Goal: Task Accomplishment & Management: Complete application form

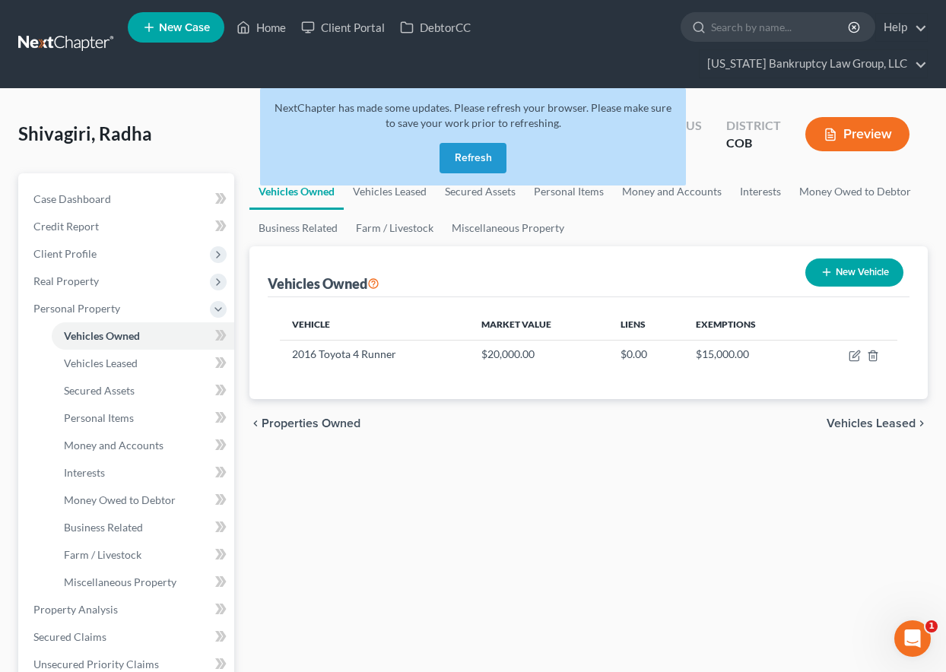
click at [464, 157] on button "Refresh" at bounding box center [472, 158] width 67 height 30
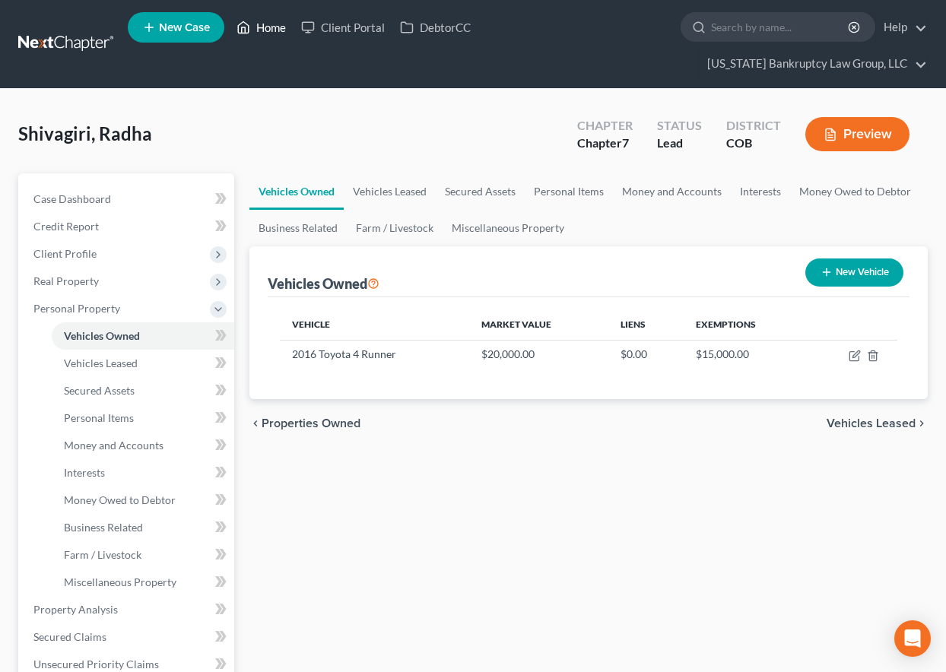
click at [271, 23] on link "Home" at bounding box center [261, 27] width 65 height 27
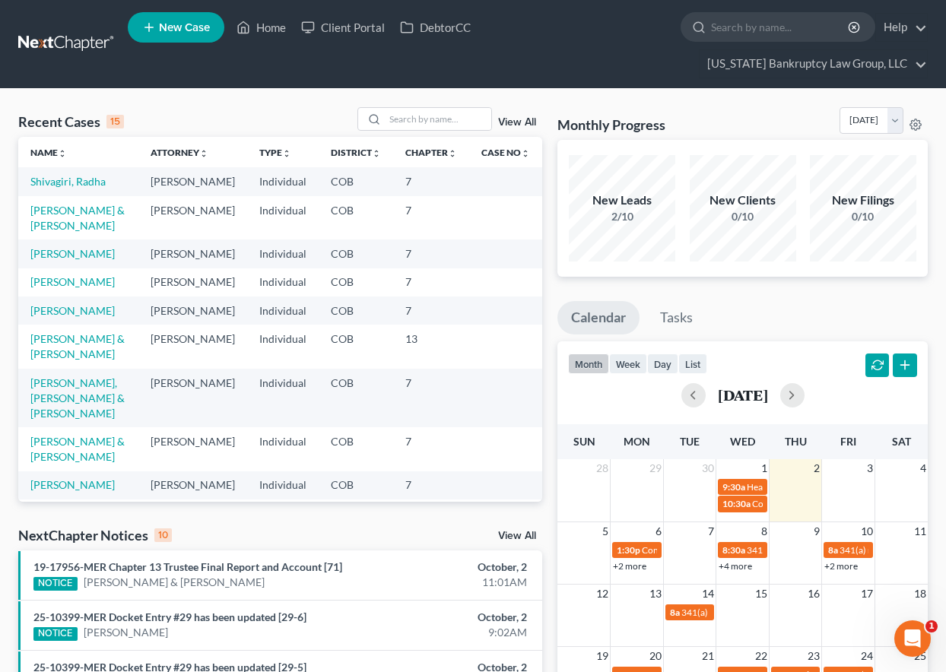
click at [415, 106] on div "Recent Cases 15 View All Name unfold_more expand_more expand_less Attorney unfo…" at bounding box center [473, 607] width 946 height 1036
click at [424, 124] on input "search" at bounding box center [438, 119] width 106 height 22
type input "deselms"
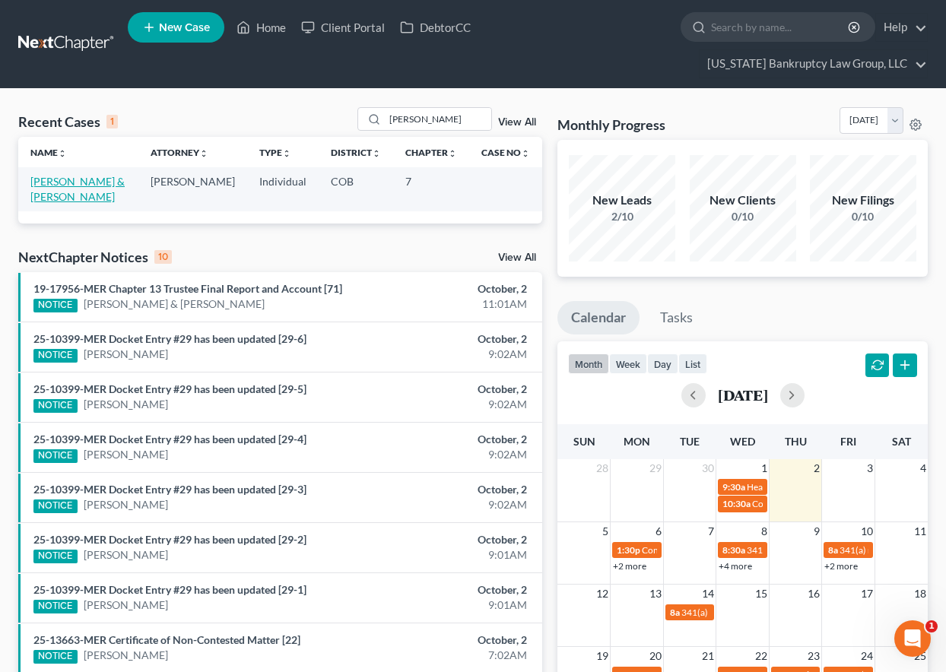
click at [119, 176] on link "Deselms, Kevin & Alicia" at bounding box center [77, 189] width 94 height 28
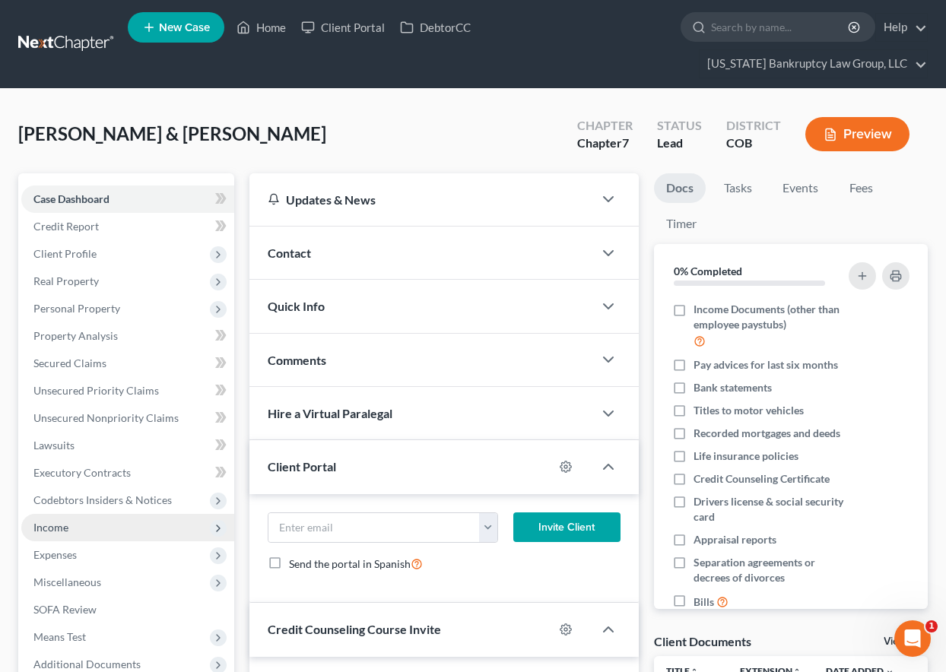
click at [43, 523] on span "Income" at bounding box center [50, 527] width 35 height 13
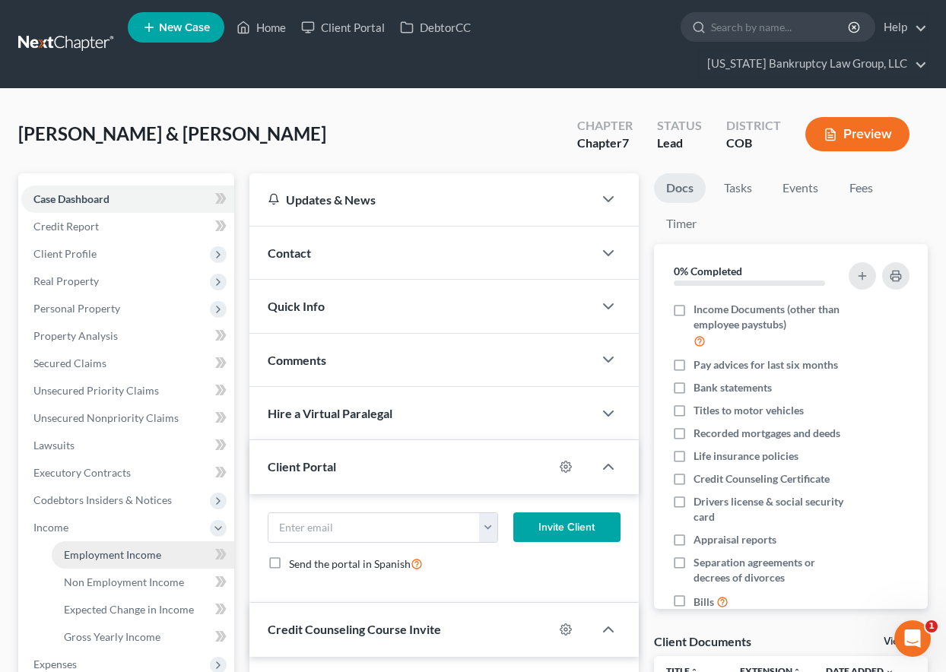
click at [95, 555] on span "Employment Income" at bounding box center [112, 554] width 97 height 13
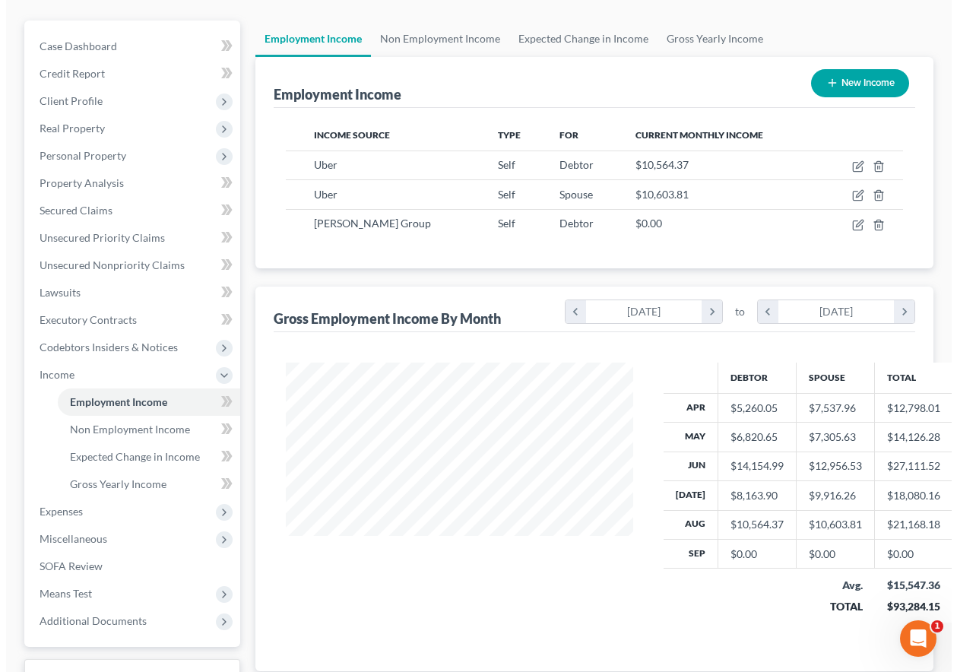
scroll to position [152, 0]
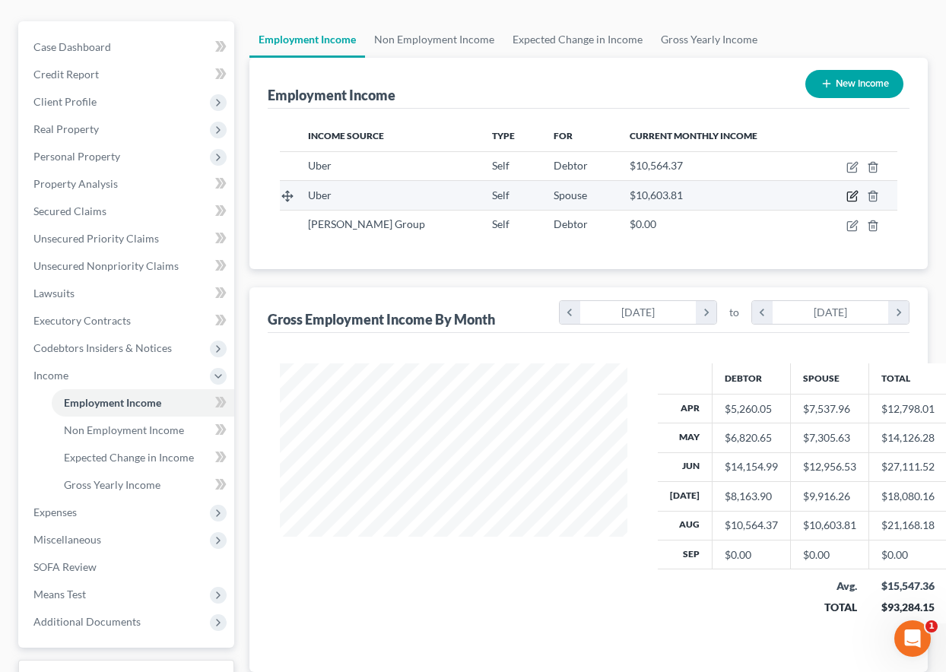
click at [852, 199] on icon "button" at bounding box center [852, 196] width 12 height 12
select select "1"
select select "0"
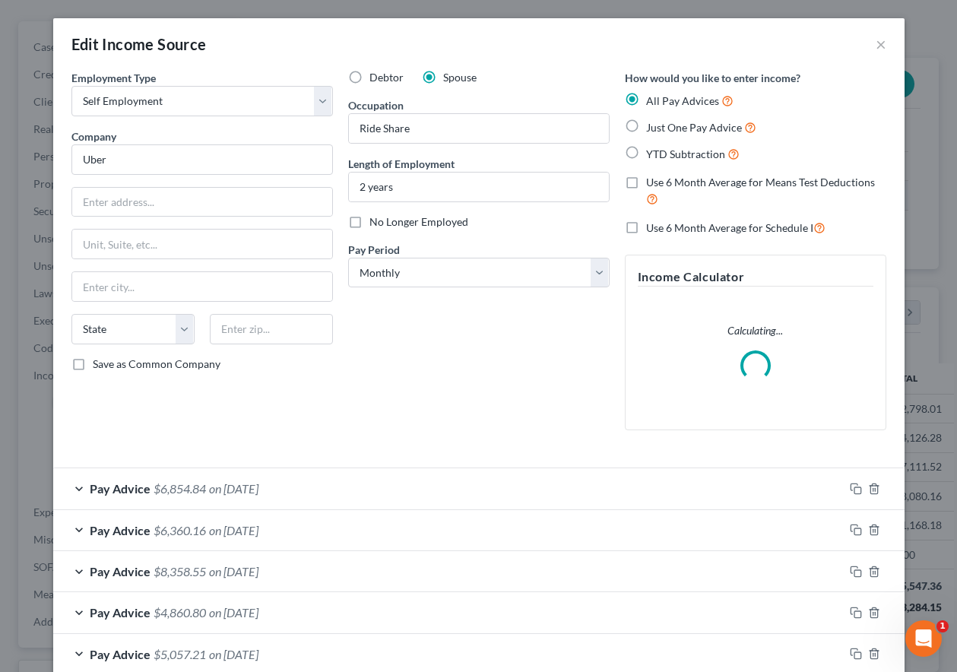
scroll to position [273, 382]
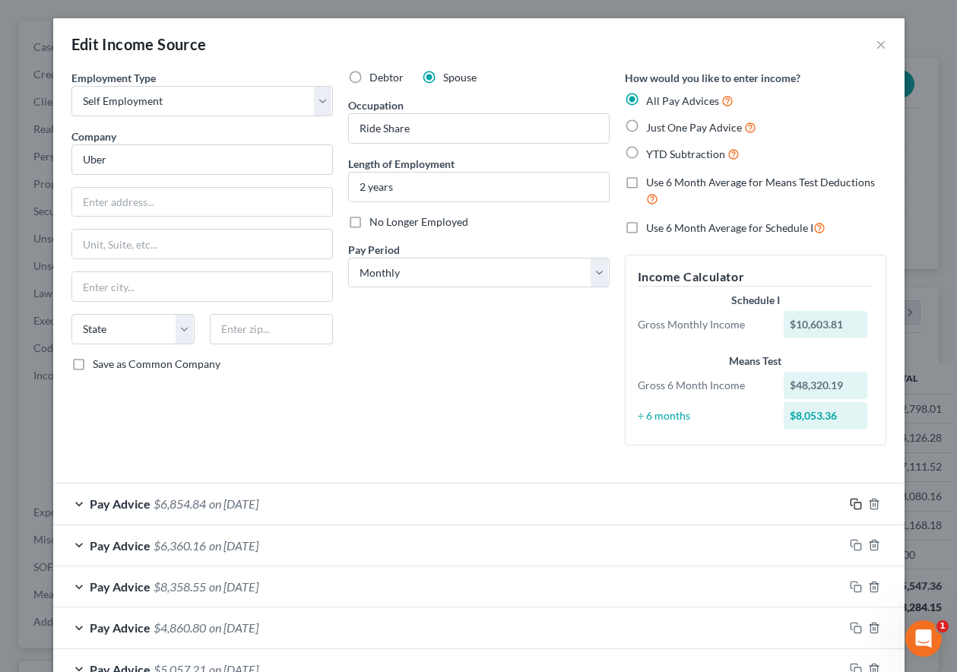
click at [855, 503] on rect "button" at bounding box center [858, 506] width 7 height 7
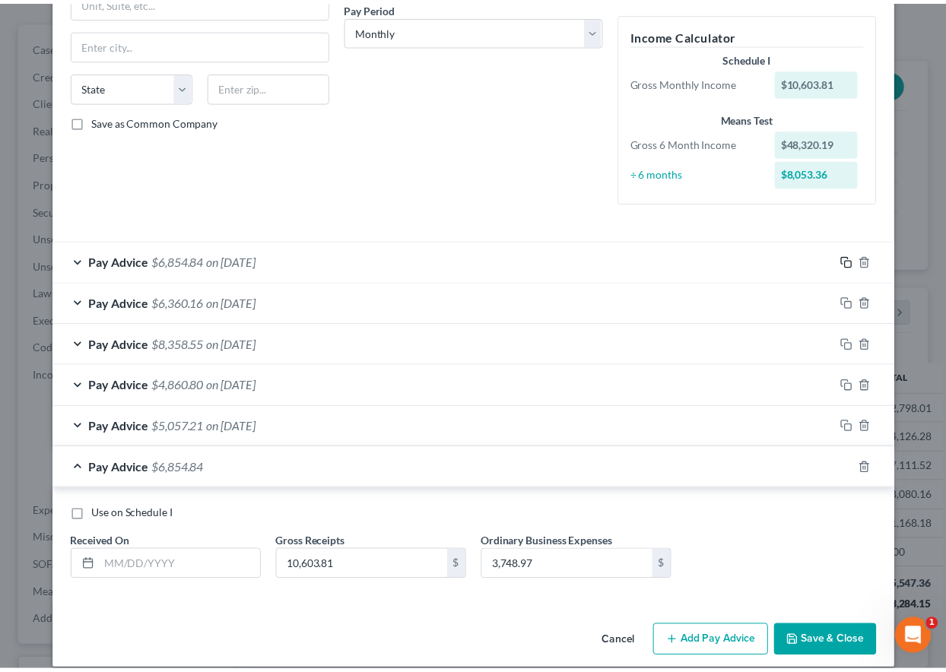
scroll to position [259, 0]
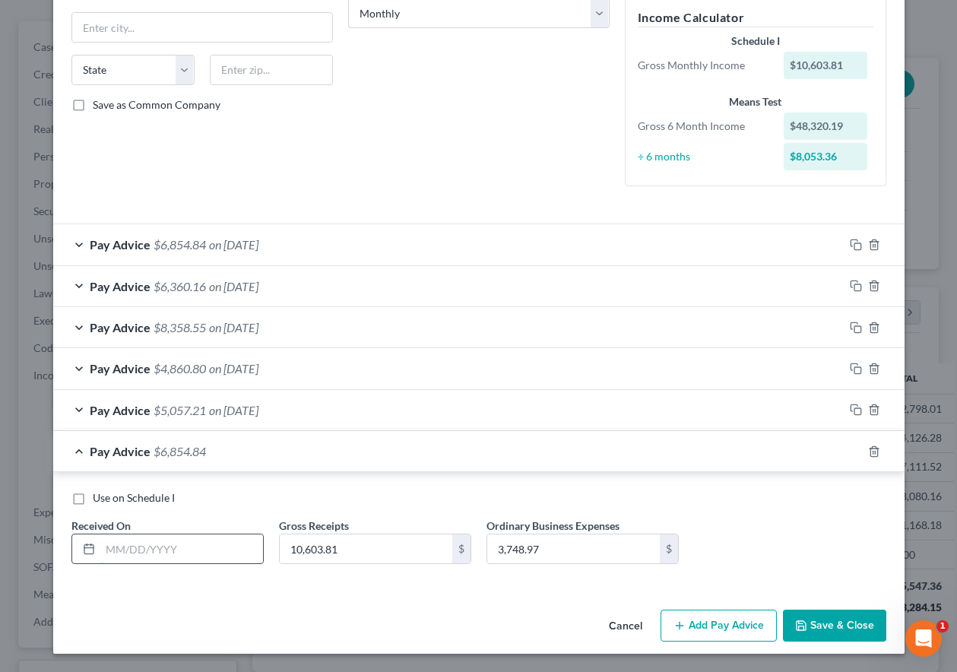
click at [235, 554] on input "text" at bounding box center [181, 549] width 163 height 29
type input "09/30/2025"
type input "1,762.03"
click at [352, 551] on input "1,762.03" at bounding box center [366, 549] width 173 height 29
type input "6,302.02"
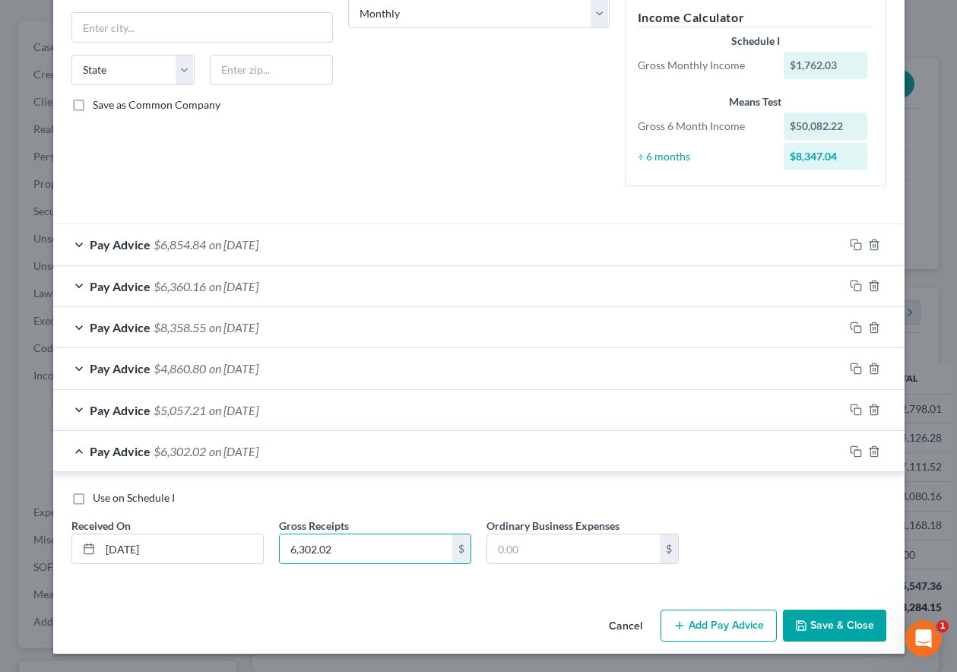
click at [820, 624] on button "Save & Close" at bounding box center [834, 626] width 103 height 32
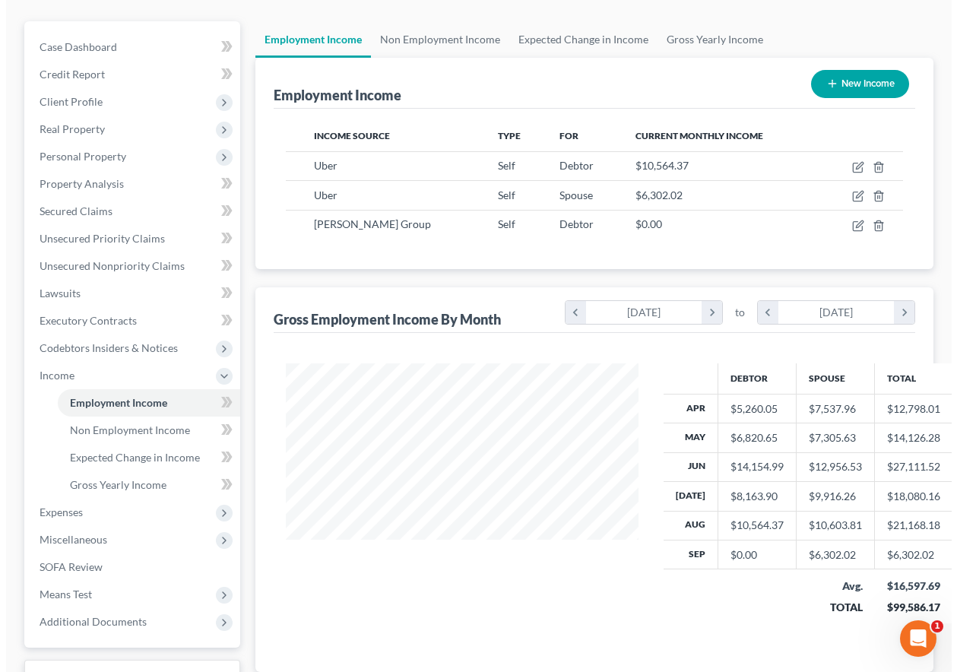
scroll to position [760100, 759994]
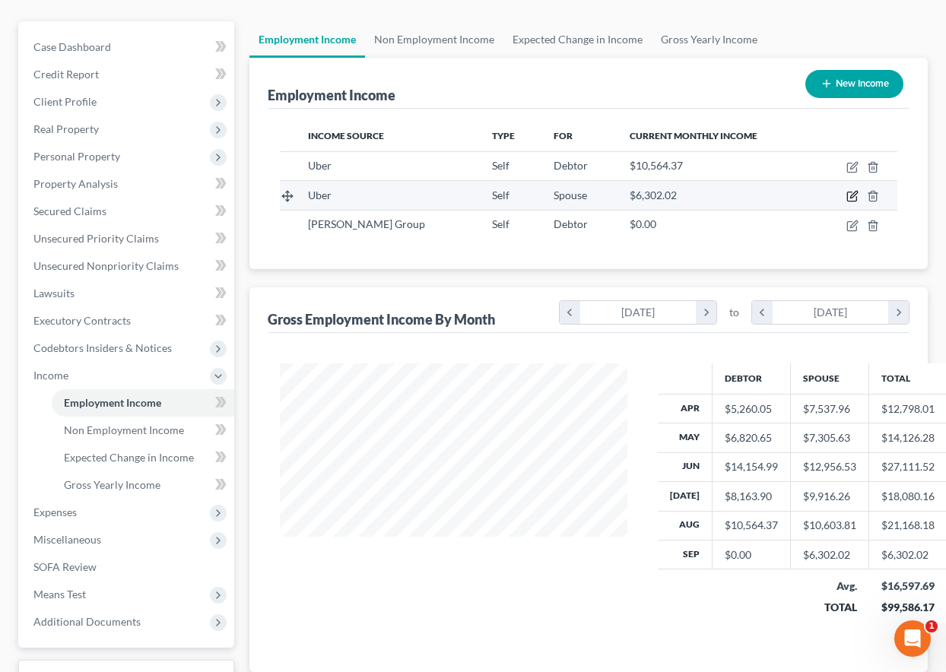
click at [852, 196] on icon "button" at bounding box center [853, 195] width 7 height 7
select select "1"
select select "0"
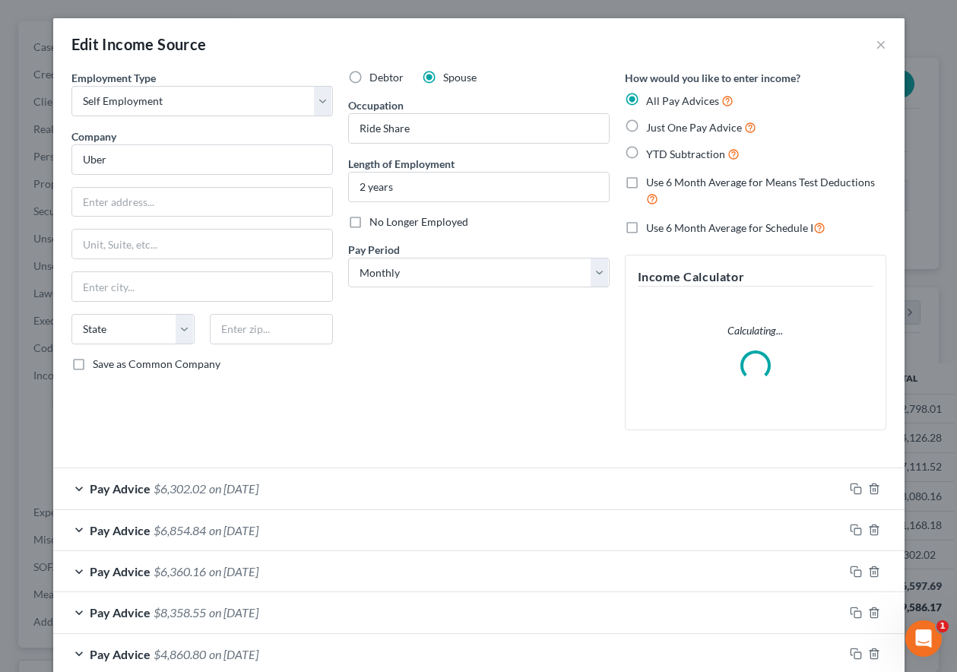
scroll to position [273, 382]
click at [855, 487] on rect "button" at bounding box center [858, 490] width 7 height 7
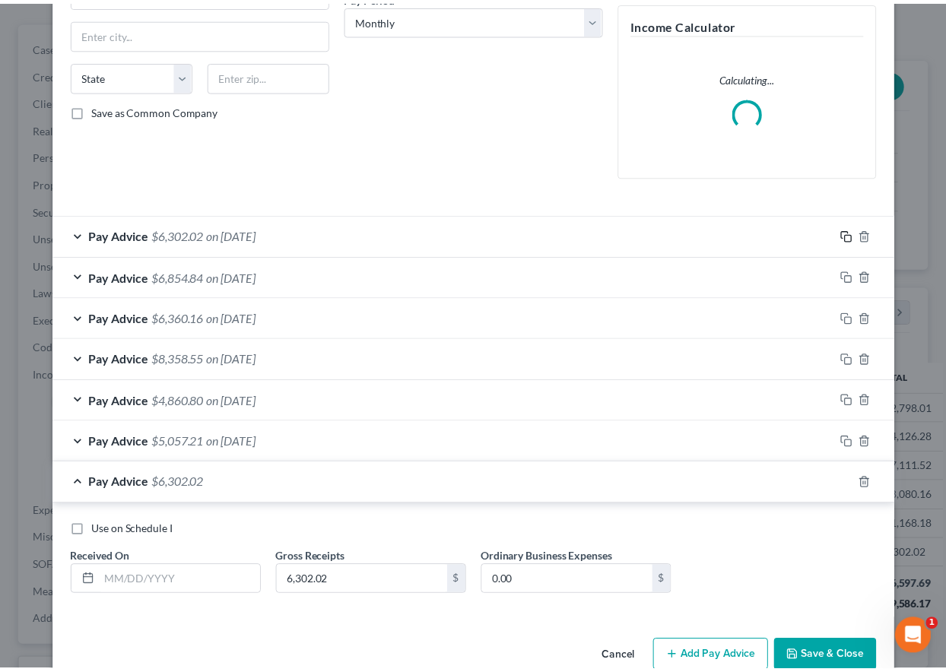
scroll to position [285, 0]
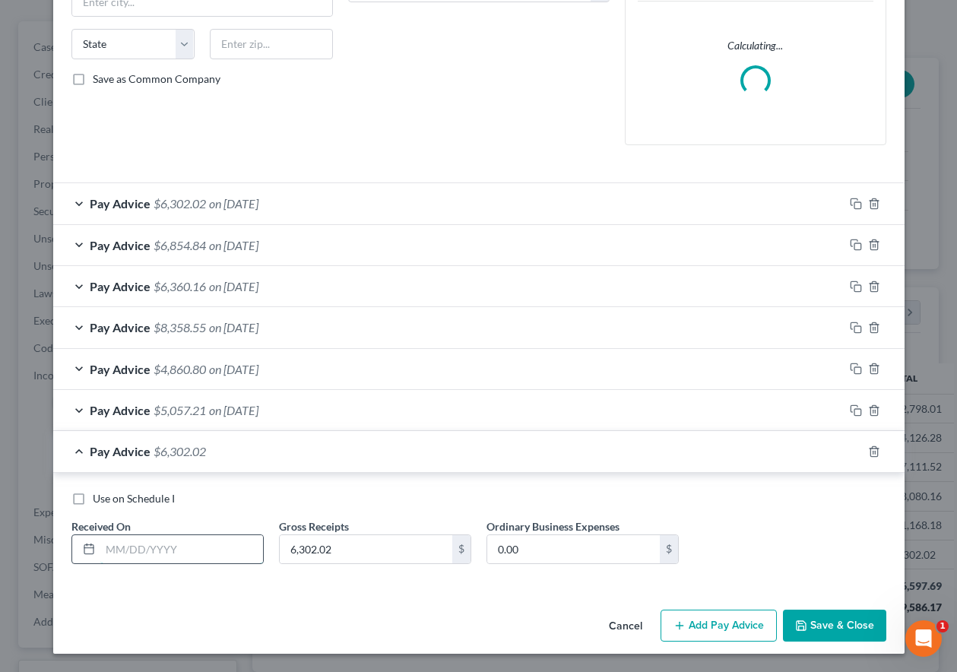
click at [232, 551] on input "text" at bounding box center [181, 549] width 163 height 29
type input "10/02/2025"
type input "647.19"
click at [851, 613] on button "Save & Close" at bounding box center [834, 626] width 103 height 32
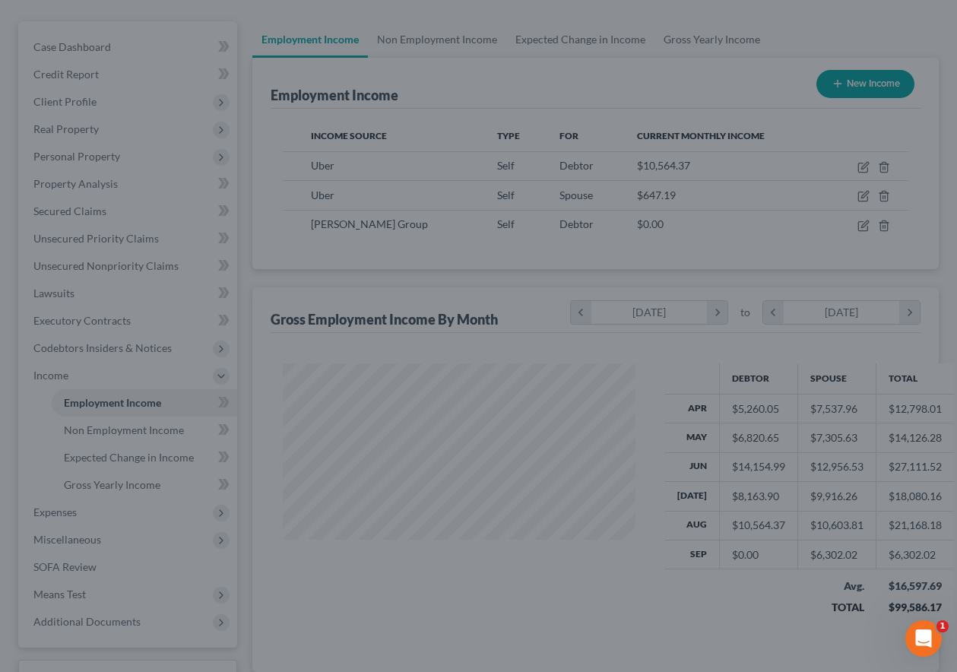
scroll to position [760100, 759994]
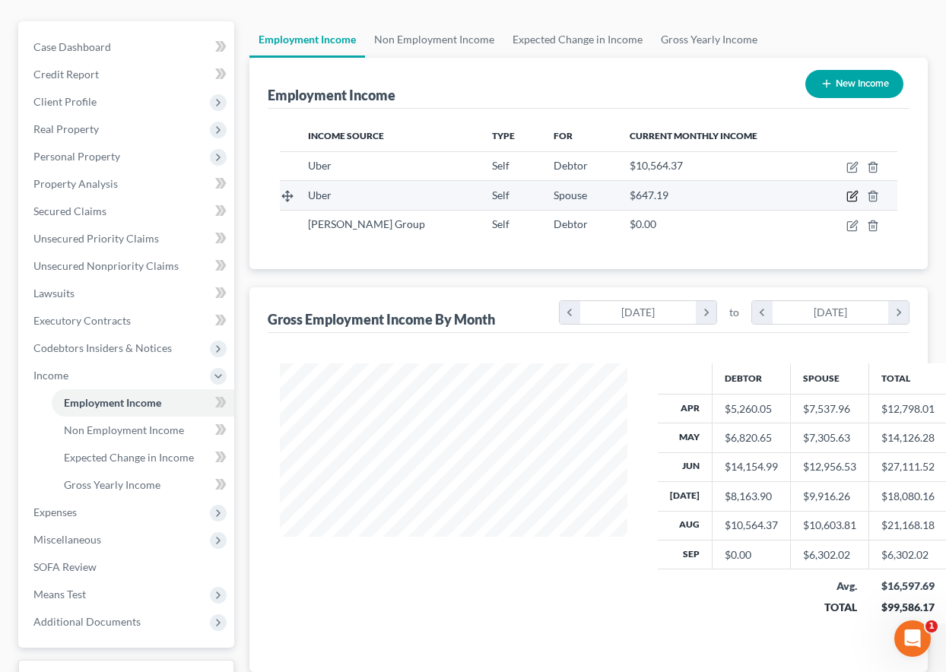
click at [853, 193] on icon "button" at bounding box center [852, 196] width 12 height 12
select select "1"
select select "0"
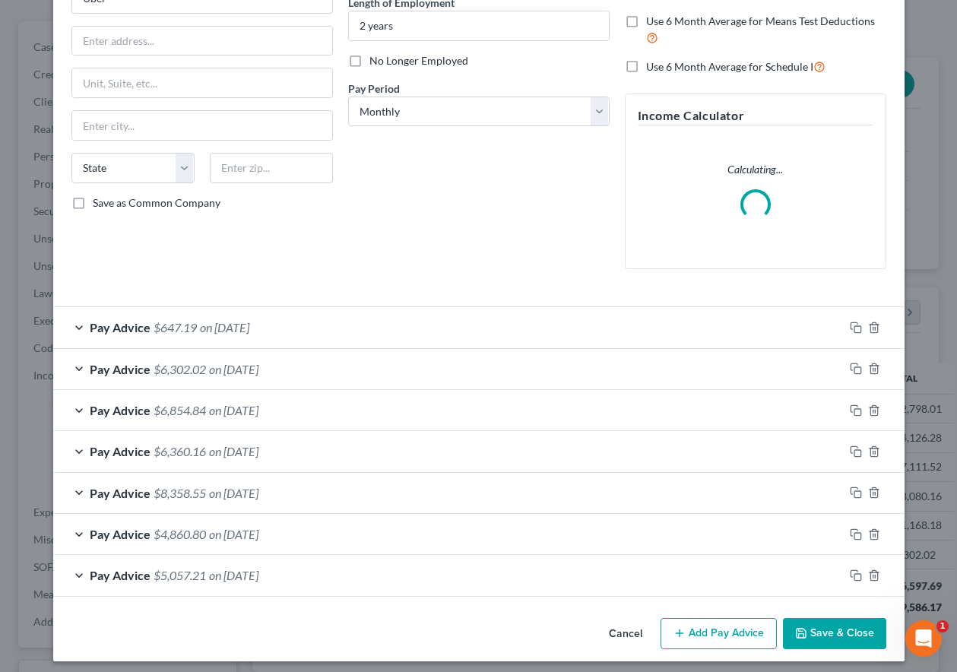
scroll to position [169, 0]
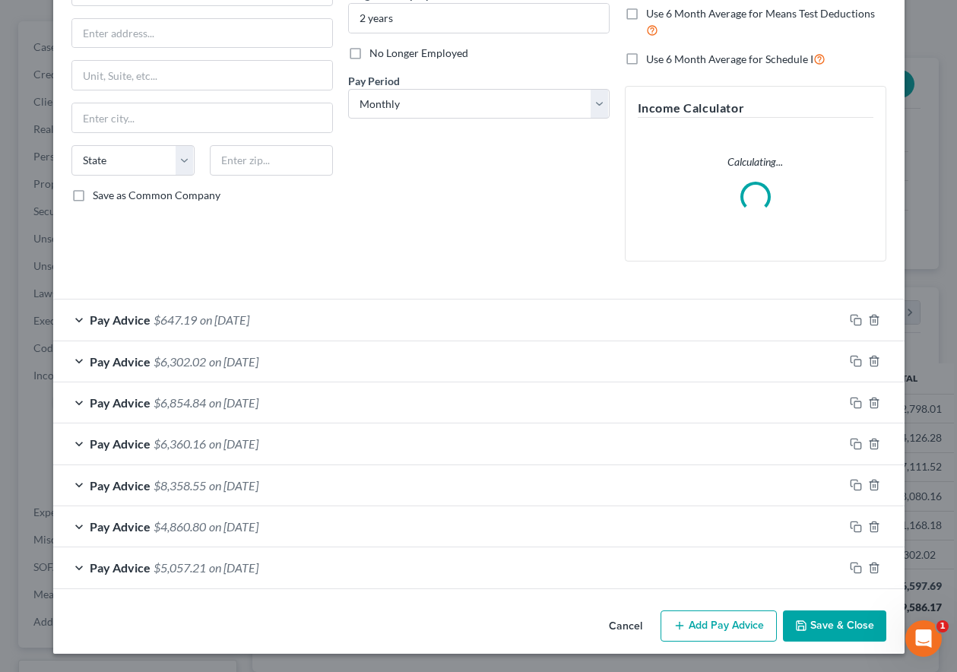
click at [688, 623] on button "Add Pay Advice" at bounding box center [719, 627] width 116 height 32
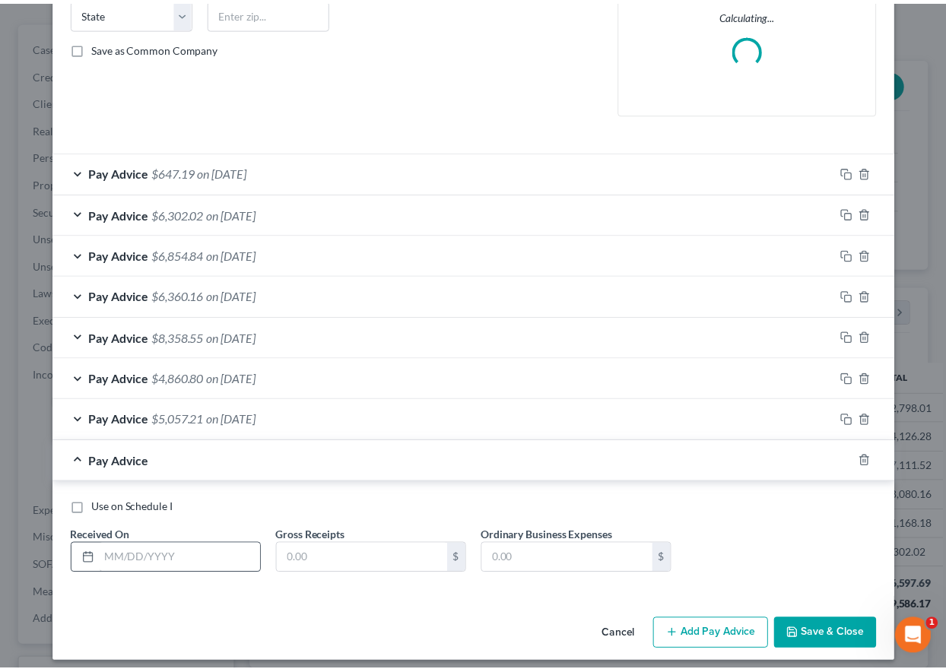
scroll to position [326, 0]
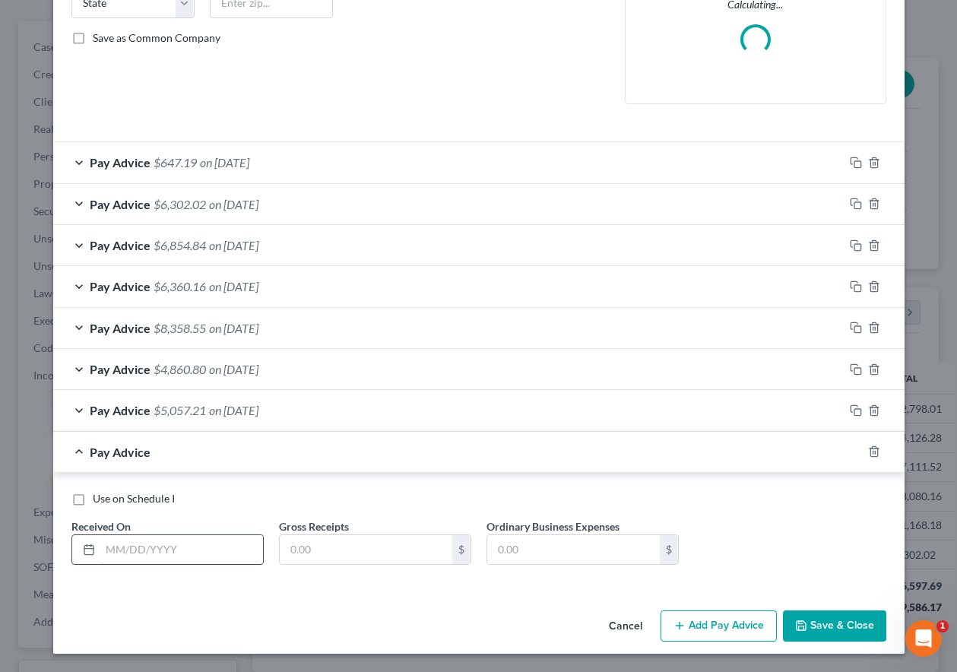
click at [135, 547] on input "text" at bounding box center [181, 549] width 163 height 29
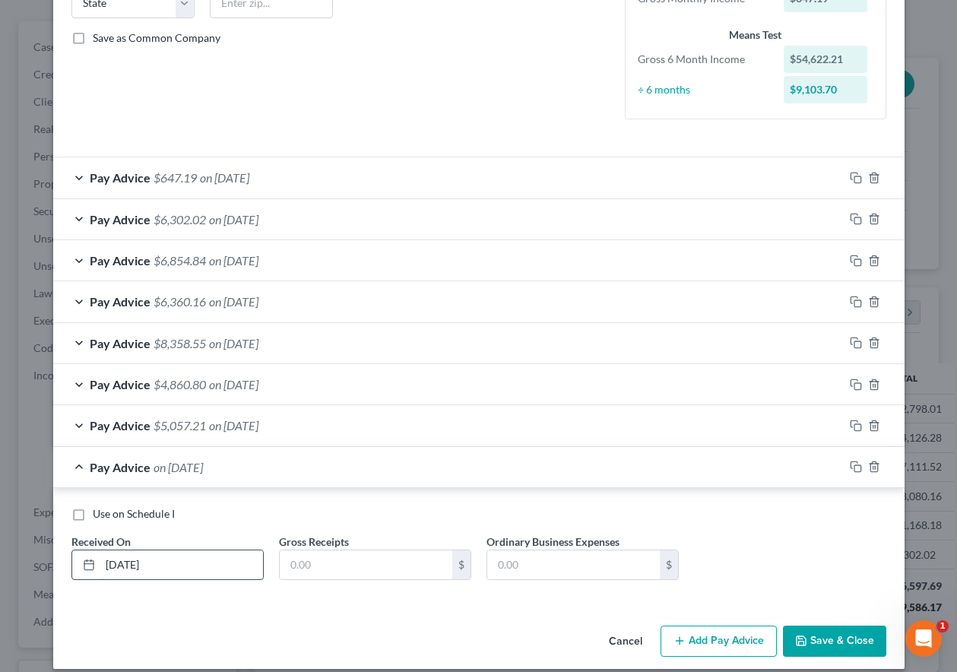
type input "02/28/2025"
type input "9,415.53"
type input "2,835.74"
click at [840, 643] on button "Save & Close" at bounding box center [834, 642] width 103 height 32
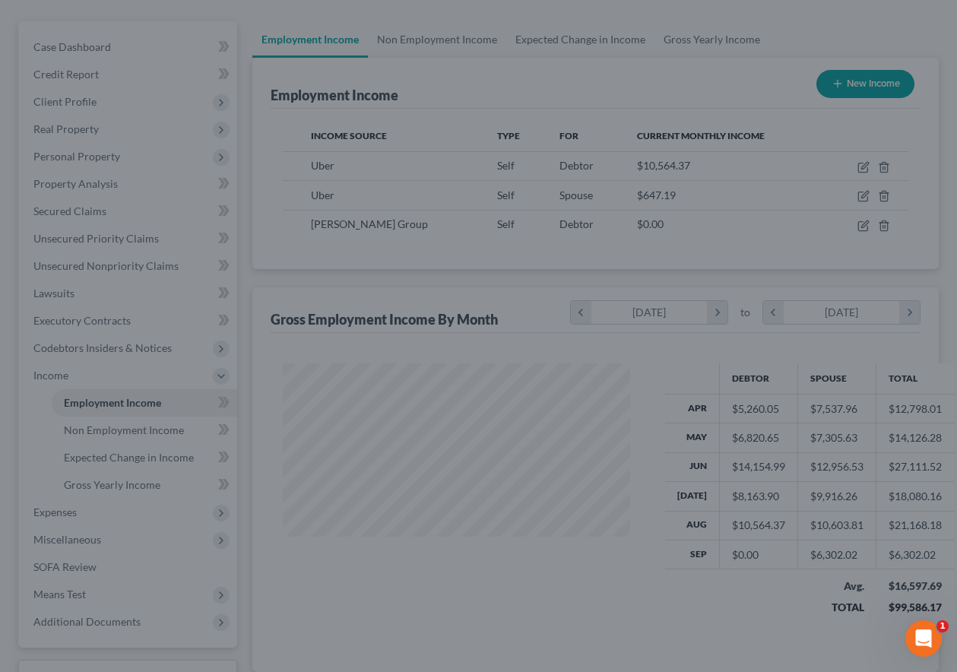
scroll to position [760100, 759994]
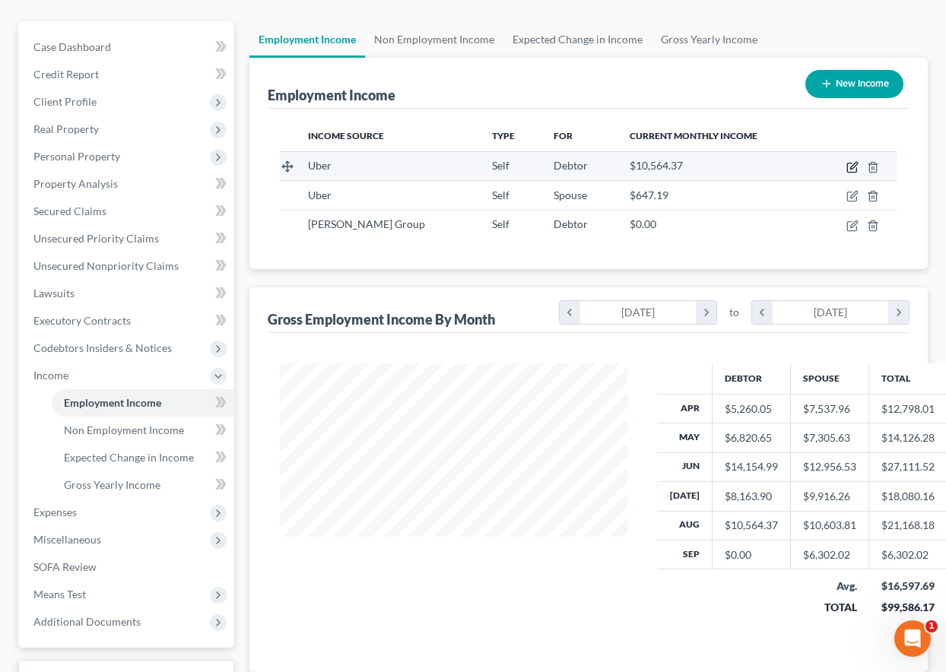
click at [853, 166] on icon "button" at bounding box center [853, 165] width 7 height 7
select select "1"
select select "0"
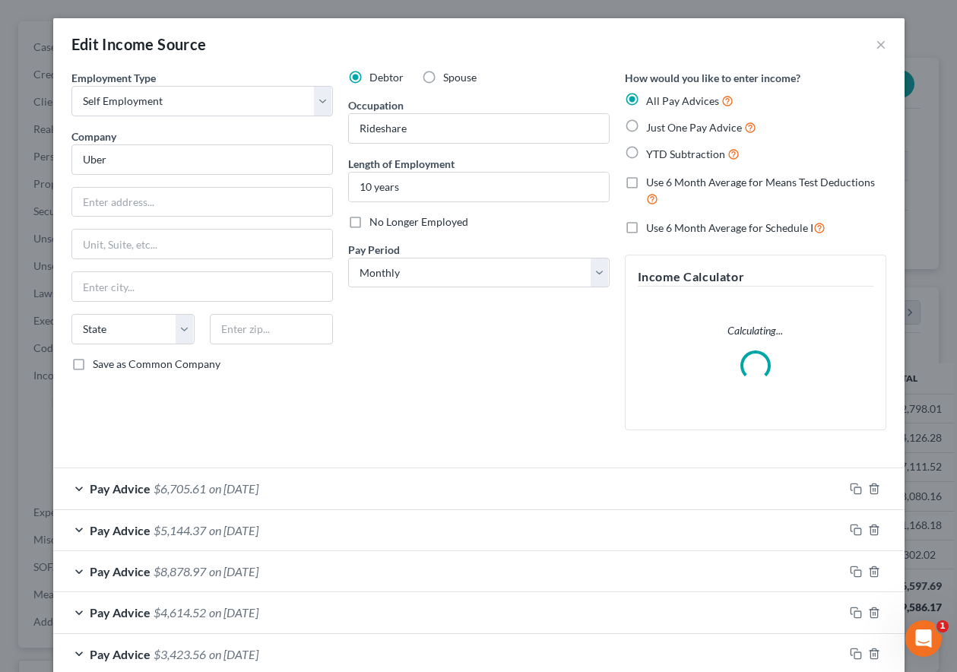
scroll to position [273, 382]
click at [850, 487] on icon "button" at bounding box center [856, 489] width 12 height 12
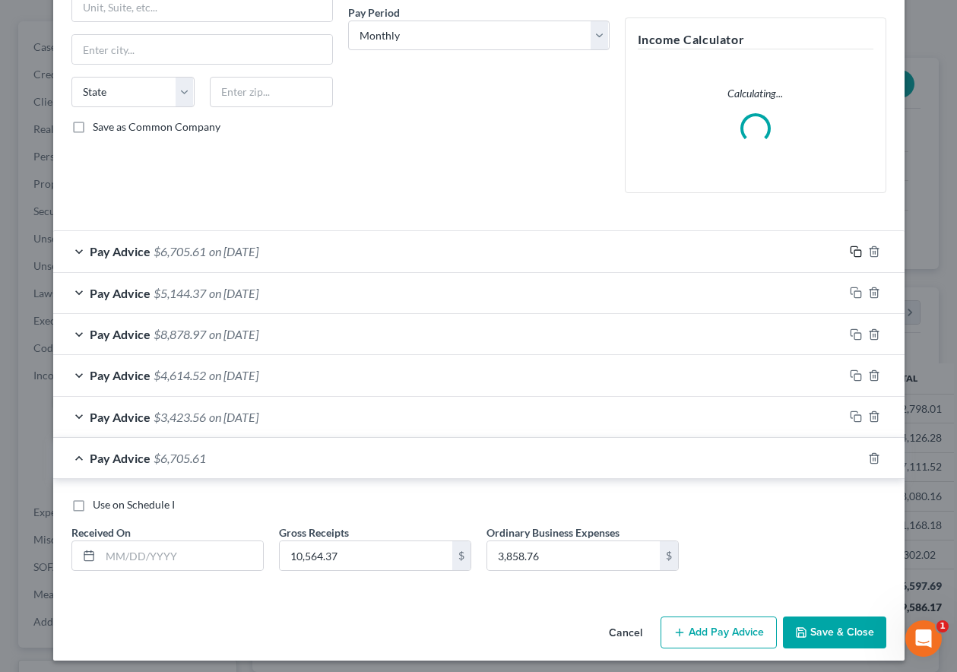
scroll to position [244, 0]
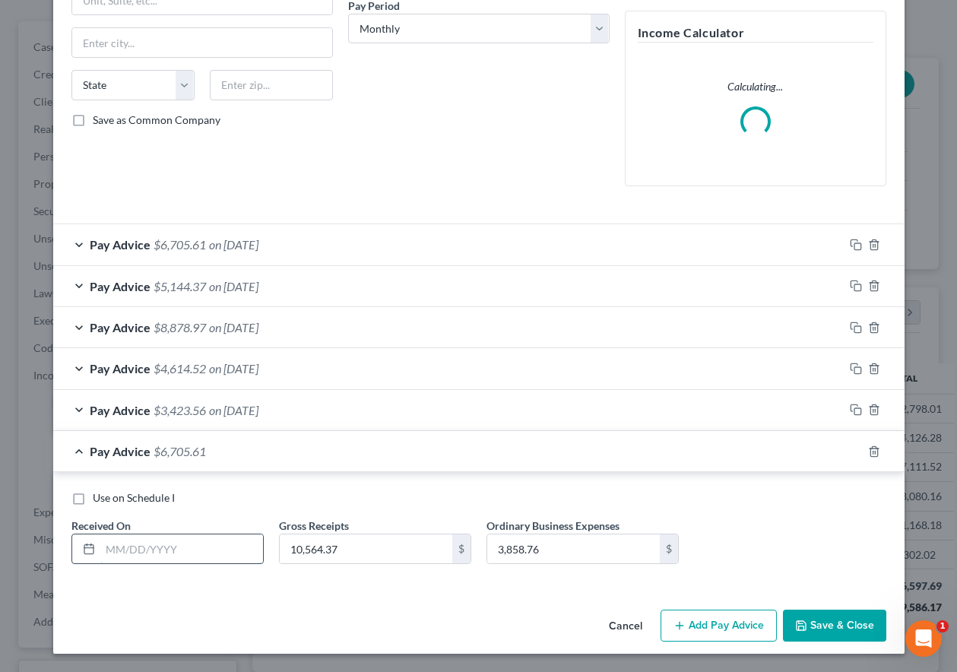
click at [197, 554] on input "text" at bounding box center [181, 549] width 163 height 29
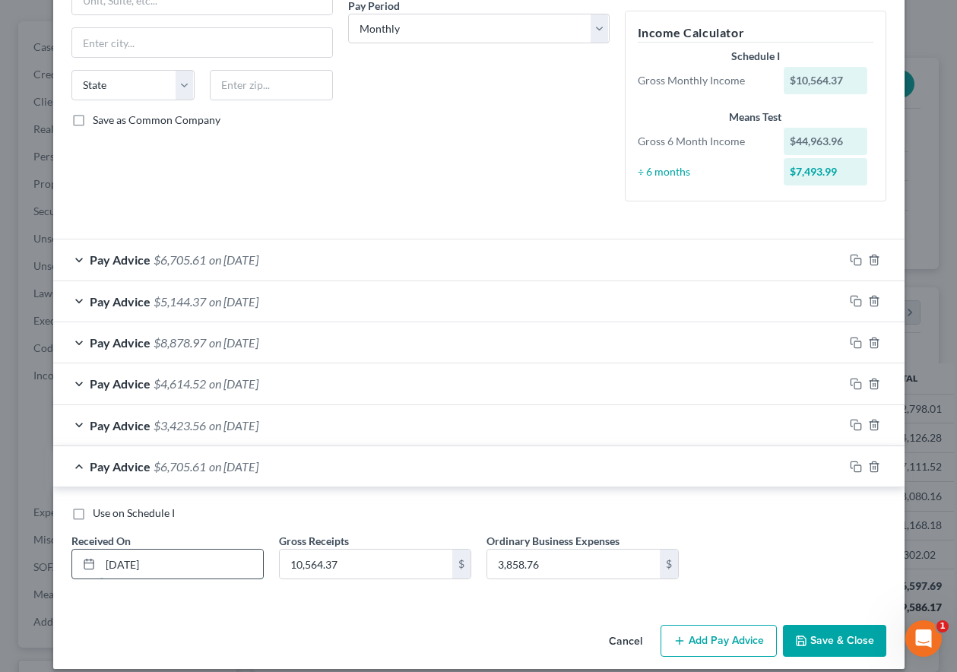
type input "02/28/2025"
type input "6,520.27"
type input "2,268.24"
click at [727, 631] on button "Add Pay Advice" at bounding box center [719, 641] width 116 height 32
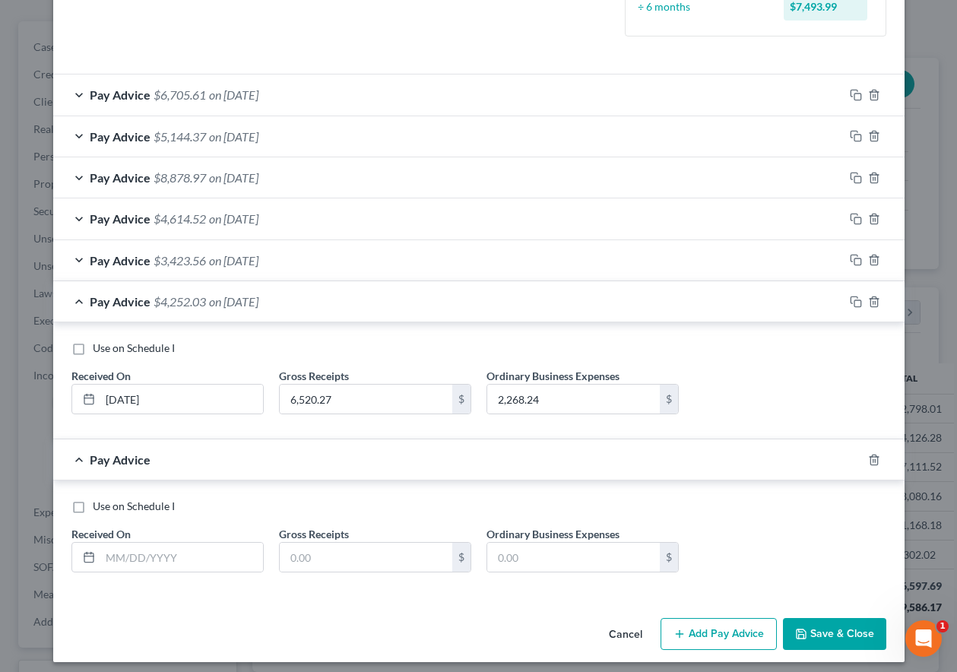
scroll to position [417, 0]
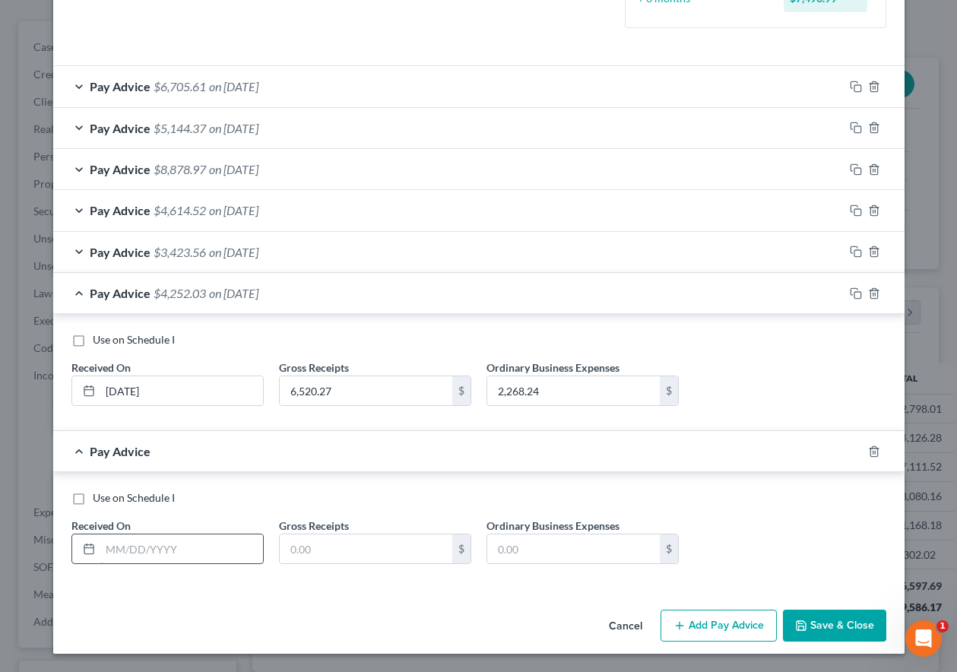
click at [154, 541] on input "text" at bounding box center [181, 549] width 163 height 29
type input "01/31/2025"
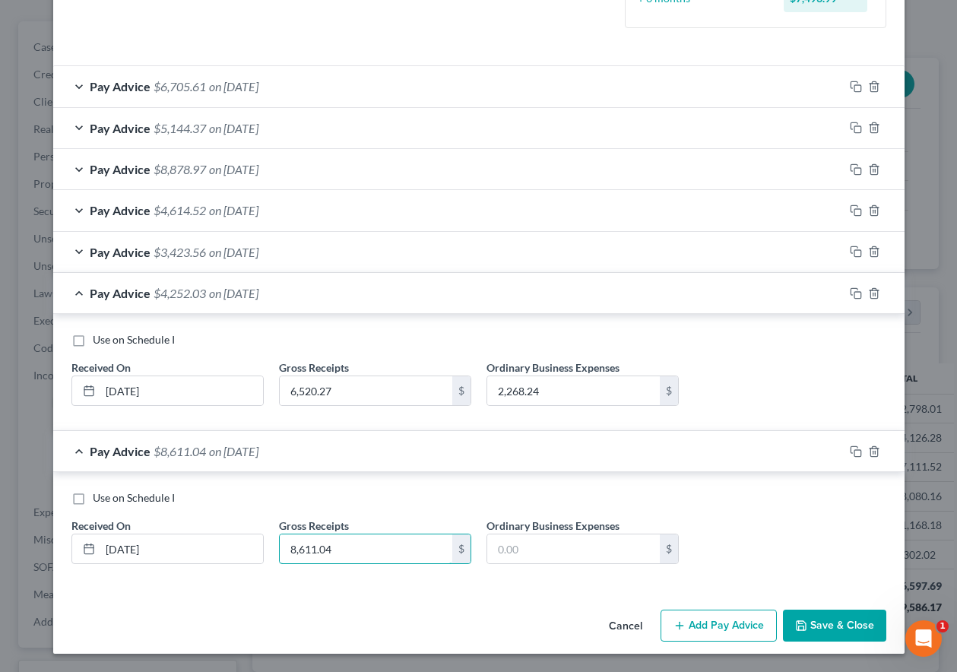
type input "8,611.04"
type input "2,819.56"
click at [709, 622] on button "Add Pay Advice" at bounding box center [719, 626] width 116 height 32
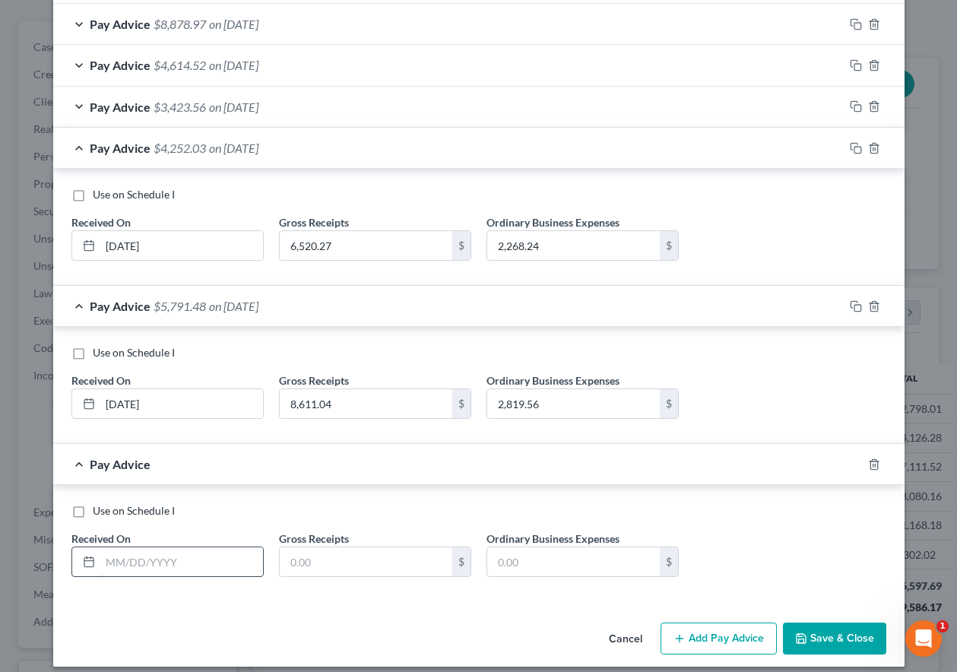
scroll to position [576, 0]
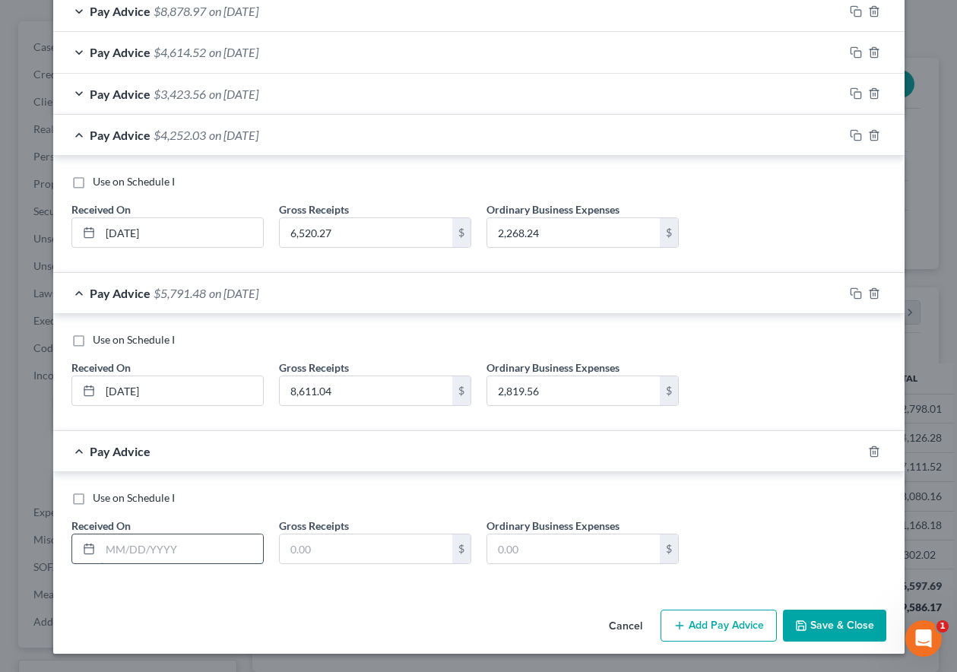
click at [179, 556] on input "text" at bounding box center [181, 549] width 163 height 29
type input "10/02/2025"
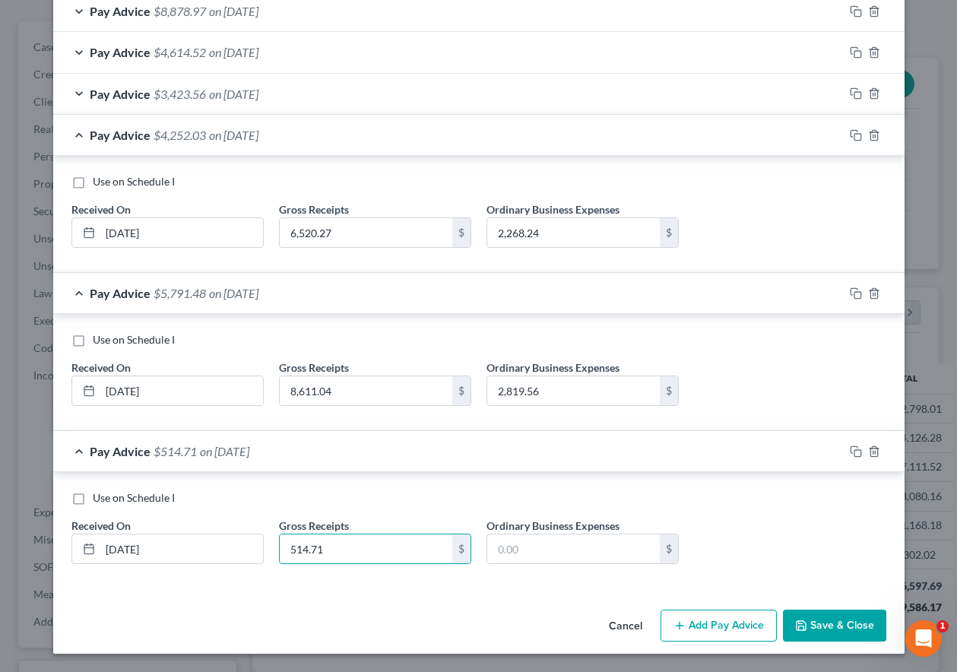
type input "514.71"
click at [743, 616] on button "Add Pay Advice" at bounding box center [719, 626] width 116 height 32
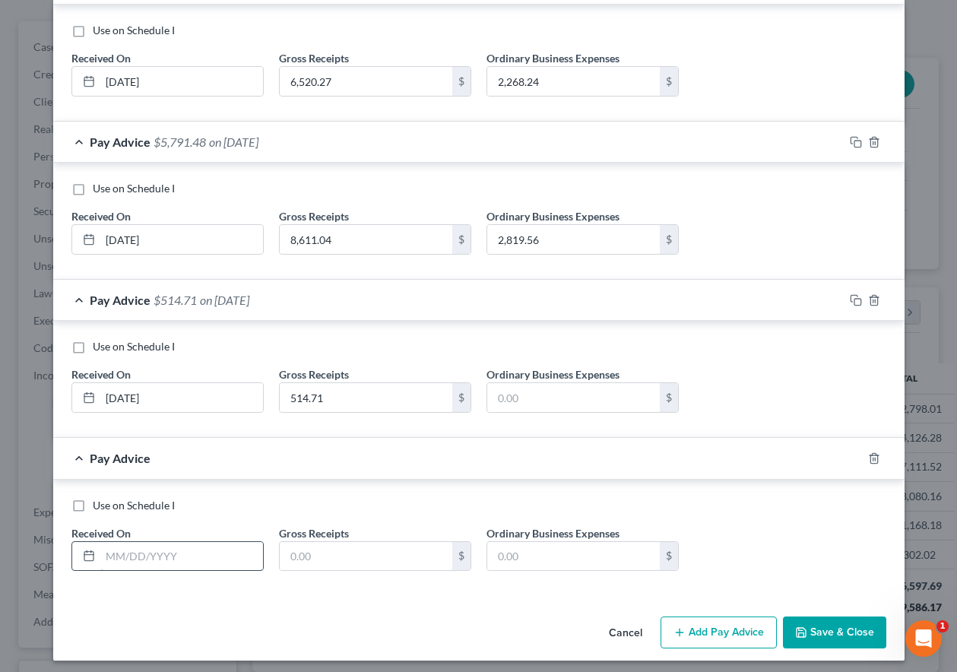
scroll to position [734, 0]
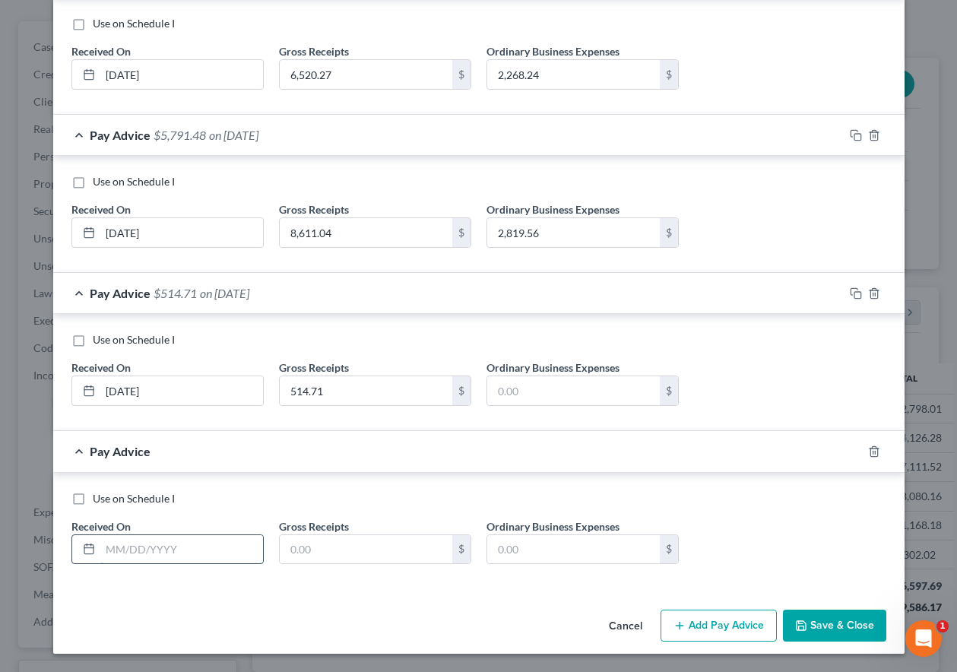
click at [215, 563] on input "text" at bounding box center [181, 549] width 163 height 29
type input "09/30/2025"
click at [313, 553] on input "text" at bounding box center [366, 549] width 173 height 29
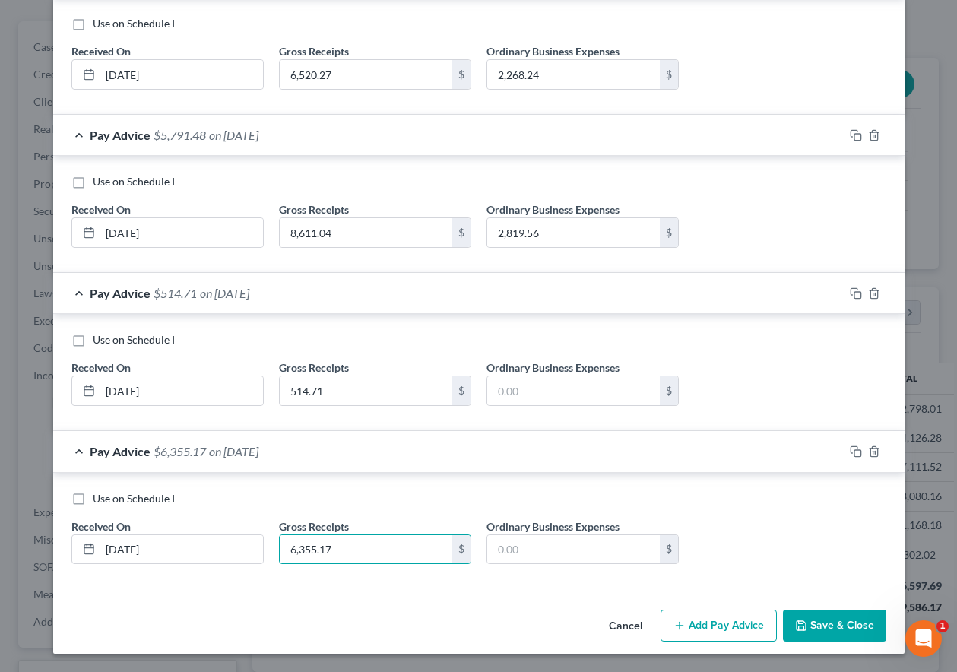
type input "6,355.17"
click at [734, 625] on button "Add Pay Advice" at bounding box center [719, 626] width 116 height 32
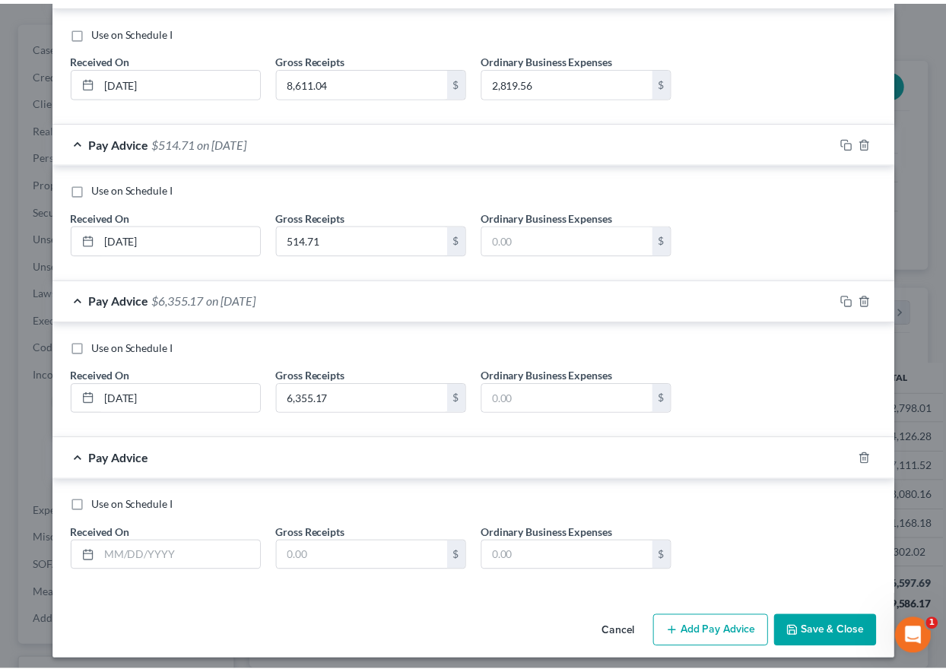
scroll to position [892, 0]
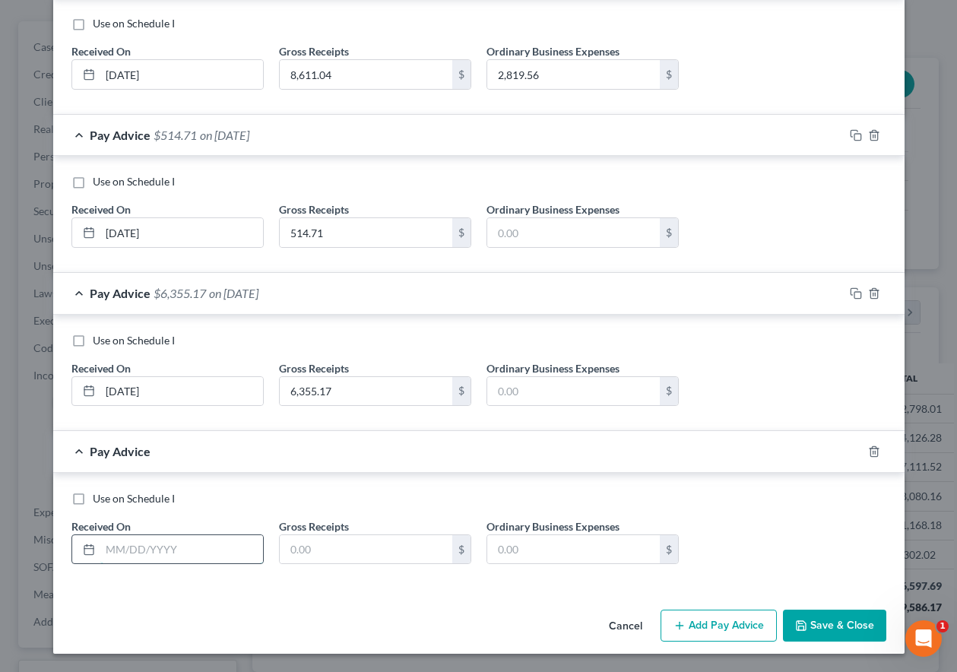
click at [178, 546] on input "text" at bounding box center [181, 549] width 163 height 29
type input "03/31/2025"
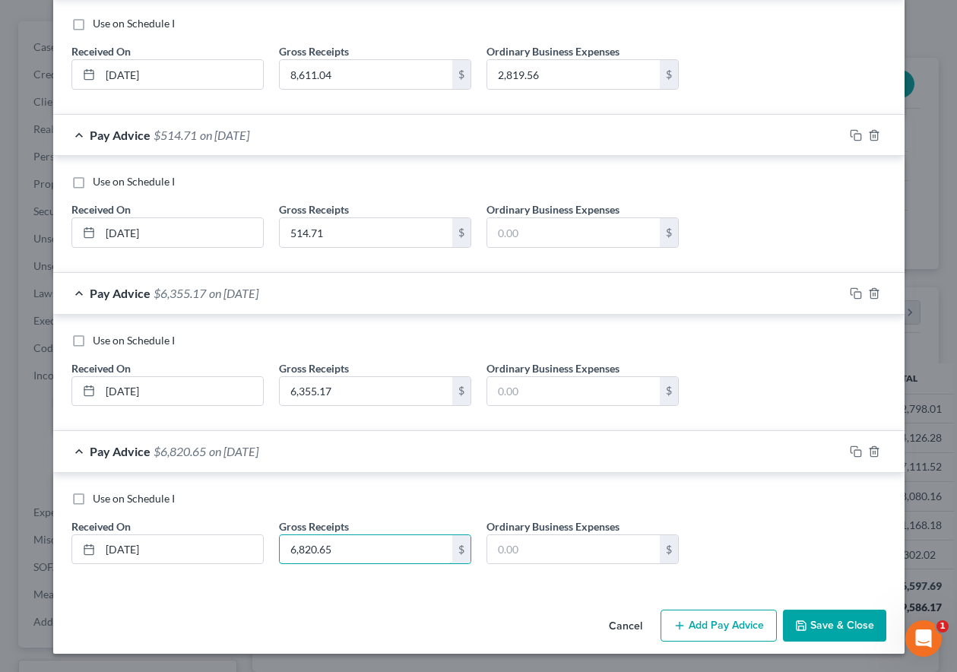
type input "6,820.65"
type input "2,206.13"
click at [820, 621] on button "Save & Close" at bounding box center [834, 626] width 103 height 32
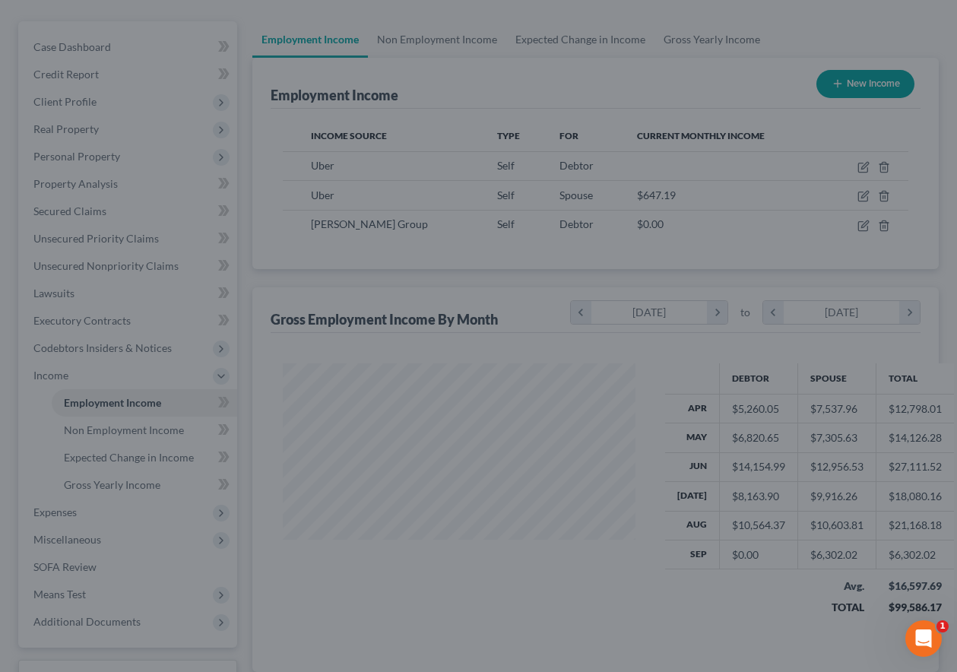
scroll to position [760100, 759994]
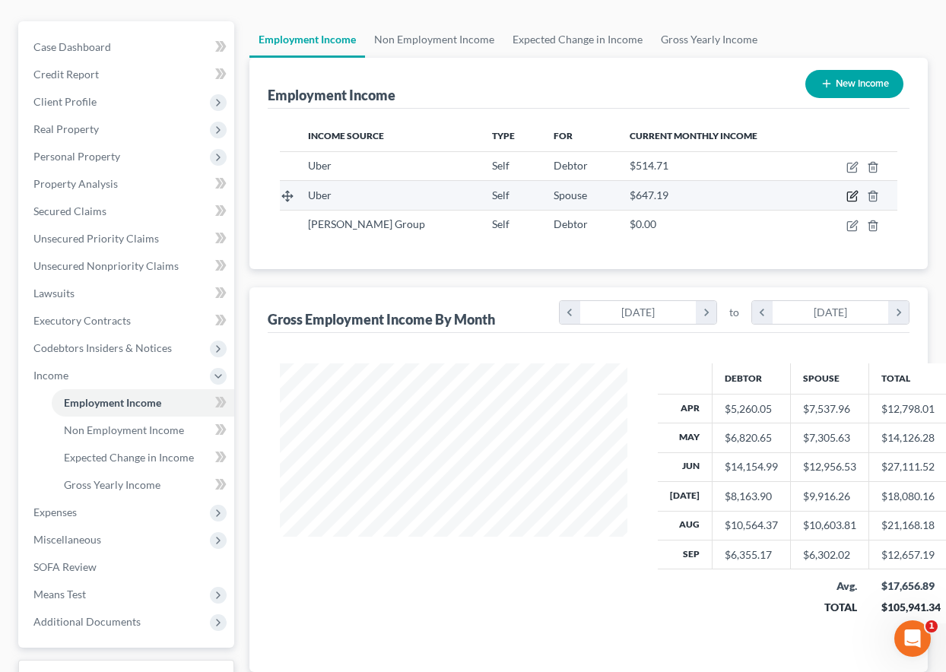
click at [851, 195] on icon "button" at bounding box center [852, 196] width 12 height 12
select select "1"
select select "0"
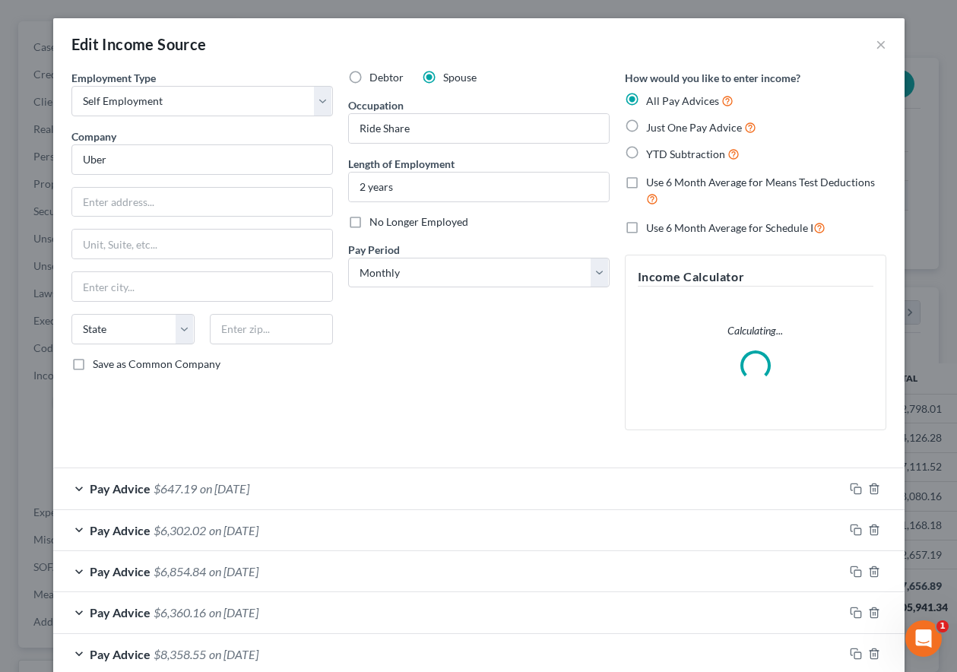
scroll to position [273, 382]
click at [855, 487] on rect "button" at bounding box center [858, 490] width 7 height 7
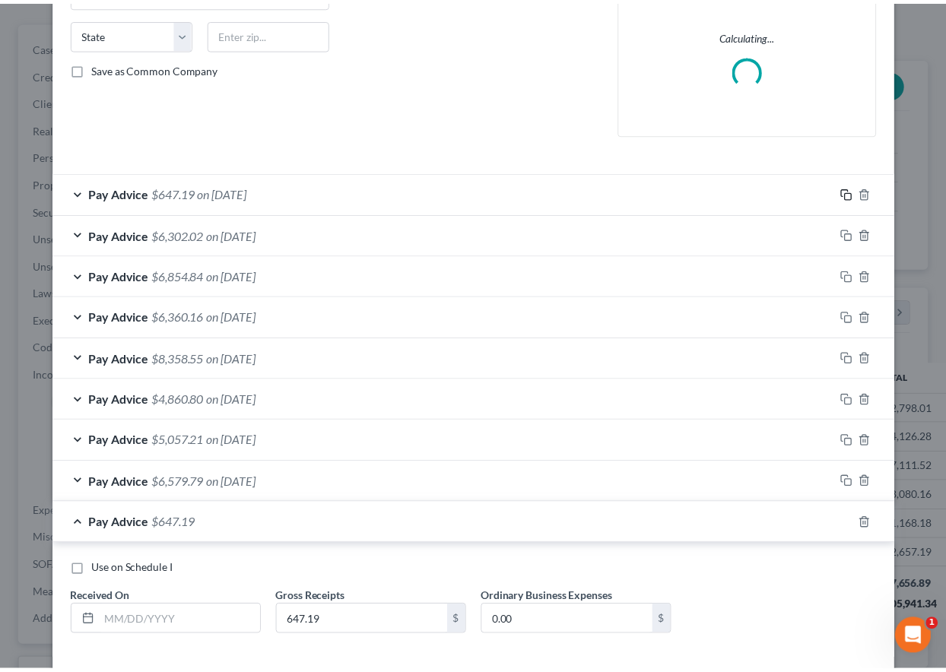
scroll to position [368, 0]
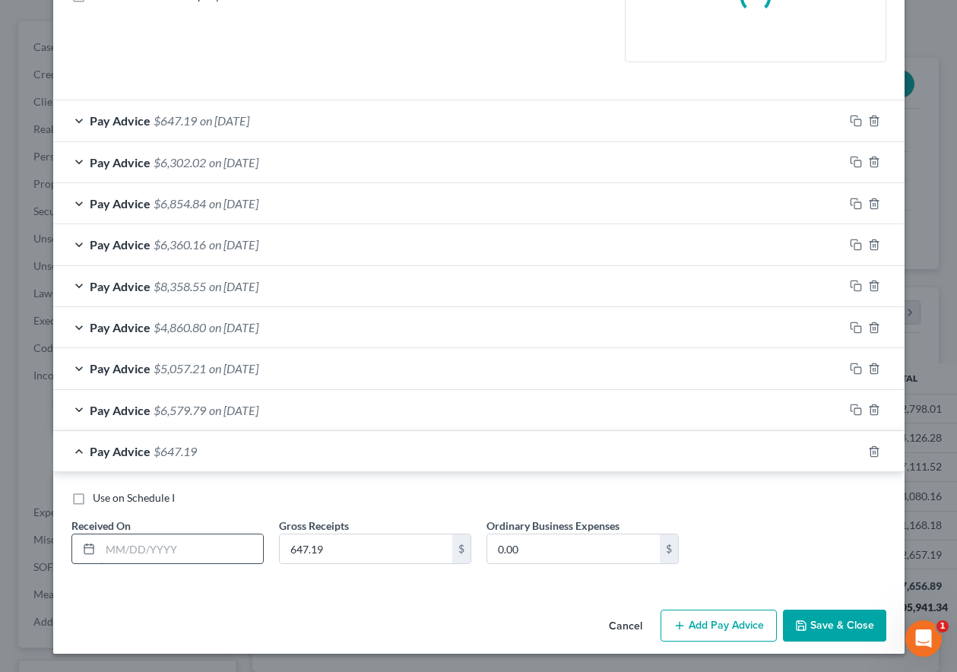
click at [246, 545] on input "text" at bounding box center [181, 549] width 163 height 29
type input "03/31/2025"
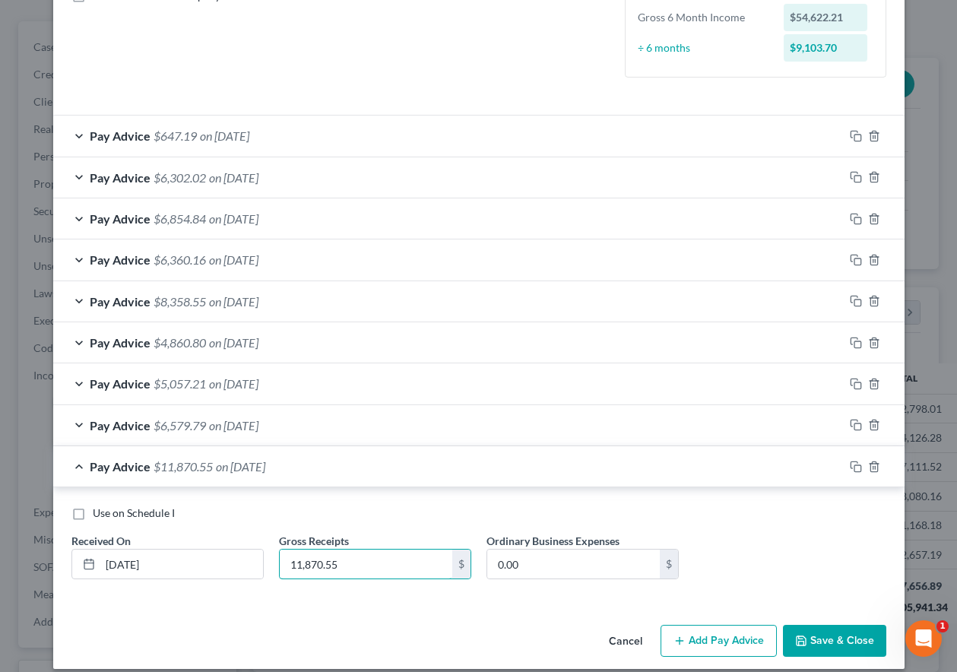
type input "11,870.55"
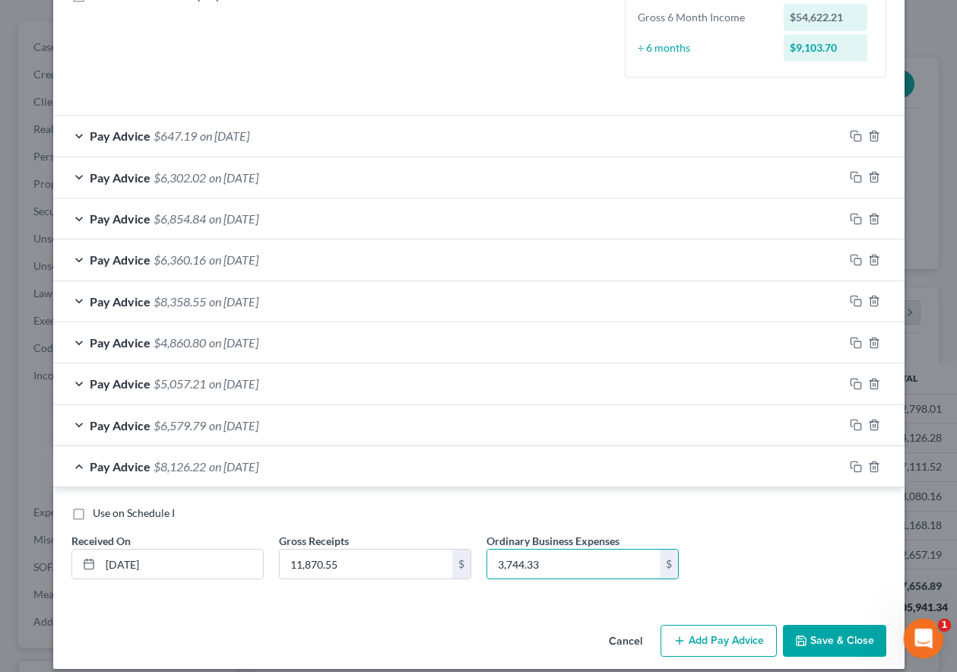
type input "3,744.33"
click at [846, 638] on button "Save & Close" at bounding box center [834, 641] width 103 height 32
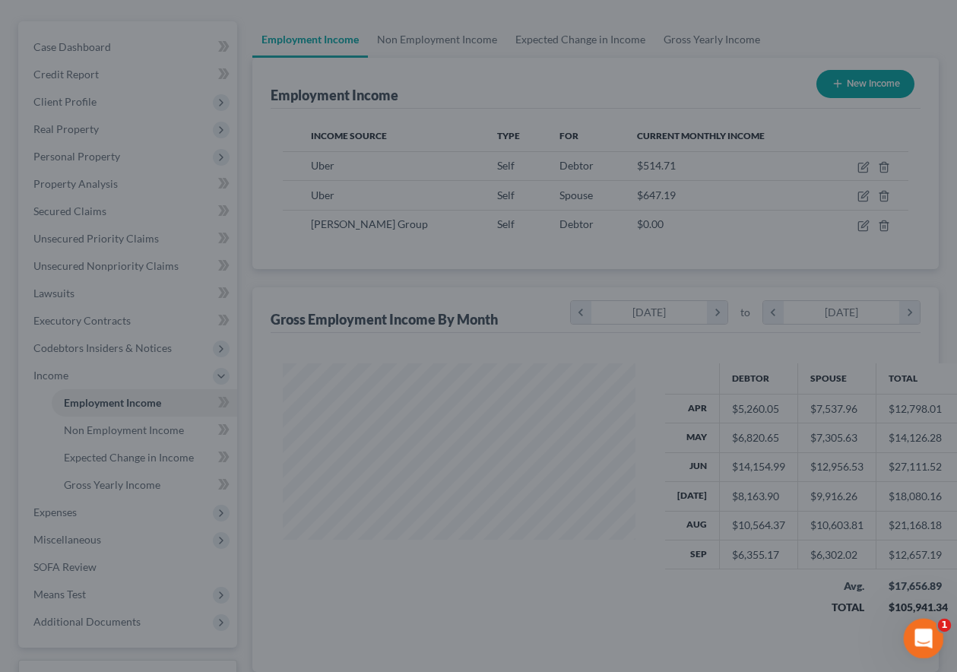
scroll to position [760100, 759994]
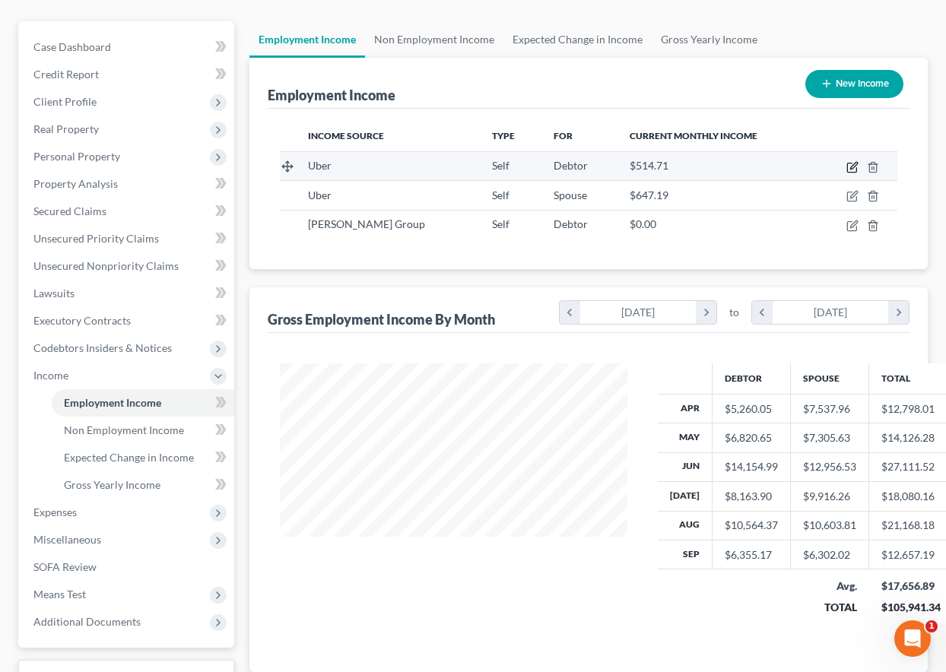
click at [852, 169] on icon "button" at bounding box center [853, 165] width 7 height 7
select select "1"
select select "0"
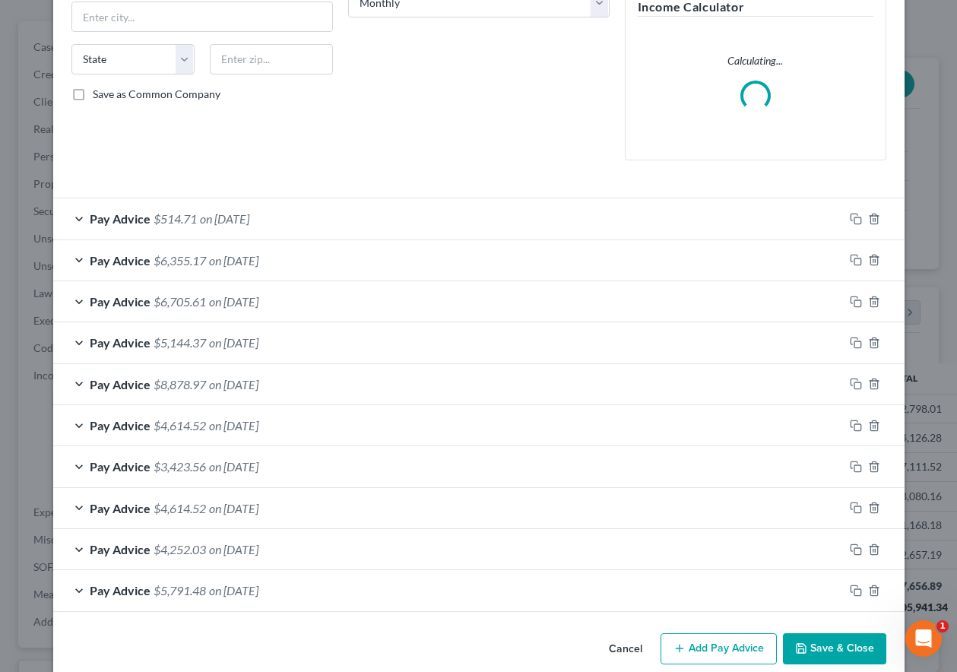
scroll to position [293, 0]
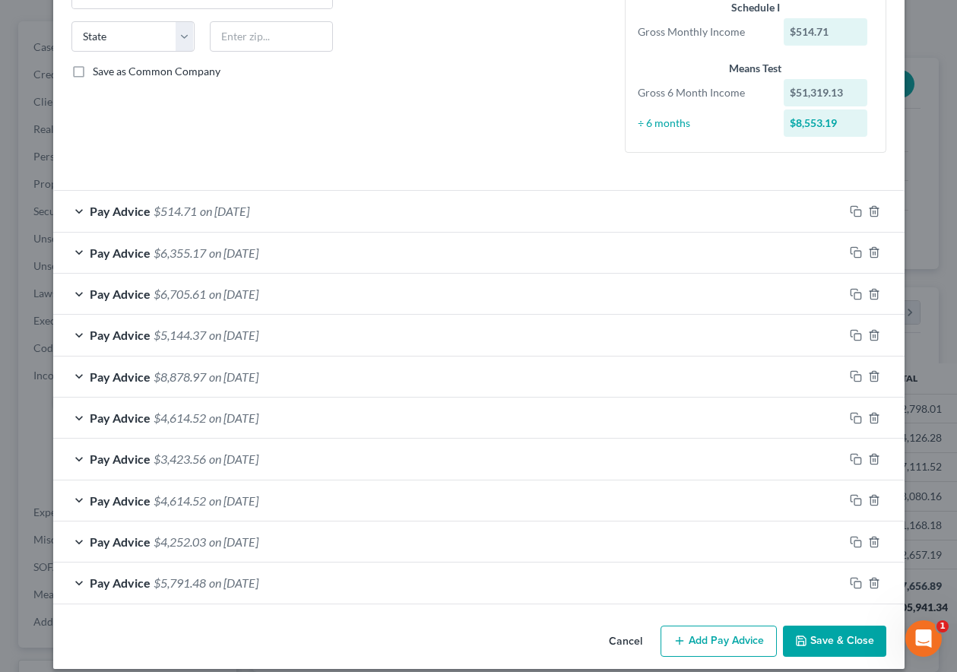
click at [211, 209] on span "on 10/02/2025" at bounding box center [224, 211] width 49 height 14
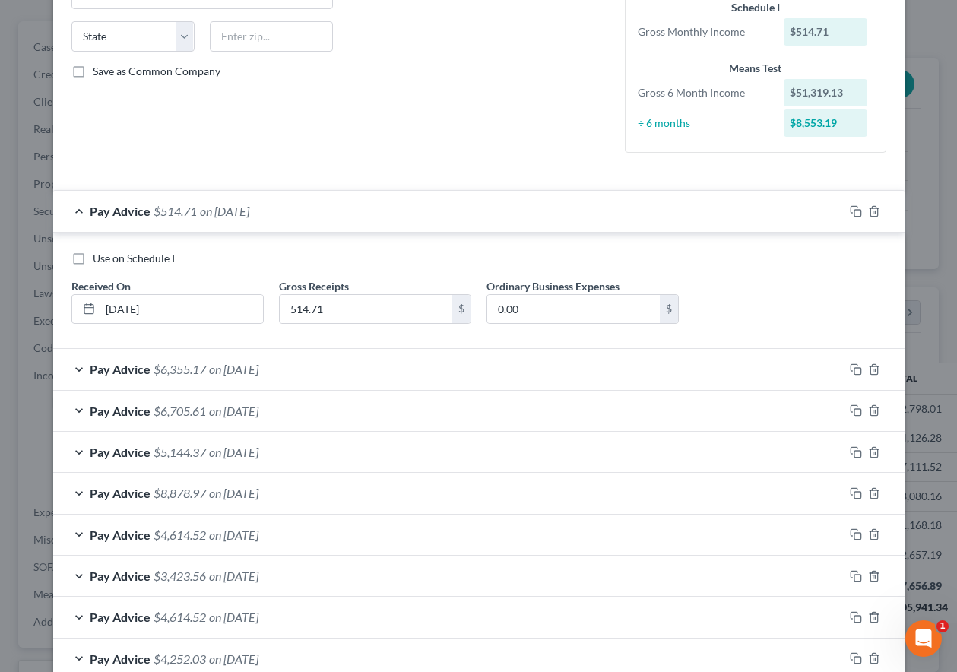
click at [230, 372] on span "on 09/30/2025" at bounding box center [233, 369] width 49 height 14
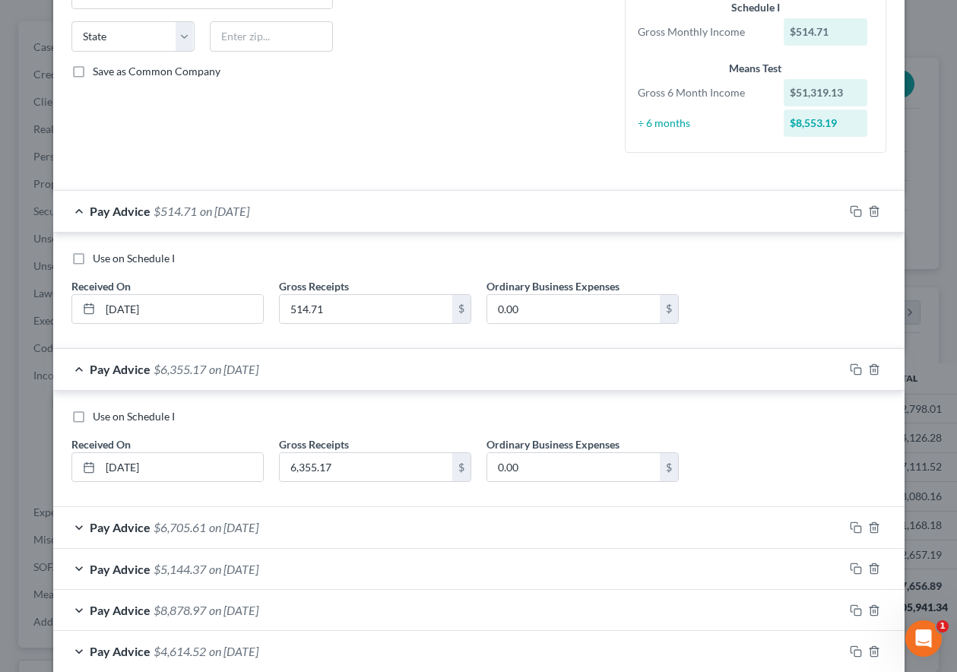
click at [215, 532] on span "on 08/31/2025" at bounding box center [233, 527] width 49 height 14
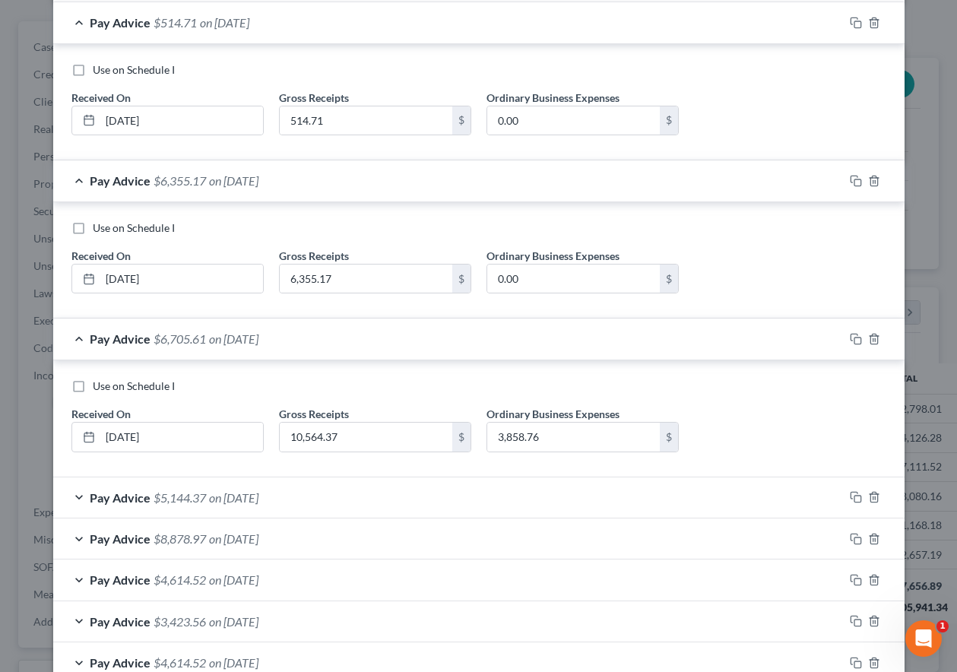
scroll to position [597, 0]
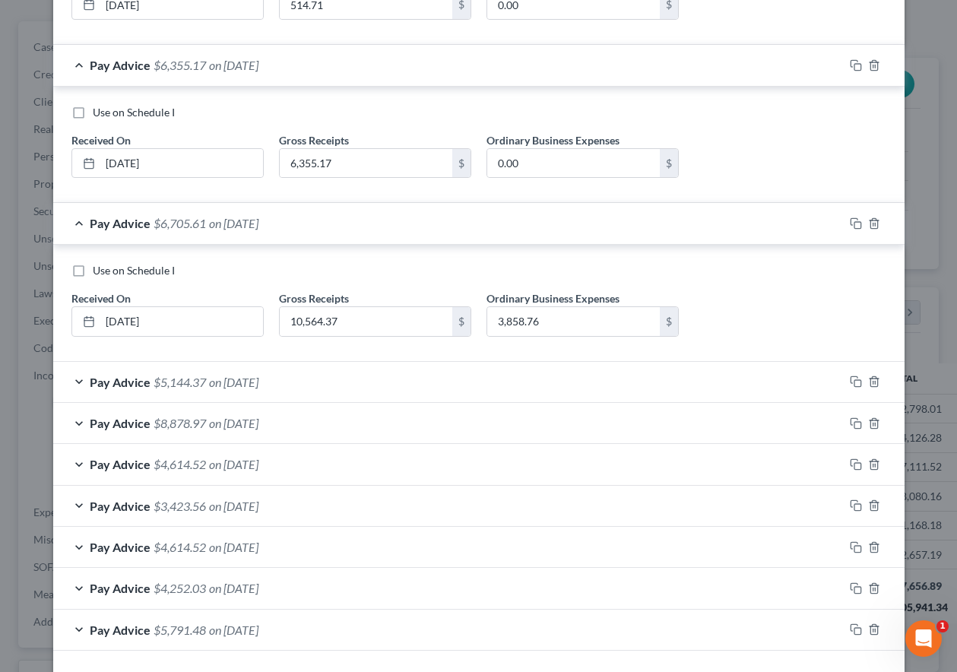
click at [228, 392] on div "Pay Advice $5,144.37 on 07/31/2025" at bounding box center [448, 382] width 791 height 40
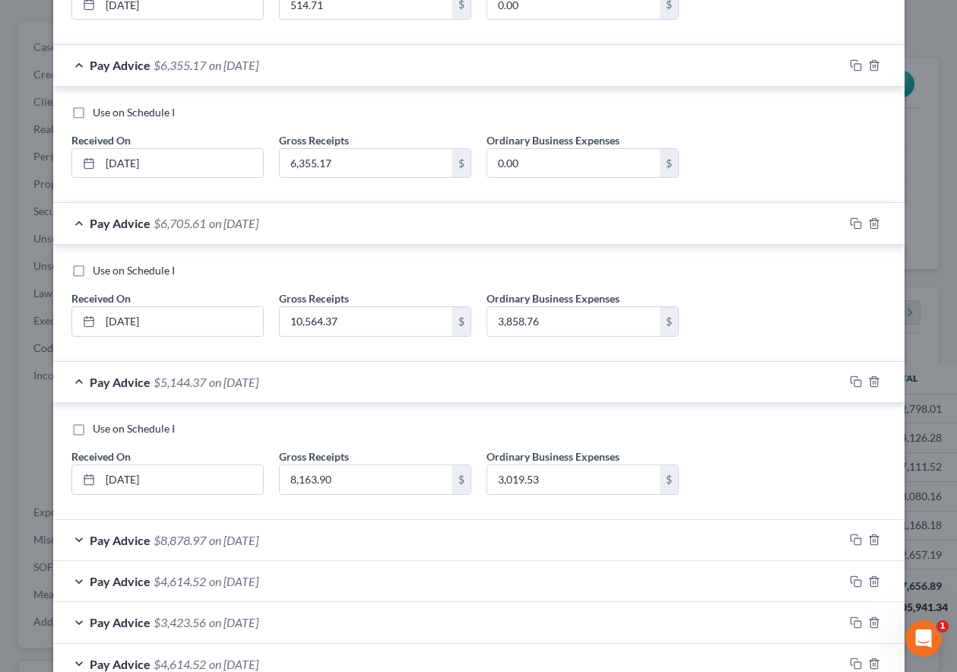
click at [209, 542] on span "on 06/30/2025" at bounding box center [233, 540] width 49 height 14
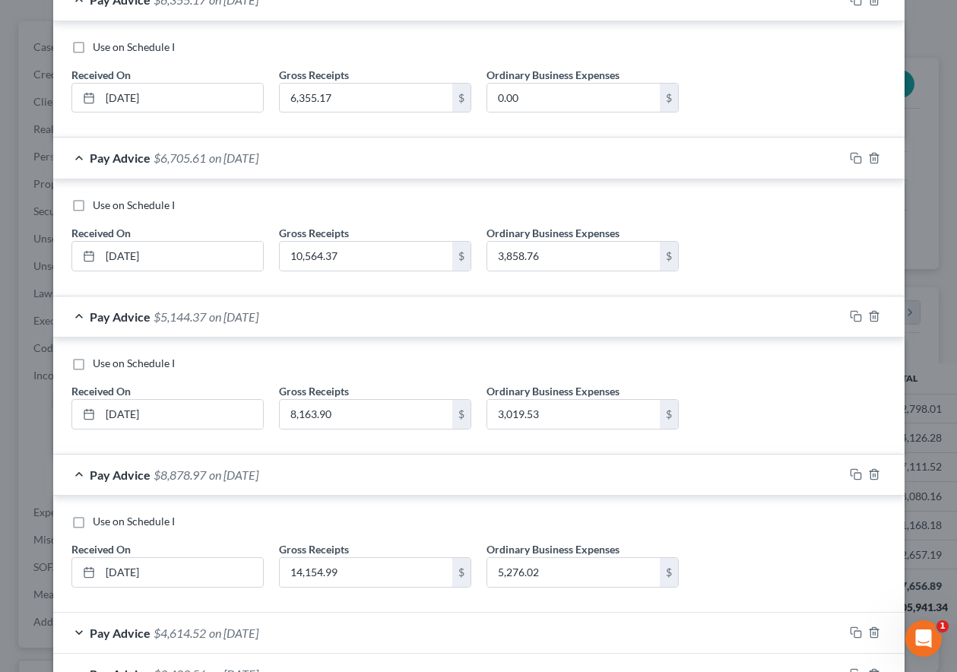
scroll to position [893, 0]
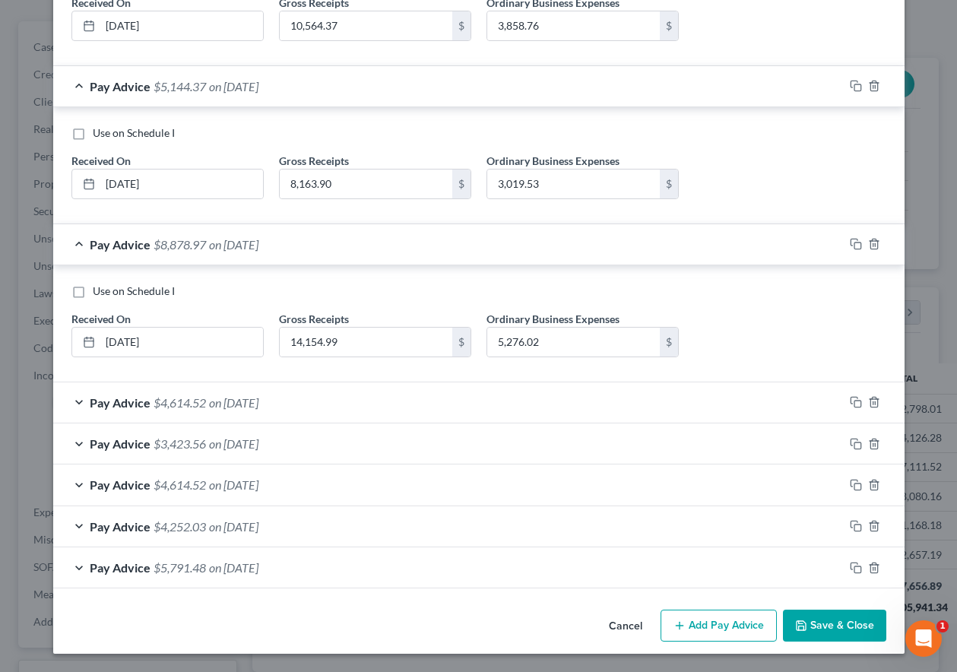
drag, startPoint x: 230, startPoint y: 398, endPoint x: 241, endPoint y: 446, distance: 49.1
click at [230, 399] on span "on 05/30/2025" at bounding box center [233, 402] width 49 height 14
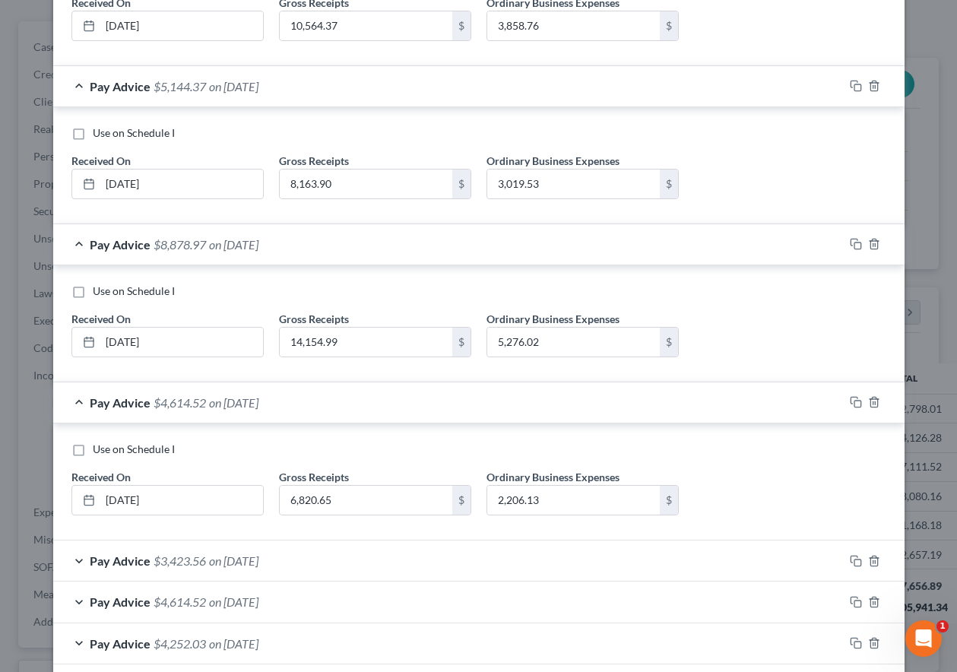
click at [244, 558] on span "on 04/30/2025" at bounding box center [233, 561] width 49 height 14
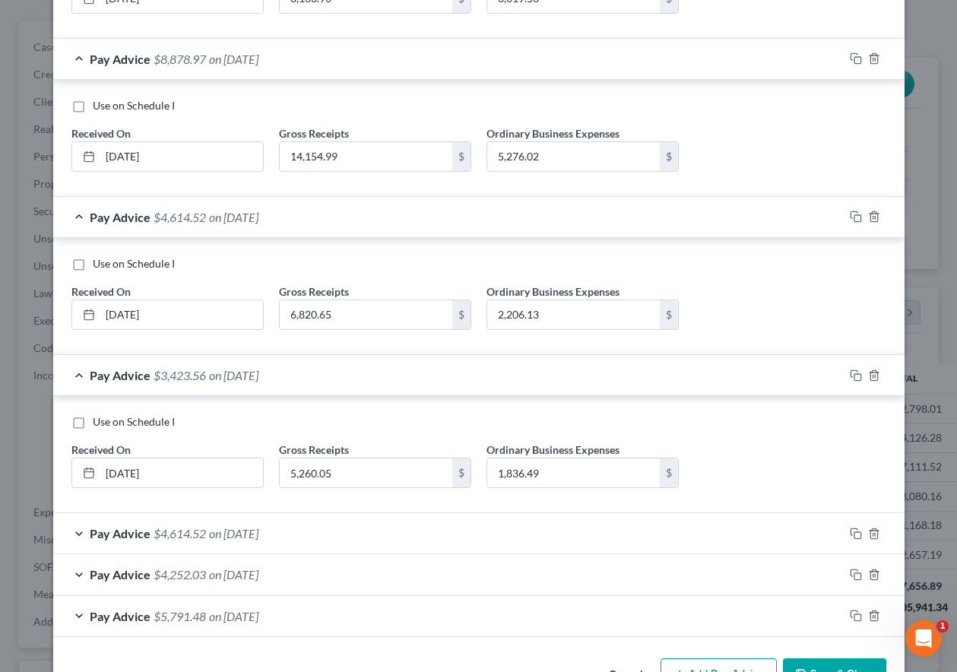
scroll to position [1121, 0]
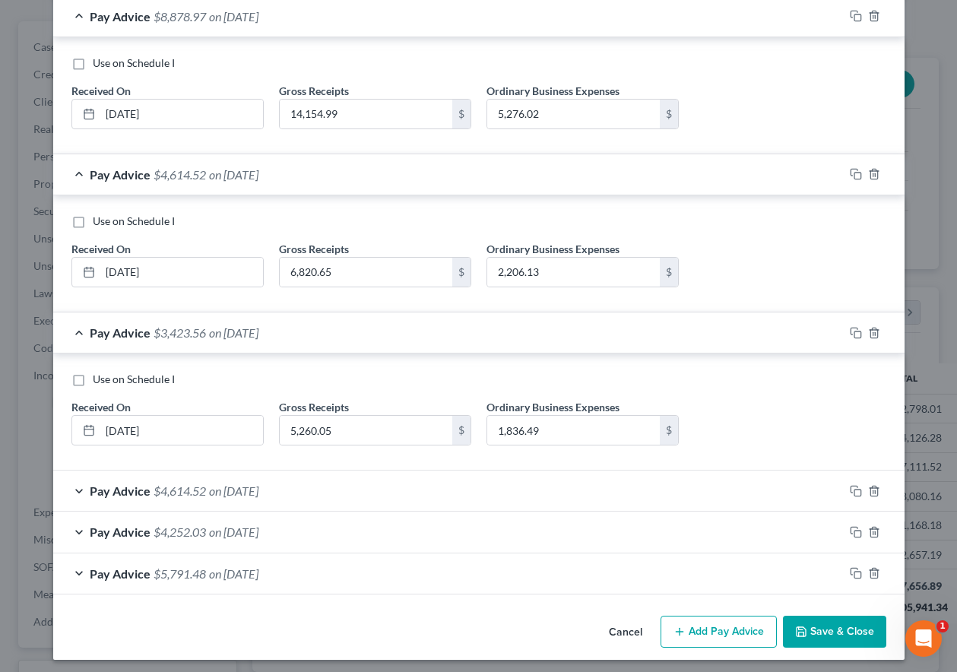
click at [244, 493] on span "on 03/31/2025" at bounding box center [233, 491] width 49 height 14
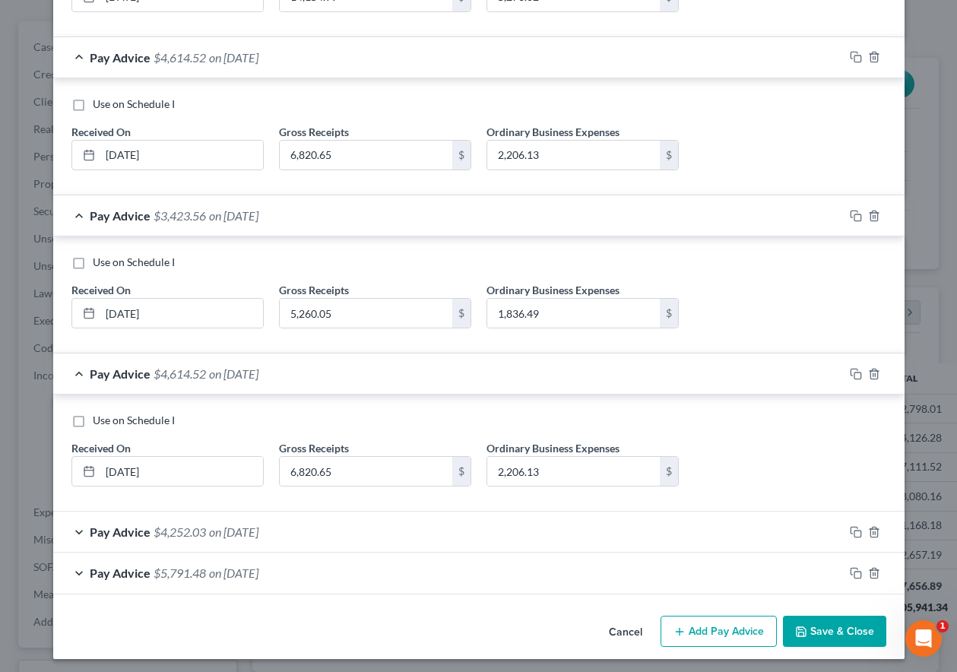
scroll to position [1243, 0]
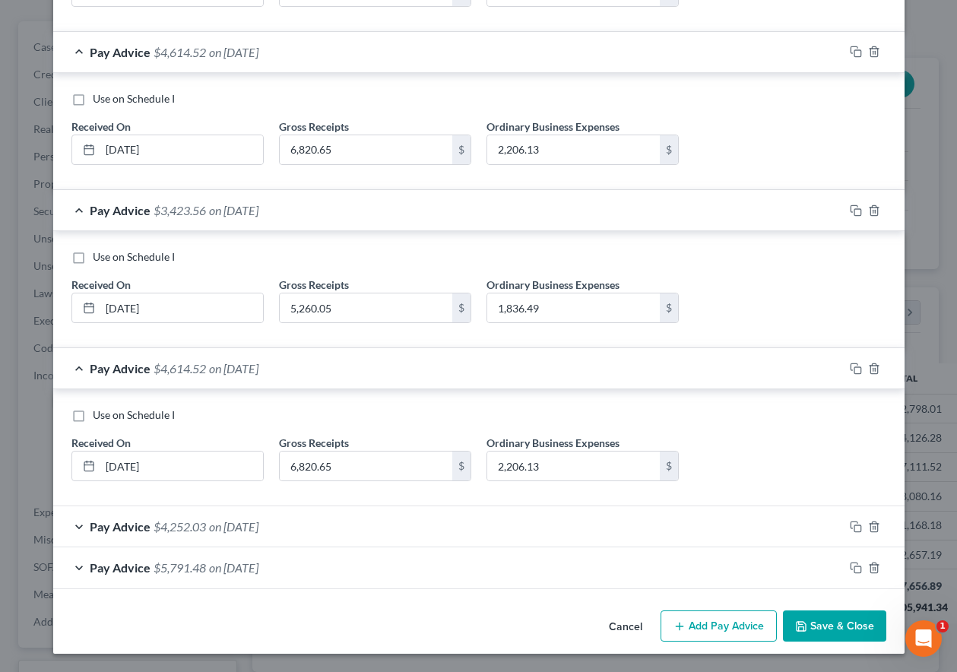
click at [251, 528] on span "on 02/28/2025" at bounding box center [233, 526] width 49 height 14
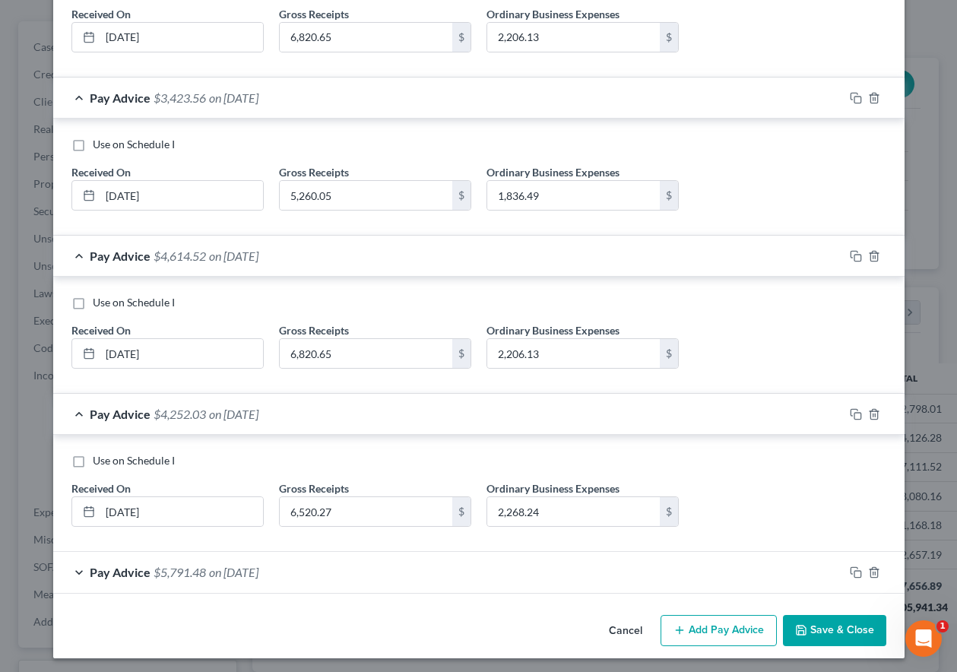
scroll to position [1360, 0]
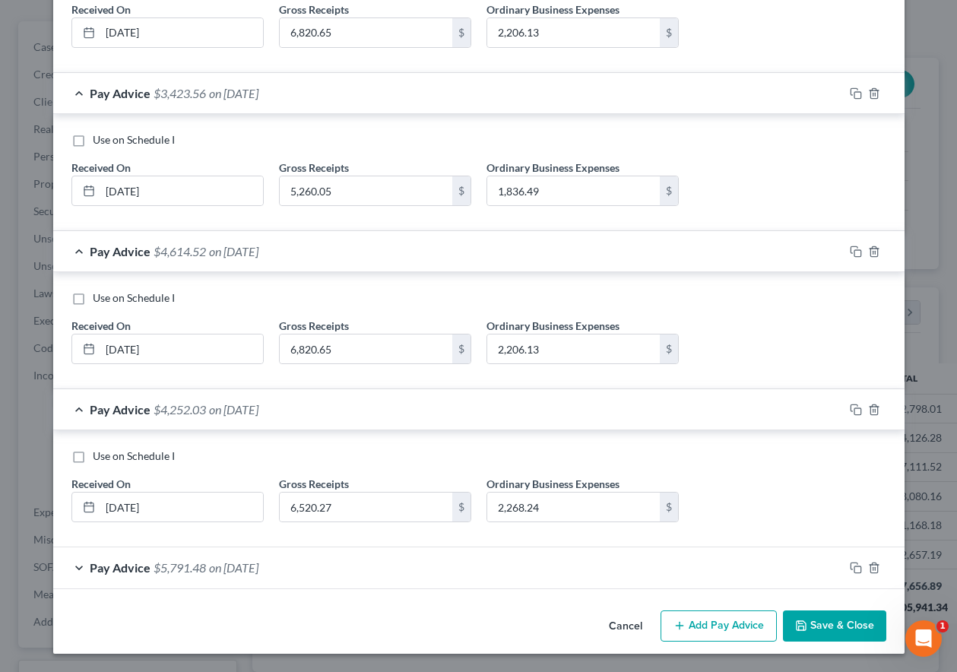
click at [246, 565] on span "on 01/31/2025" at bounding box center [233, 567] width 49 height 14
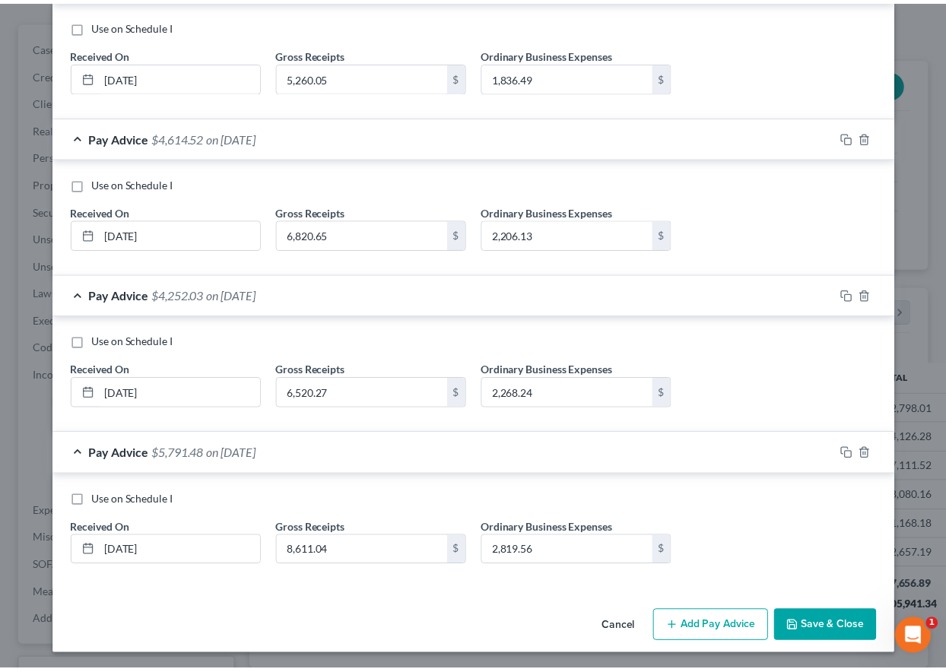
scroll to position [1477, 0]
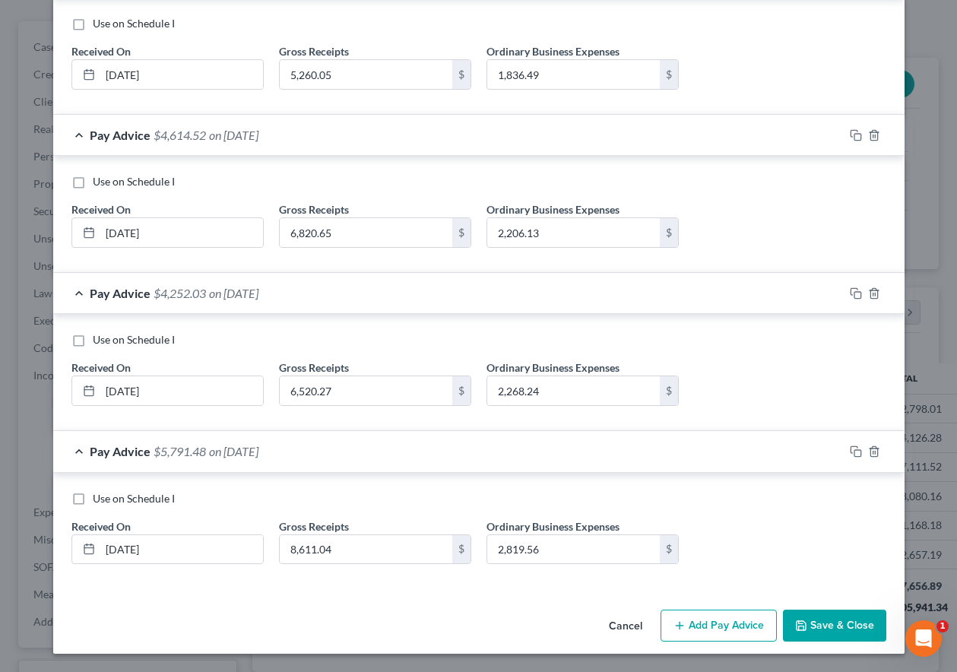
click at [810, 620] on button "Save & Close" at bounding box center [834, 626] width 103 height 32
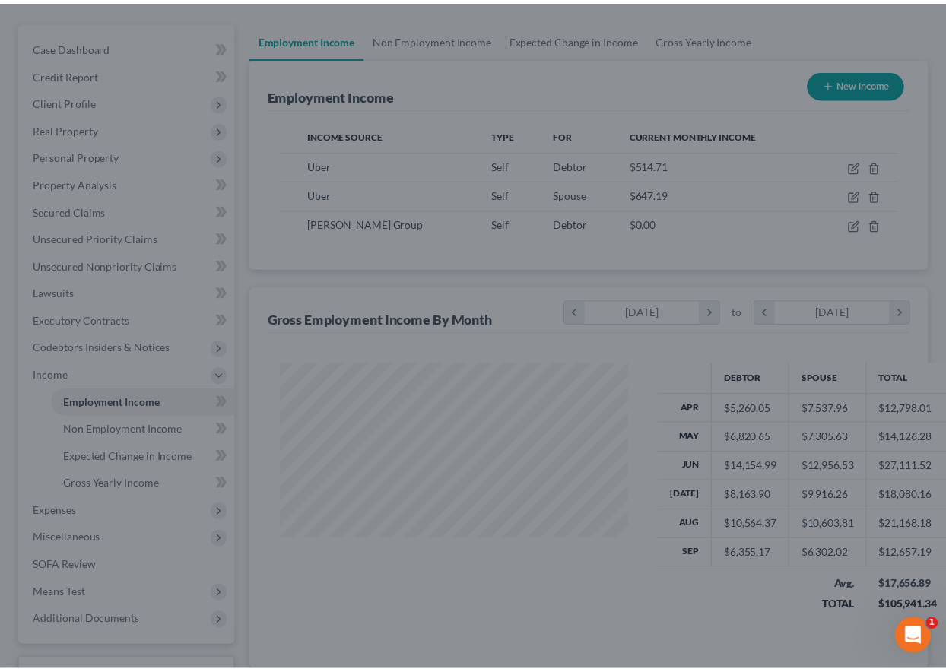
scroll to position [760100, 759994]
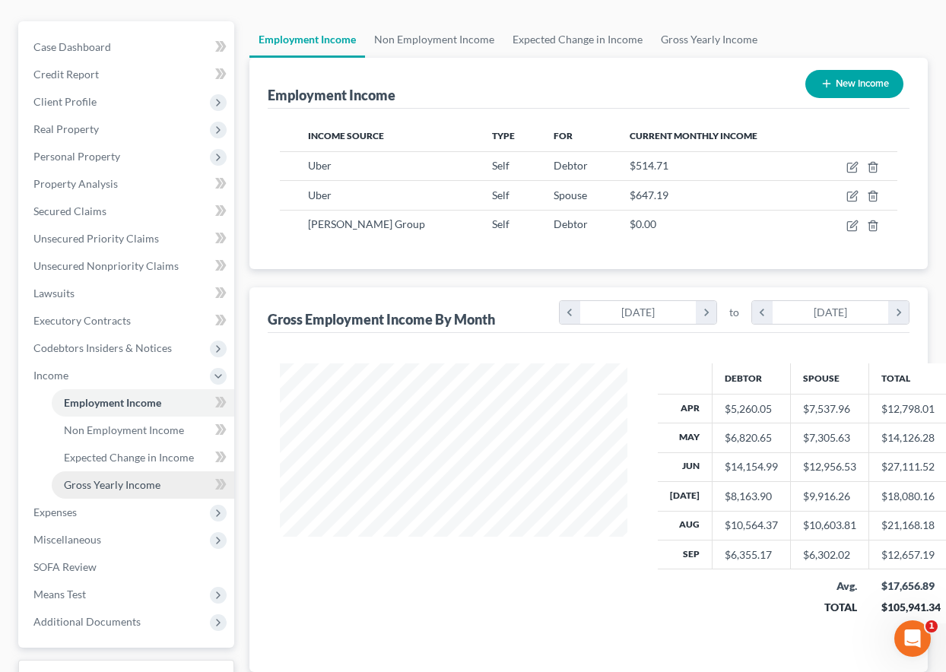
click at [148, 483] on span "Gross Yearly Income" at bounding box center [112, 484] width 97 height 13
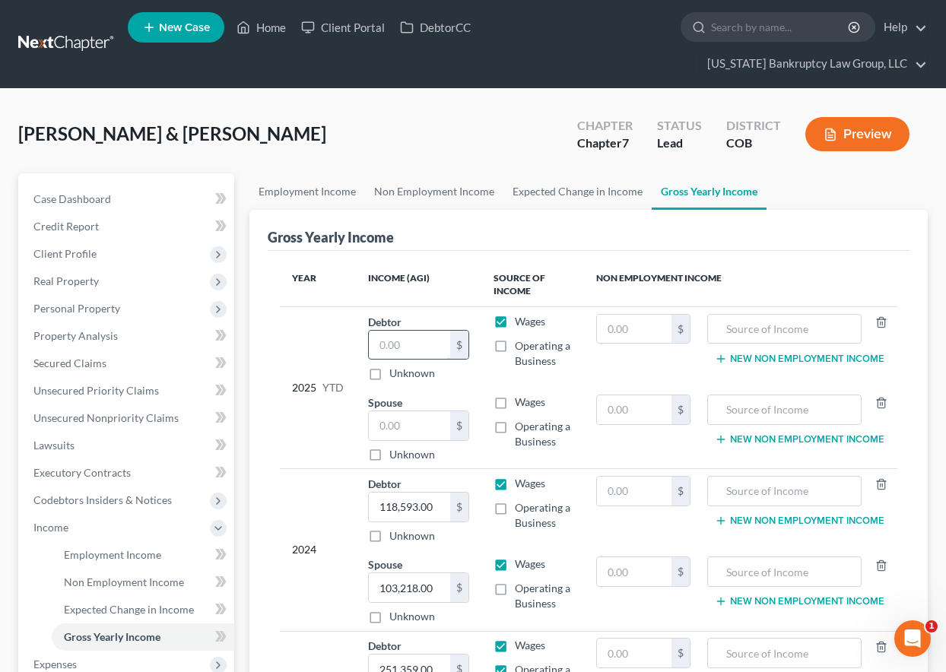
click at [440, 345] on input "text" at bounding box center [409, 345] width 81 height 29
type input "73,785.80"
click at [337, 446] on div "2025 YTD" at bounding box center [318, 388] width 52 height 148
click at [118, 551] on span "Employment Income" at bounding box center [112, 554] width 97 height 13
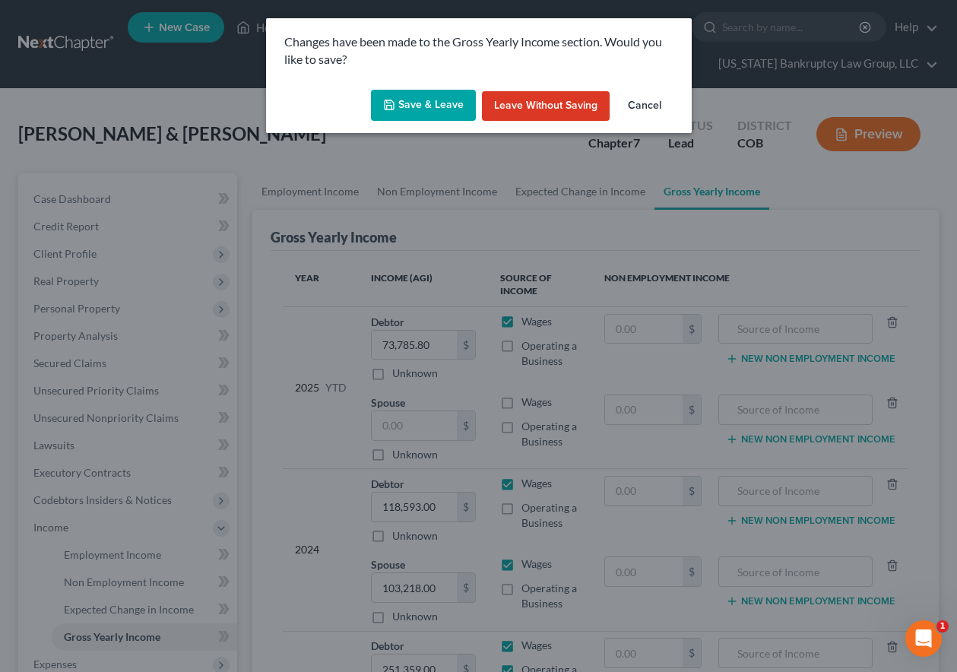
click at [445, 97] on button "Save & Leave" at bounding box center [423, 106] width 105 height 32
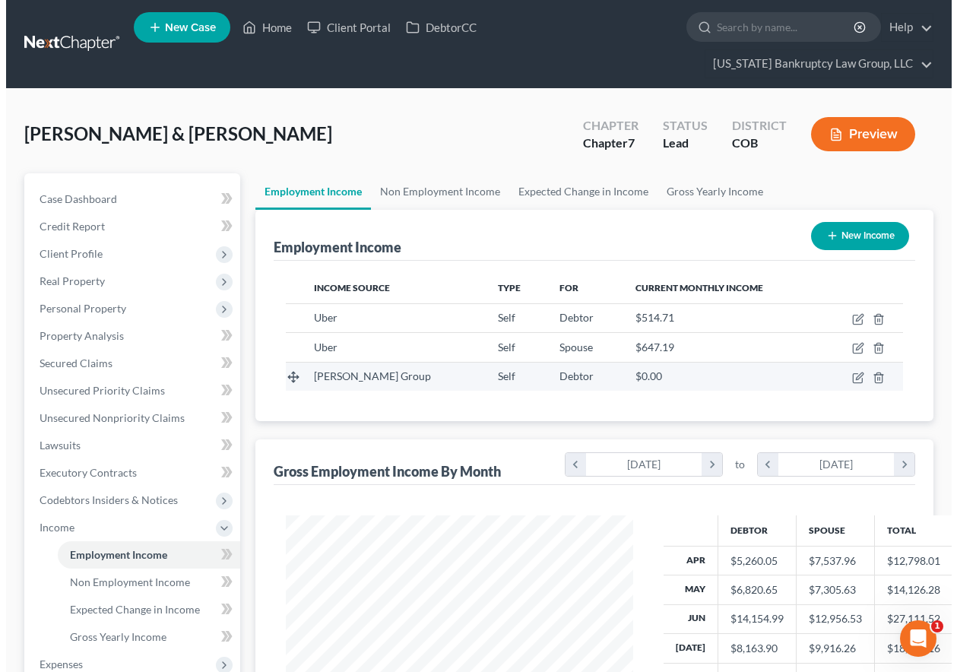
scroll to position [273, 378]
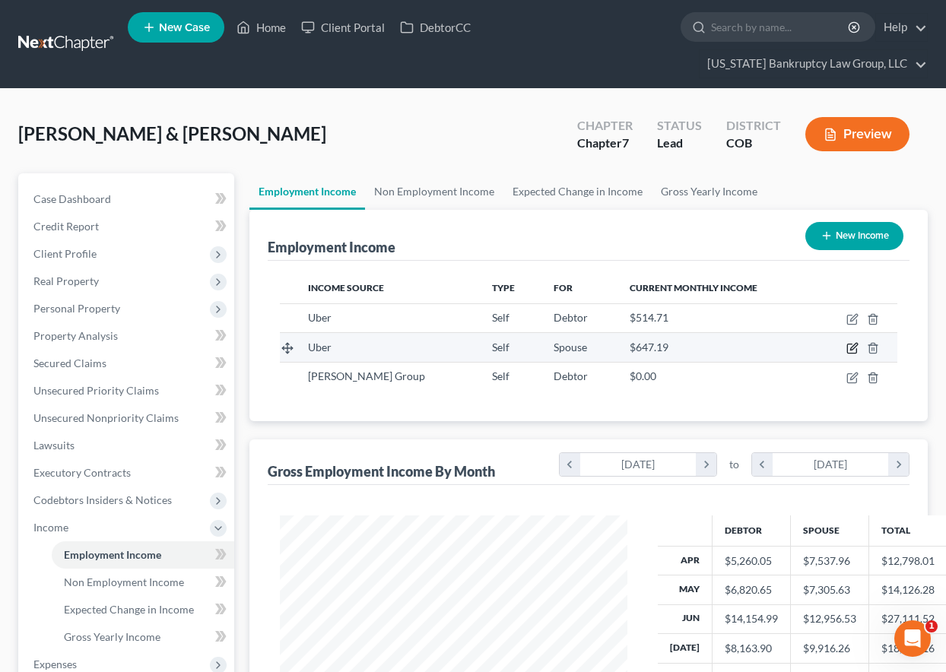
click at [855, 347] on icon "button" at bounding box center [853, 347] width 7 height 7
select select "1"
select select "0"
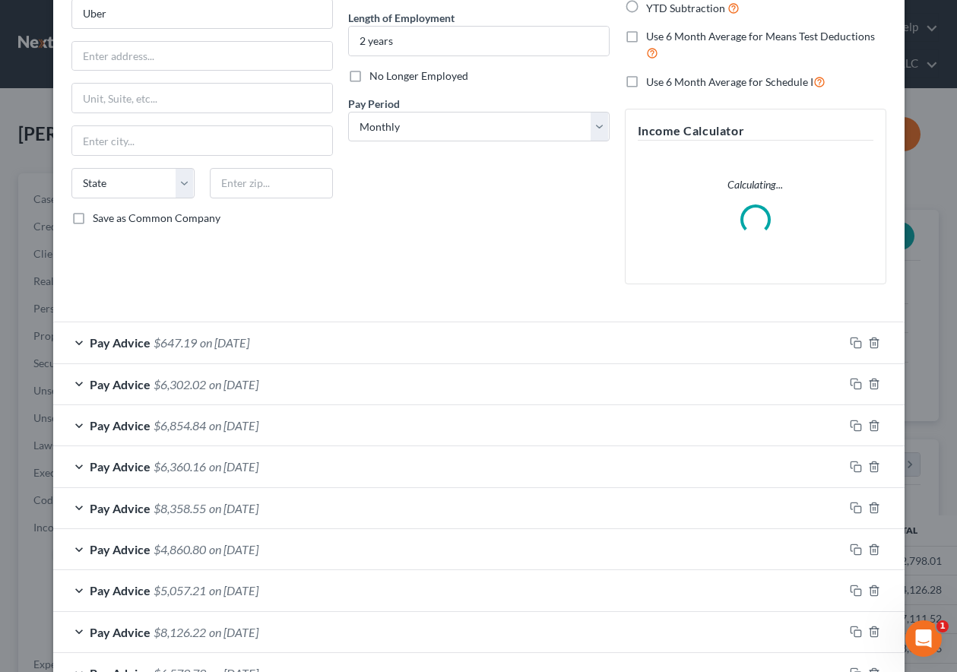
scroll to position [152, 0]
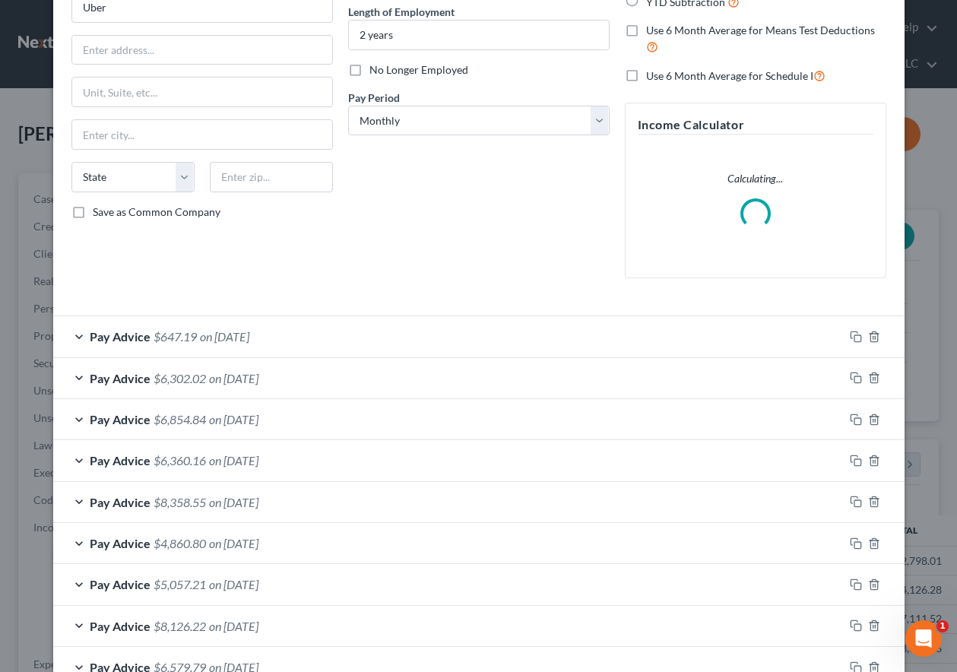
click at [200, 335] on span "on 10/02/2025" at bounding box center [224, 336] width 49 height 14
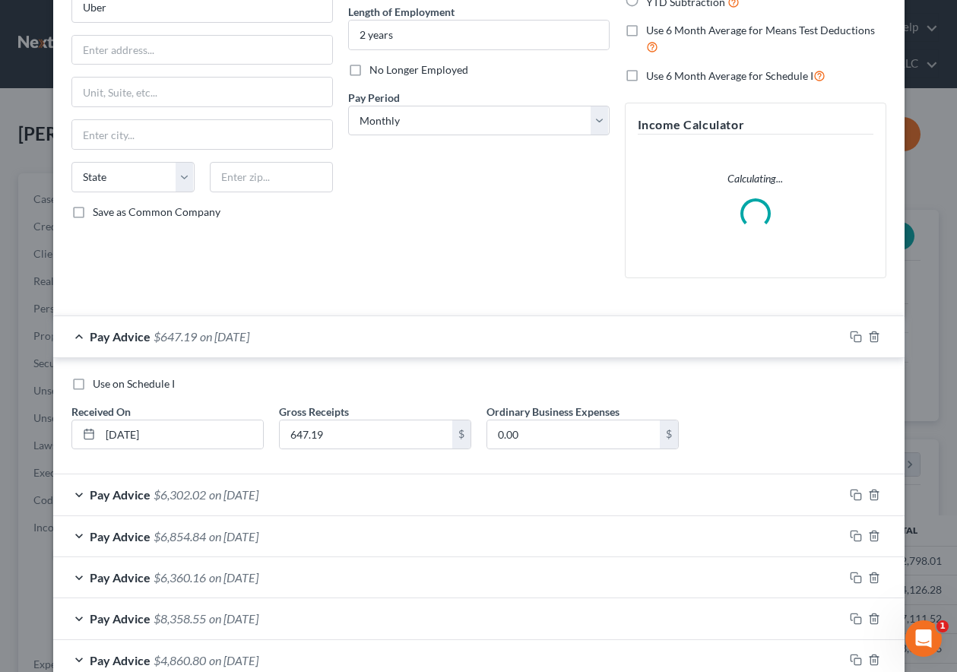
click at [188, 503] on div "Pay Advice $6,302.02 on 09/30/2025" at bounding box center [448, 494] width 791 height 40
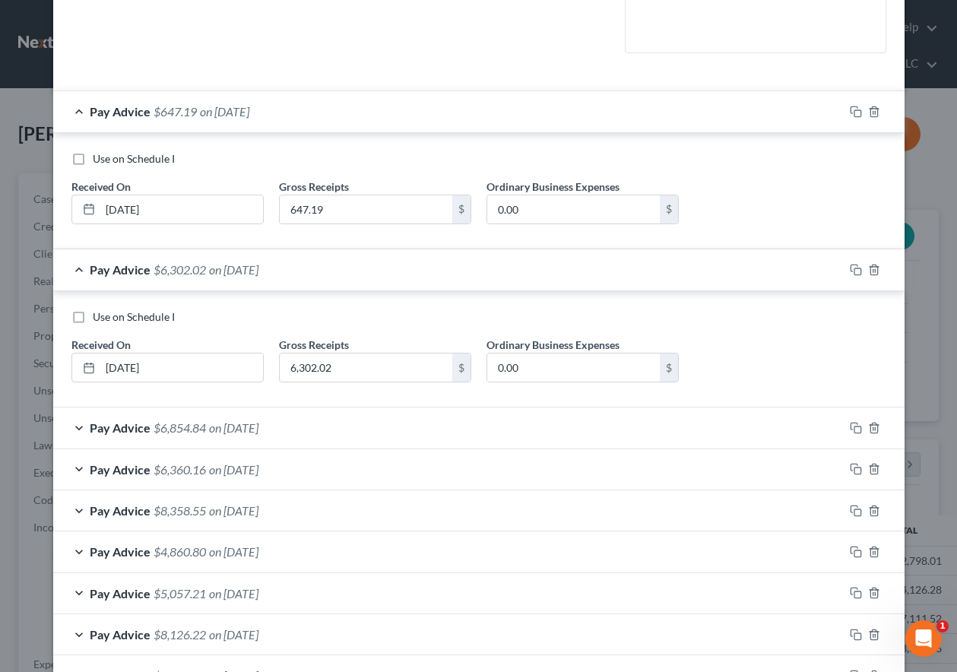
scroll to position [485, 0]
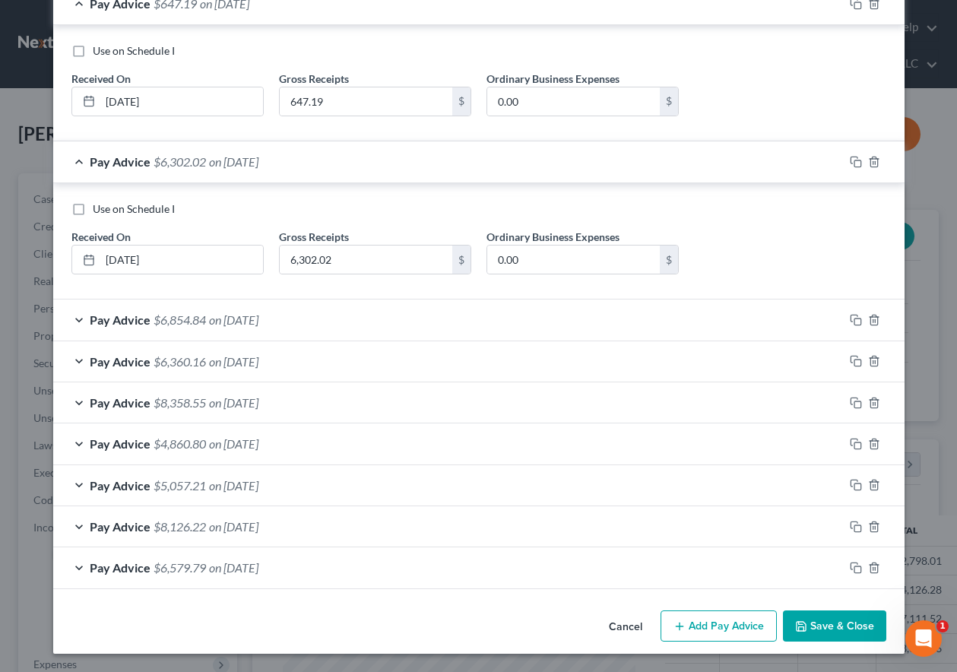
click at [164, 316] on span "$6,854.84" at bounding box center [180, 320] width 52 height 14
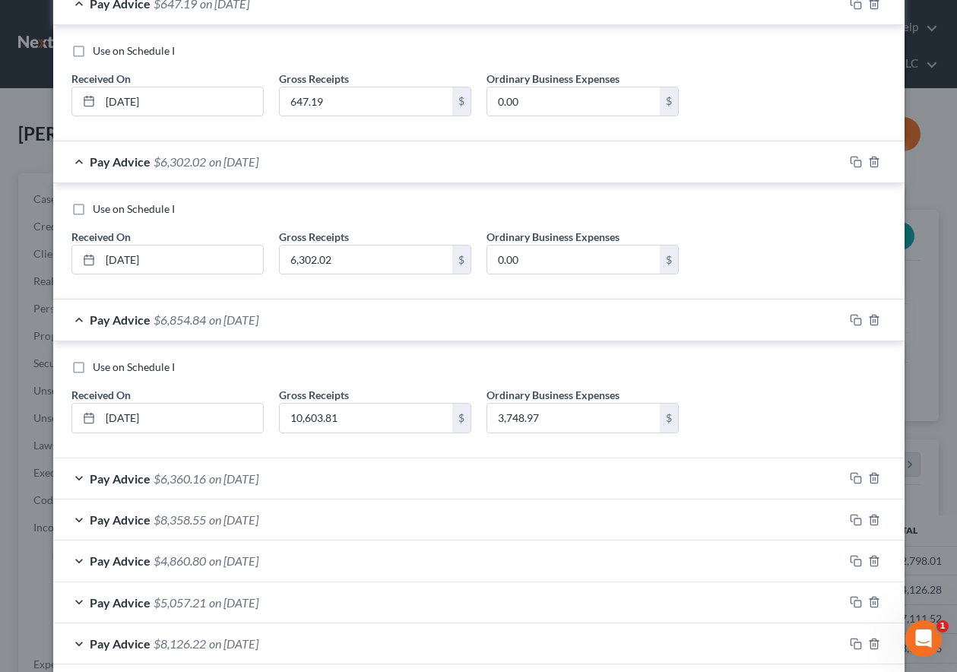
click at [189, 479] on span "$6,360.16" at bounding box center [180, 478] width 52 height 14
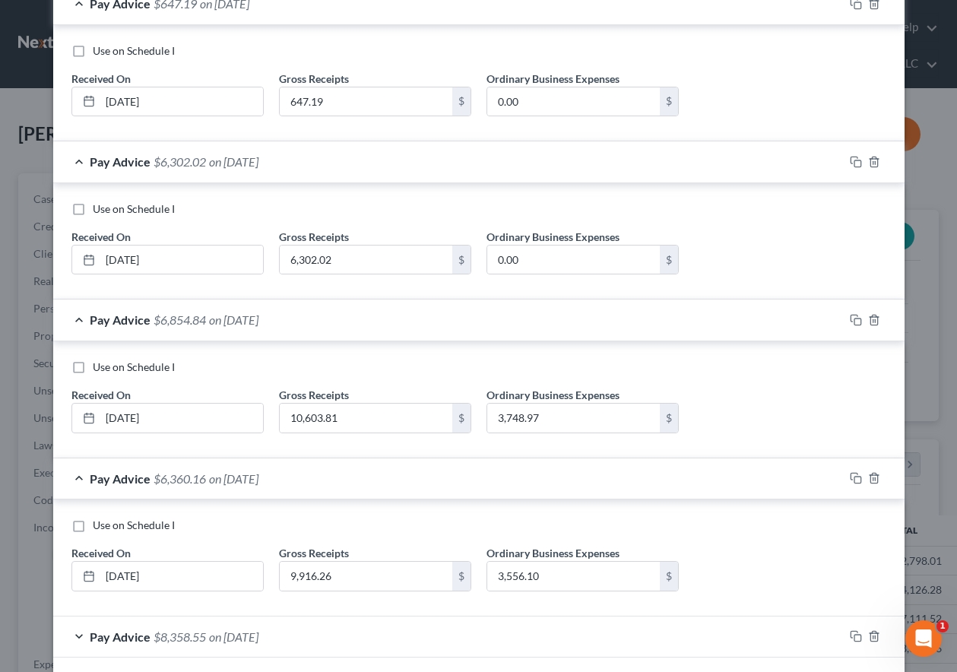
click at [189, 634] on span "$8,358.55" at bounding box center [180, 637] width 52 height 14
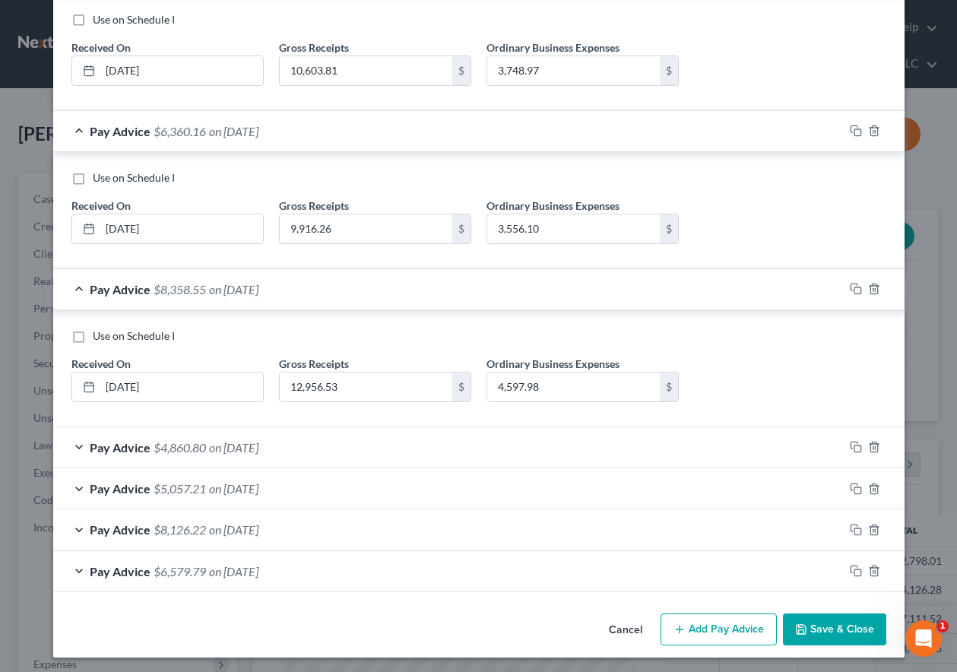
scroll to position [836, 0]
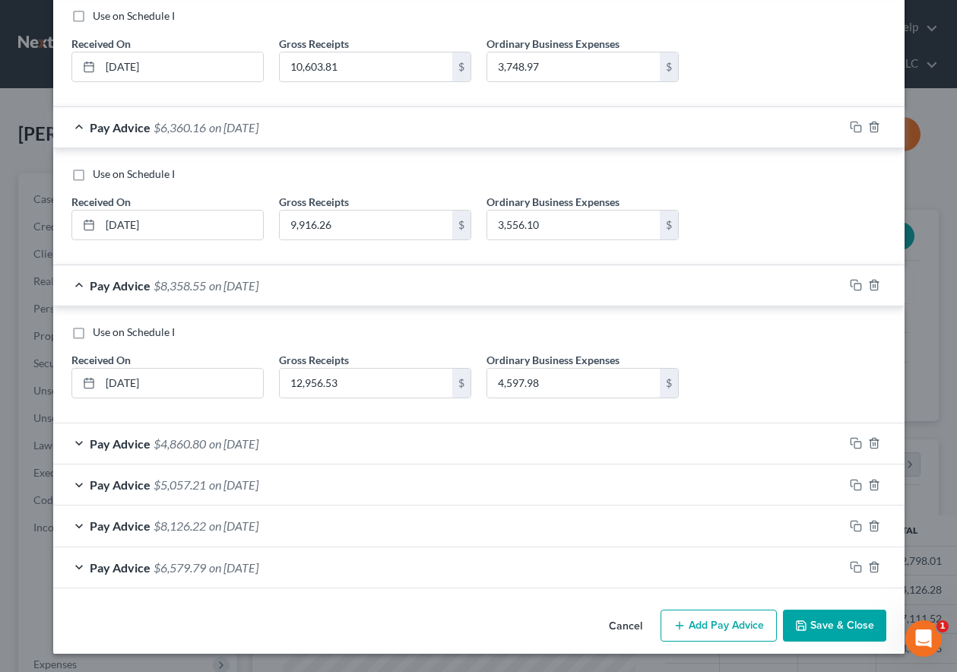
click at [209, 441] on span "on 05/31/2025" at bounding box center [233, 443] width 49 height 14
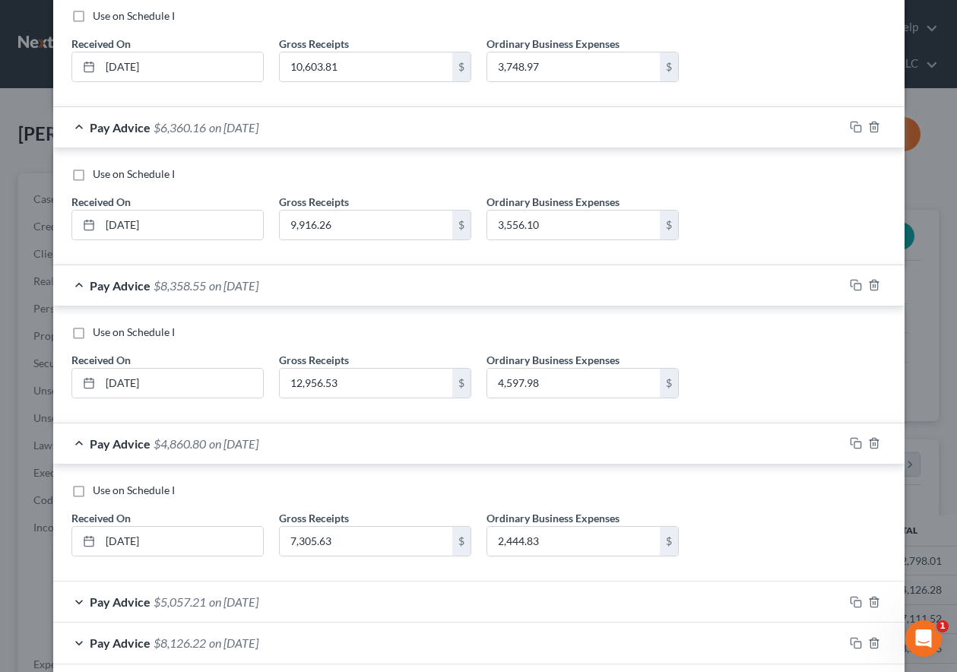
click at [185, 602] on span "$5,057.21" at bounding box center [180, 602] width 52 height 14
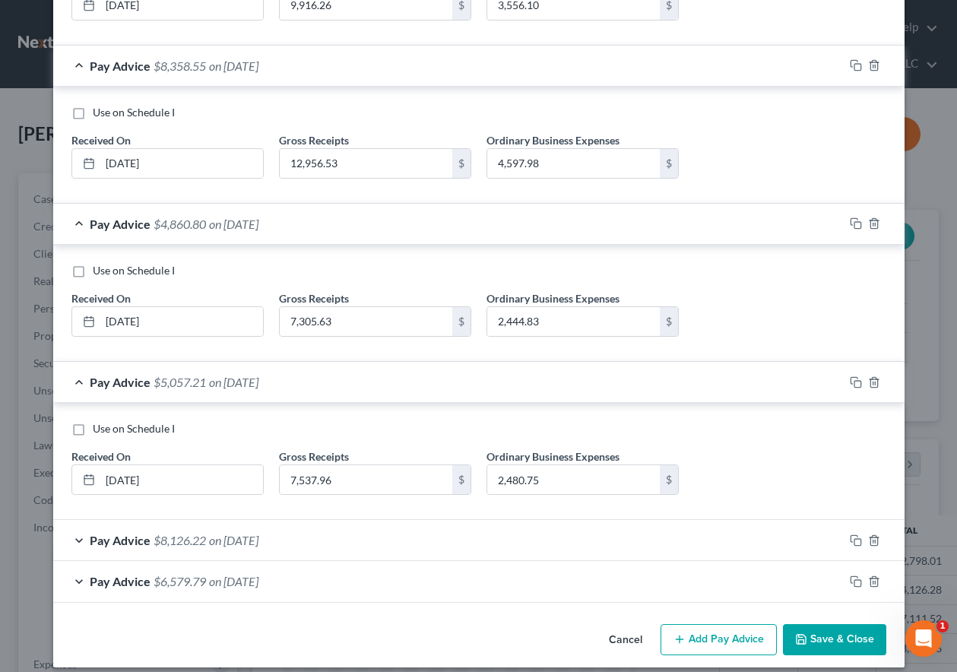
scroll to position [1070, 0]
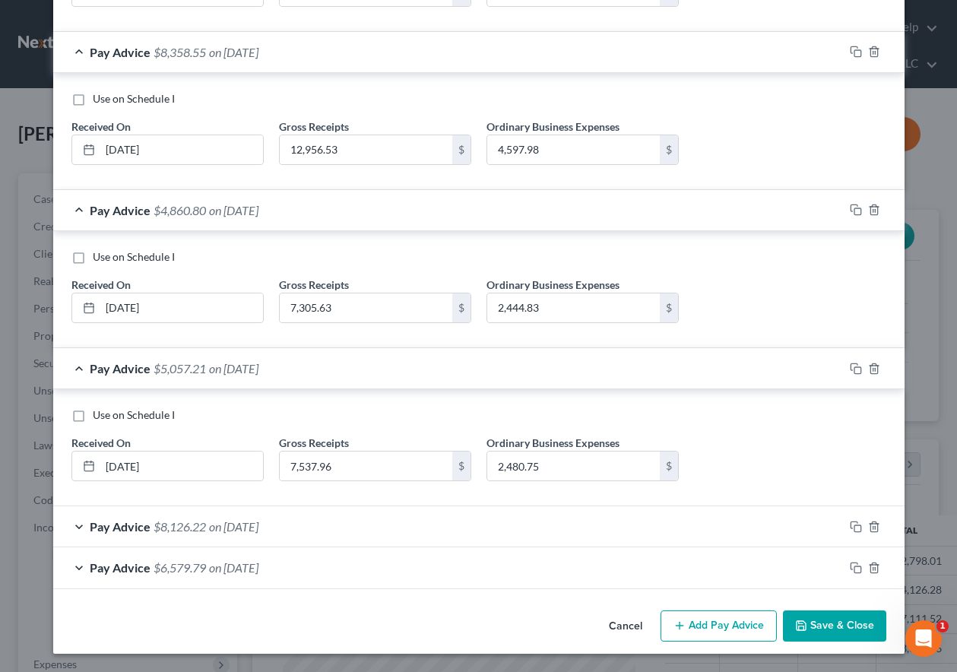
click at [209, 528] on span "on 03/31/2025" at bounding box center [233, 526] width 49 height 14
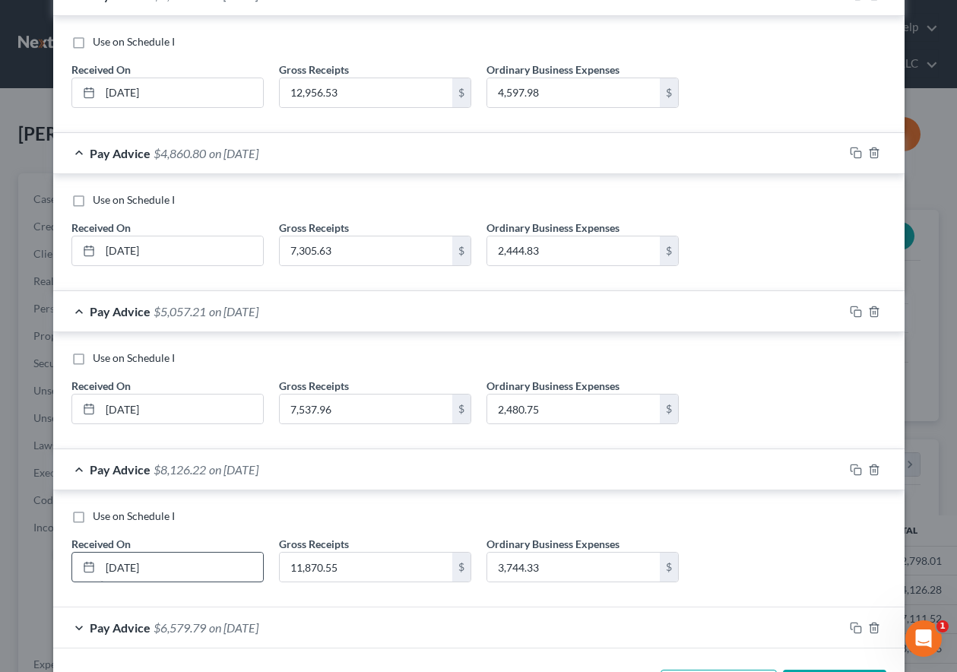
scroll to position [1187, 0]
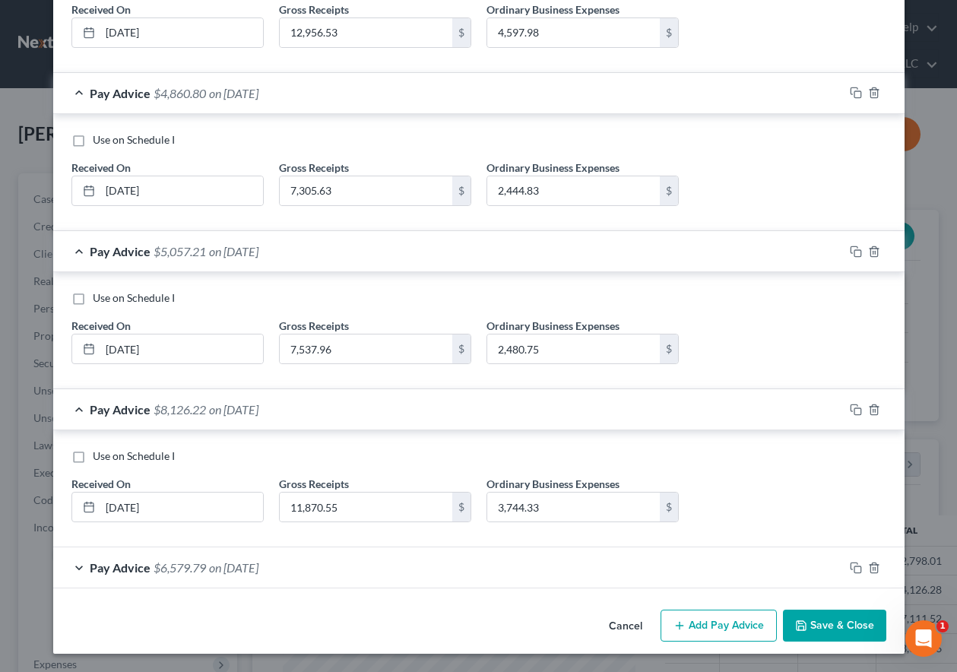
click at [198, 563] on span "$6,579.79" at bounding box center [180, 567] width 52 height 14
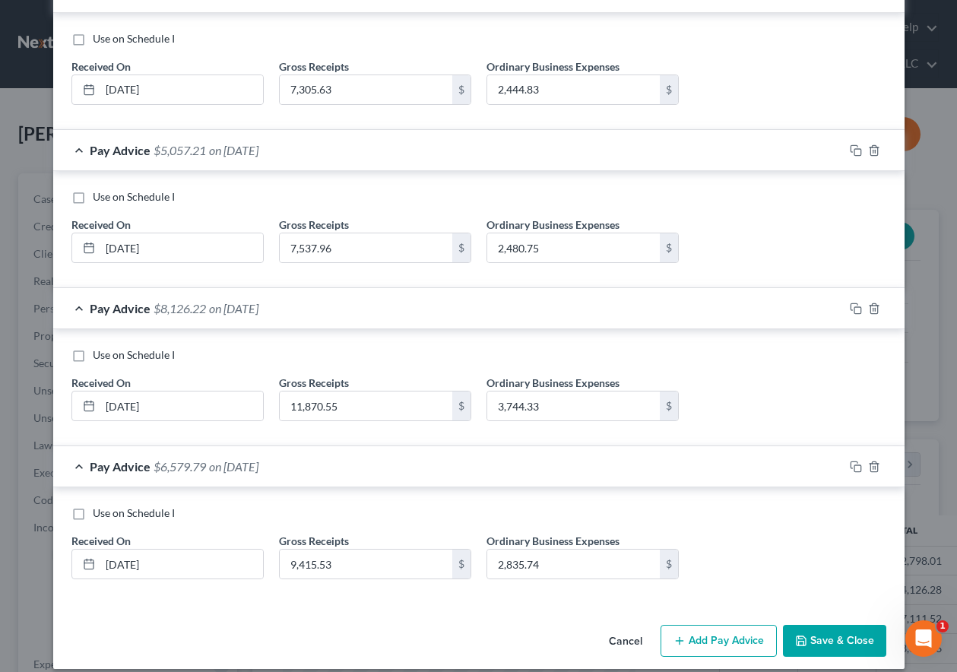
scroll to position [1318, 0]
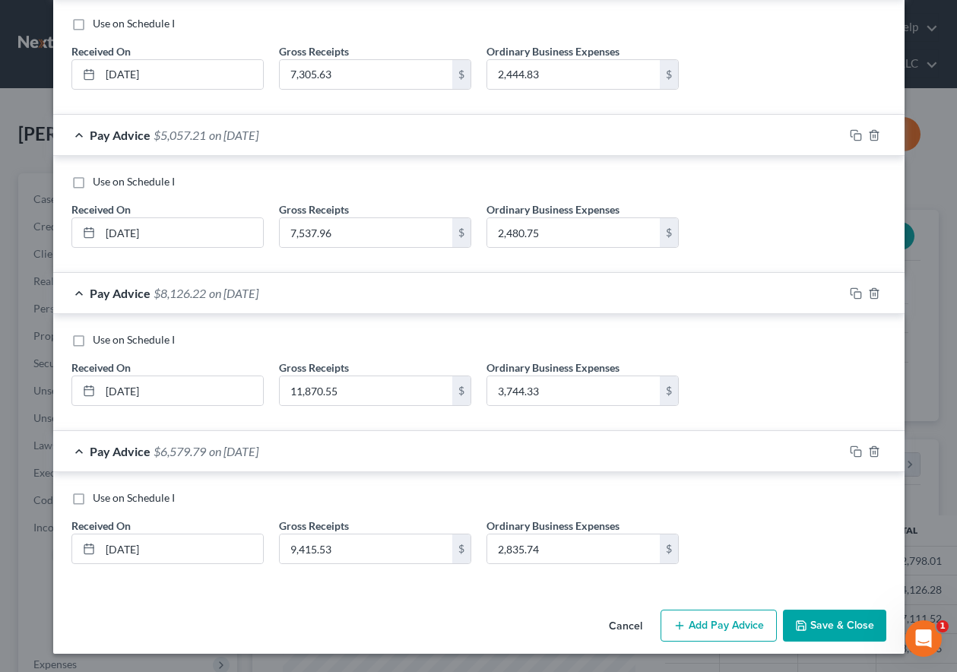
click at [706, 625] on button "Add Pay Advice" at bounding box center [719, 626] width 116 height 32
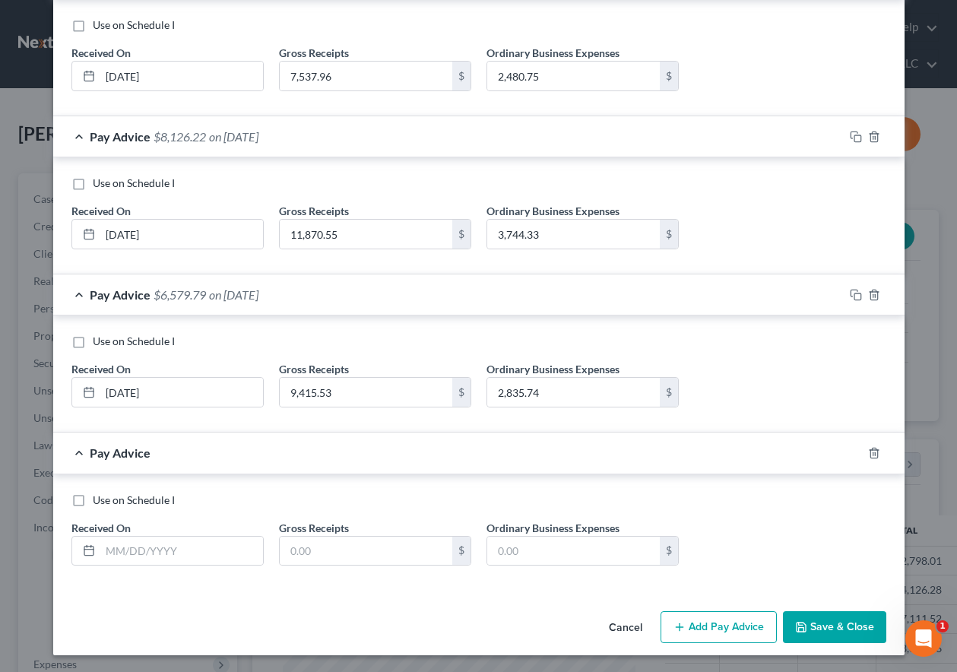
scroll to position [1477, 0]
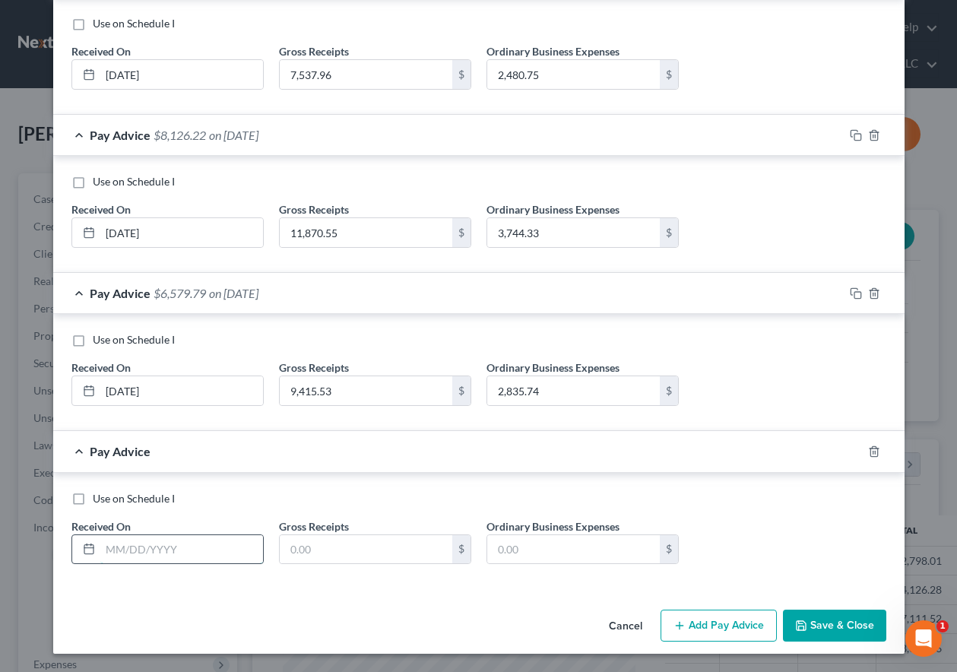
click at [175, 553] on input "text" at bounding box center [181, 549] width 163 height 29
type input "01/31/2025"
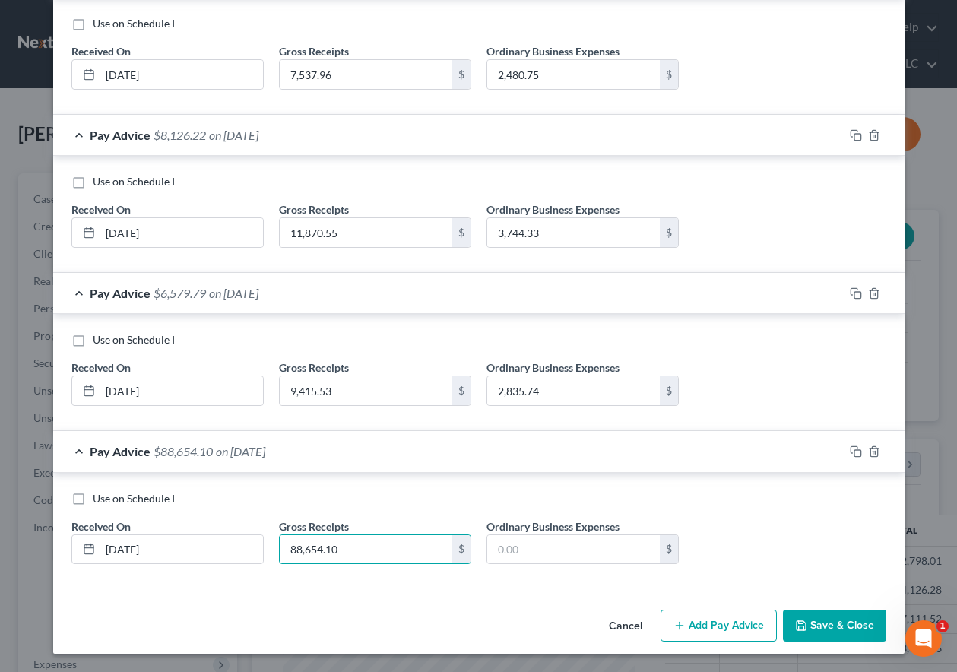
type input "88,654.10"
type input "2,788.64"
click at [340, 537] on input "88,654.10" at bounding box center [366, 549] width 173 height 29
type input "8,865.10"
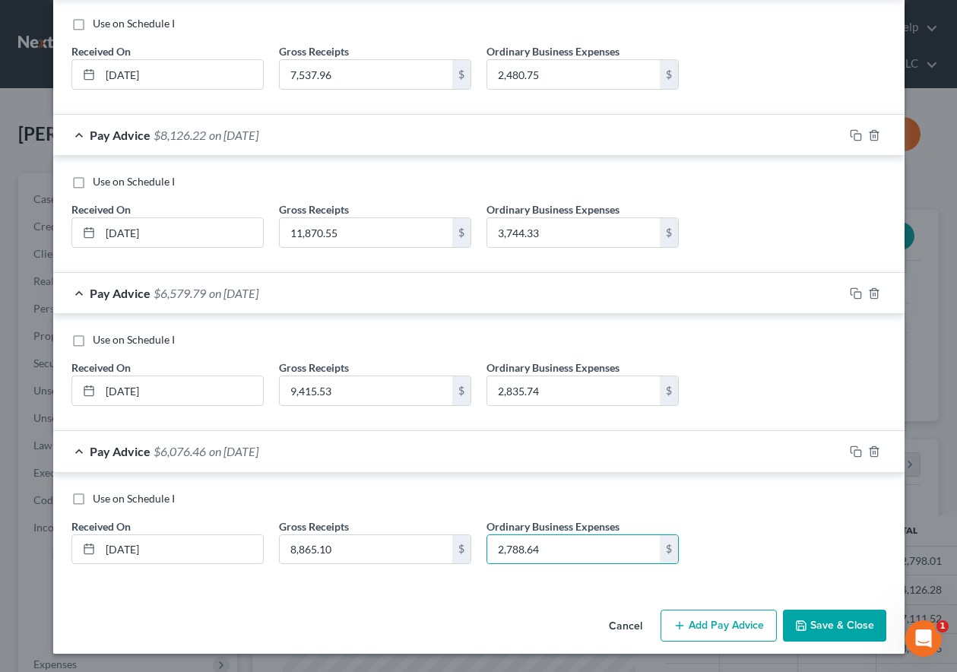
click at [821, 627] on button "Save & Close" at bounding box center [834, 626] width 103 height 32
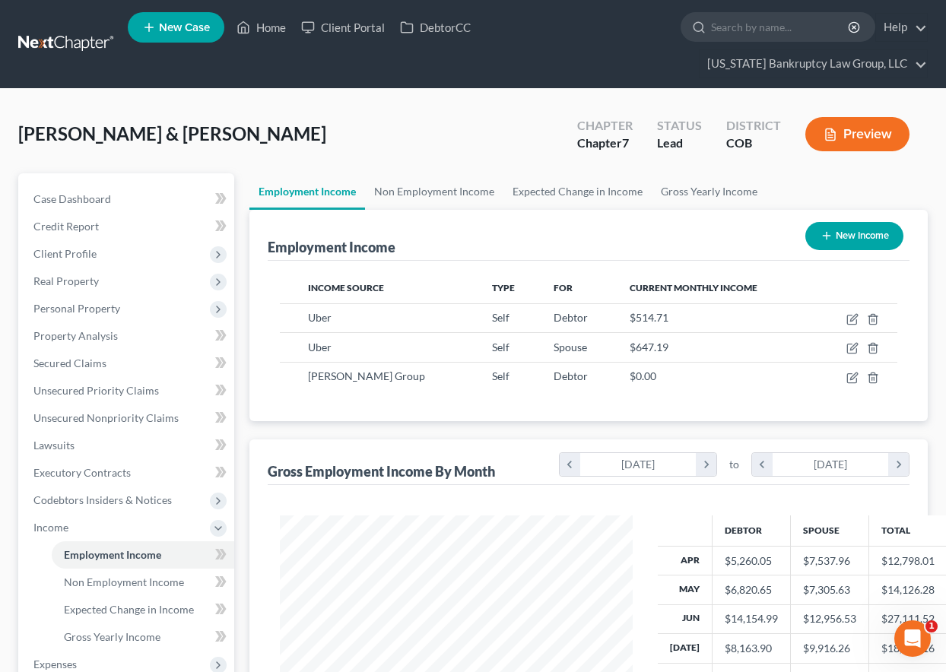
scroll to position [760100, 759994]
click at [127, 636] on span "Gross Yearly Income" at bounding box center [112, 636] width 97 height 13
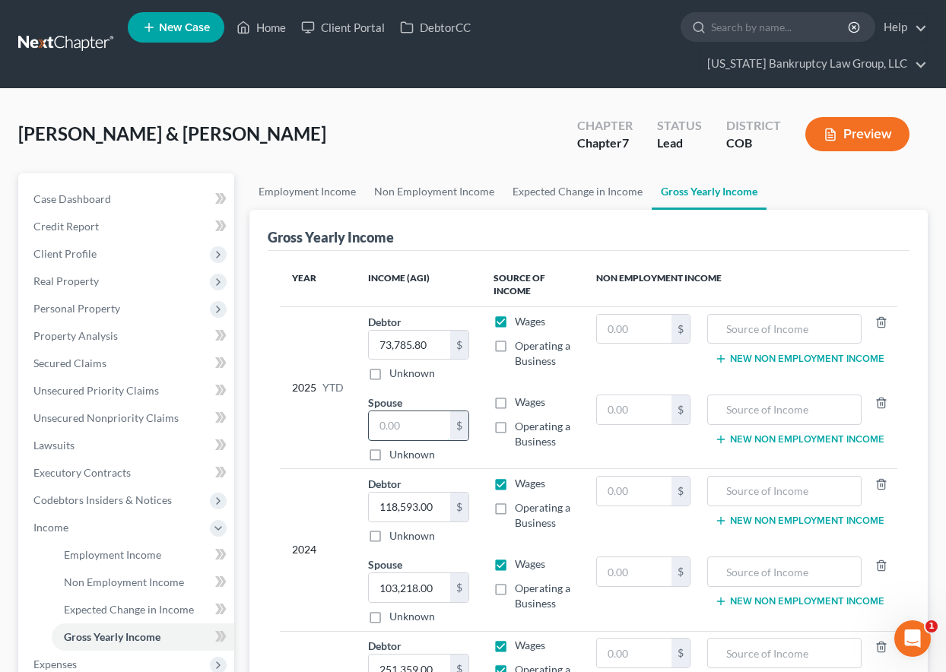
click at [417, 427] on input "text" at bounding box center [409, 425] width 81 height 29
type input "85,420.58"
click at [515, 403] on label "Wages" at bounding box center [530, 402] width 30 height 15
click at [521, 403] on input "Wages" at bounding box center [526, 400] width 10 height 10
checkbox input "true"
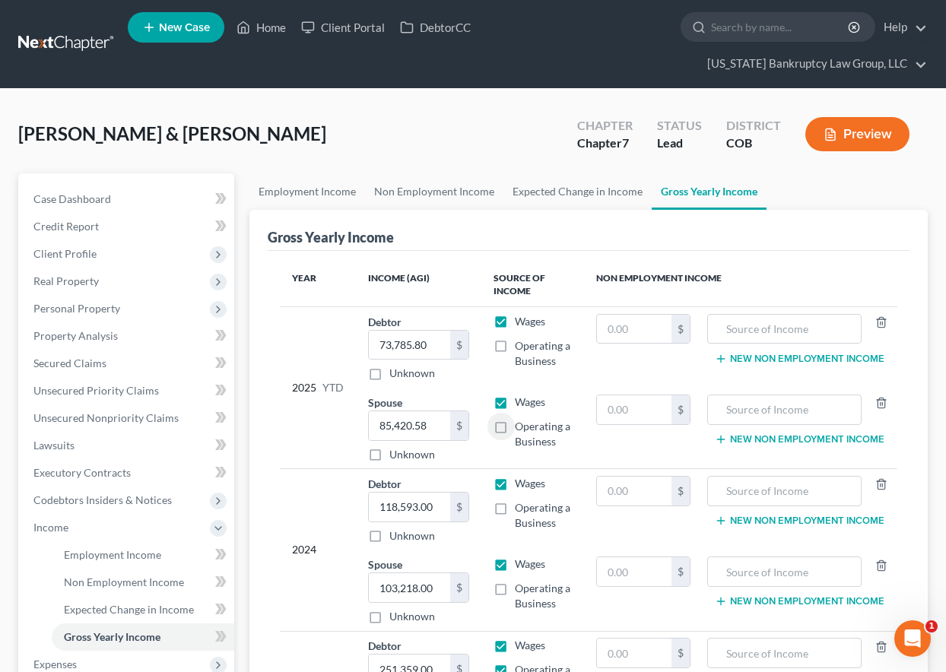
click at [833, 242] on div "Gross Yearly Income" at bounding box center [589, 230] width 642 height 41
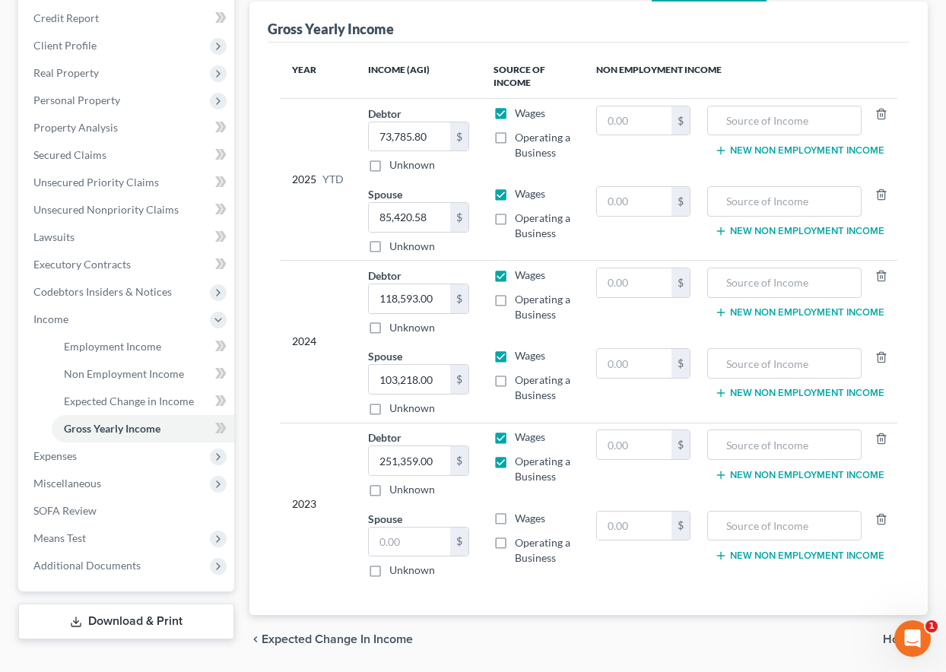
scroll to position [182, 0]
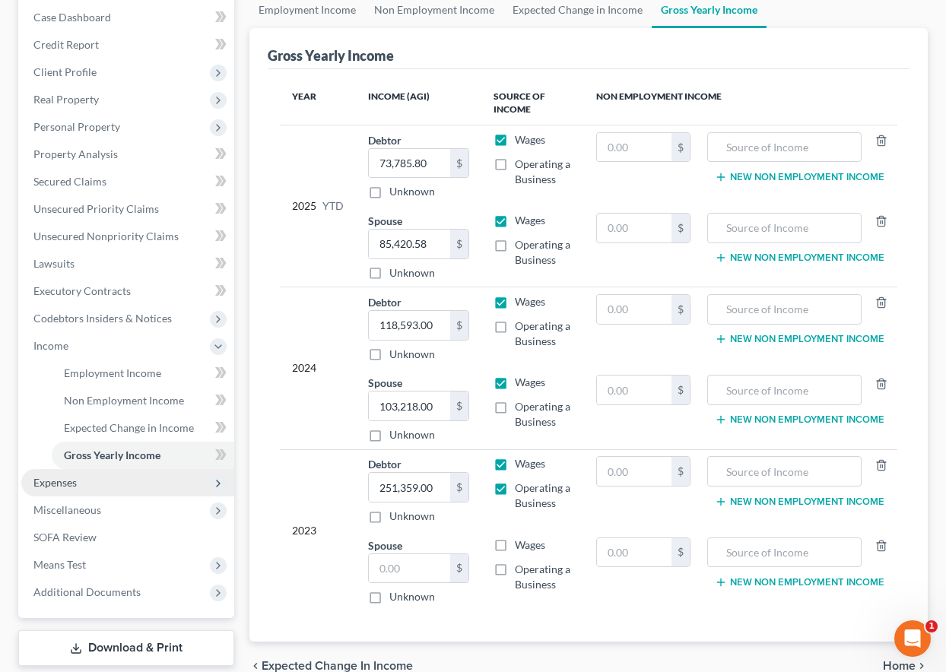
click at [60, 486] on span "Expenses" at bounding box center [54, 482] width 43 height 13
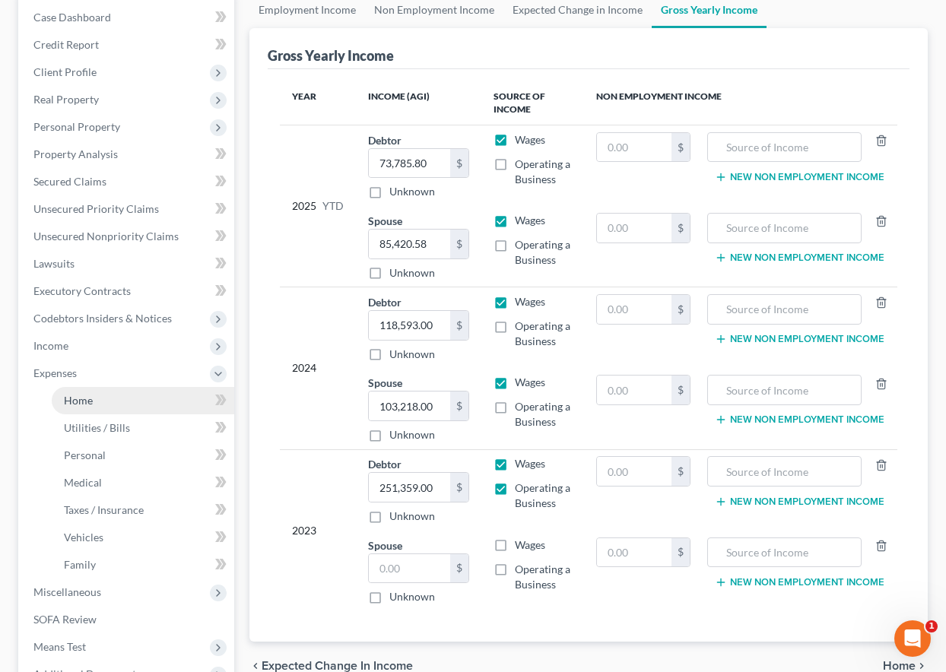
click at [67, 402] on span "Home" at bounding box center [78, 400] width 29 height 13
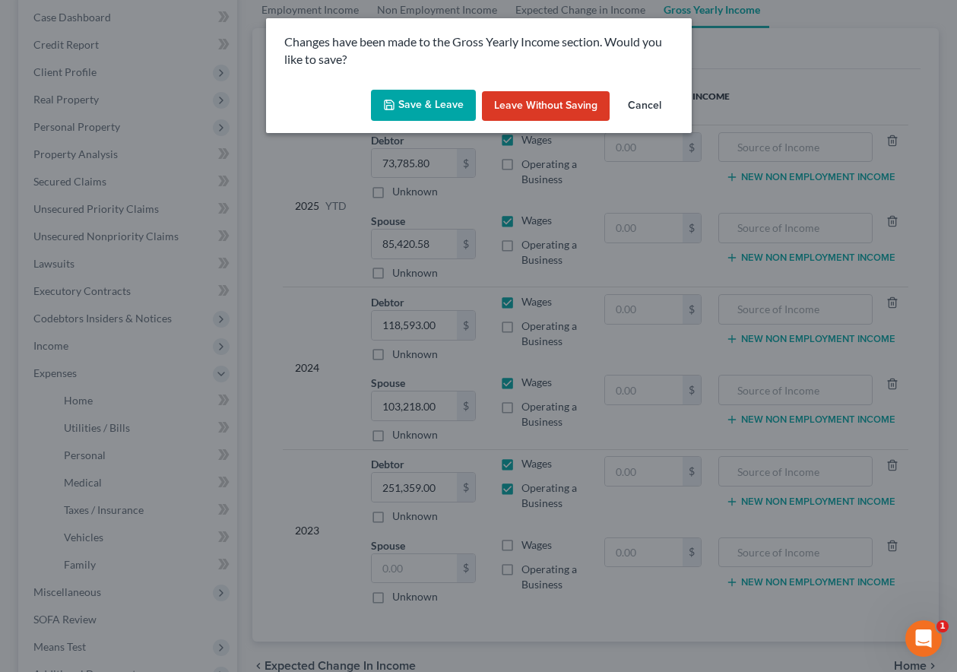
click at [395, 113] on button "Save & Leave" at bounding box center [423, 106] width 105 height 32
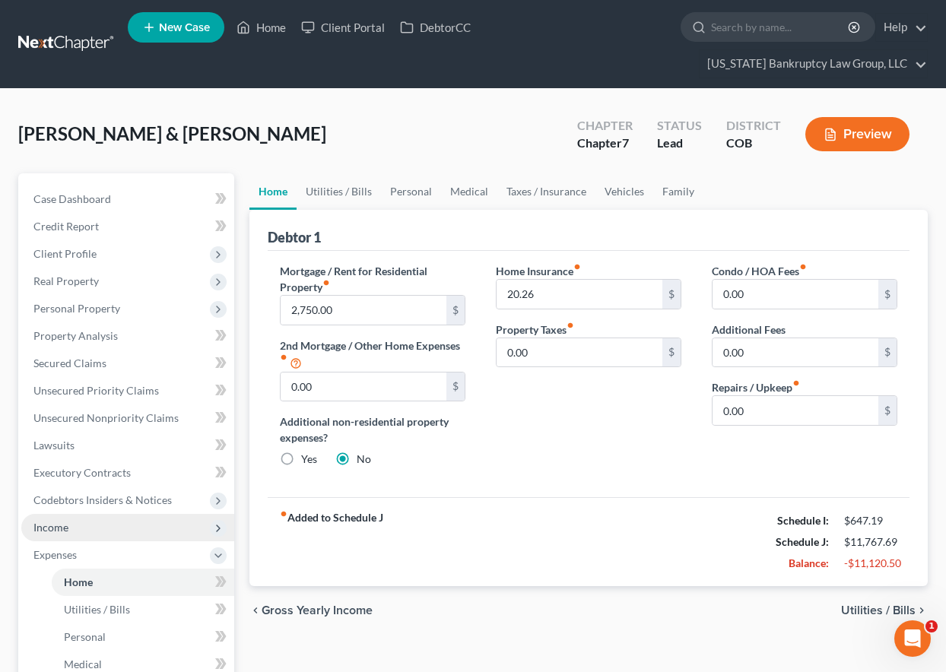
click at [37, 534] on span "Income" at bounding box center [127, 527] width 213 height 27
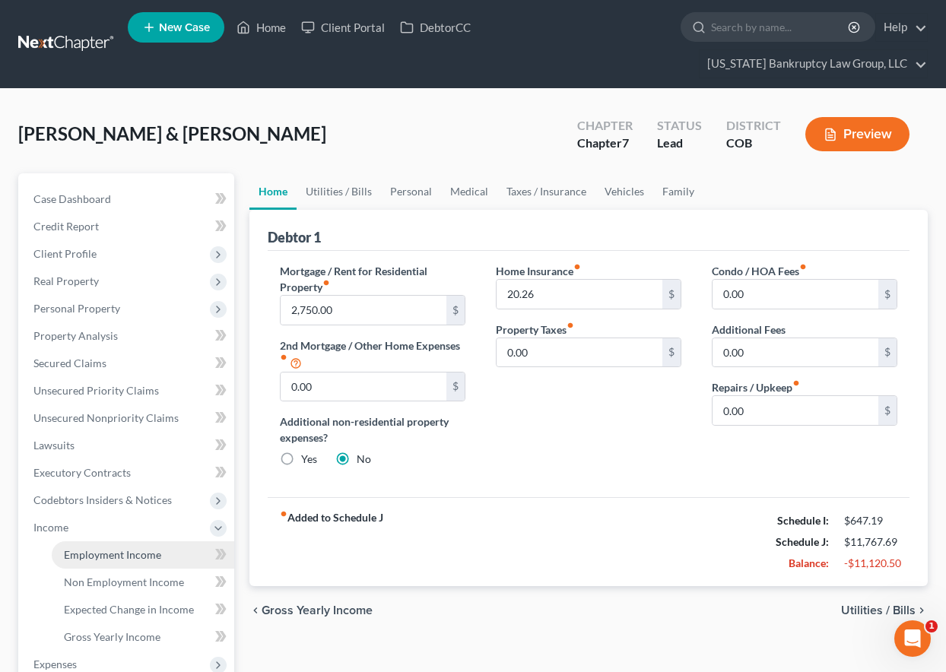
click at [80, 555] on span "Employment Income" at bounding box center [112, 554] width 97 height 13
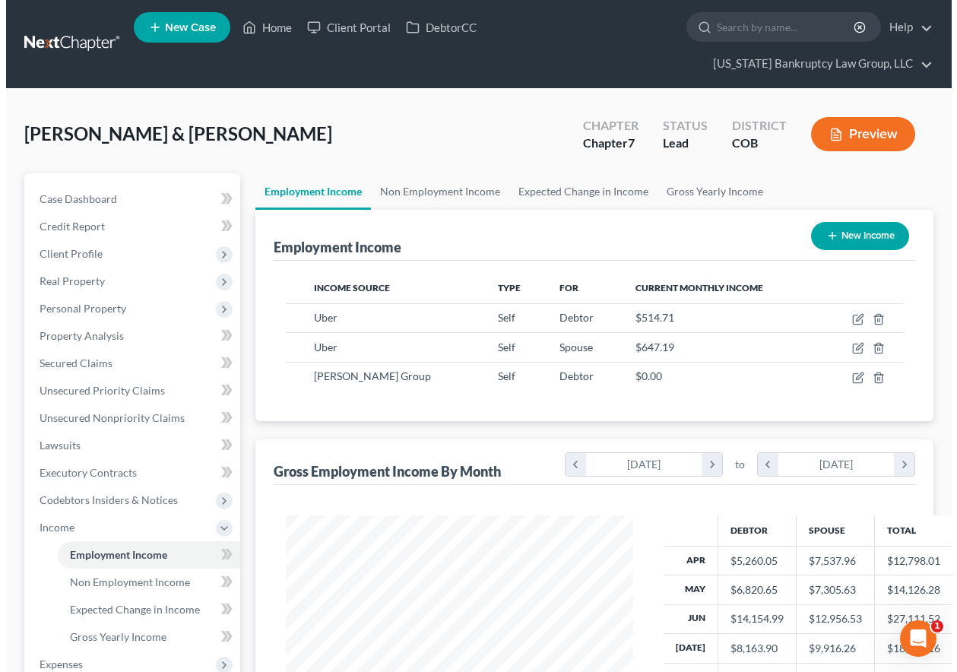
scroll to position [273, 378]
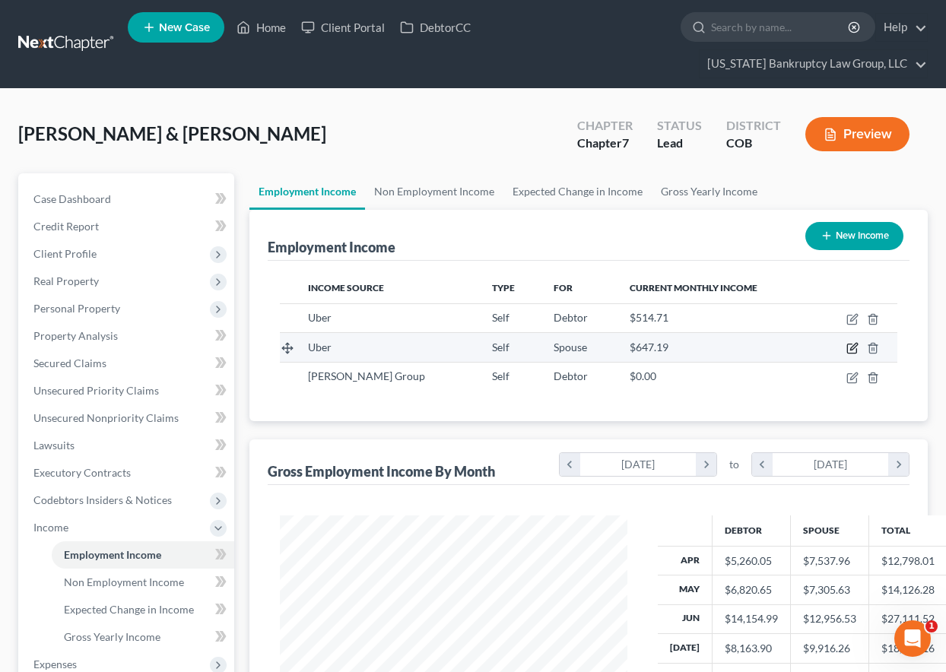
click at [850, 346] on icon "button" at bounding box center [852, 348] width 12 height 12
select select "1"
select select "0"
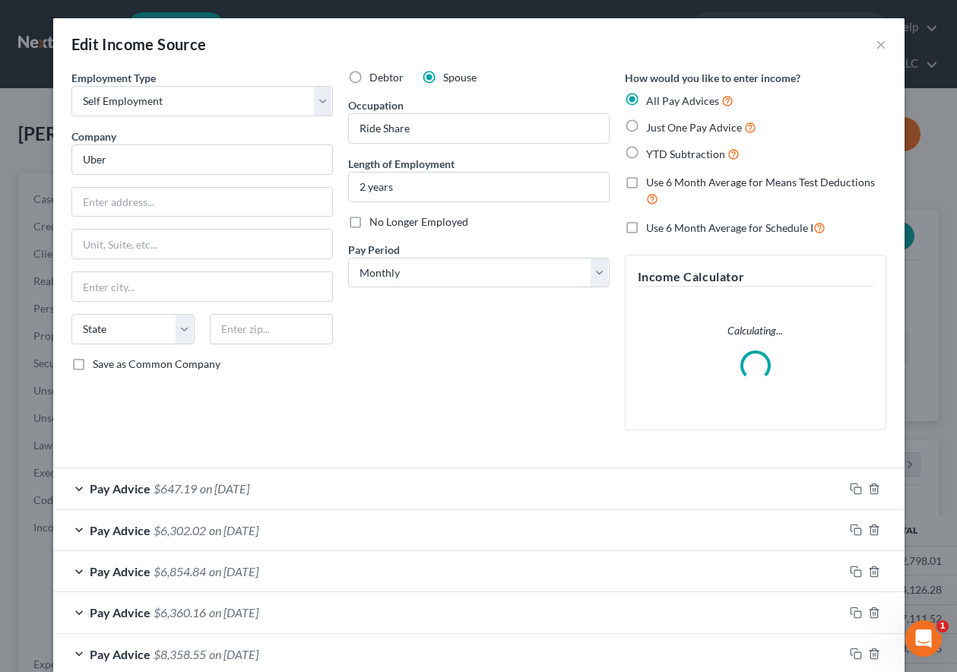
scroll to position [273, 382]
click at [646, 126] on label "Just One Pay Advice" at bounding box center [701, 127] width 110 height 17
click at [652, 126] on input "Just One Pay Advice" at bounding box center [657, 124] width 10 height 10
radio input "true"
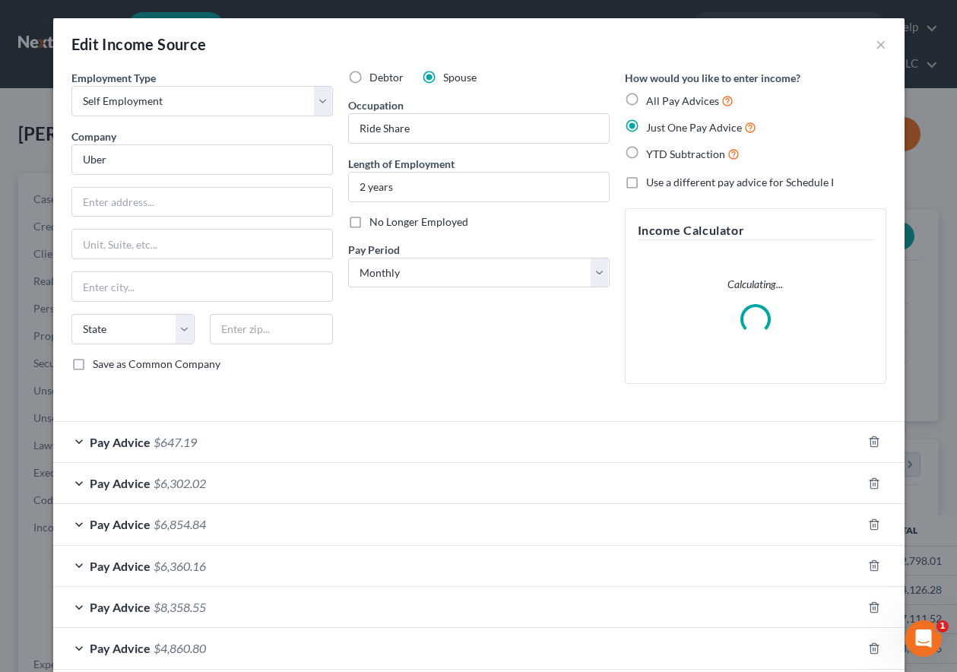
click at [646, 126] on label "Just One Pay Advice" at bounding box center [701, 127] width 110 height 17
click at [652, 126] on input "Just One Pay Advice" at bounding box center [657, 124] width 10 height 10
click at [646, 103] on label "All Pay Advices" at bounding box center [689, 100] width 87 height 17
click at [652, 102] on input "All Pay Advices" at bounding box center [657, 97] width 10 height 10
radio input "true"
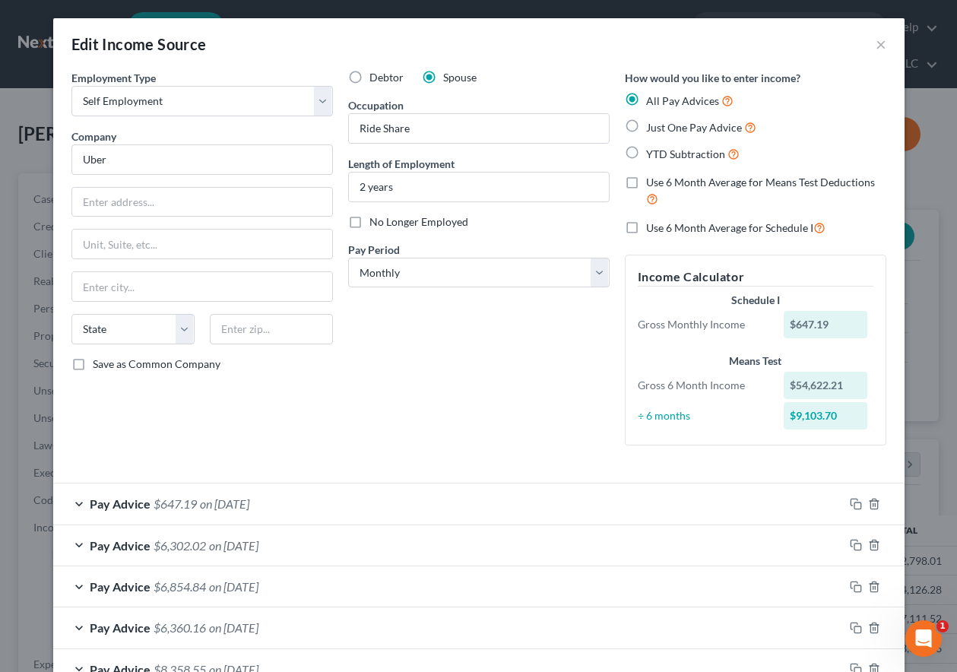
click at [646, 227] on label "Use 6 Month Average for Schedule I" at bounding box center [735, 227] width 179 height 17
click at [652, 227] on input "Use 6 Month Average for Schedule I" at bounding box center [657, 224] width 10 height 10
checkbox input "true"
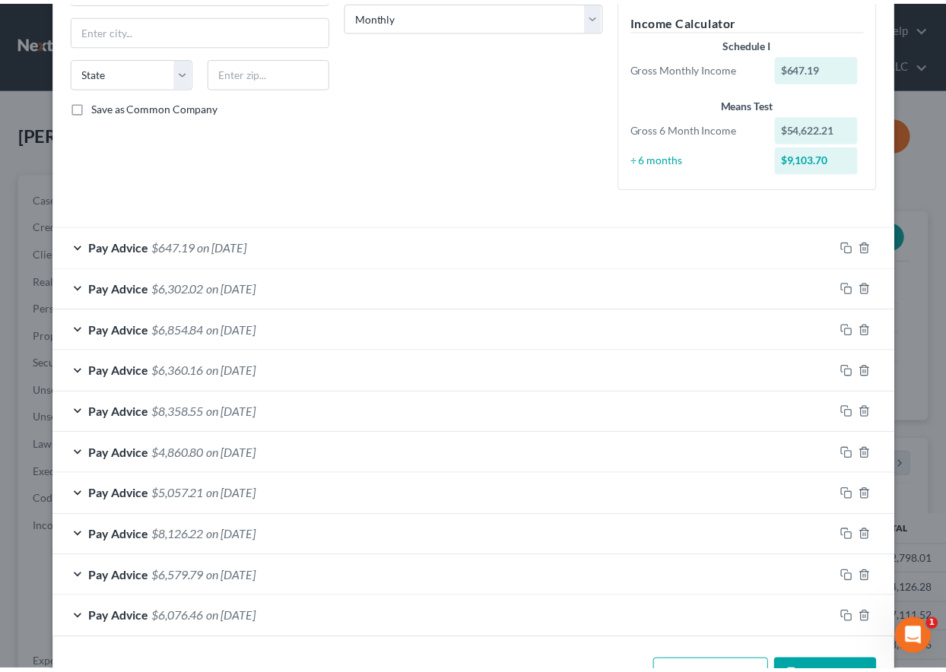
scroll to position [308, 0]
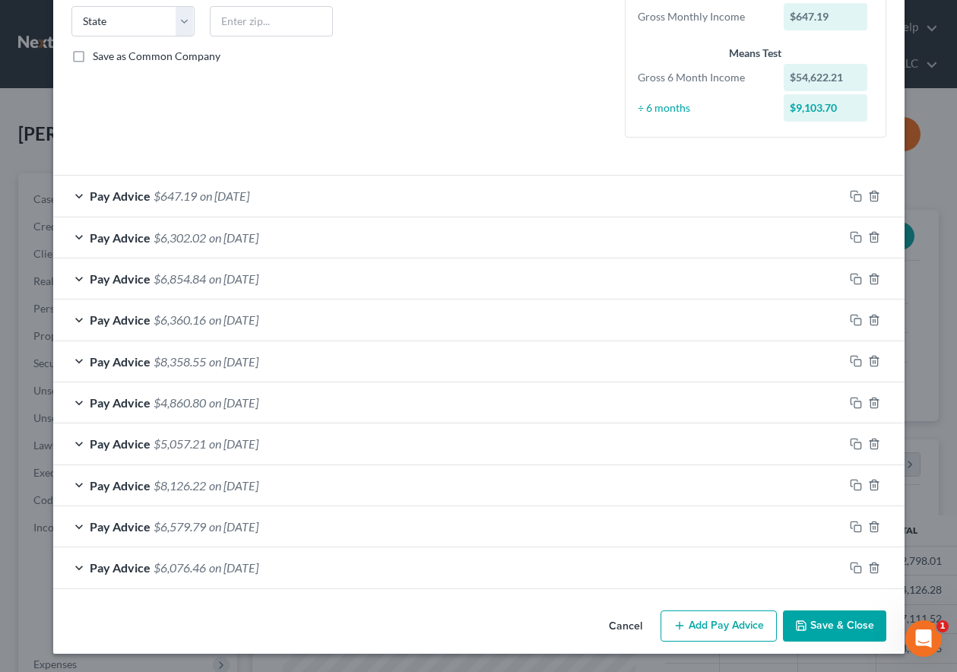
click at [829, 621] on button "Save & Close" at bounding box center [834, 627] width 103 height 32
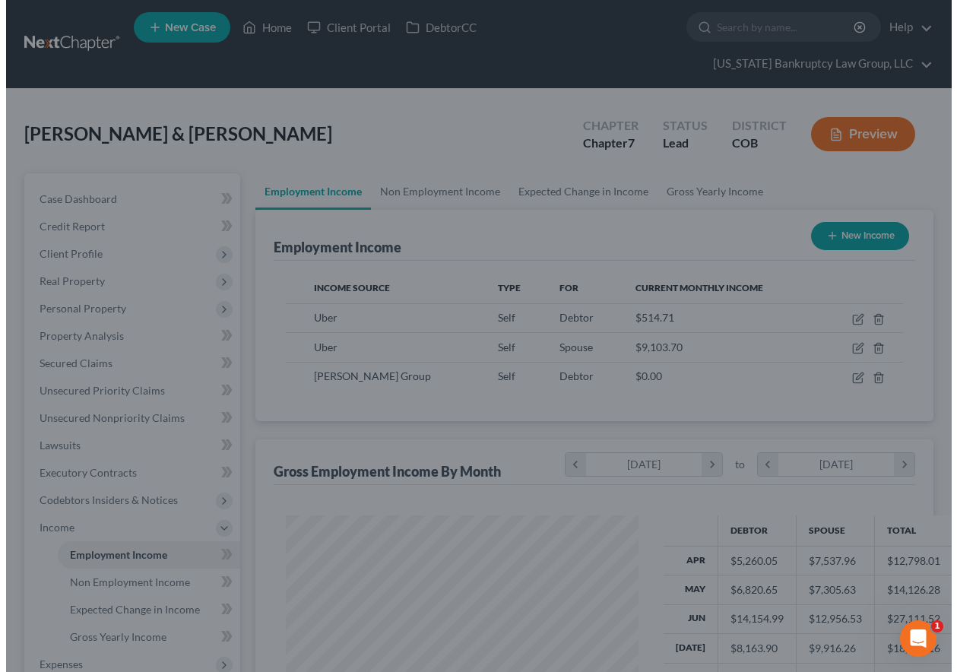
scroll to position [760100, 759994]
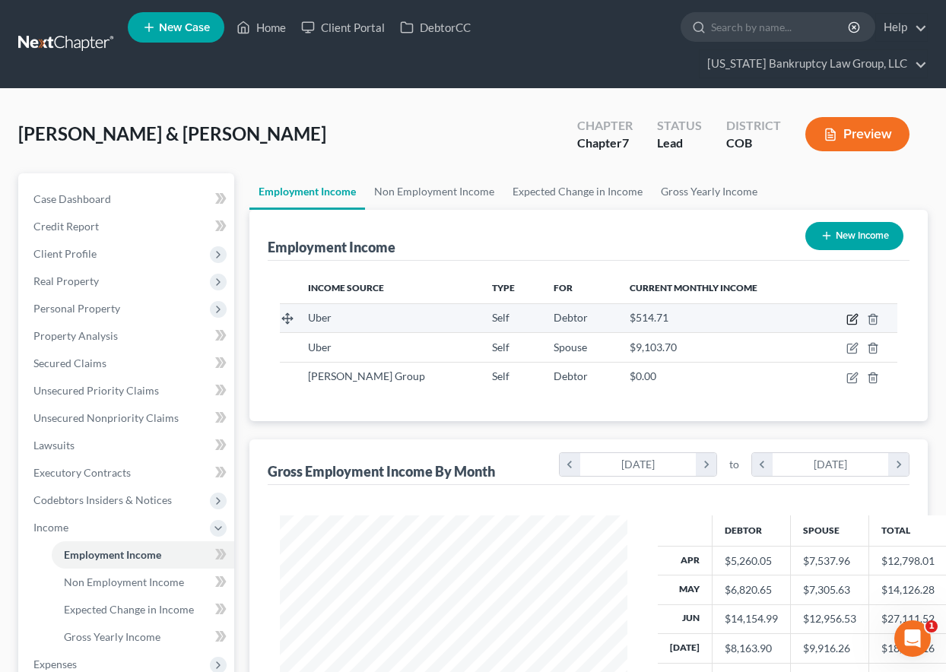
click at [854, 319] on icon "button" at bounding box center [853, 317] width 7 height 7
select select "1"
select select "0"
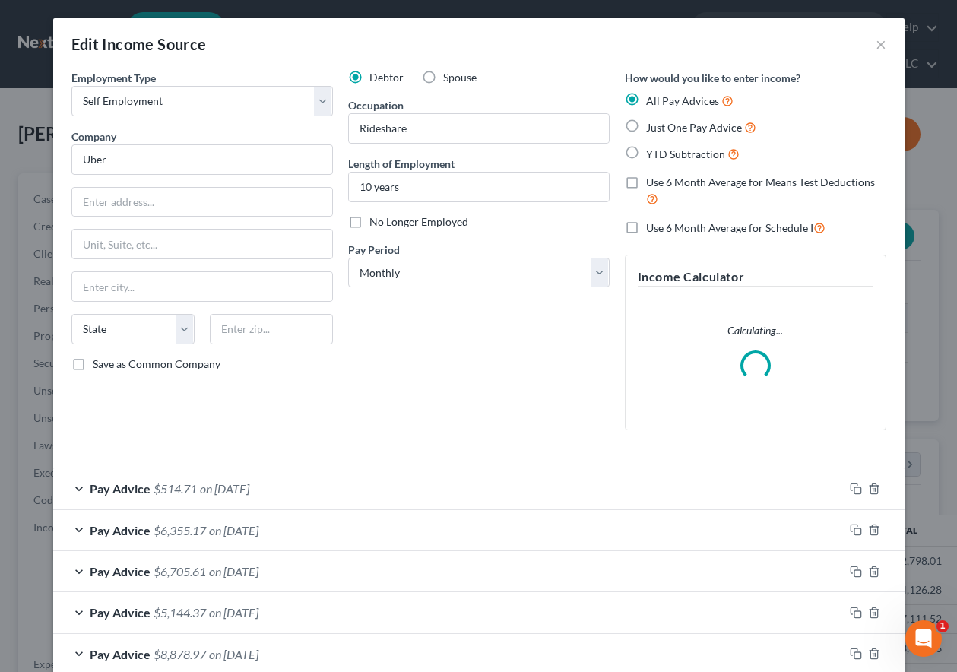
scroll to position [273, 382]
click at [646, 224] on label "Use 6 Month Average for Schedule I" at bounding box center [735, 227] width 179 height 17
click at [652, 224] on input "Use 6 Month Average for Schedule I" at bounding box center [657, 224] width 10 height 10
checkbox input "true"
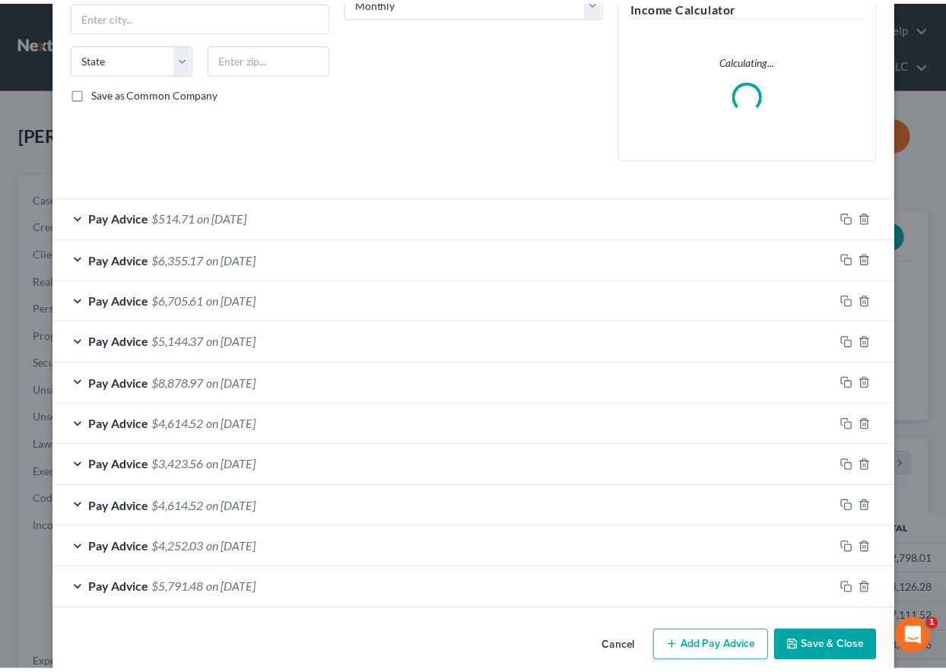
scroll to position [293, 0]
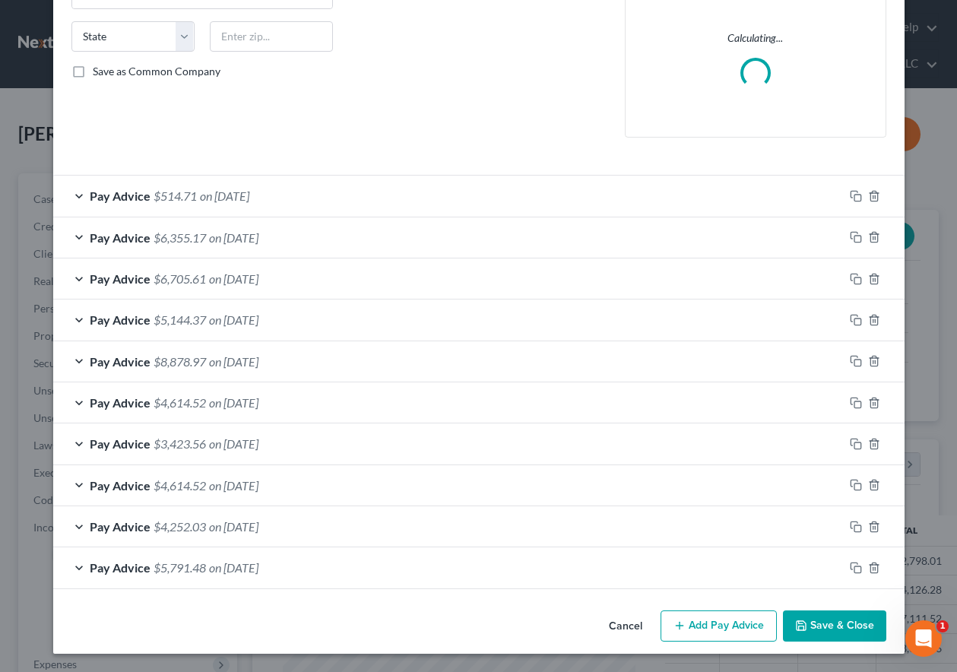
click at [798, 630] on icon "button" at bounding box center [801, 625] width 9 height 9
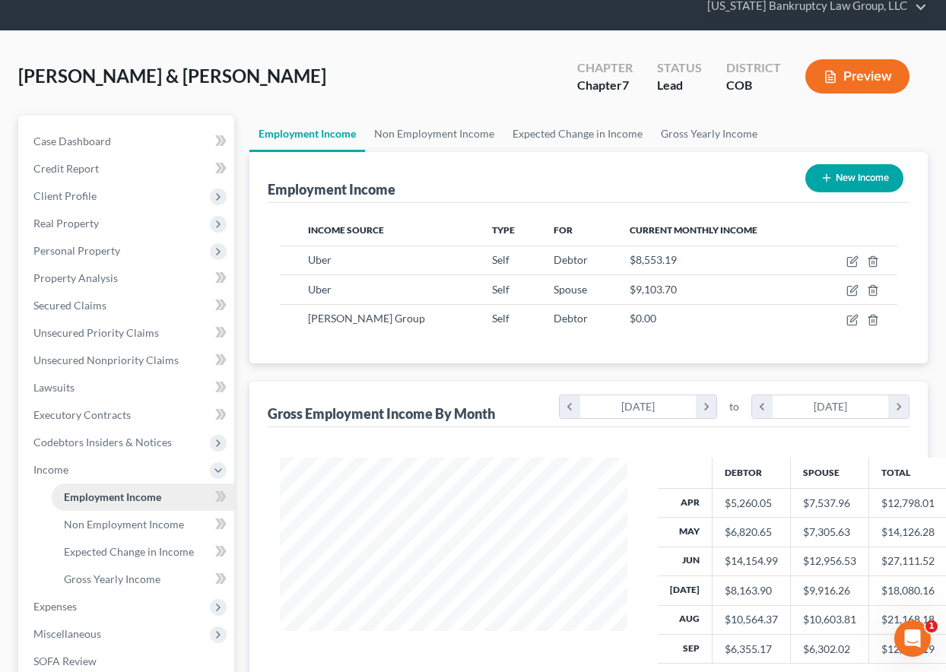
scroll to position [228, 0]
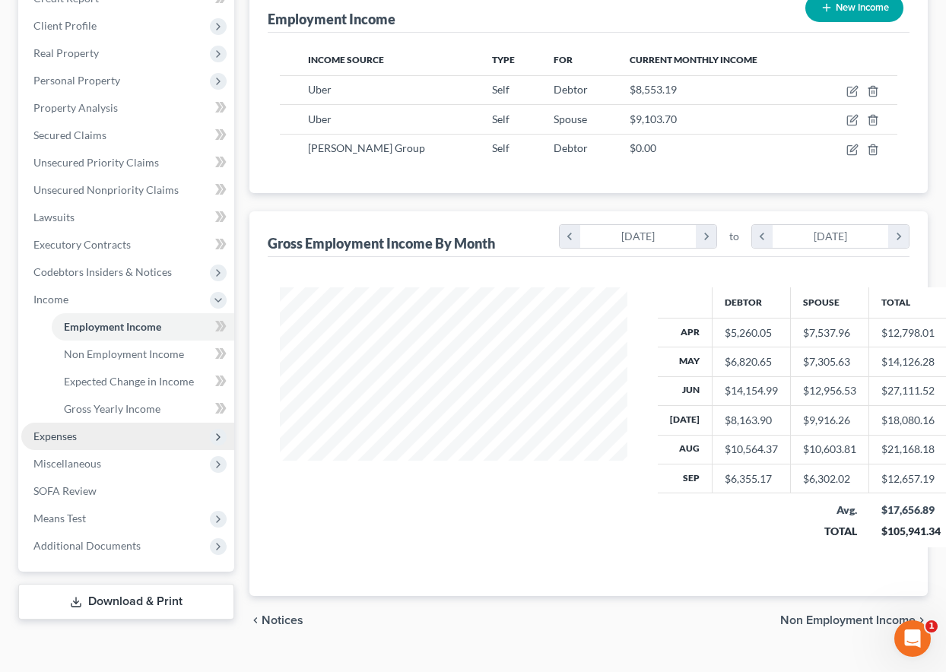
click at [67, 438] on span "Expenses" at bounding box center [54, 436] width 43 height 13
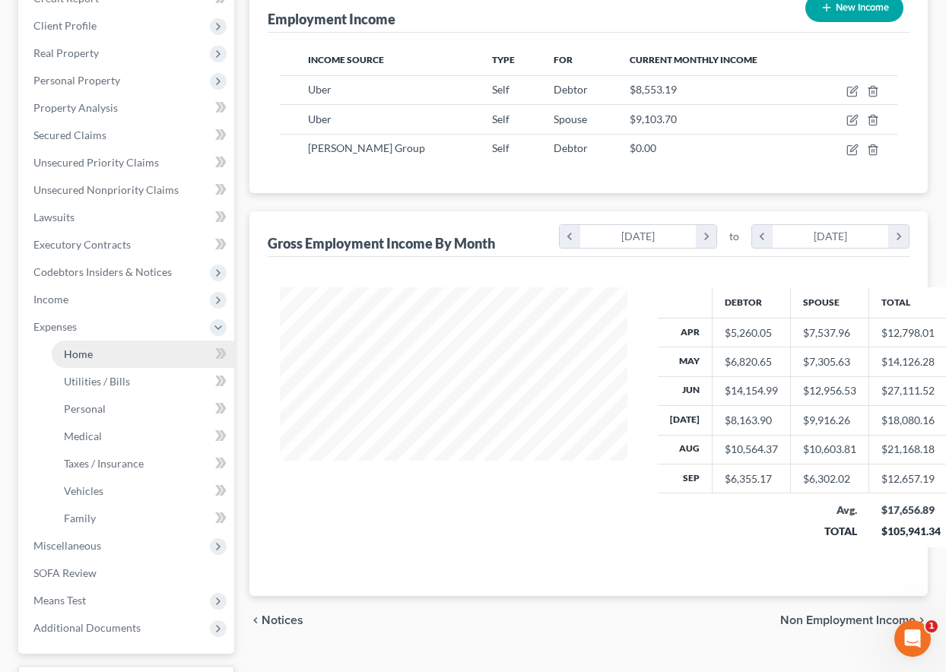
click at [74, 353] on span "Home" at bounding box center [78, 353] width 29 height 13
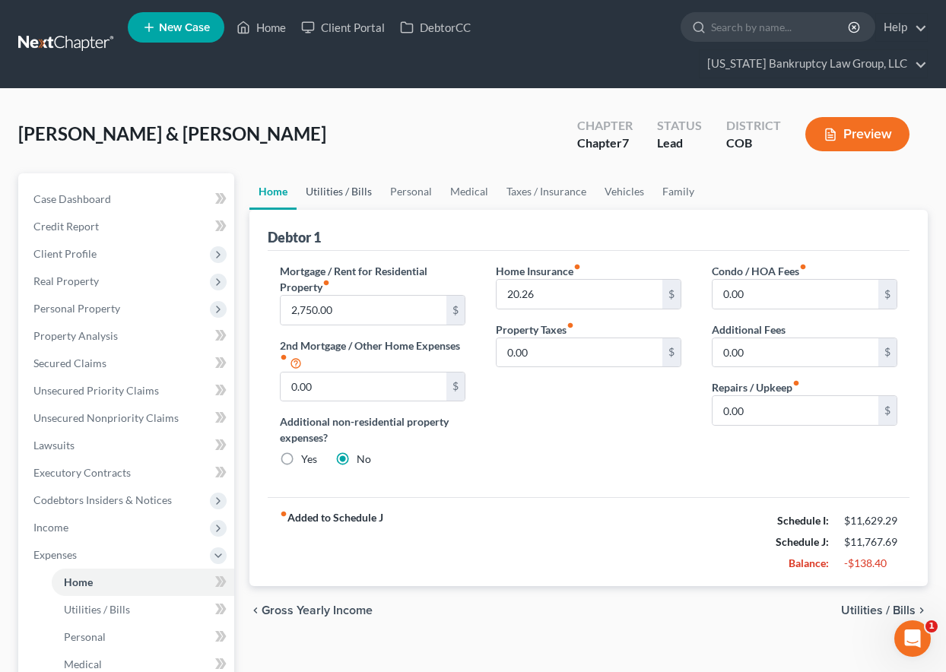
click at [335, 194] on link "Utilities / Bills" at bounding box center [339, 191] width 84 height 36
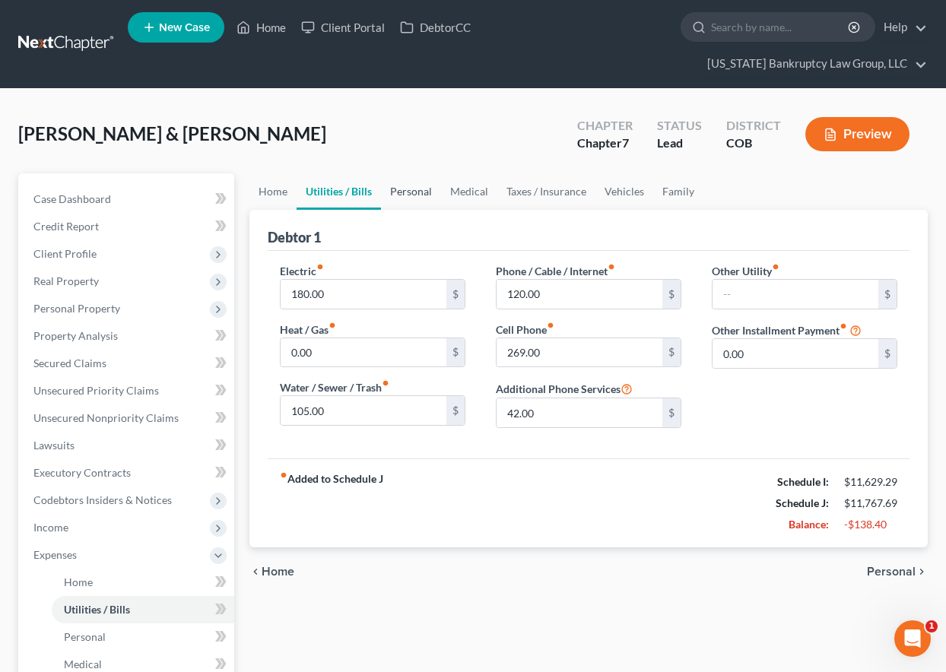
click at [411, 186] on link "Personal" at bounding box center [411, 191] width 60 height 36
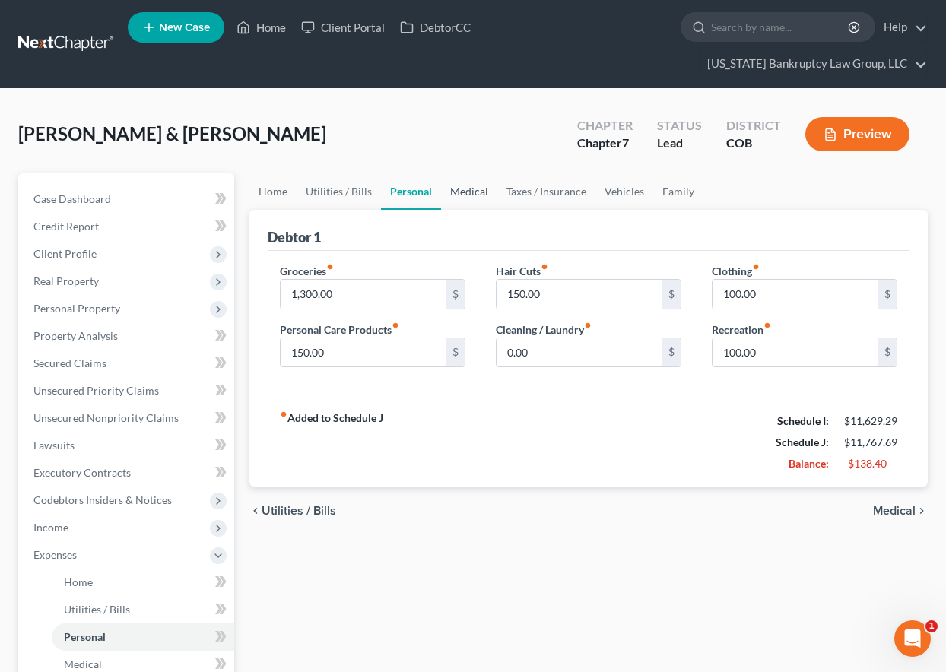
click at [474, 192] on link "Medical" at bounding box center [469, 191] width 56 height 36
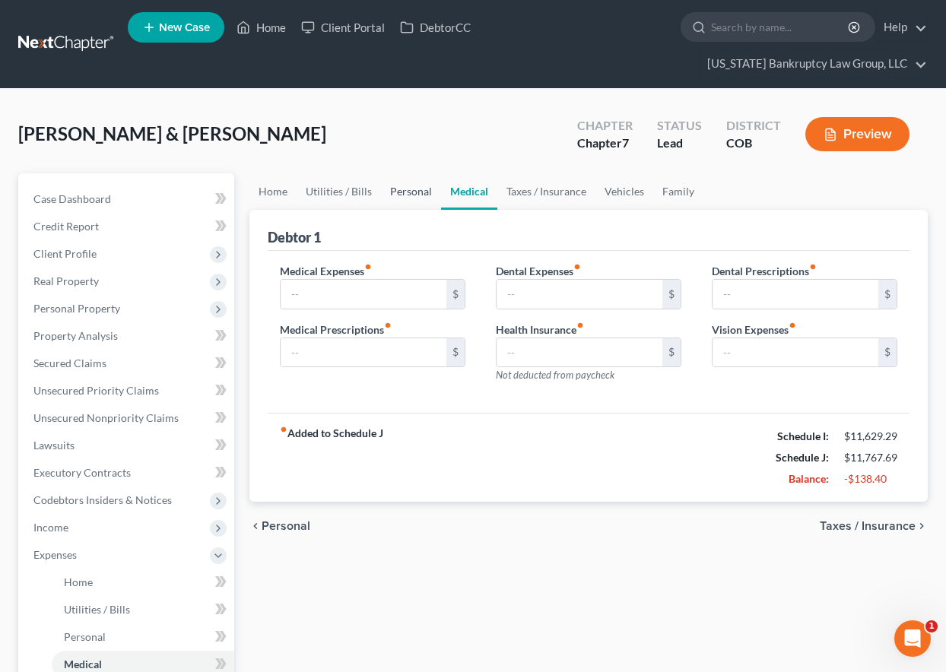
click at [391, 192] on link "Personal" at bounding box center [411, 191] width 60 height 36
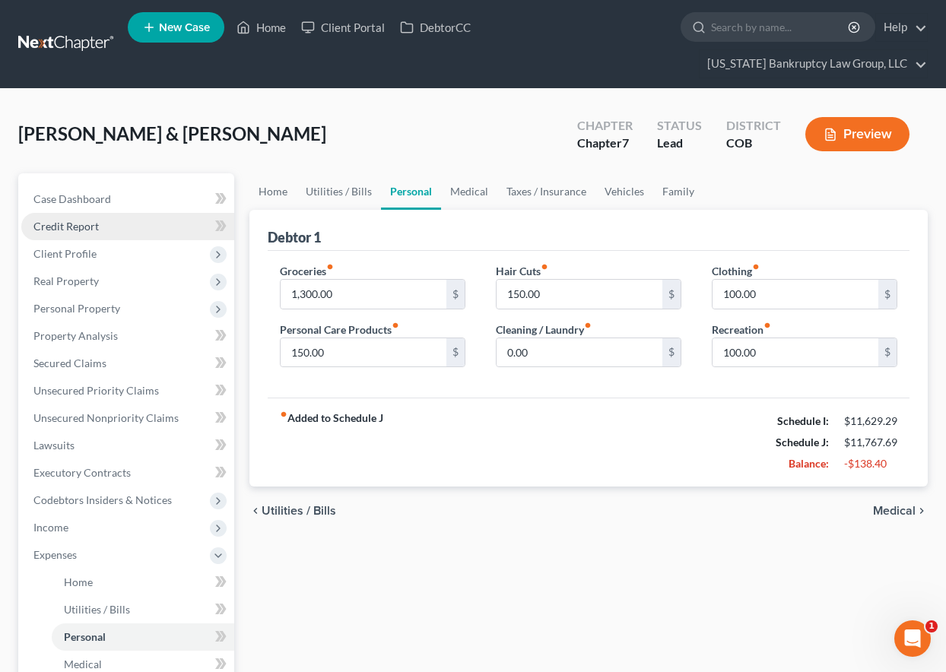
click at [69, 239] on link "Credit Report" at bounding box center [127, 226] width 213 height 27
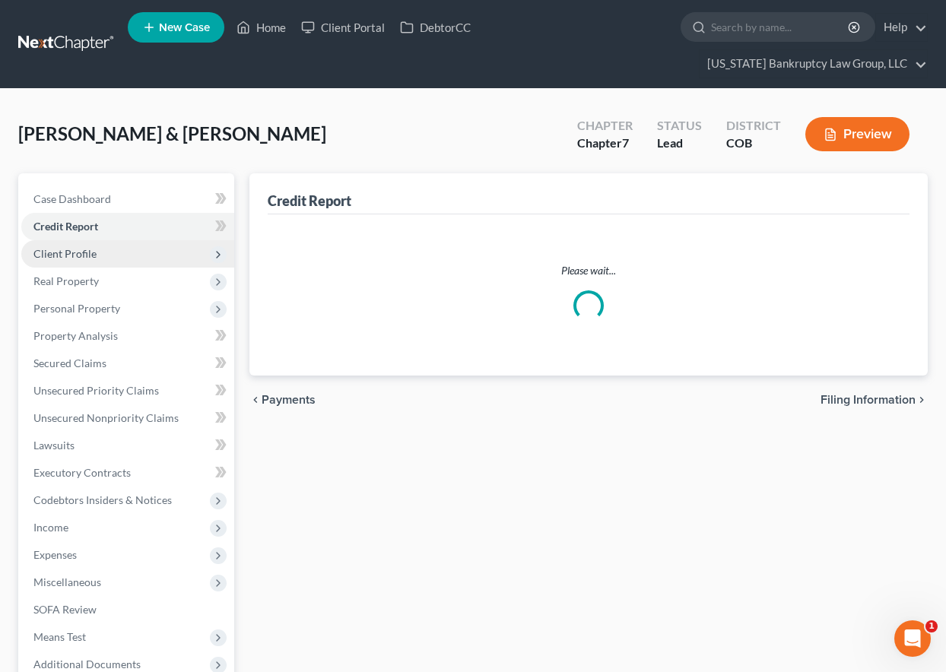
click at [69, 253] on span "Client Profile" at bounding box center [64, 253] width 63 height 13
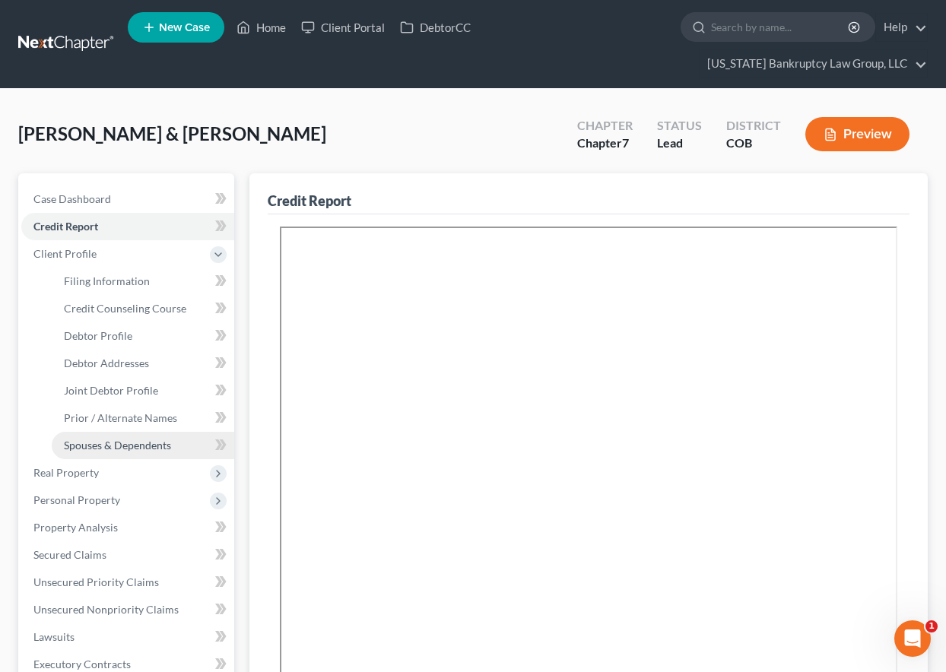
click at [145, 446] on span "Spouses & Dependents" at bounding box center [117, 445] width 107 height 13
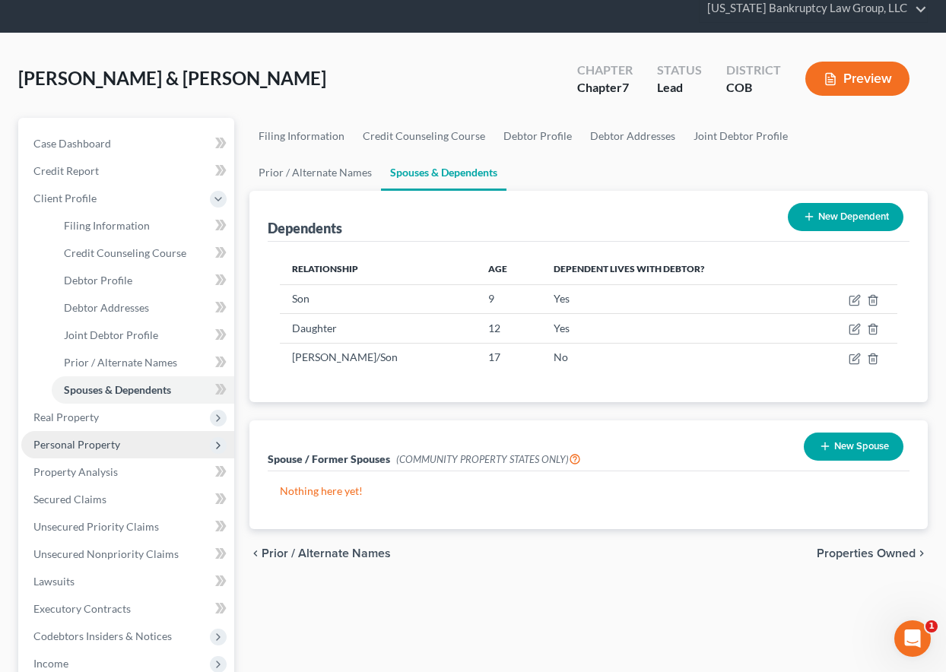
scroll to position [228, 0]
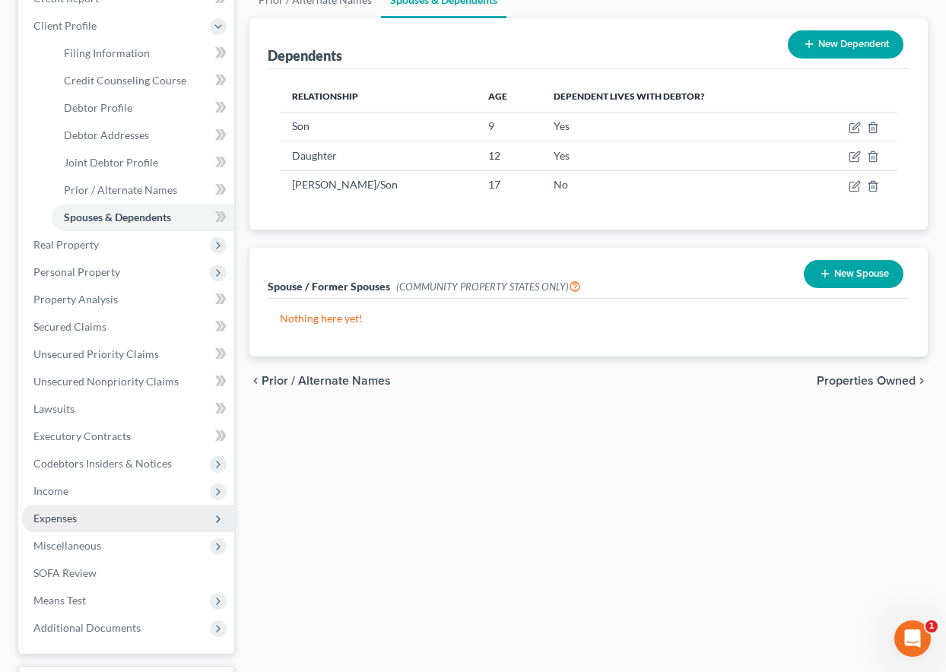
click at [60, 525] on span "Expenses" at bounding box center [127, 518] width 213 height 27
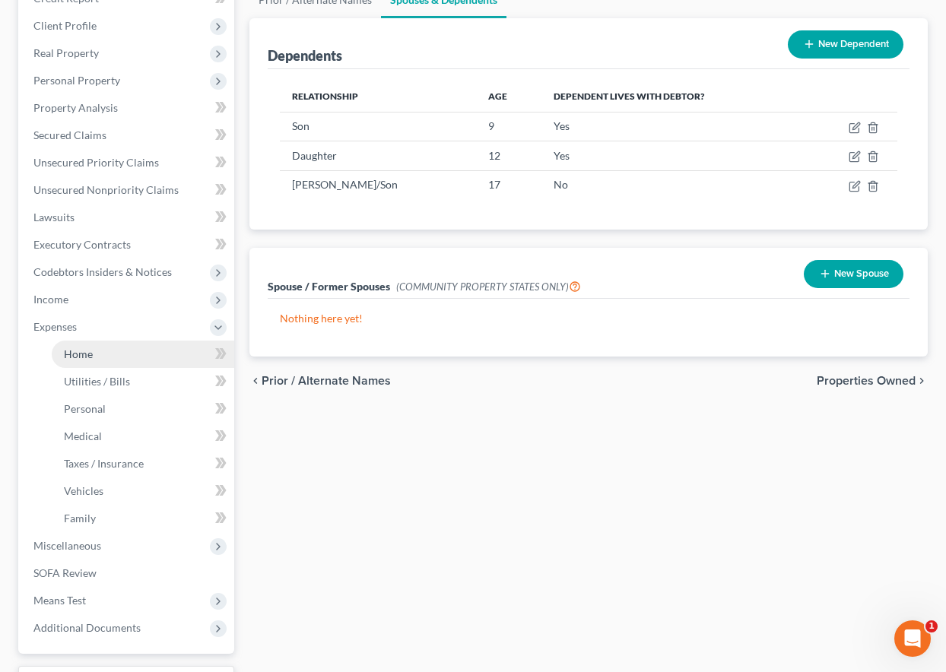
click at [75, 352] on span "Home" at bounding box center [78, 353] width 29 height 13
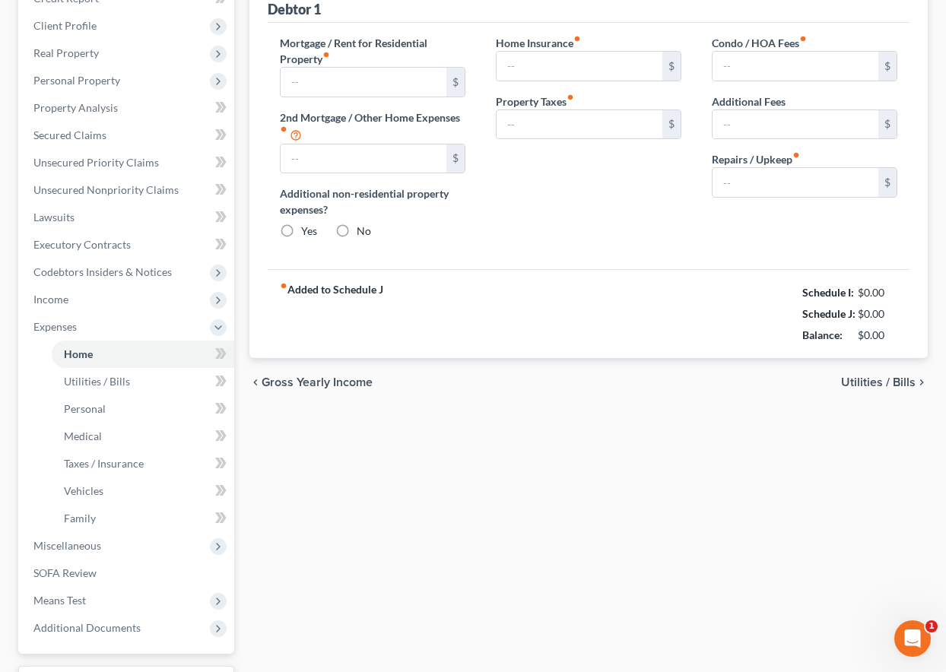
type input "2,750.00"
type input "0.00"
radio input "true"
type input "20.26"
type input "0.00"
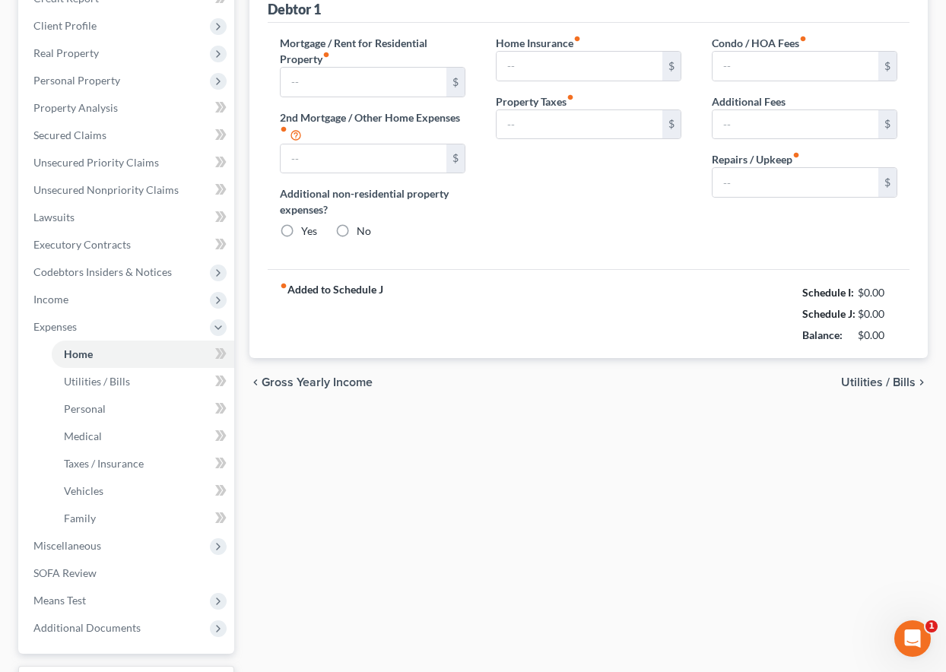
type input "0.00"
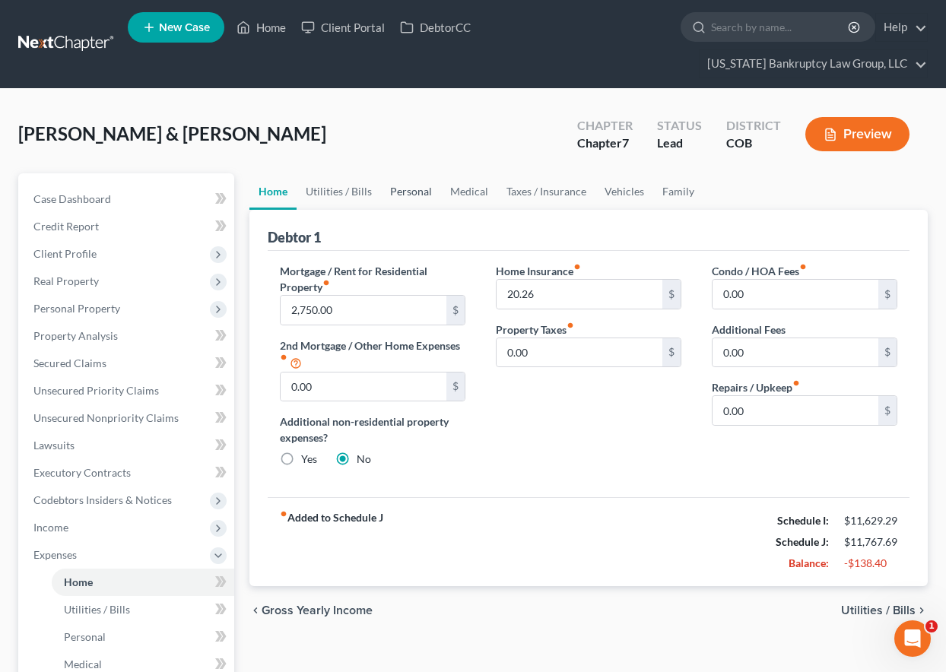
click at [404, 190] on link "Personal" at bounding box center [411, 191] width 60 height 36
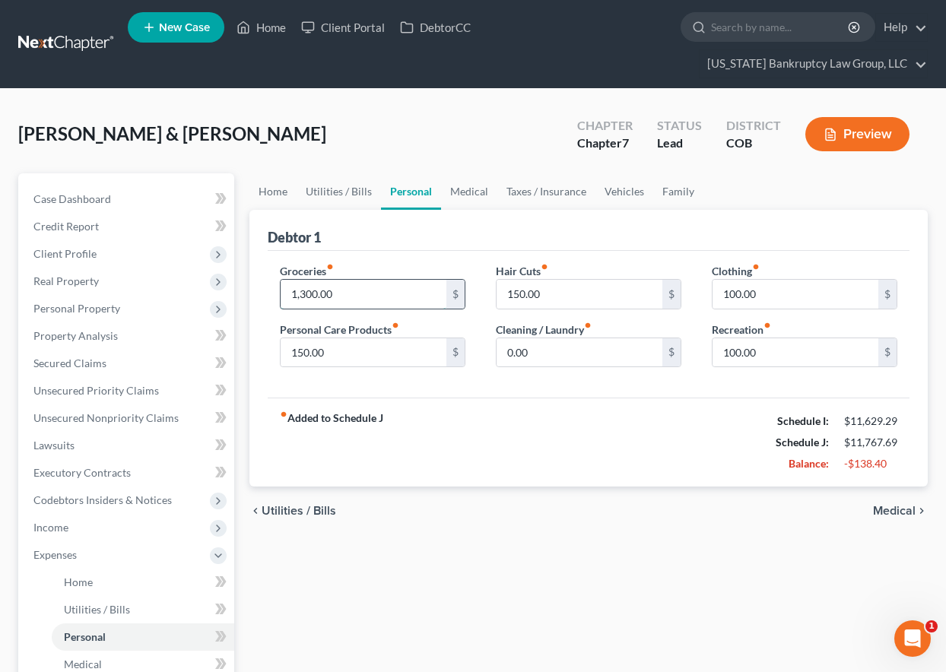
click at [360, 291] on input "1,300.00" at bounding box center [364, 294] width 166 height 29
type input "1,000"
click at [473, 182] on link "Medical" at bounding box center [469, 191] width 56 height 36
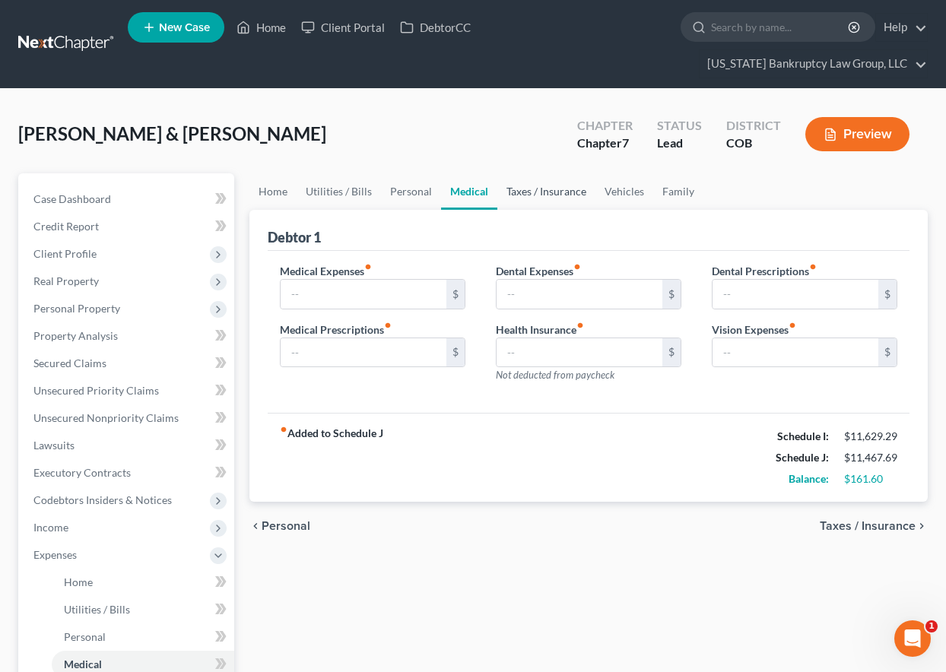
click at [535, 192] on link "Taxes / Insurance" at bounding box center [546, 191] width 98 height 36
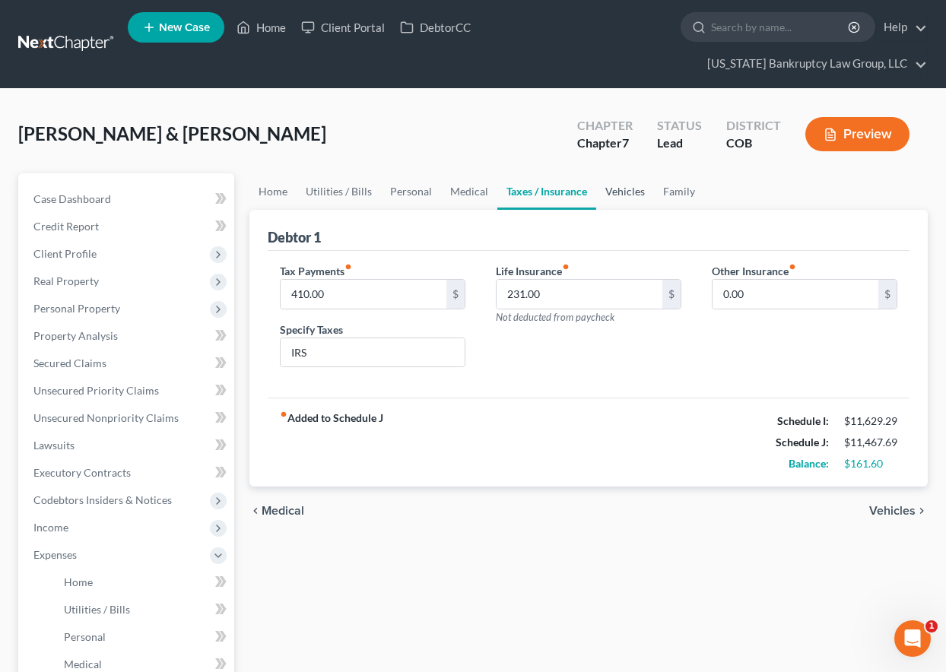
click at [612, 186] on link "Vehicles" at bounding box center [625, 191] width 58 height 36
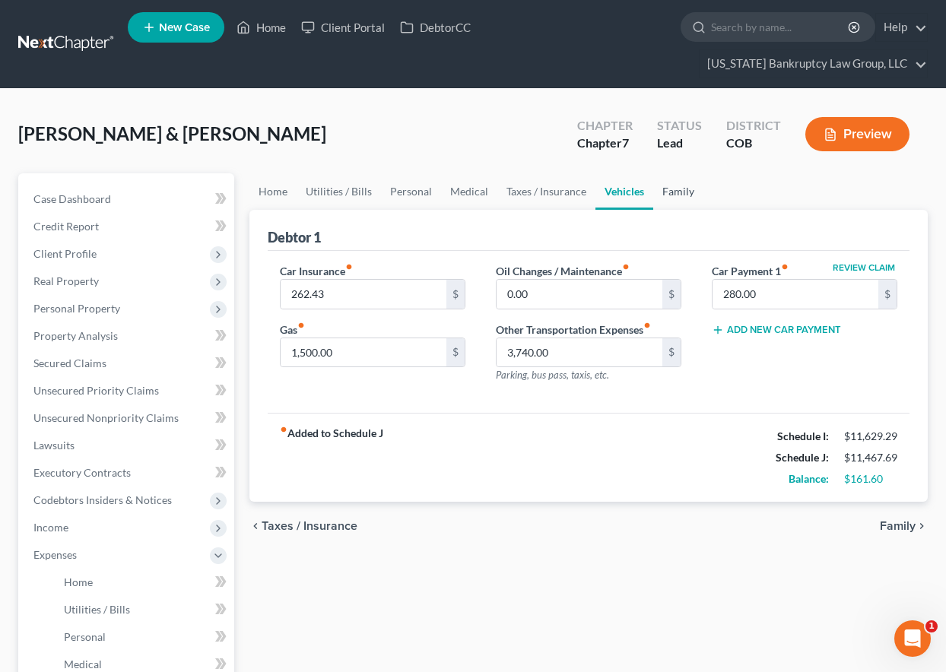
click at [678, 201] on link "Family" at bounding box center [678, 191] width 50 height 36
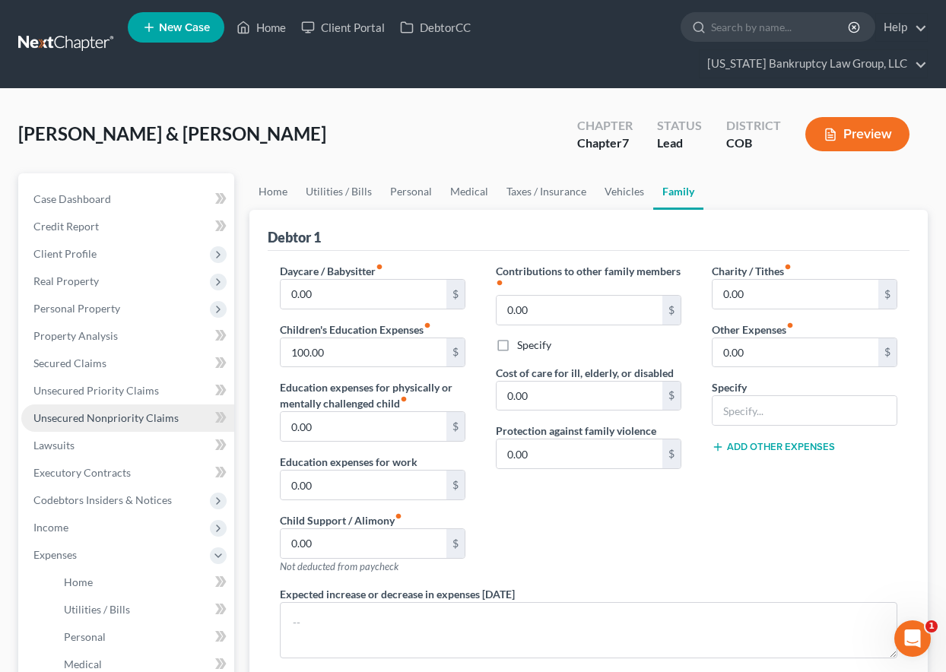
click at [99, 413] on span "Unsecured Nonpriority Claims" at bounding box center [105, 417] width 145 height 13
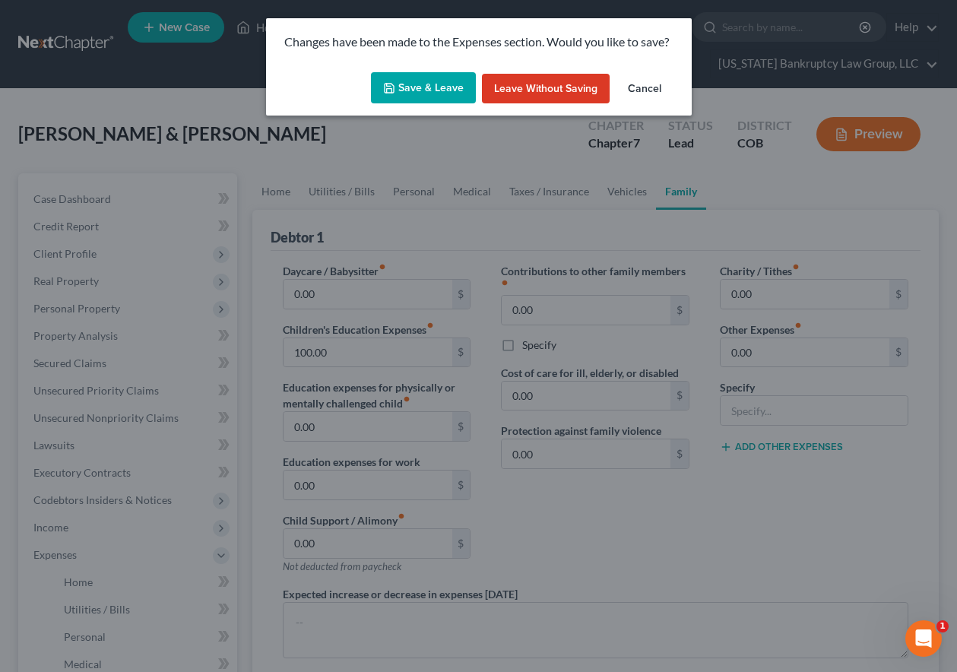
click at [414, 78] on button "Save & Leave" at bounding box center [423, 88] width 105 height 32
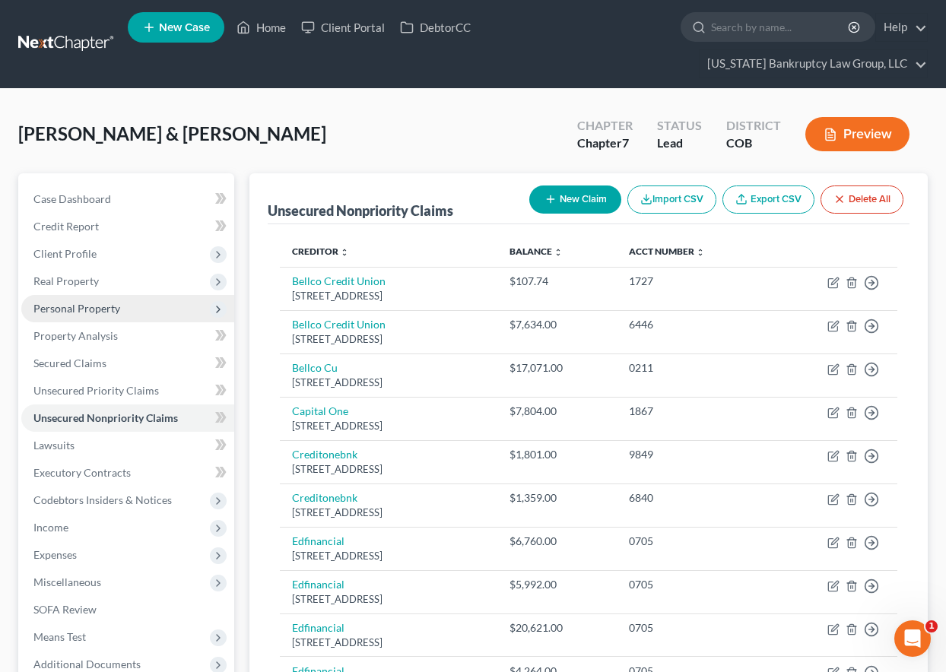
click at [100, 304] on span "Personal Property" at bounding box center [76, 308] width 87 height 13
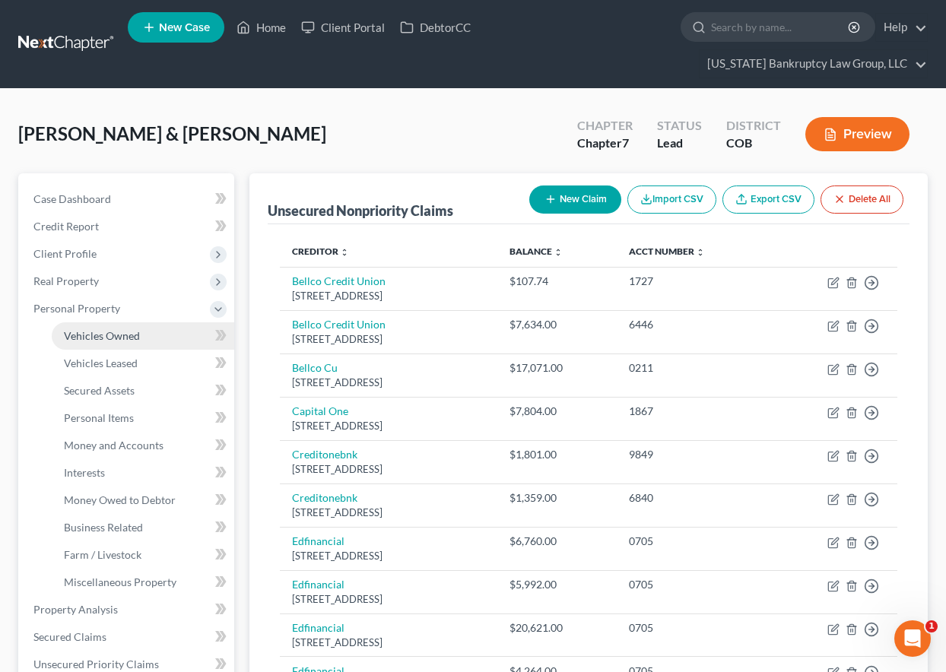
click at [100, 330] on span "Vehicles Owned" at bounding box center [102, 335] width 76 height 13
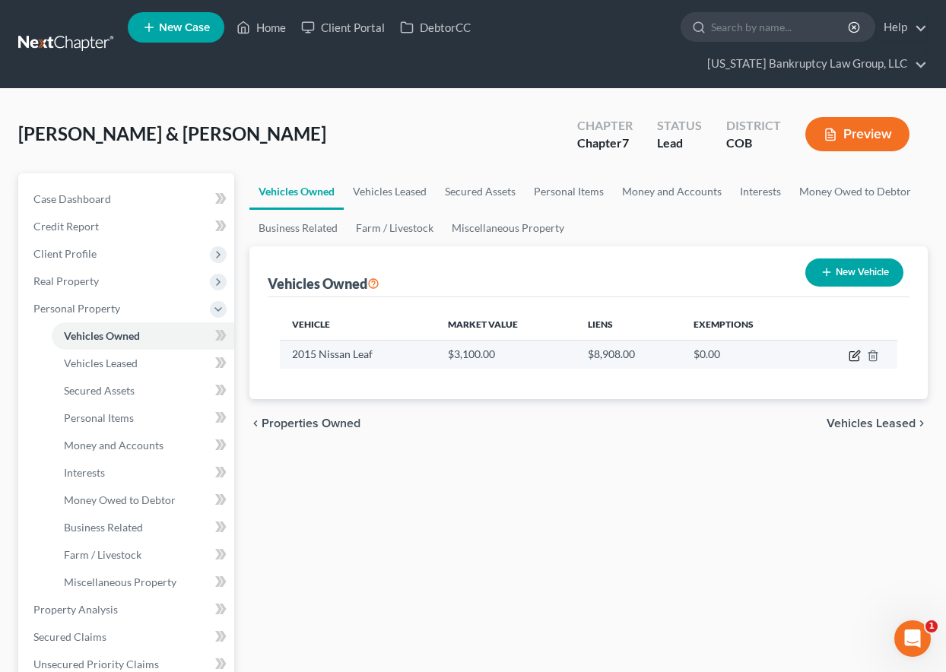
click at [853, 359] on icon "button" at bounding box center [855, 356] width 12 height 12
select select "0"
select select "11"
select select "1"
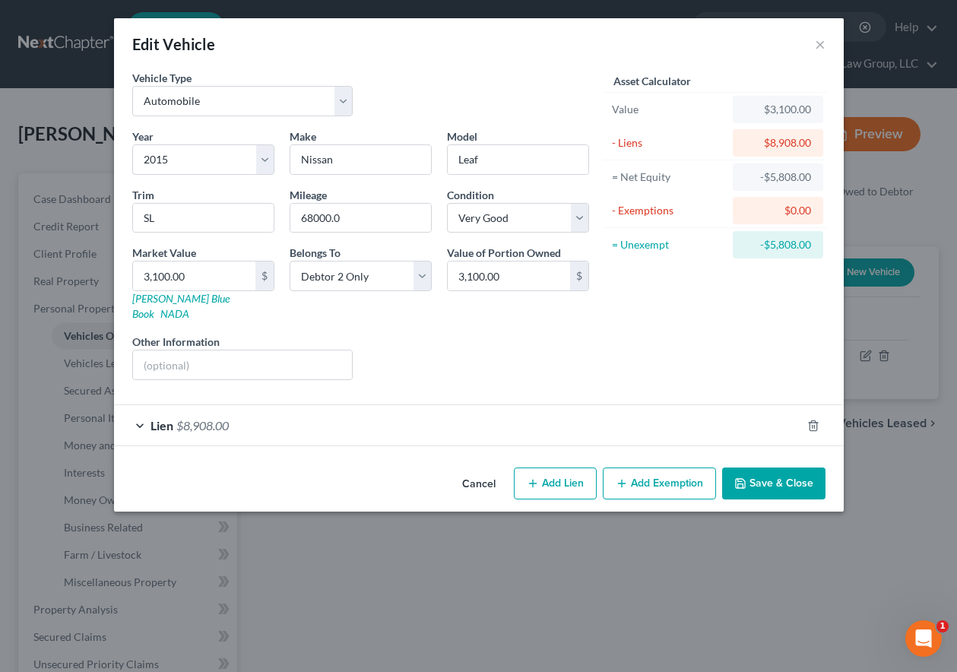
click at [768, 471] on button "Save & Close" at bounding box center [773, 484] width 103 height 32
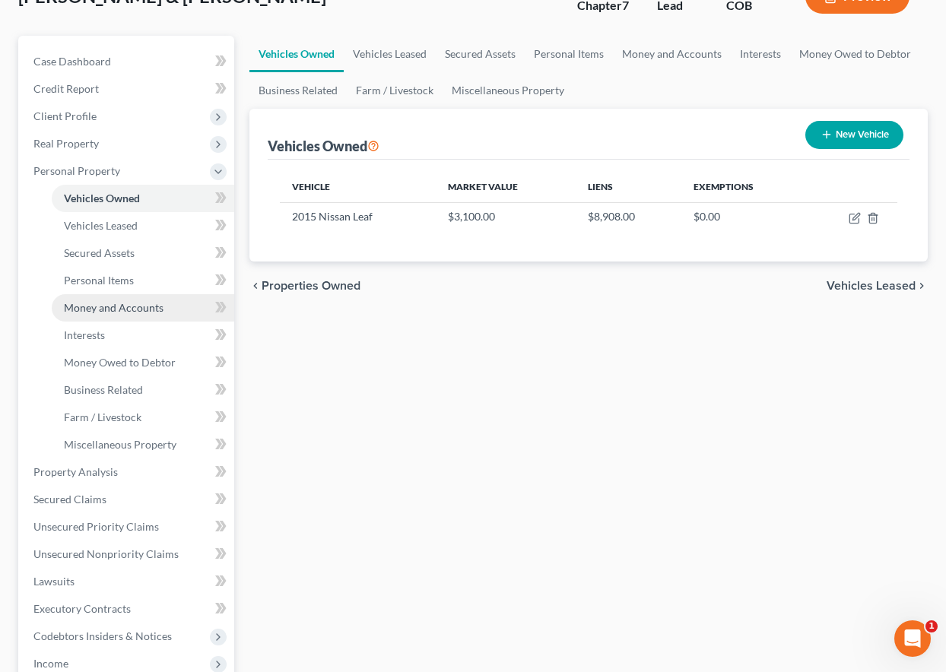
scroll to position [228, 0]
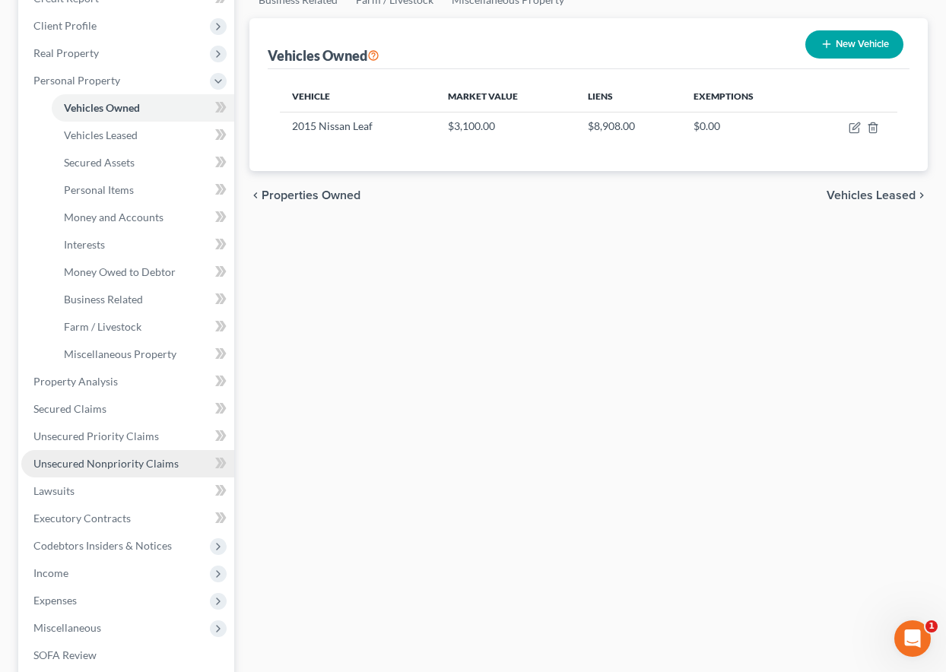
click at [139, 462] on span "Unsecured Nonpriority Claims" at bounding box center [105, 463] width 145 height 13
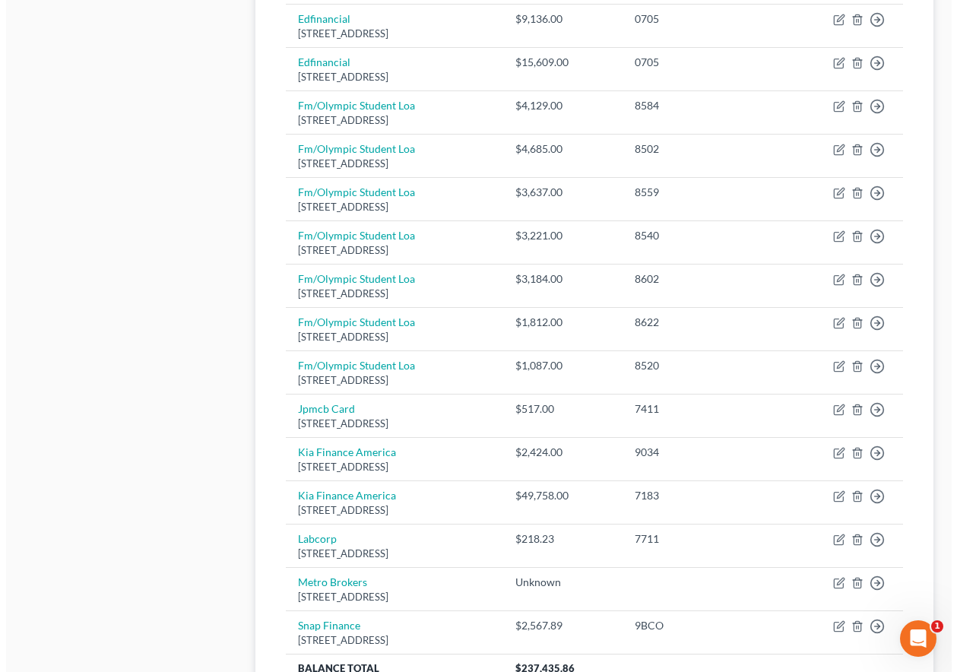
scroll to position [1059, 0]
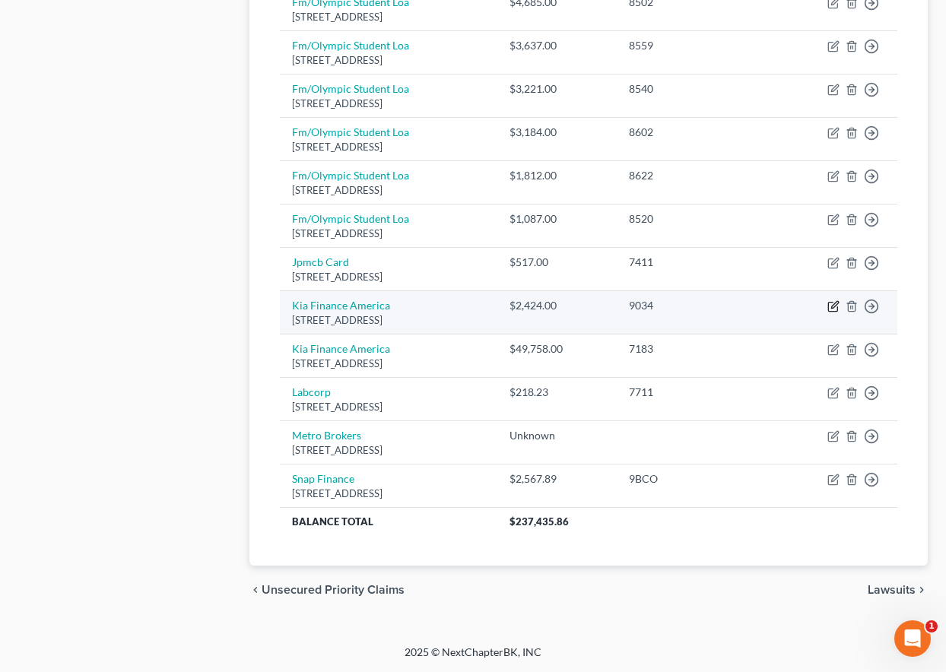
click at [830, 307] on icon "button" at bounding box center [833, 306] width 12 height 12
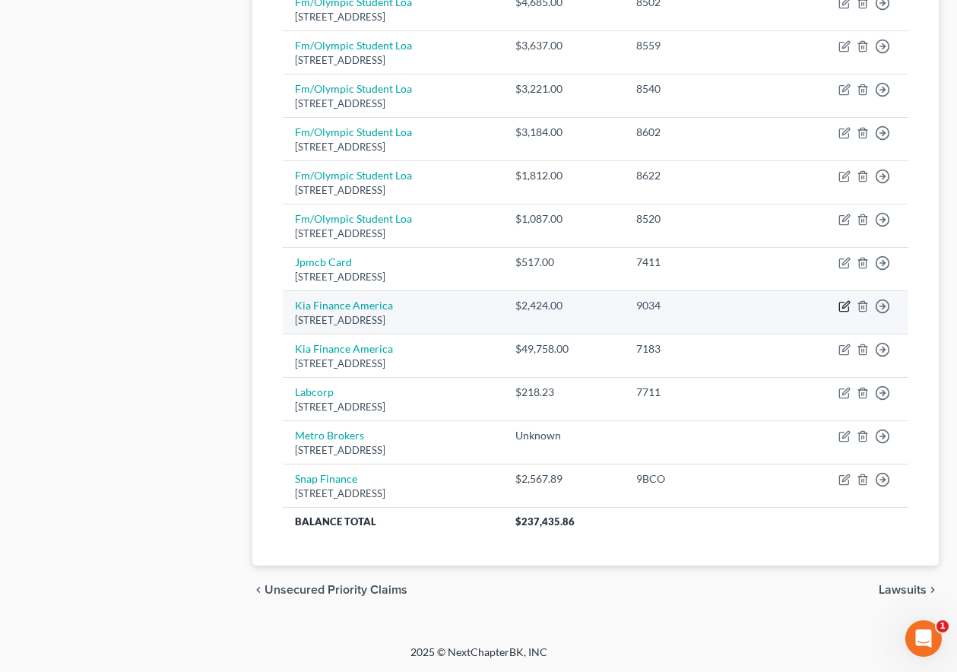
select select "4"
select select "1"
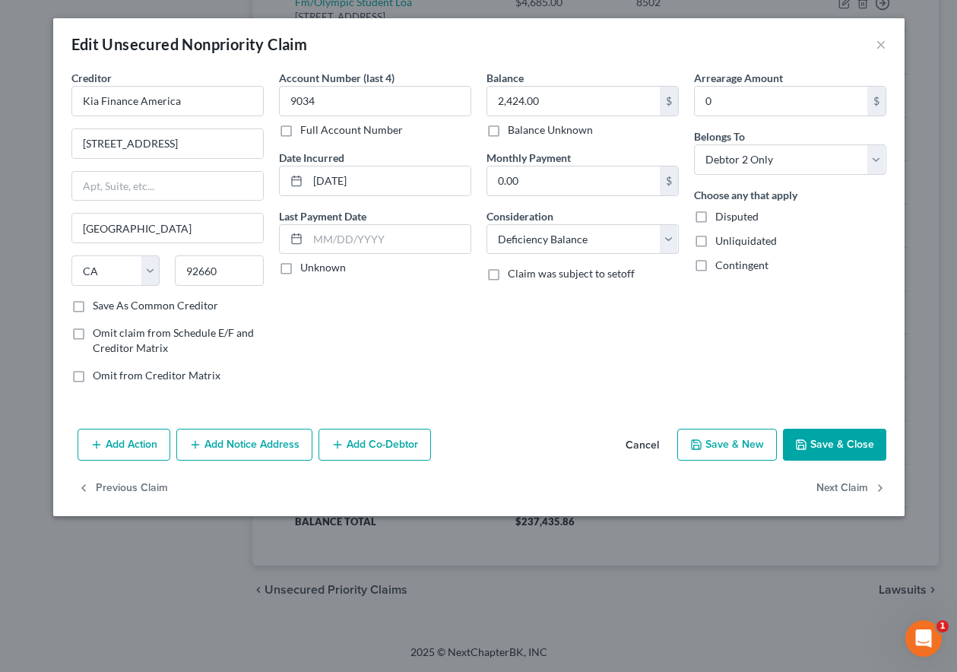
click at [125, 444] on button "Add Action" at bounding box center [124, 445] width 93 height 32
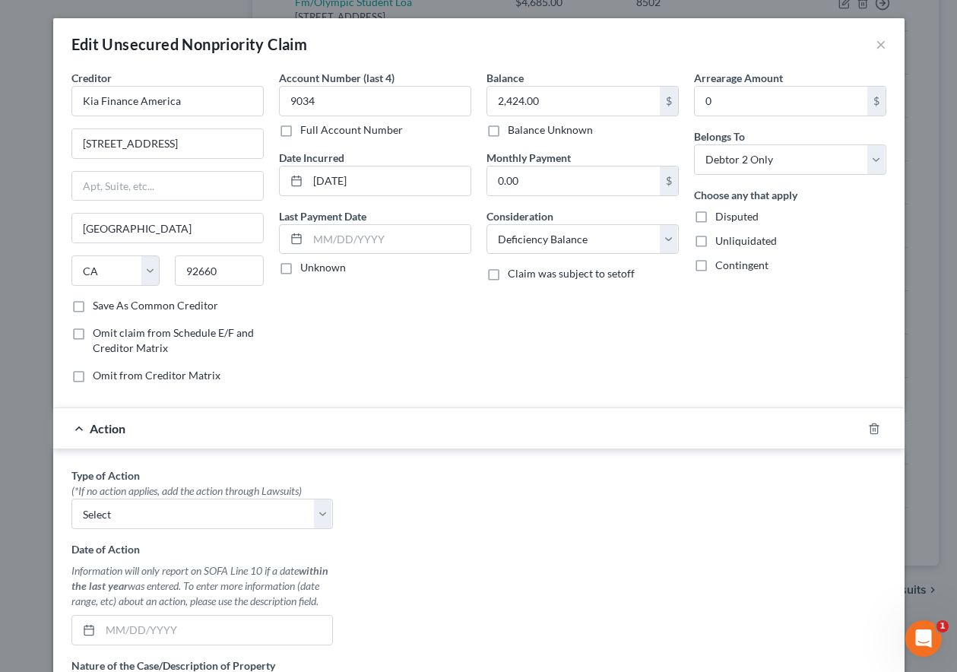
scroll to position [152, 0]
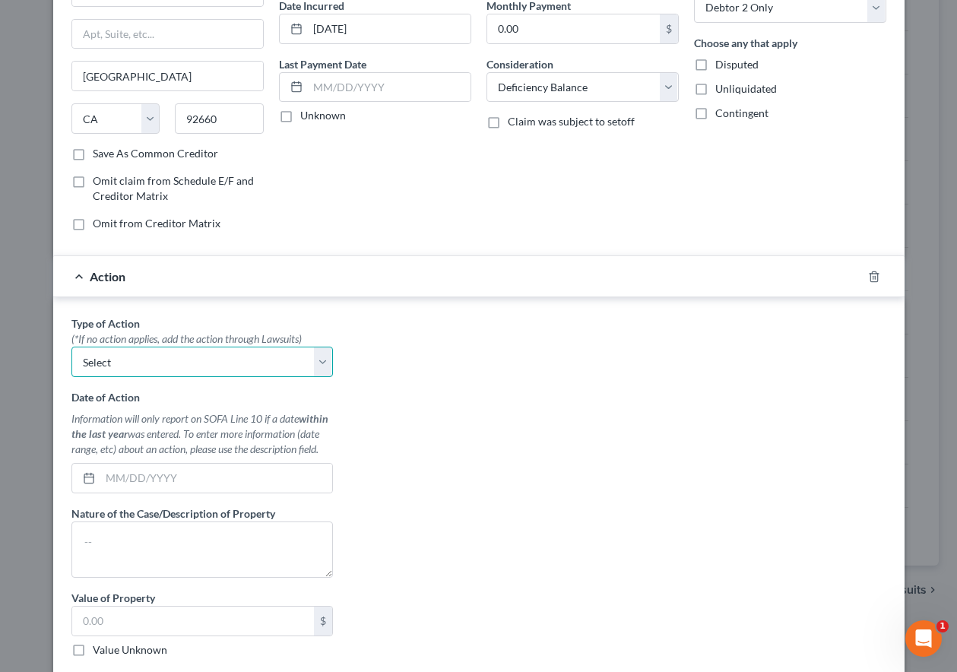
click at [230, 361] on select "Select Repossession Garnishment Foreclosure Personal Injury Attached, Seized, O…" at bounding box center [202, 362] width 262 height 30
select select "0"
click at [71, 347] on select "Select Repossession Garnishment Foreclosure Personal Injury Attached, Seized, O…" at bounding box center [202, 362] width 262 height 30
click at [209, 465] on input "text" at bounding box center [216, 478] width 232 height 29
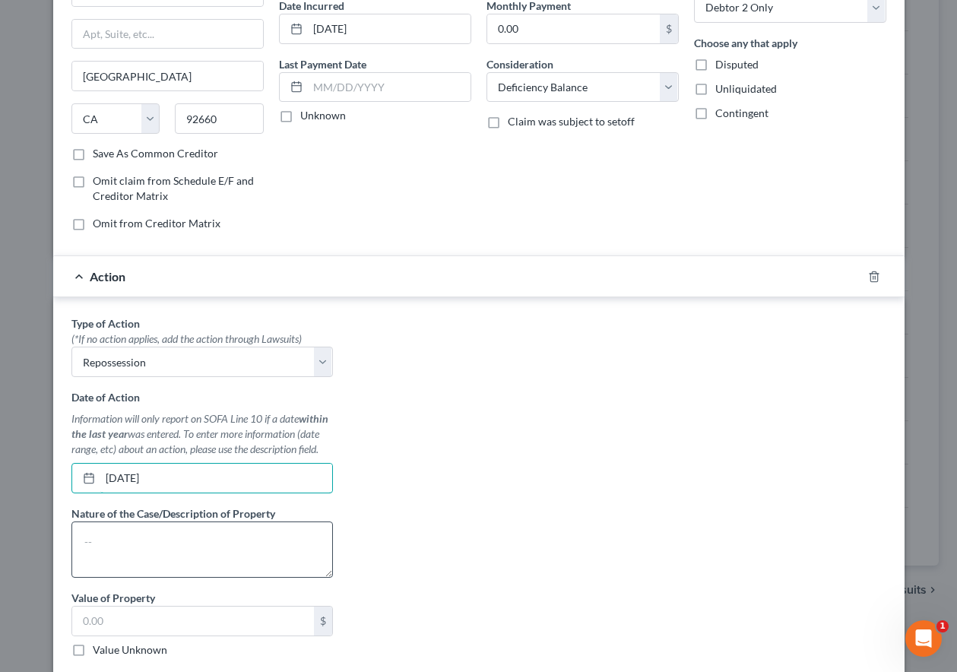
type input "08/19/2024"
click at [201, 538] on textarea at bounding box center [202, 550] width 262 height 56
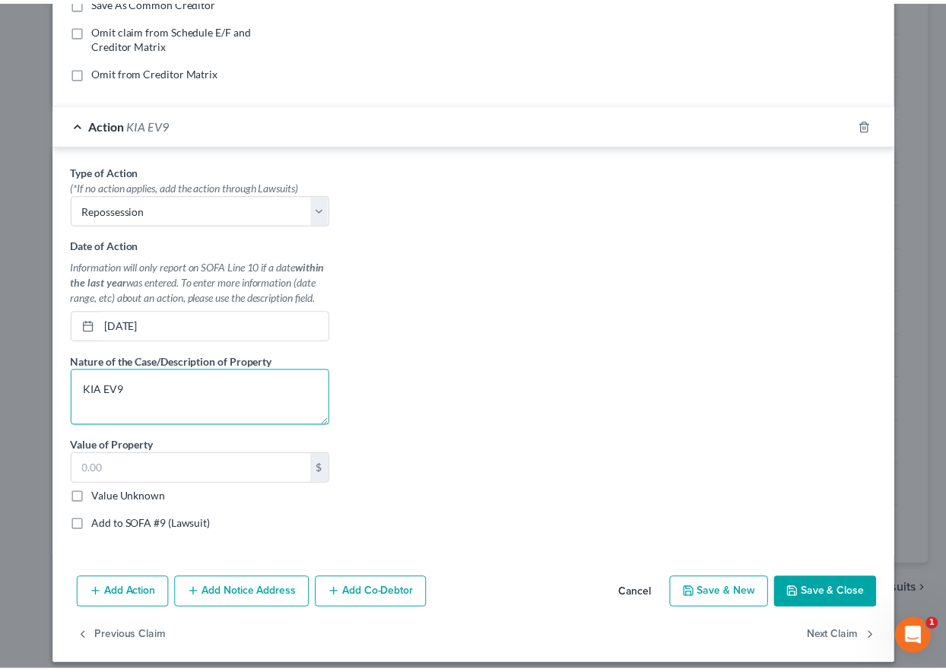
scroll to position [316, 0]
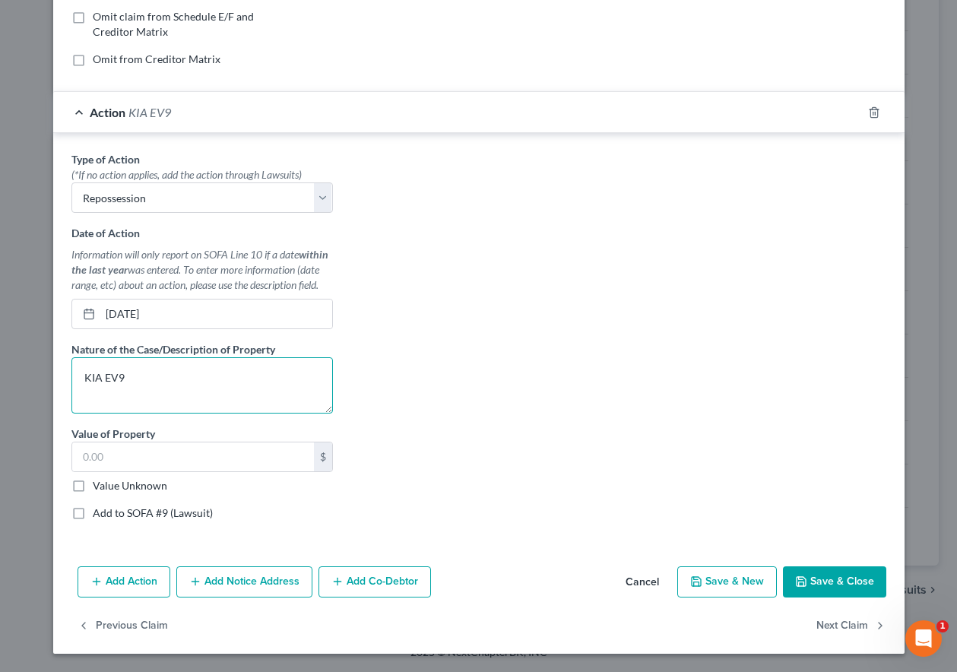
type textarea "KIA EV9"
click at [93, 485] on label "Value Unknown" at bounding box center [130, 485] width 75 height 15
click at [99, 485] on input "Value Unknown" at bounding box center [104, 483] width 10 height 10
checkbox input "true"
type input "0.00"
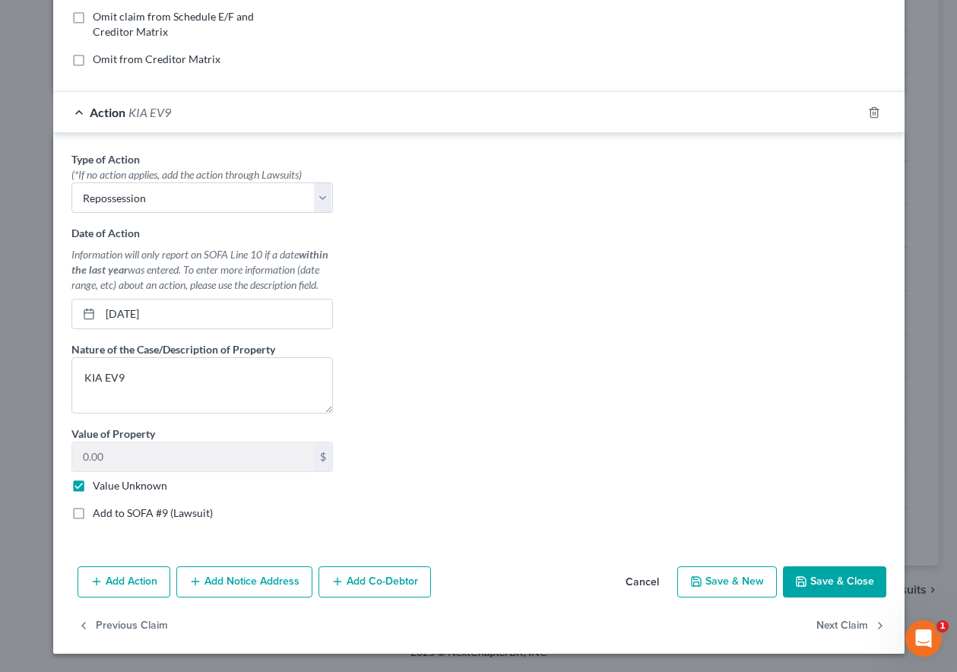
click at [834, 579] on button "Save & Close" at bounding box center [834, 582] width 103 height 32
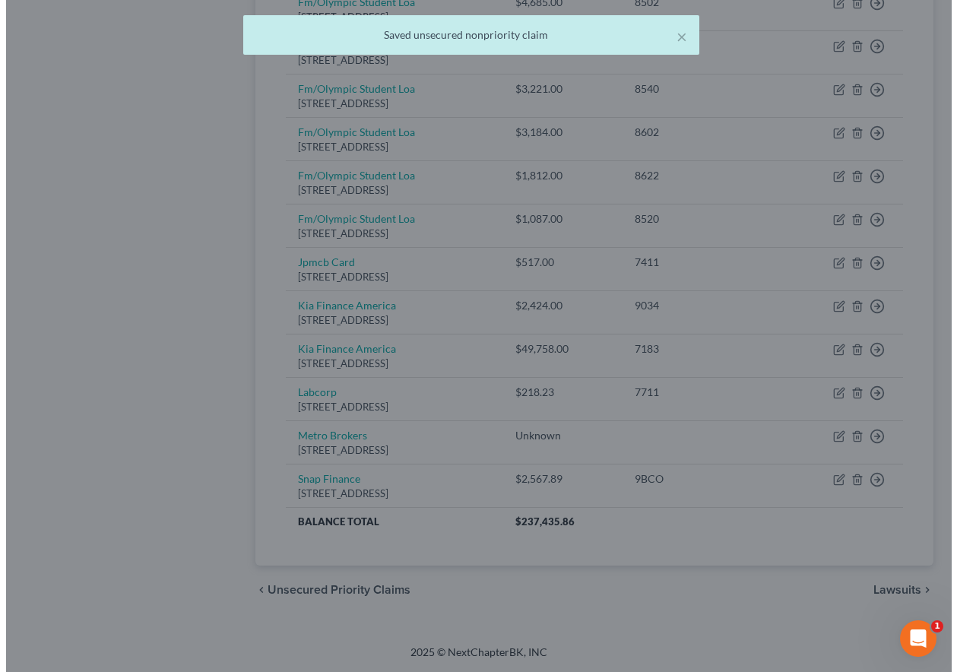
scroll to position [0, 0]
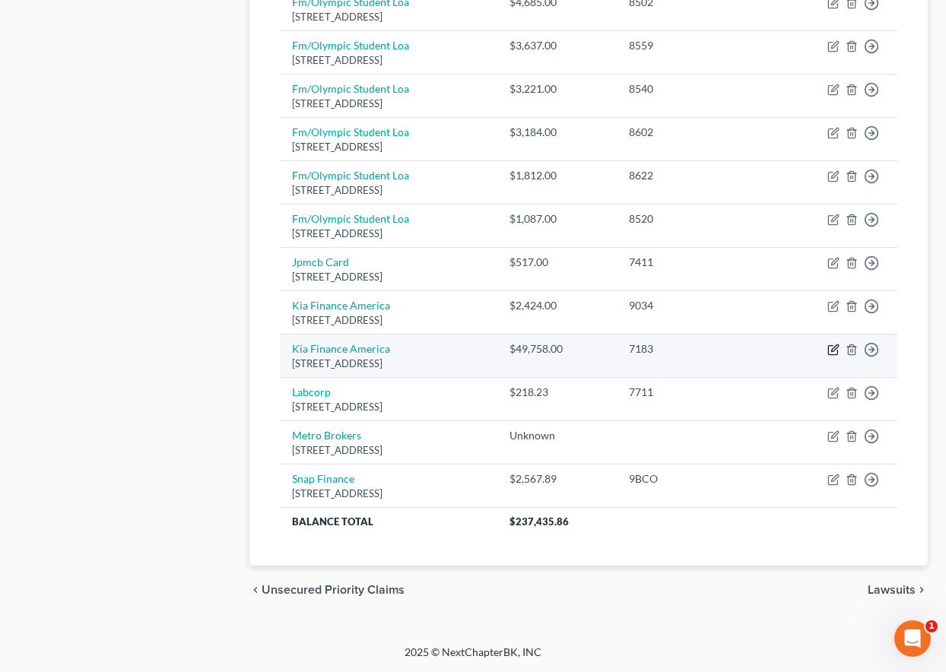
click at [829, 354] on icon "button" at bounding box center [832, 350] width 9 height 9
select select "4"
select select "1"
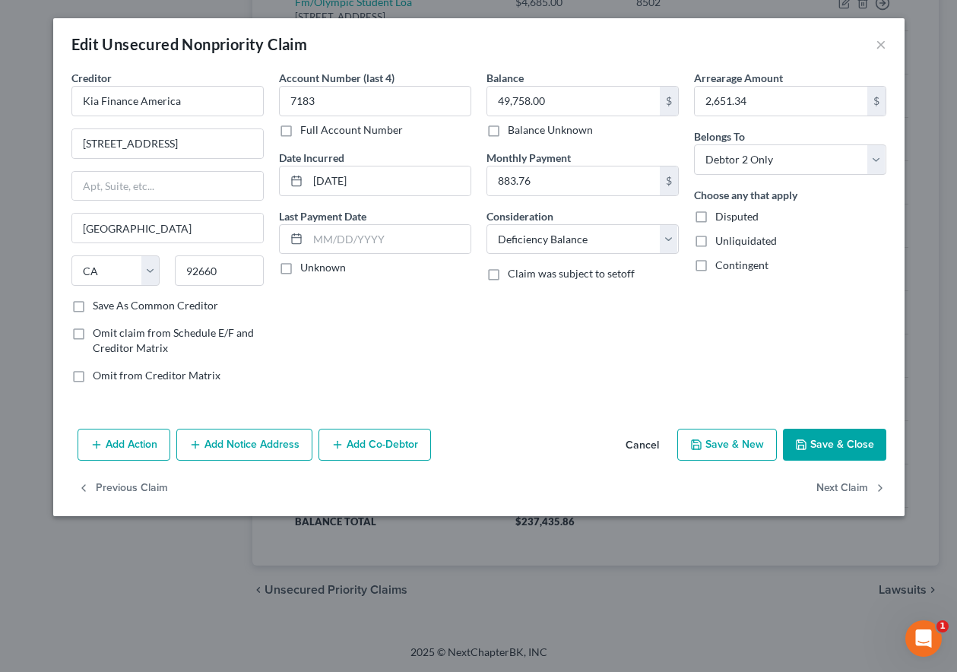
click at [135, 442] on button "Add Action" at bounding box center [124, 445] width 93 height 32
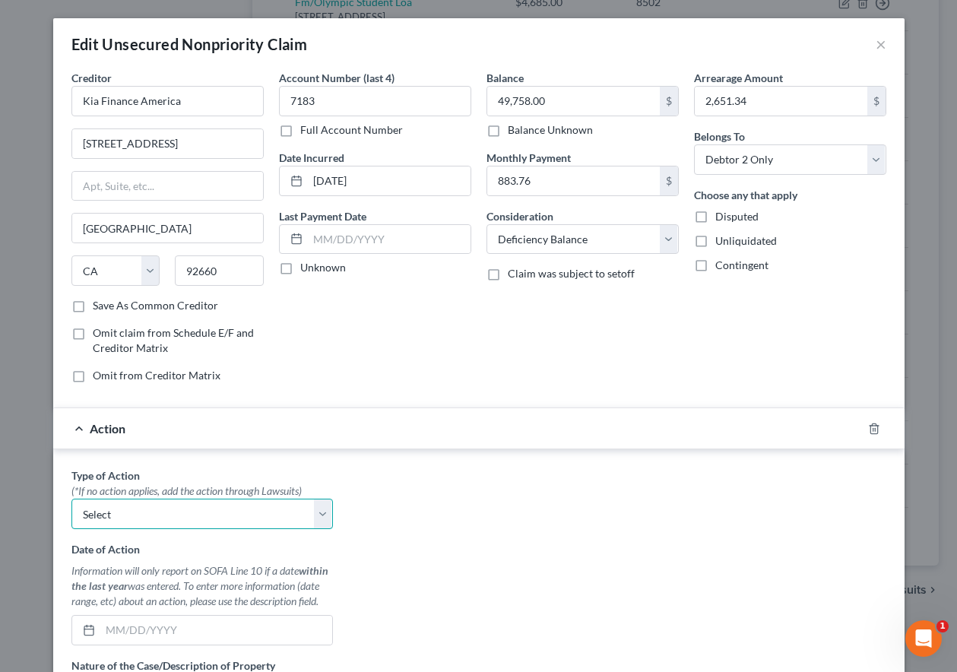
click at [188, 522] on select "Select Repossession Garnishment Foreclosure Personal Injury Attached, Seized, O…" at bounding box center [202, 514] width 262 height 30
select select "0"
click at [71, 499] on select "Select Repossession Garnishment Foreclosure Personal Injury Attached, Seized, O…" at bounding box center [202, 514] width 262 height 30
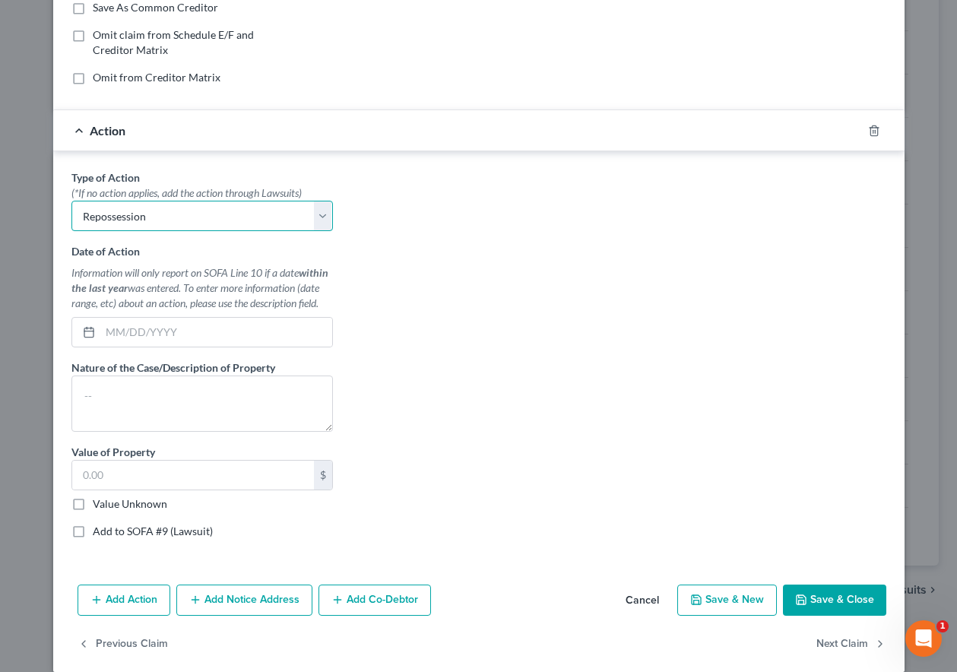
scroll to position [304, 0]
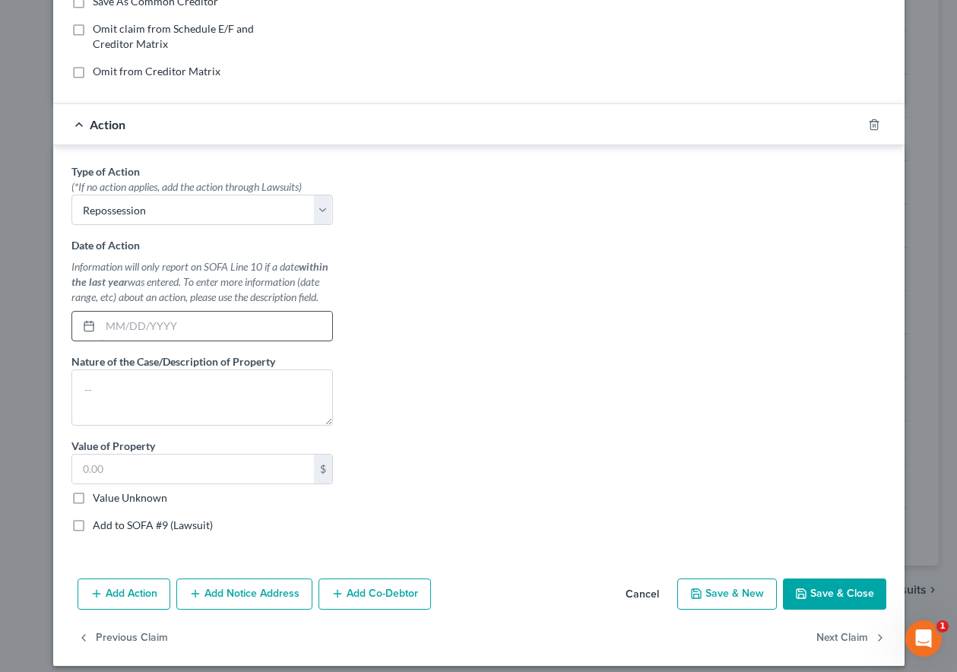
click at [141, 324] on input "text" at bounding box center [216, 326] width 232 height 29
type input "08/15/2025"
click at [147, 376] on textarea at bounding box center [202, 398] width 262 height 56
type textarea "KIA EV6"
click at [93, 505] on label "Value Unknown" at bounding box center [130, 497] width 75 height 15
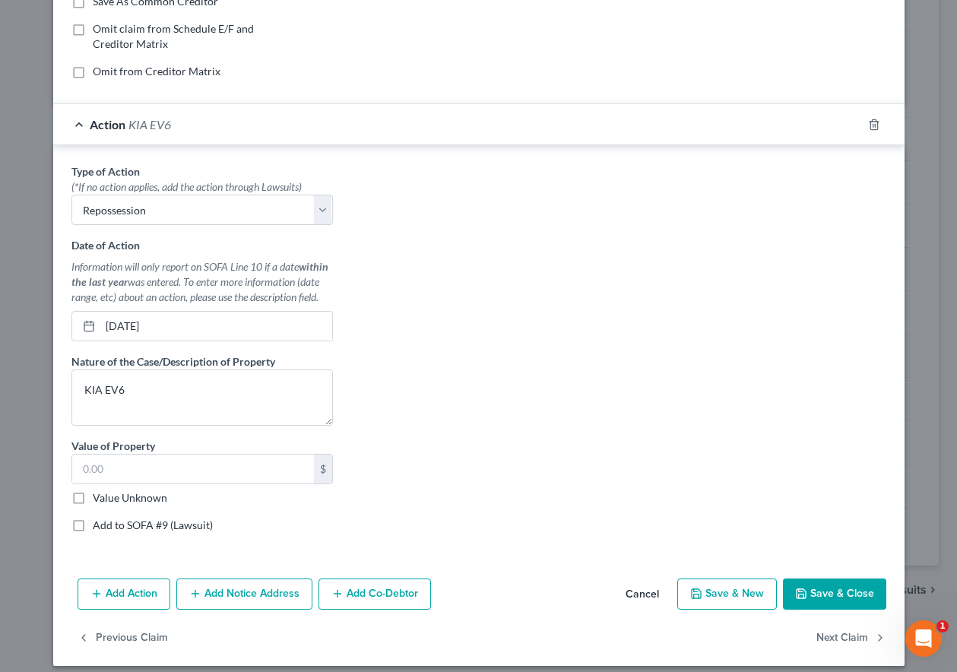
click at [99, 500] on input "Value Unknown" at bounding box center [104, 495] width 10 height 10
checkbox input "true"
type input "0.00"
click at [808, 590] on button "Save & Close" at bounding box center [834, 595] width 103 height 32
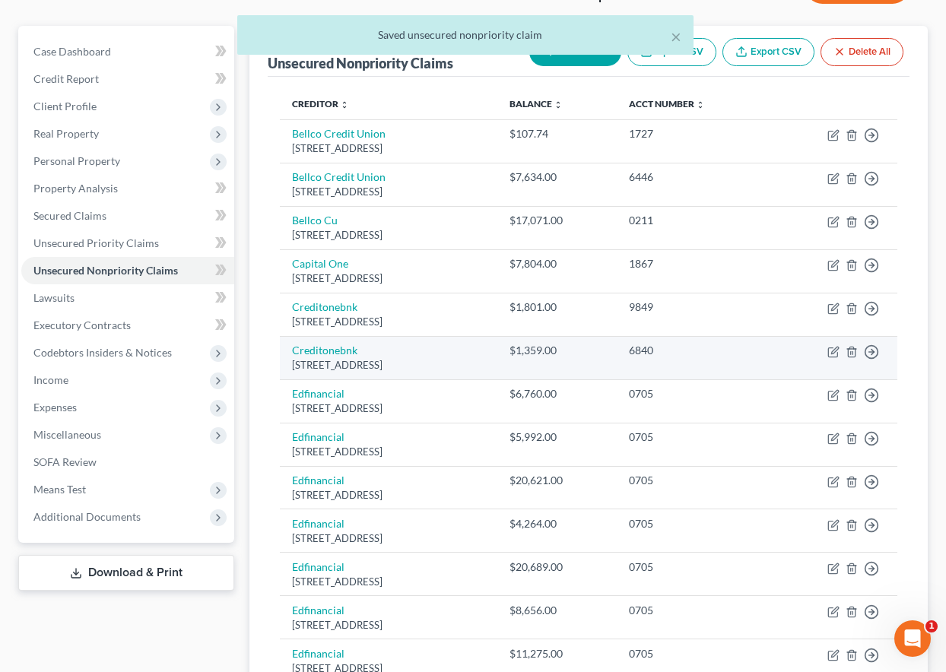
scroll to position [147, 0]
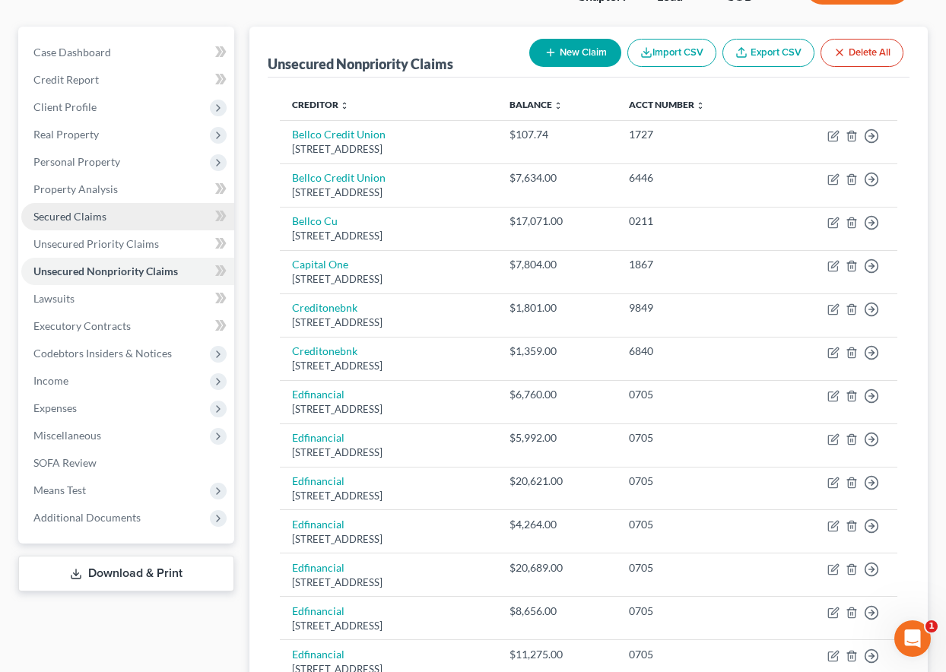
click at [81, 214] on span "Secured Claims" at bounding box center [69, 216] width 73 height 13
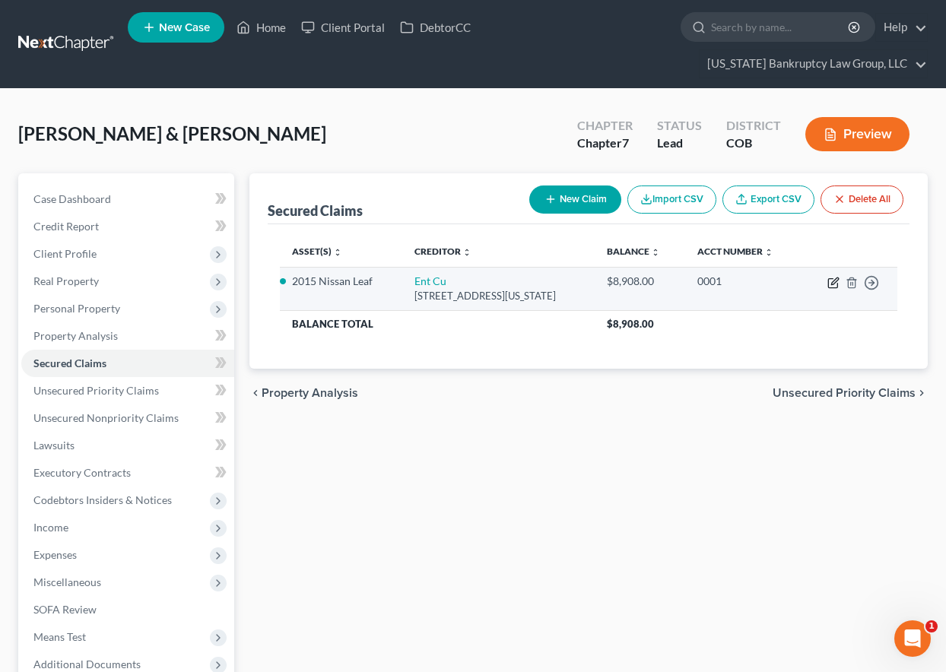
click at [836, 285] on icon "button" at bounding box center [833, 283] width 12 height 12
select select "5"
select select "4"
select select "1"
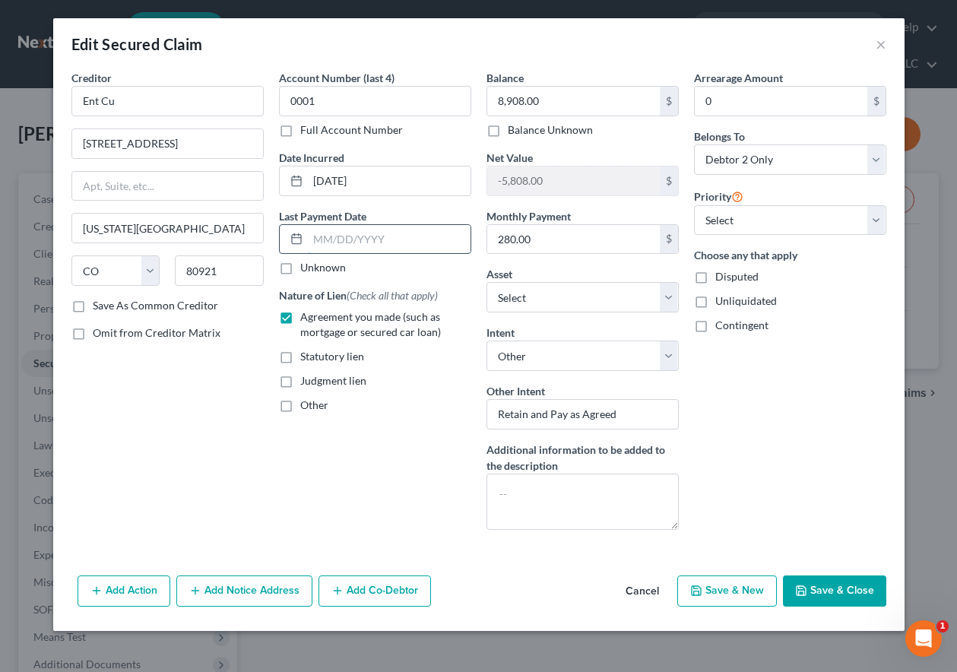
click at [358, 237] on input "text" at bounding box center [389, 239] width 163 height 29
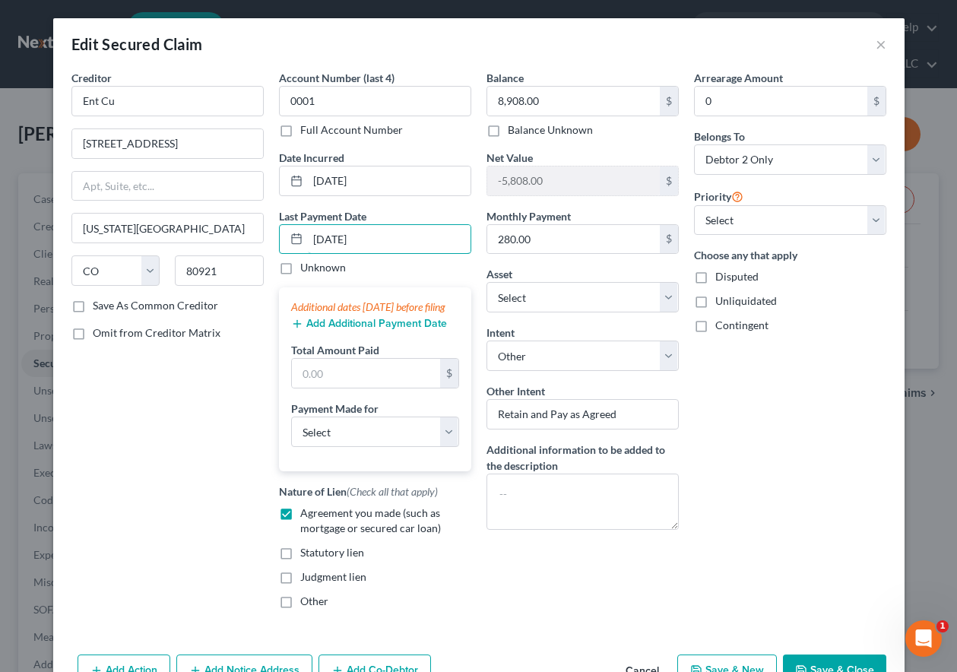
type input "09/22/2025"
click at [343, 330] on button "Add Additional Payment Date" at bounding box center [369, 324] width 156 height 12
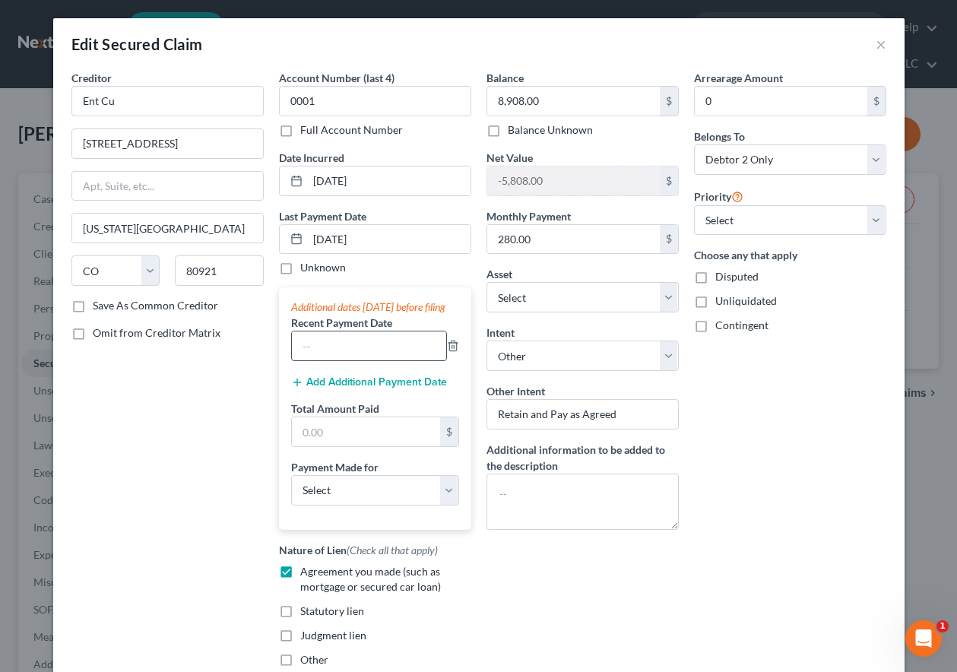
click at [341, 360] on input "text" at bounding box center [369, 346] width 154 height 29
type input "09/15/2025"
click at [347, 389] on button "Add Additional Payment Date" at bounding box center [369, 382] width 156 height 12
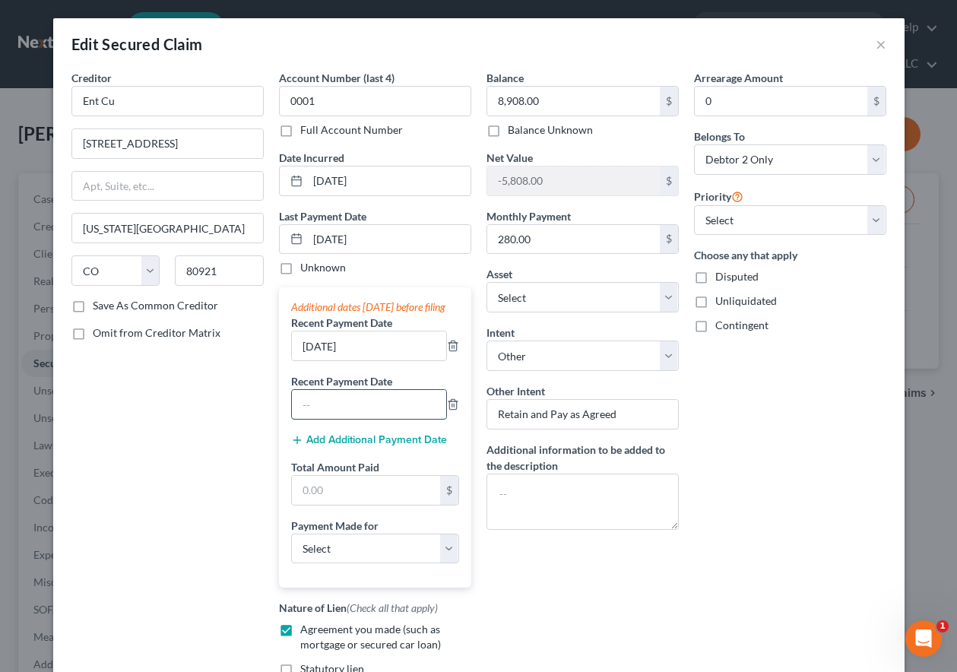
click at [357, 419] on input "text" at bounding box center [369, 404] width 154 height 29
type input "07/18/2025"
type input "1,122.68"
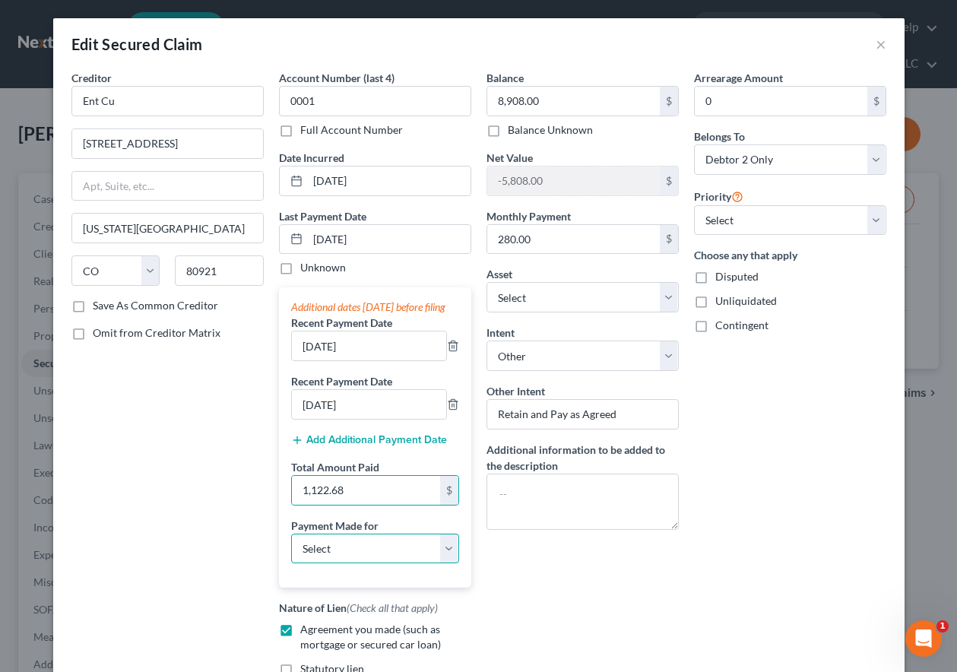
click at [351, 564] on select "Select Car Credit Card Loan Repayment Mortgage Other Suppliers Or Vendors" at bounding box center [375, 549] width 168 height 30
select select "0"
click at [291, 548] on select "Select Car Credit Card Loan Repayment Mortgage Other Suppliers Or Vendors" at bounding box center [375, 549] width 168 height 30
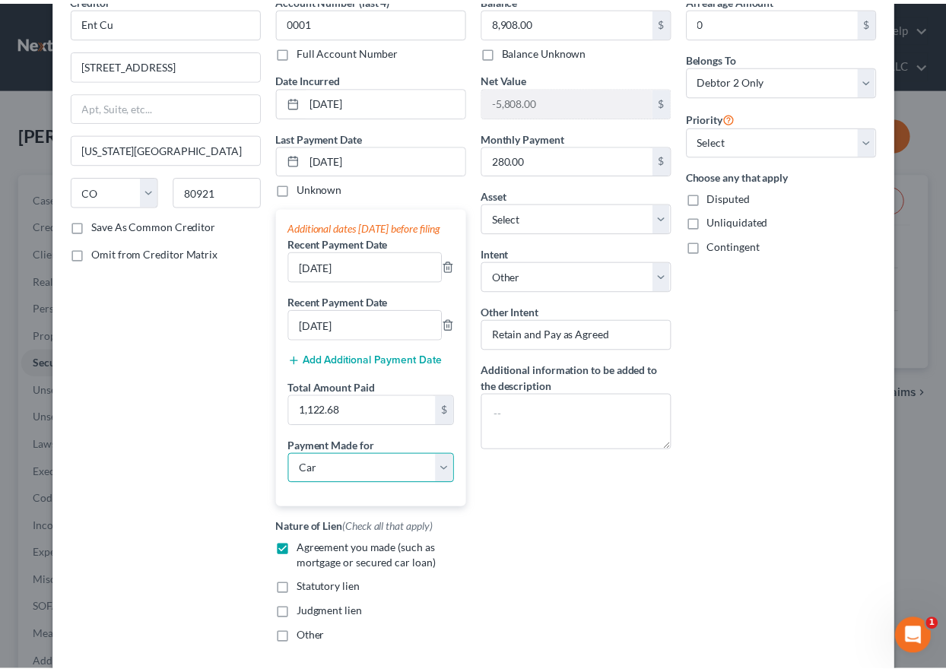
scroll to position [189, 0]
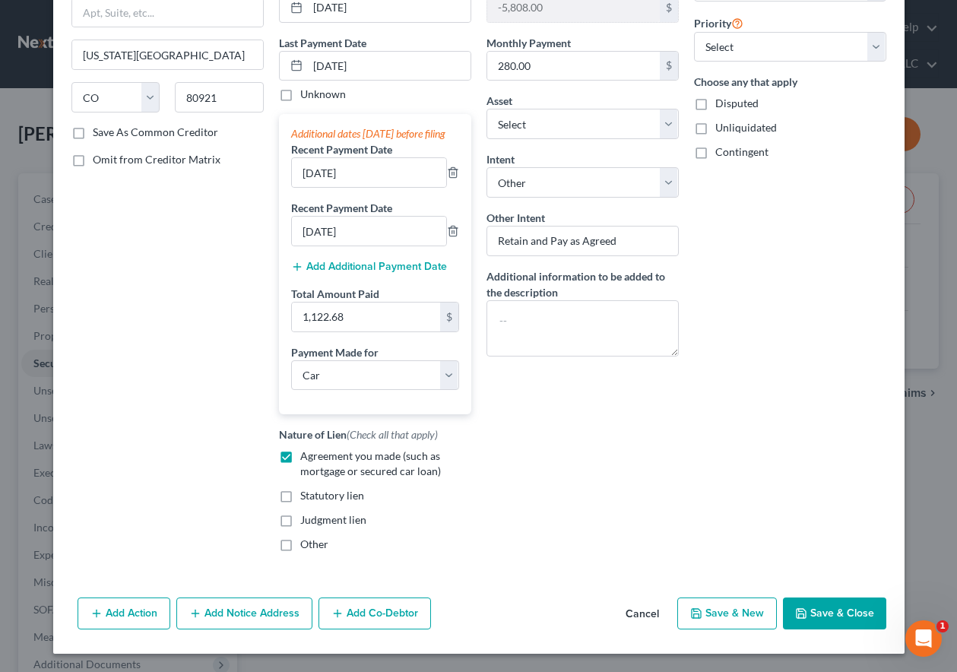
click at [833, 624] on button "Save & Close" at bounding box center [834, 614] width 103 height 32
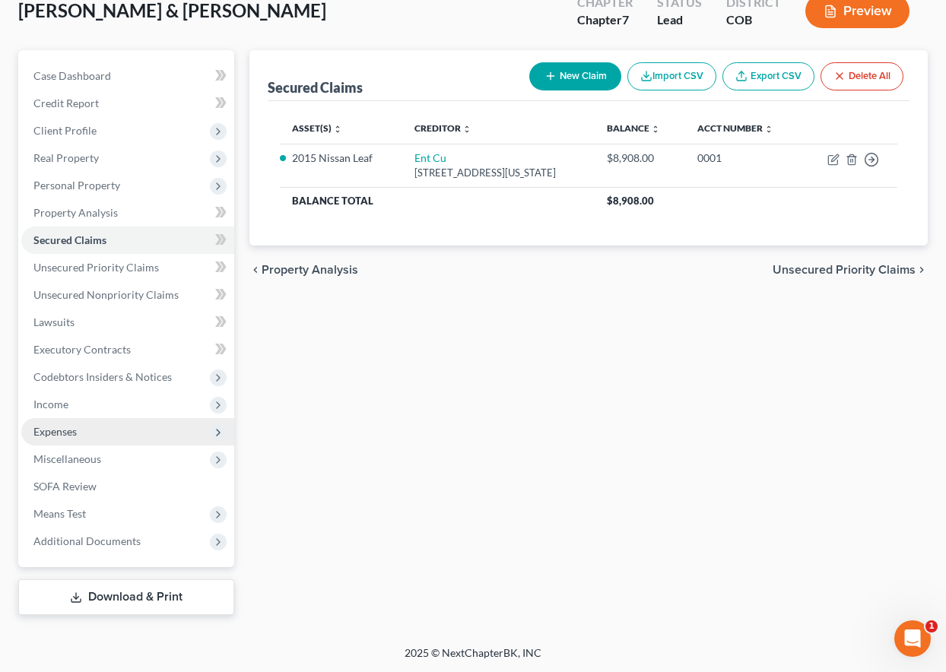
scroll to position [124, 0]
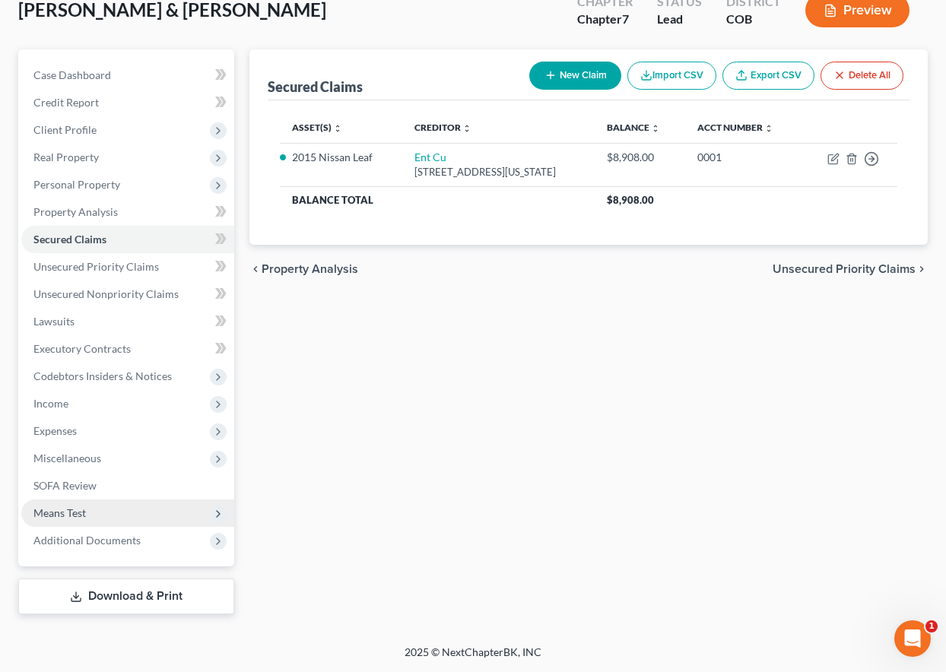
click at [72, 509] on span "Means Test" at bounding box center [59, 512] width 52 height 13
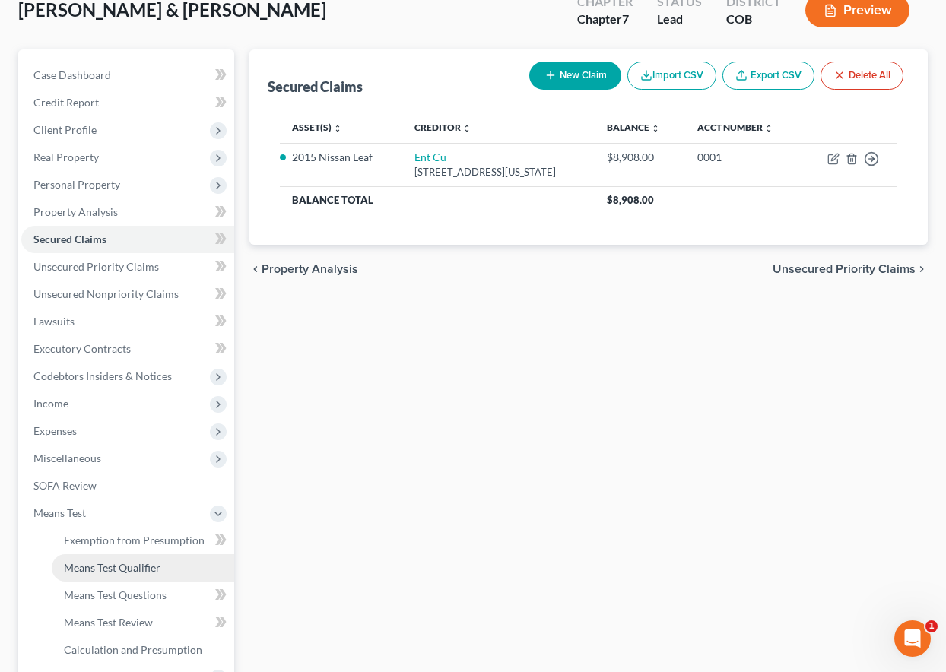
click at [103, 567] on span "Means Test Qualifier" at bounding box center [112, 567] width 97 height 13
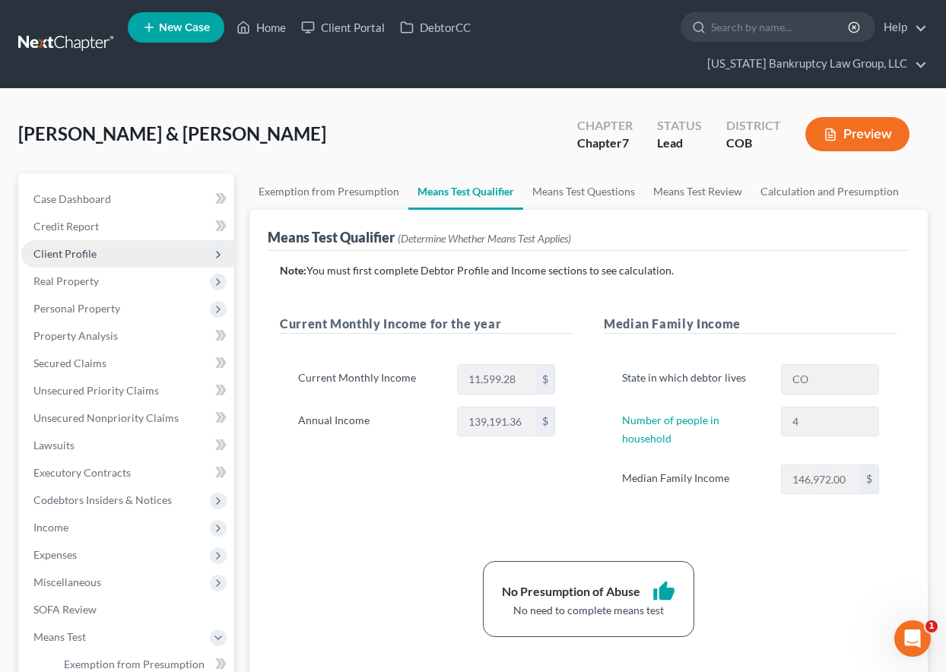
click at [96, 249] on span "Client Profile" at bounding box center [127, 253] width 213 height 27
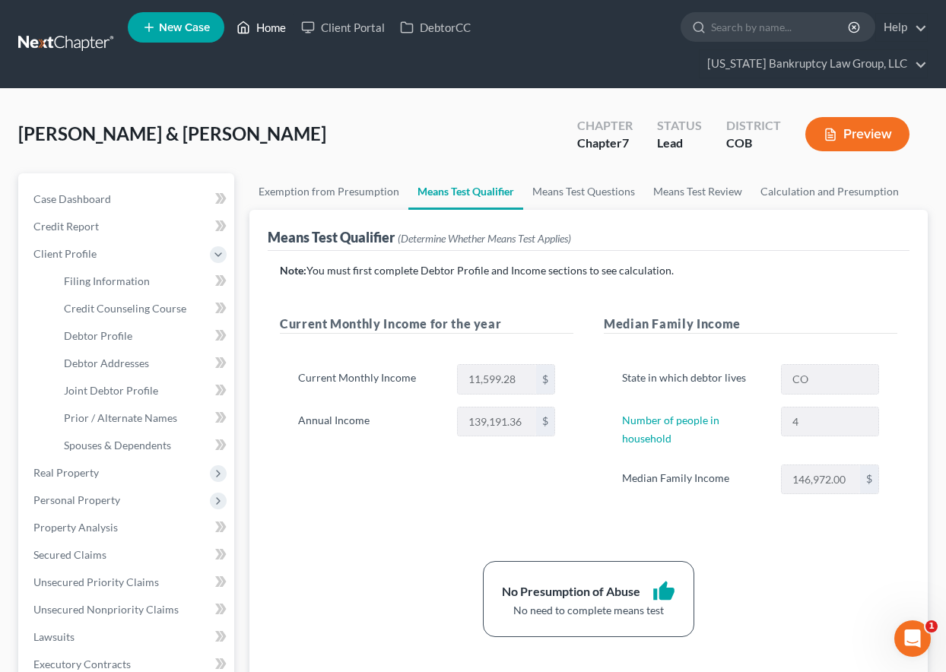
click at [255, 30] on link "Home" at bounding box center [261, 27] width 65 height 27
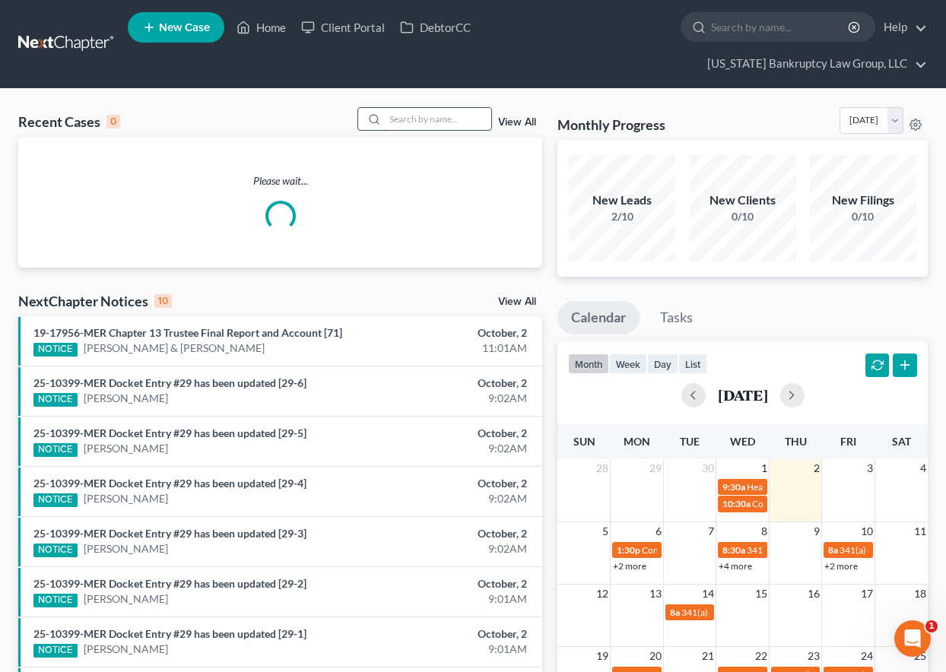
click at [408, 119] on input "search" at bounding box center [438, 119] width 106 height 22
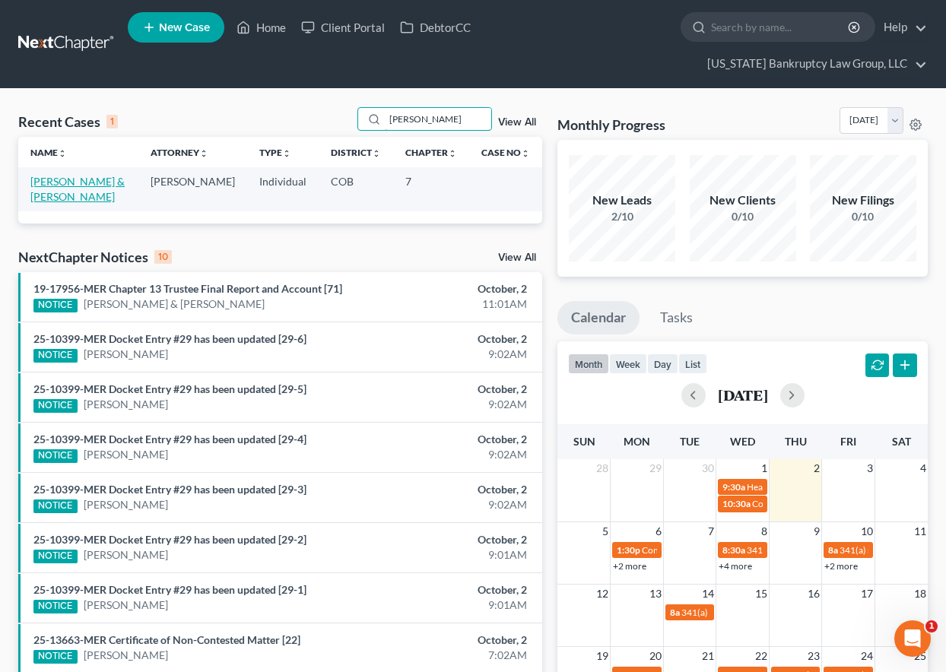
type input "mohr"
click at [106, 181] on link "Mohr, Jessica & Adam" at bounding box center [77, 189] width 94 height 28
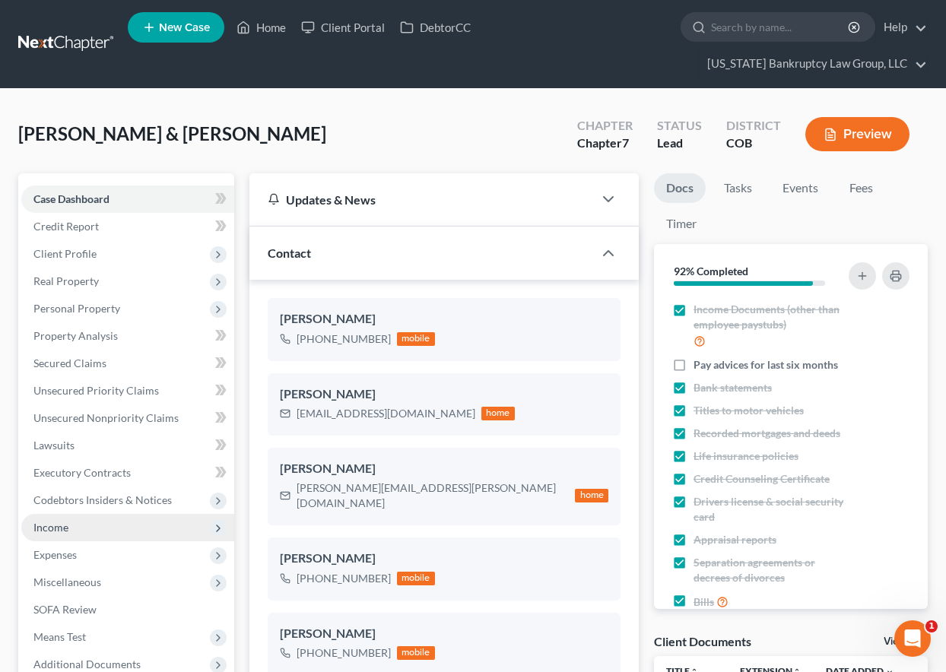
click at [52, 525] on span "Income" at bounding box center [50, 527] width 35 height 13
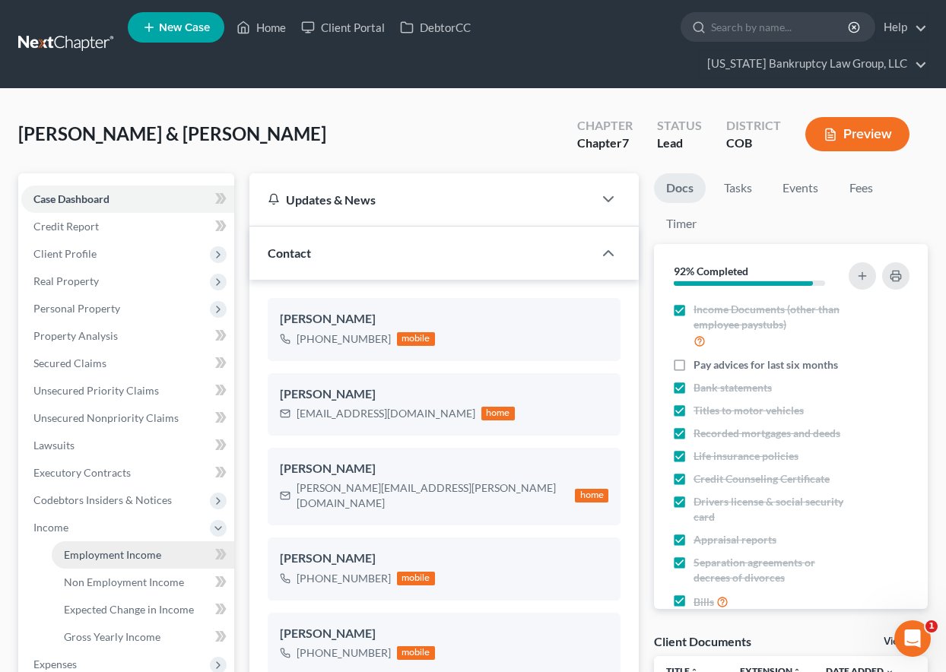
click at [81, 551] on span "Employment Income" at bounding box center [112, 554] width 97 height 13
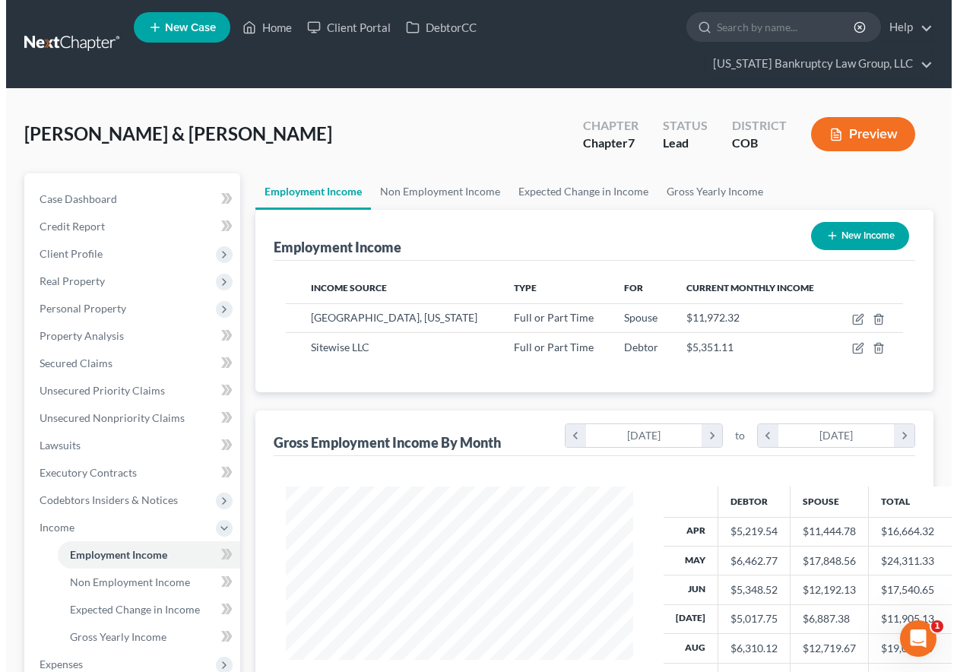
scroll to position [273, 378]
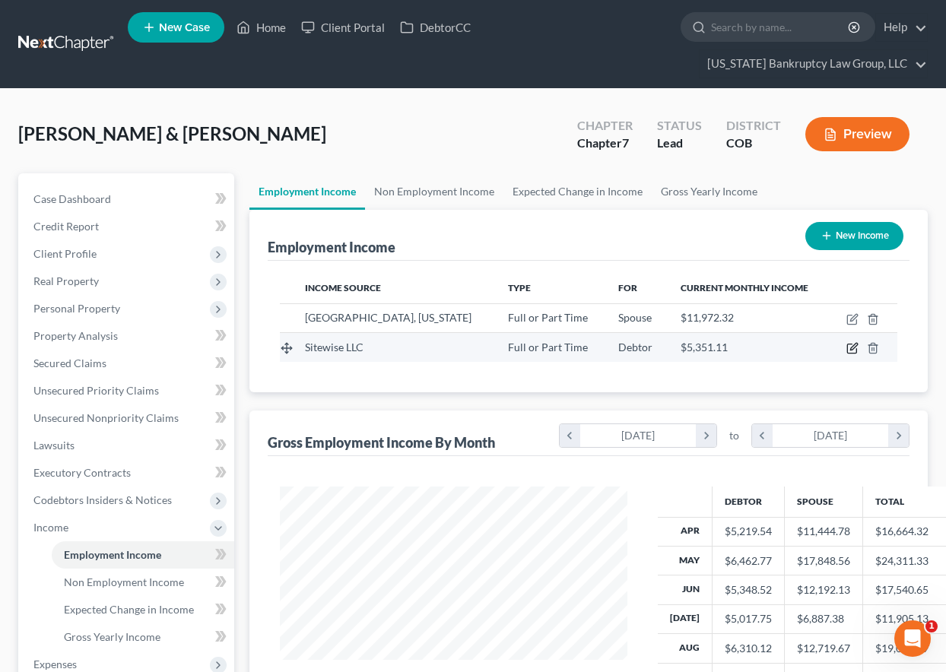
click at [850, 347] on icon "button" at bounding box center [852, 348] width 12 height 12
select select "0"
select select "5"
select select "3"
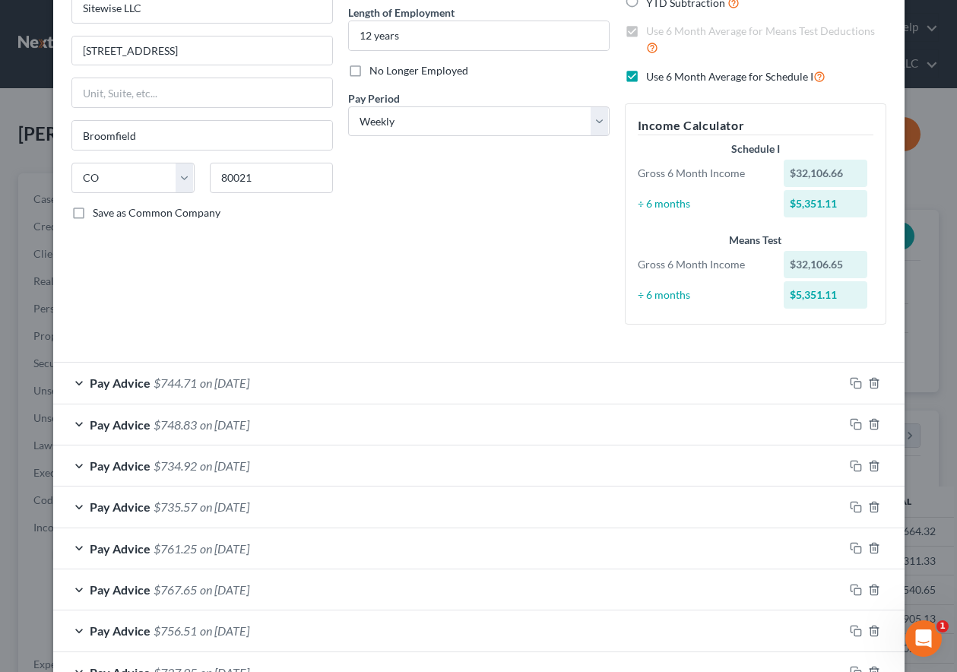
scroll to position [152, 0]
click at [850, 382] on icon "button" at bounding box center [856, 382] width 12 height 12
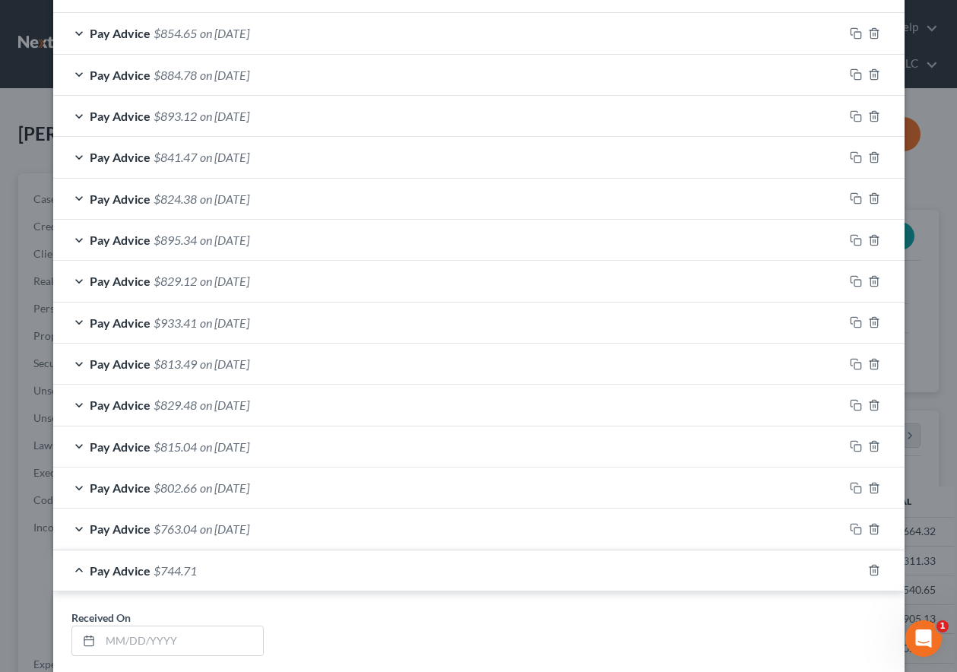
scroll to position [1521, 0]
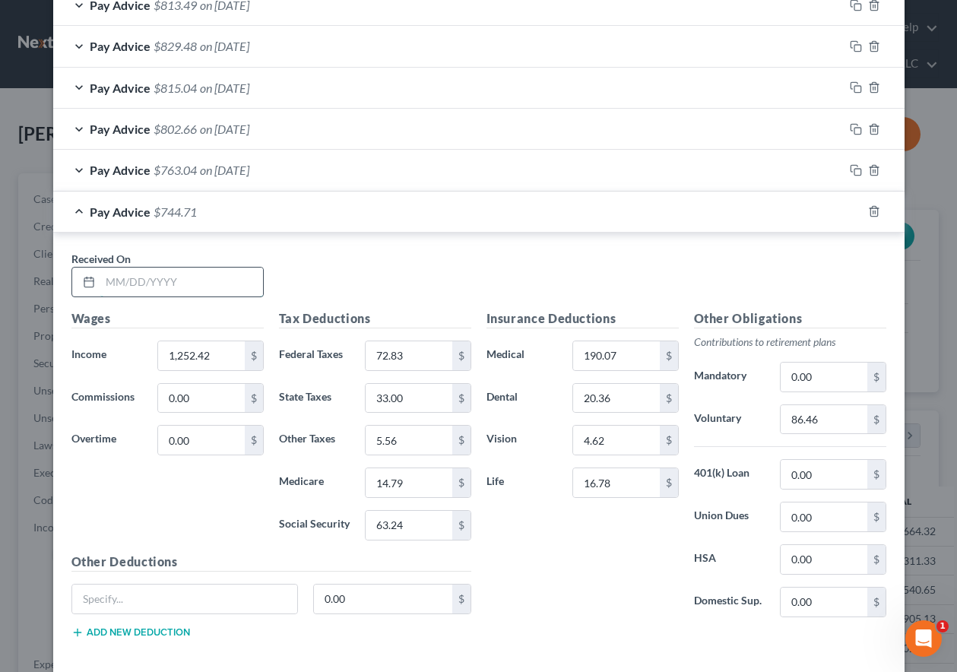
click at [166, 282] on input "text" at bounding box center [181, 282] width 163 height 29
type input "10/03/2205"
type input "1,257.44"
type input "73.39"
type input "33"
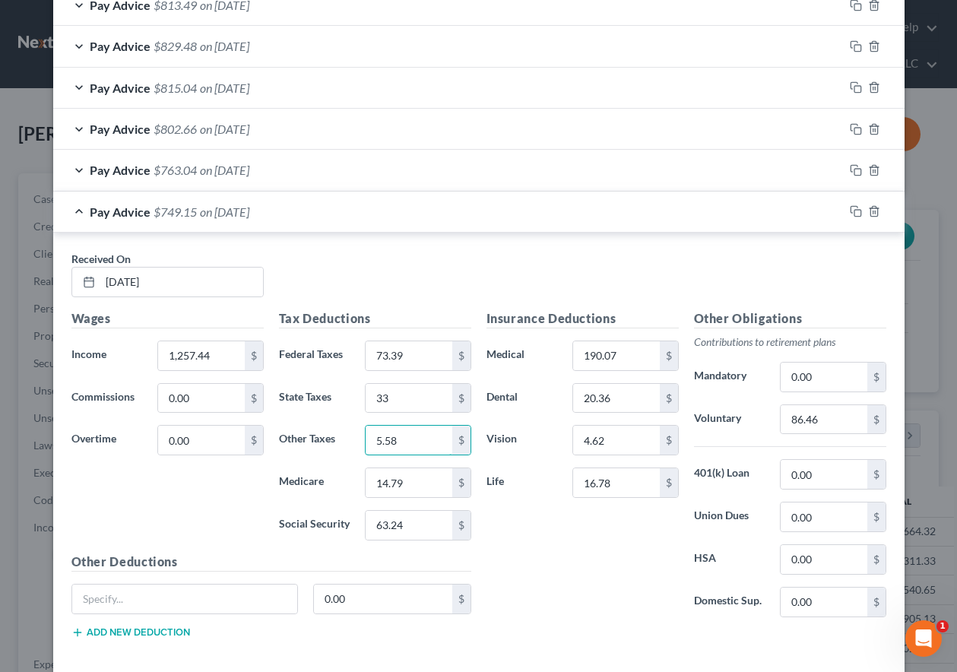
type input "5.58"
type input "14.86"
type input "63.55"
click at [831, 416] on input "86.46" at bounding box center [824, 419] width 86 height 29
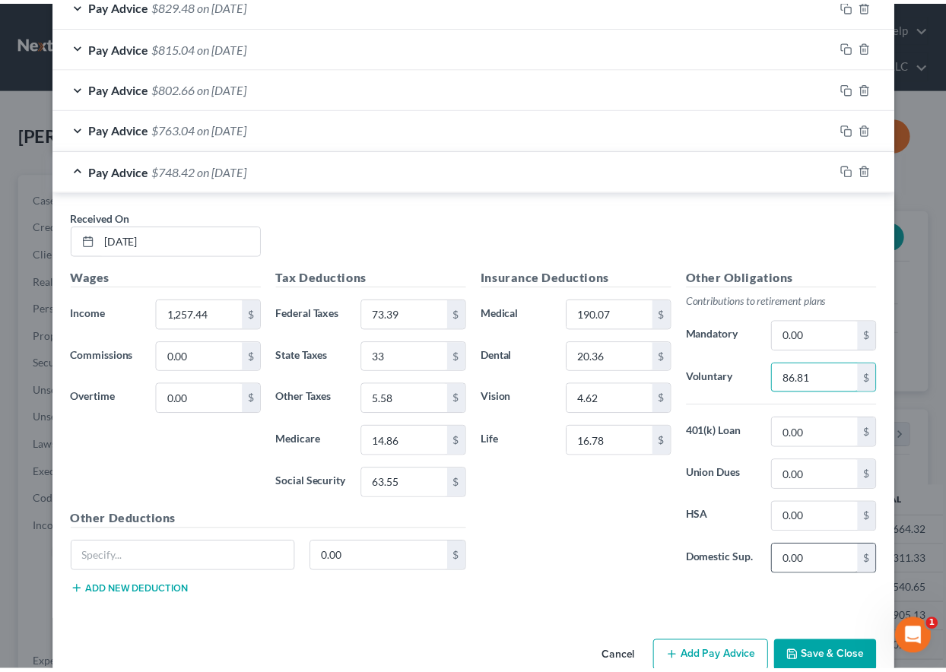
scroll to position [1594, 0]
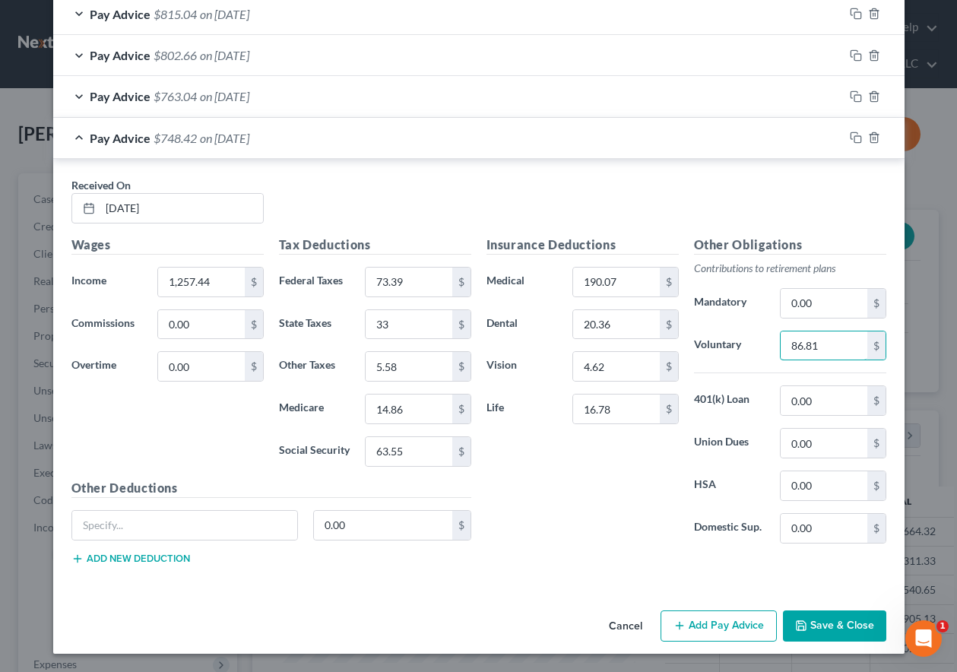
type input "86.81"
click at [826, 620] on button "Save & Close" at bounding box center [834, 627] width 103 height 32
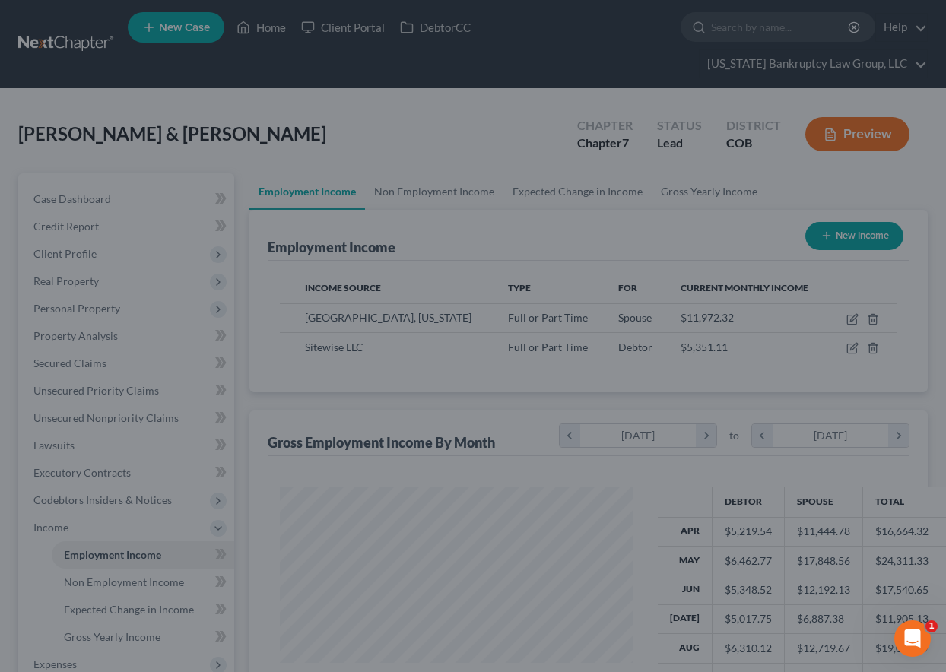
scroll to position [760100, 759994]
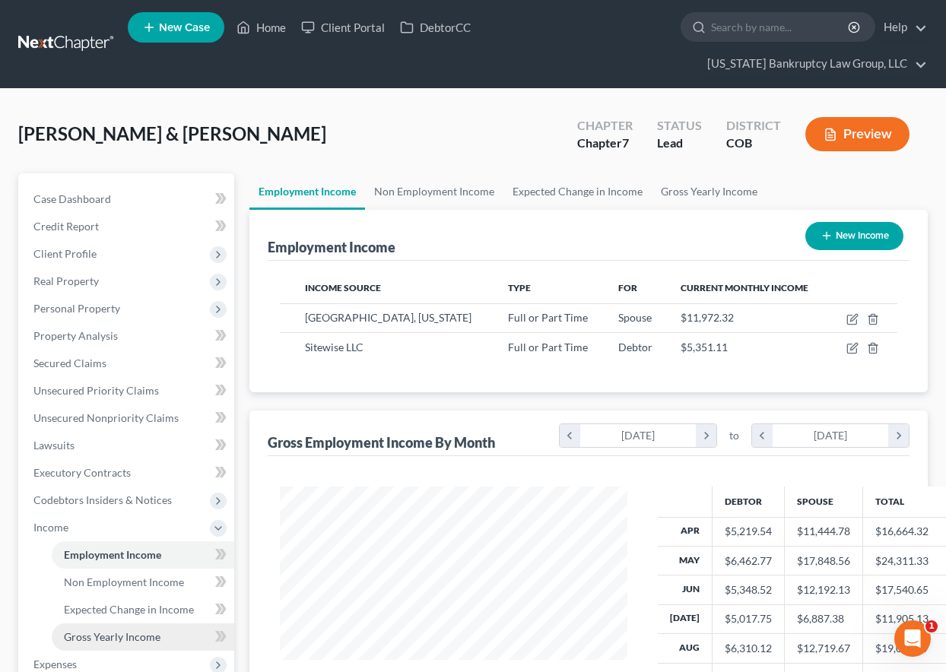
click at [135, 634] on span "Gross Yearly Income" at bounding box center [112, 636] width 97 height 13
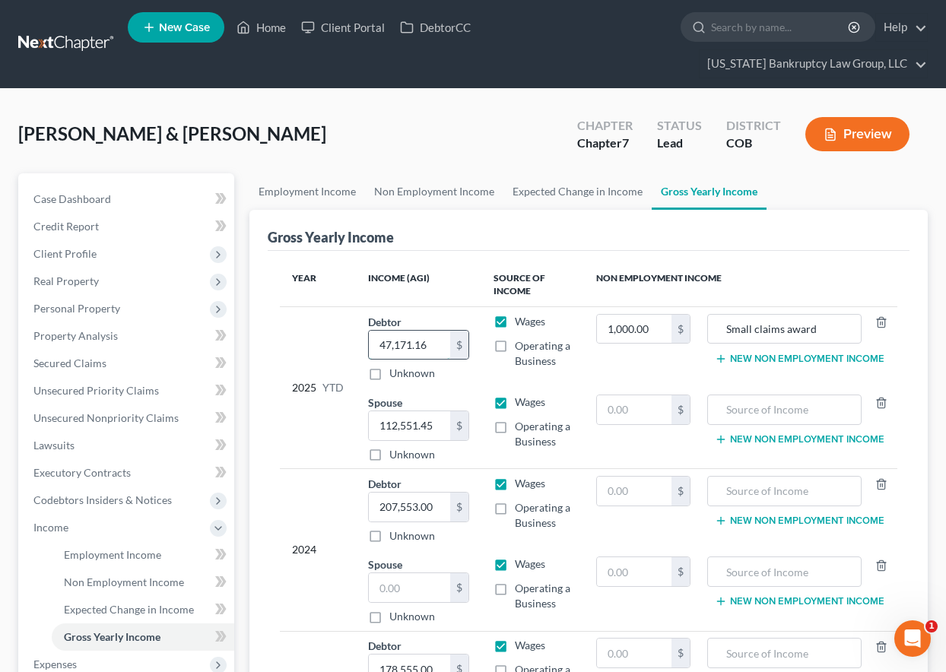
click at [430, 339] on input "47,171.16" at bounding box center [409, 345] width 81 height 29
type input "48,428.60"
click at [133, 557] on span "Employment Income" at bounding box center [112, 554] width 97 height 13
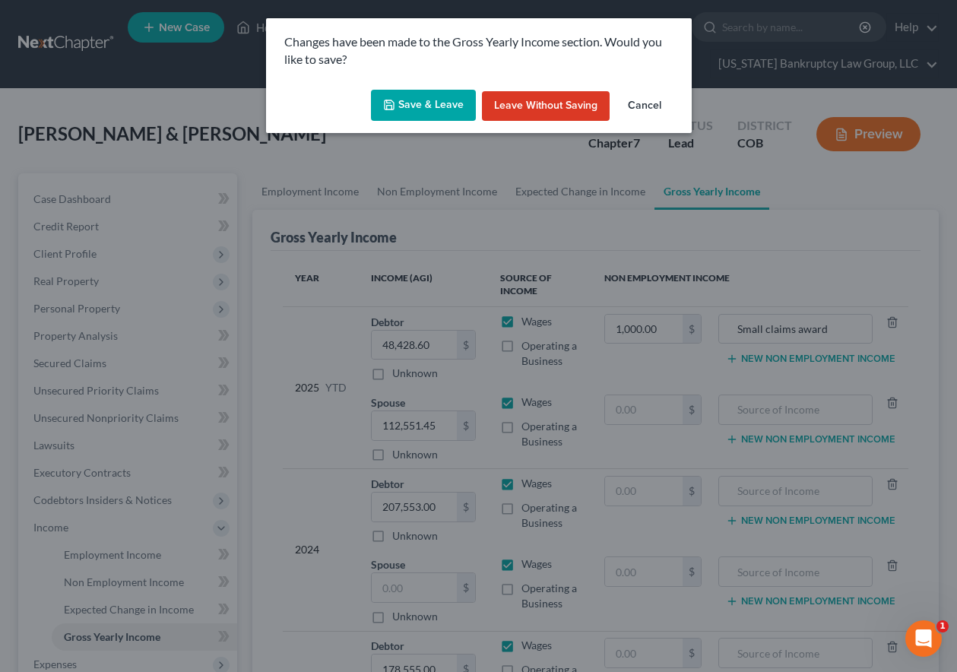
click at [386, 109] on icon "button" at bounding box center [389, 105] width 12 height 12
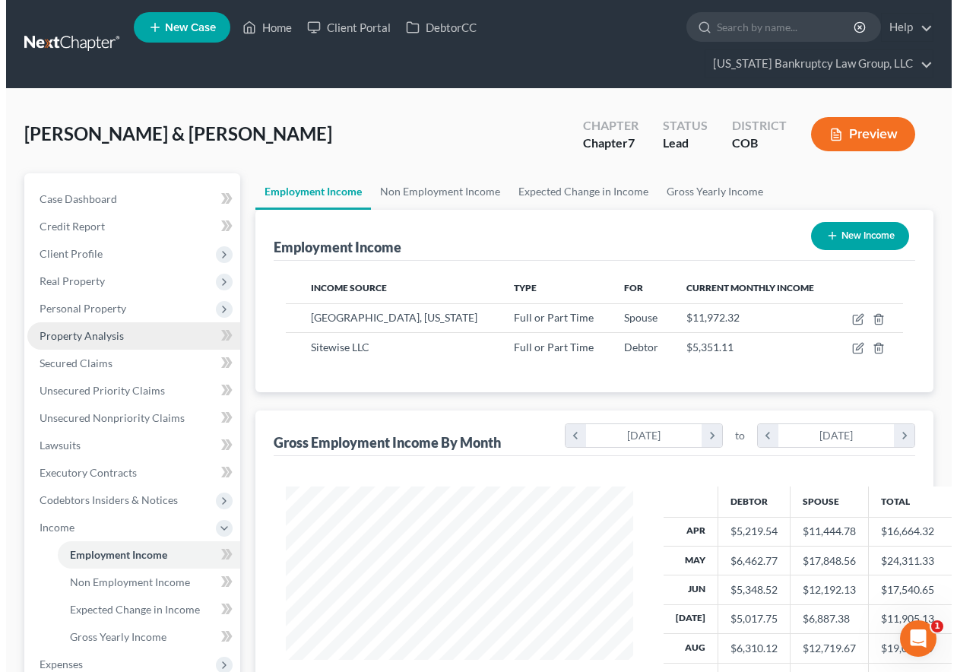
scroll to position [273, 378]
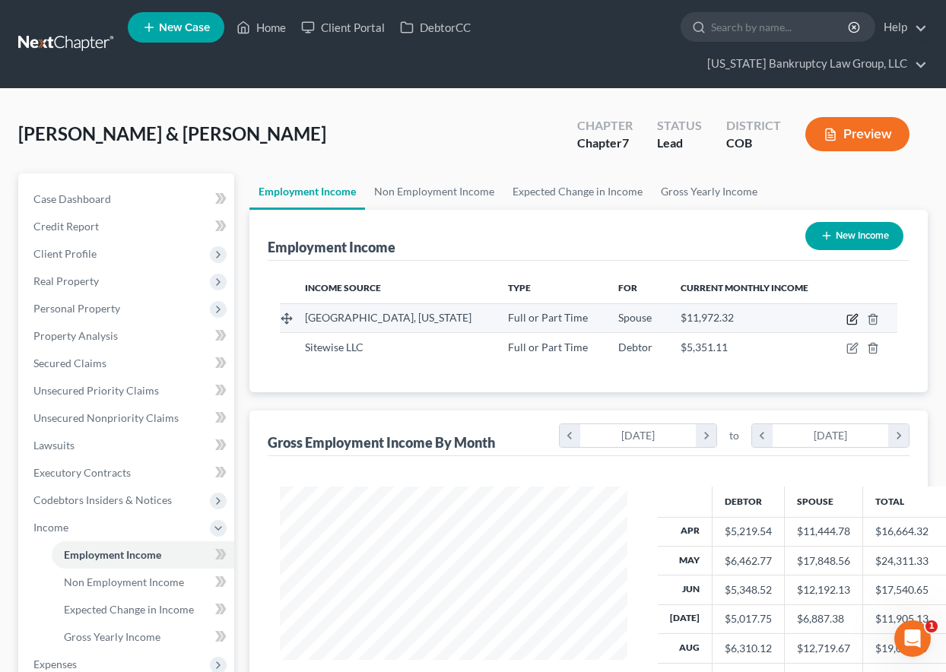
click at [849, 321] on icon "button" at bounding box center [852, 319] width 12 height 12
select select "0"
select select "5"
select select "2"
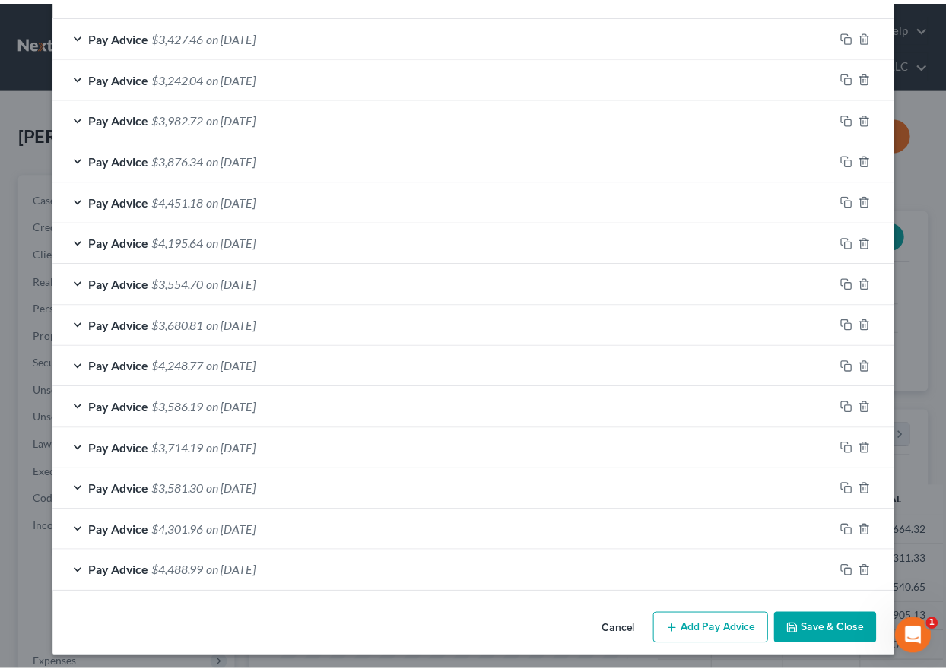
scroll to position [503, 0]
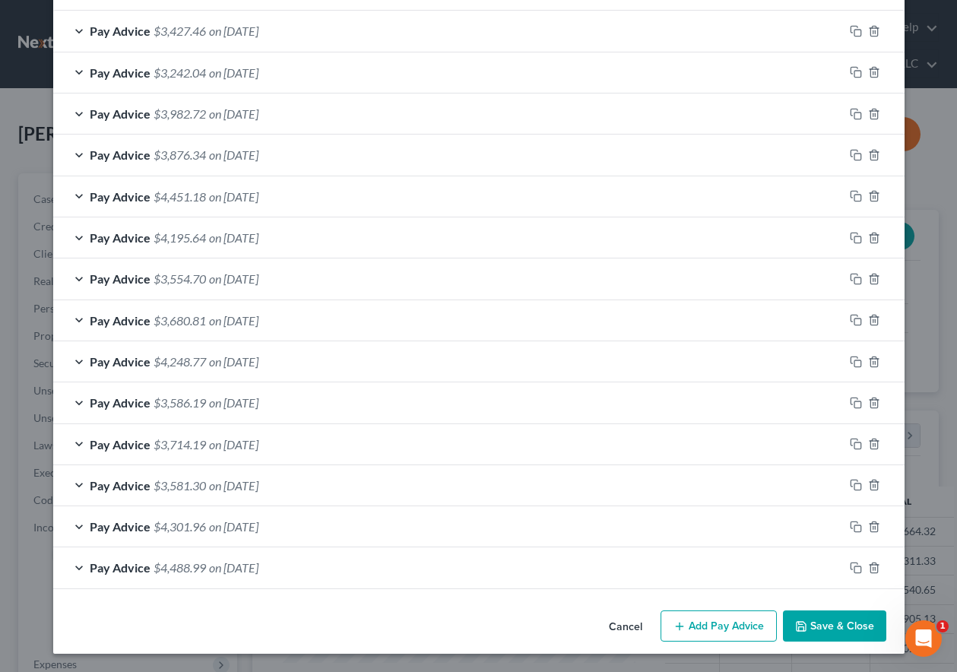
click at [841, 624] on button "Save & Close" at bounding box center [834, 627] width 103 height 32
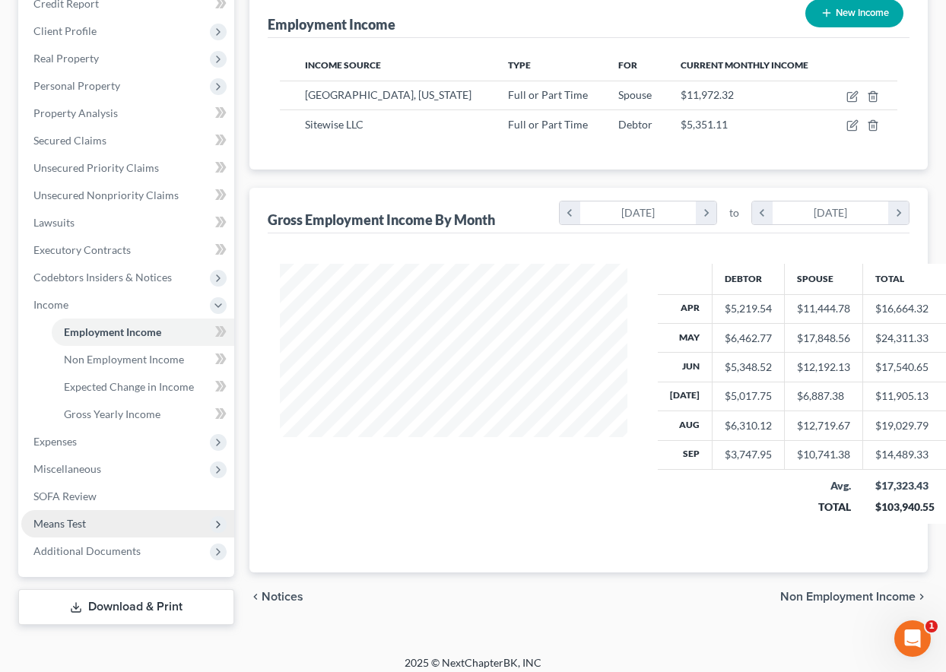
scroll to position [233, 0]
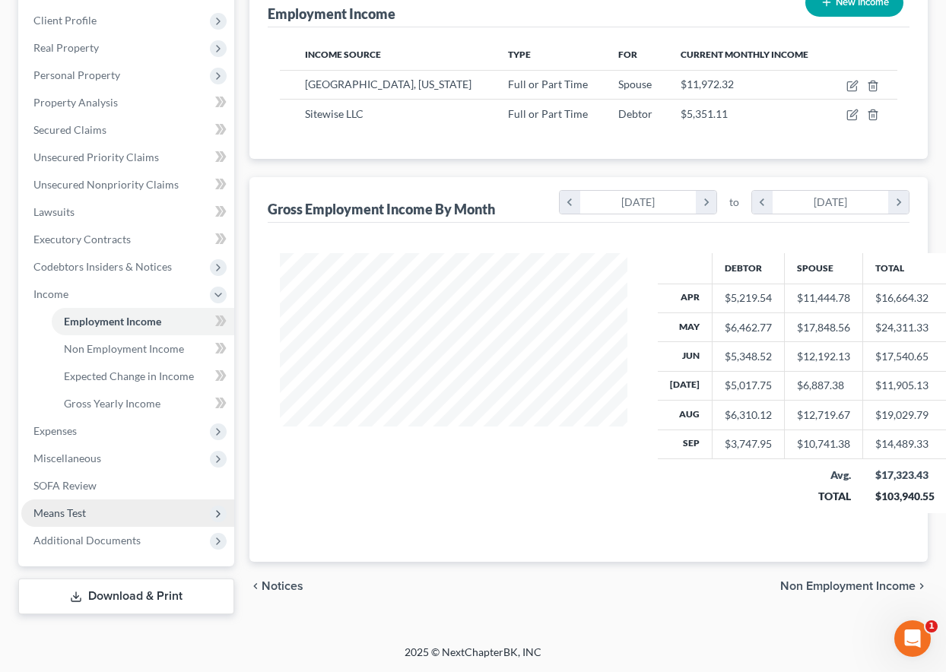
click at [69, 513] on span "Means Test" at bounding box center [59, 512] width 52 height 13
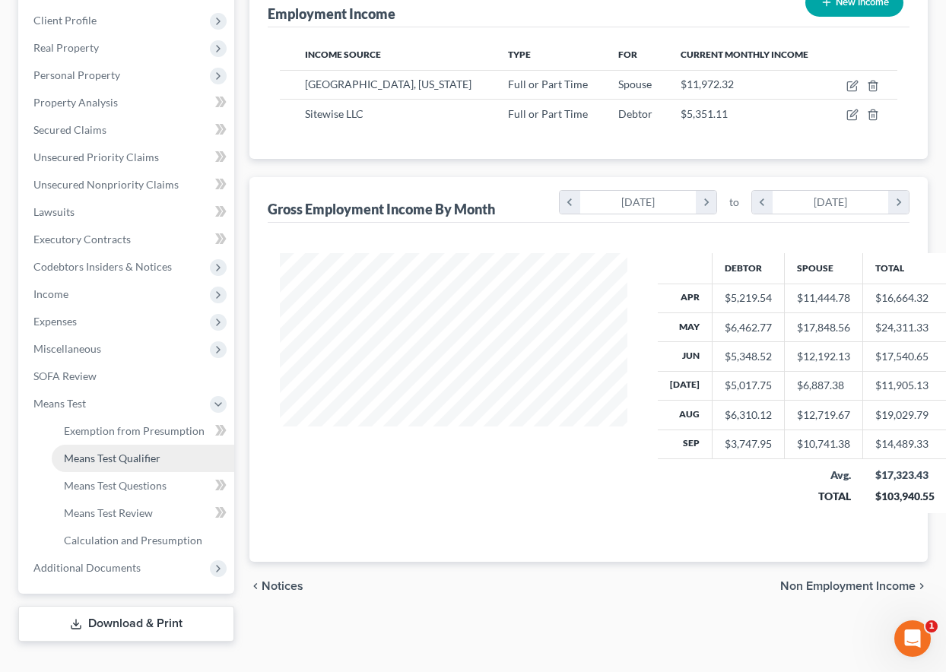
click at [90, 452] on span "Means Test Qualifier" at bounding box center [112, 458] width 97 height 13
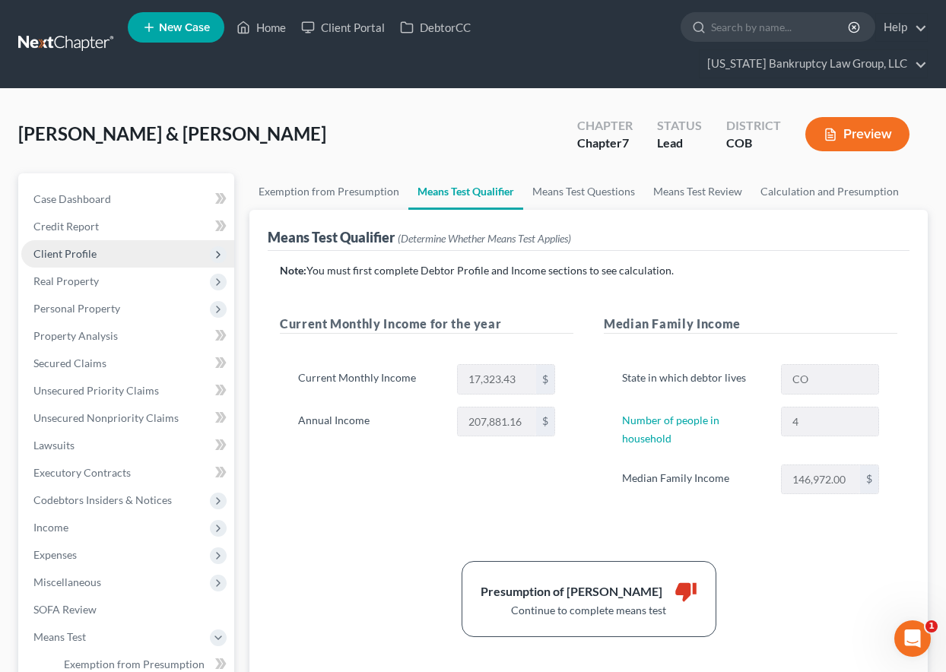
click at [70, 252] on span "Client Profile" at bounding box center [64, 253] width 63 height 13
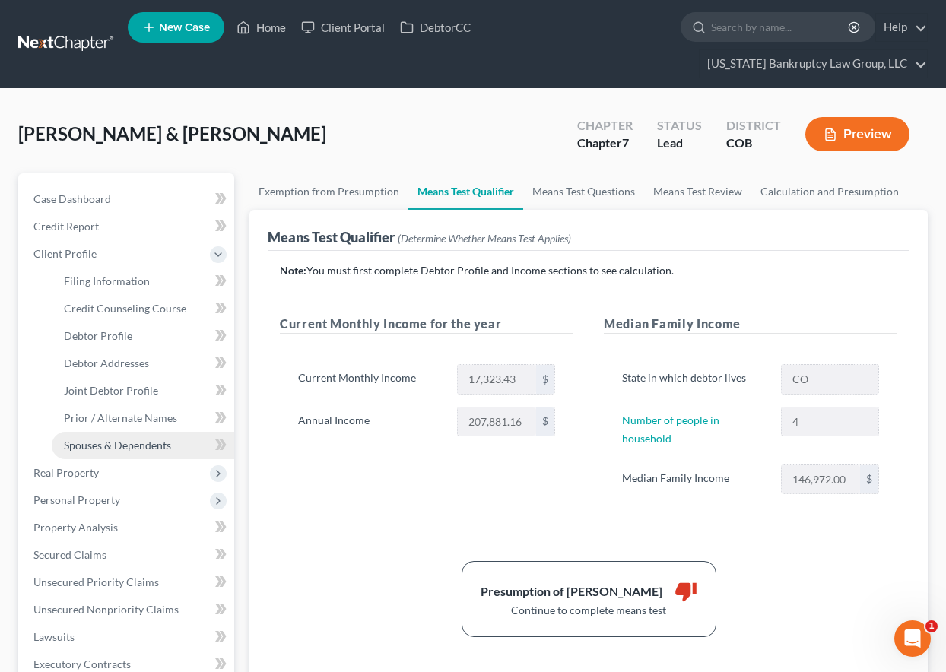
click at [139, 445] on span "Spouses & Dependents" at bounding box center [117, 445] width 107 height 13
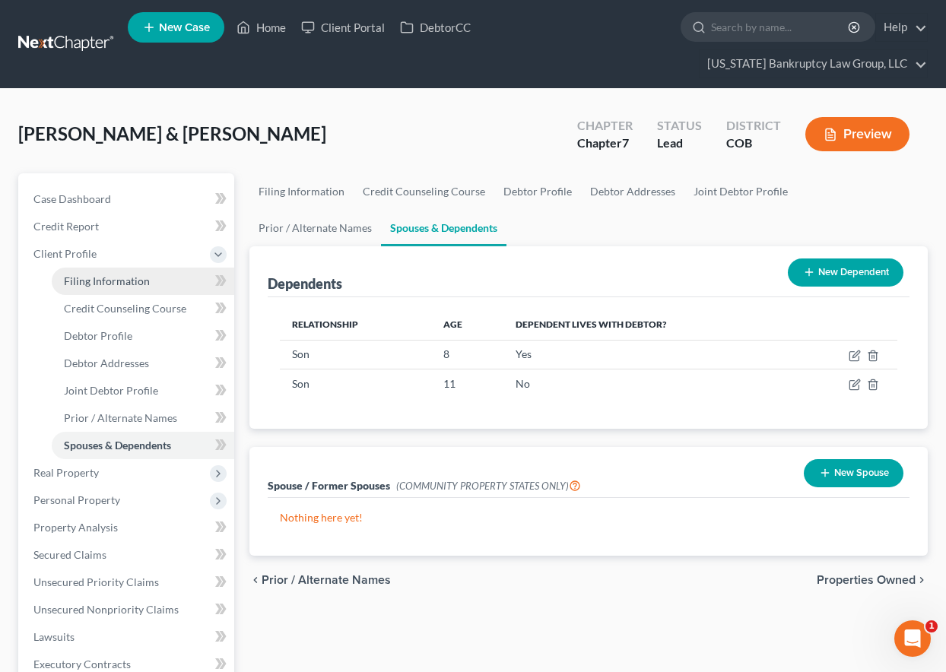
click at [110, 288] on link "Filing Information" at bounding box center [143, 281] width 182 height 27
select select "1"
select select "0"
select select "5"
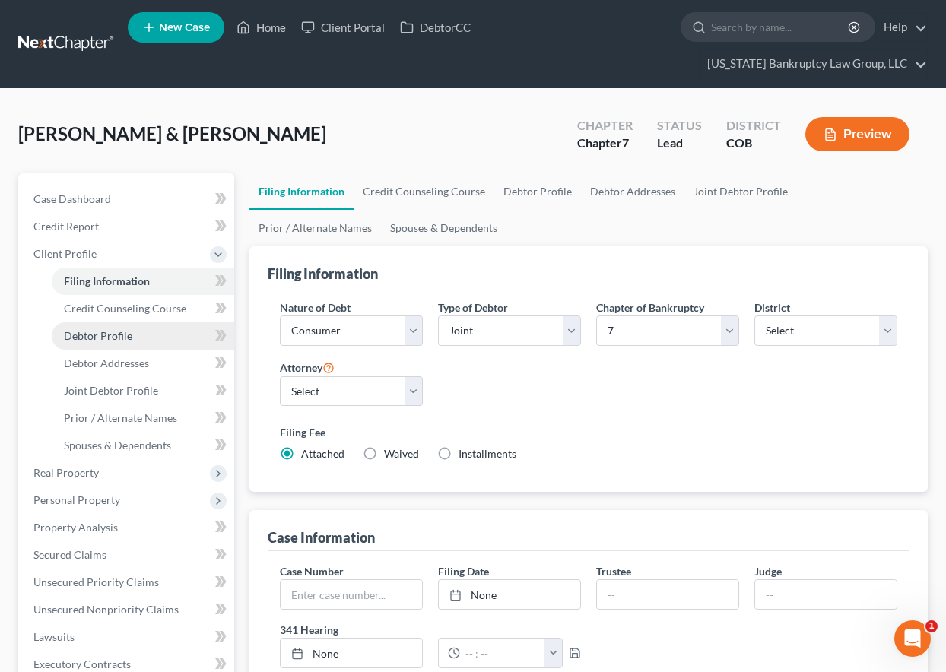
click at [111, 338] on span "Debtor Profile" at bounding box center [98, 335] width 68 height 13
select select "1"
select select "3"
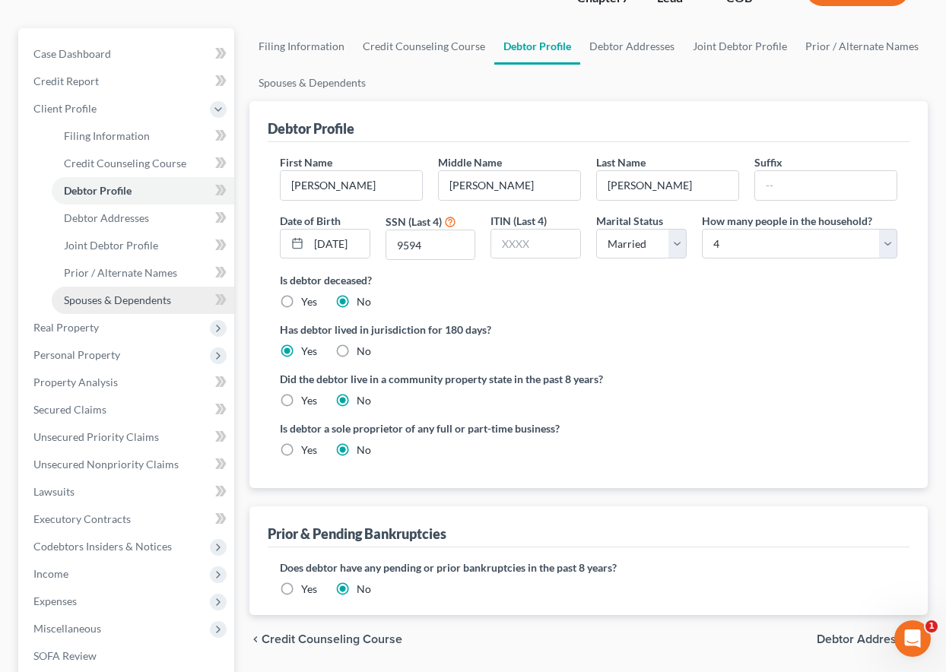
scroll to position [152, 0]
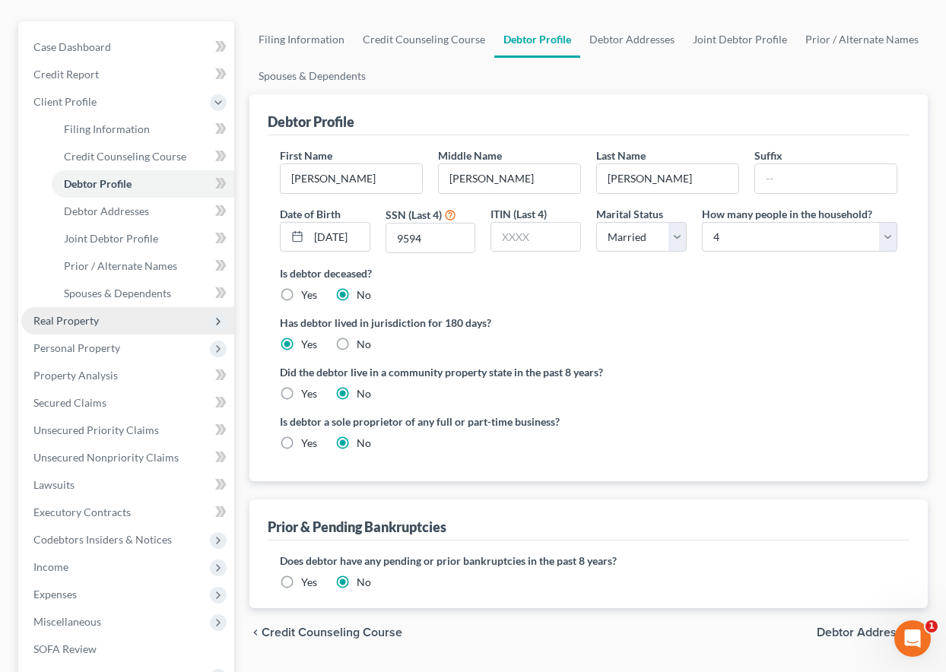
click at [75, 322] on span "Real Property" at bounding box center [65, 320] width 65 height 13
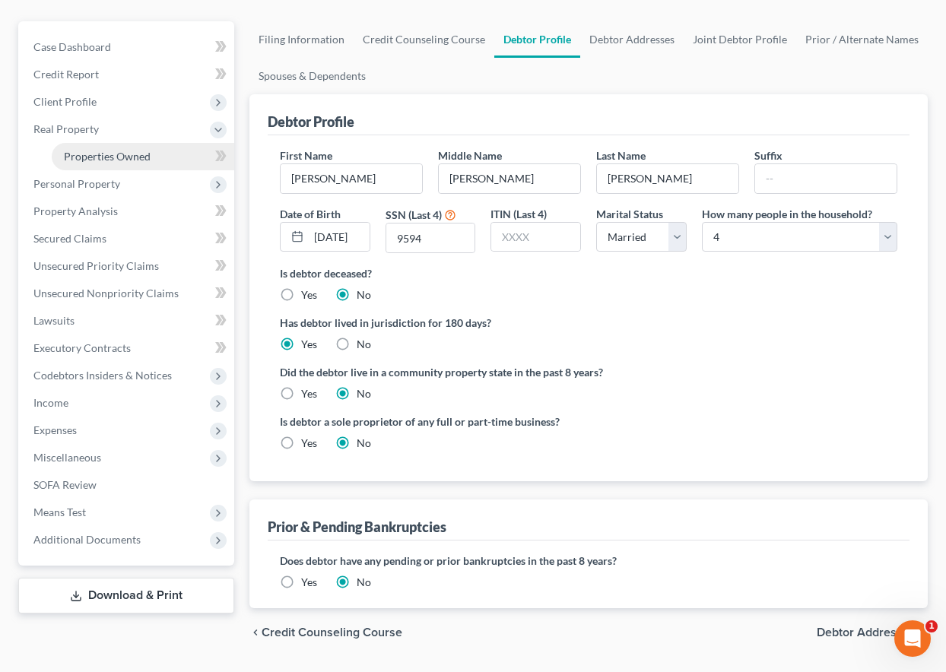
click at [85, 159] on span "Properties Owned" at bounding box center [107, 156] width 87 height 13
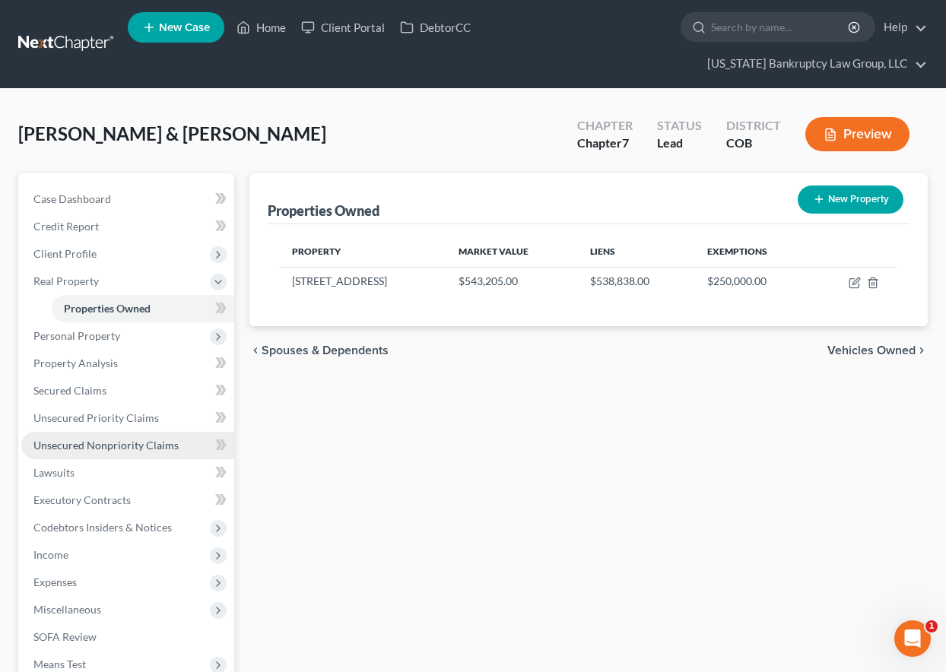
scroll to position [151, 0]
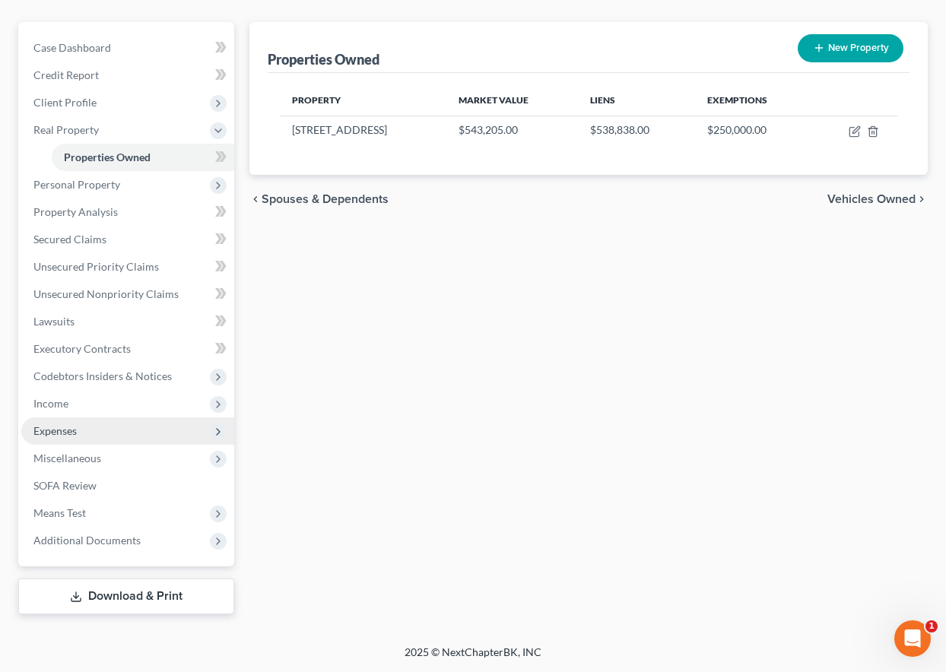
click at [68, 431] on span "Expenses" at bounding box center [54, 430] width 43 height 13
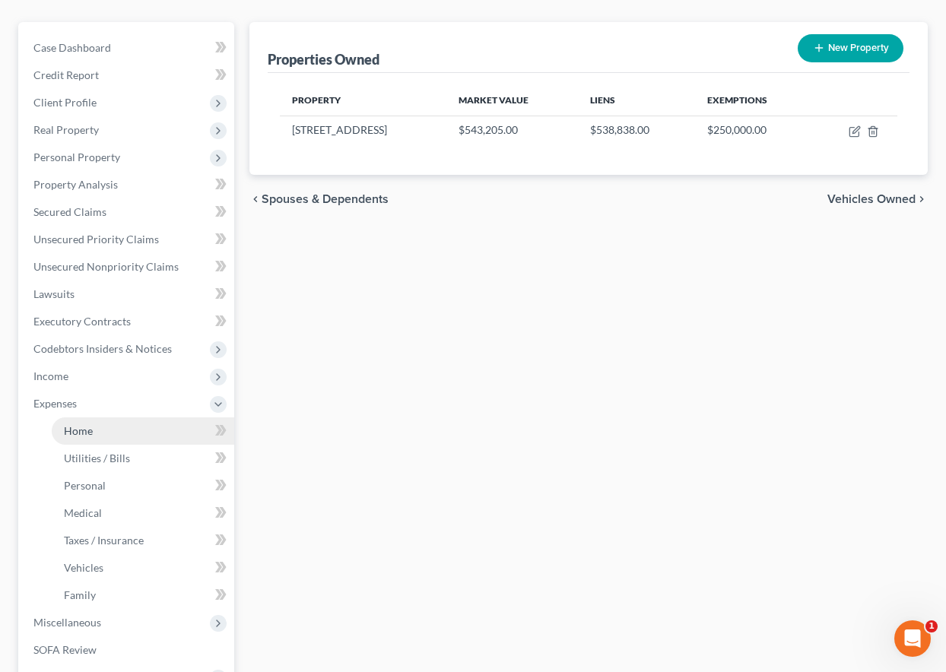
click at [68, 433] on span "Home" at bounding box center [78, 430] width 29 height 13
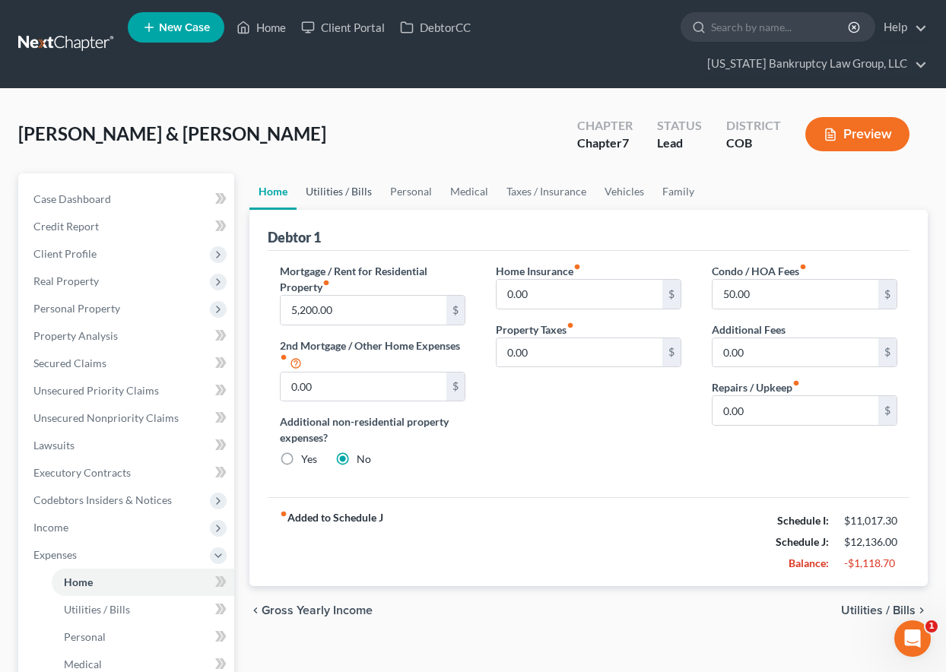
click at [358, 192] on link "Utilities / Bills" at bounding box center [339, 191] width 84 height 36
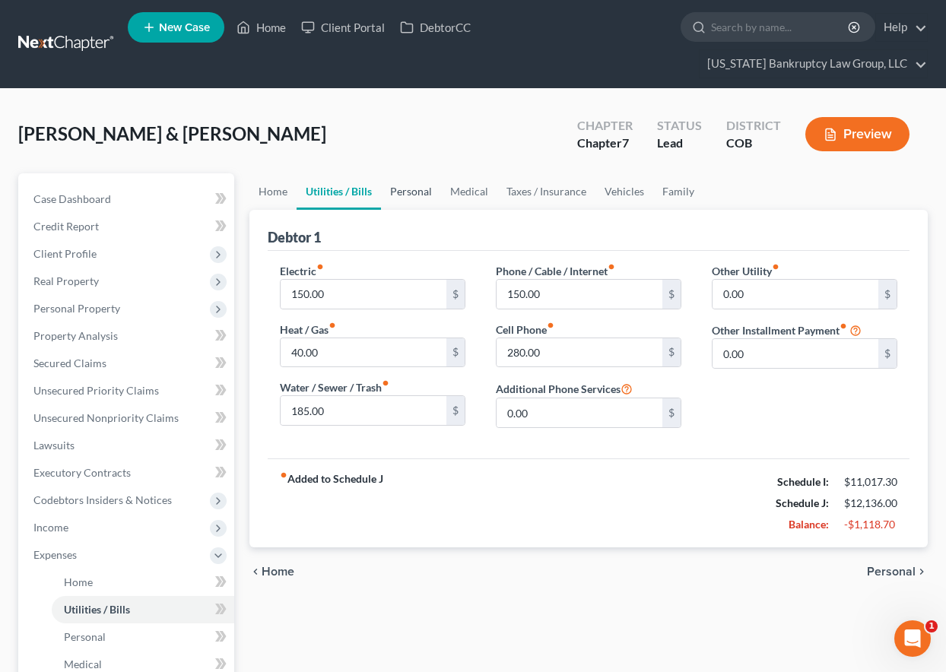
click at [407, 192] on link "Personal" at bounding box center [411, 191] width 60 height 36
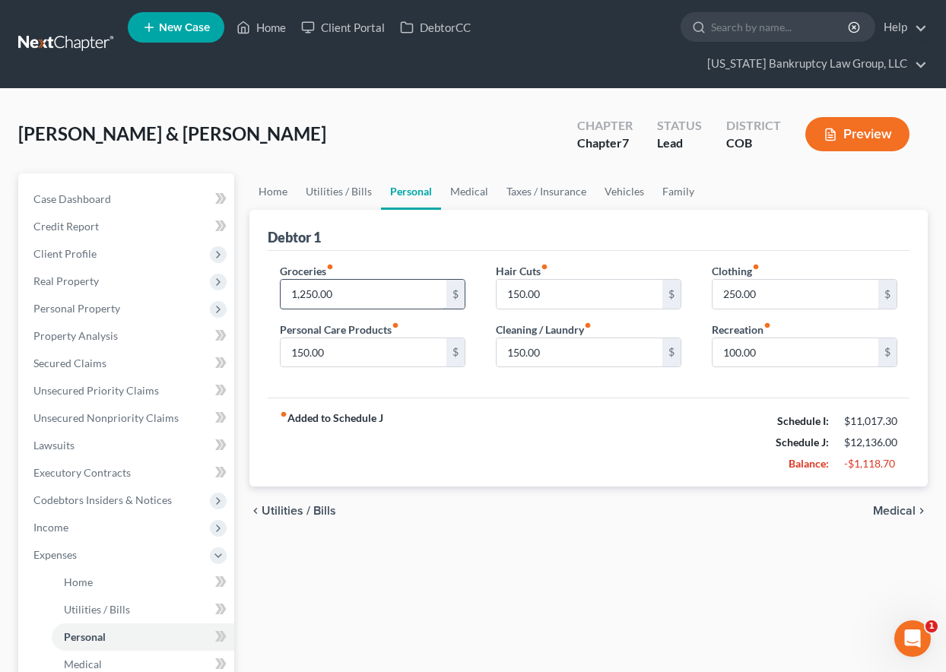
click at [345, 296] on input "1,250.00" at bounding box center [364, 294] width 166 height 29
type input "1,000"
click at [456, 193] on link "Medical" at bounding box center [469, 191] width 56 height 36
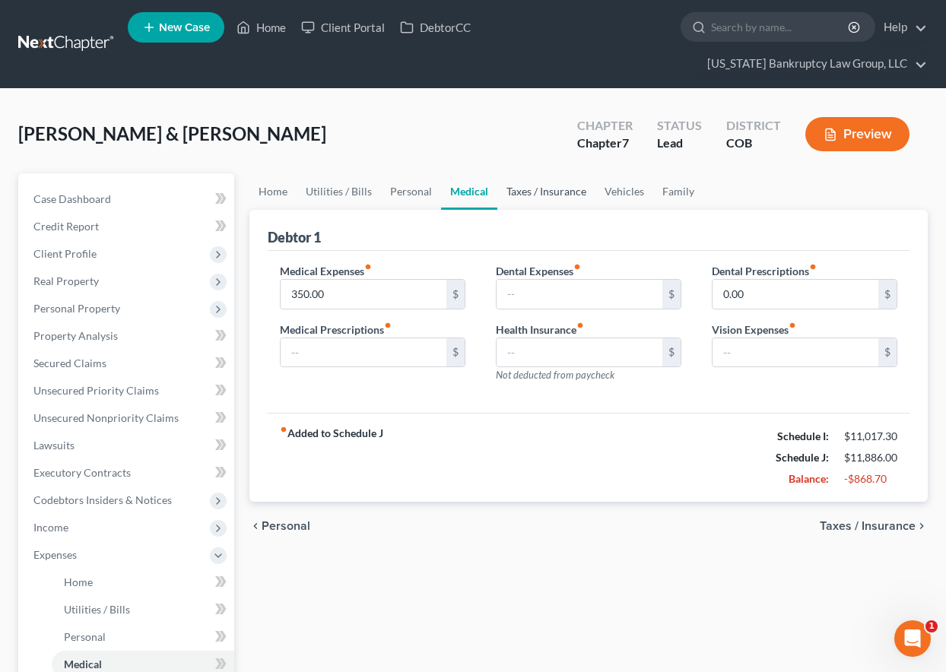
click at [528, 188] on link "Taxes / Insurance" at bounding box center [546, 191] width 98 height 36
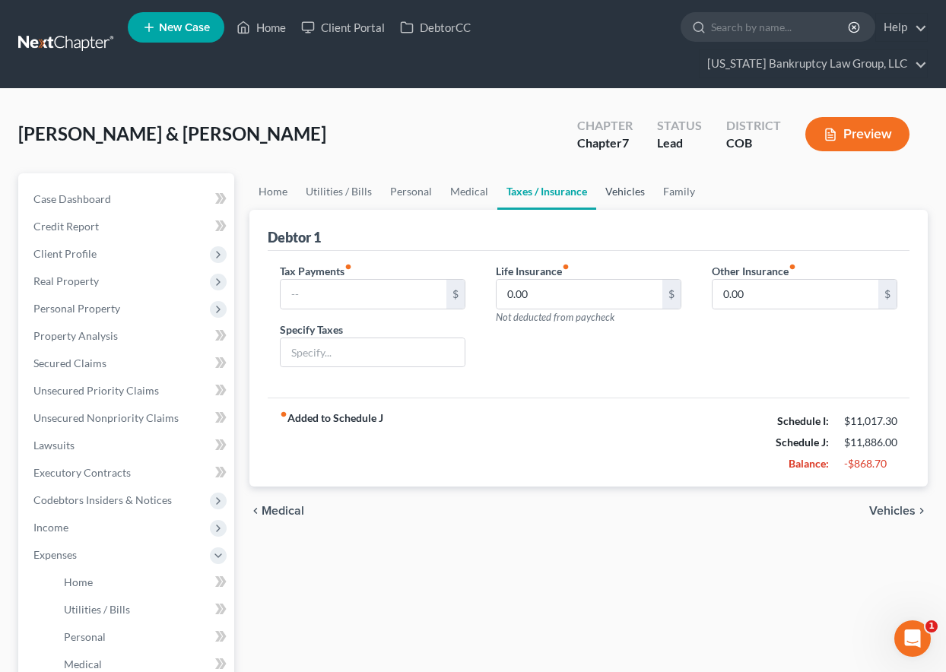
click at [631, 195] on link "Vehicles" at bounding box center [625, 191] width 58 height 36
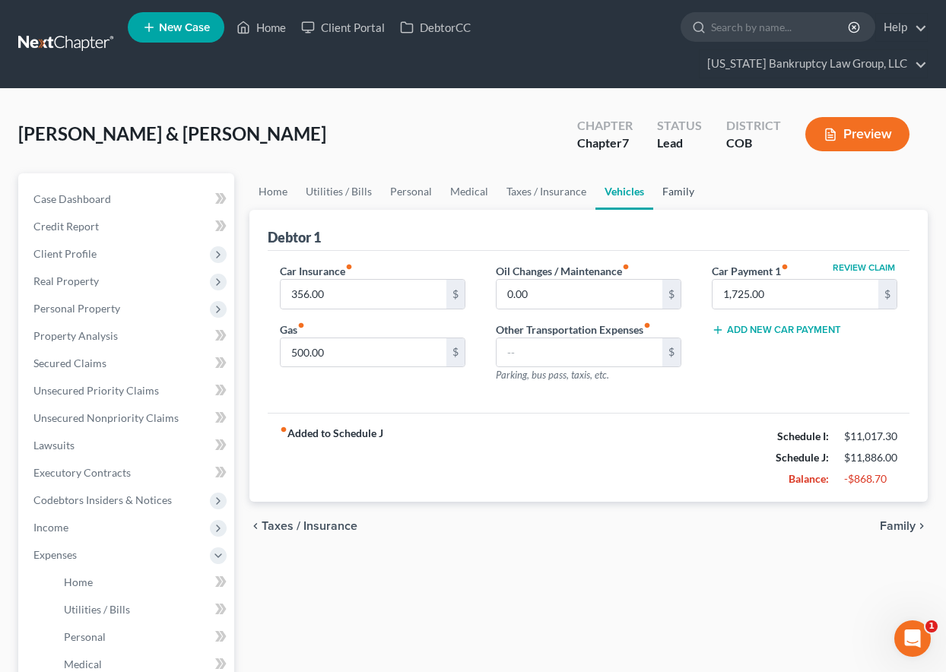
click at [671, 195] on link "Family" at bounding box center [678, 191] width 50 height 36
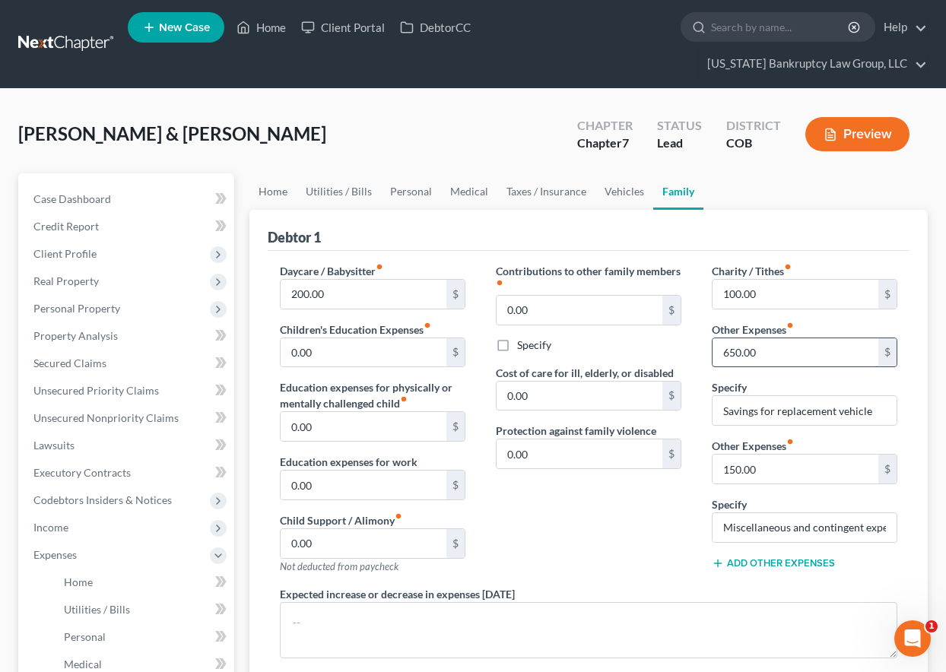
click at [773, 351] on input "650.00" at bounding box center [795, 352] width 166 height 29
drag, startPoint x: 720, startPoint y: 415, endPoint x: 922, endPoint y: 414, distance: 202.3
click at [922, 414] on div "Debtor 1 Daycare / Babysitter fiber_manual_record 200.00 $ Children's Education…" at bounding box center [588, 518] width 678 height 617
click at [906, 390] on div "Charity / Tithes fiber_manual_record 100.00 $ Other Expenses fiber_manual_recor…" at bounding box center [805, 424] width 216 height 323
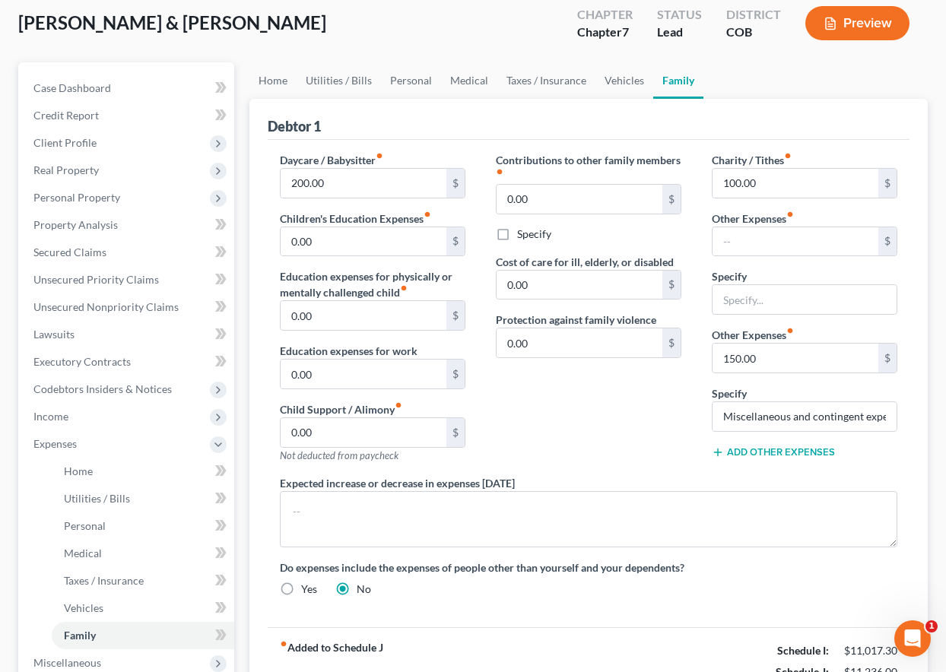
scroll to position [76, 0]
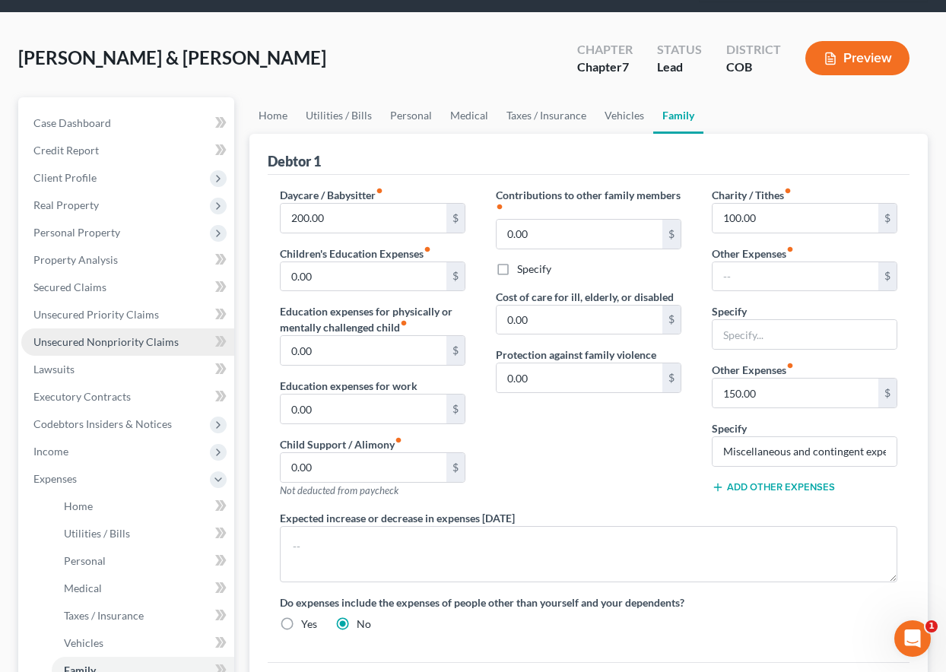
click at [150, 338] on span "Unsecured Nonpriority Claims" at bounding box center [105, 341] width 145 height 13
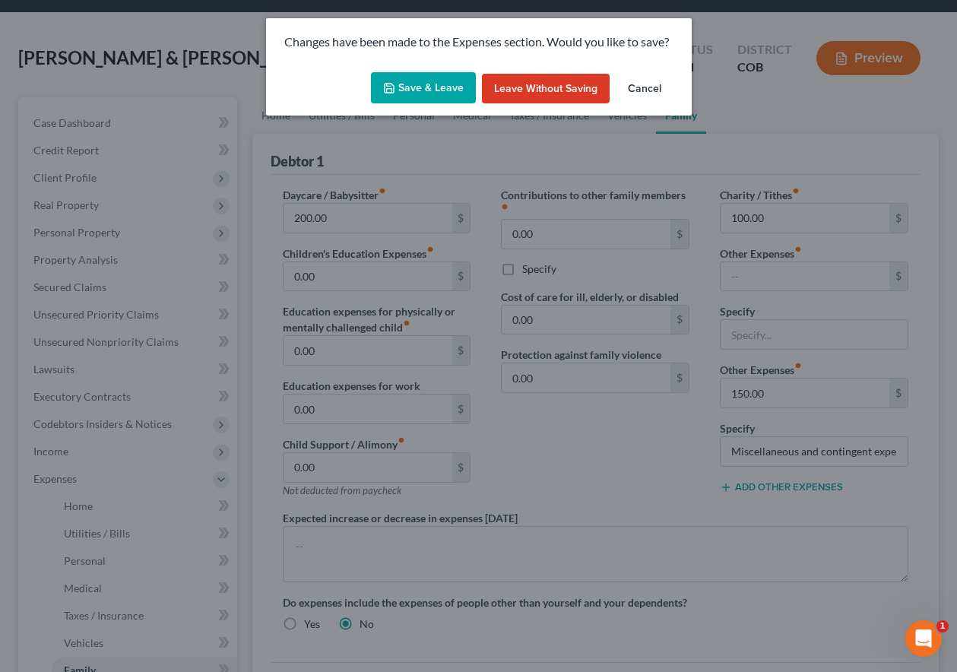
click at [392, 94] on button "Save & Leave" at bounding box center [423, 88] width 105 height 32
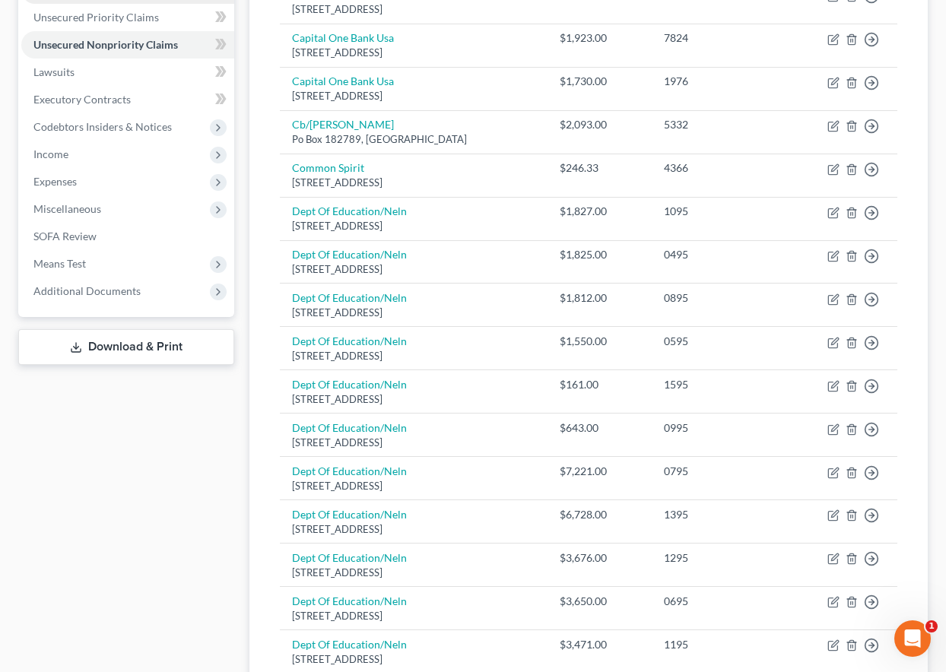
scroll to position [380, 0]
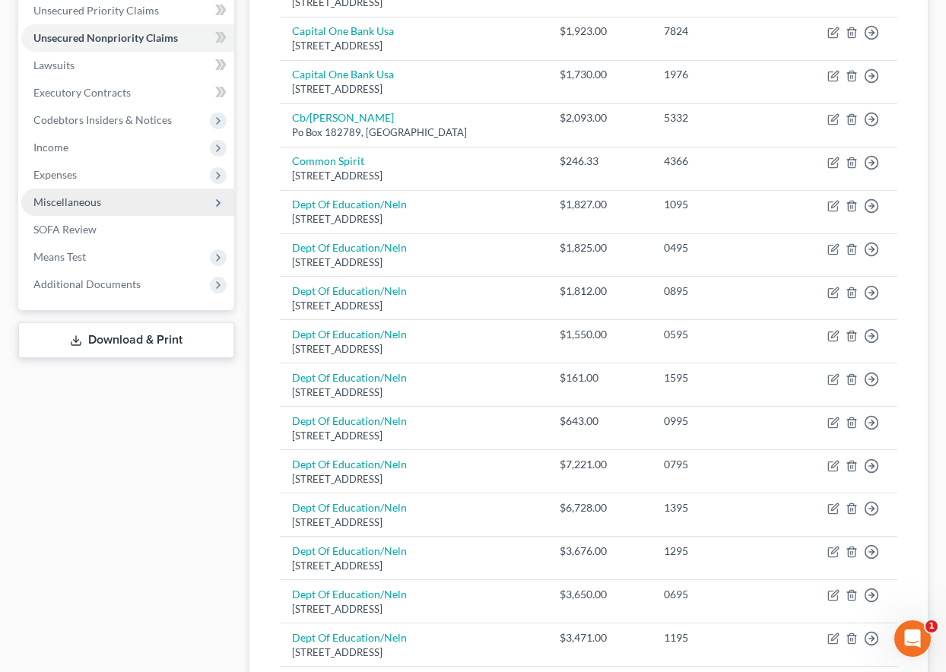
click at [75, 201] on span "Miscellaneous" at bounding box center [67, 201] width 68 height 13
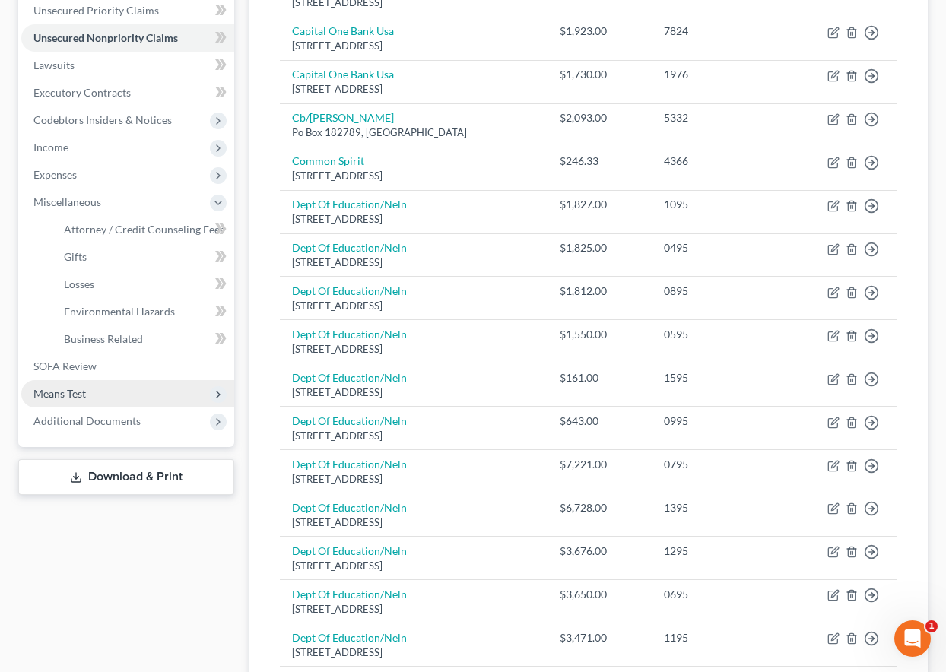
click at [62, 392] on span "Means Test" at bounding box center [59, 393] width 52 height 13
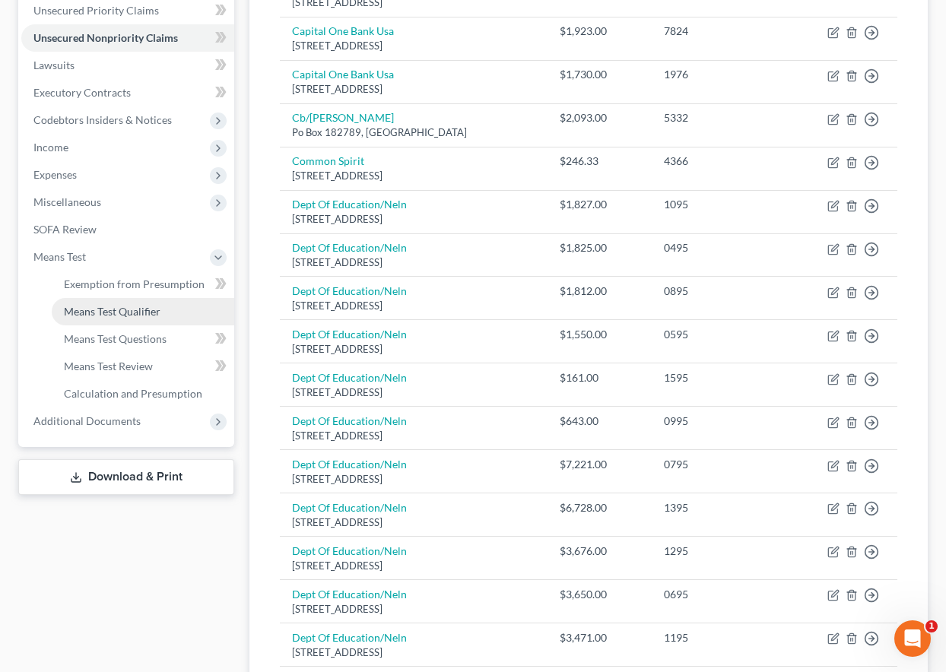
click at [93, 314] on span "Means Test Qualifier" at bounding box center [112, 311] width 97 height 13
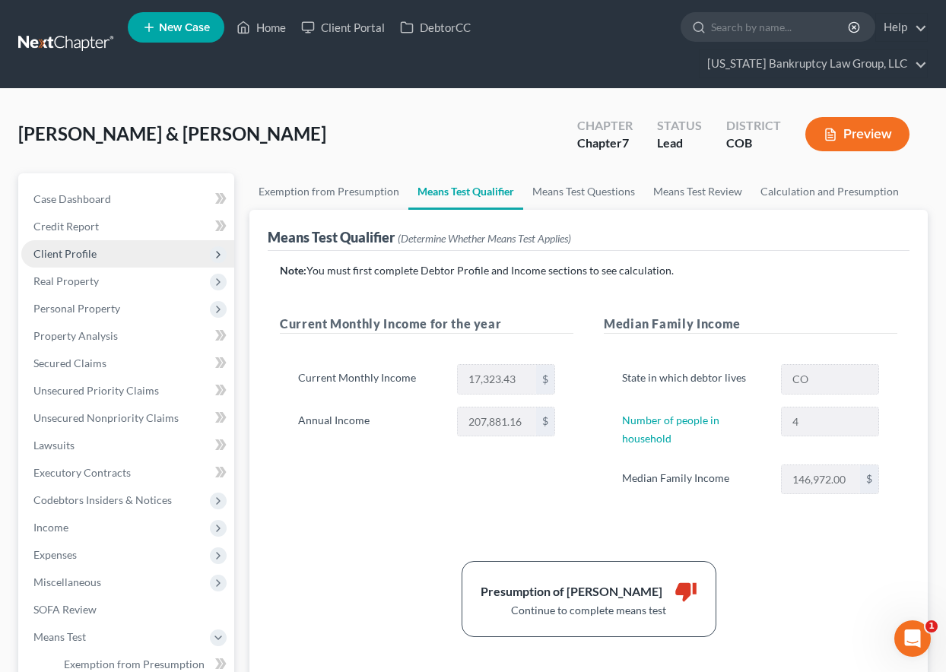
click at [78, 253] on span "Client Profile" at bounding box center [64, 253] width 63 height 13
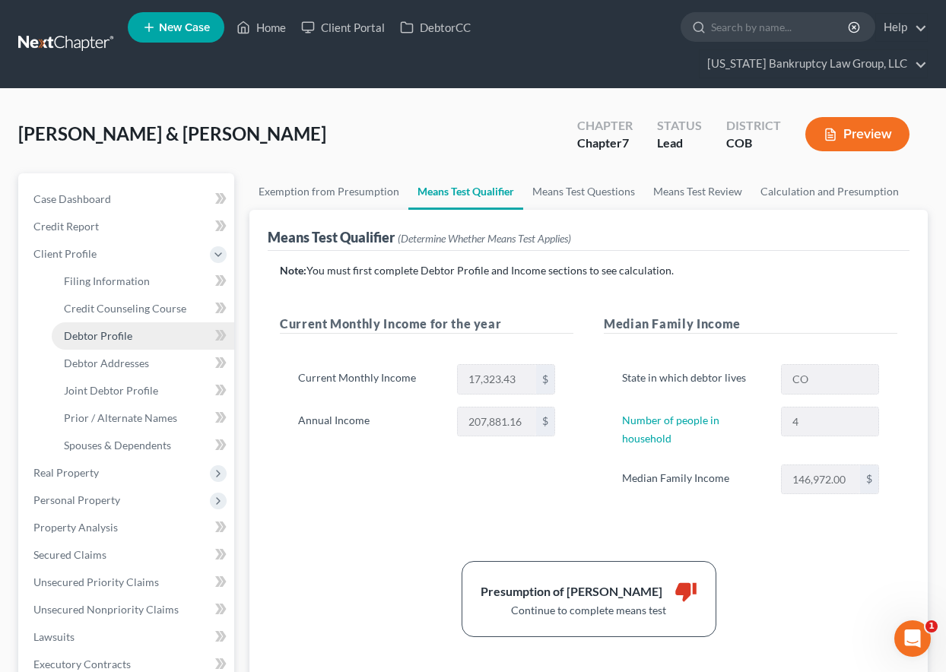
click at [110, 336] on span "Debtor Profile" at bounding box center [98, 335] width 68 height 13
select select "1"
select select "3"
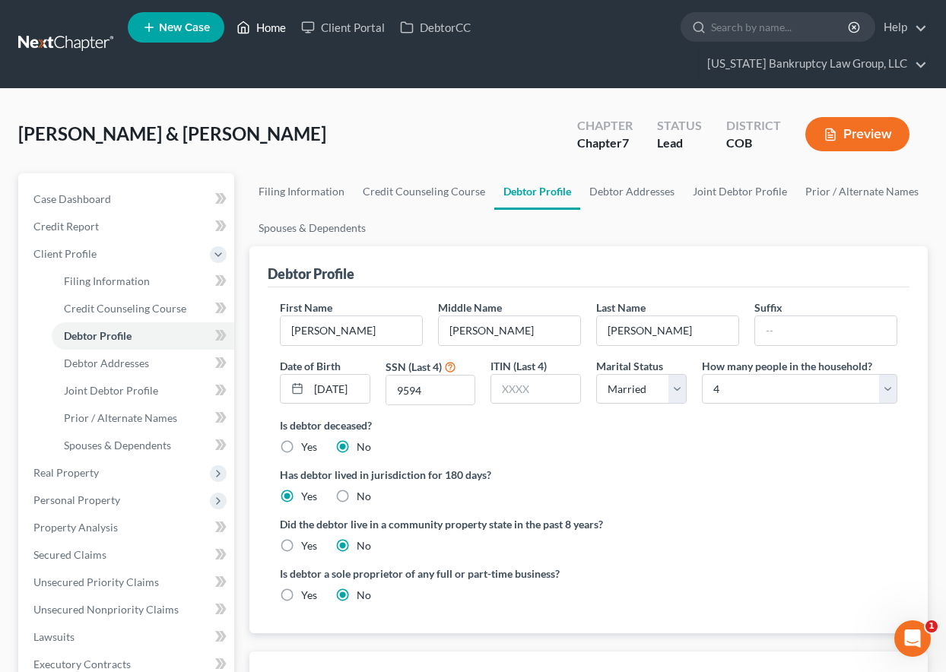
click at [280, 30] on link "Home" at bounding box center [261, 27] width 65 height 27
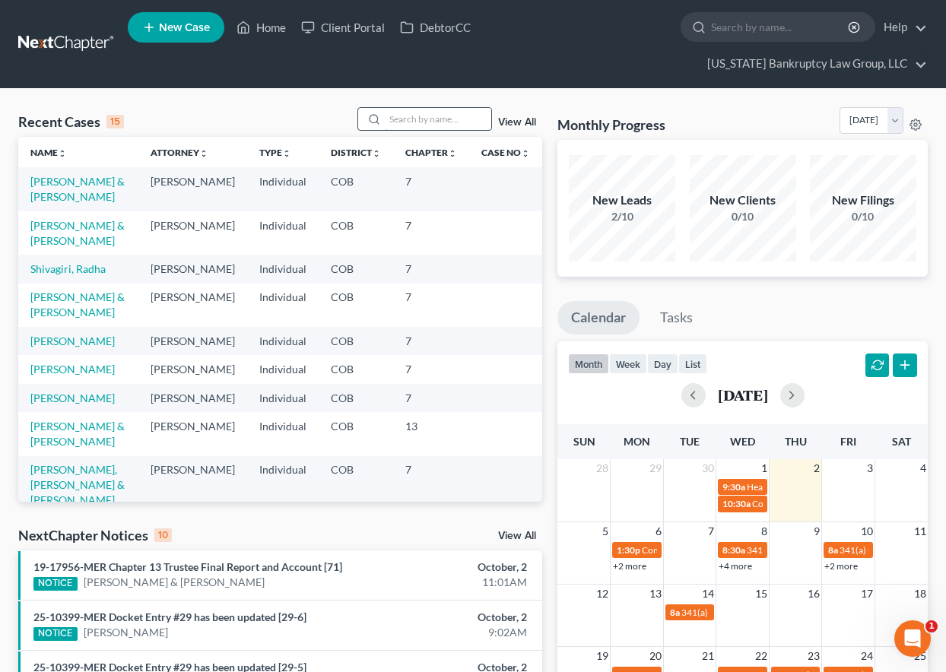
click at [408, 124] on input "search" at bounding box center [438, 119] width 106 height 22
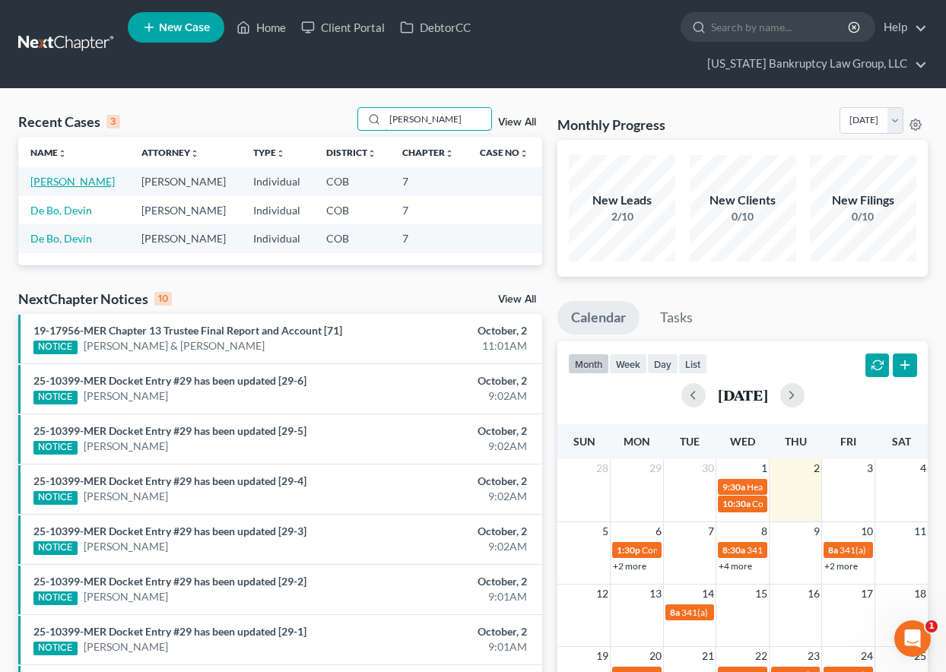
type input "devine"
click at [46, 181] on link "Devine, Mark" at bounding box center [72, 181] width 84 height 13
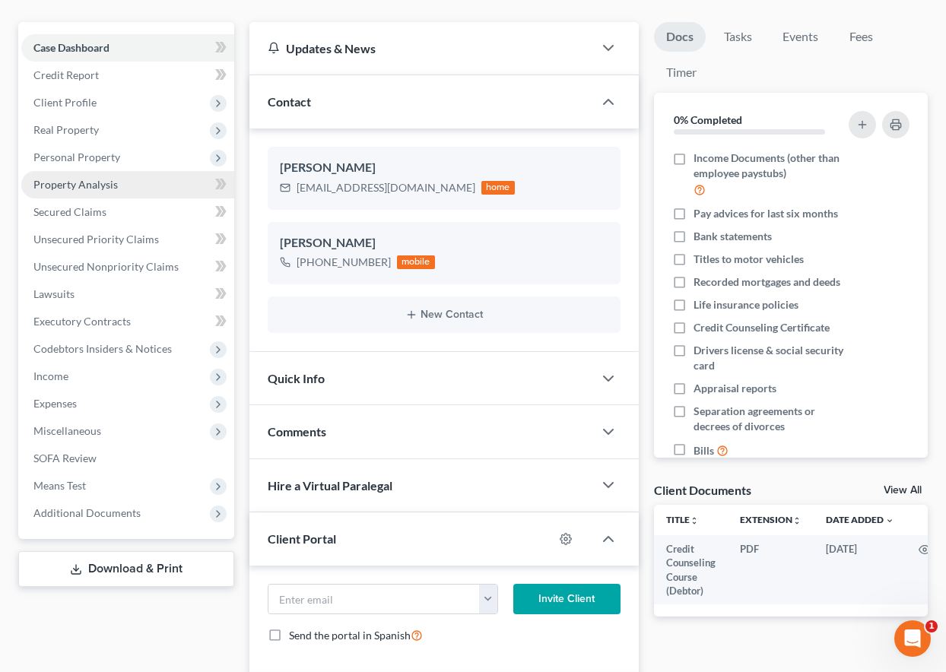
scroll to position [152, 0]
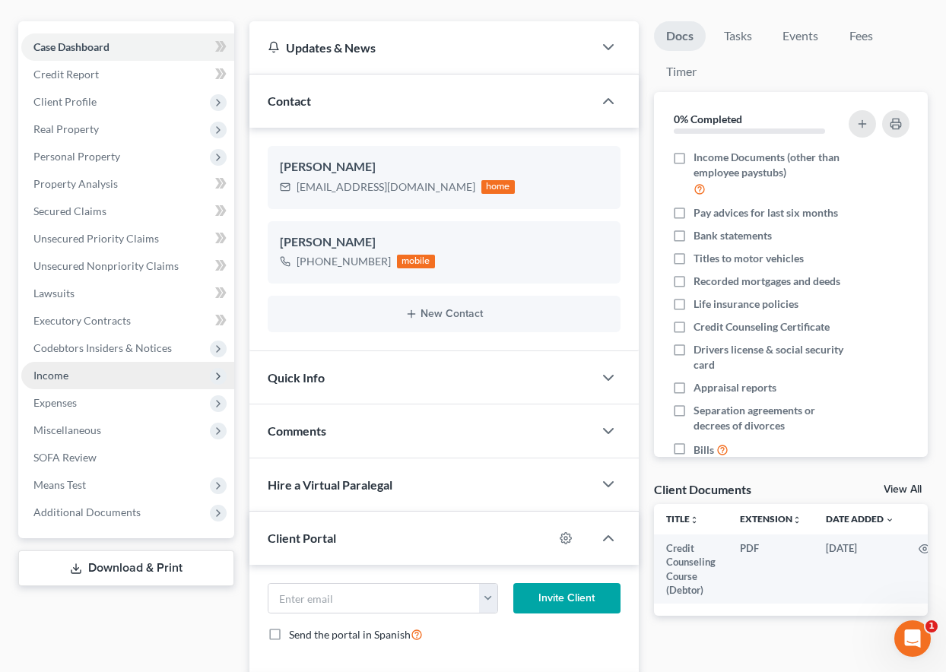
click at [46, 373] on span "Income" at bounding box center [50, 375] width 35 height 13
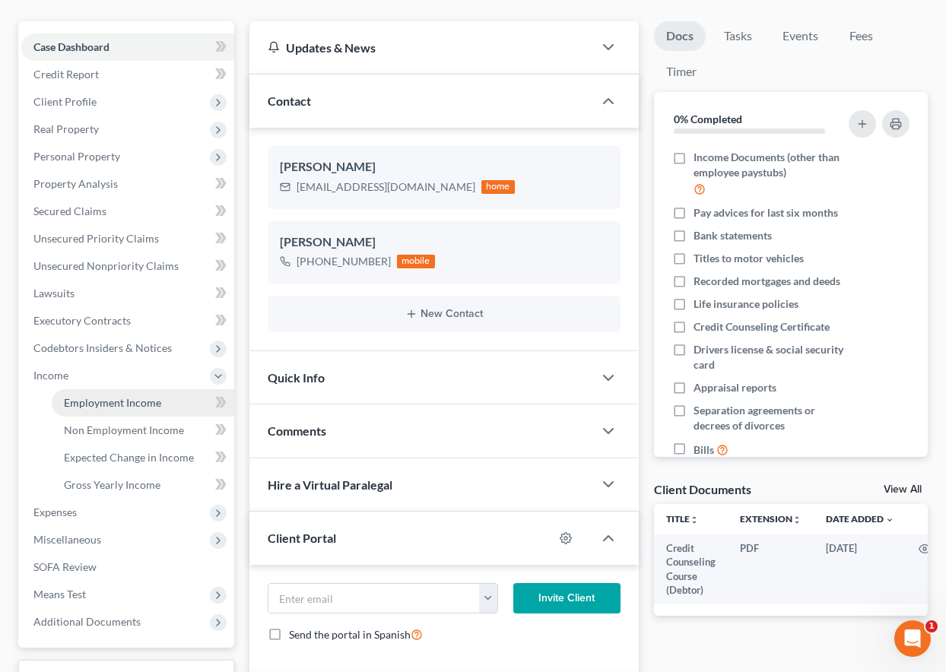
click at [92, 400] on span "Employment Income" at bounding box center [112, 402] width 97 height 13
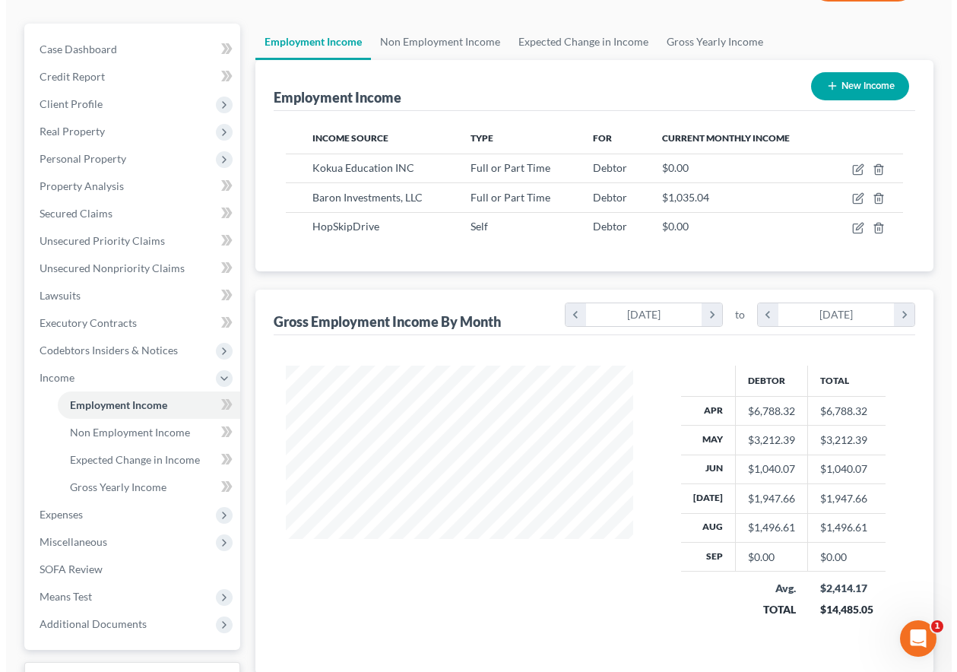
scroll to position [152, 0]
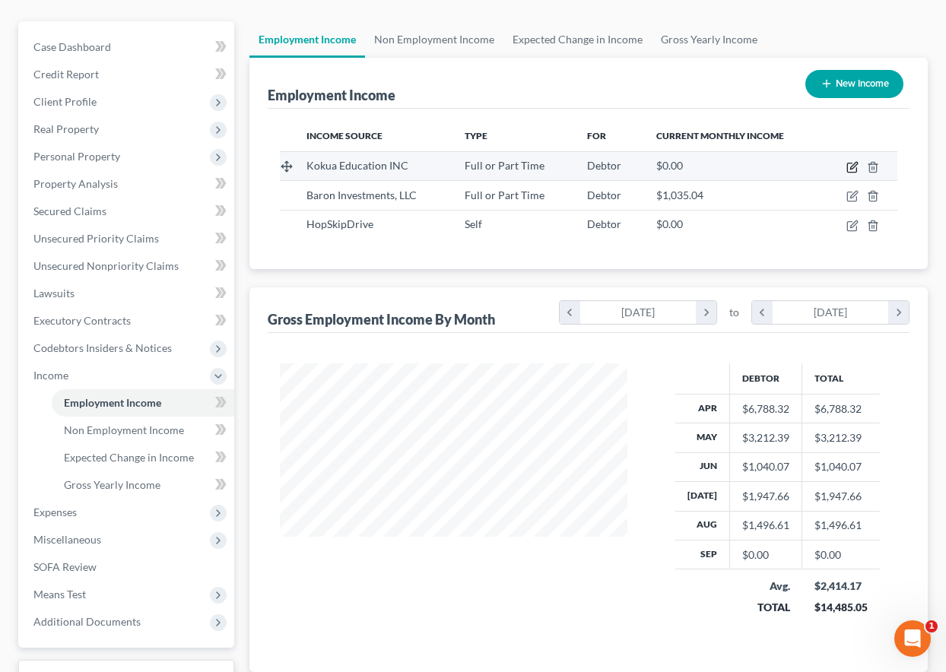
click at [849, 167] on icon "button" at bounding box center [852, 167] width 12 height 12
select select "0"
select select "10"
select select "3"
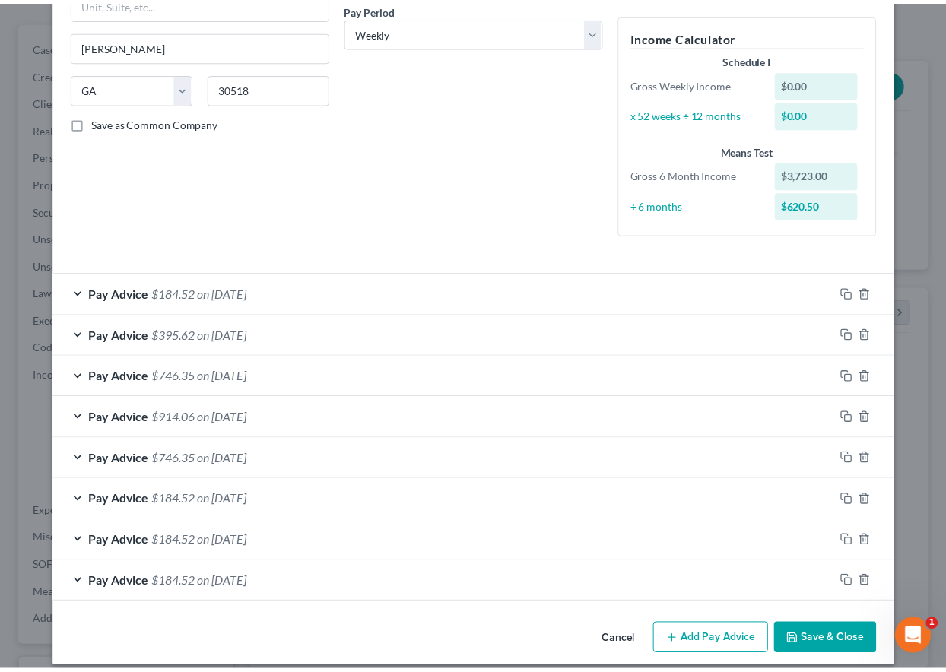
scroll to position [255, 0]
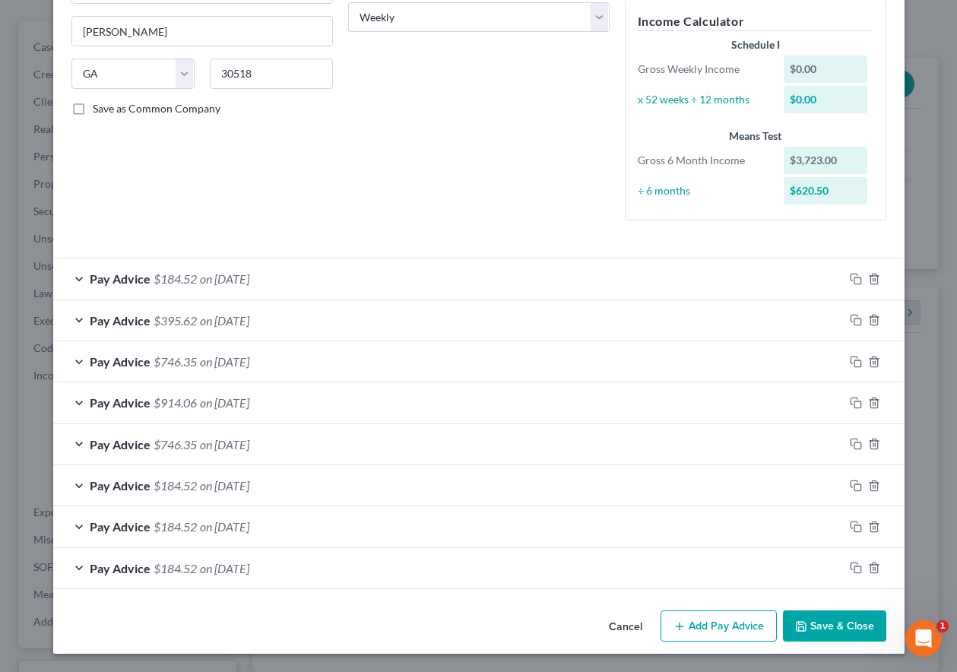
click at [819, 620] on button "Save & Close" at bounding box center [834, 627] width 103 height 32
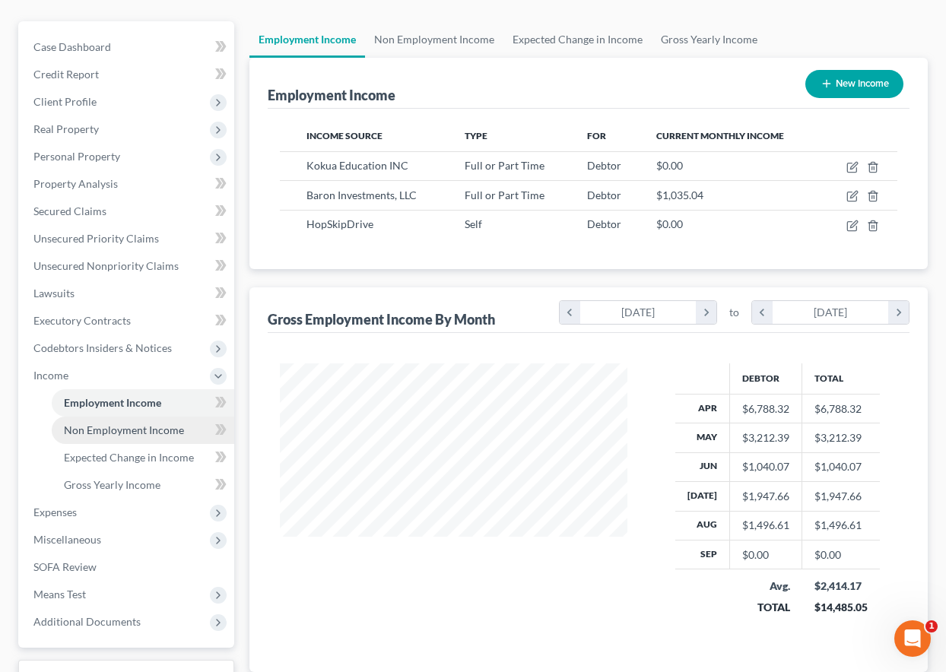
scroll to position [0, 0]
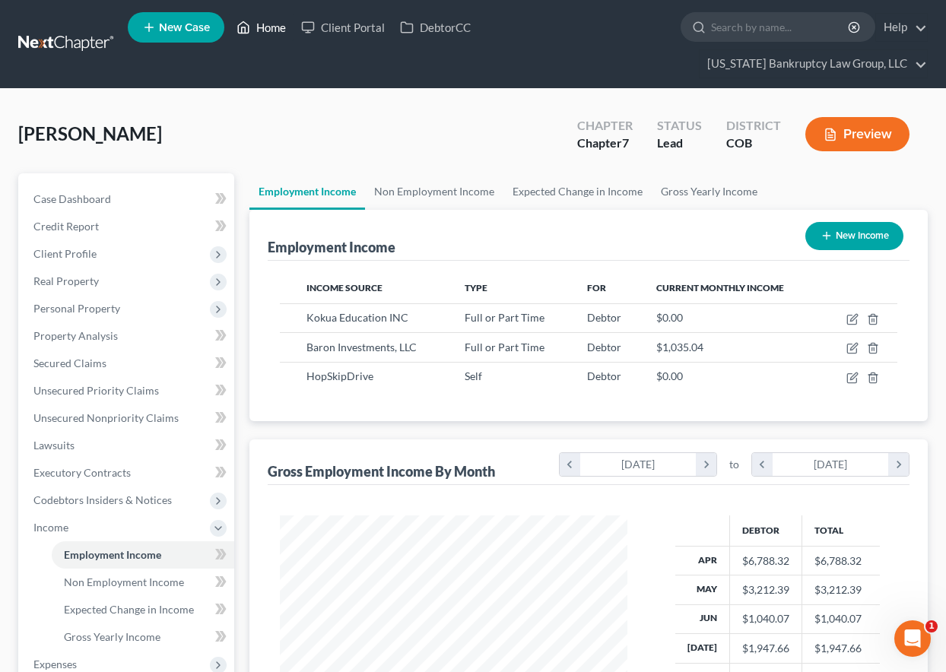
click at [271, 32] on link "Home" at bounding box center [261, 27] width 65 height 27
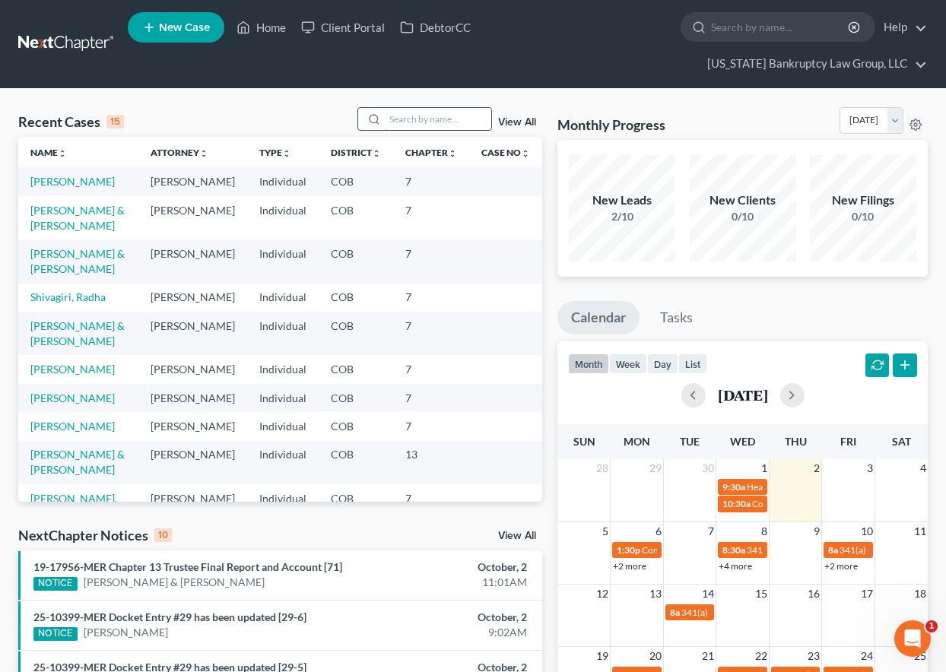
click at [440, 115] on input "search" at bounding box center [438, 119] width 106 height 22
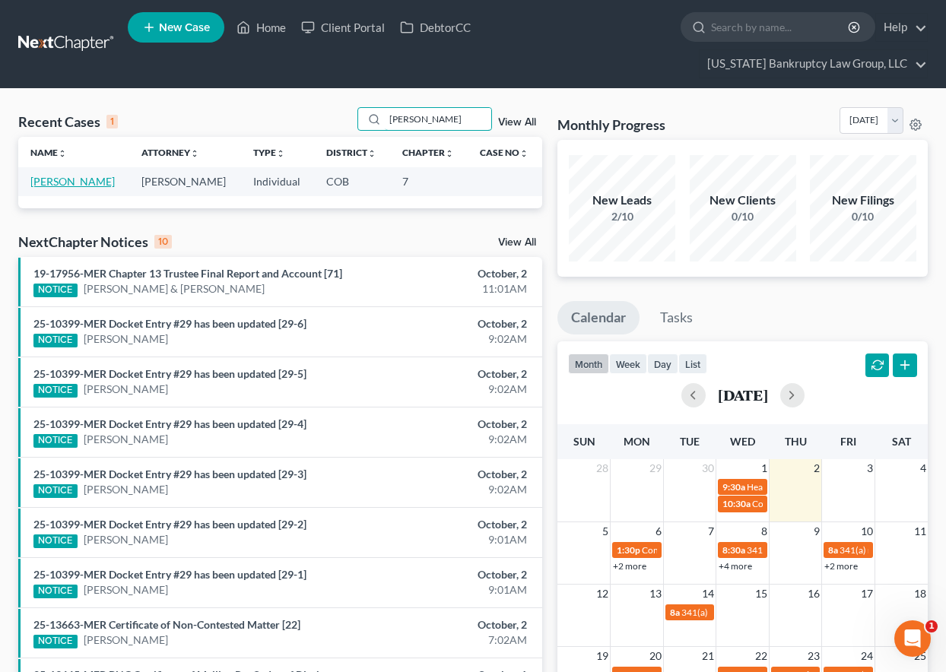
type input "tran"
click at [65, 186] on link "Tran, Nami" at bounding box center [72, 181] width 84 height 13
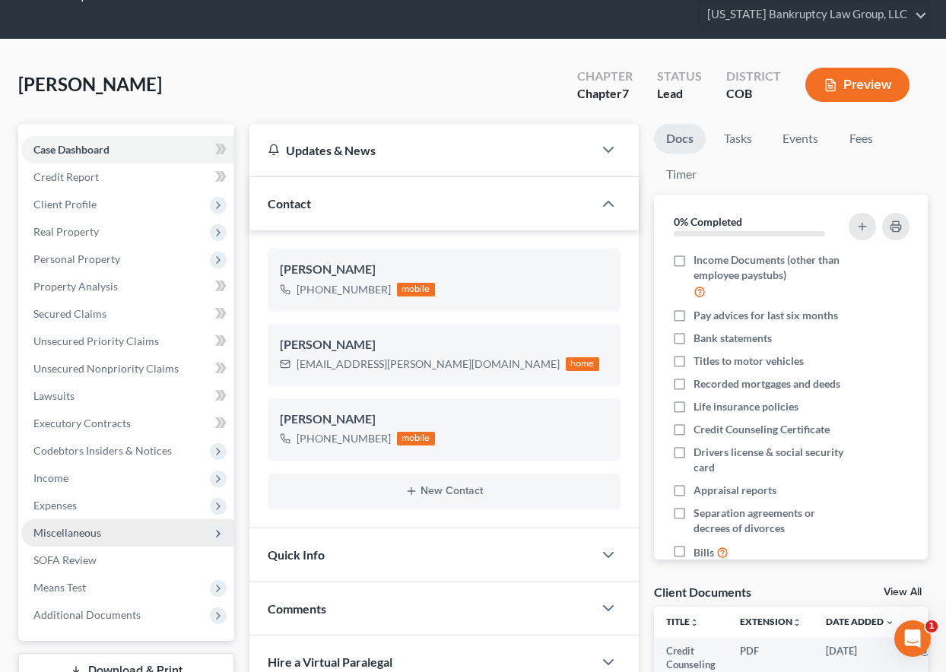
scroll to position [76, 0]
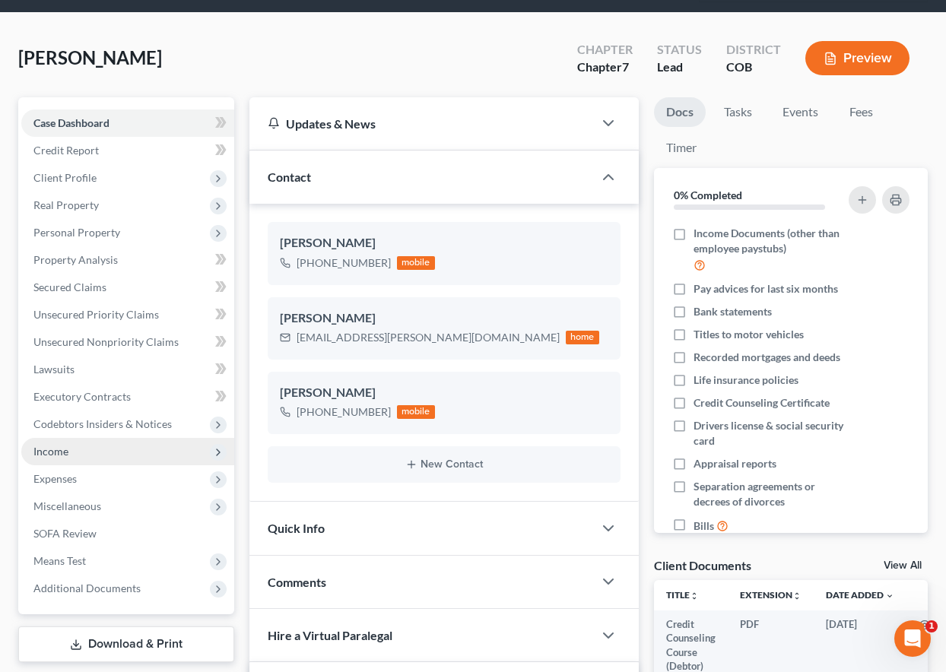
click at [61, 453] on span "Income" at bounding box center [50, 451] width 35 height 13
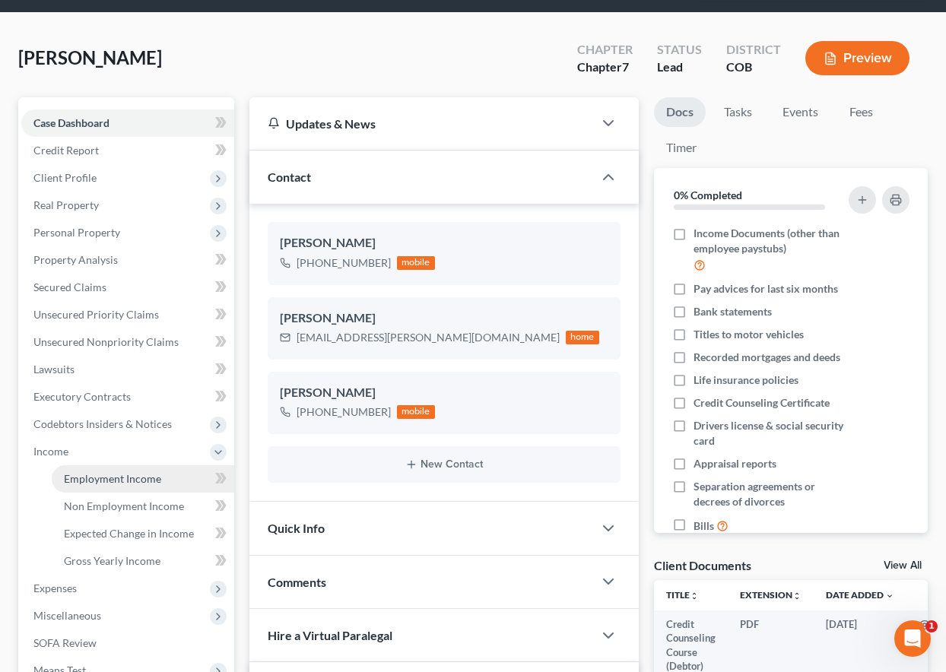
click at [86, 481] on span "Employment Income" at bounding box center [112, 478] width 97 height 13
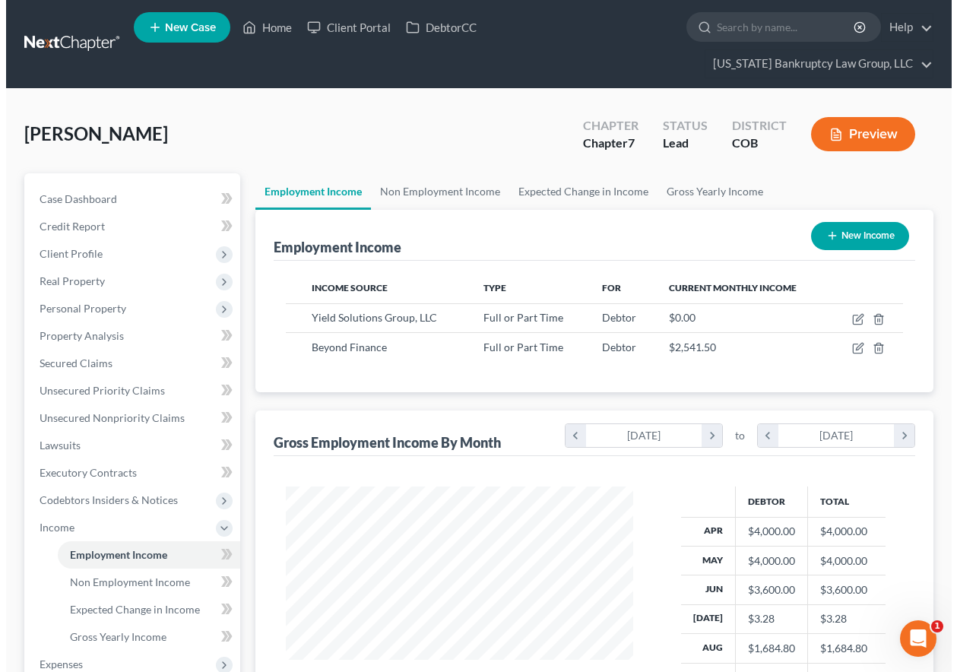
scroll to position [273, 378]
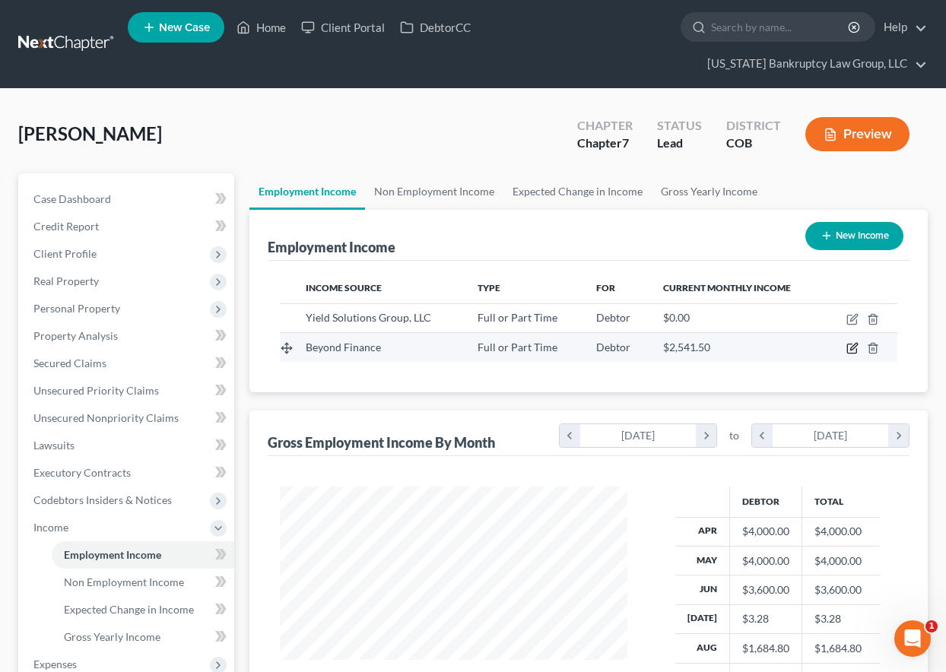
click at [852, 351] on icon "button" at bounding box center [853, 347] width 7 height 7
select select "0"
select select "14"
select select "2"
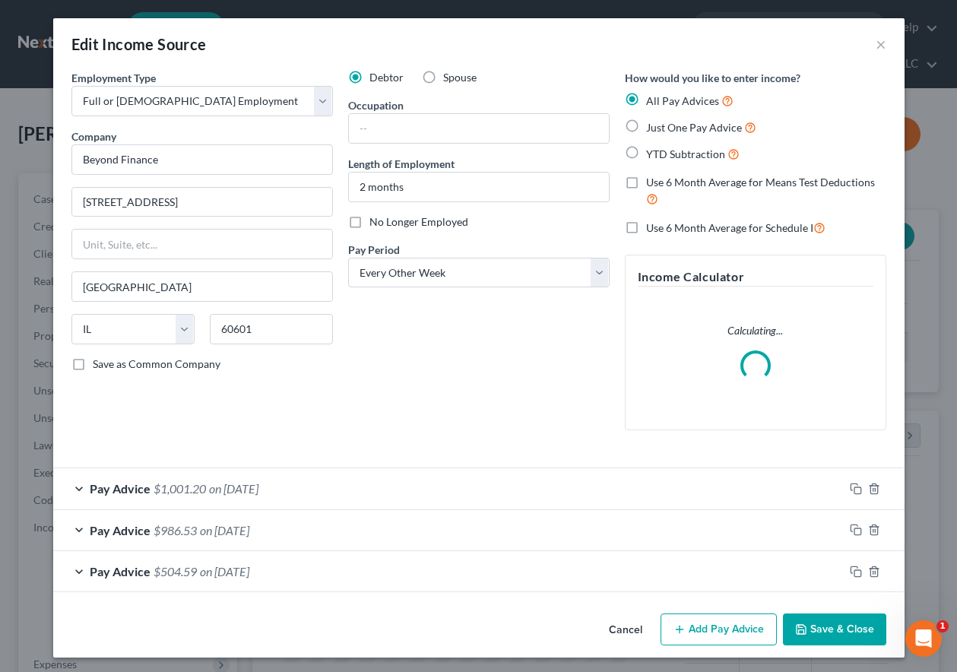
scroll to position [273, 382]
click at [485, 128] on input "text" at bounding box center [479, 128] width 260 height 29
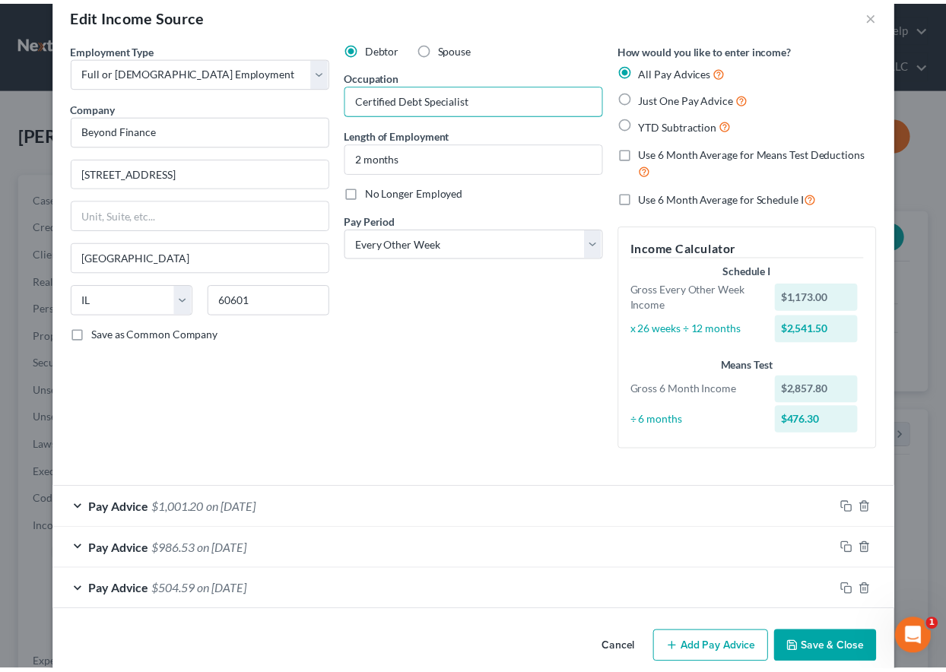
scroll to position [52, 0]
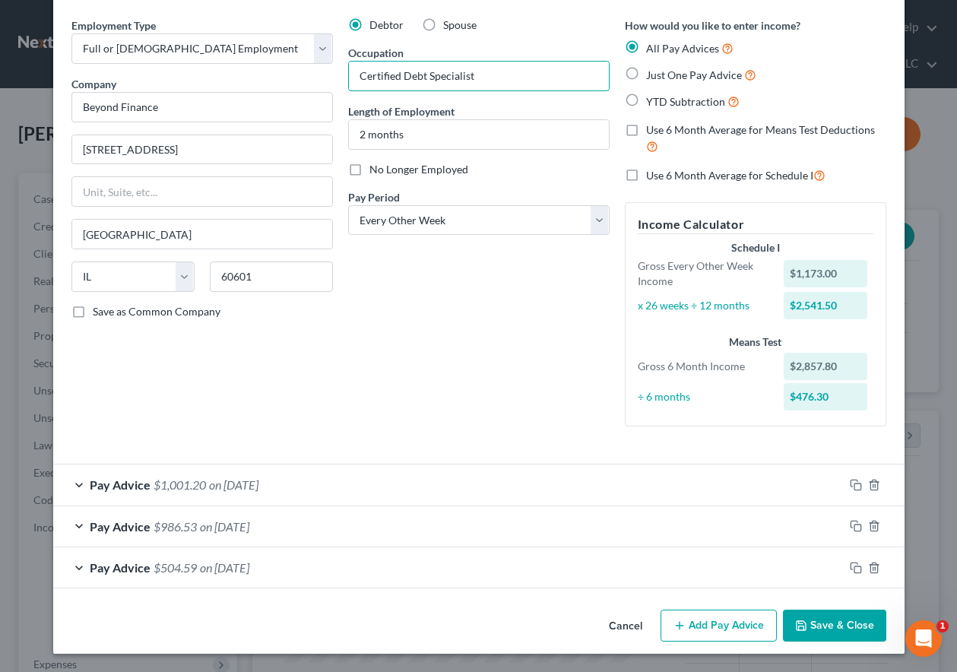
type input "Certified Debt Specialist"
click at [843, 621] on button "Save & Close" at bounding box center [834, 626] width 103 height 32
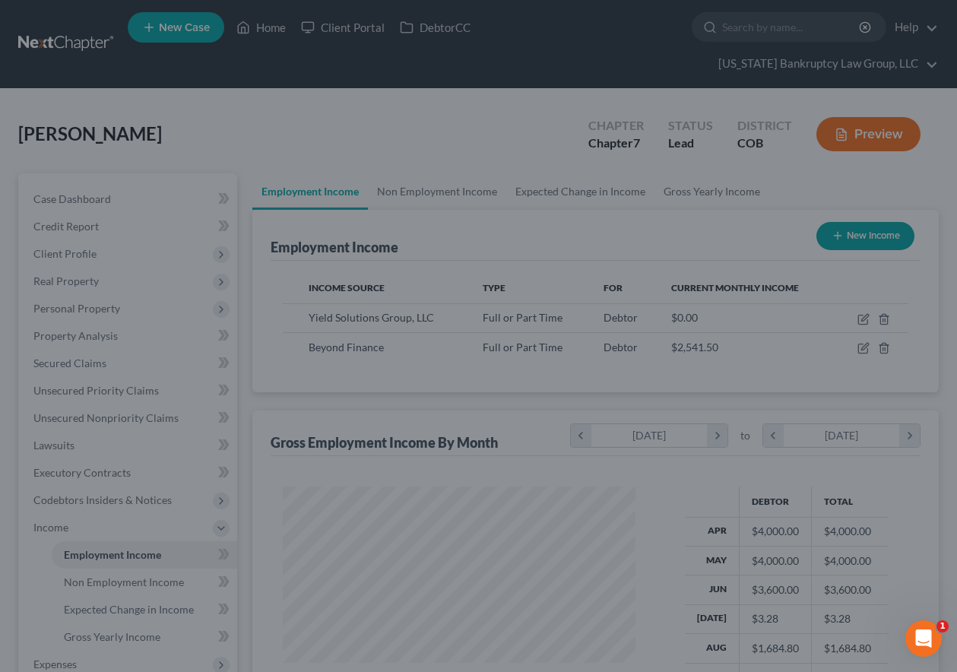
scroll to position [760100, 759994]
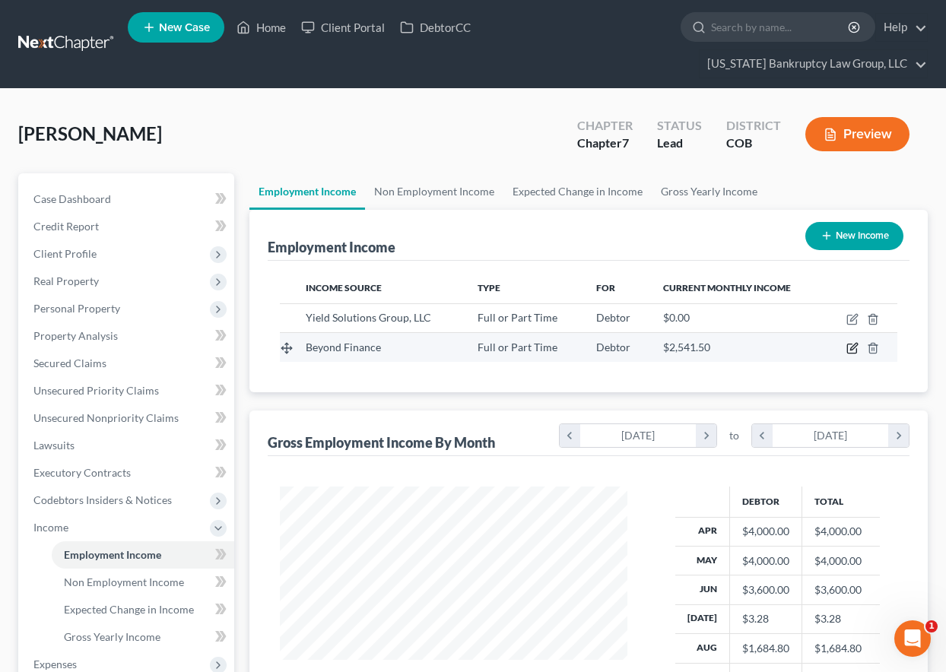
click at [852, 347] on icon "button" at bounding box center [853, 347] width 7 height 7
select select "0"
select select "14"
select select "2"
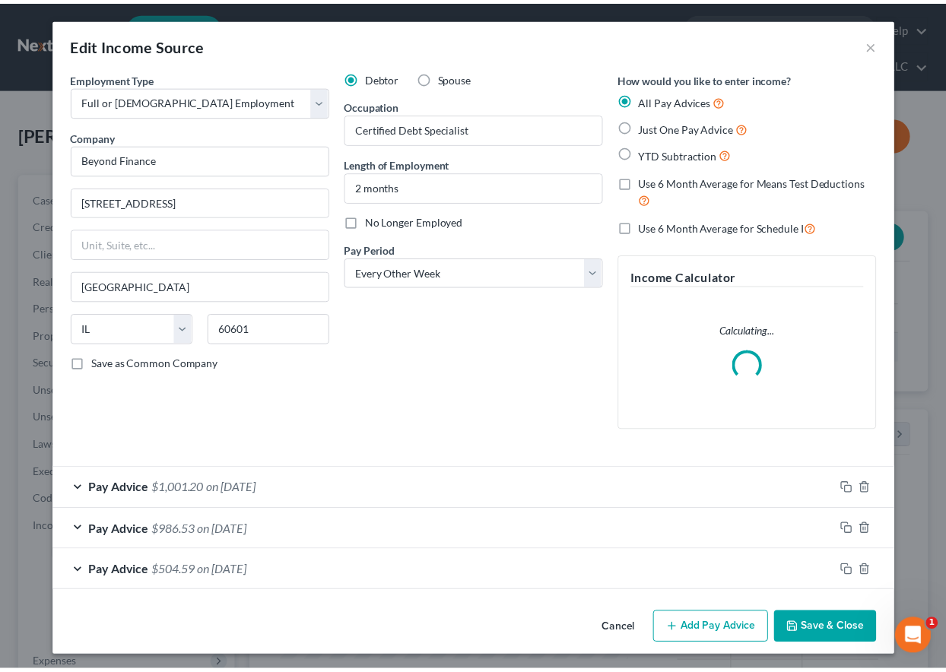
scroll to position [273, 382]
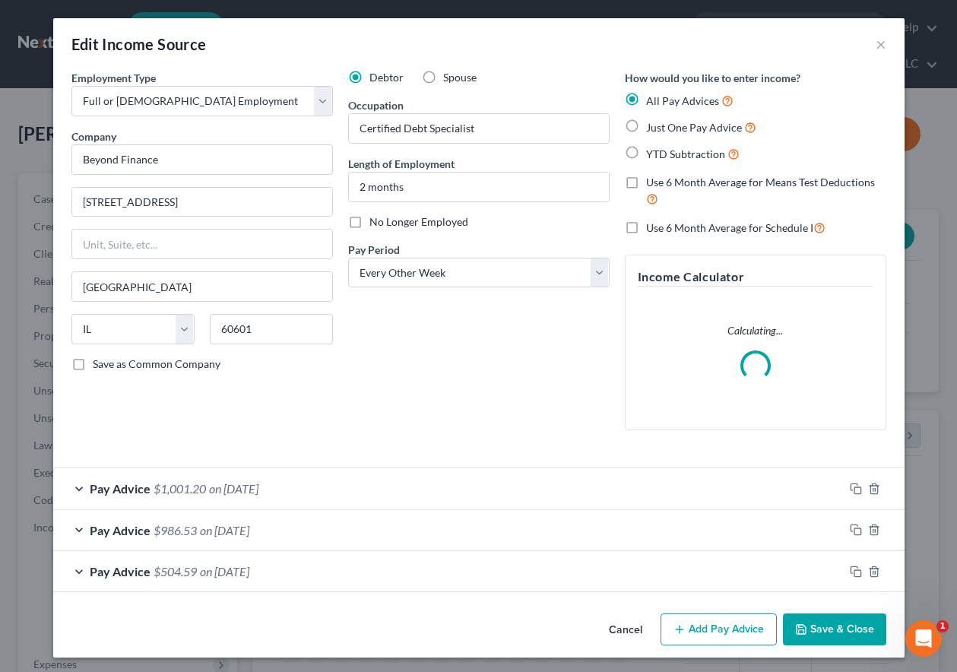
click at [859, 633] on button "Save & Close" at bounding box center [834, 630] width 103 height 32
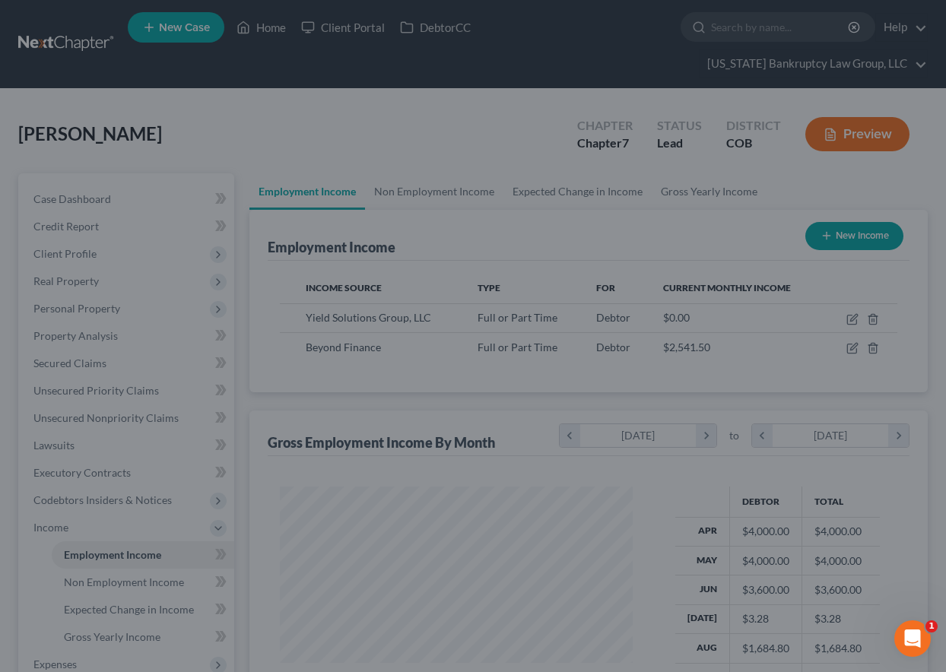
scroll to position [273, 378]
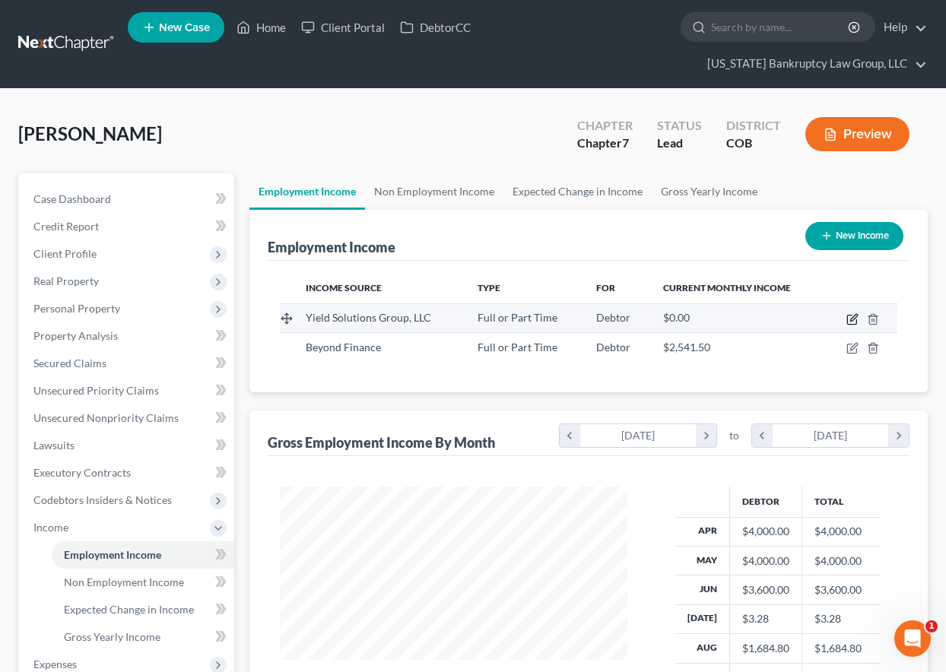
click at [852, 320] on icon "button" at bounding box center [852, 319] width 12 height 12
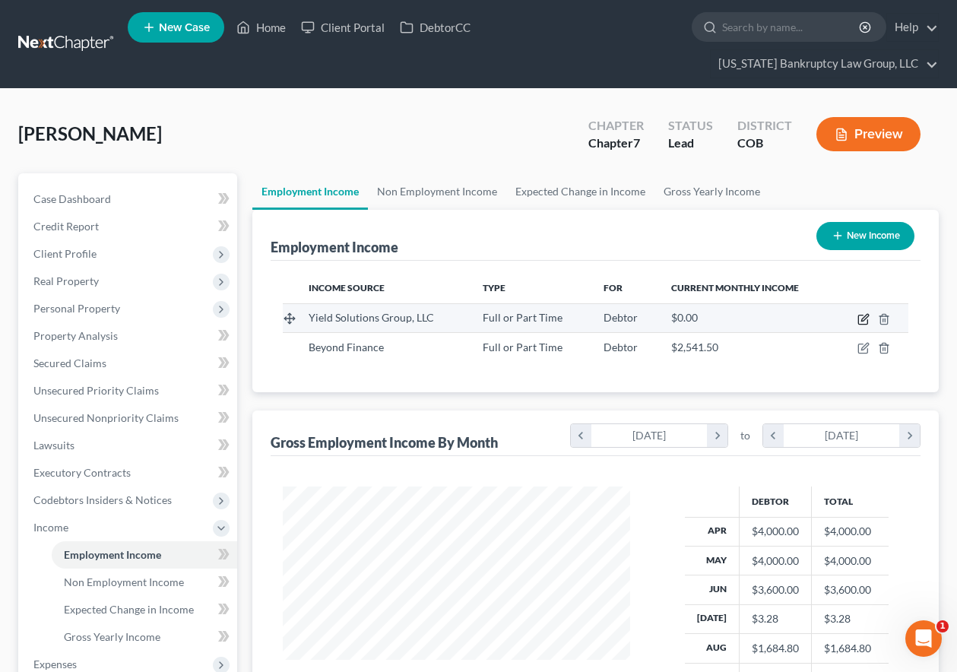
select select "0"
select select "5"
select select "1"
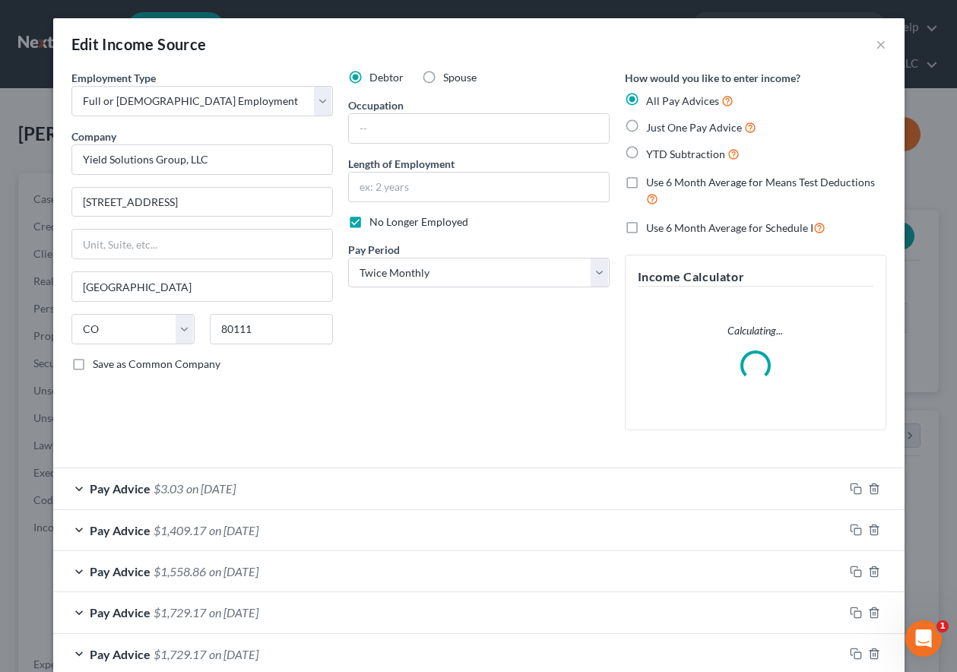
scroll to position [273, 382]
click at [424, 122] on input "text" at bounding box center [479, 128] width 260 height 29
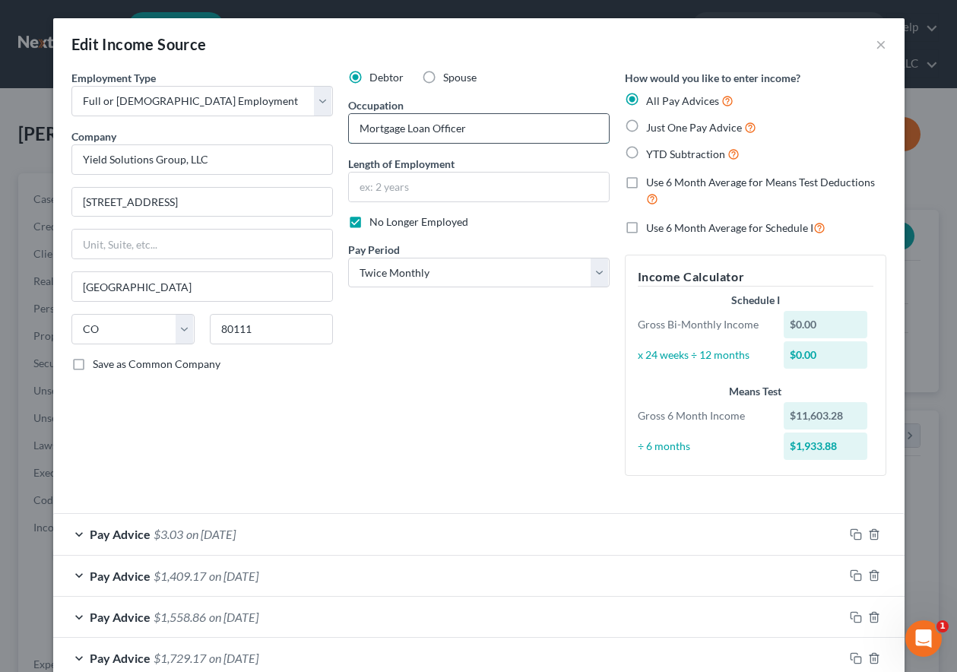
type input "Mortgage Loan Officer"
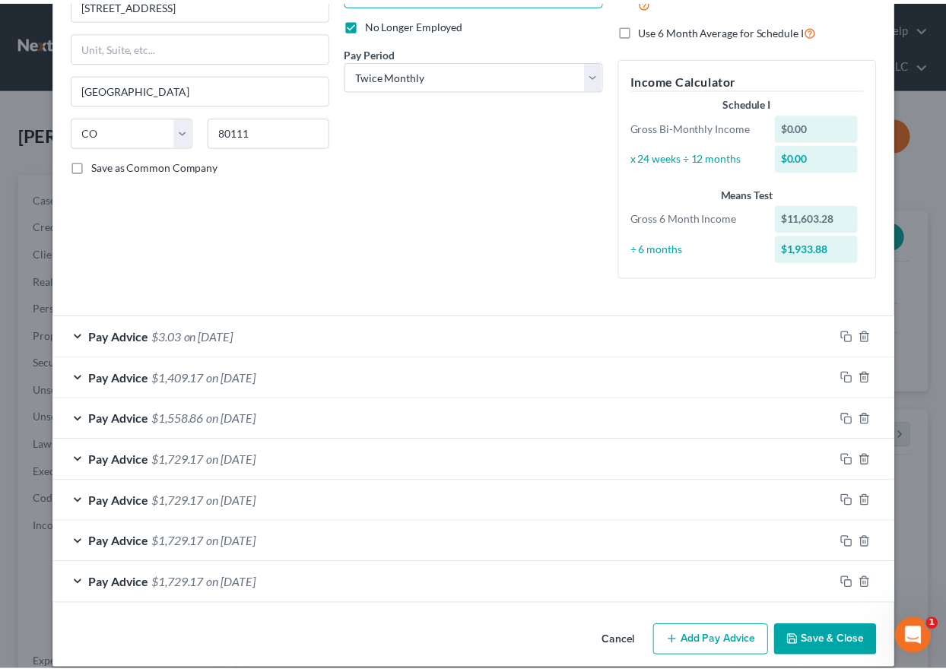
scroll to position [214, 0]
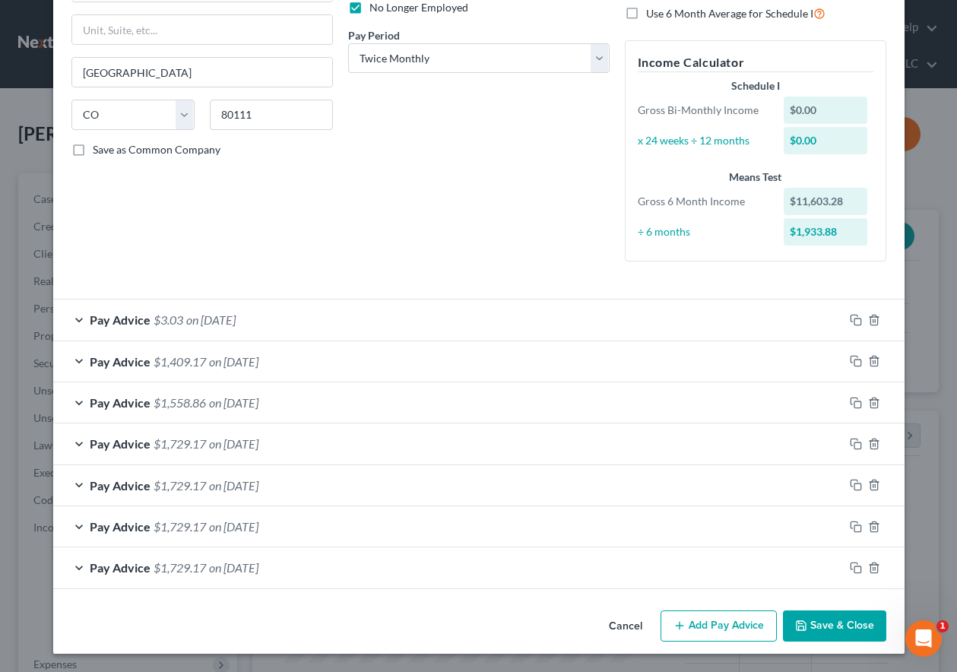
type input "4 months"
click at [848, 622] on button "Save & Close" at bounding box center [834, 627] width 103 height 32
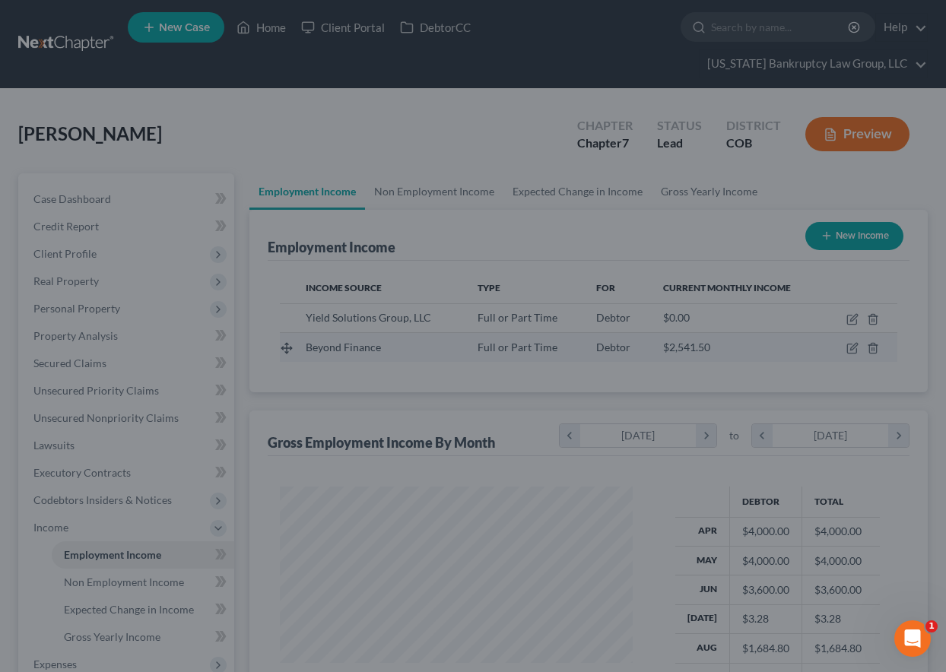
scroll to position [760100, 759994]
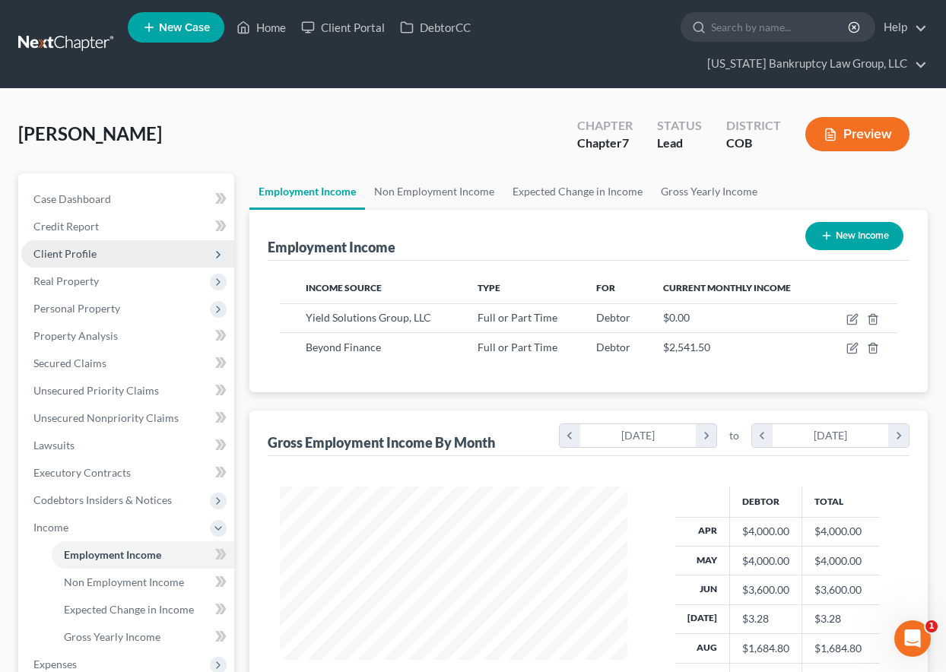
click at [70, 252] on span "Client Profile" at bounding box center [64, 253] width 63 height 13
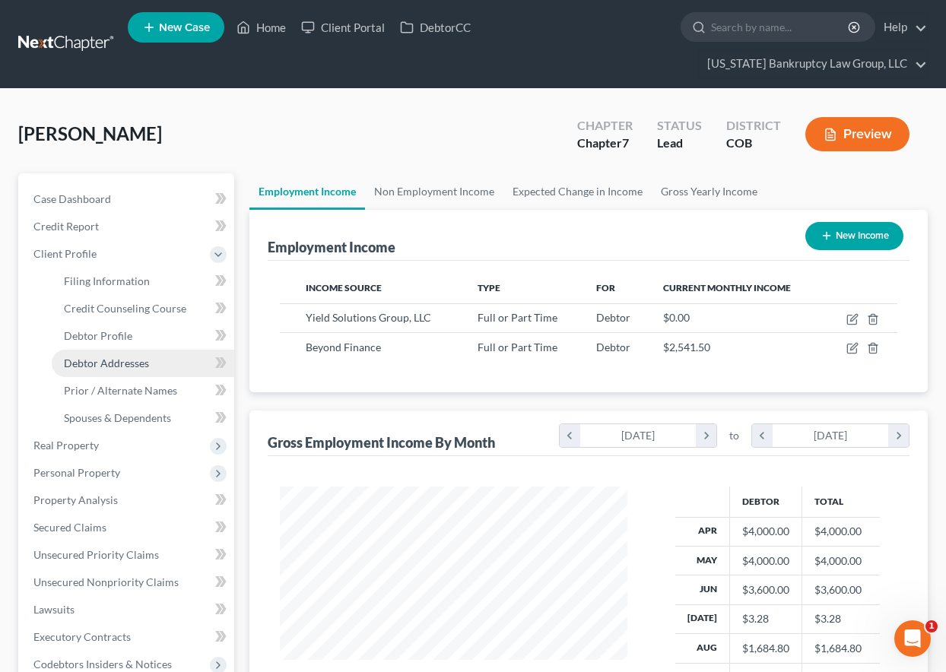
click at [113, 362] on span "Debtor Addresses" at bounding box center [106, 363] width 85 height 13
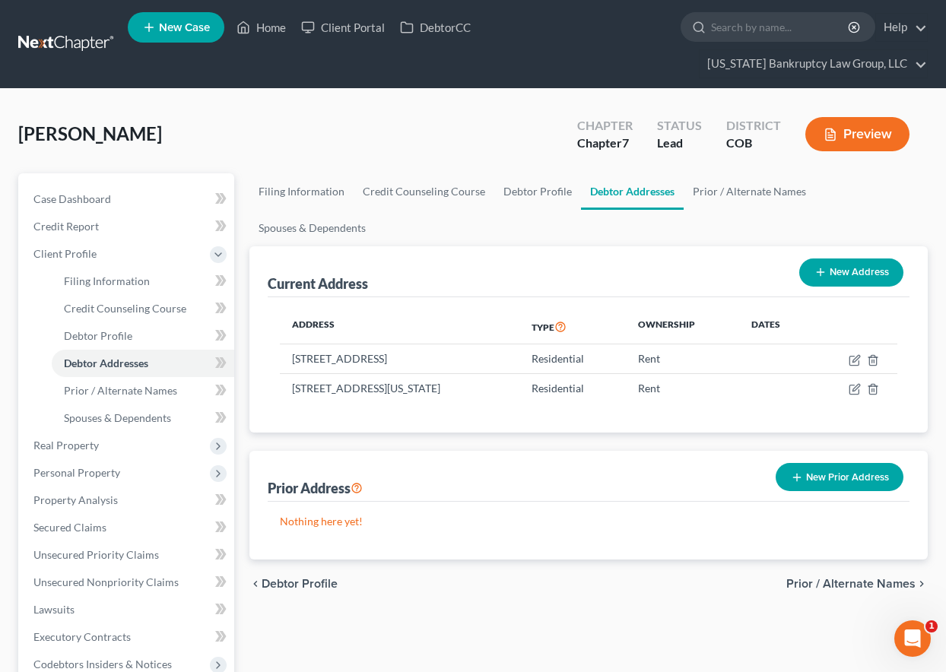
click at [847, 273] on button "New Address" at bounding box center [851, 273] width 104 height 28
select select "0"
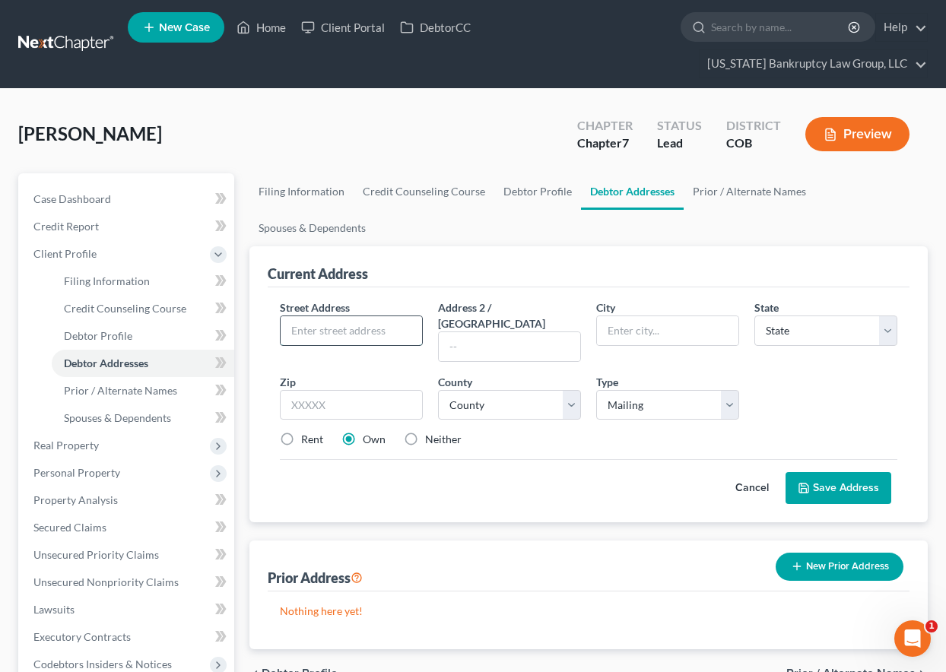
click at [381, 333] on input "text" at bounding box center [351, 330] width 141 height 29
type input "PO Box 1121"
type input "80231"
type input "Denver"
select select "5"
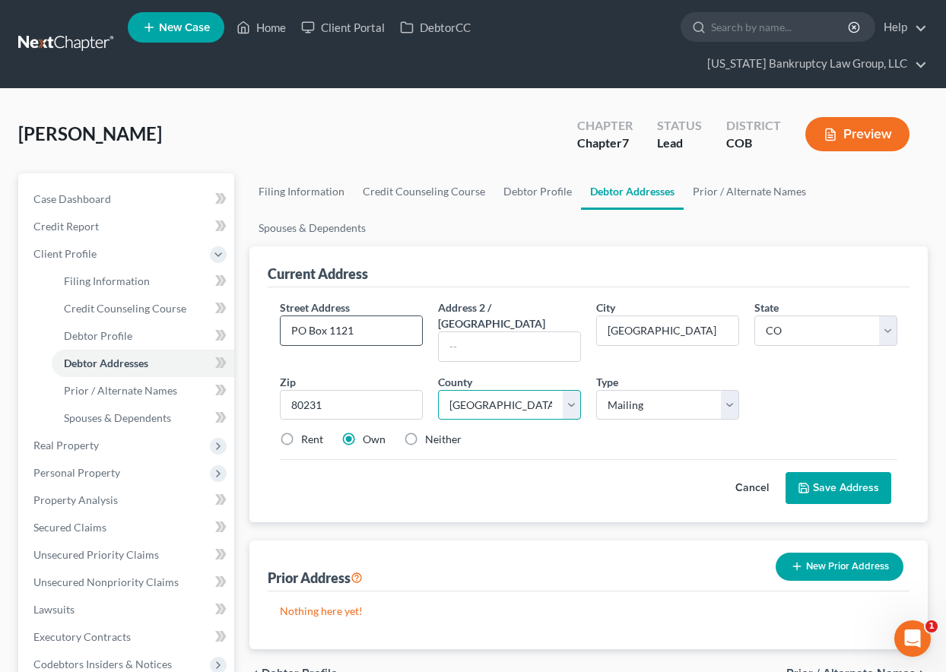
select select "16"
drag, startPoint x: 298, startPoint y: 420, endPoint x: 286, endPoint y: 422, distance: 12.3
click at [301, 432] on label "Rent" at bounding box center [312, 439] width 22 height 15
click at [307, 432] on input "Rent" at bounding box center [312, 437] width 10 height 10
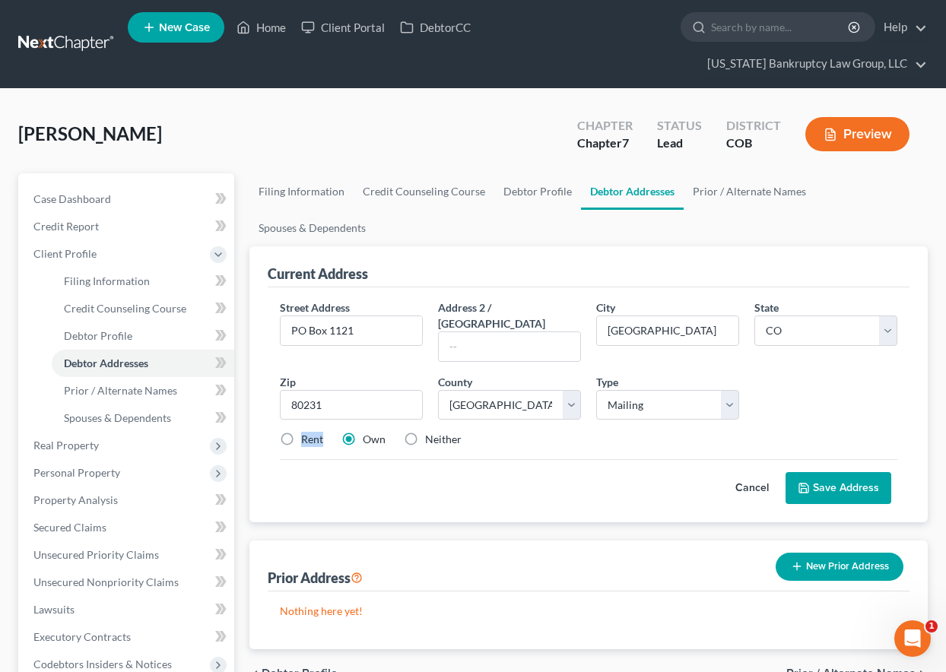
radio input "true"
click at [852, 472] on button "Save Address" at bounding box center [838, 488] width 106 height 32
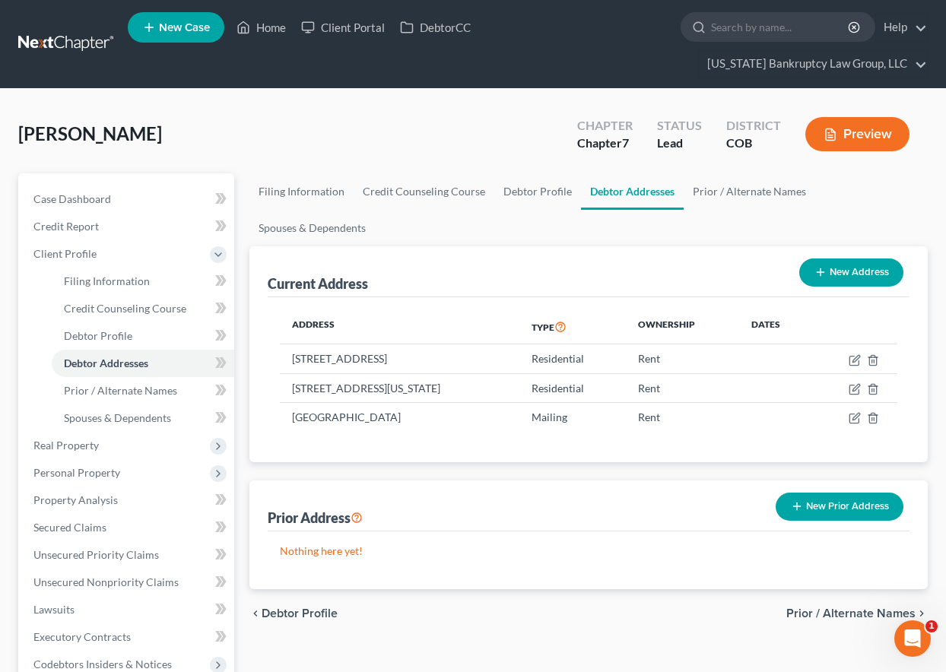
click at [855, 510] on button "New Prior Address" at bounding box center [840, 507] width 128 height 28
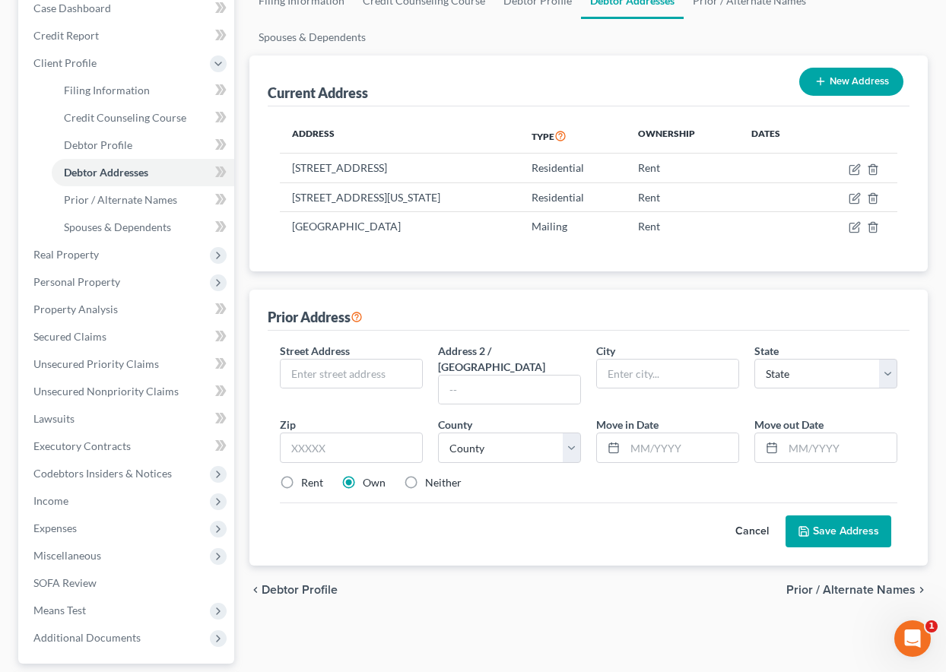
scroll to position [288, 0]
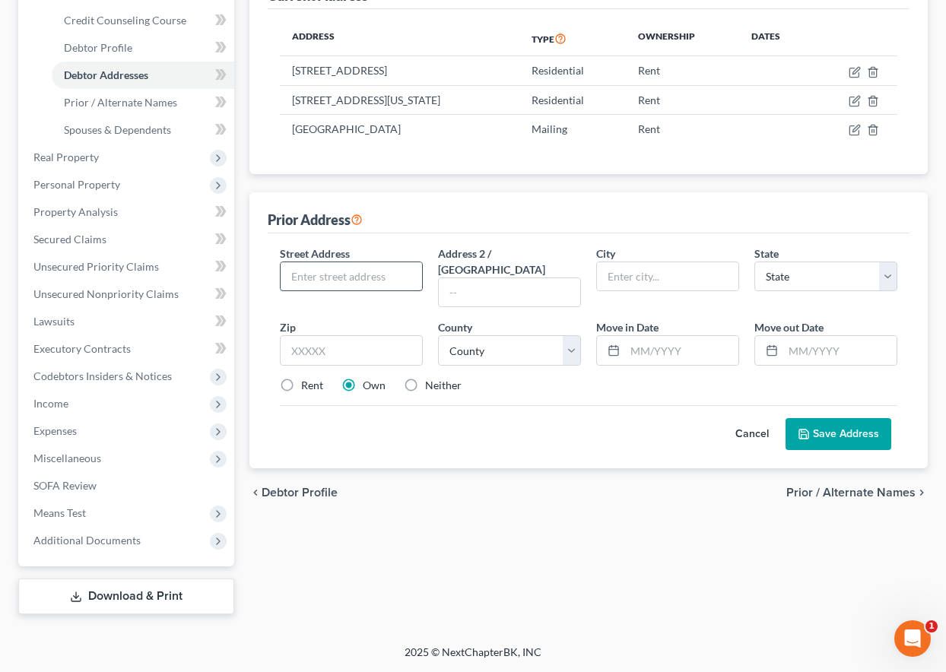
click at [338, 281] on input "text" at bounding box center [351, 276] width 141 height 29
type input "8500 E Mississippi Ave. #68"
type input "80247"
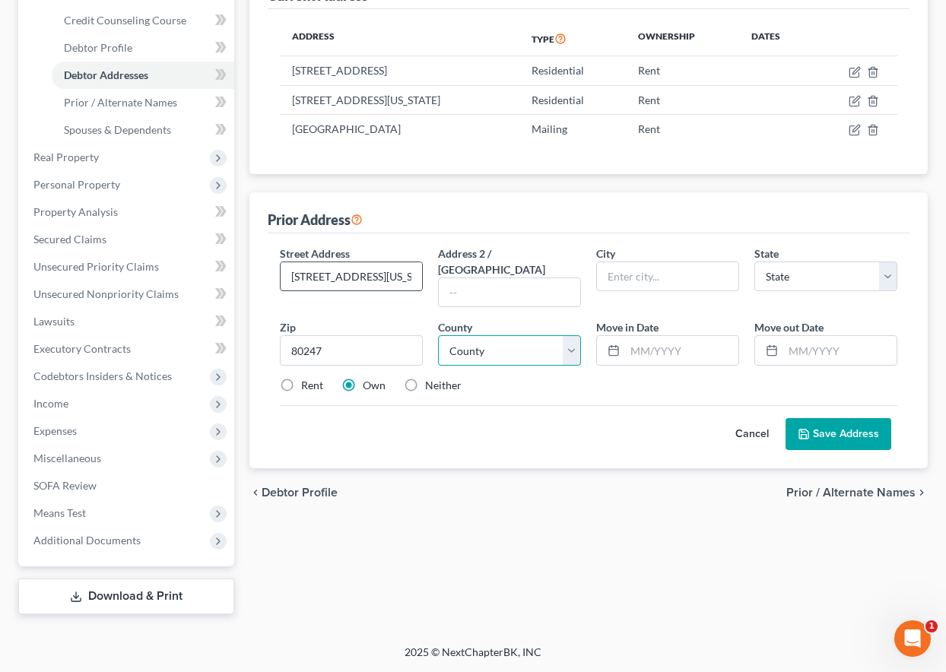
type input "Denver"
select select "5"
select select "16"
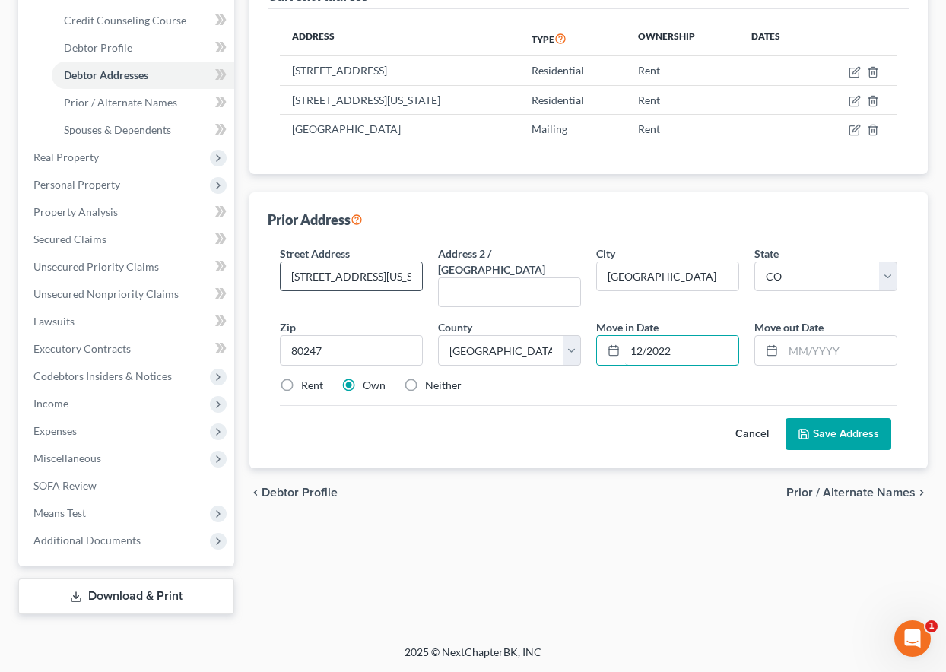
type input "12/2022"
type input "11/2023"
drag, startPoint x: 295, startPoint y: 370, endPoint x: 287, endPoint y: 370, distance: 8.4
click at [301, 378] on label "Rent" at bounding box center [312, 385] width 22 height 15
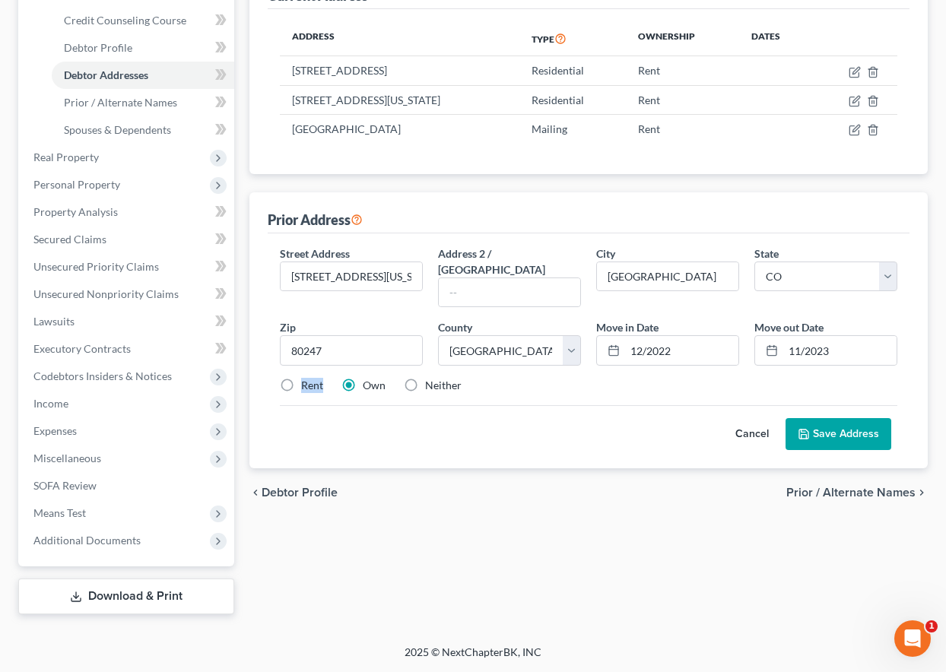
click at [307, 378] on input "Rent" at bounding box center [312, 383] width 10 height 10
radio input "true"
click at [858, 431] on button "Save Address" at bounding box center [838, 434] width 106 height 32
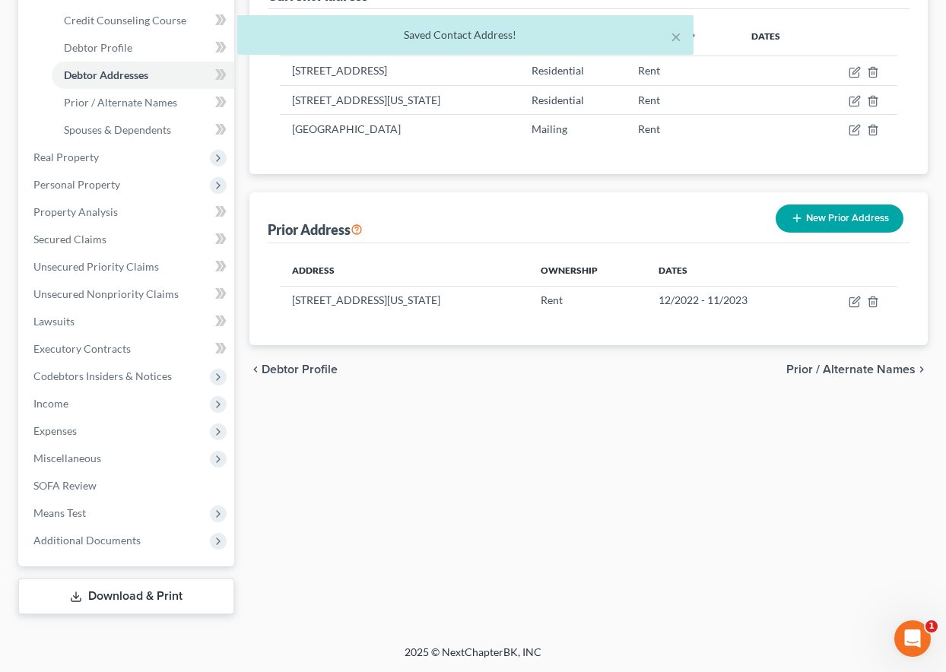
click at [858, 224] on button "New Prior Address" at bounding box center [840, 219] width 128 height 28
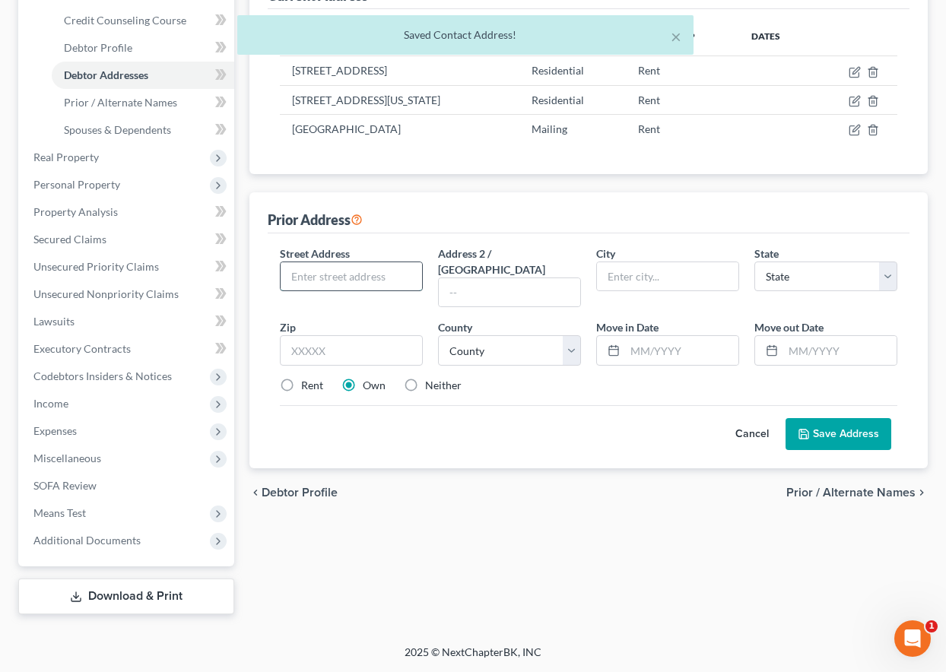
click at [350, 281] on input "text" at bounding box center [351, 276] width 141 height 29
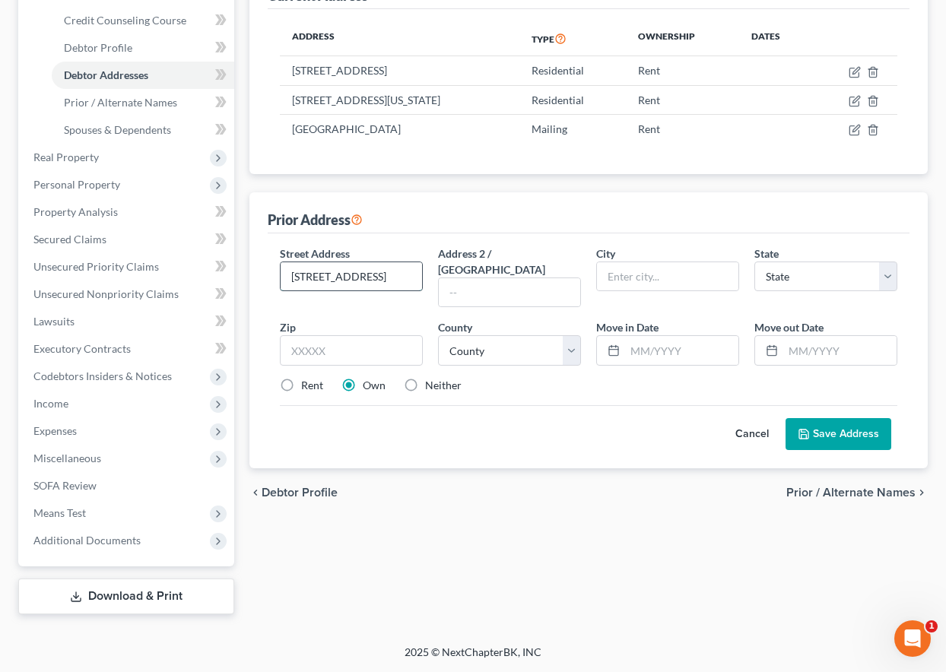
type input "9888 E Vassar Dr #K105"
type input "80231"
type input "Denver"
select select "5"
select select "16"
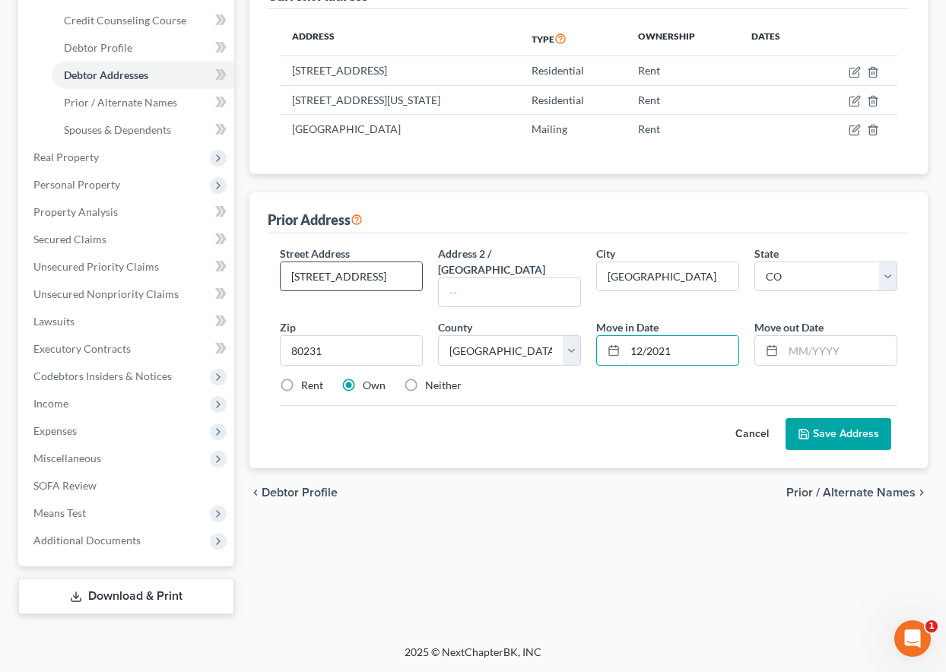
type input "12/2021"
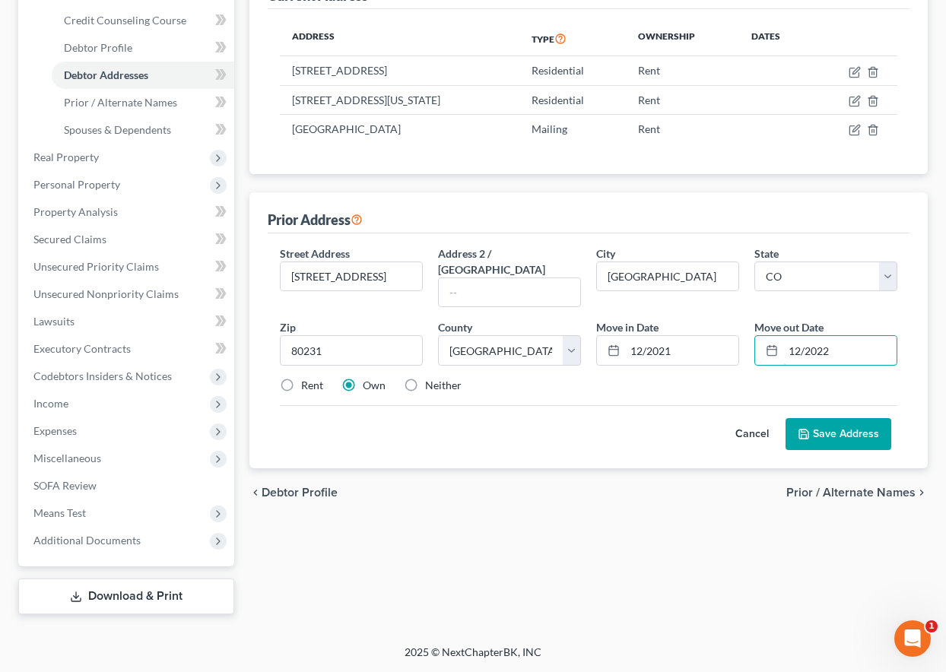
type input "12/2022"
click at [301, 378] on label "Rent" at bounding box center [312, 385] width 22 height 15
click at [307, 378] on input "Rent" at bounding box center [312, 383] width 10 height 10
radio input "true"
click at [840, 418] on button "Save Address" at bounding box center [838, 434] width 106 height 32
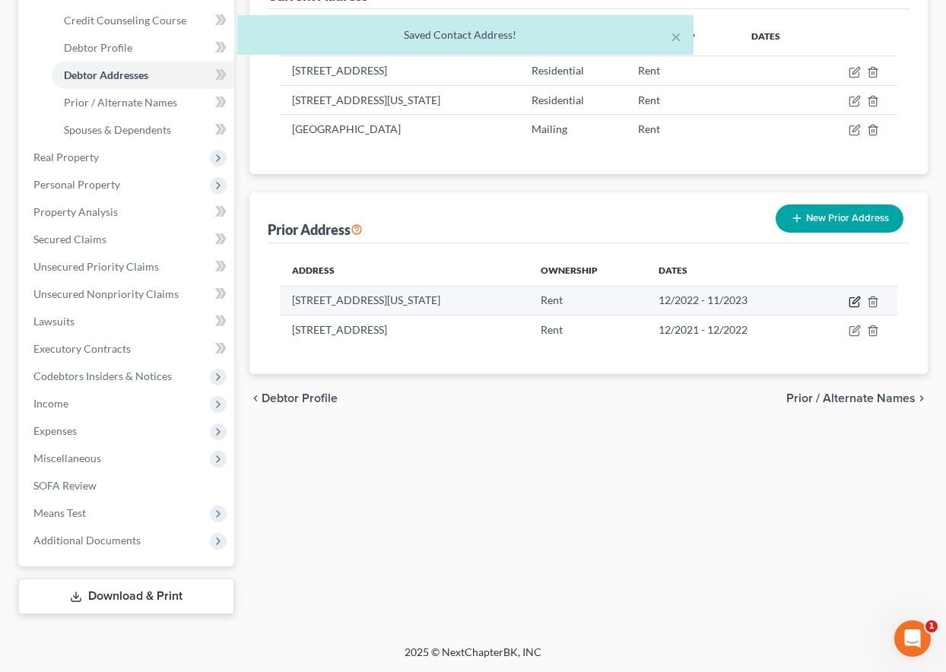
click at [852, 303] on icon "button" at bounding box center [855, 302] width 12 height 12
select select "5"
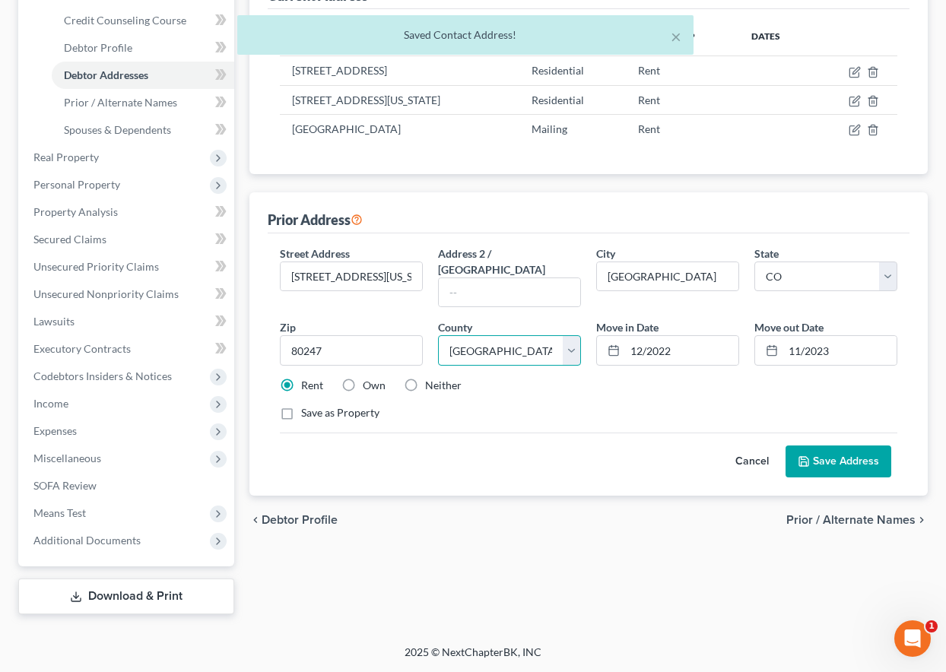
click at [568, 335] on select "County Adams County Alamosa County Arapahoe County Archuleta County Baca County…" at bounding box center [509, 350] width 143 height 30
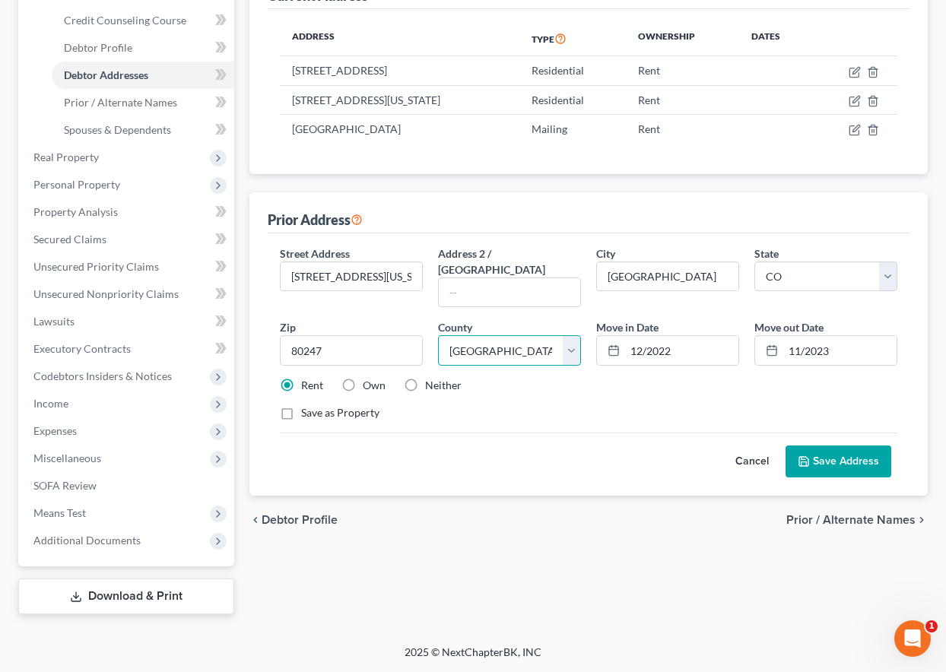
select select "2"
click at [438, 335] on select "County Adams County Alamosa County Arapahoe County Archuleta County Baca County…" at bounding box center [509, 350] width 143 height 30
click at [851, 446] on button "Save Address" at bounding box center [838, 462] width 106 height 32
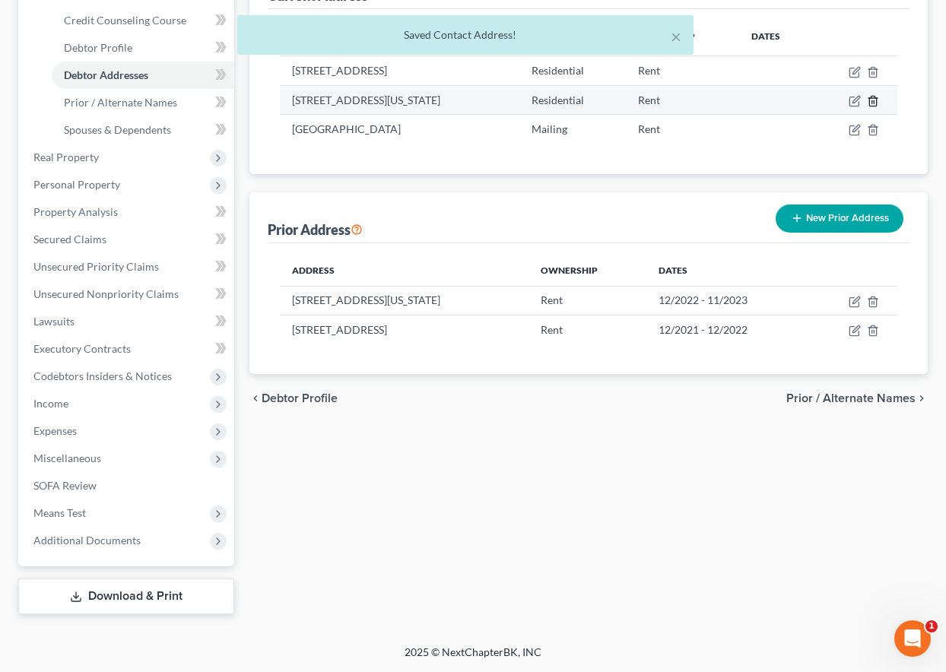
click at [872, 100] on icon "button" at bounding box center [873, 101] width 12 height 12
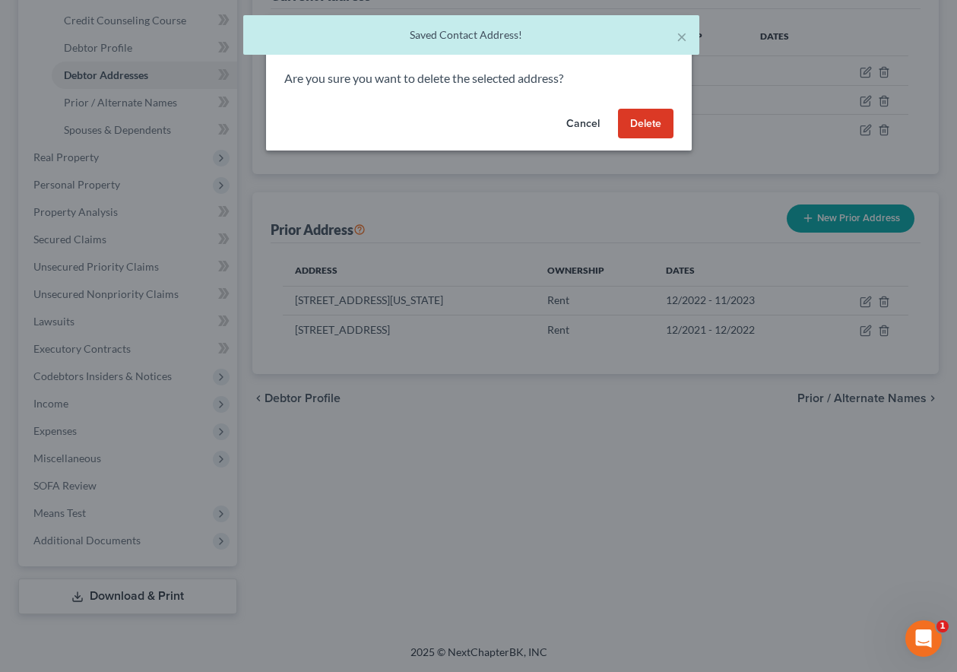
click at [661, 122] on button "Delete" at bounding box center [646, 124] width 56 height 30
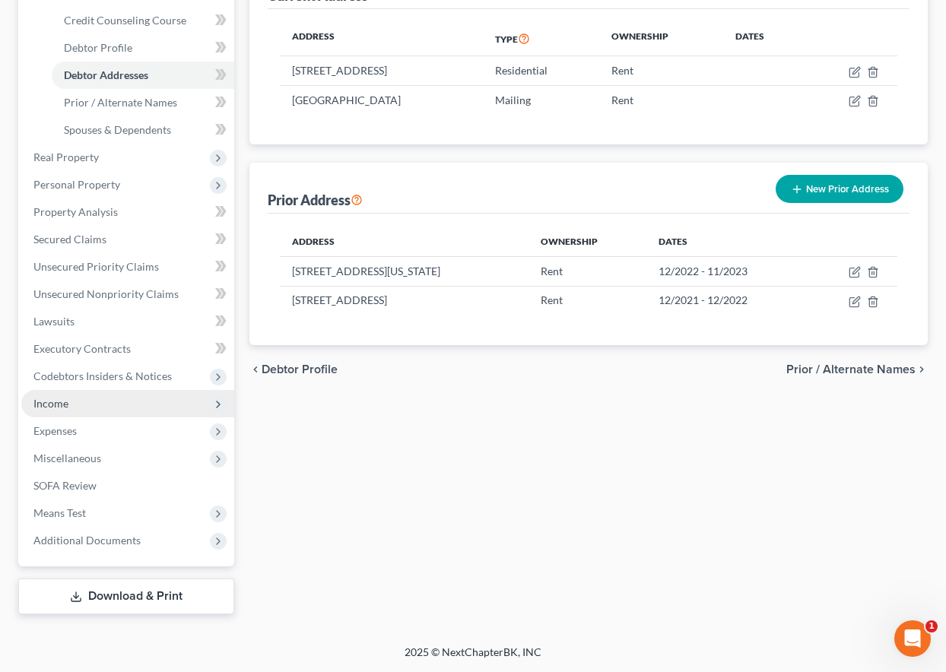
click at [51, 403] on span "Income" at bounding box center [50, 403] width 35 height 13
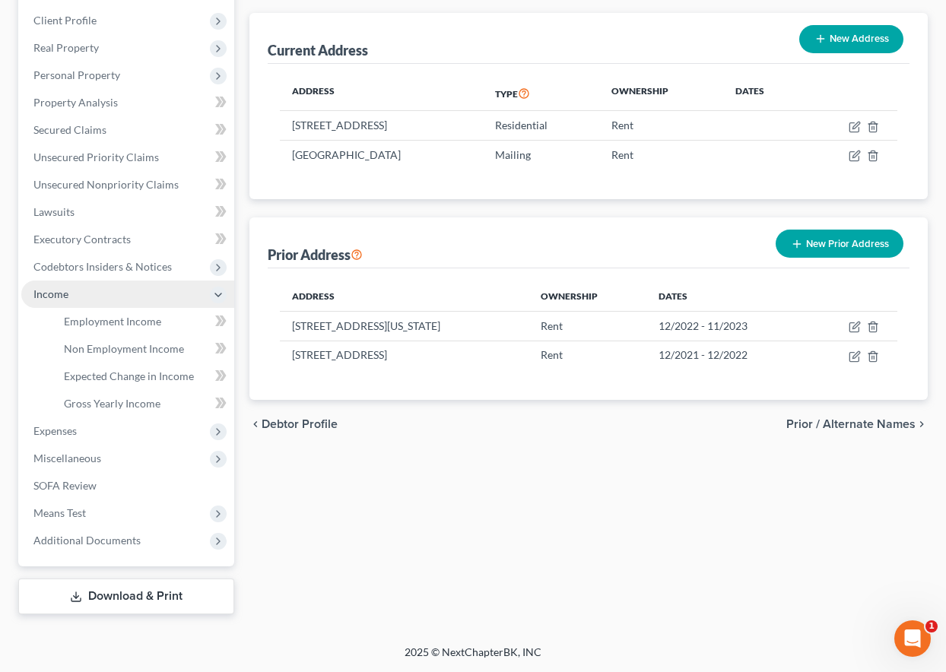
scroll to position [233, 0]
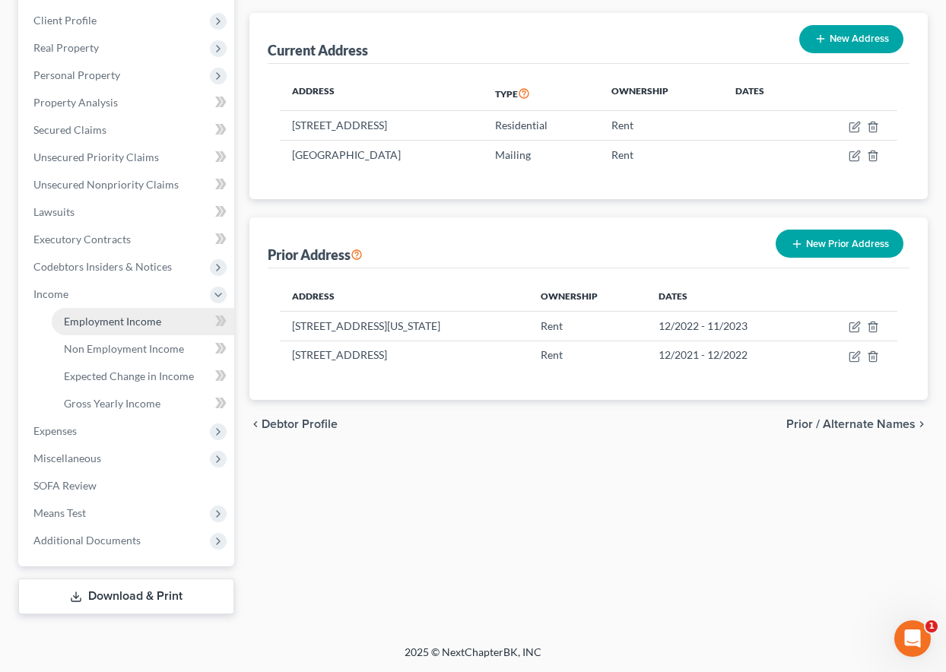
click at [127, 317] on span "Employment Income" at bounding box center [112, 321] width 97 height 13
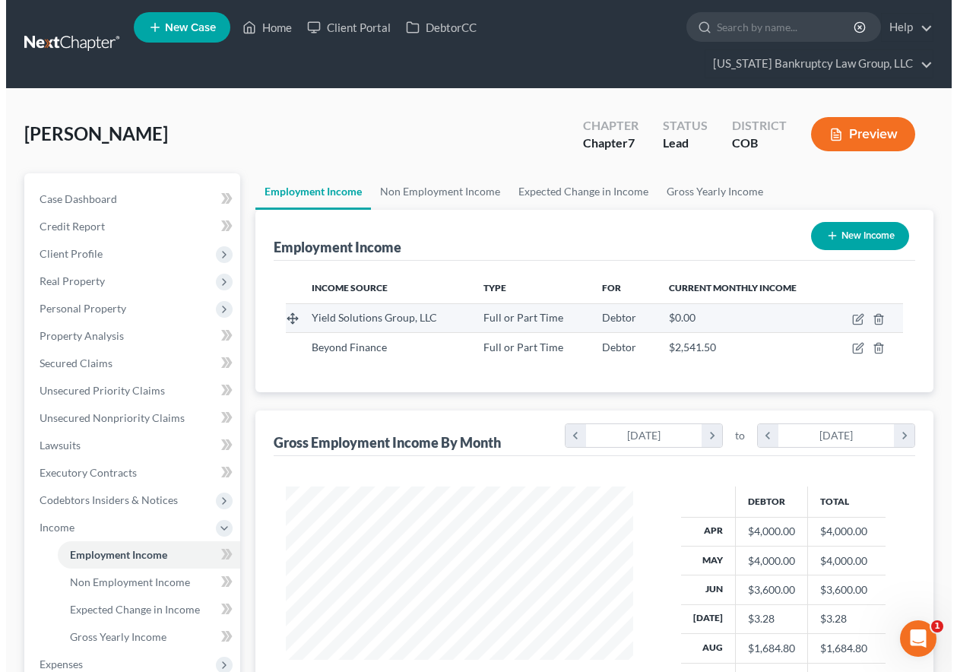
scroll to position [273, 378]
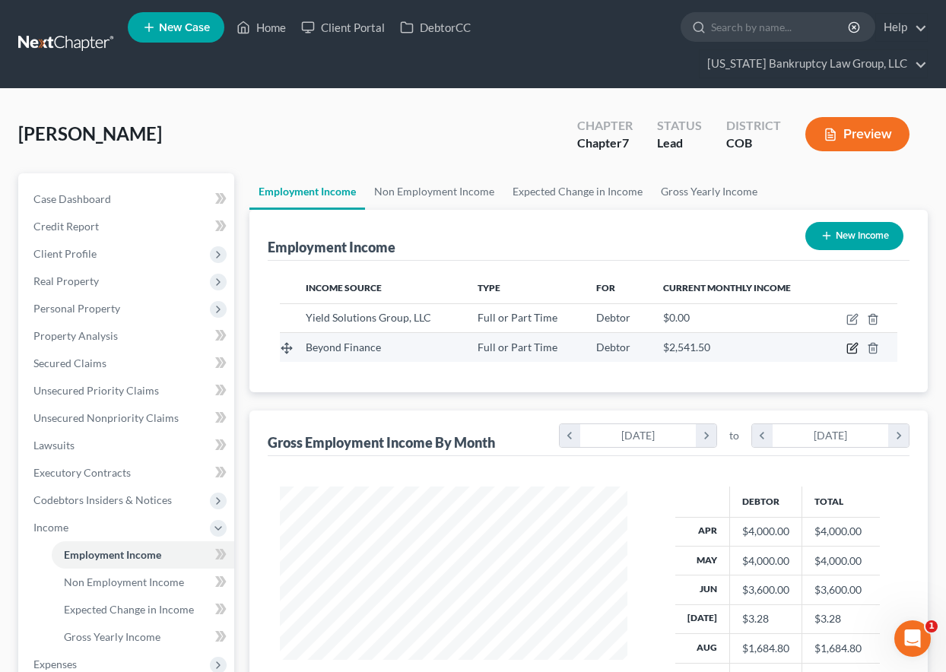
click at [854, 348] on icon "button" at bounding box center [853, 347] width 7 height 7
select select "0"
select select "14"
select select "2"
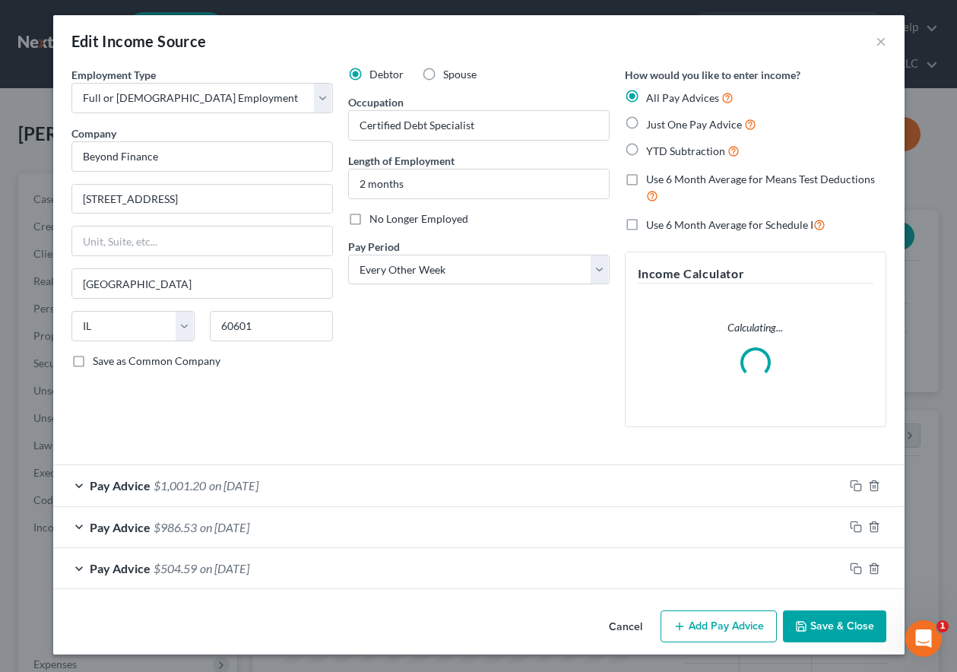
scroll to position [4, 0]
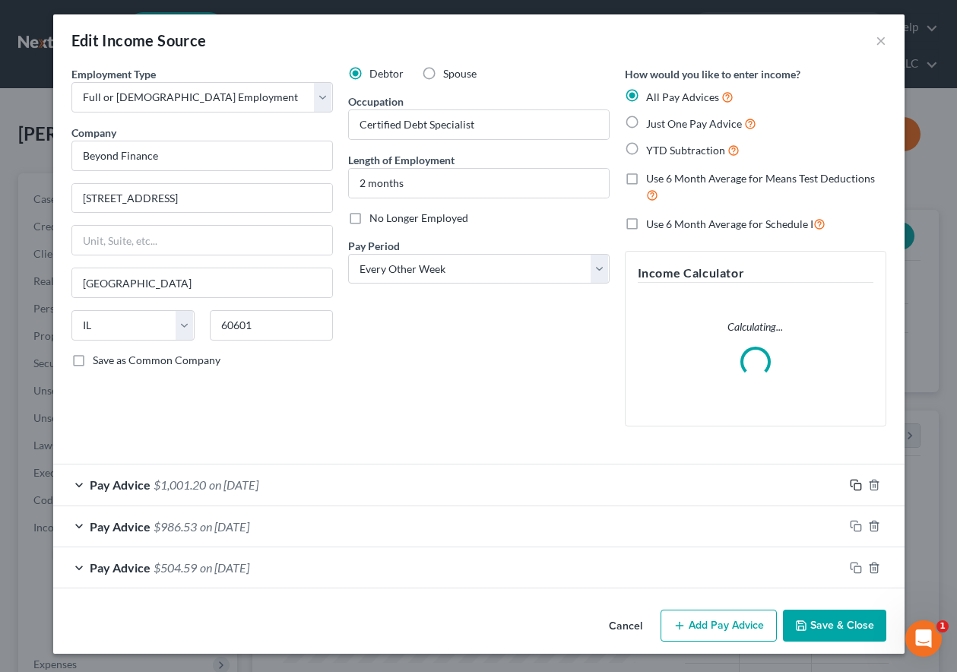
click at [853, 439] on div "How would you like to enter income? All Pay Advices Just One Pay Advice YTD Sub…" at bounding box center [755, 252] width 277 height 373
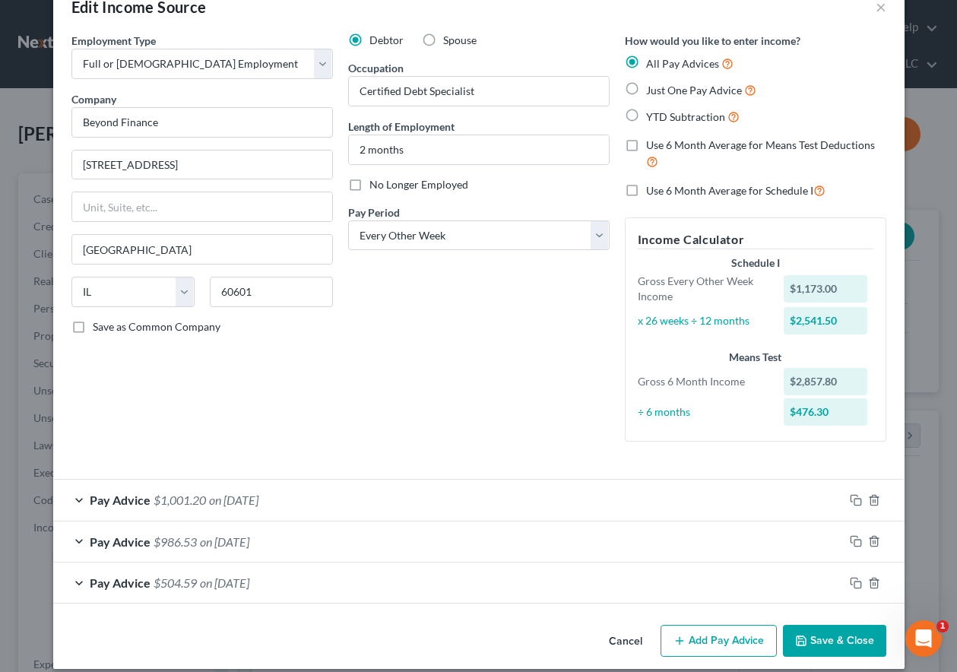
scroll to position [52, 0]
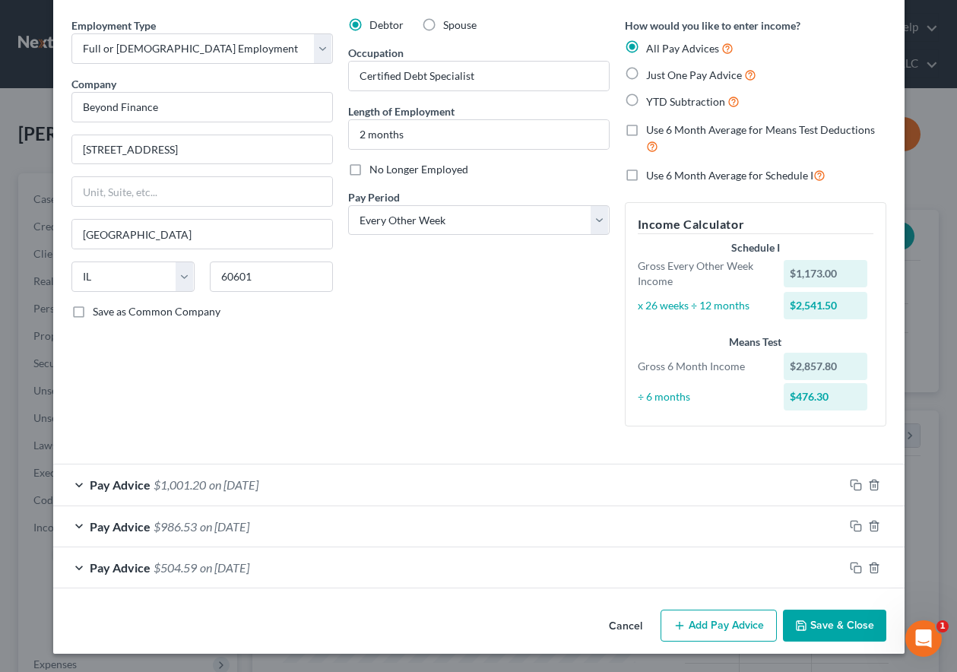
click at [710, 625] on button "Add Pay Advice" at bounding box center [719, 626] width 116 height 32
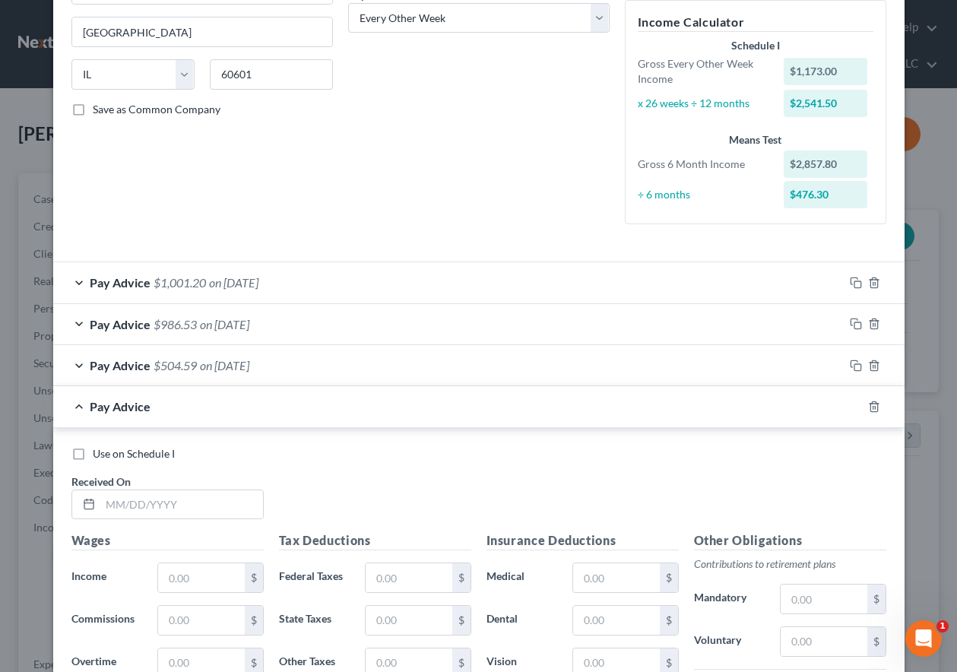
scroll to position [433, 0]
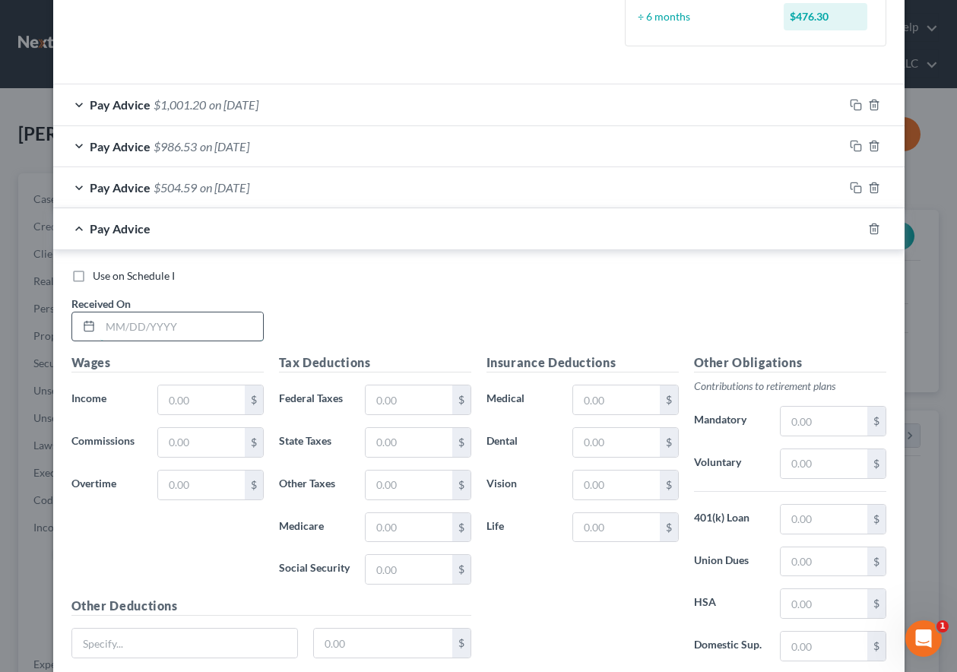
click at [205, 323] on input "text" at bounding box center [181, 327] width 163 height 29
type input "09/26/2025"
type input "3,307.73"
type input "191.17"
type input "132.71"
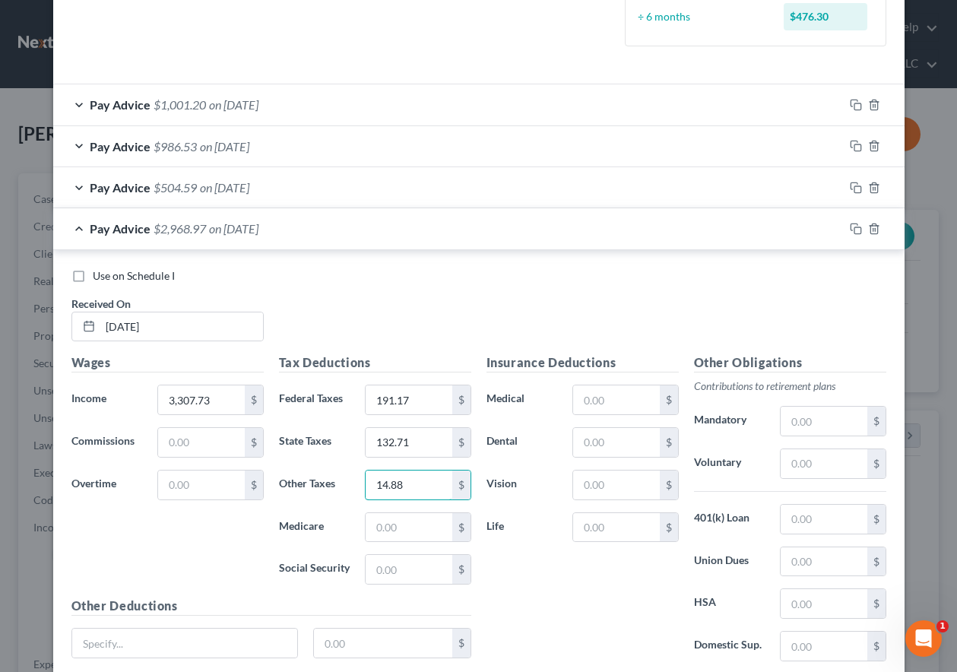
type input "14.88"
type input "47.96"
type input "205.08"
click at [842, 465] on input "text" at bounding box center [824, 463] width 86 height 29
type input "99.23"
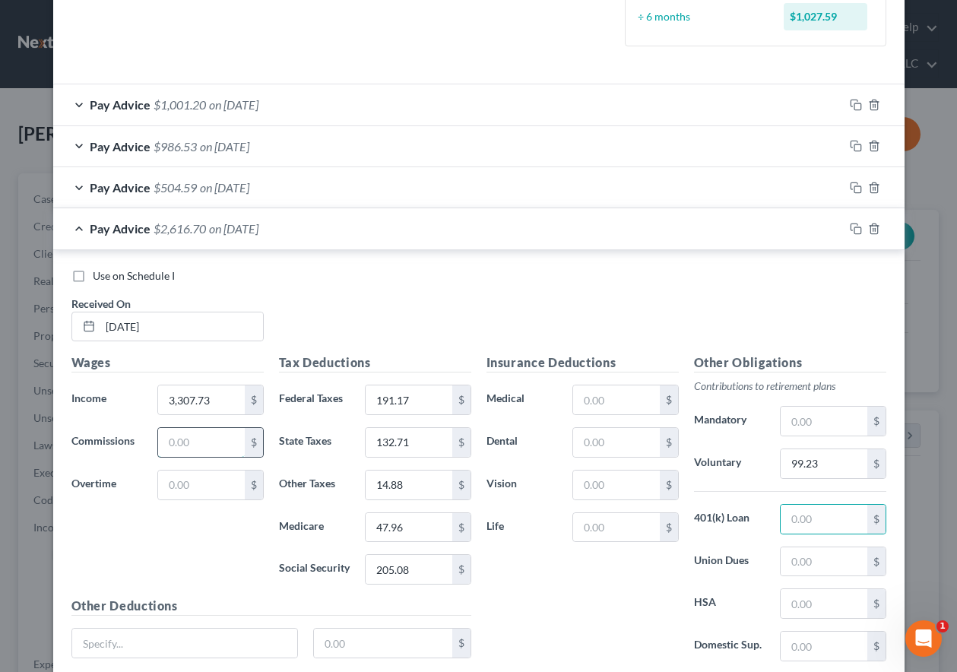
click at [173, 446] on input "text" at bounding box center [201, 442] width 86 height 29
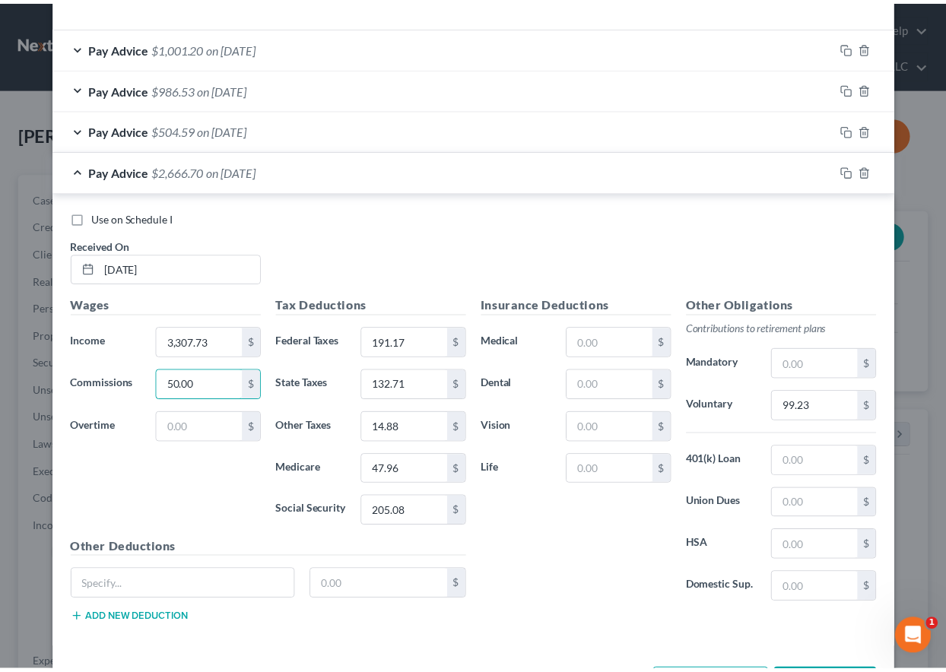
scroll to position [551, 0]
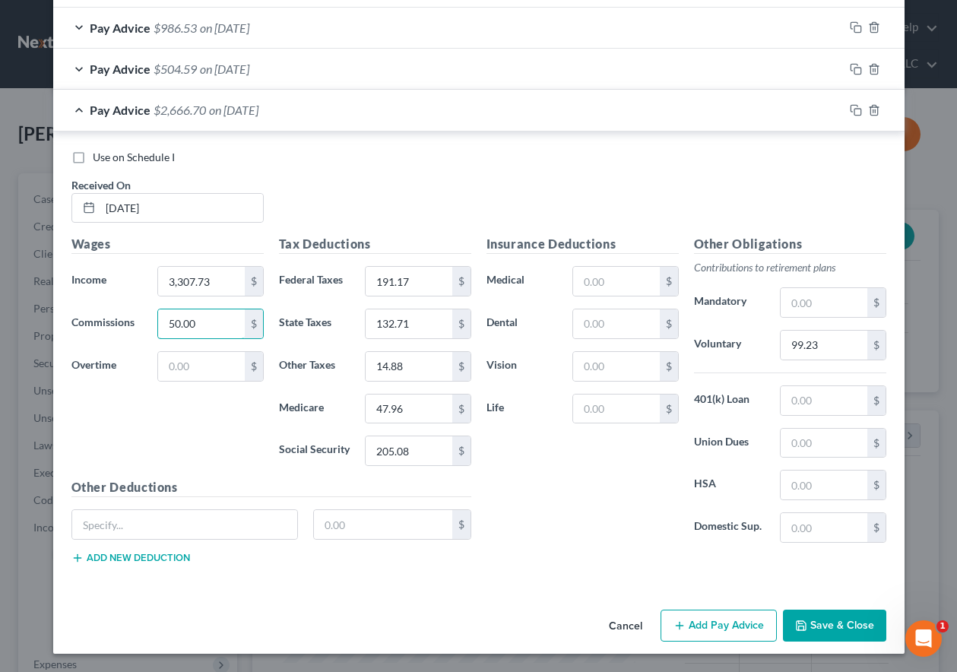
type input "50.00"
click at [849, 632] on button "Save & Close" at bounding box center [834, 626] width 103 height 32
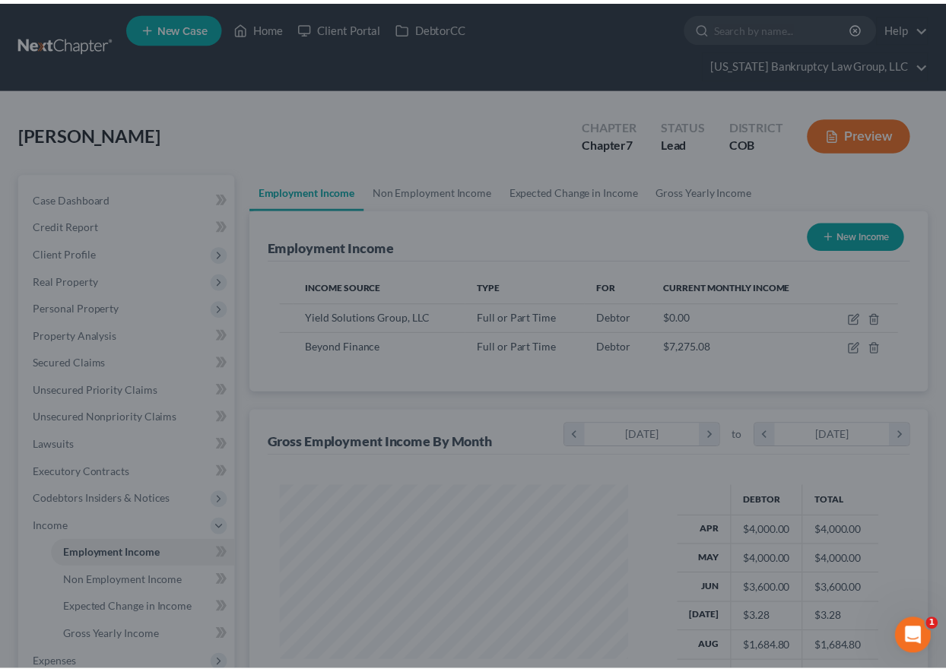
scroll to position [760100, 759994]
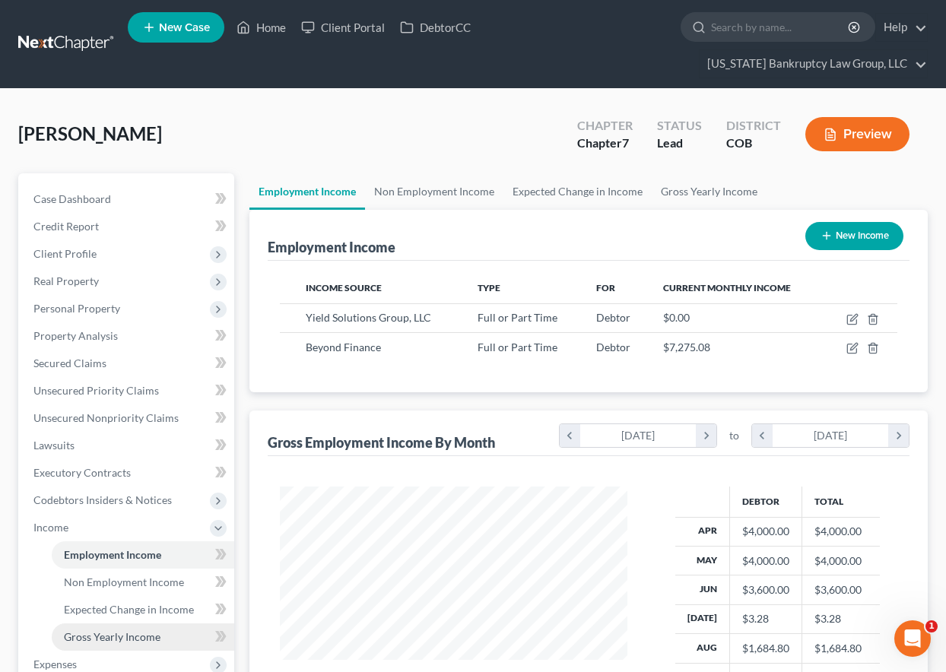
click at [151, 634] on span "Gross Yearly Income" at bounding box center [112, 636] width 97 height 13
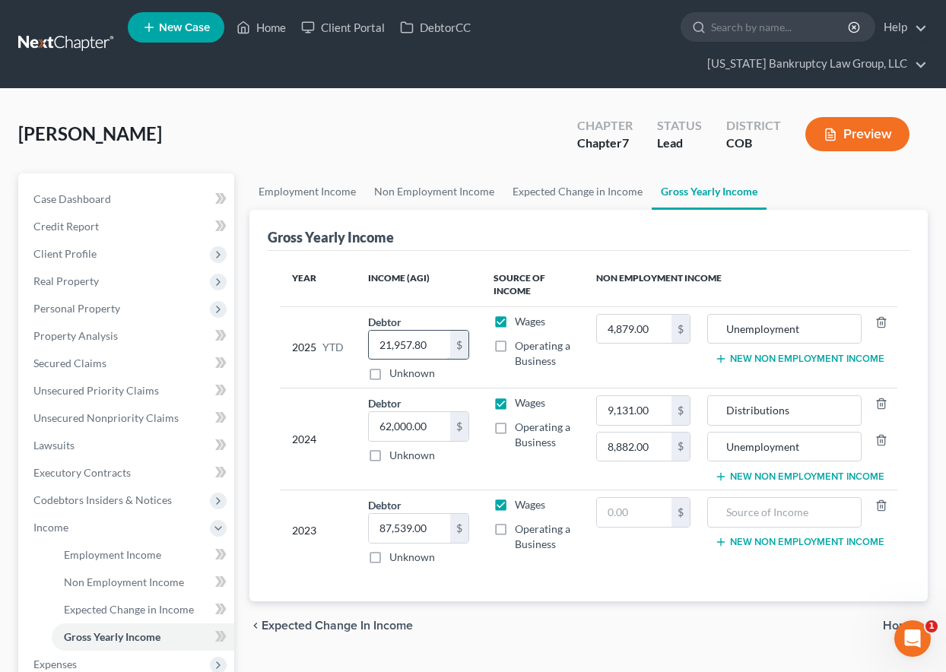
click at [443, 347] on input "21,957.80" at bounding box center [409, 345] width 81 height 29
type input "25,265.53"
click at [94, 556] on span "Employment Income" at bounding box center [112, 554] width 97 height 13
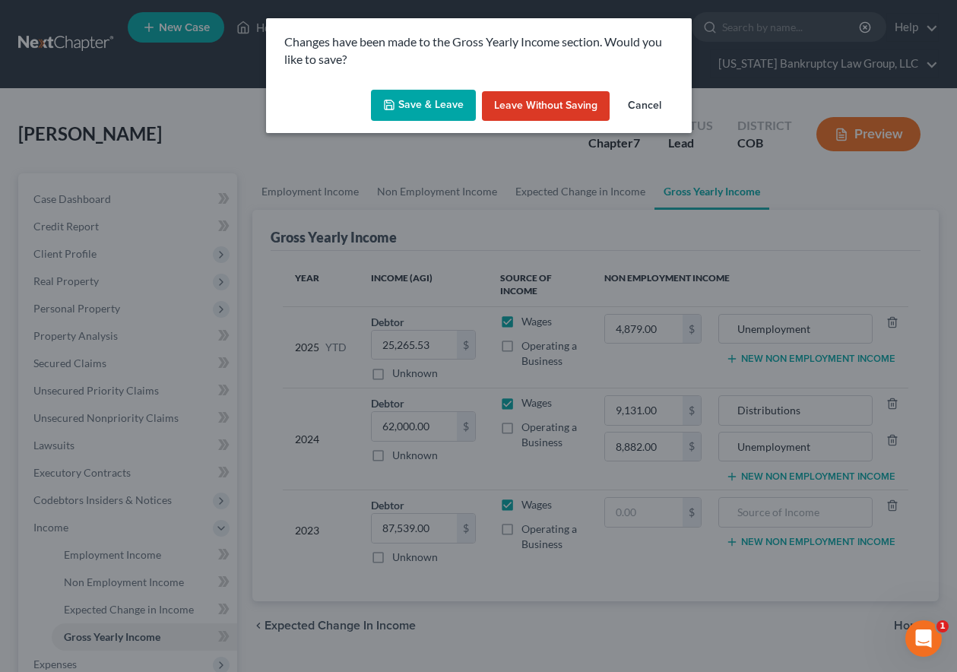
click at [419, 108] on button "Save & Leave" at bounding box center [423, 106] width 105 height 32
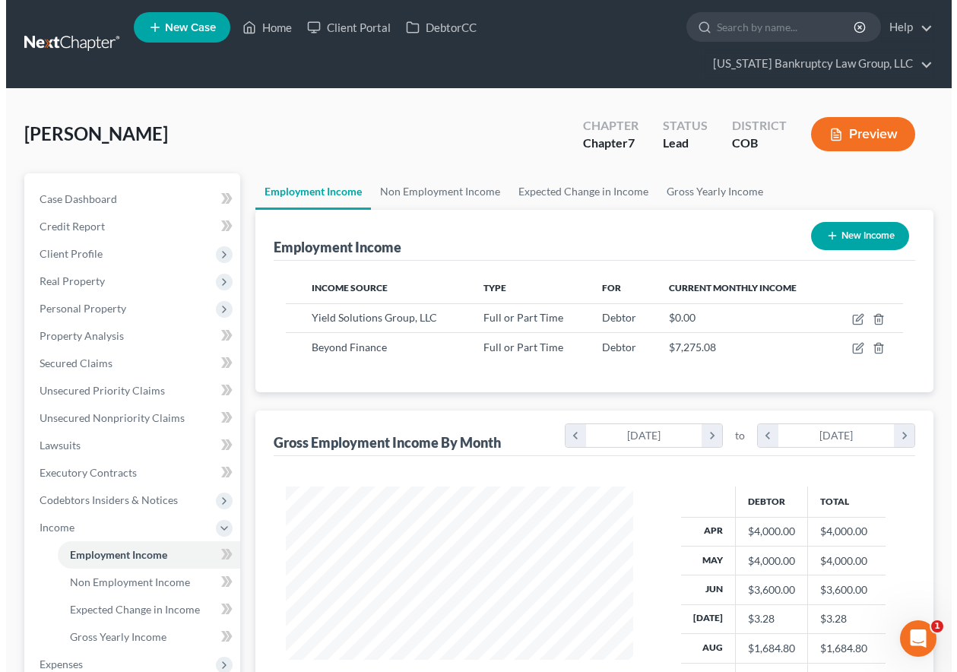
scroll to position [273, 378]
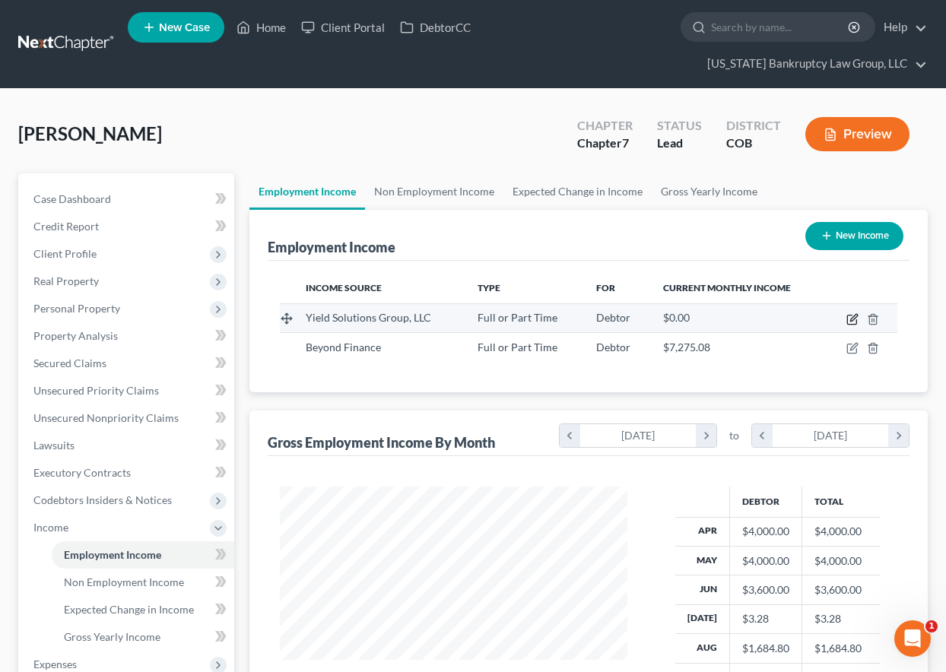
click at [851, 318] on icon "button" at bounding box center [852, 319] width 12 height 12
select select "0"
select select "5"
select select "1"
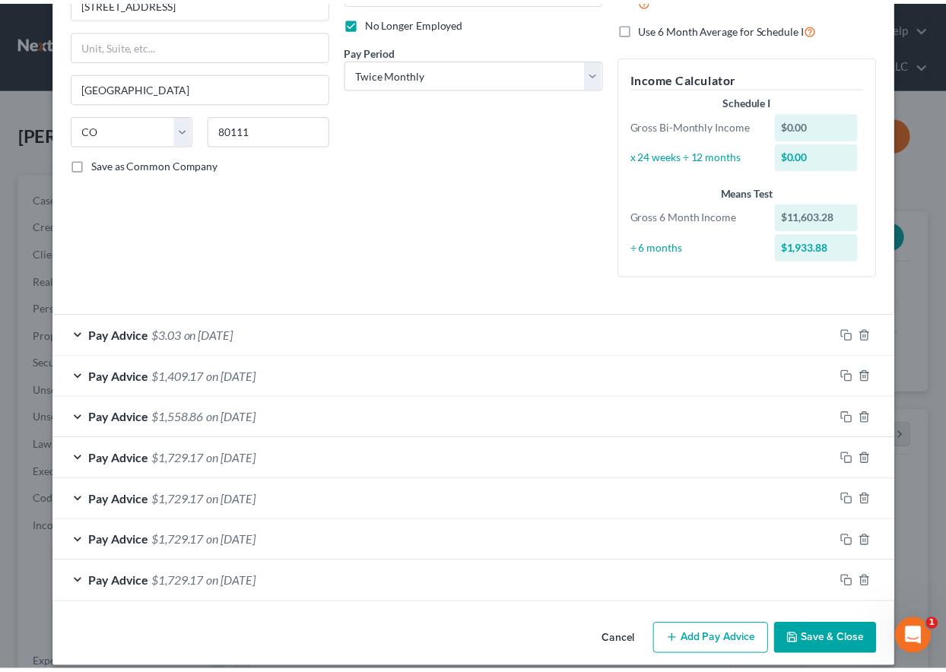
scroll to position [214, 0]
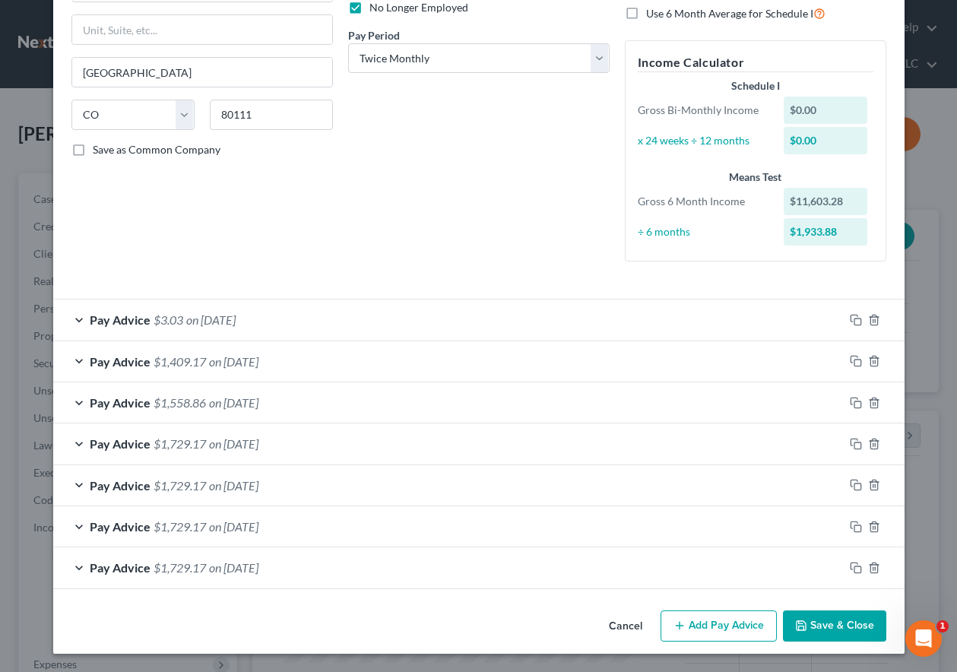
drag, startPoint x: 842, startPoint y: 630, endPoint x: 839, endPoint y: 620, distance: 9.4
click at [842, 630] on button "Save & Close" at bounding box center [834, 627] width 103 height 32
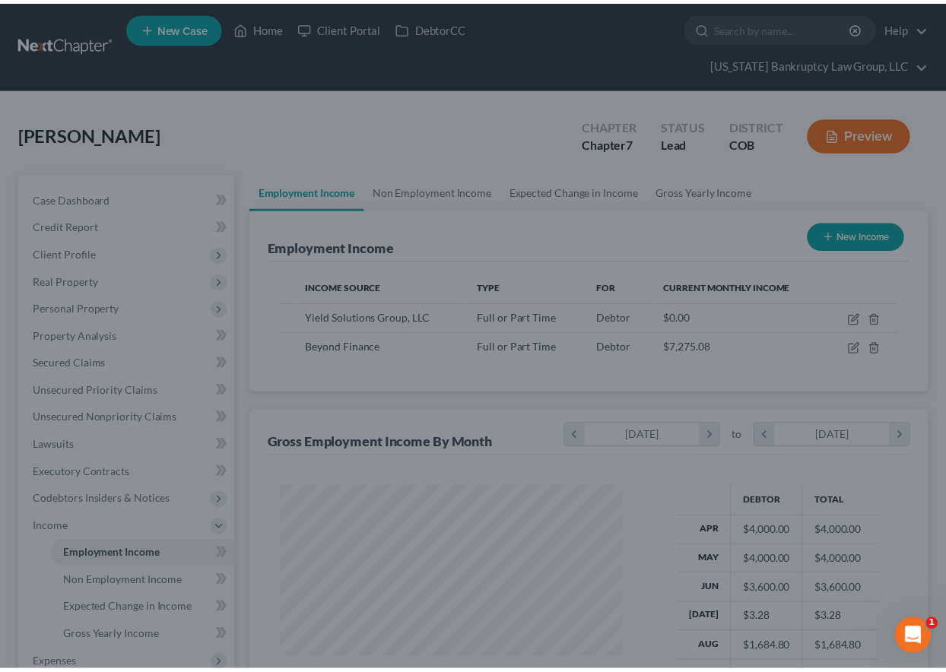
scroll to position [760100, 759994]
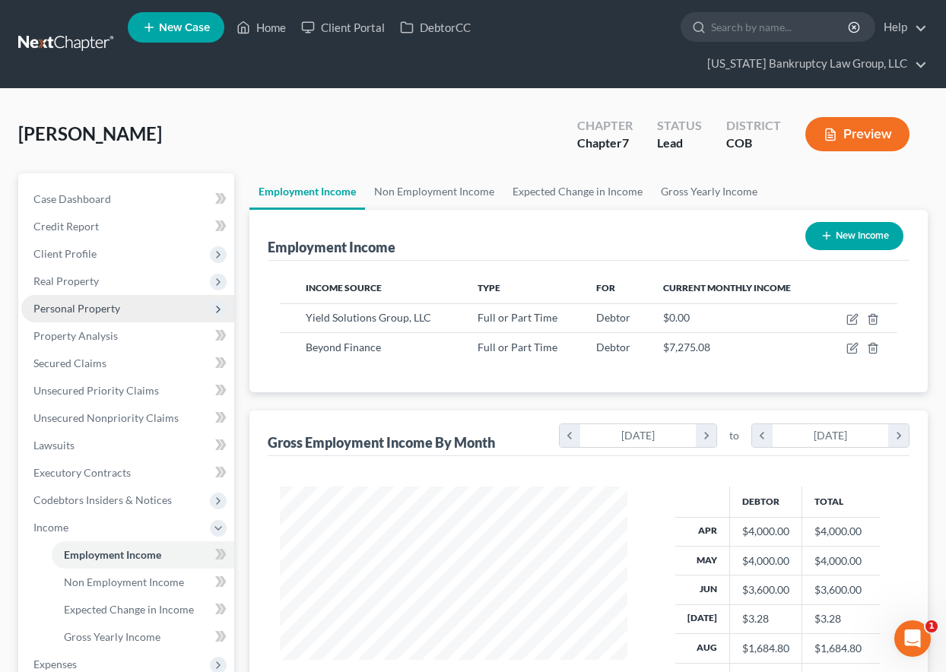
click at [71, 309] on span "Personal Property" at bounding box center [76, 308] width 87 height 13
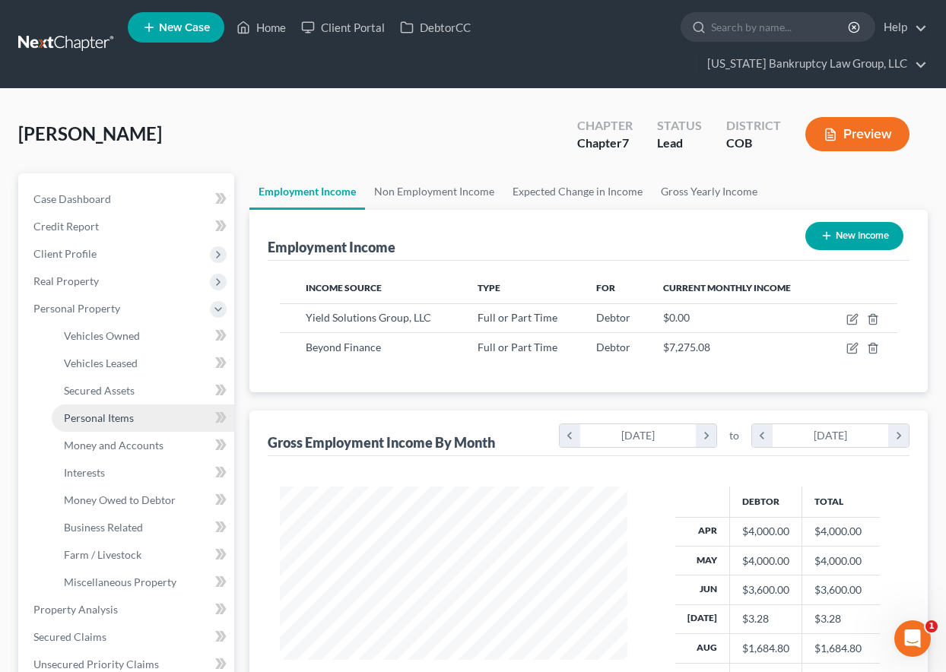
click at [102, 419] on span "Personal Items" at bounding box center [99, 417] width 70 height 13
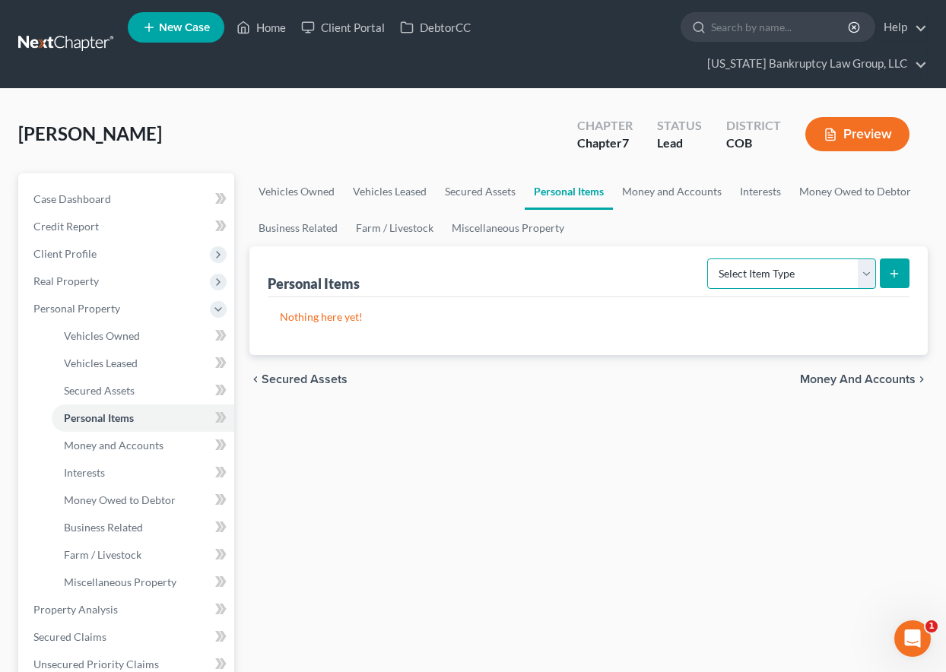
click at [762, 262] on select "Select Item Type Clothing Collectibles Of Value Electronics Firearms Household …" at bounding box center [791, 274] width 169 height 30
select select "household_goods"
click at [709, 259] on select "Select Item Type Clothing Collectibles Of Value Electronics Firearms Household …" at bounding box center [791, 274] width 169 height 30
click at [892, 276] on icon "submit" at bounding box center [894, 274] width 12 height 12
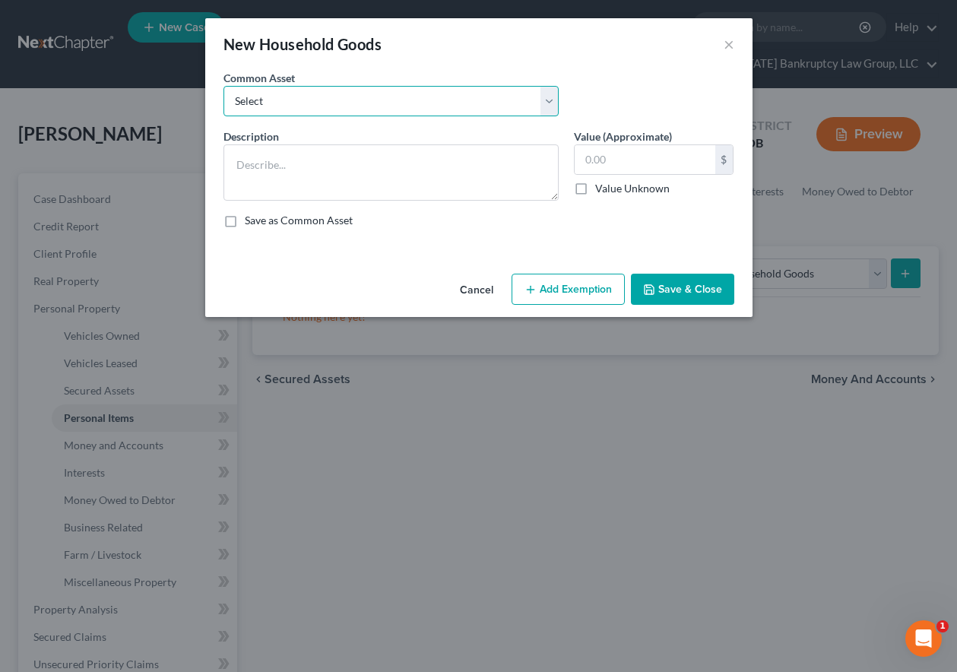
click at [282, 92] on select "Select Household Goods Including:" at bounding box center [391, 101] width 335 height 30
select select "0"
click at [224, 86] on select "Select Household Goods Including:" at bounding box center [391, 101] width 335 height 30
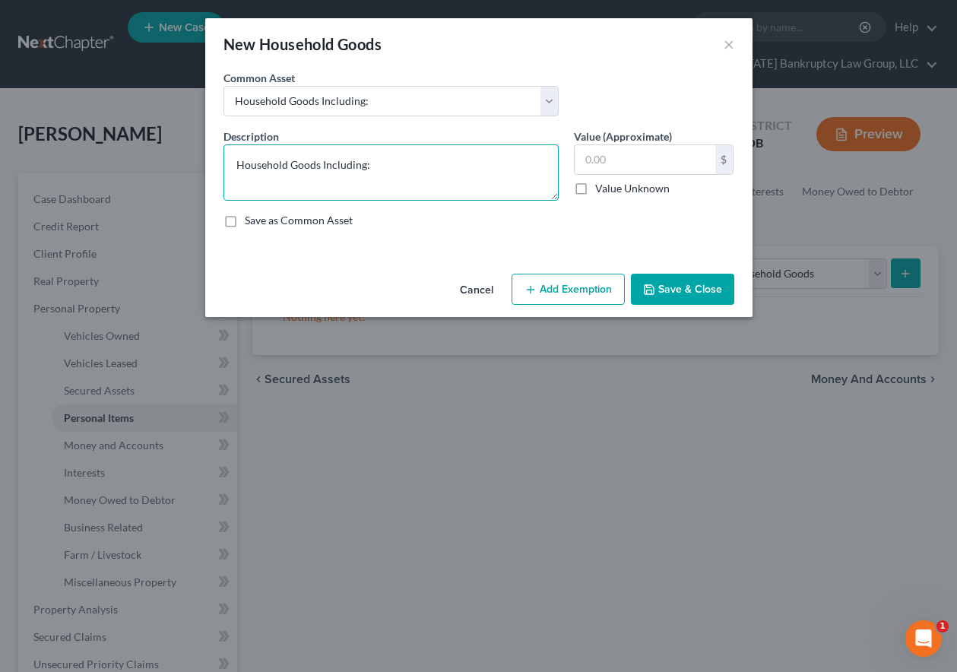
click at [401, 167] on textarea "Household Goods Including:" at bounding box center [391, 172] width 335 height 56
type textarea "Household Goods Including: Entertainment center, bookcase, bed, dresser, desk, …"
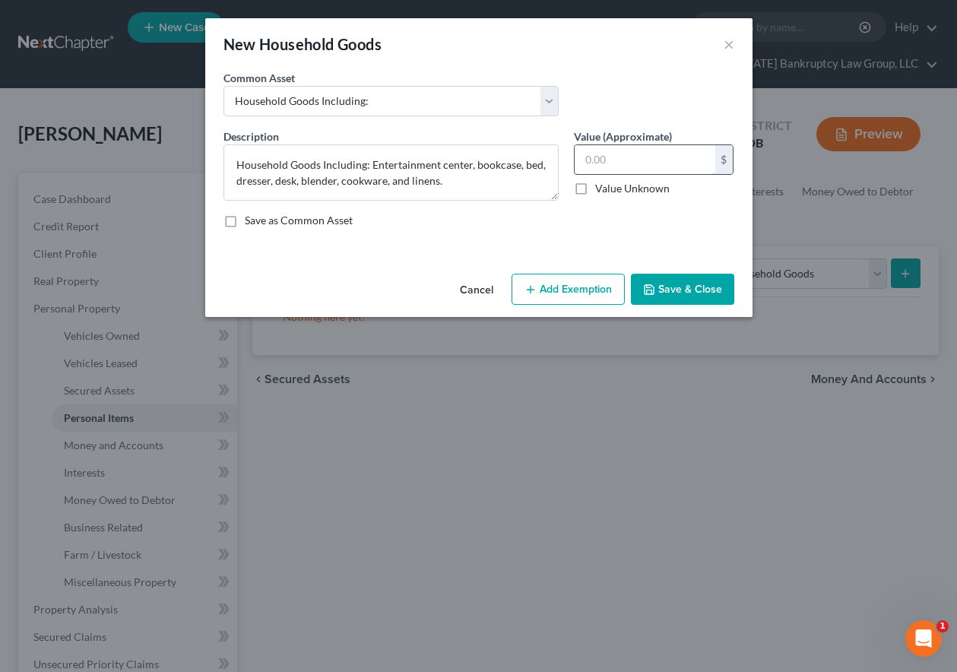
click at [661, 151] on input "text" at bounding box center [645, 159] width 141 height 29
type input "810.00"
click at [579, 287] on button "Add Exemption" at bounding box center [568, 290] width 113 height 32
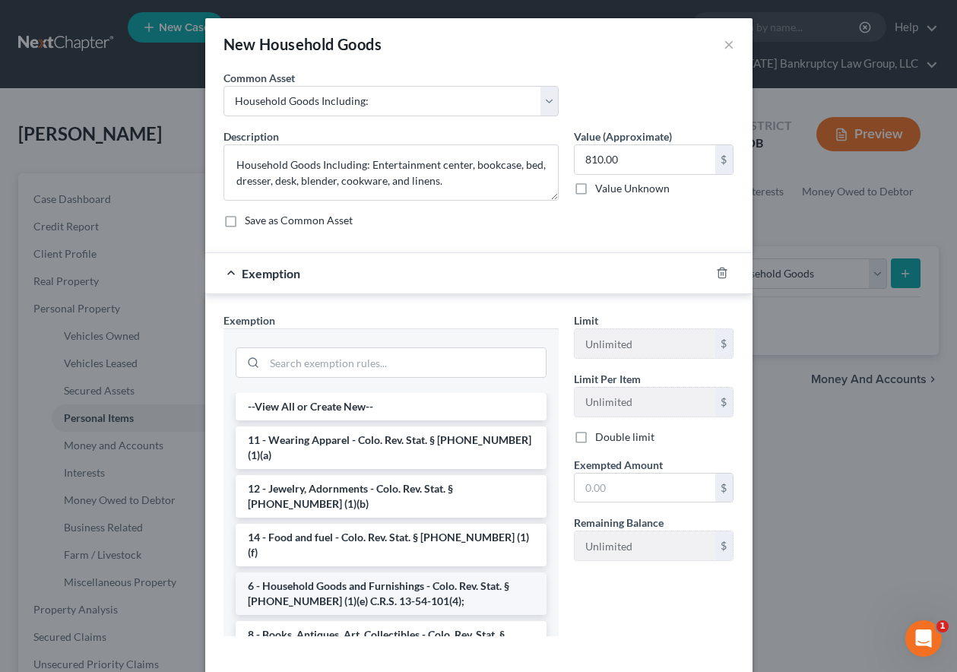
click at [352, 573] on li "6 - Household Goods and Furnishings - Colo. Rev. Stat. § 13-54-102 (1)(e) C.R.S…" at bounding box center [391, 594] width 311 height 43
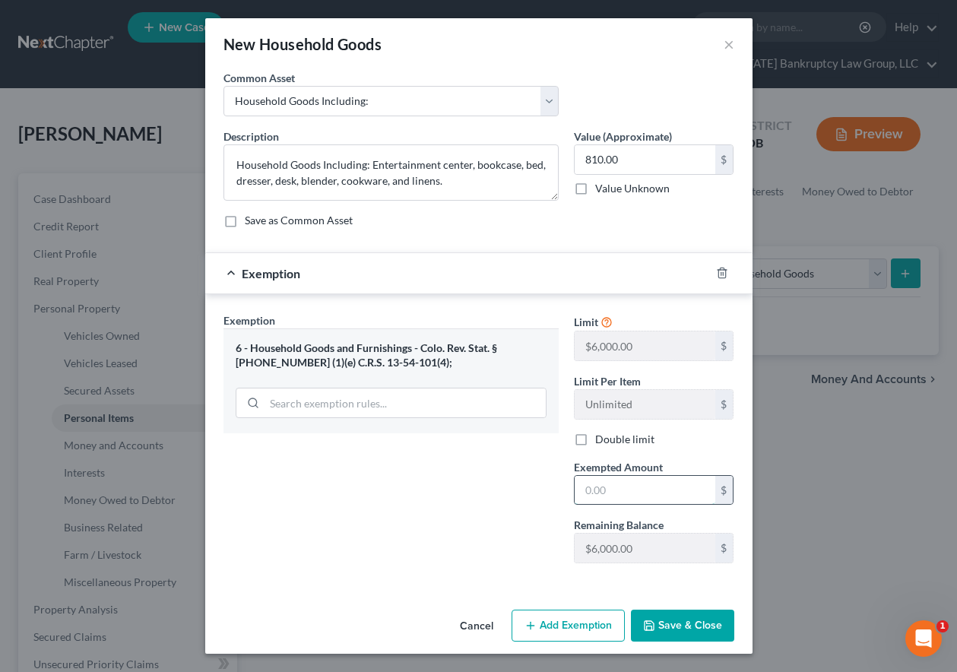
click at [633, 489] on input "text" at bounding box center [645, 490] width 141 height 29
type input "2,000"
click at [703, 627] on button "Save & Close" at bounding box center [682, 626] width 103 height 32
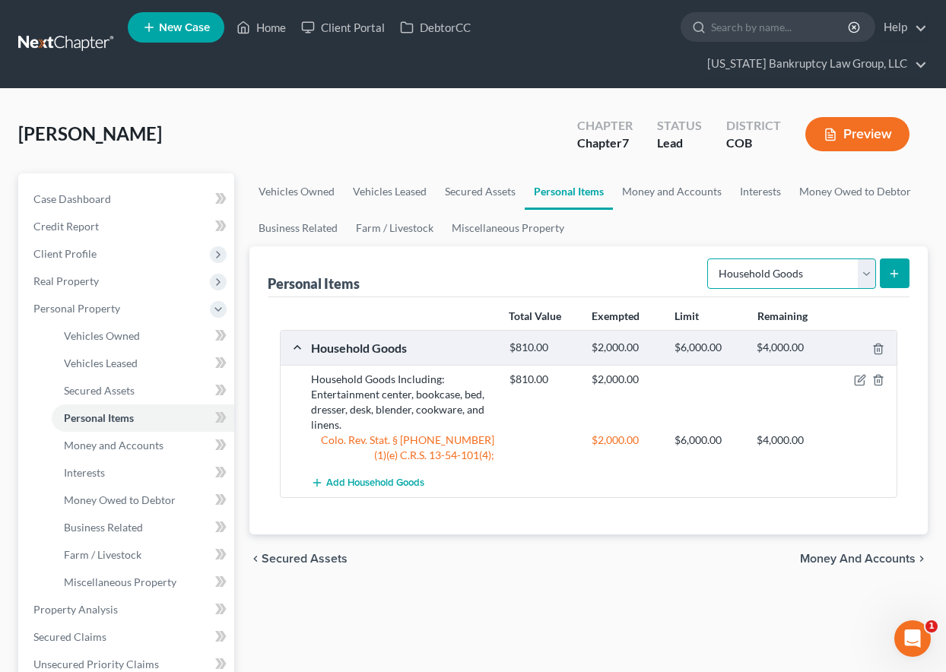
click at [766, 277] on select "Select Item Type Clothing Collectibles Of Value Electronics Firearms Household …" at bounding box center [791, 274] width 169 height 30
select select "electronics"
click at [709, 259] on select "Select Item Type Clothing Collectibles Of Value Electronics Firearms Household …" at bounding box center [791, 274] width 169 height 30
click at [890, 274] on icon "submit" at bounding box center [894, 274] width 12 height 12
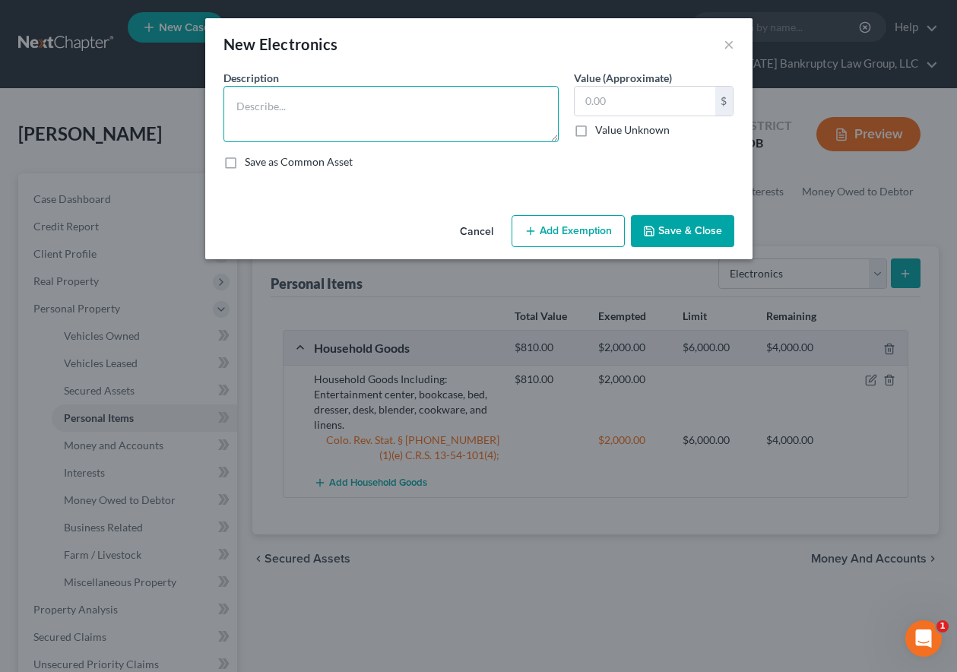
click at [319, 108] on textarea at bounding box center [391, 114] width 335 height 56
type textarea "TV, speakers, cellular telephone, and 2 monitors."
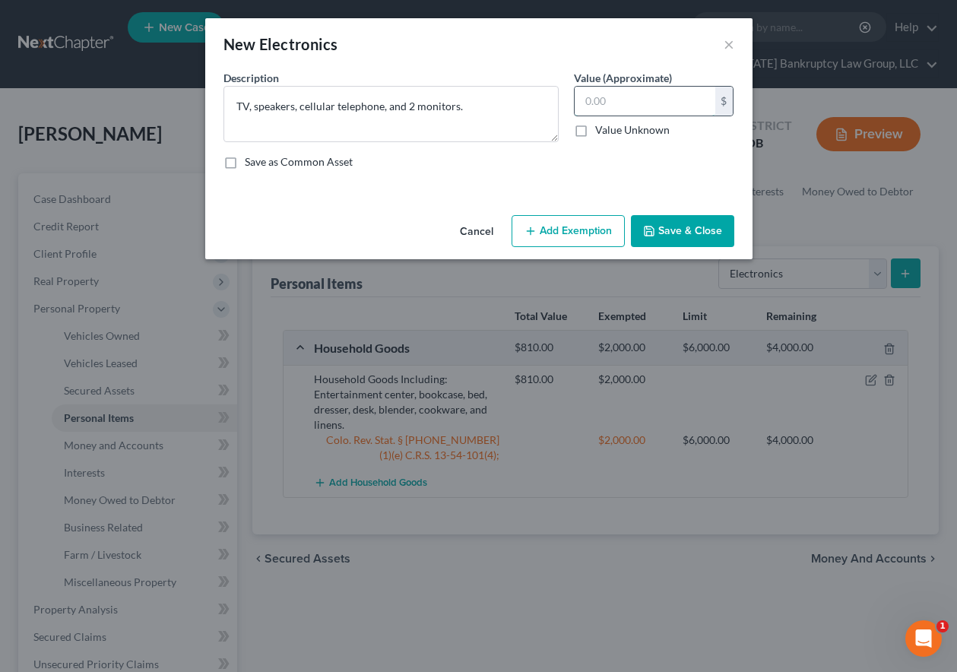
click at [683, 98] on input "text" at bounding box center [645, 101] width 141 height 29
type input "650"
click at [604, 228] on button "Add Exemption" at bounding box center [568, 231] width 113 height 32
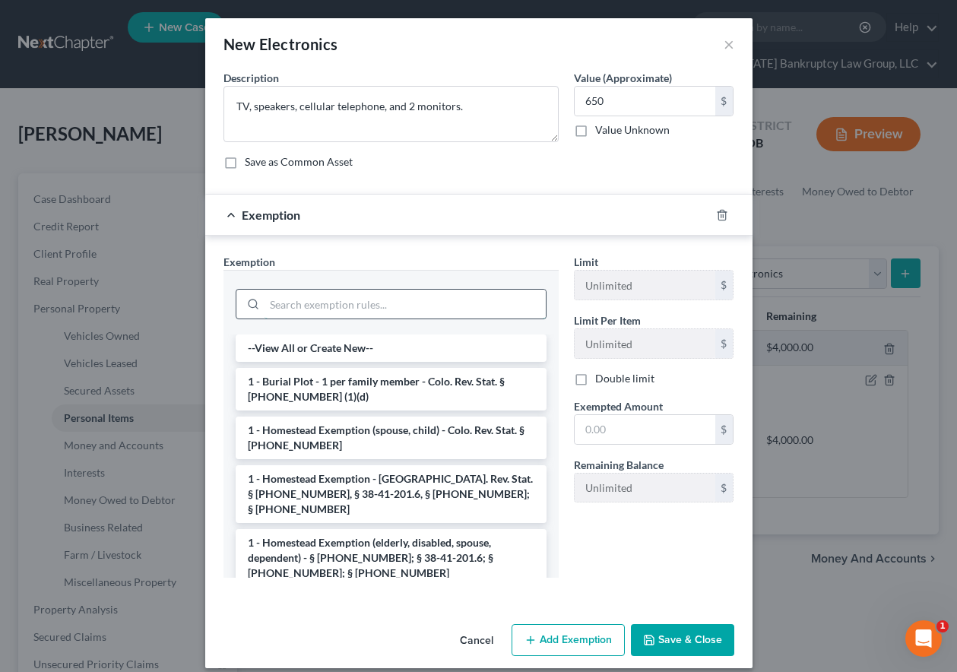
click at [402, 304] on input "search" at bounding box center [405, 304] width 281 height 29
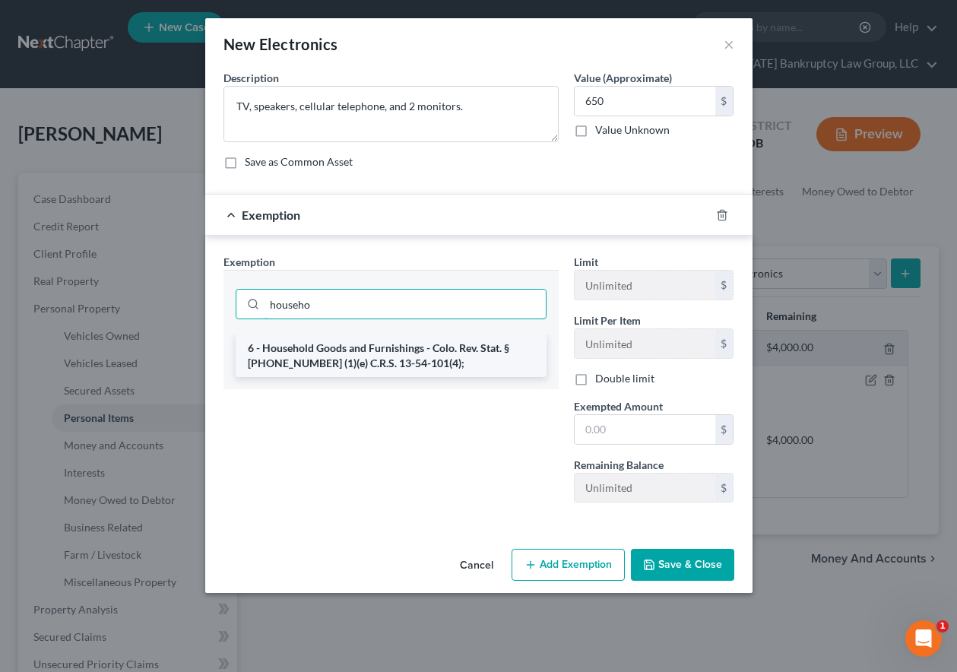
type input "househo"
click at [398, 375] on li "6 - Household Goods and Furnishings - Colo. Rev. Stat. § 13-54-102 (1)(e) C.R.S…" at bounding box center [391, 356] width 311 height 43
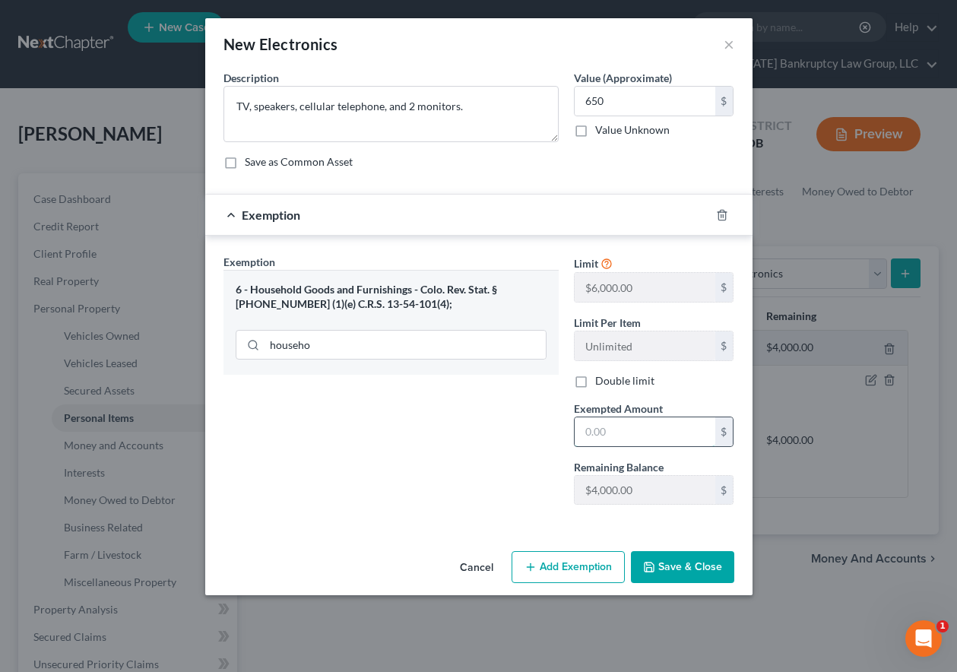
click at [603, 434] on input "text" at bounding box center [645, 431] width 141 height 29
type input "1,500"
click at [700, 575] on button "Save & Close" at bounding box center [682, 567] width 103 height 32
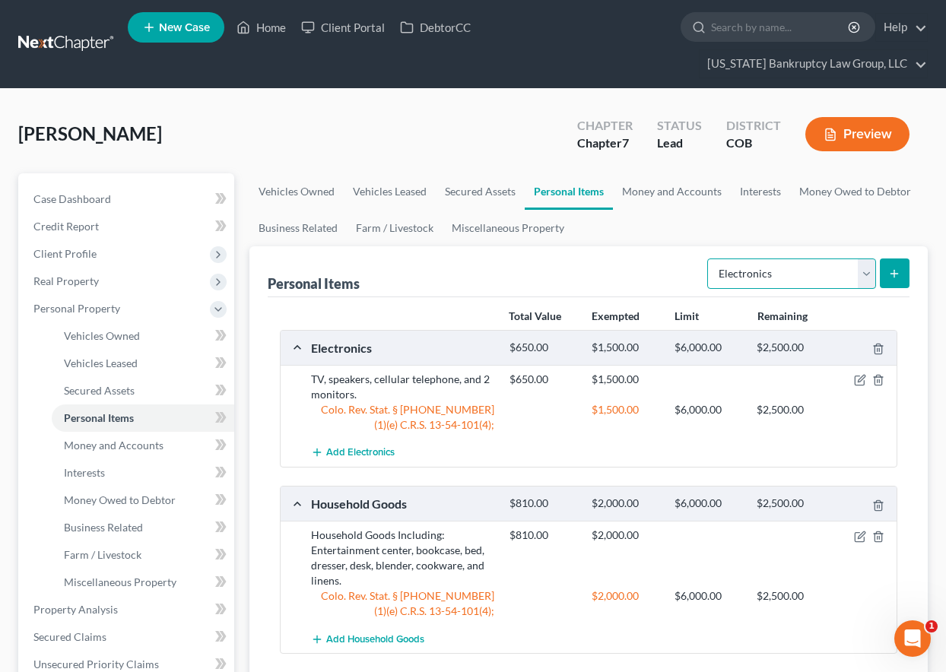
click at [787, 273] on select "Select Item Type Clothing Collectibles Of Value Electronics Firearms Household …" at bounding box center [791, 274] width 169 height 30
select select "firearms"
click at [709, 259] on select "Select Item Type Clothing Collectibles Of Value Electronics Firearms Household …" at bounding box center [791, 274] width 169 height 30
click at [881, 274] on button "submit" at bounding box center [895, 274] width 30 height 30
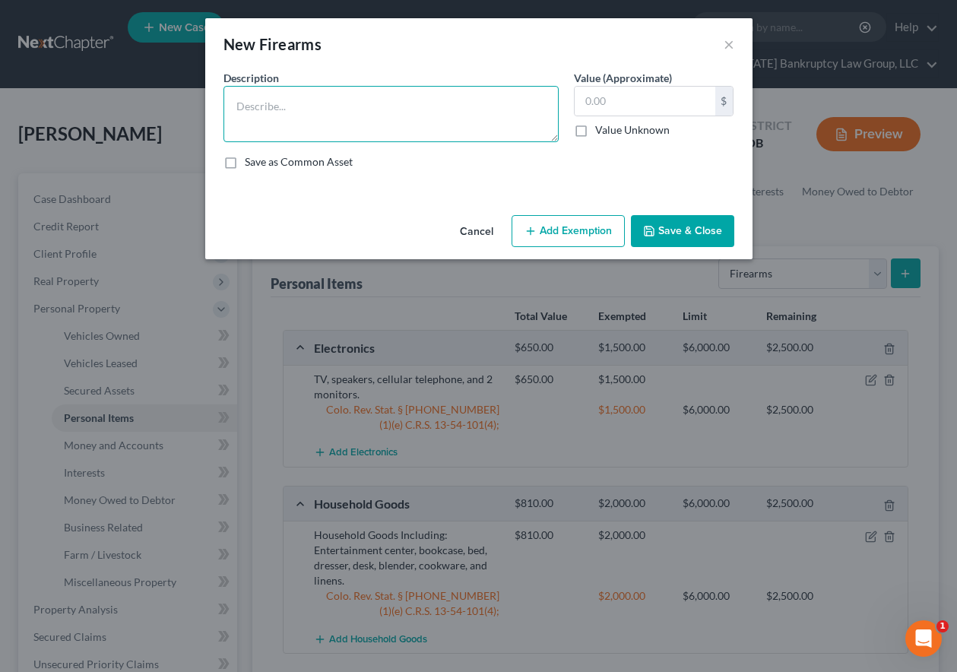
click at [374, 104] on textarea at bounding box center [391, 114] width 335 height 56
type textarea "Glock 43 9mm"
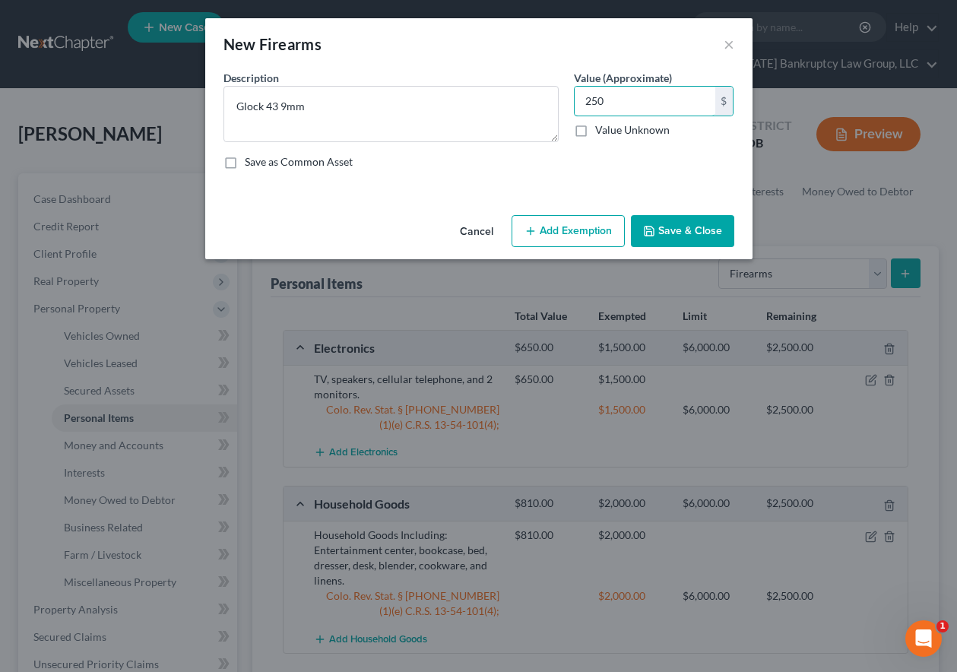
type input "250"
click at [561, 231] on button "Add Exemption" at bounding box center [568, 231] width 113 height 32
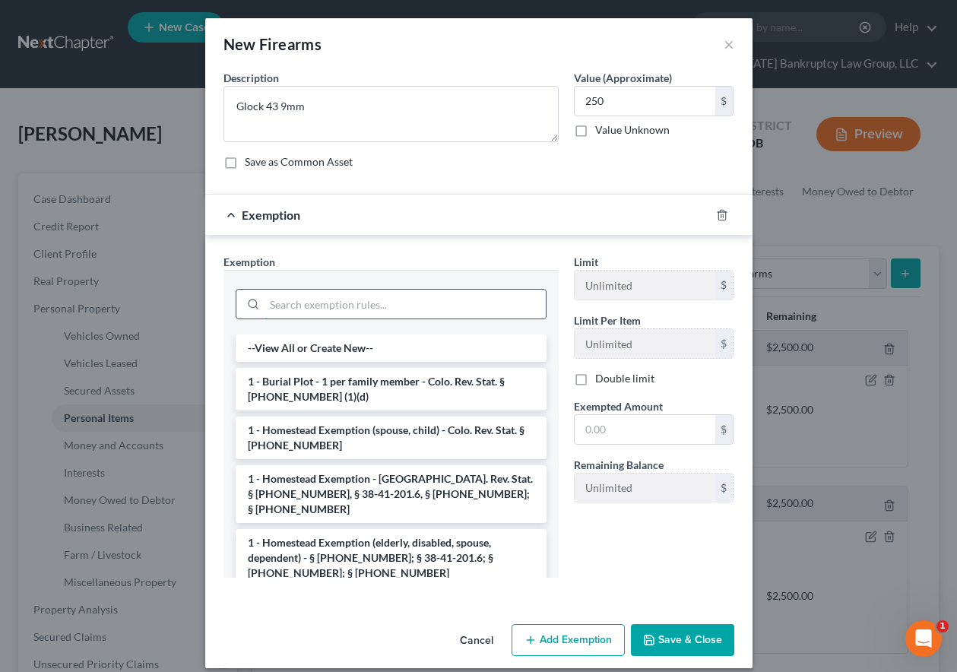
click at [429, 307] on input "search" at bounding box center [405, 304] width 281 height 29
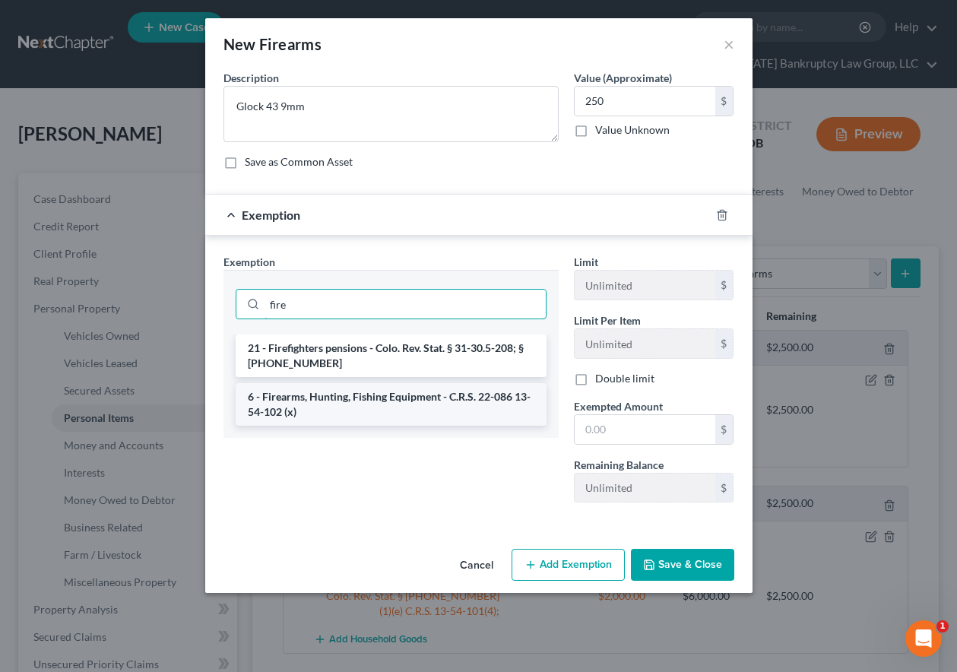
type input "fire"
click at [357, 410] on li "6 - Firearms, Hunting, Fishing Equipment - C.R.S. 22-086 13-54-102 (x)" at bounding box center [391, 404] width 311 height 43
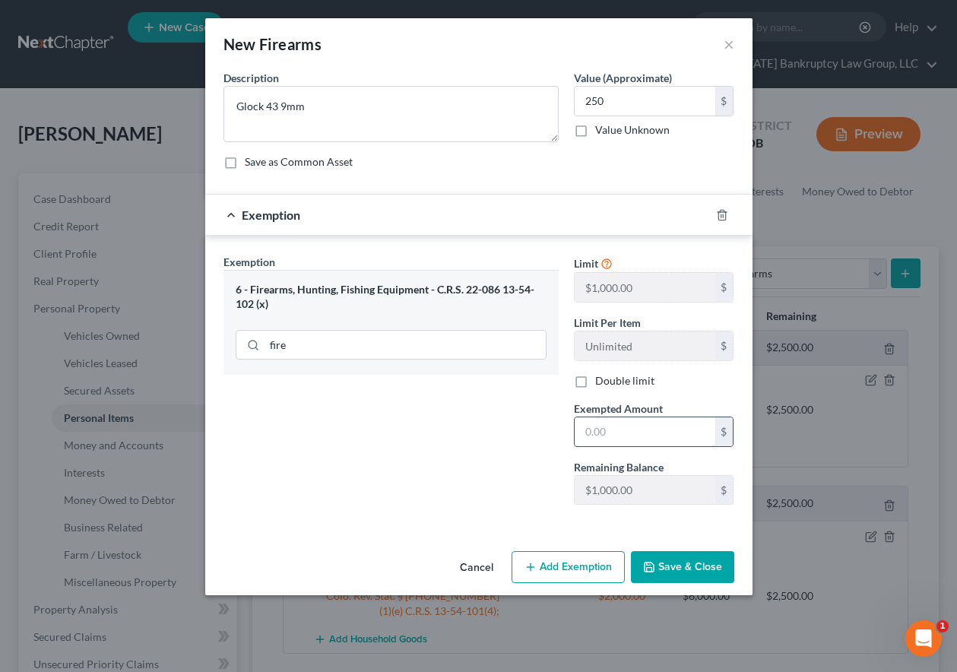
click at [646, 439] on input "text" at bounding box center [645, 431] width 141 height 29
type input "1,000"
click at [688, 567] on button "Save & Close" at bounding box center [682, 567] width 103 height 32
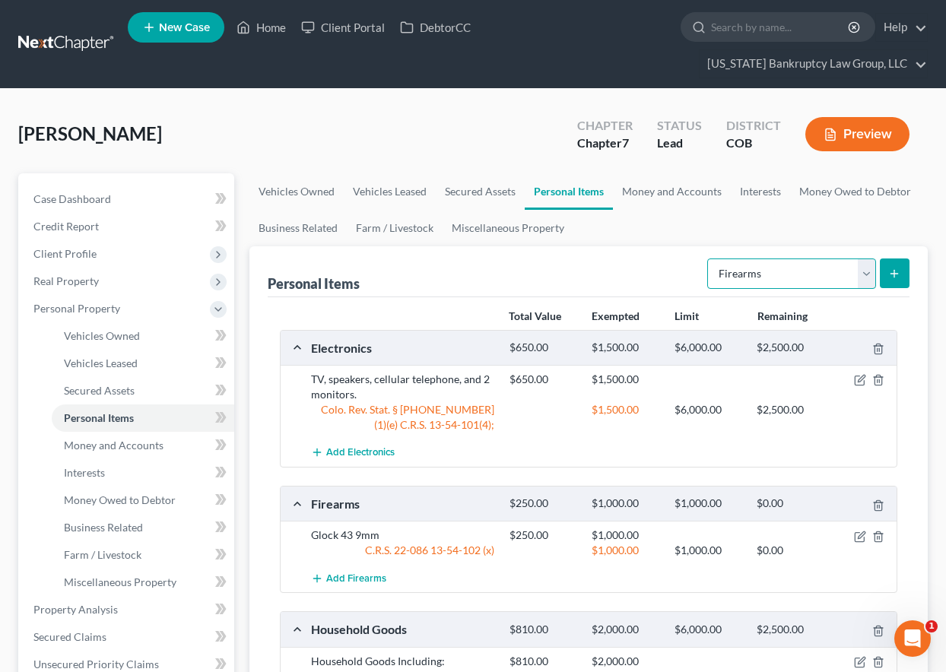
click at [764, 265] on select "Select Item Type Clothing Collectibles Of Value Electronics Firearms Household …" at bounding box center [791, 274] width 169 height 30
select select "collectibles_of_value"
click at [709, 259] on select "Select Item Type Clothing Collectibles Of Value Electronics Firearms Household …" at bounding box center [791, 274] width 169 height 30
click at [900, 273] on icon "submit" at bounding box center [894, 274] width 12 height 12
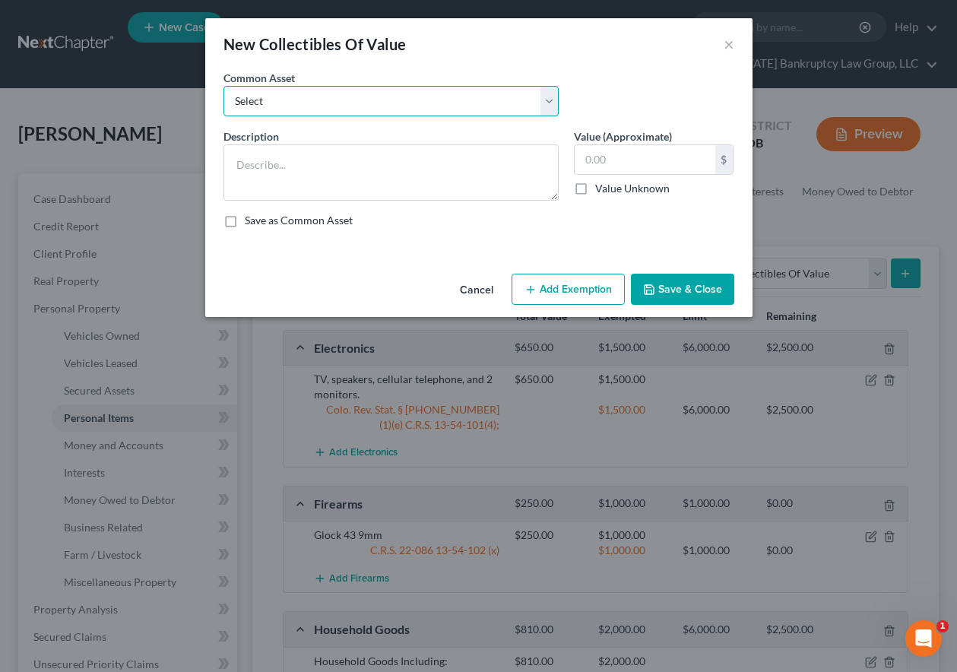
click at [312, 100] on select "Select Books" at bounding box center [391, 101] width 335 height 30
select select "0"
click at [224, 86] on select "Select Books" at bounding box center [391, 101] width 335 height 30
type textarea "Books"
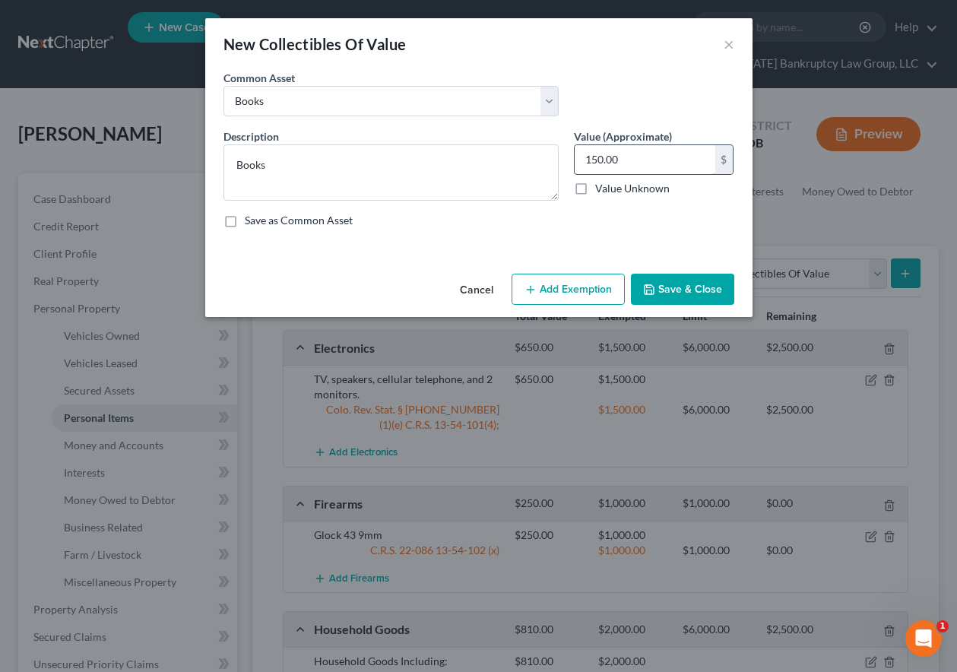
click at [626, 159] on input "150.00" at bounding box center [645, 159] width 141 height 29
click at [545, 279] on button "Add Exemption" at bounding box center [568, 290] width 113 height 32
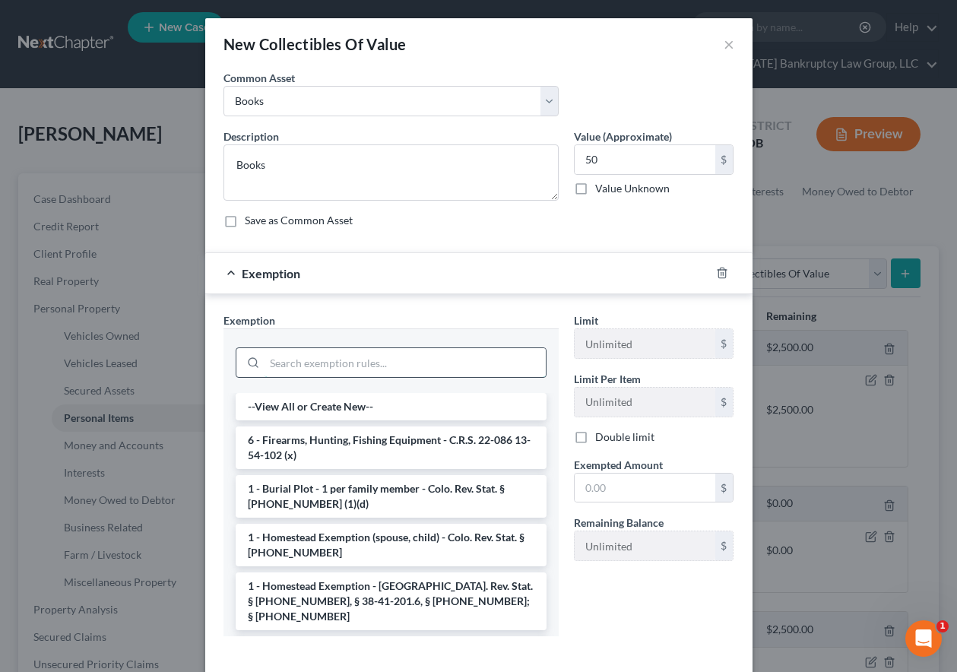
click at [399, 364] on input "search" at bounding box center [405, 362] width 281 height 29
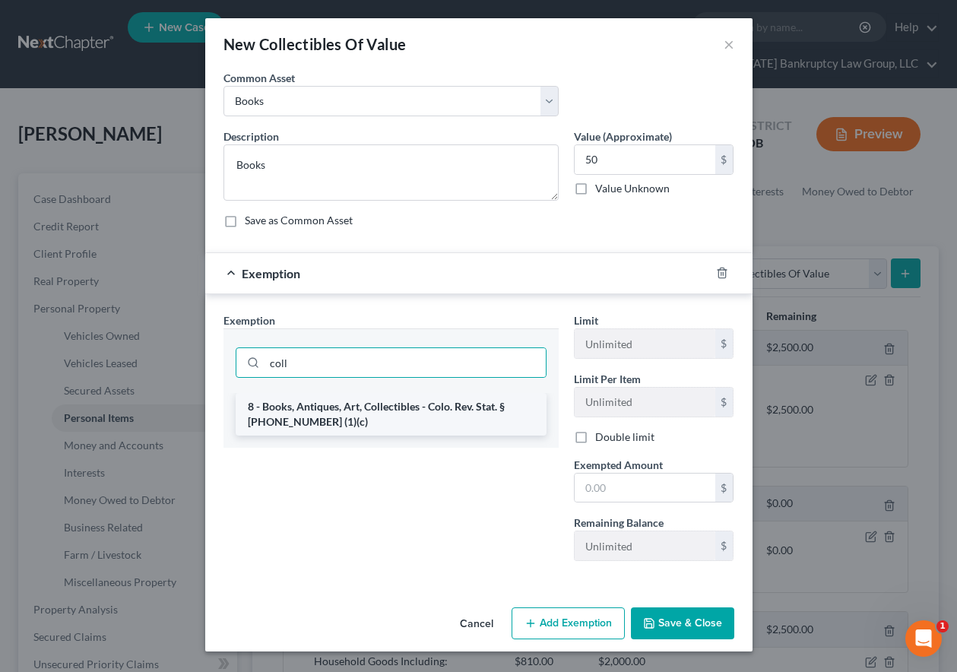
click at [394, 420] on li "8 - Books, Antiques, Art, Collectibles - Colo. Rev. Stat. § 13-54-102 (1)(c)" at bounding box center [391, 414] width 311 height 43
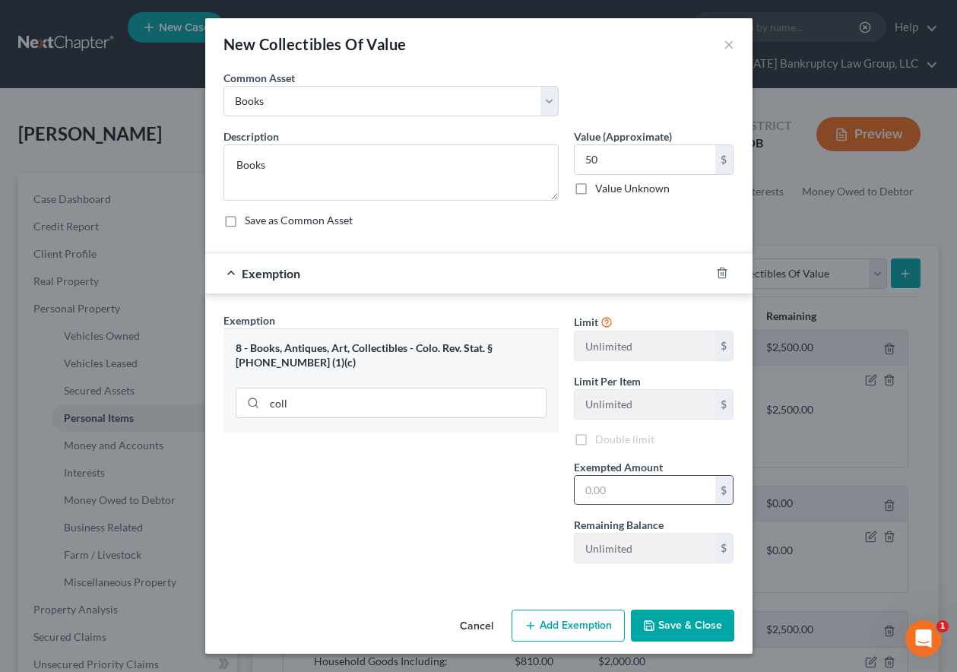
click at [627, 505] on div "$" at bounding box center [654, 490] width 160 height 30
click at [624, 493] on input "text" at bounding box center [645, 490] width 141 height 29
click at [678, 633] on button "Save & Close" at bounding box center [682, 626] width 103 height 32
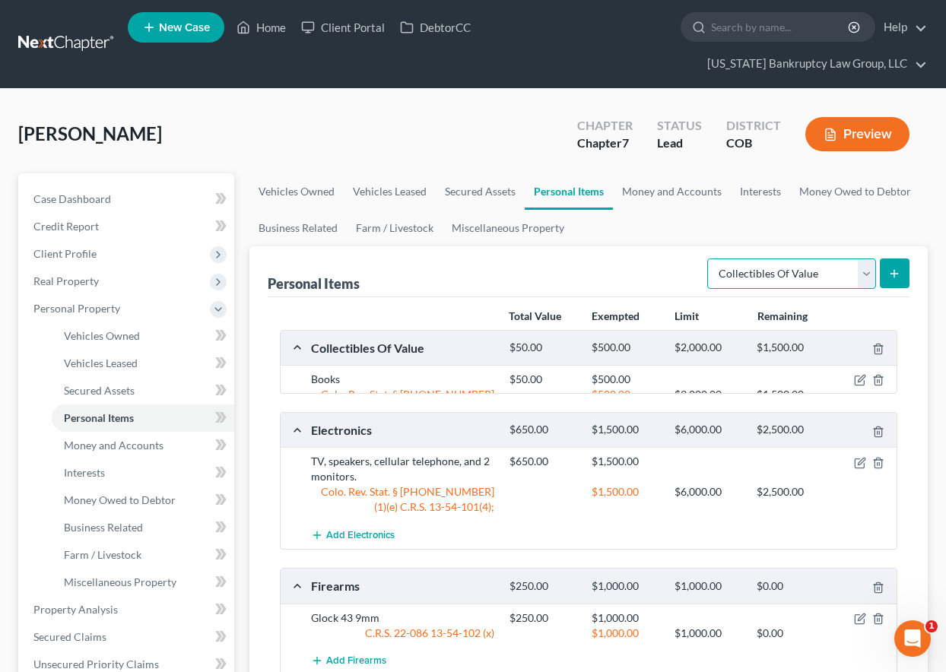
click at [858, 259] on select "Select Item Type Clothing Collectibles Of Value Electronics Firearms Household …" at bounding box center [791, 274] width 169 height 30
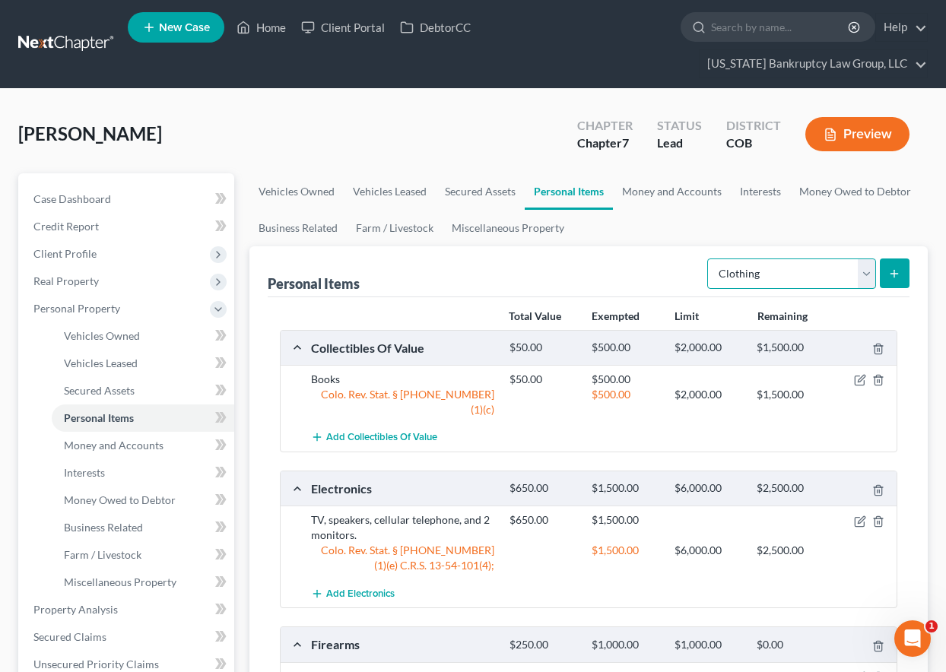
click at [709, 259] on select "Select Item Type Clothing Collectibles Of Value Electronics Firearms Household …" at bounding box center [791, 274] width 169 height 30
click at [897, 269] on icon "submit" at bounding box center [894, 274] width 12 height 12
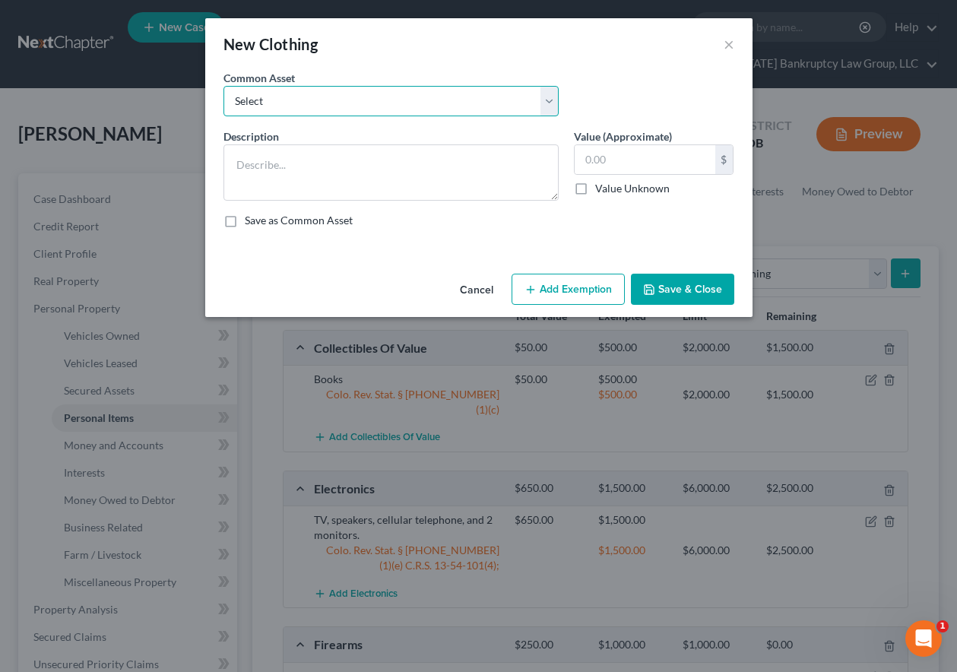
click at [271, 94] on select "Select Clothing and Outerwear" at bounding box center [391, 101] width 335 height 30
click at [224, 86] on select "Select Clothing and Outerwear" at bounding box center [391, 101] width 335 height 30
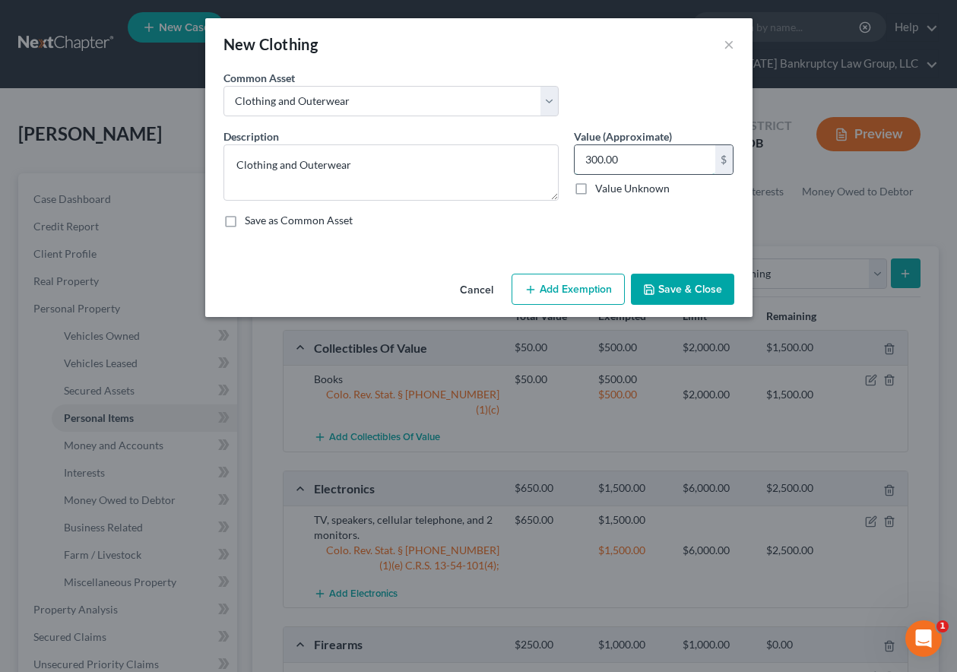
click at [632, 154] on input "300.00" at bounding box center [645, 159] width 141 height 29
click at [578, 275] on button "Add Exemption" at bounding box center [568, 290] width 113 height 32
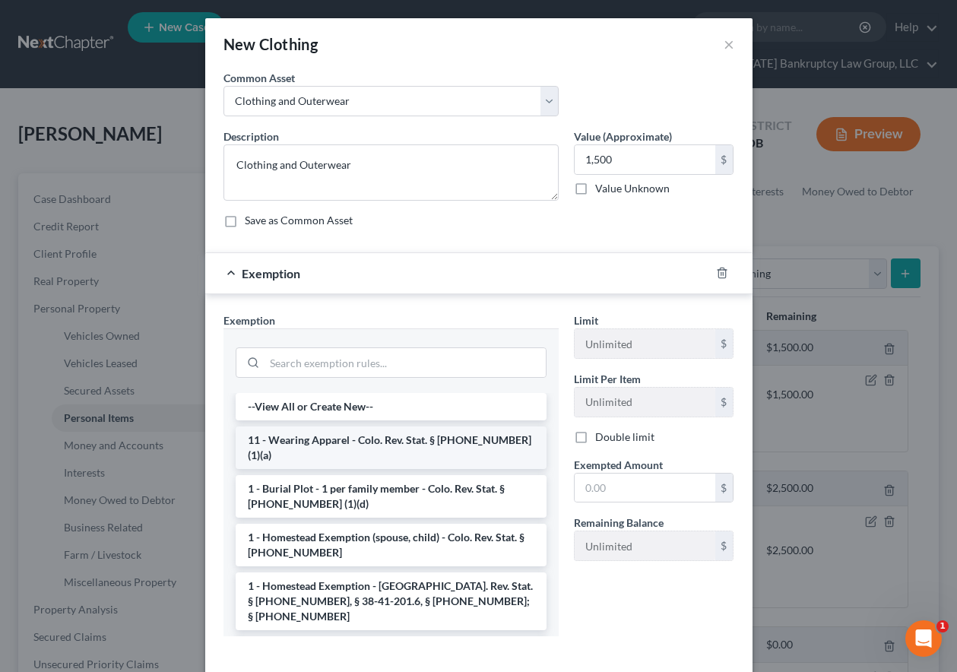
click at [421, 450] on li "11 - Wearing Apparel - Colo. Rev. Stat. § 13-54-102 (1)(a)" at bounding box center [391, 448] width 311 height 43
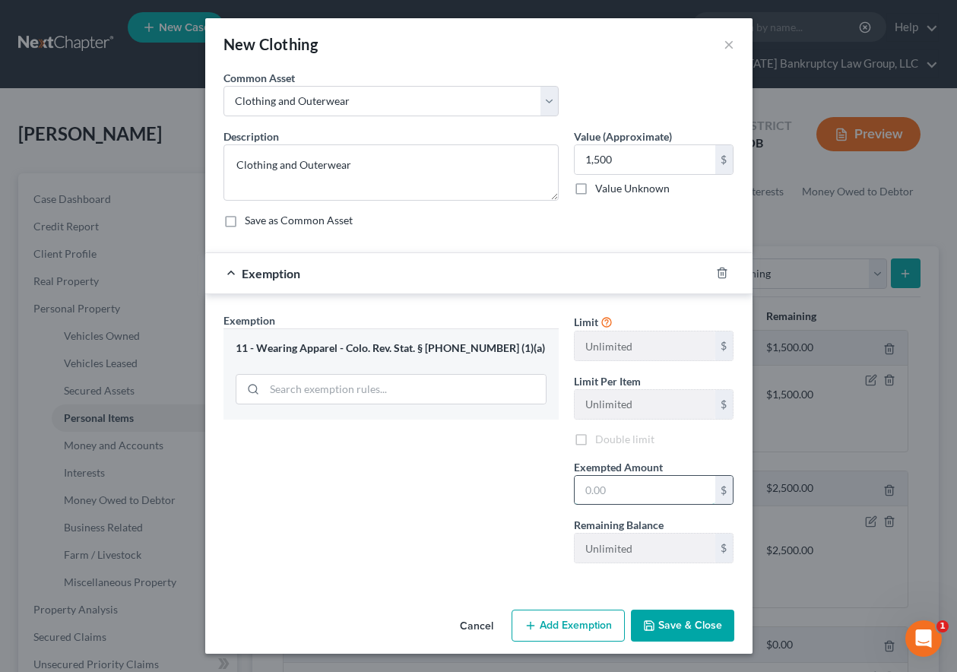
click at [639, 480] on input "text" at bounding box center [645, 490] width 141 height 29
click at [710, 629] on button "Save & Close" at bounding box center [682, 626] width 103 height 32
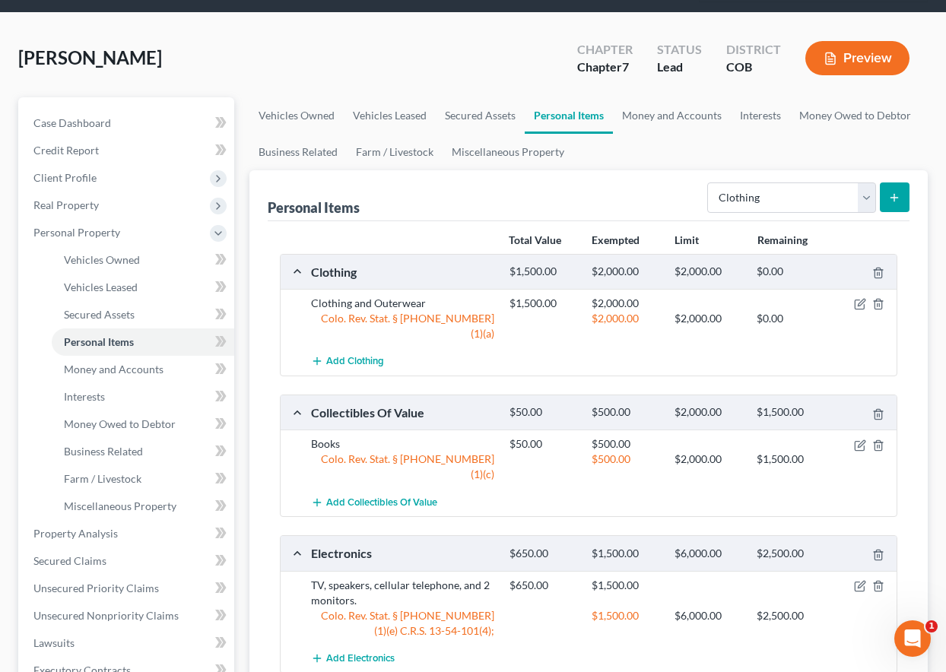
scroll to position [152, 0]
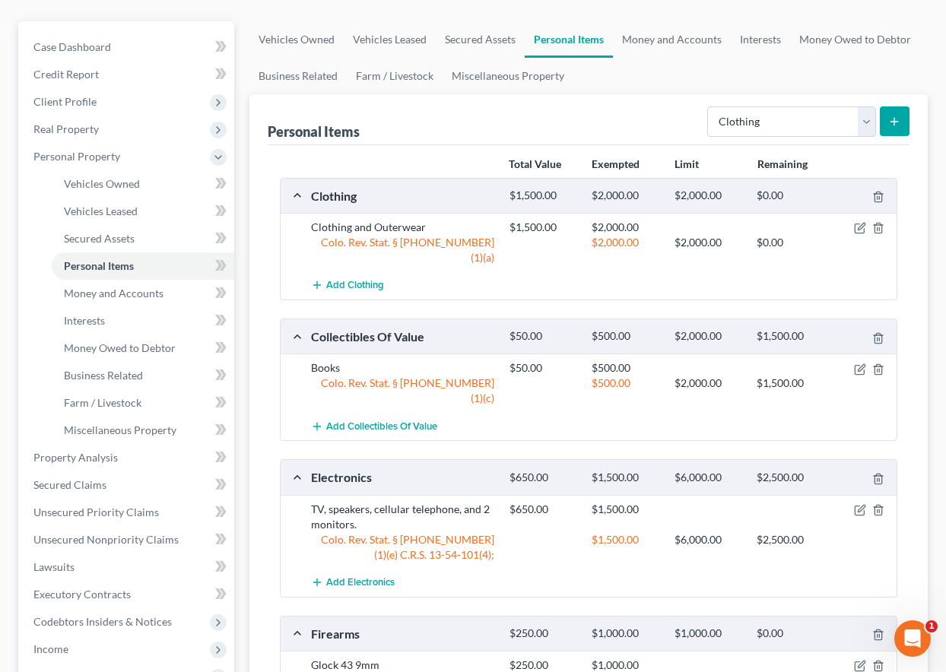
click at [804, 100] on div "Select Item Type Clothing Collectibles Of Value Electronics Firearms Household …" at bounding box center [805, 120] width 208 height 40
click at [804, 112] on select "Select Item Type Clothing Collectibles Of Value Electronics Firearms Household …" at bounding box center [791, 121] width 169 height 30
click at [709, 106] on select "Select Item Type Clothing Collectibles Of Value Electronics Firearms Household …" at bounding box center [791, 121] width 169 height 30
click at [888, 125] on icon "submit" at bounding box center [894, 122] width 12 height 12
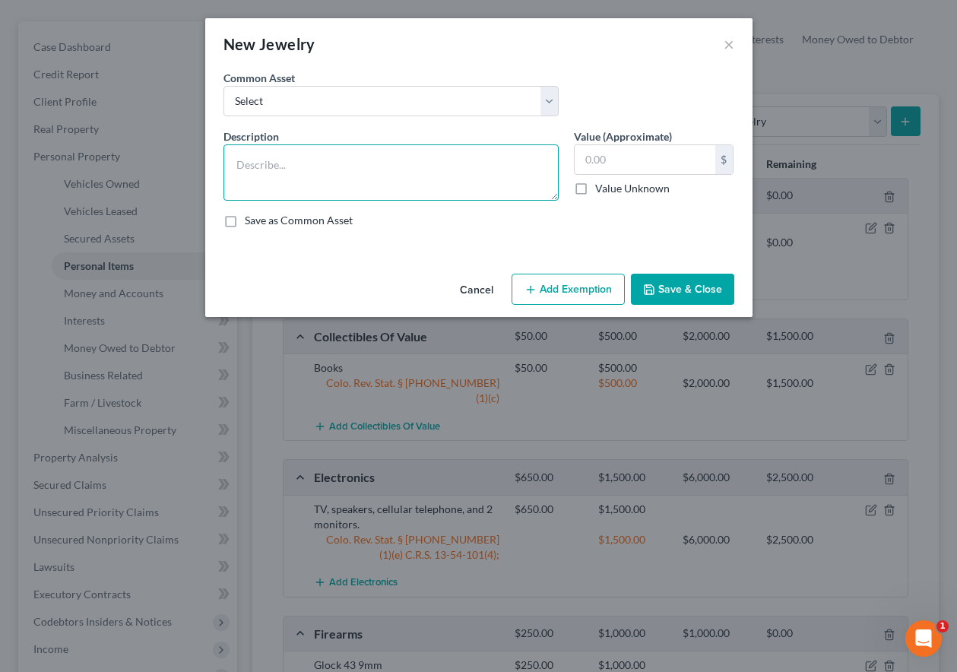
click at [365, 161] on textarea at bounding box center [391, 172] width 335 height 56
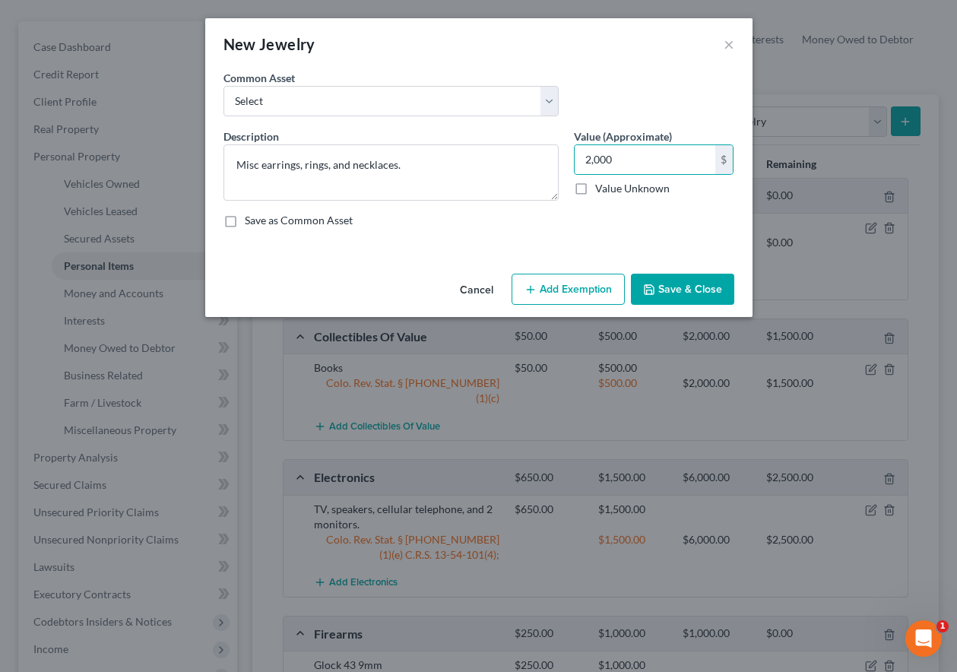
click at [581, 283] on button "Add Exemption" at bounding box center [568, 290] width 113 height 32
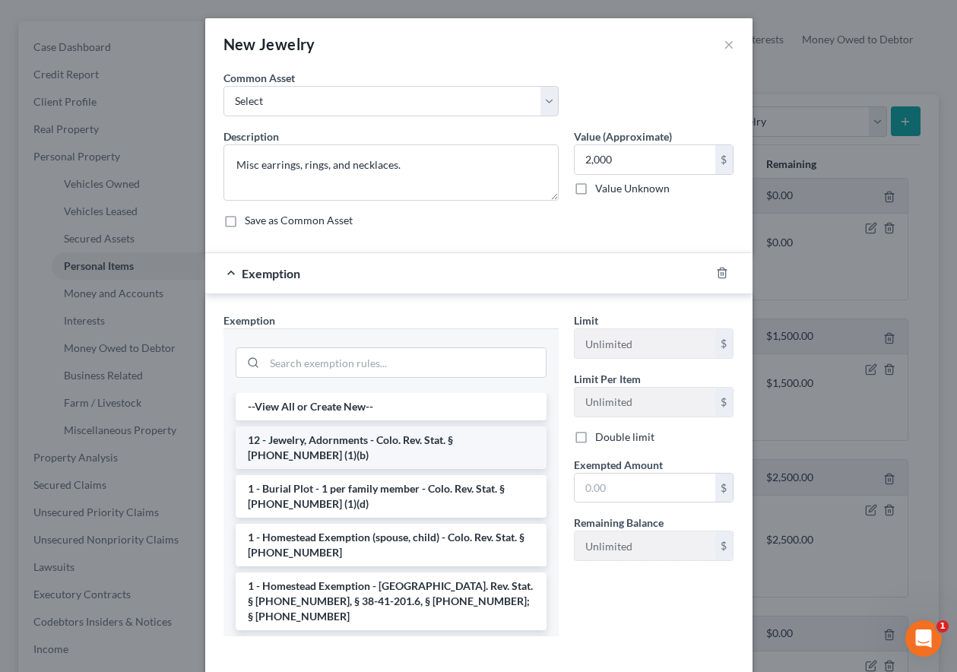
click at [394, 439] on li "12 - Jewelry, Adornments - Colo. Rev. Stat. § 13-54-102 (1)(b)" at bounding box center [391, 448] width 311 height 43
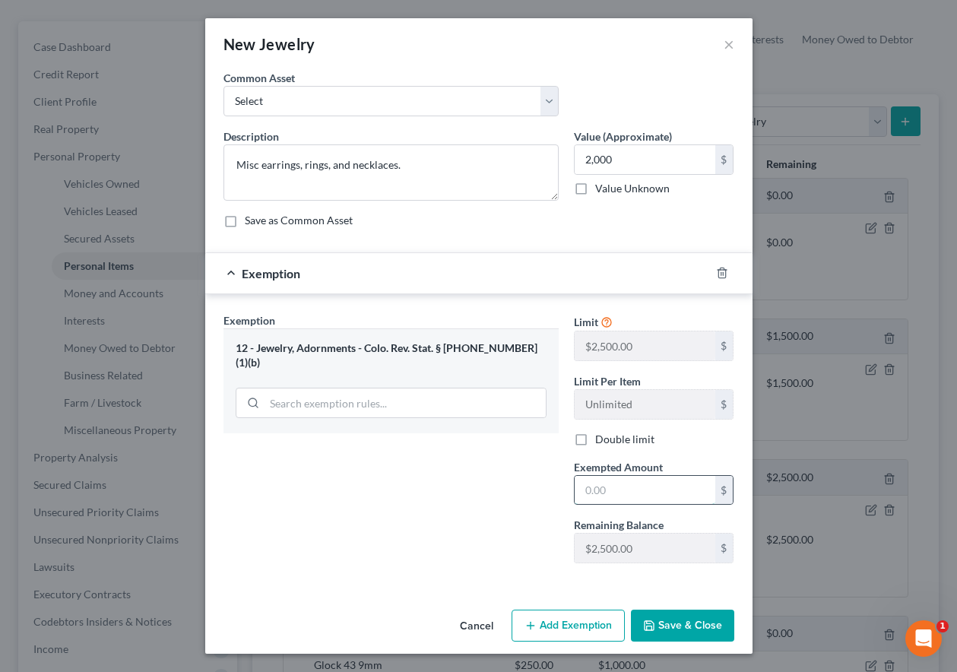
click at [671, 493] on input "text" at bounding box center [645, 490] width 141 height 29
click at [709, 621] on button "Save & Close" at bounding box center [682, 626] width 103 height 32
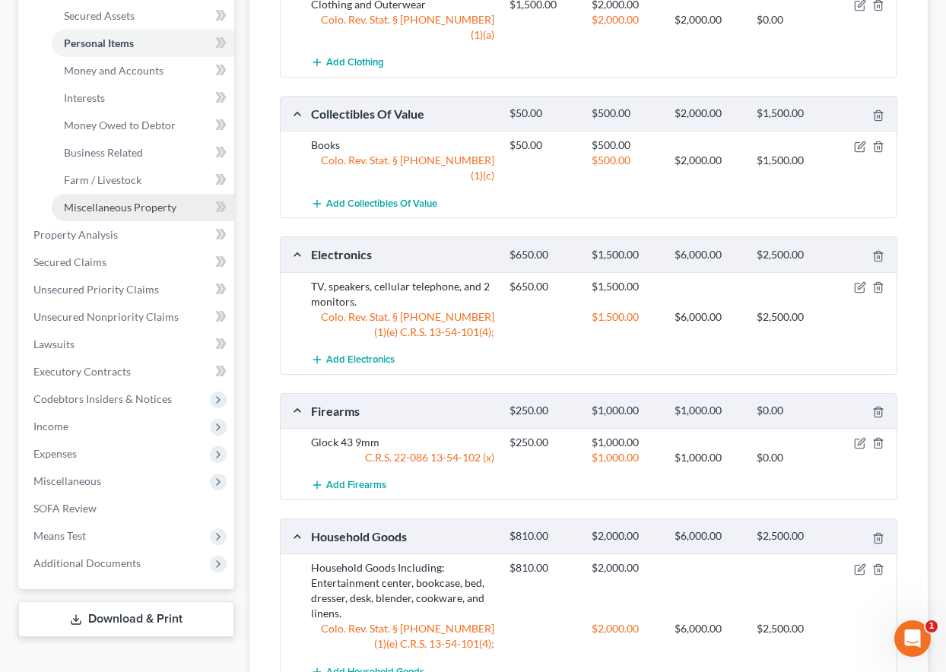
scroll to position [456, 0]
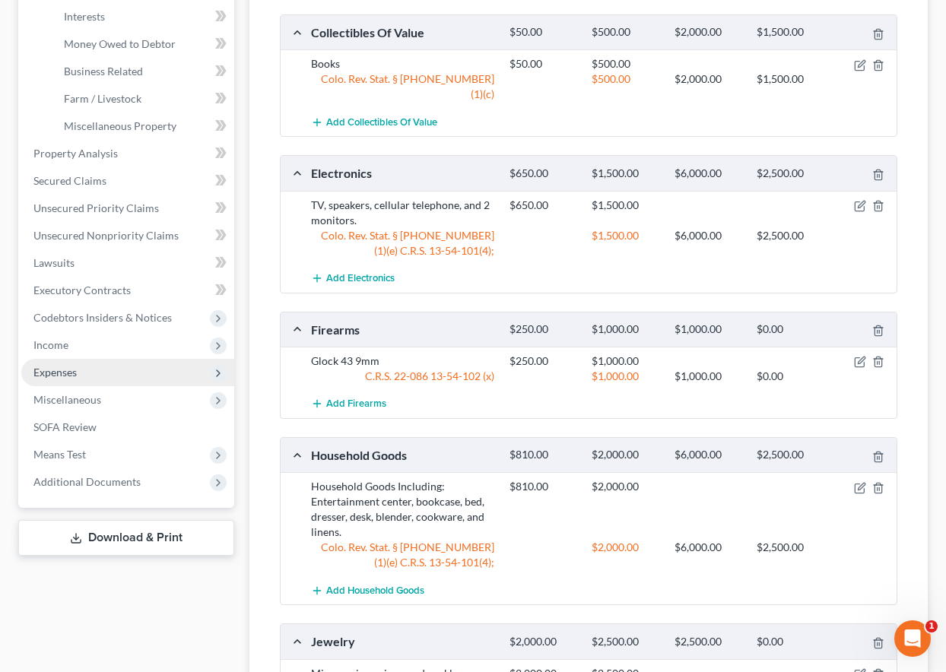
click at [45, 373] on span "Expenses" at bounding box center [54, 372] width 43 height 13
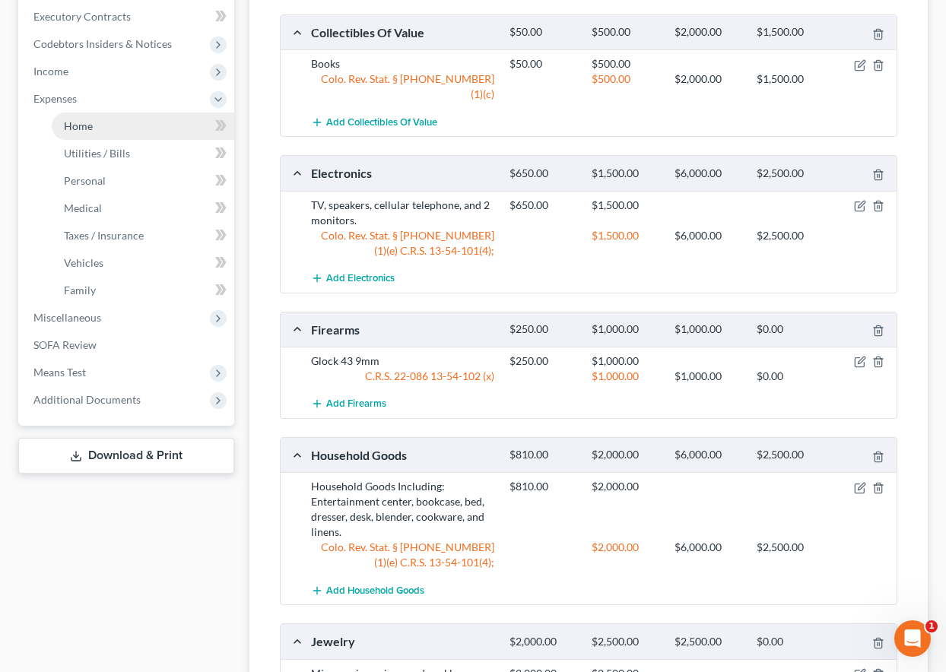
click at [71, 128] on span "Home" at bounding box center [78, 125] width 29 height 13
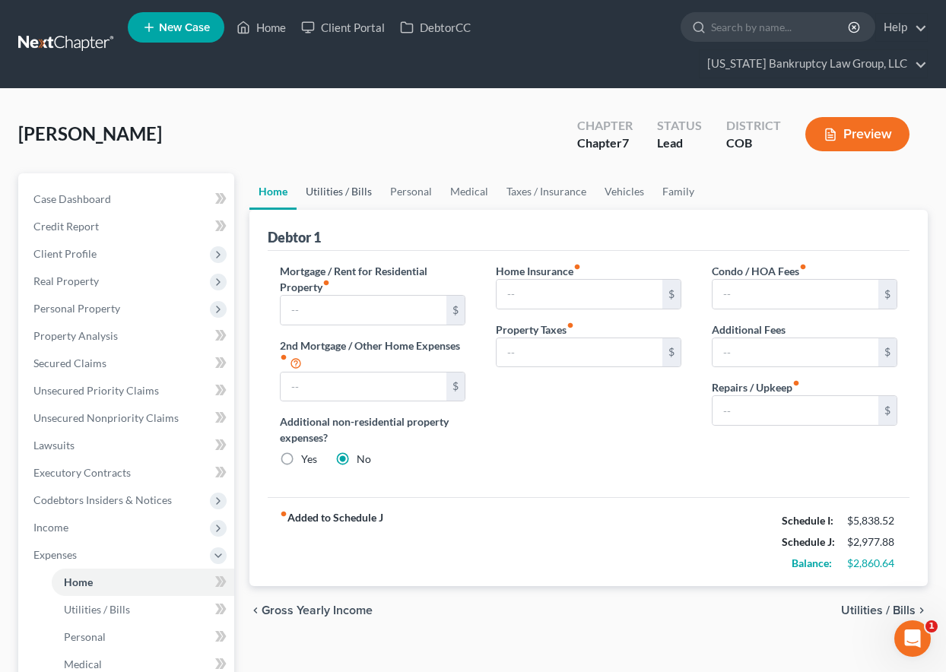
click at [321, 183] on link "Utilities / Bills" at bounding box center [339, 191] width 84 height 36
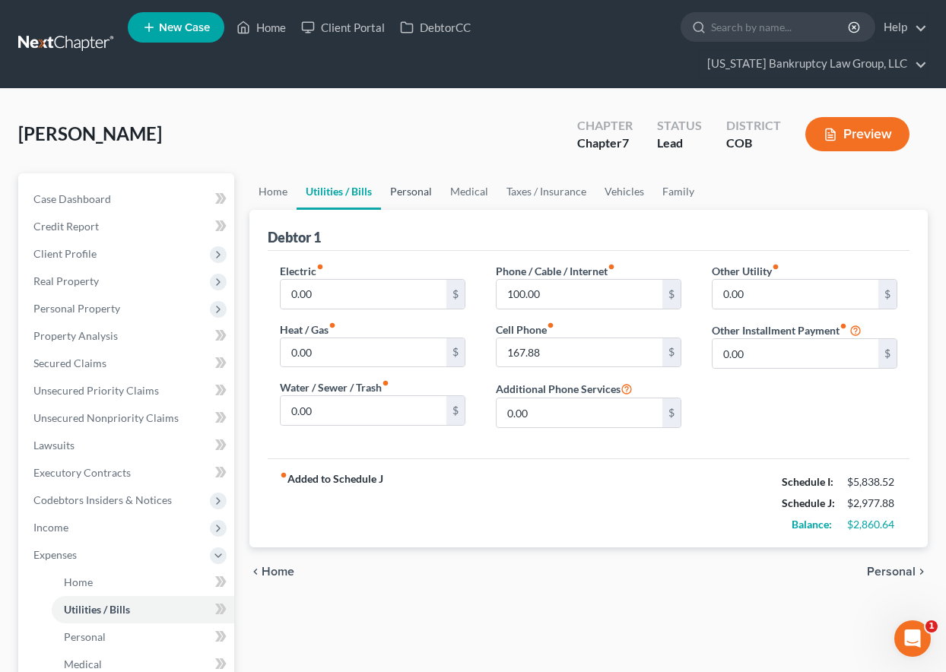
click at [401, 192] on link "Personal" at bounding box center [411, 191] width 60 height 36
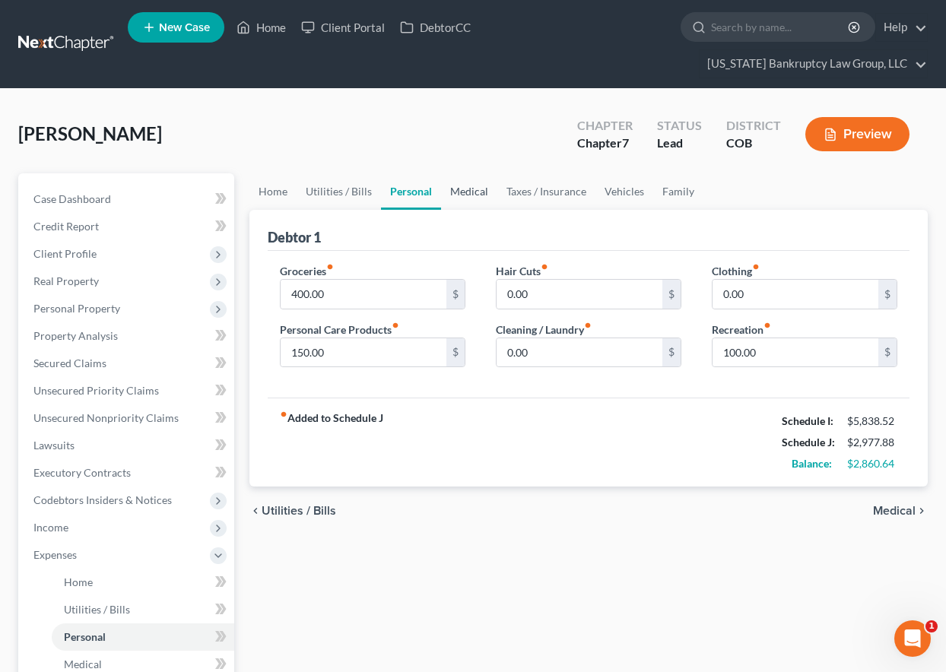
click at [468, 189] on link "Medical" at bounding box center [469, 191] width 56 height 36
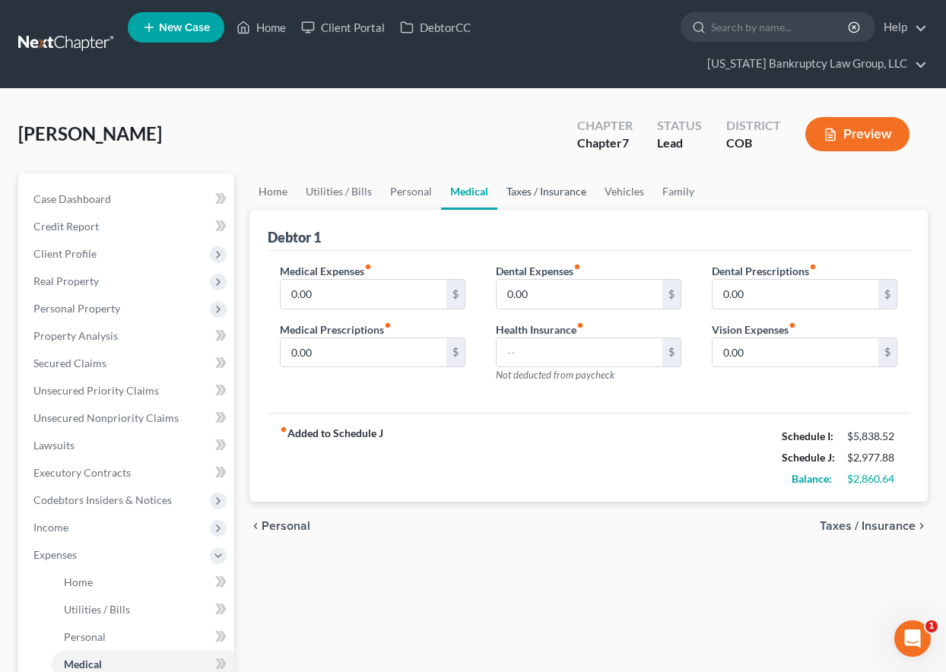
click at [532, 191] on link "Taxes / Insurance" at bounding box center [546, 191] width 98 height 36
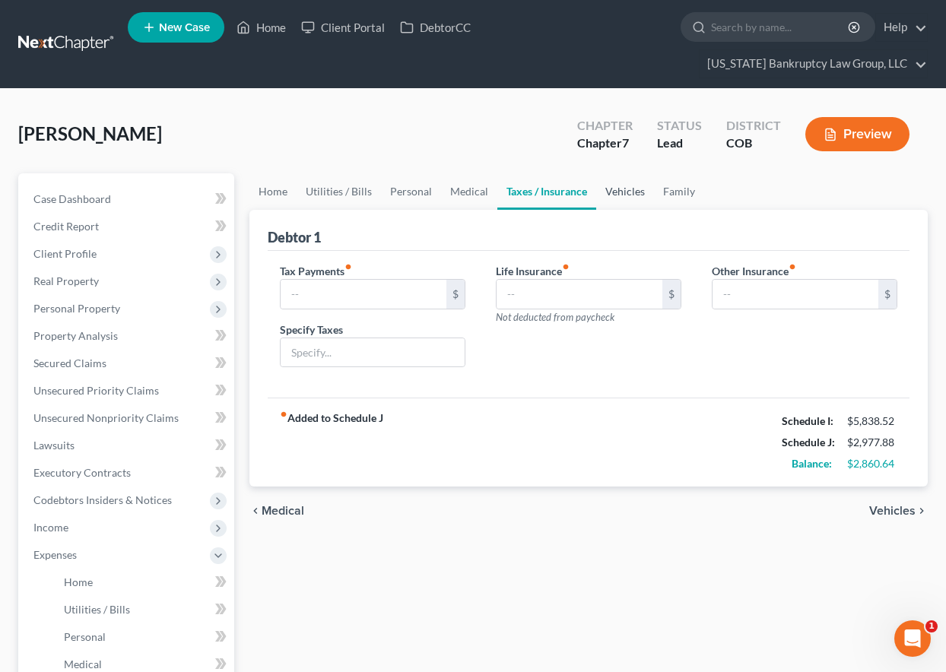
click at [618, 186] on link "Vehicles" at bounding box center [625, 191] width 58 height 36
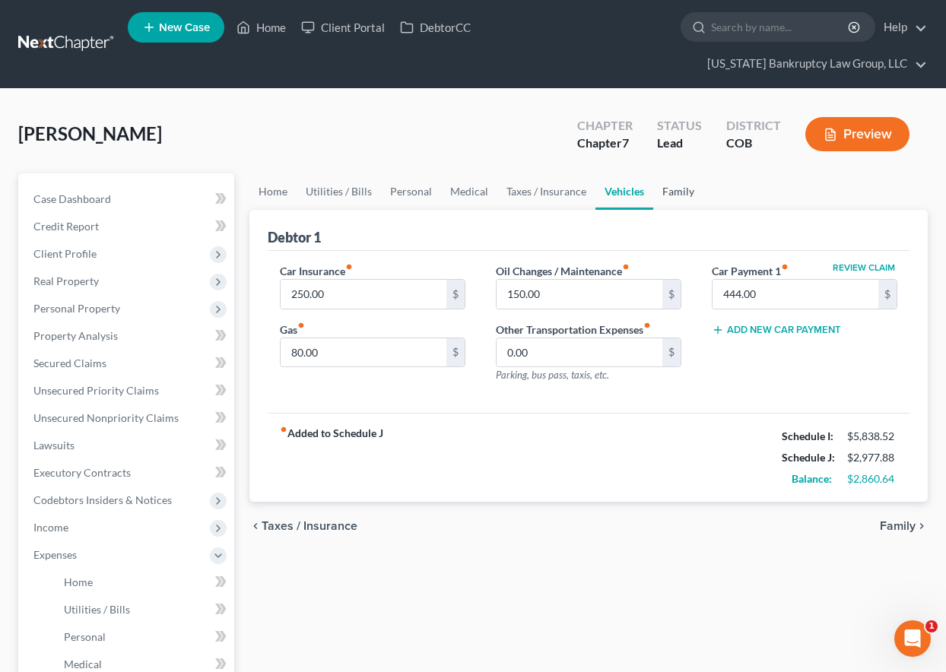
click at [691, 194] on link "Family" at bounding box center [678, 191] width 50 height 36
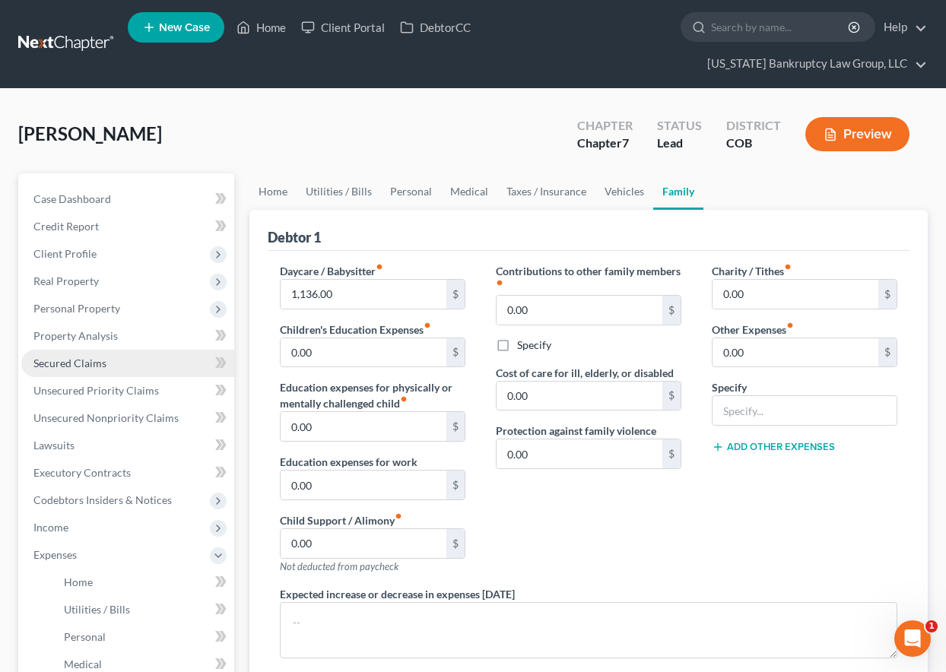
click at [88, 357] on span "Secured Claims" at bounding box center [69, 363] width 73 height 13
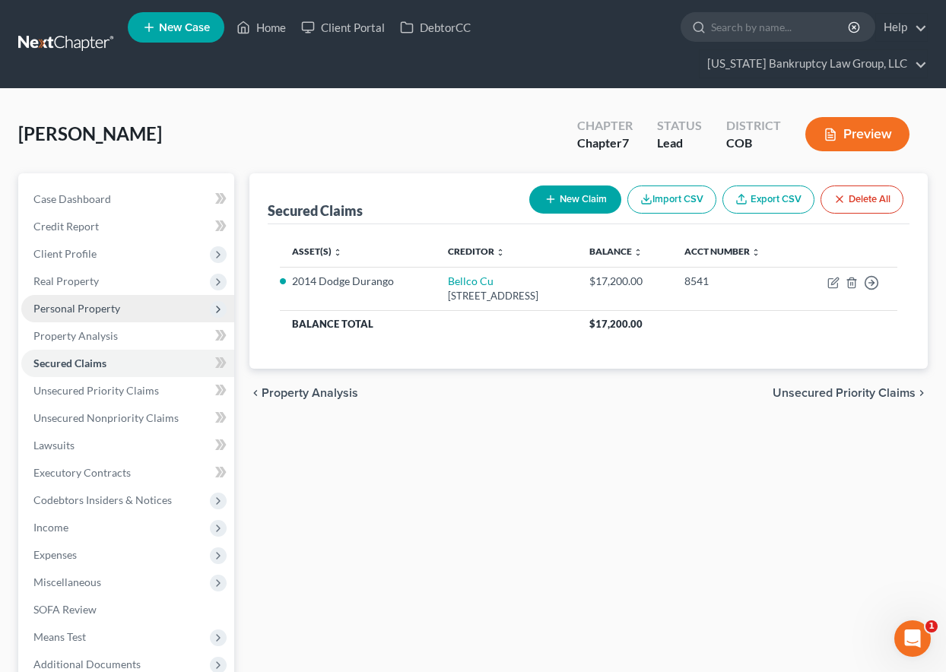
click at [81, 308] on span "Personal Property" at bounding box center [76, 308] width 87 height 13
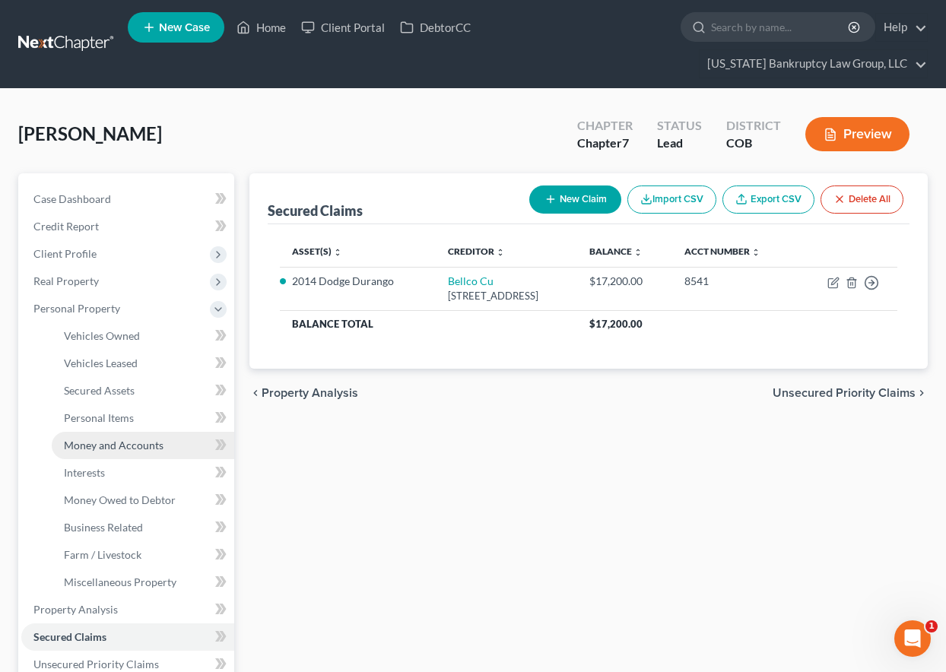
click at [91, 443] on span "Money and Accounts" at bounding box center [114, 445] width 100 height 13
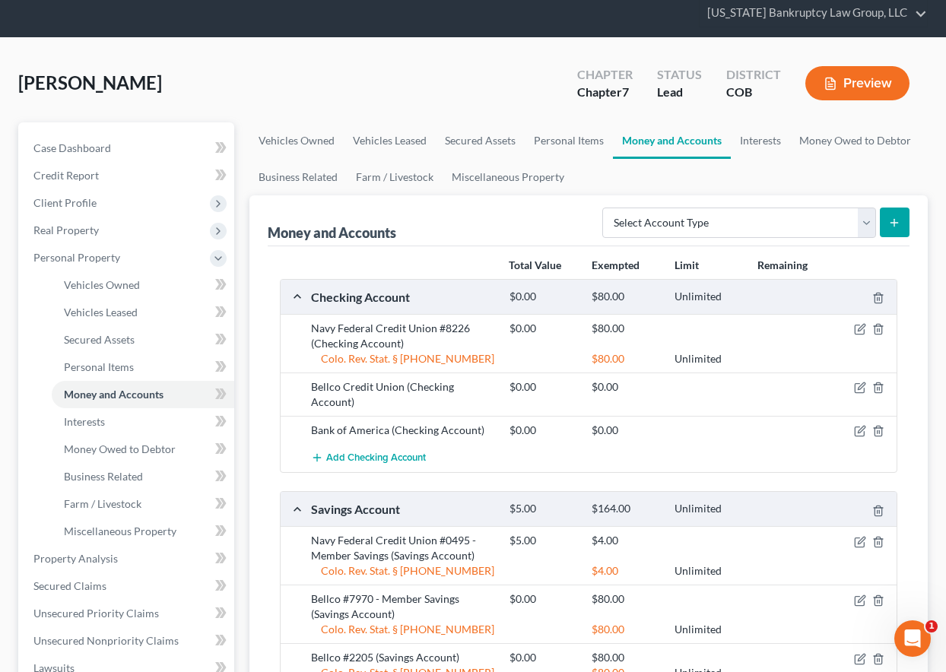
scroll to position [152, 0]
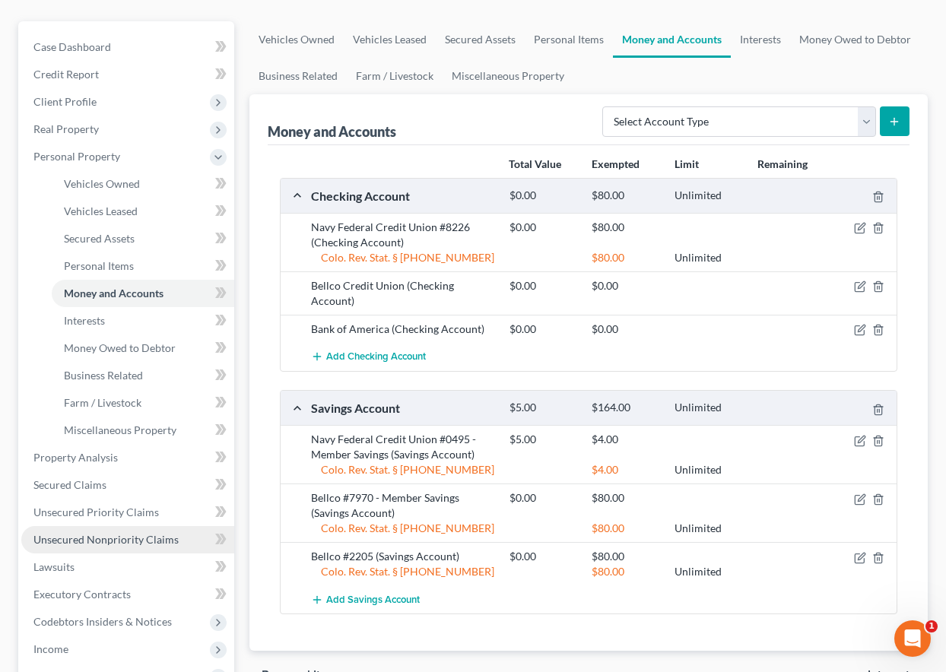
click at [131, 536] on span "Unsecured Nonpriority Claims" at bounding box center [105, 539] width 145 height 13
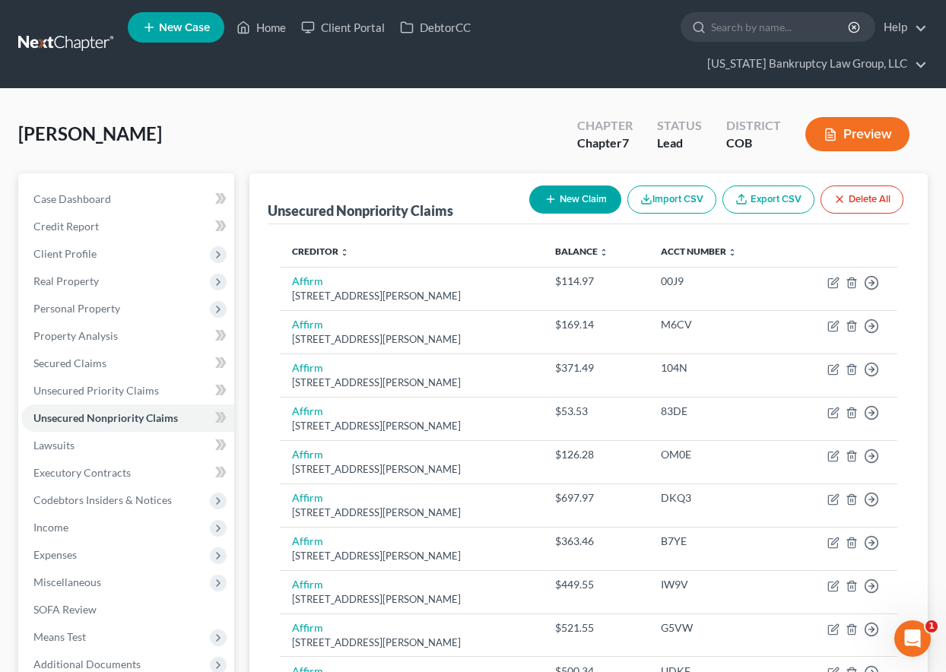
click at [587, 195] on button "New Claim" at bounding box center [575, 200] width 92 height 28
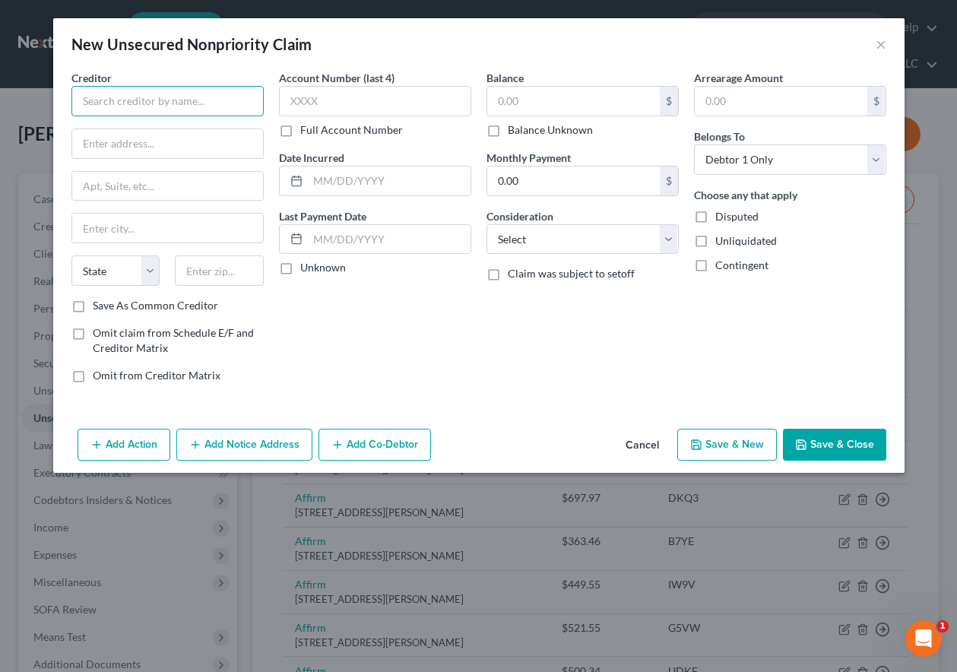
click at [146, 94] on input "text" at bounding box center [167, 101] width 192 height 30
click at [171, 146] on input "text" at bounding box center [167, 143] width 191 height 29
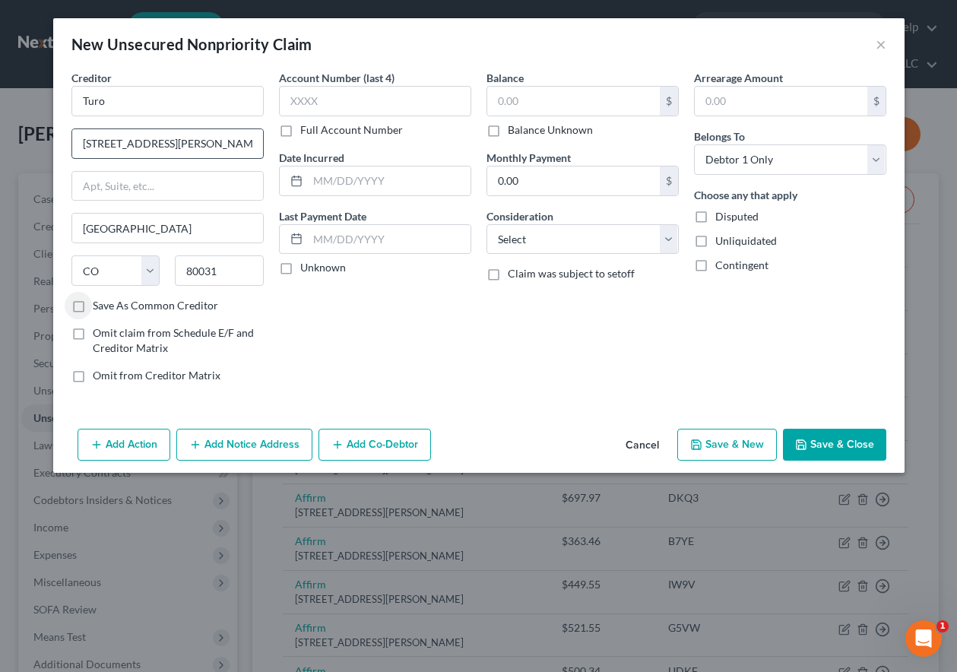
click at [99, 298] on input "Save As Common Creditor" at bounding box center [104, 303] width 10 height 10
click at [378, 111] on input "text" at bounding box center [375, 101] width 192 height 30
click at [548, 98] on input "text" at bounding box center [573, 101] width 173 height 29
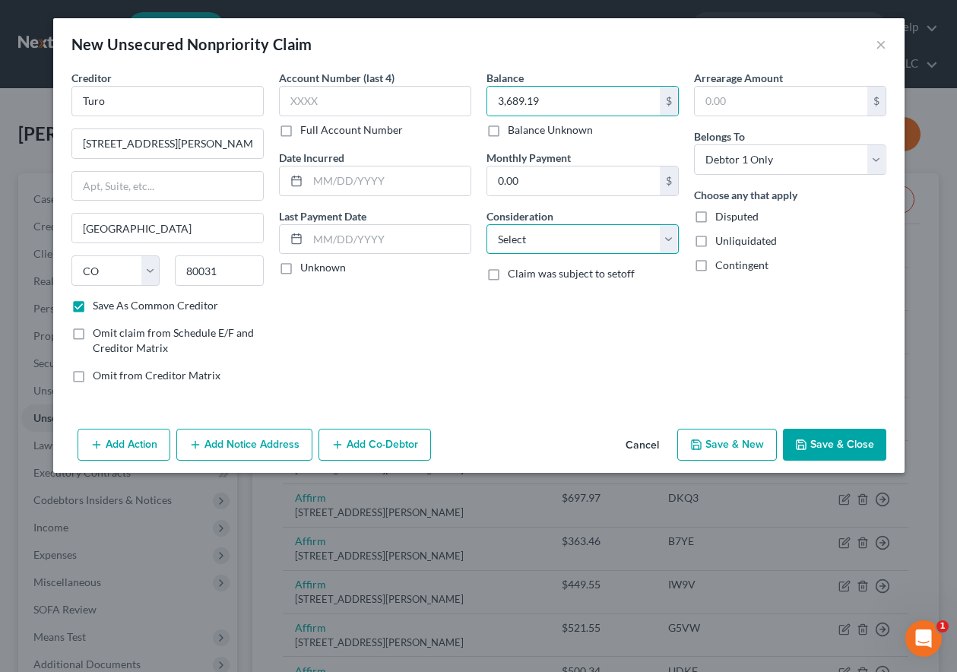
click at [542, 239] on select "Select Cable / Satellite Services Collection Agency Credit Card Debt Debt Couns…" at bounding box center [583, 239] width 192 height 30
click at [487, 224] on select "Select Cable / Satellite Services Collection Agency Credit Card Debt Debt Couns…" at bounding box center [583, 239] width 192 height 30
click at [608, 236] on select "Select Cable / Satellite Services Collection Agency Credit Card Debt Debt Couns…" at bounding box center [583, 239] width 192 height 30
click at [487, 224] on select "Select Cable / Satellite Services Collection Agency Credit Card Debt Debt Couns…" at bounding box center [583, 239] width 192 height 30
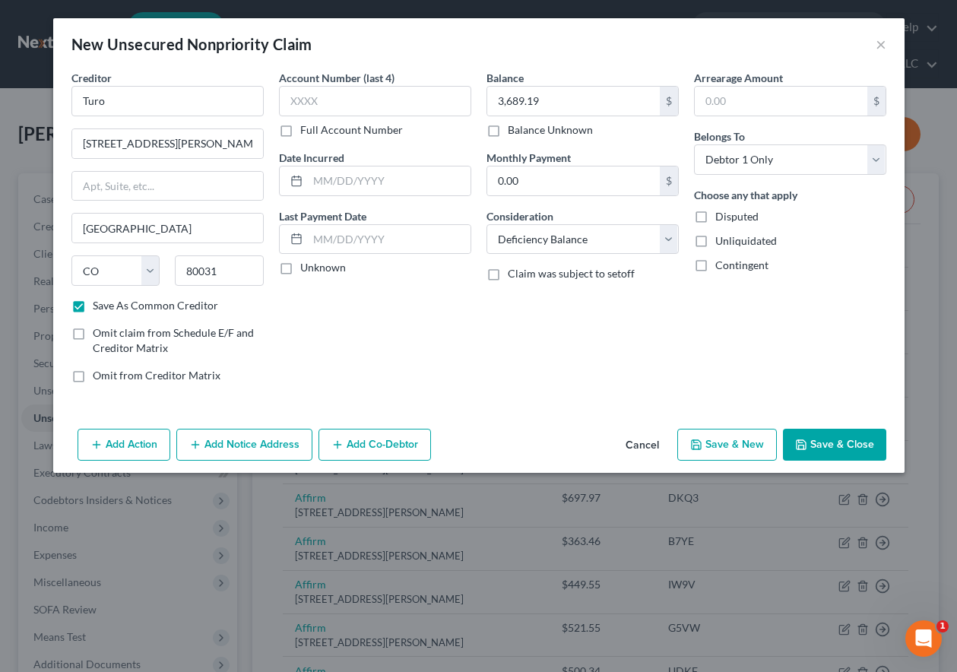
click at [832, 444] on button "Save & Close" at bounding box center [834, 445] width 103 height 32
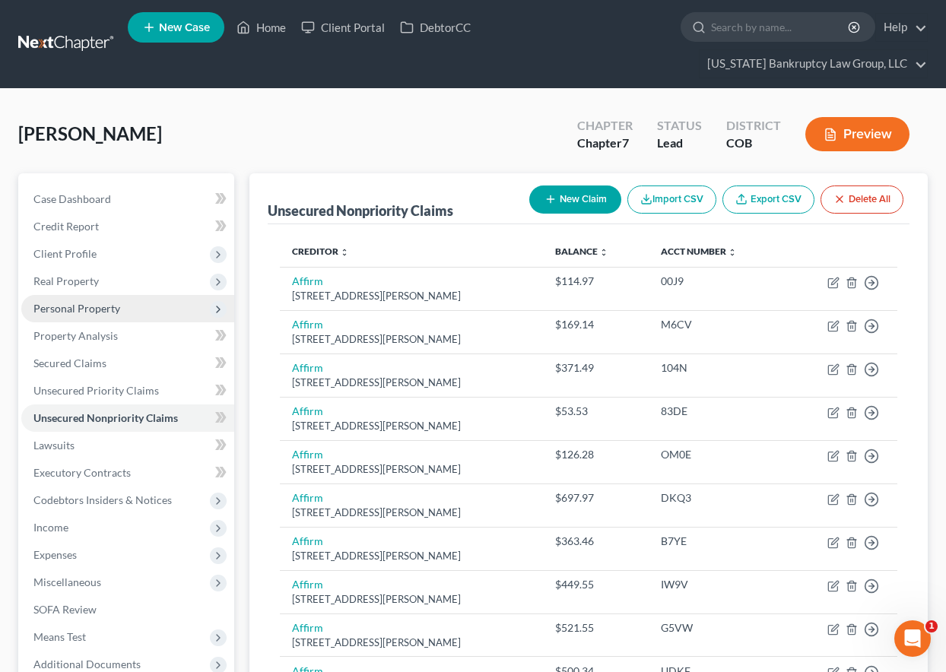
click at [85, 307] on span "Personal Property" at bounding box center [76, 308] width 87 height 13
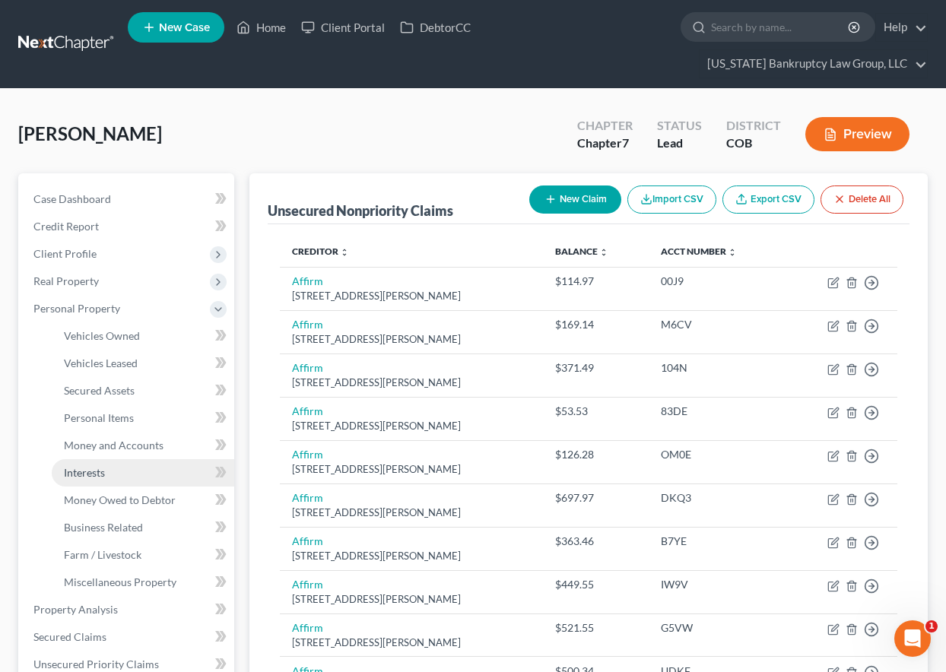
click at [87, 476] on span "Interests" at bounding box center [84, 472] width 41 height 13
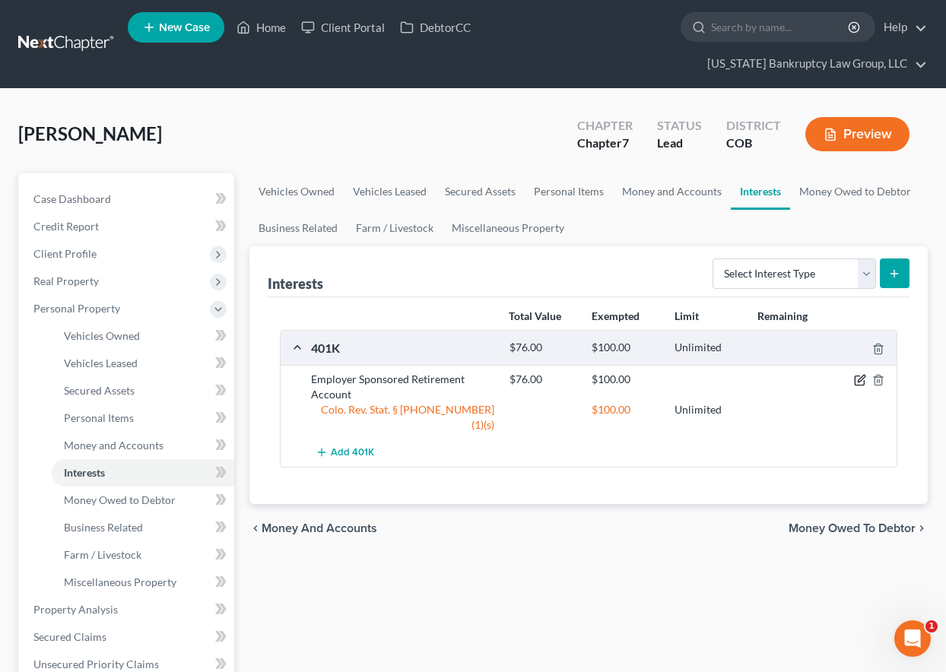
click at [857, 380] on icon "button" at bounding box center [860, 380] width 12 height 12
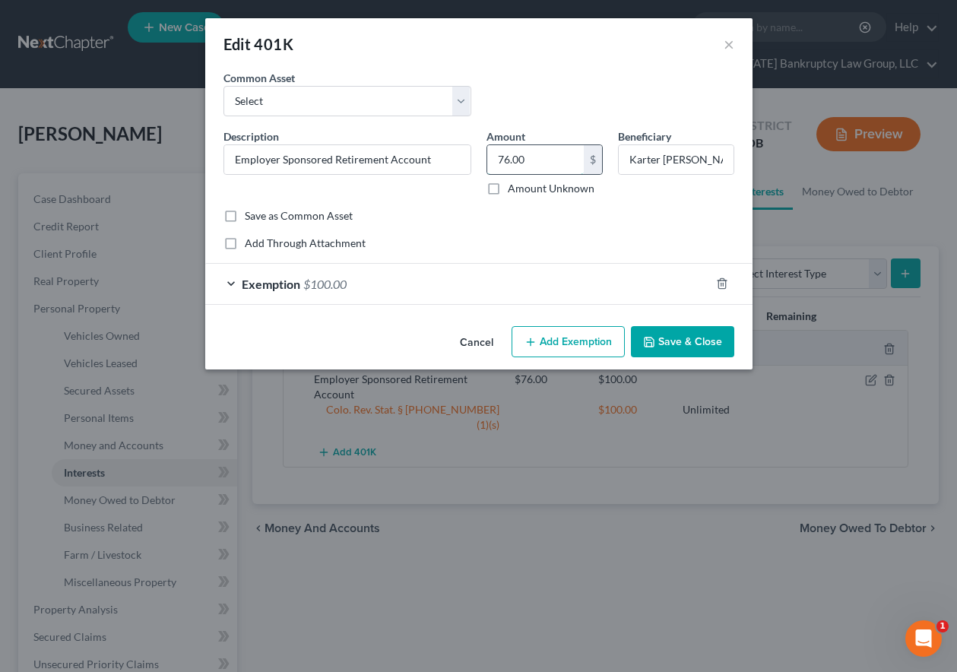
click at [527, 159] on input "76.00" at bounding box center [535, 159] width 97 height 29
click at [712, 343] on button "Save & Close" at bounding box center [682, 342] width 103 height 32
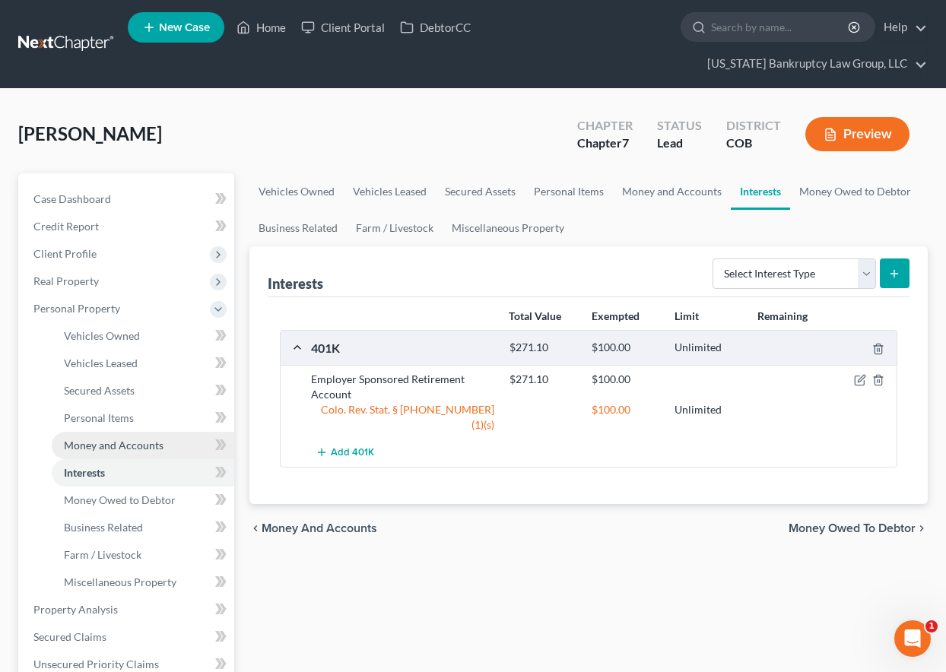
click at [139, 440] on span "Money and Accounts" at bounding box center [114, 445] width 100 height 13
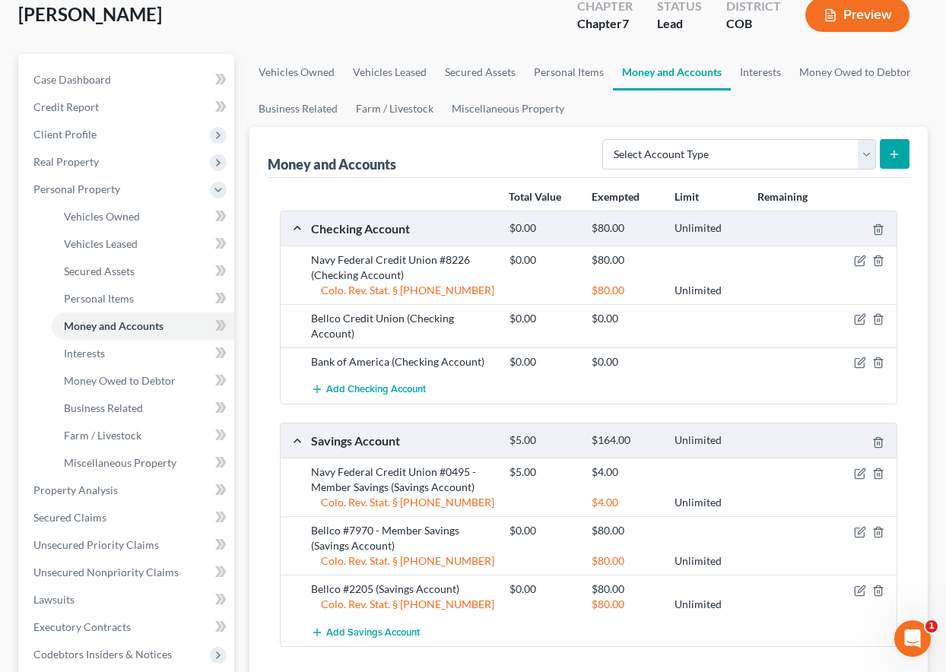
scroll to position [152, 0]
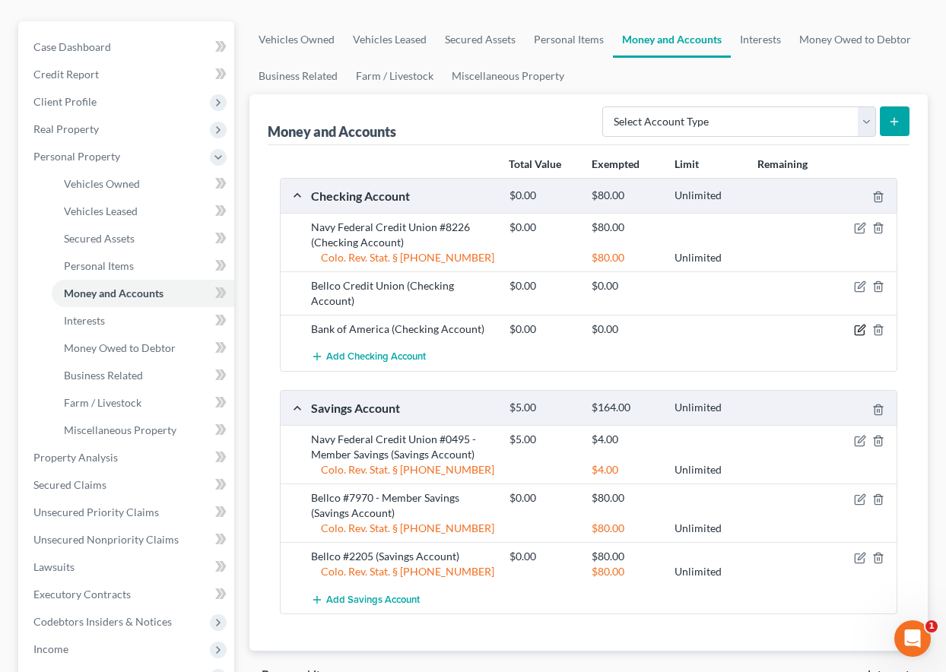
click at [858, 332] on icon "button" at bounding box center [861, 328] width 7 height 7
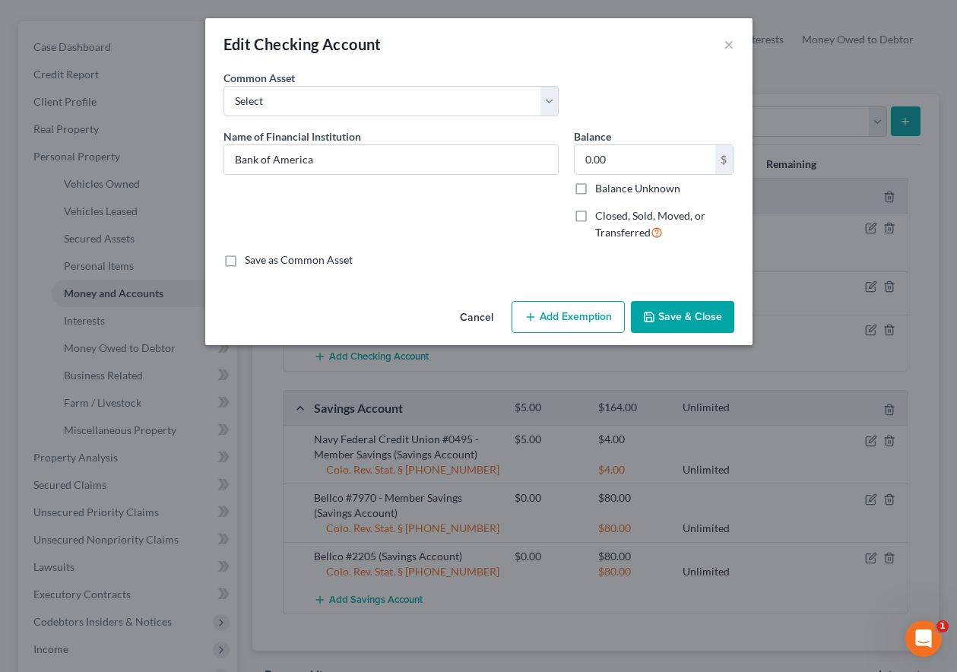
click at [570, 315] on button "Add Exemption" at bounding box center [568, 317] width 113 height 32
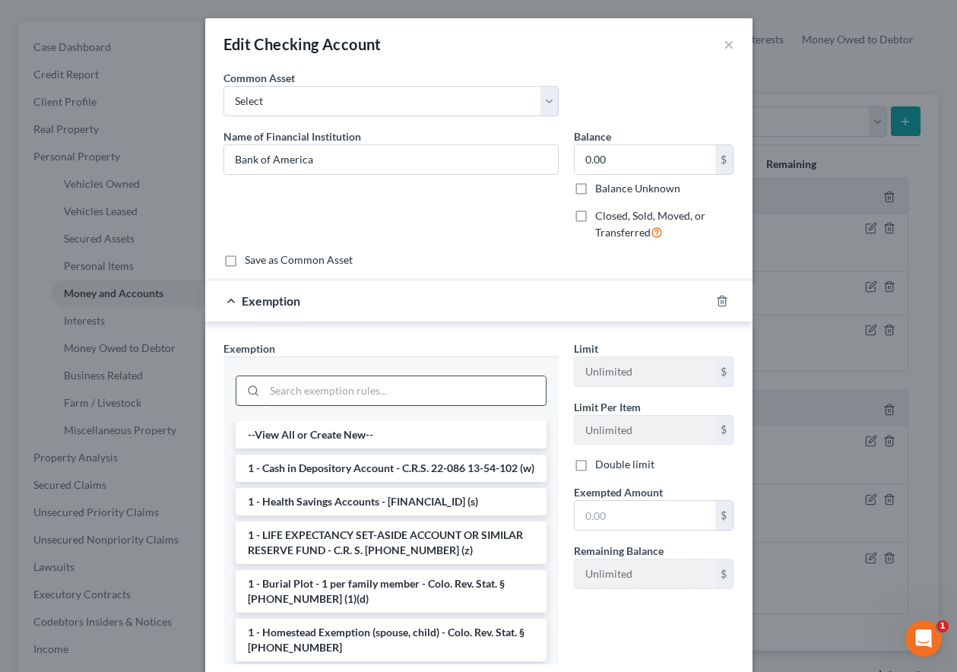
click at [415, 393] on input "search" at bounding box center [405, 390] width 281 height 29
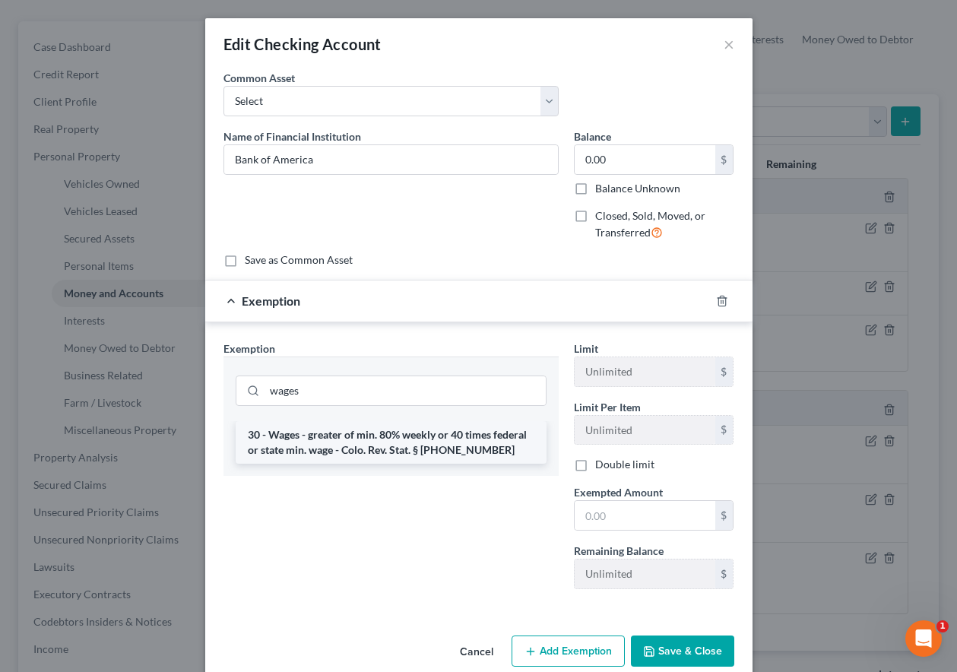
click at [418, 437] on li "30 - Wages - greater of min. 80% weekly or 40 times federal or state min. wage …" at bounding box center [391, 442] width 311 height 43
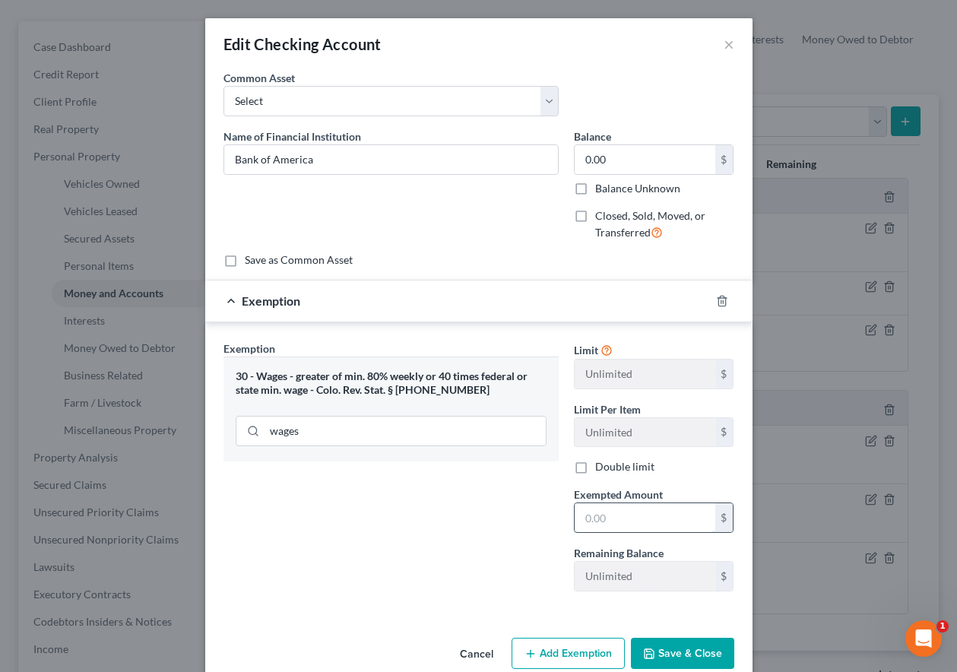
click at [615, 519] on input "text" at bounding box center [645, 517] width 141 height 29
drag, startPoint x: 468, startPoint y: 527, endPoint x: 671, endPoint y: 629, distance: 226.5
click at [468, 527] on div "Exemption Set must be selected for CA. Exemption * 30 - Wages - greater of min.…" at bounding box center [391, 472] width 351 height 263
click at [684, 651] on button "Save & Close" at bounding box center [682, 654] width 103 height 32
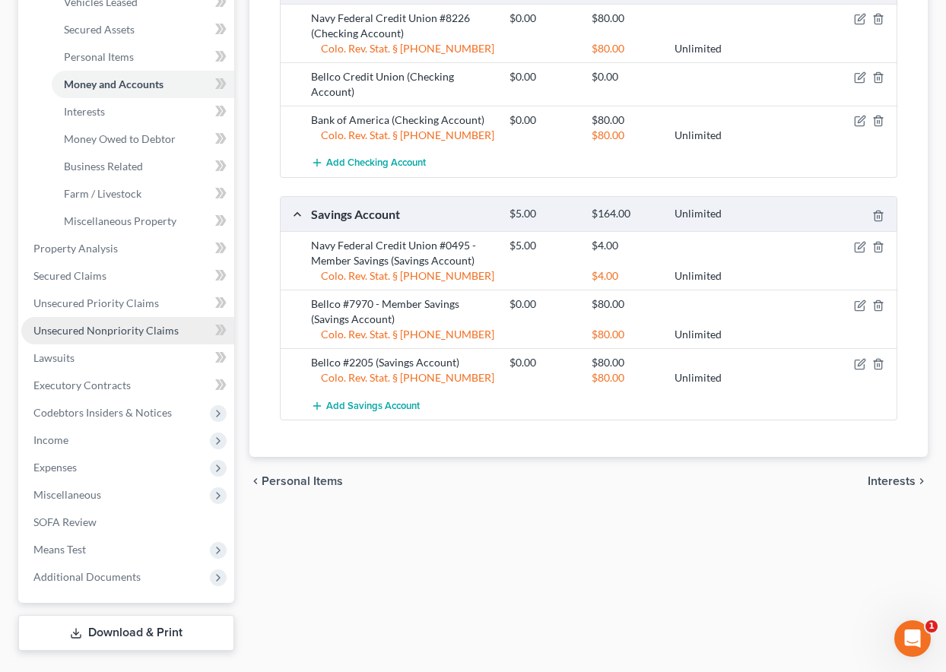
scroll to position [380, 0]
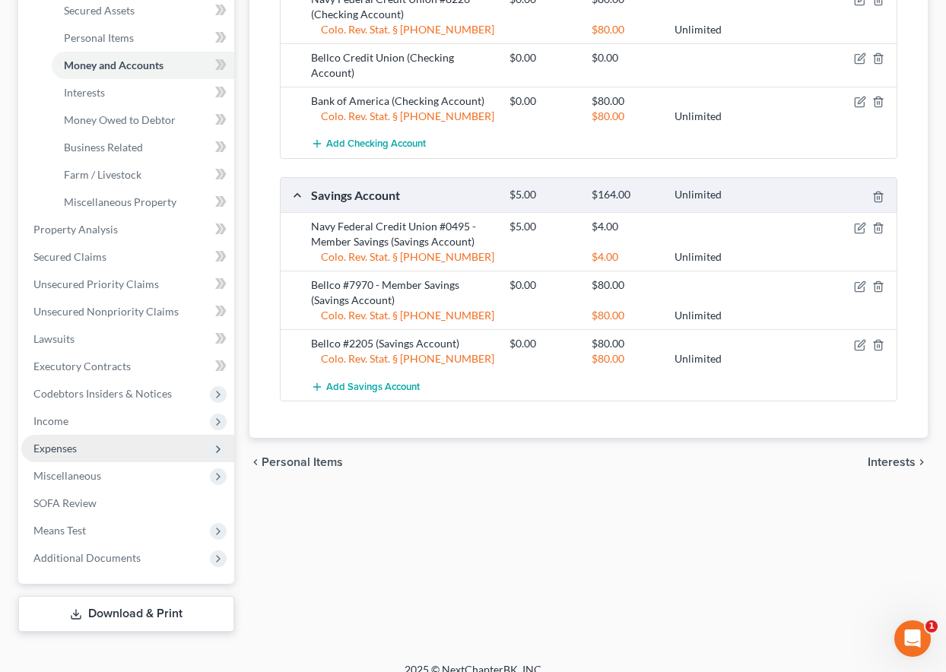
click at [62, 447] on span "Expenses" at bounding box center [54, 448] width 43 height 13
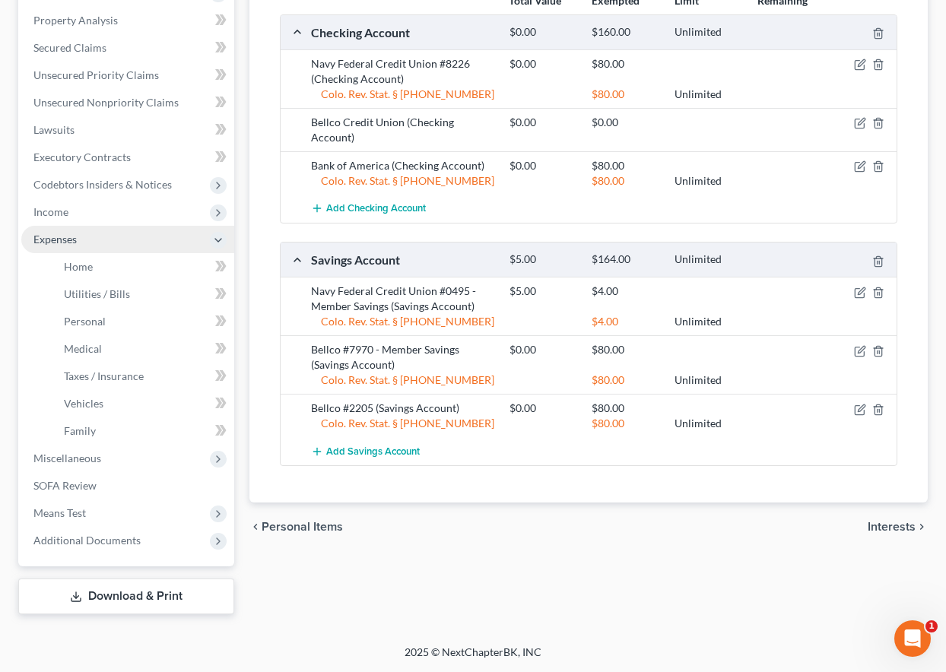
scroll to position [316, 0]
click at [69, 264] on span "Home" at bounding box center [78, 266] width 29 height 13
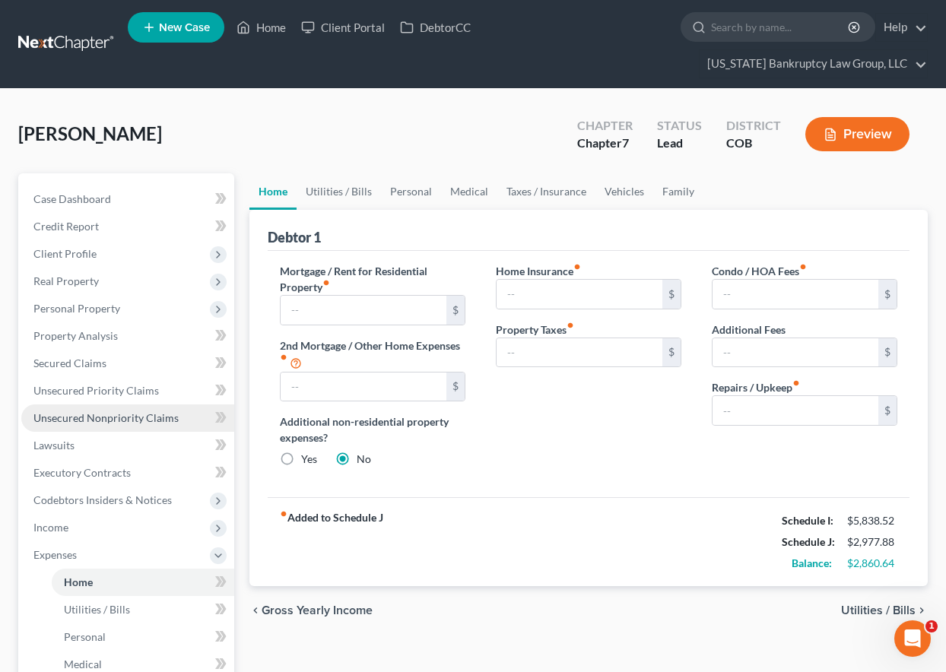
click at [141, 420] on span "Unsecured Nonpriority Claims" at bounding box center [105, 417] width 145 height 13
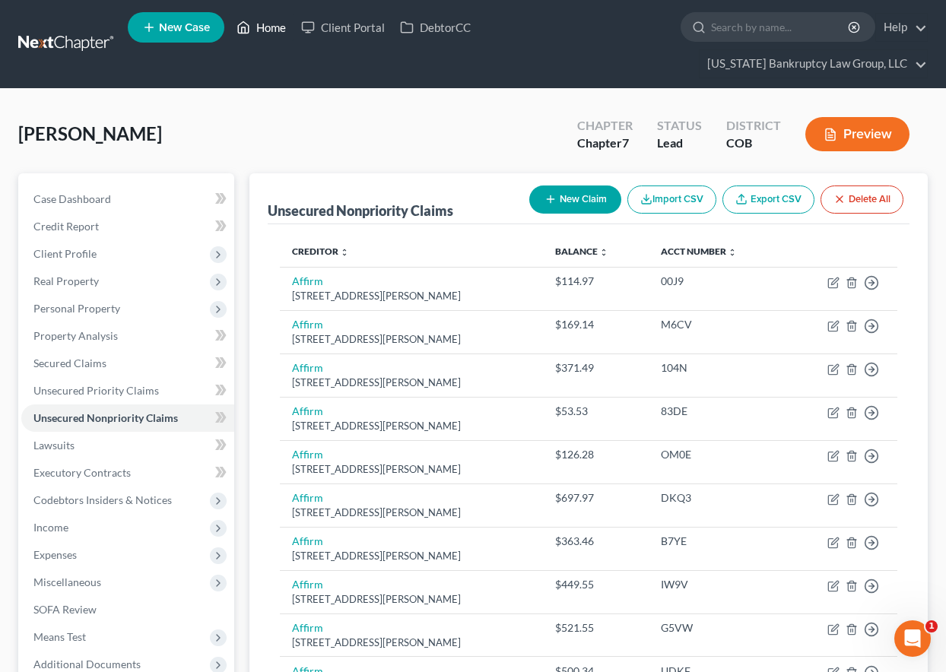
click at [271, 33] on link "Home" at bounding box center [261, 27] width 65 height 27
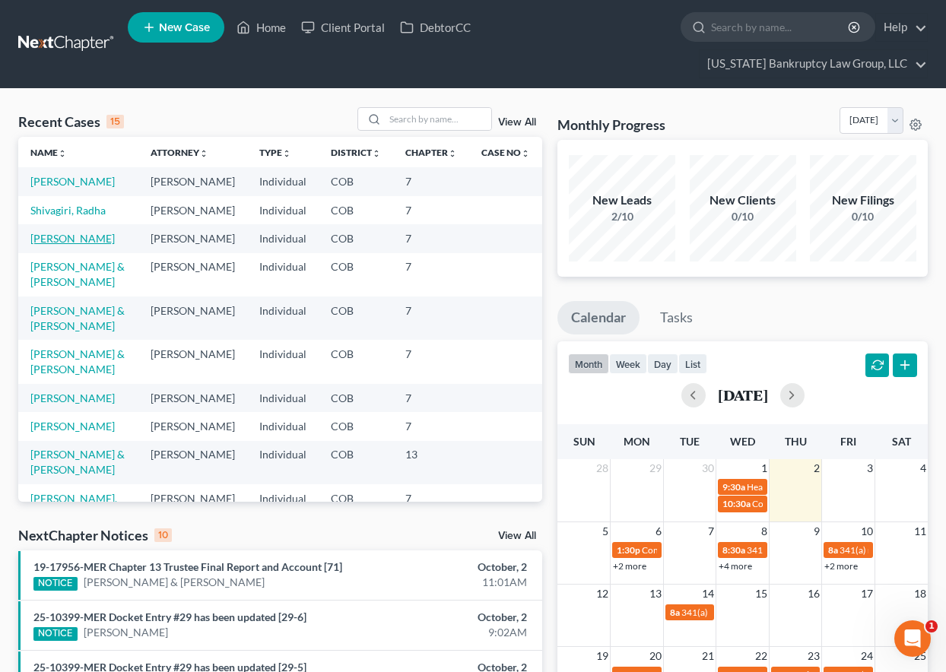
click at [75, 245] on link "Devine, Mark" at bounding box center [72, 238] width 84 height 13
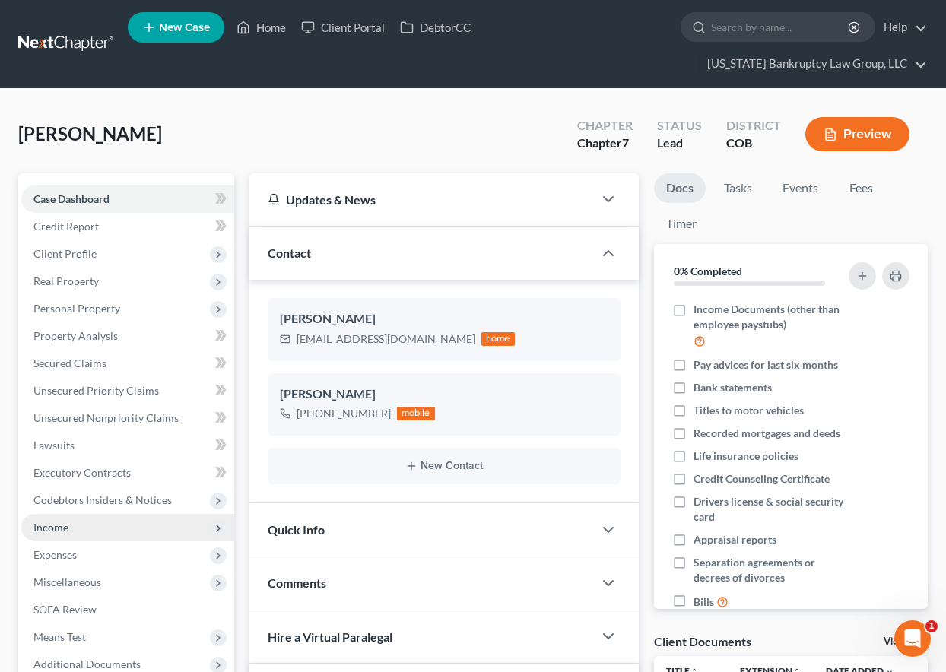
click at [61, 534] on span "Income" at bounding box center [127, 527] width 213 height 27
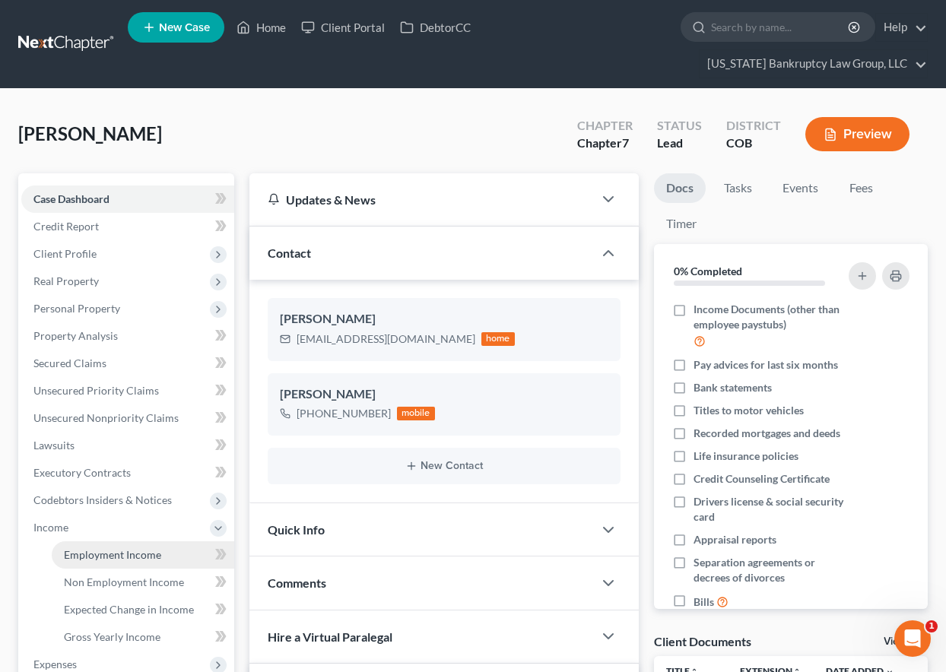
click at [87, 557] on span "Employment Income" at bounding box center [112, 554] width 97 height 13
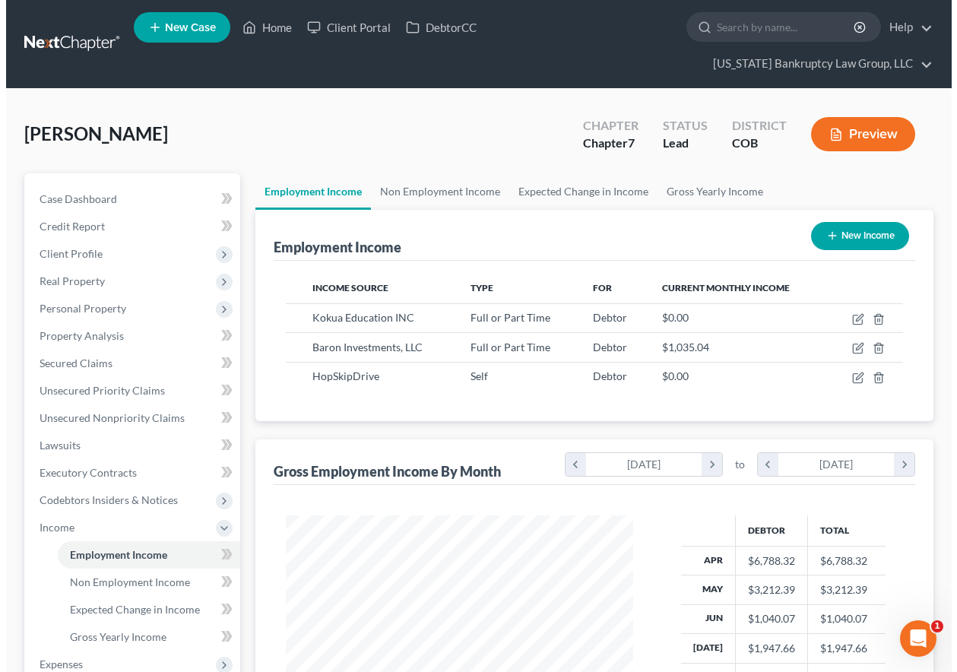
scroll to position [273, 378]
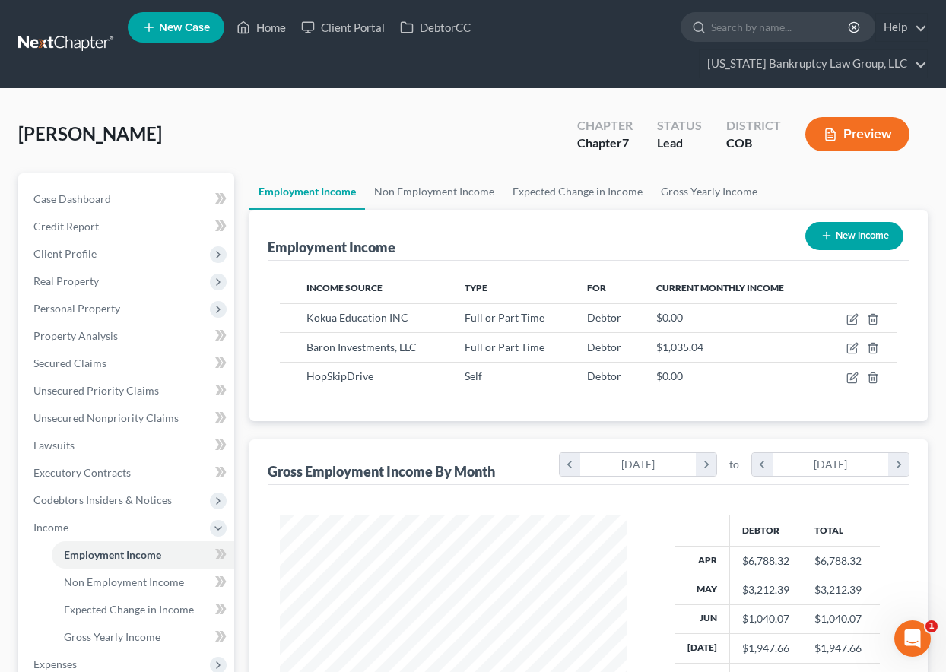
click at [844, 232] on button "New Income" at bounding box center [854, 236] width 98 height 28
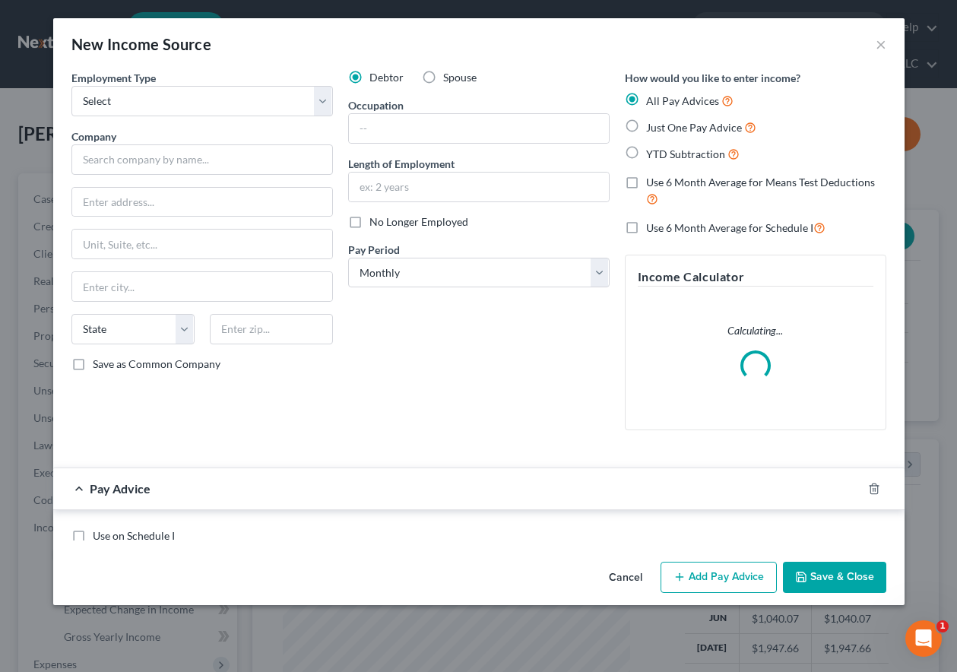
scroll to position [273, 382]
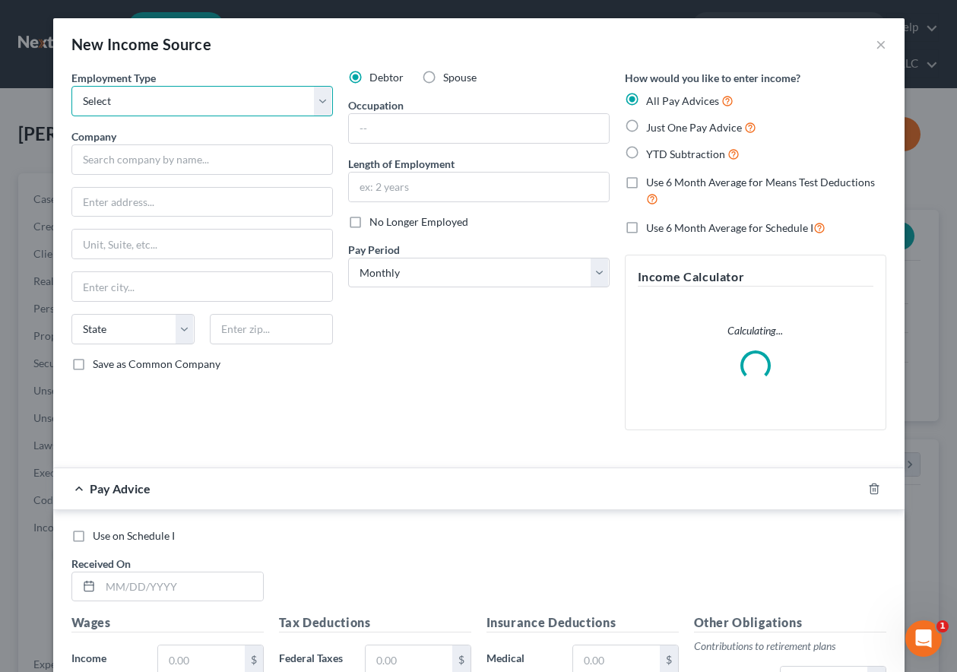
drag, startPoint x: 143, startPoint y: 100, endPoint x: 147, endPoint y: 114, distance: 14.2
click at [143, 100] on select "Select Full or Part Time Employment Self Employment" at bounding box center [202, 101] width 262 height 30
click at [71, 86] on select "Select Full or Part Time Employment Self Employment" at bounding box center [202, 101] width 262 height 30
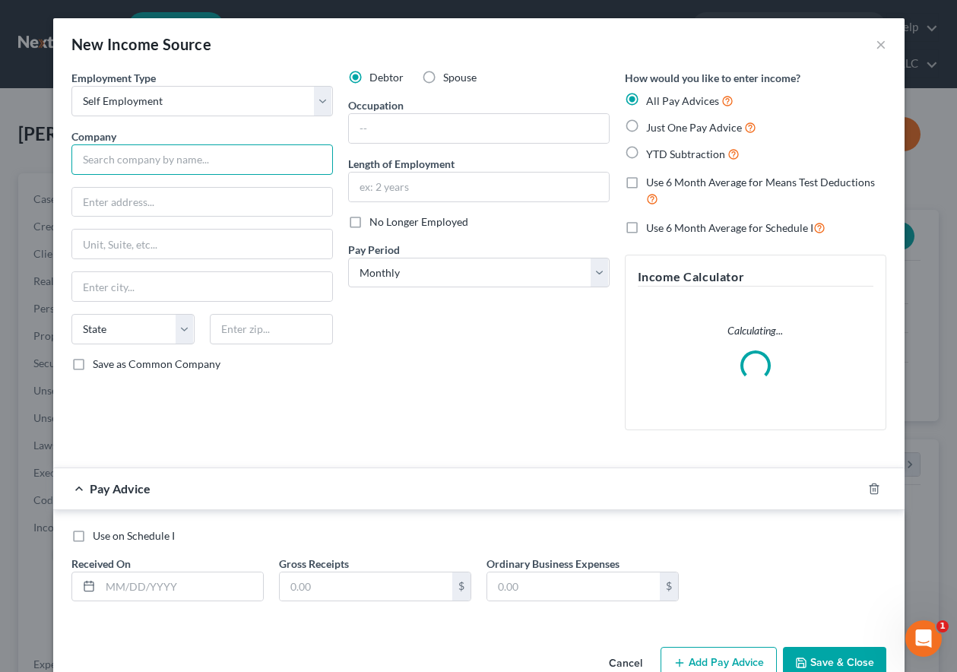
click at [163, 164] on input "text" at bounding box center [202, 159] width 262 height 30
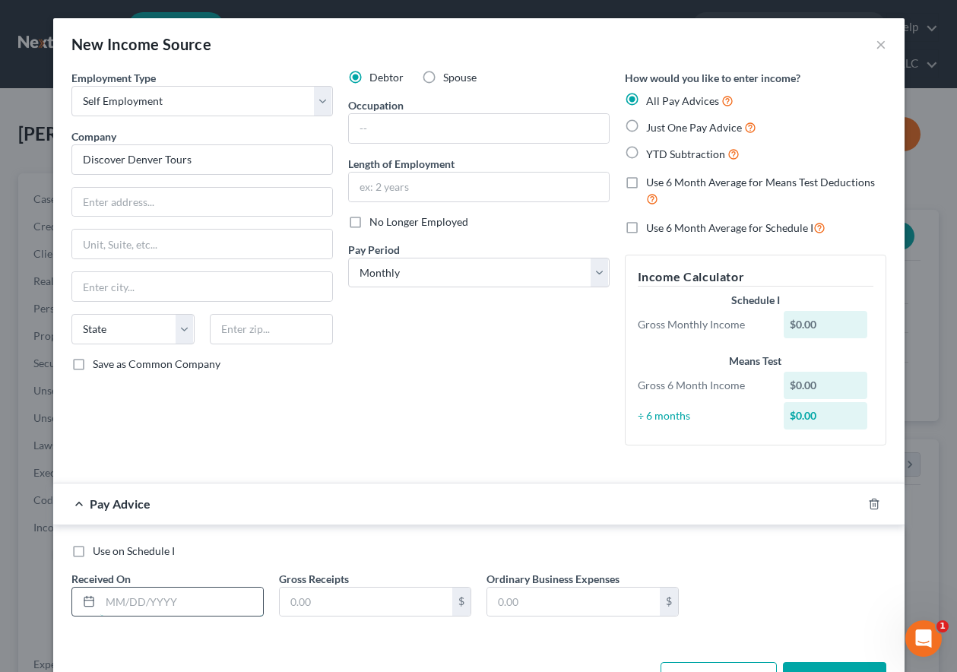
click at [141, 597] on input "text" at bounding box center [181, 602] width 163 height 29
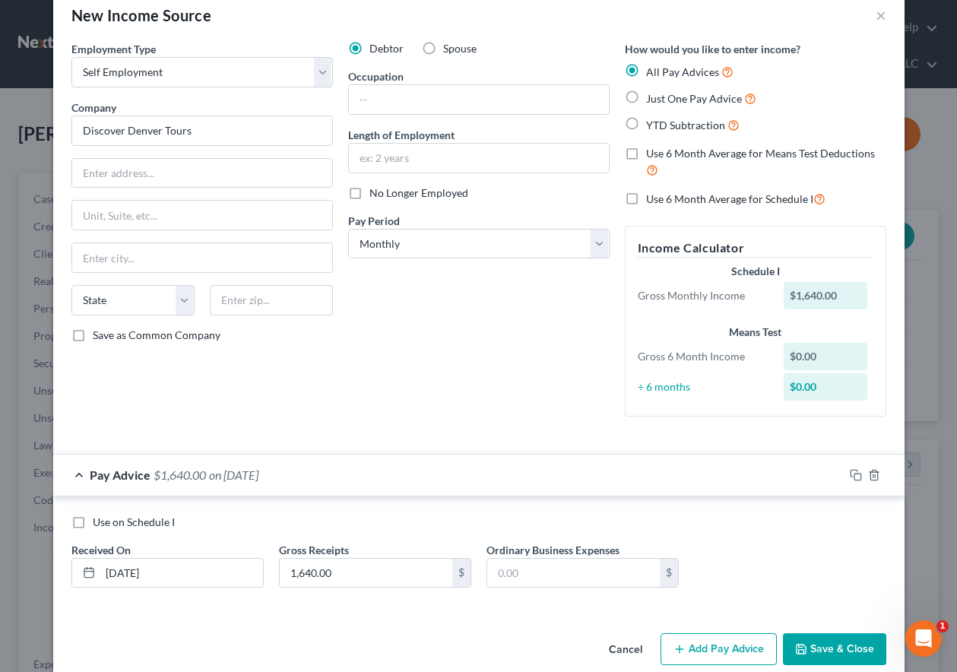
scroll to position [52, 0]
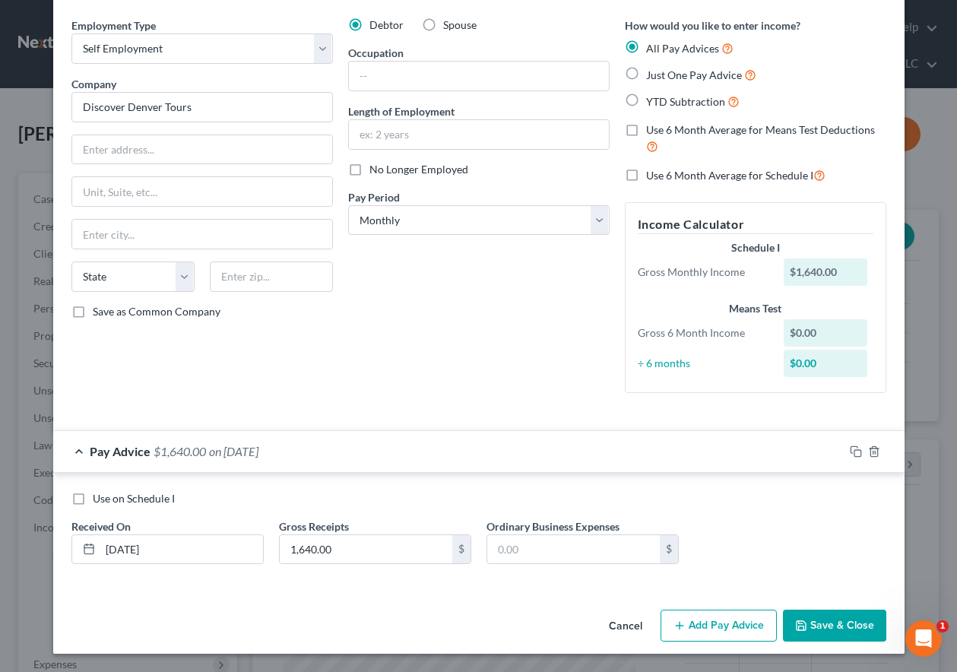
drag, startPoint x: 730, startPoint y: 624, endPoint x: 722, endPoint y: 560, distance: 65.2
click at [730, 624] on button "Add Pay Advice" at bounding box center [719, 626] width 116 height 32
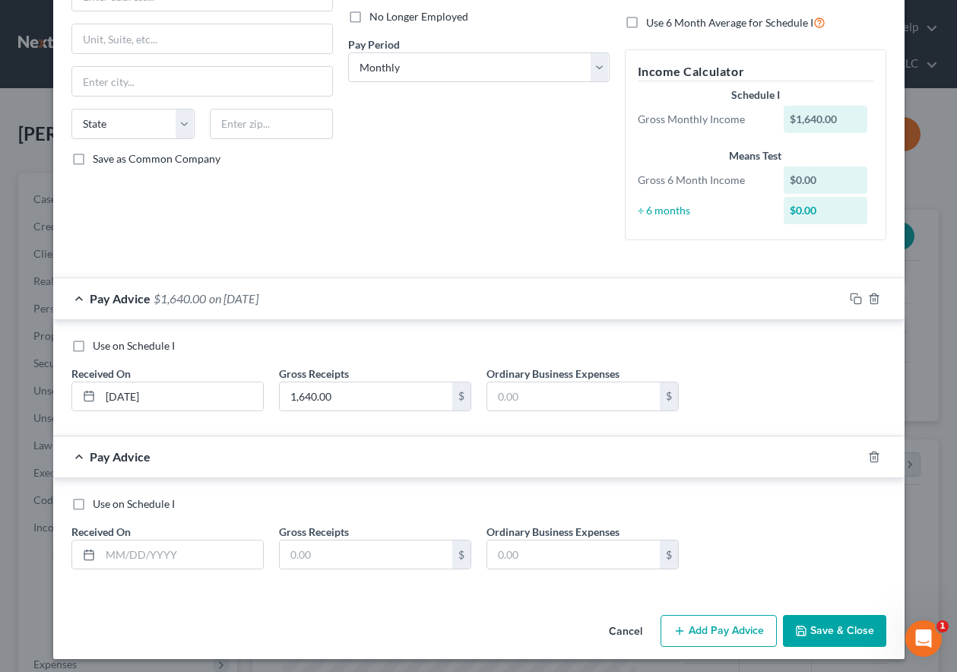
scroll to position [211, 0]
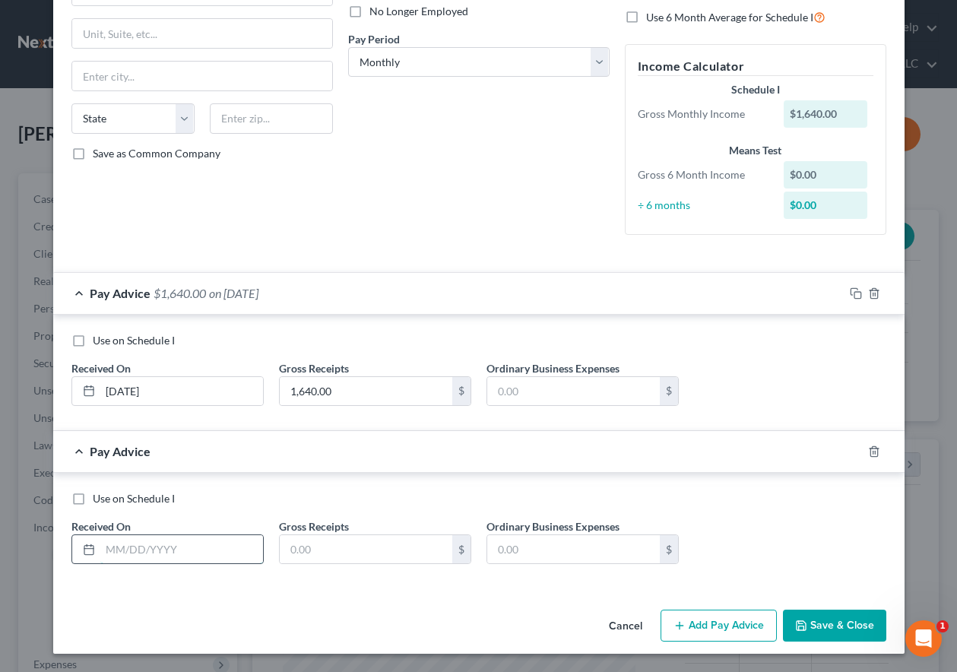
click at [223, 557] on input "text" at bounding box center [181, 549] width 163 height 29
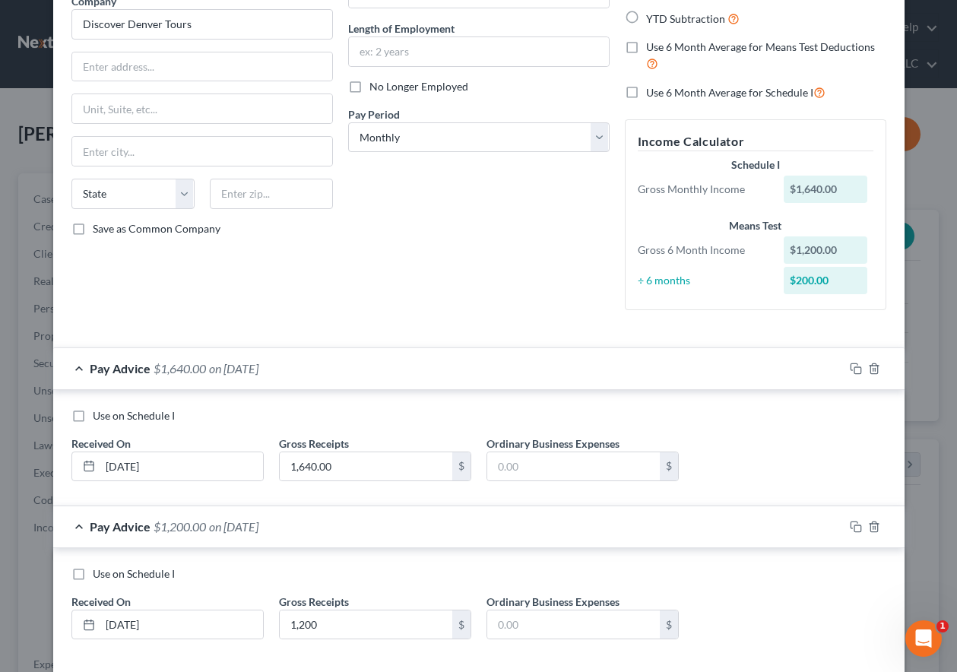
scroll to position [135, 0]
click at [430, 140] on select "Select Monthly Twice Monthly Every Other Week Weekly" at bounding box center [479, 138] width 262 height 30
click at [348, 123] on select "Select Monthly Twice Monthly Every Other Week Weekly" at bounding box center [479, 138] width 262 height 30
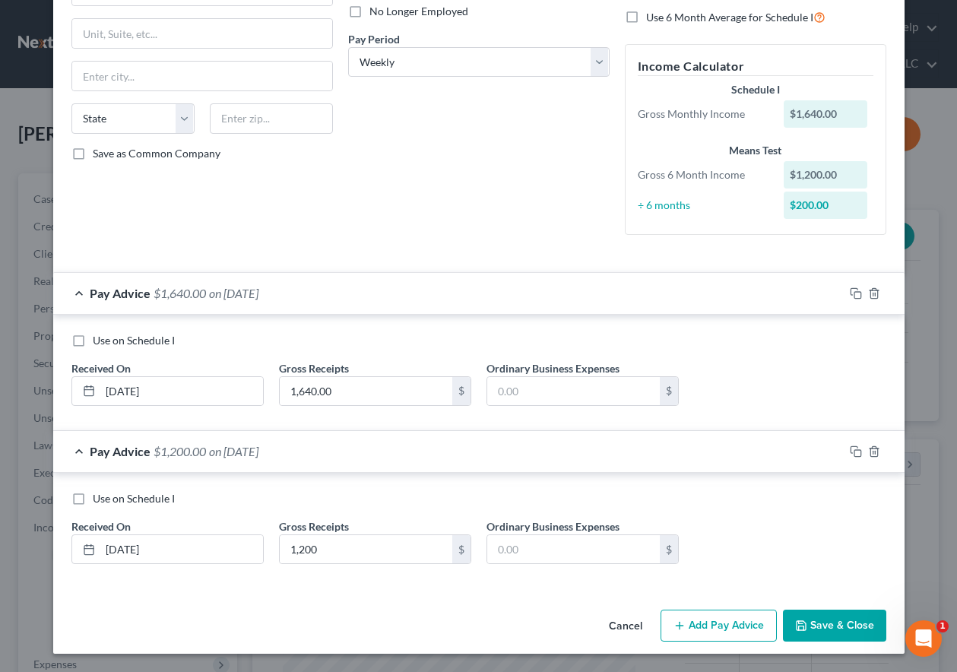
click at [701, 623] on button "Add Pay Advice" at bounding box center [719, 626] width 116 height 32
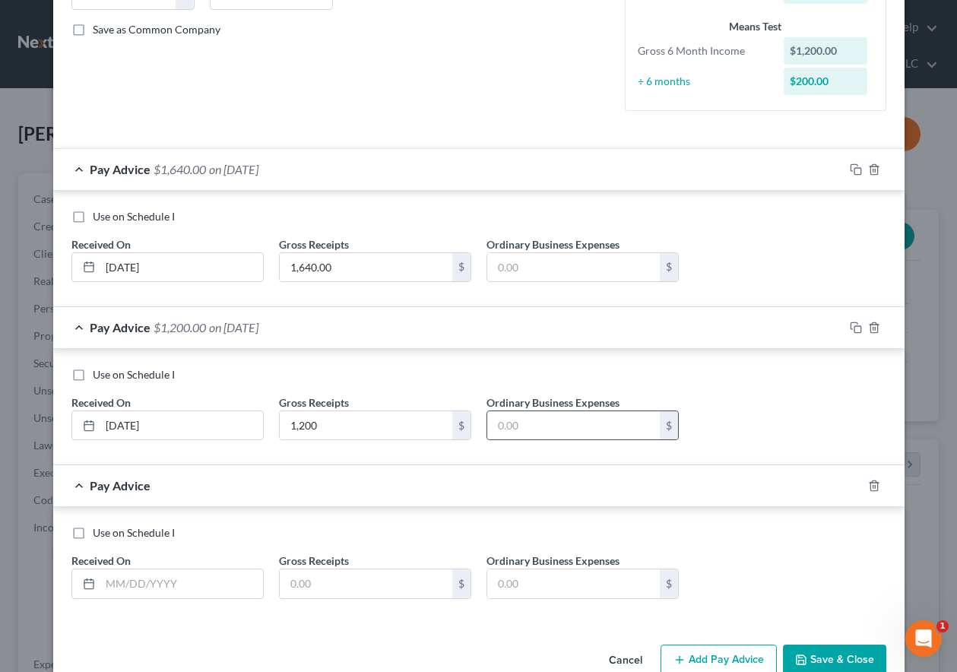
scroll to position [369, 0]
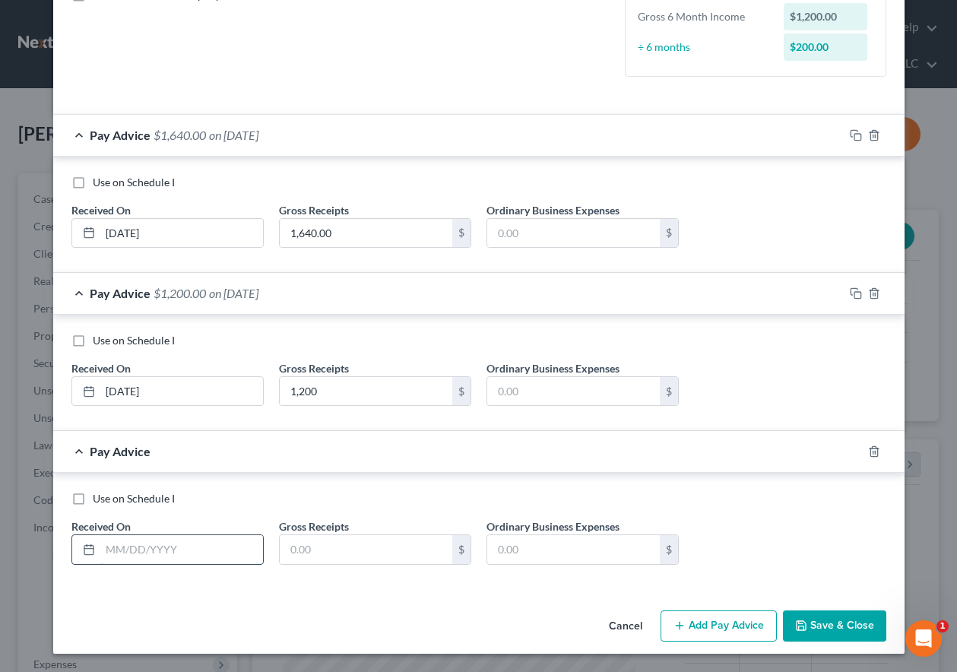
click at [163, 541] on input "text" at bounding box center [181, 549] width 163 height 29
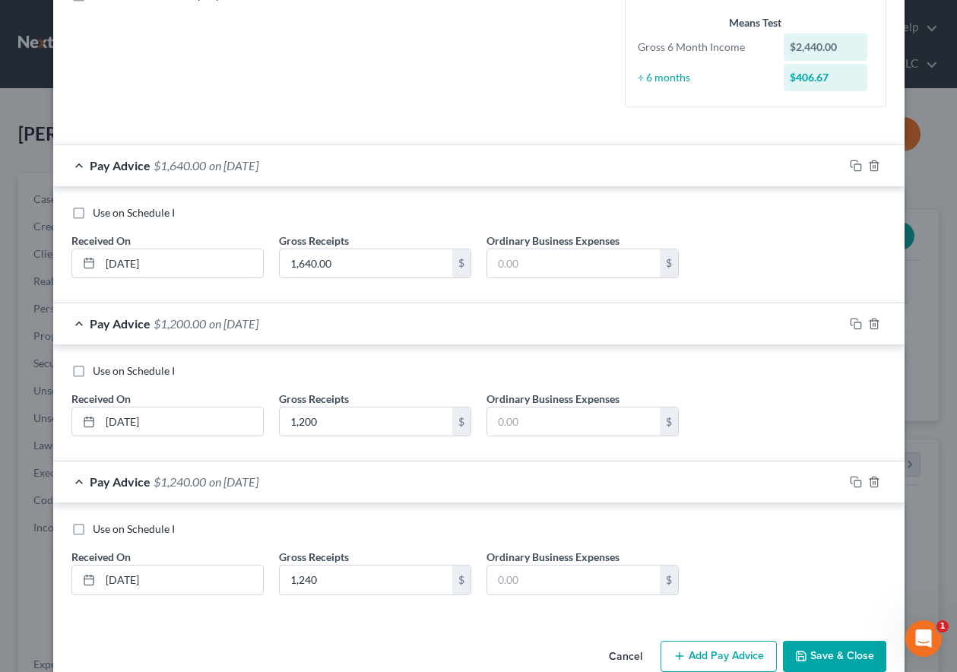
drag, startPoint x: 749, startPoint y: 654, endPoint x: 705, endPoint y: 585, distance: 82.1
click at [749, 654] on button "Add Pay Advice" at bounding box center [719, 657] width 116 height 32
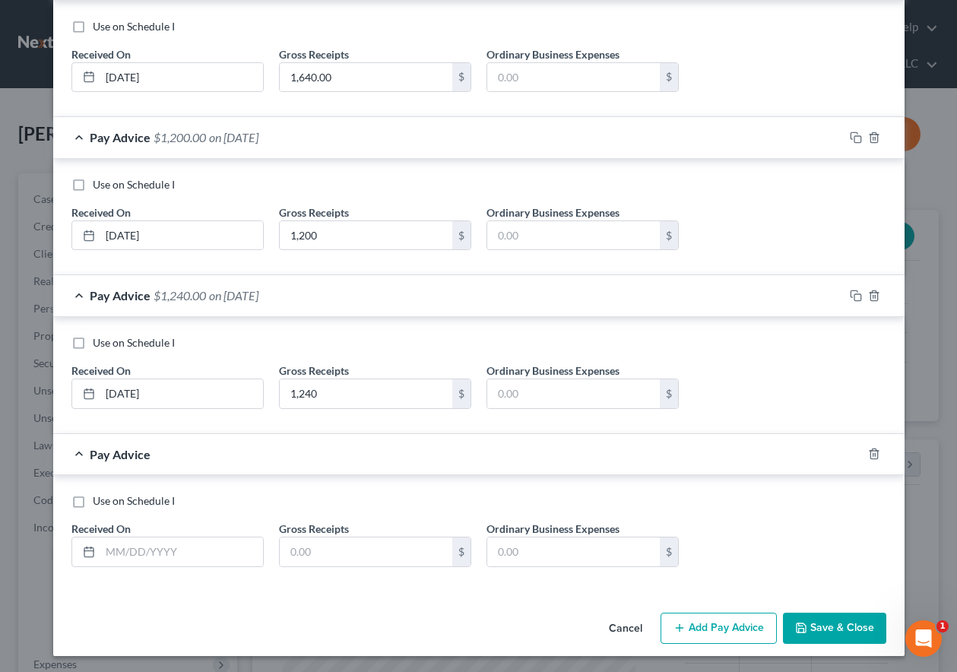
scroll to position [557, 0]
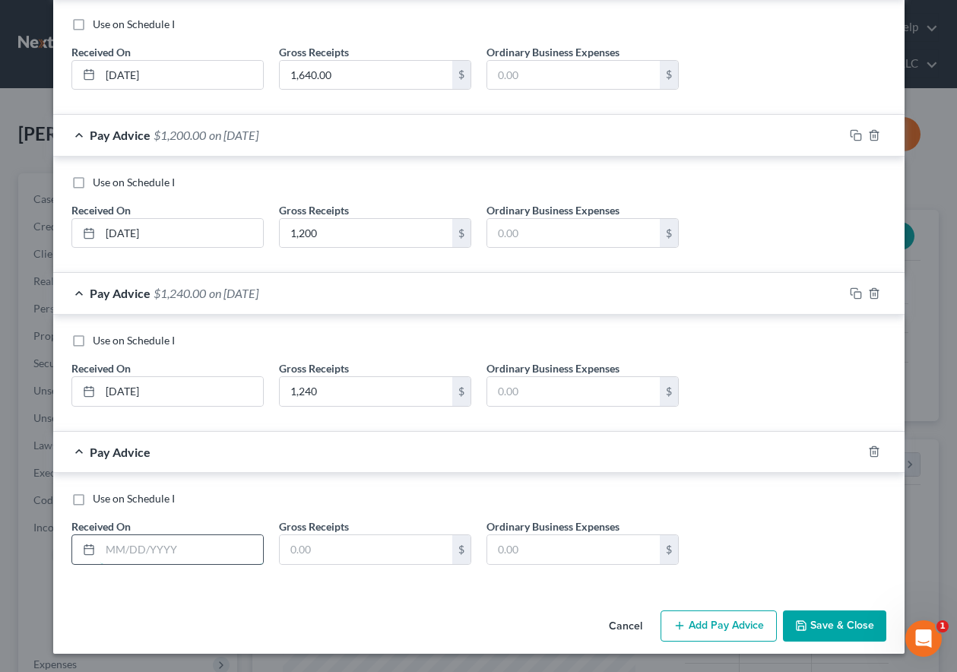
click at [196, 560] on input "text" at bounding box center [181, 549] width 163 height 29
click at [735, 626] on button "Add Pay Advice" at bounding box center [719, 627] width 116 height 32
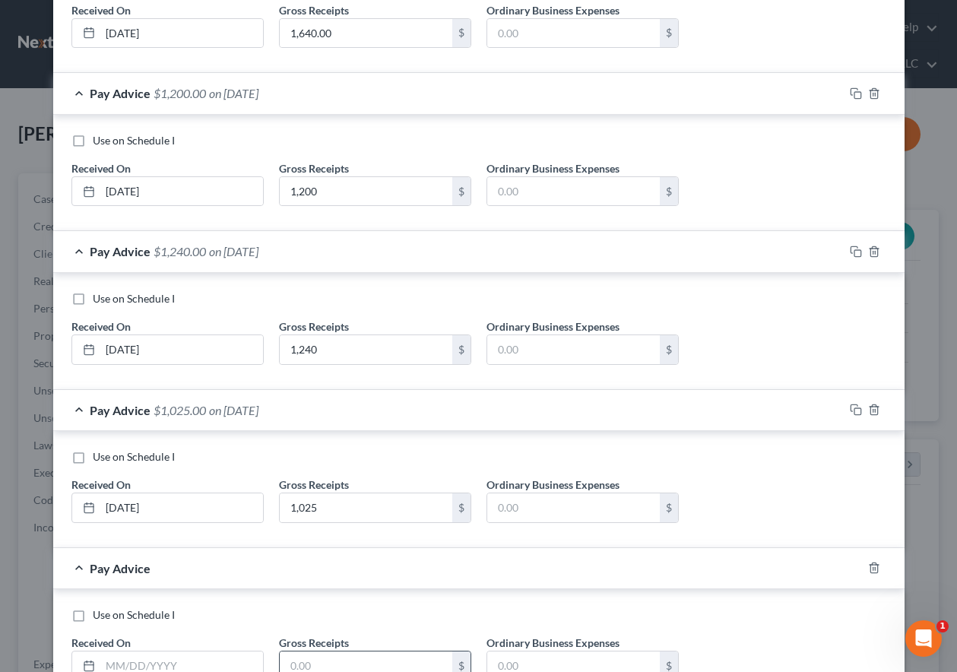
scroll to position [716, 0]
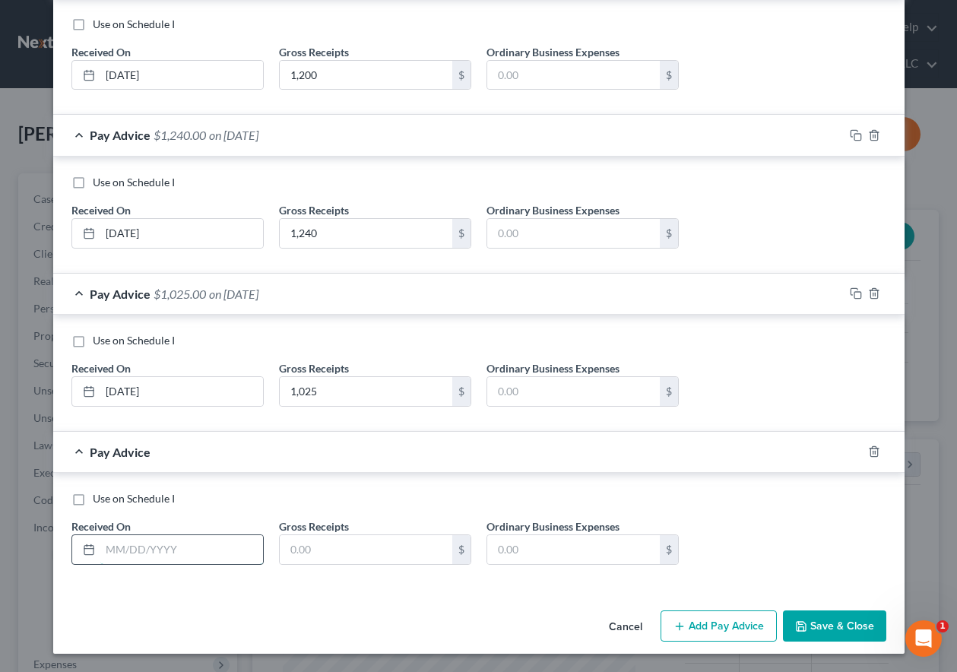
click at [223, 541] on input "text" at bounding box center [181, 549] width 163 height 29
click at [719, 620] on button "Add Pay Advice" at bounding box center [719, 627] width 116 height 32
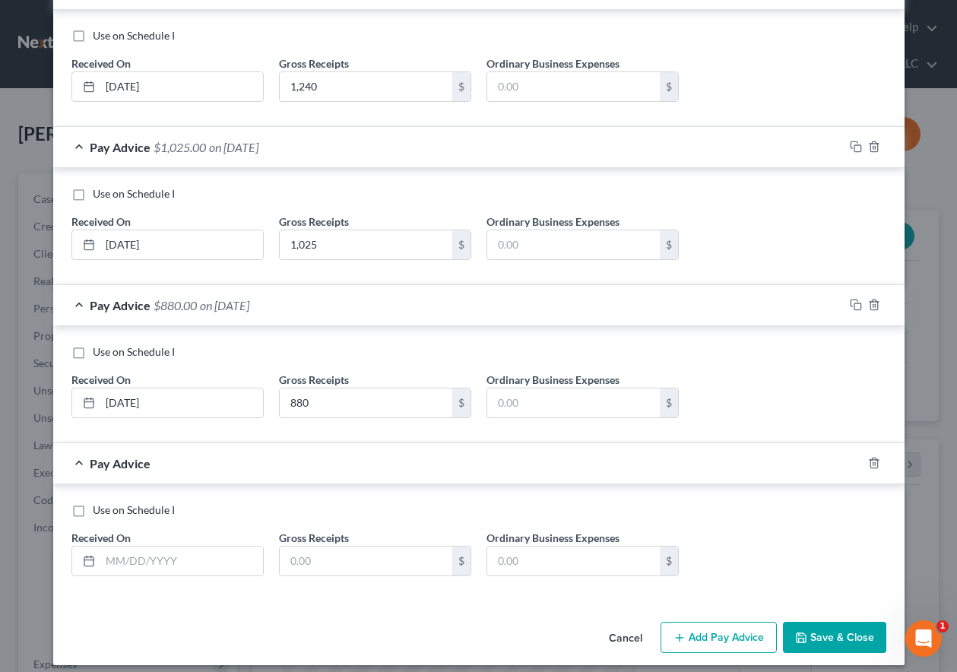
scroll to position [874, 0]
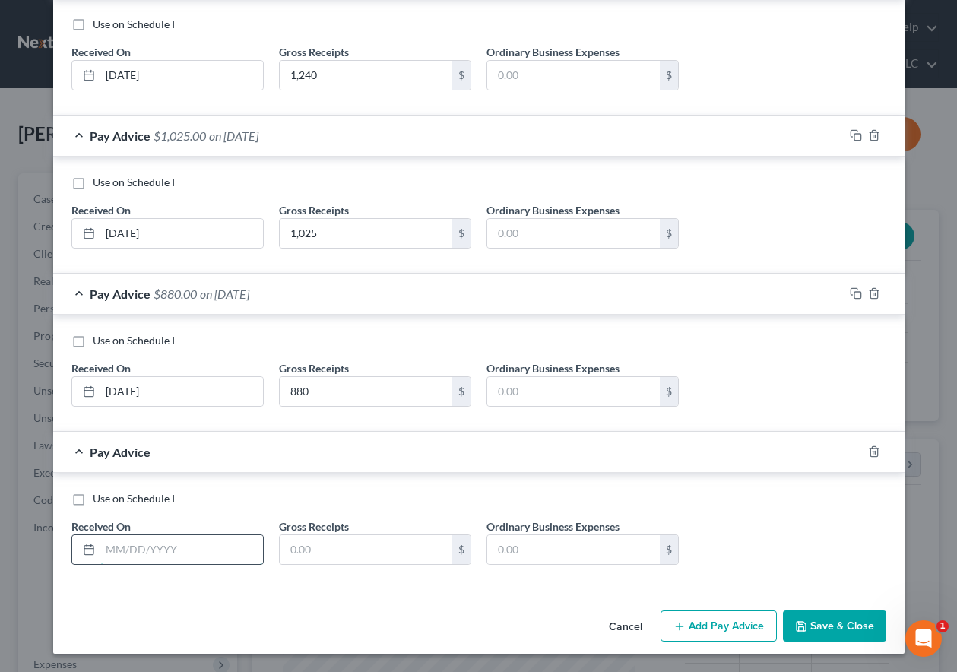
click at [211, 547] on input "text" at bounding box center [181, 549] width 163 height 29
click at [743, 632] on button "Add Pay Advice" at bounding box center [719, 627] width 116 height 32
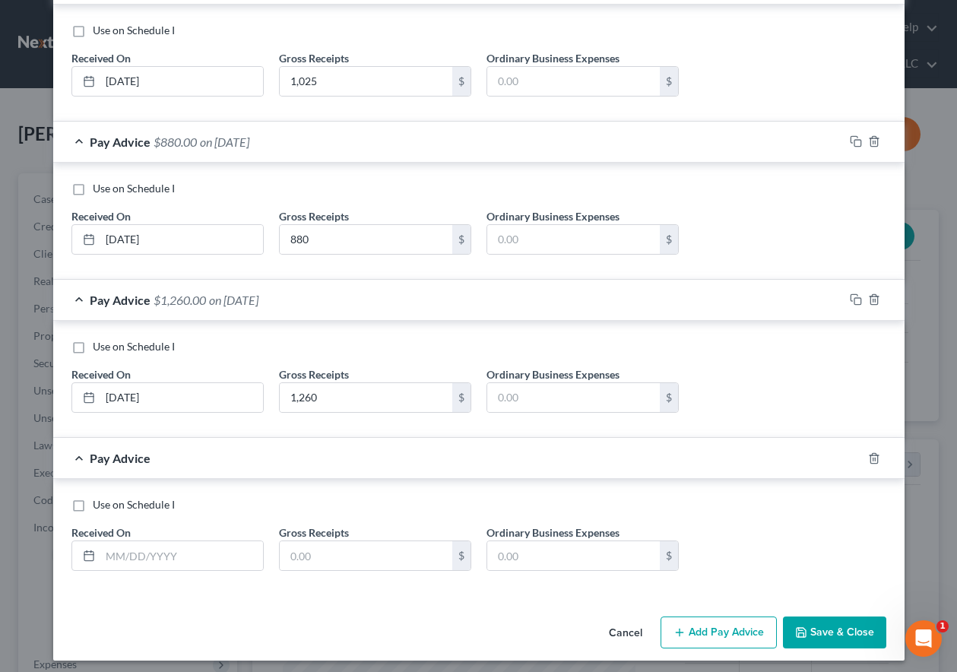
scroll to position [1033, 0]
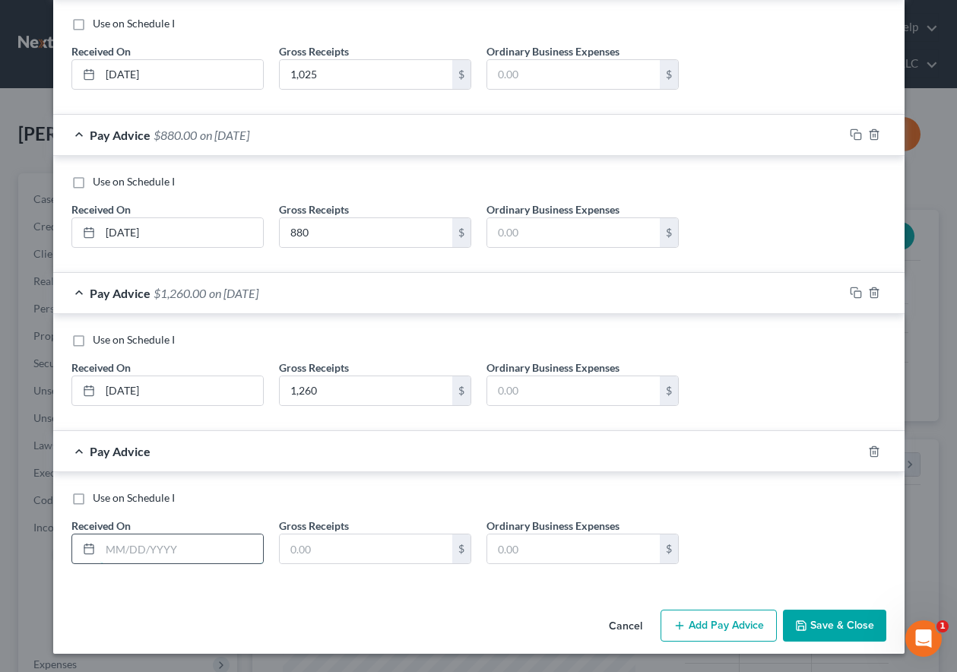
click at [196, 548] on input "text" at bounding box center [181, 549] width 163 height 29
drag, startPoint x: 304, startPoint y: 550, endPoint x: 246, endPoint y: 545, distance: 58.7
click at [246, 545] on div "Use on Schedule I Received On * 05/23/2025 Gross Receipts 80 $ Ordinary Busines…" at bounding box center [479, 533] width 830 height 86
click at [722, 622] on button "Add Pay Advice" at bounding box center [719, 626] width 116 height 32
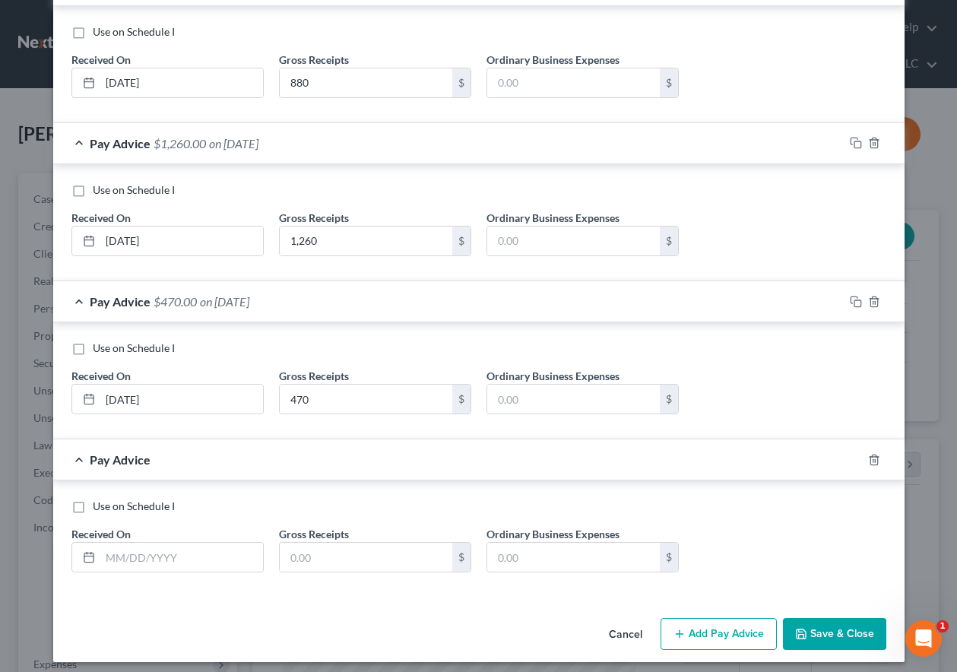
scroll to position [1191, 0]
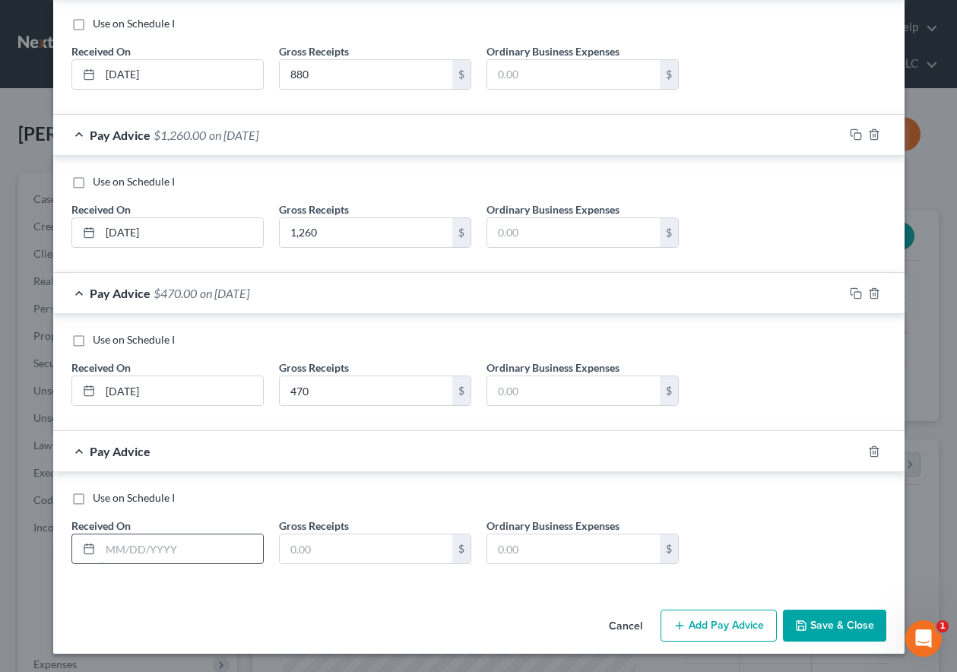
click at [216, 538] on input "text" at bounding box center [181, 549] width 163 height 29
click at [700, 627] on button "Add Pay Advice" at bounding box center [719, 626] width 116 height 32
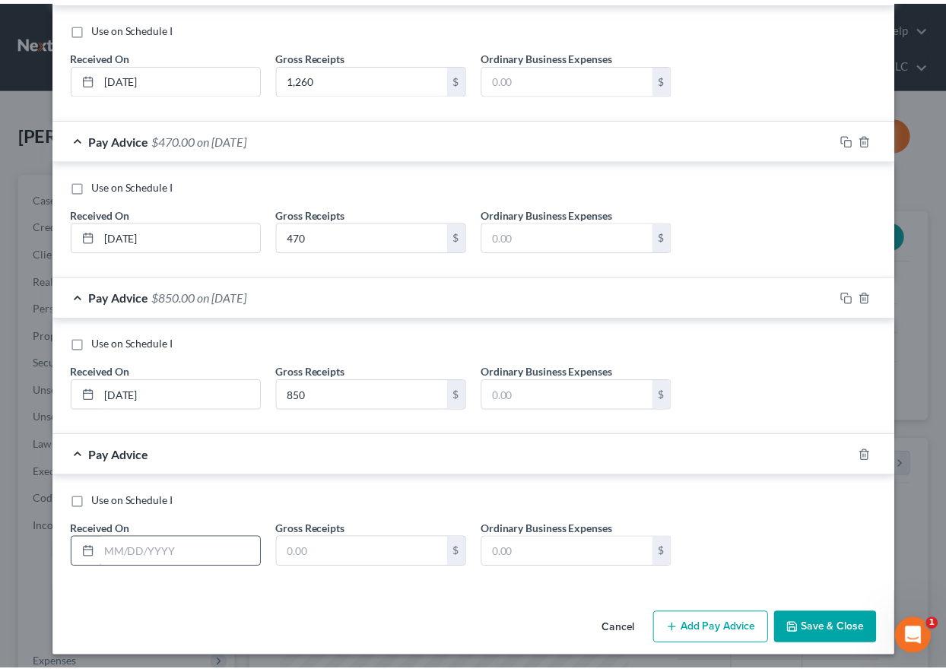
scroll to position [1349, 0]
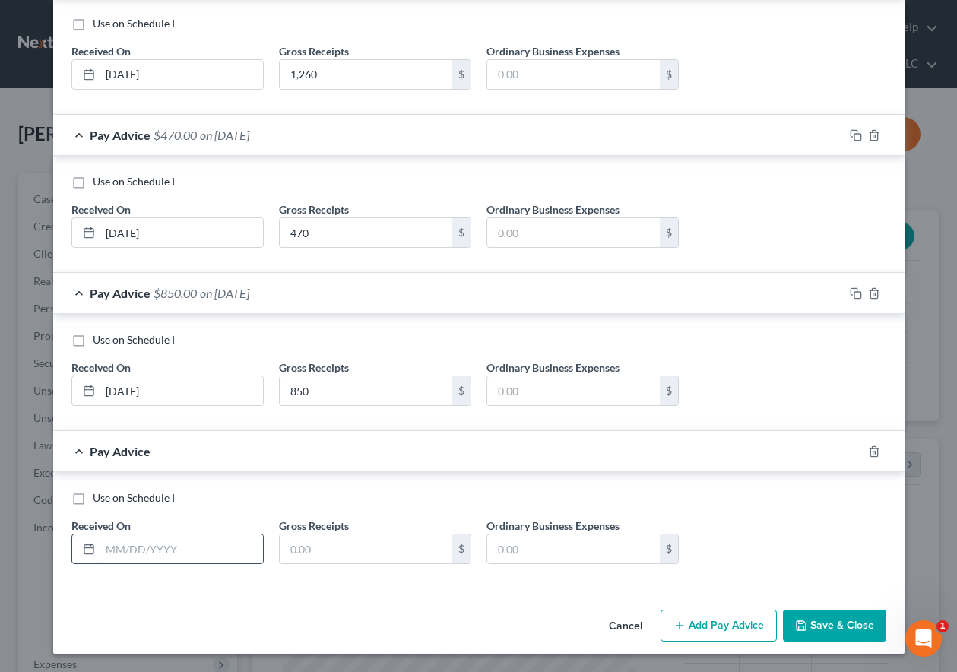
click at [213, 558] on input "text" at bounding box center [181, 549] width 163 height 29
click at [838, 635] on button "Save & Close" at bounding box center [834, 626] width 103 height 32
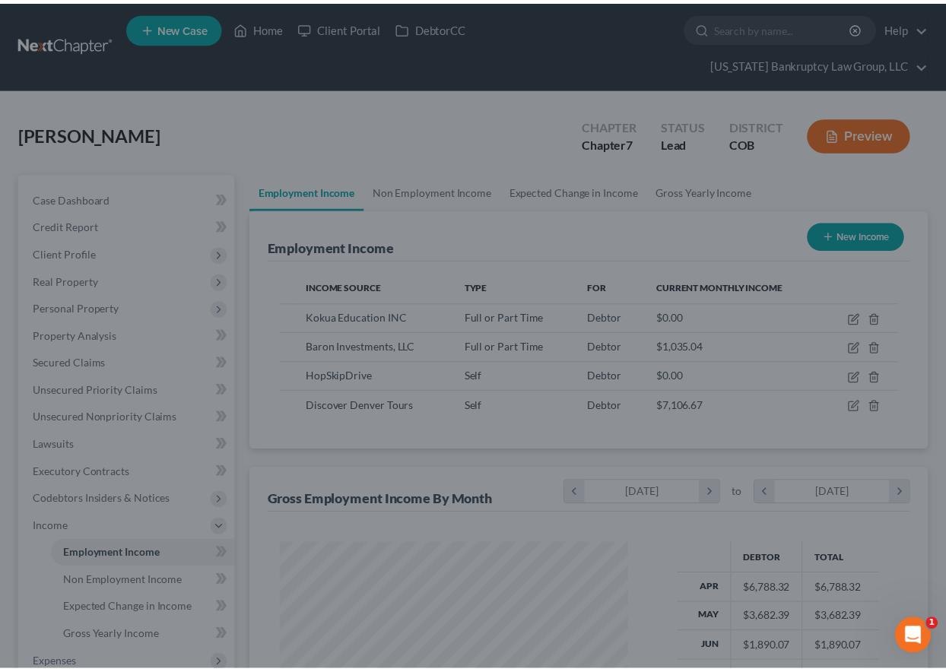
scroll to position [760100, 759994]
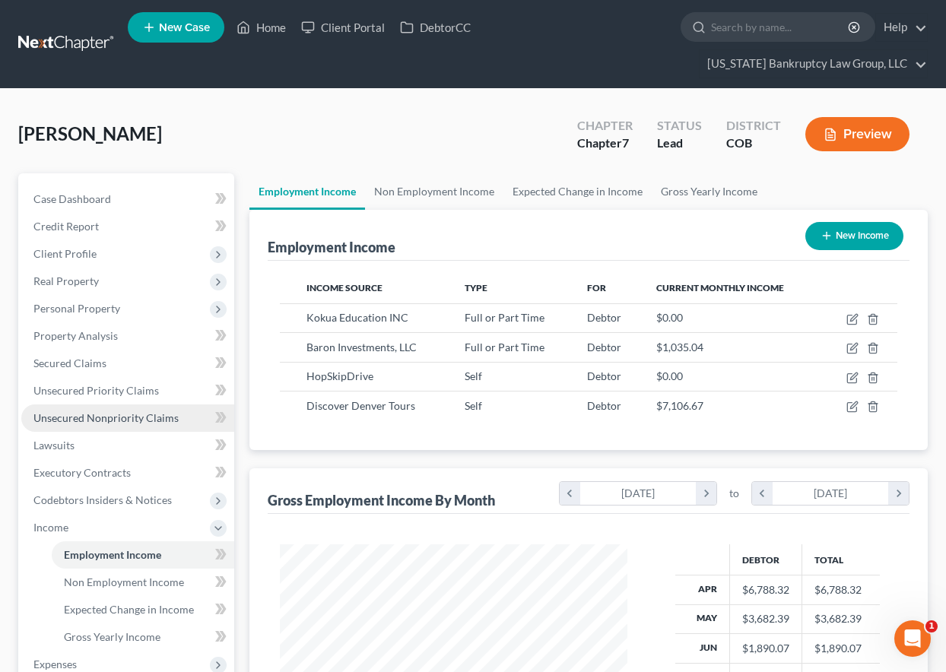
click at [119, 419] on span "Unsecured Nonpriority Claims" at bounding box center [105, 417] width 145 height 13
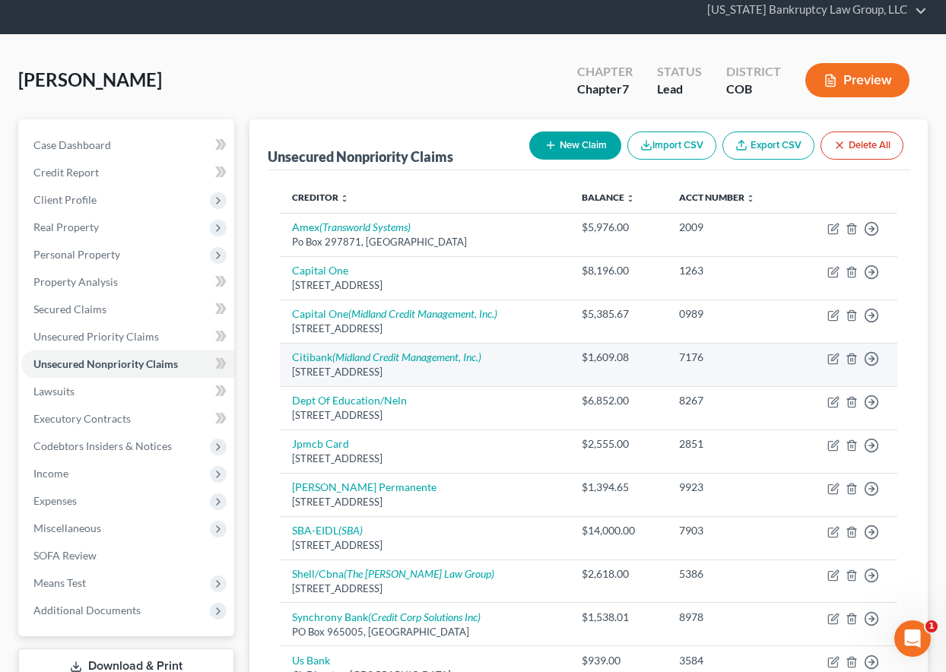
scroll to position [76, 0]
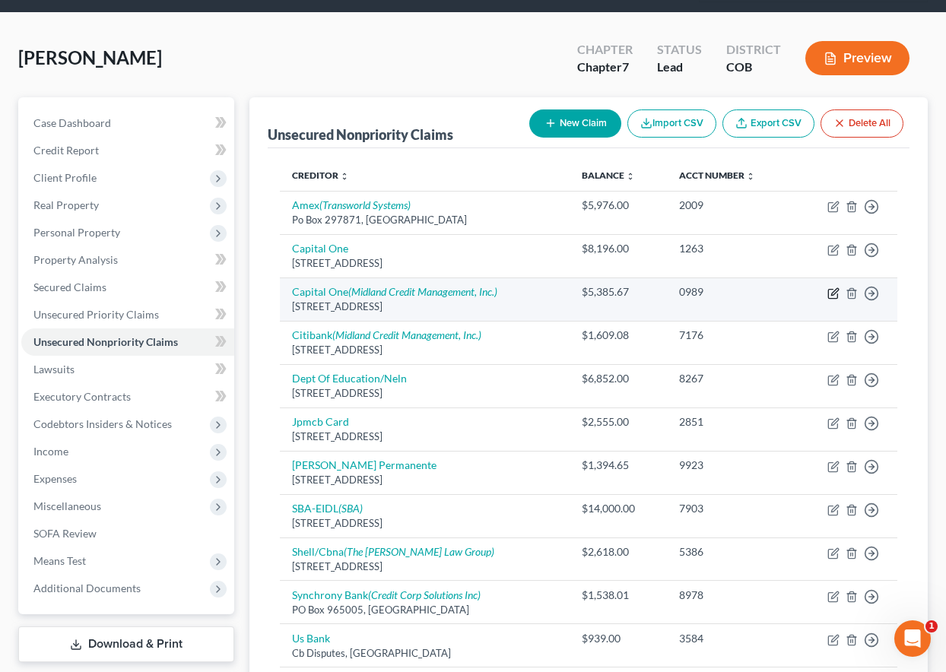
click at [836, 297] on icon "button" at bounding box center [833, 293] width 12 height 12
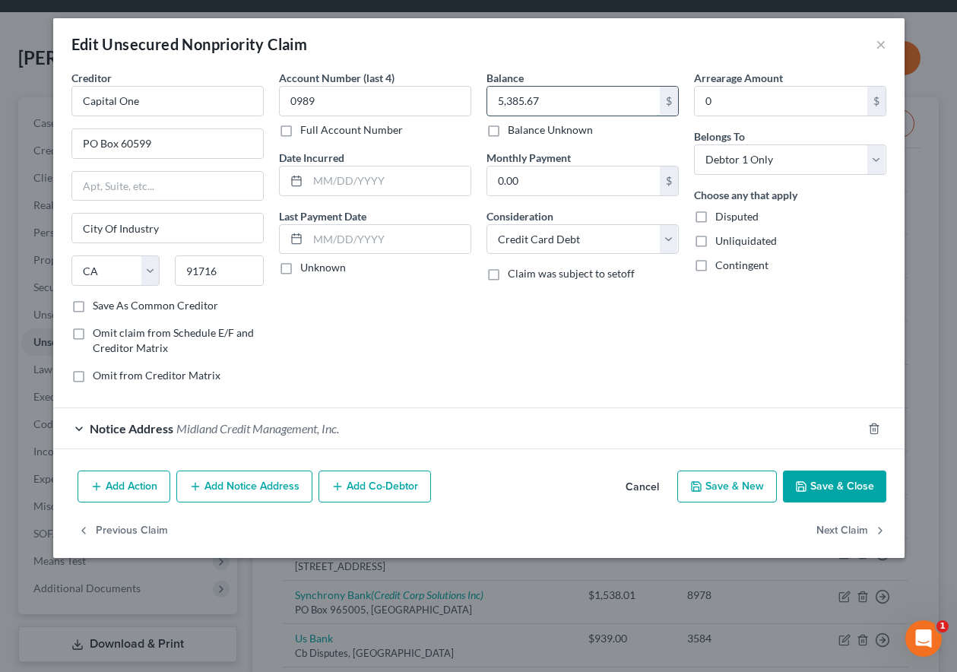
click at [550, 102] on input "5,385.67" at bounding box center [573, 101] width 173 height 29
click at [877, 479] on button "Save & Close" at bounding box center [834, 487] width 103 height 32
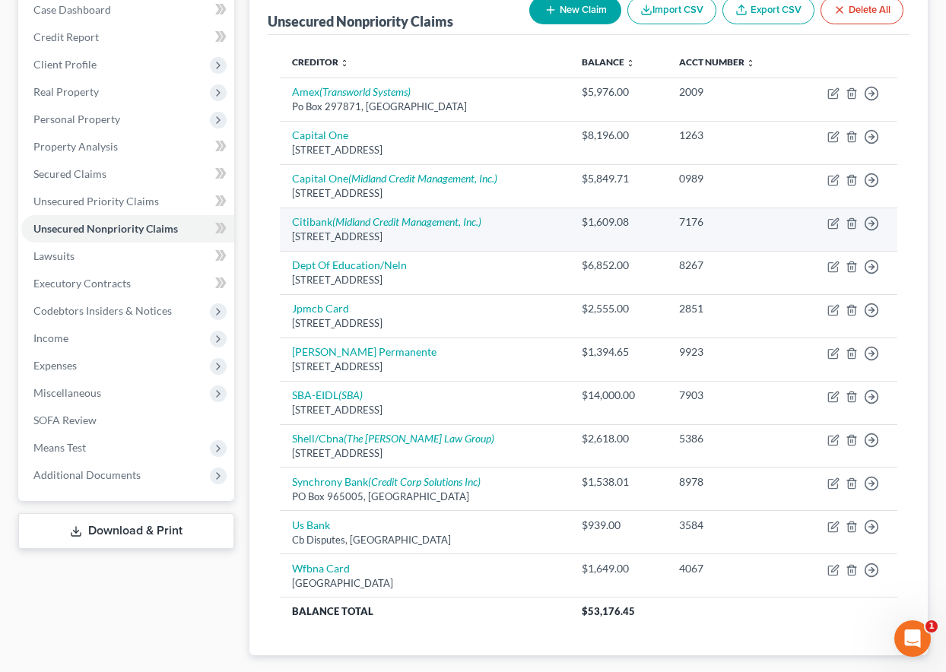
scroll to position [228, 0]
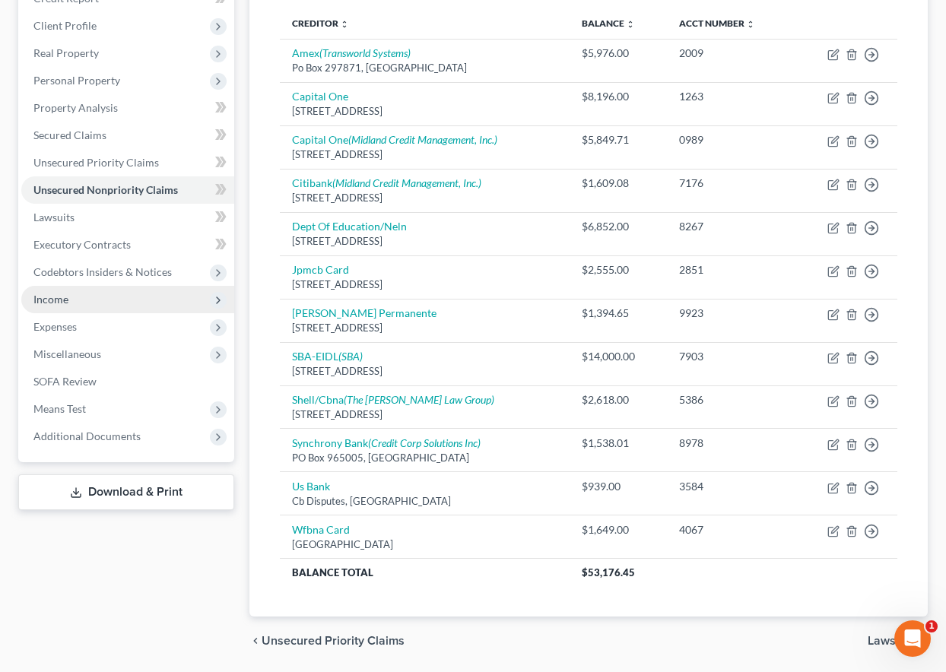
click at [55, 303] on span "Income" at bounding box center [50, 299] width 35 height 13
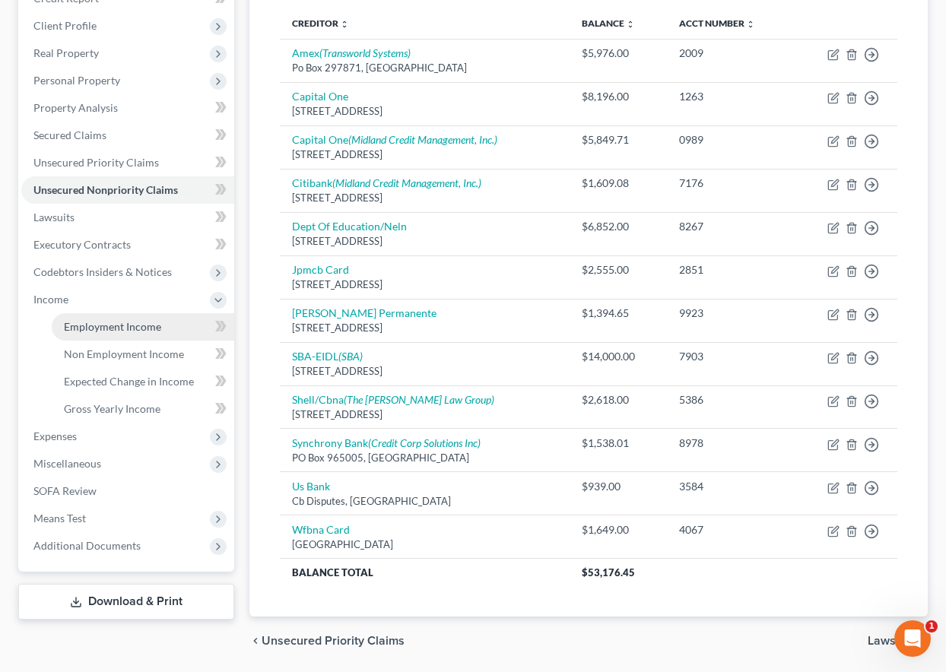
click at [75, 335] on link "Employment Income" at bounding box center [143, 326] width 182 height 27
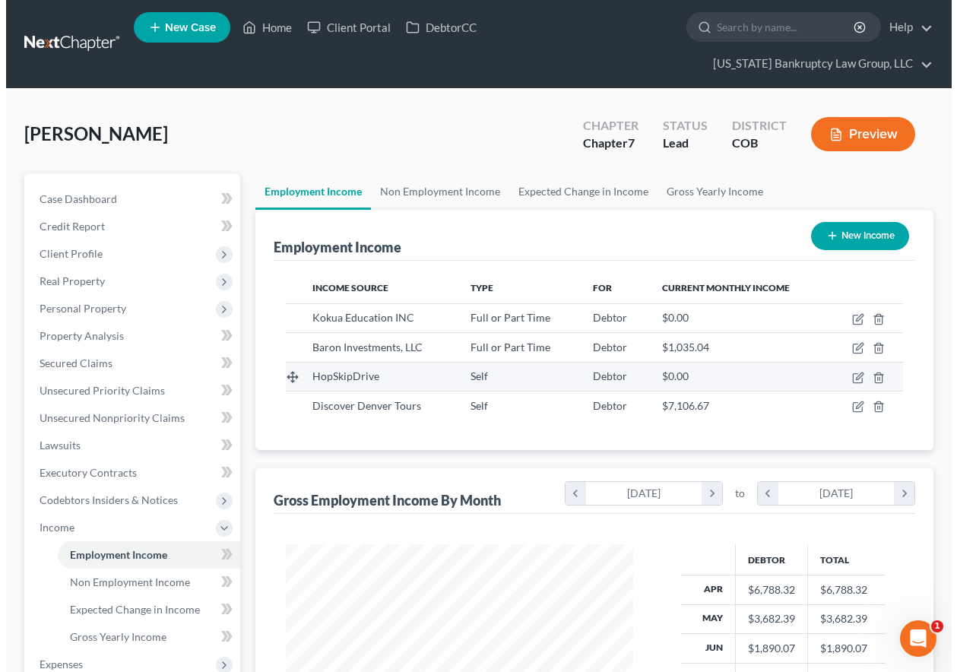
scroll to position [273, 378]
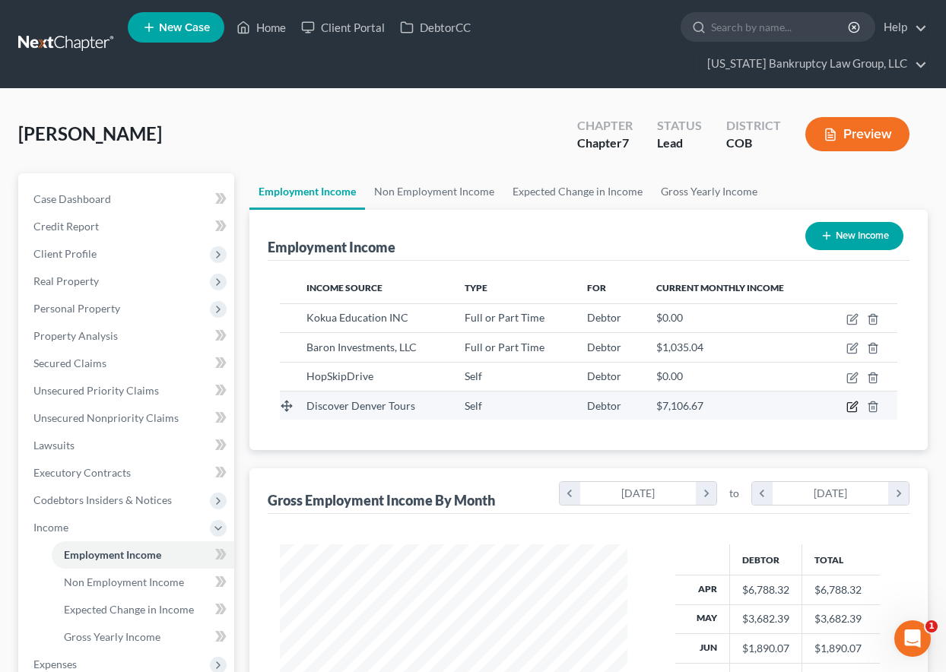
click at [852, 409] on icon "button" at bounding box center [852, 407] width 12 height 12
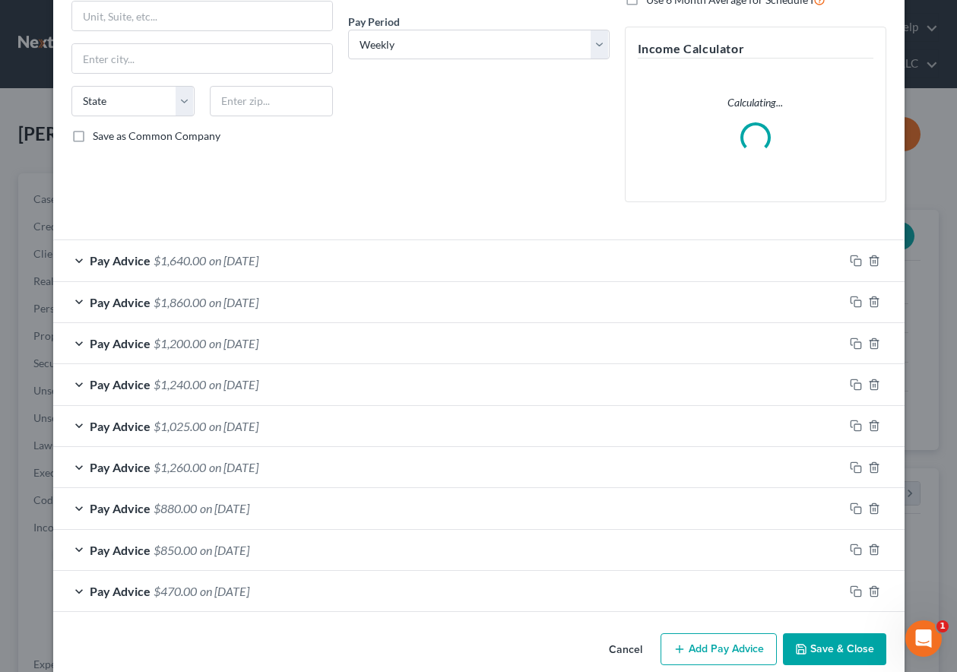
scroll to position [252, 0]
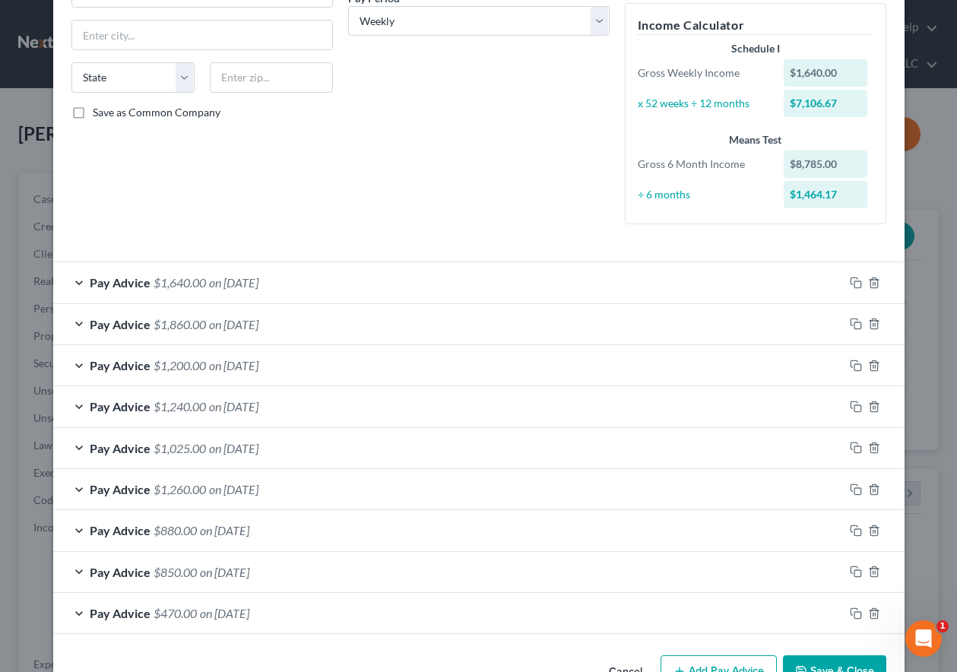
click at [259, 280] on span "on 08/31/2205" at bounding box center [233, 282] width 49 height 14
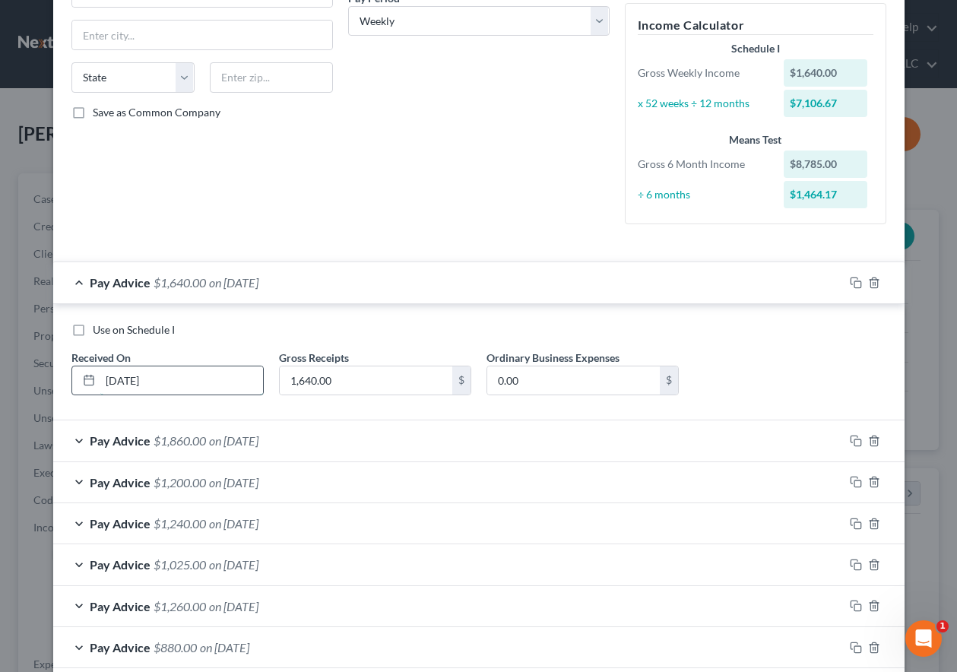
click at [163, 380] on input "08/31/2205" at bounding box center [181, 380] width 163 height 29
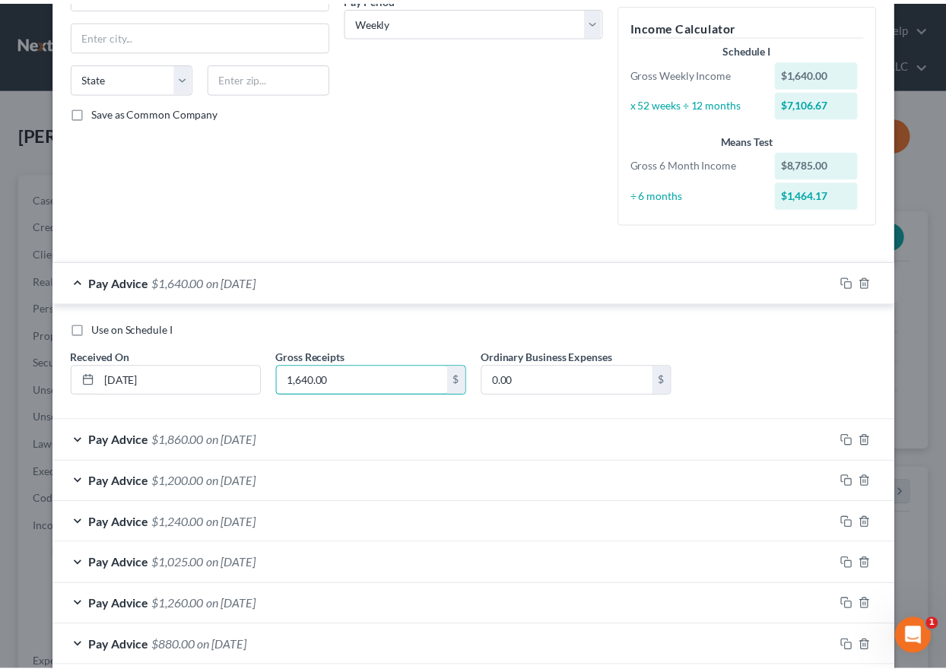
scroll to position [414, 0]
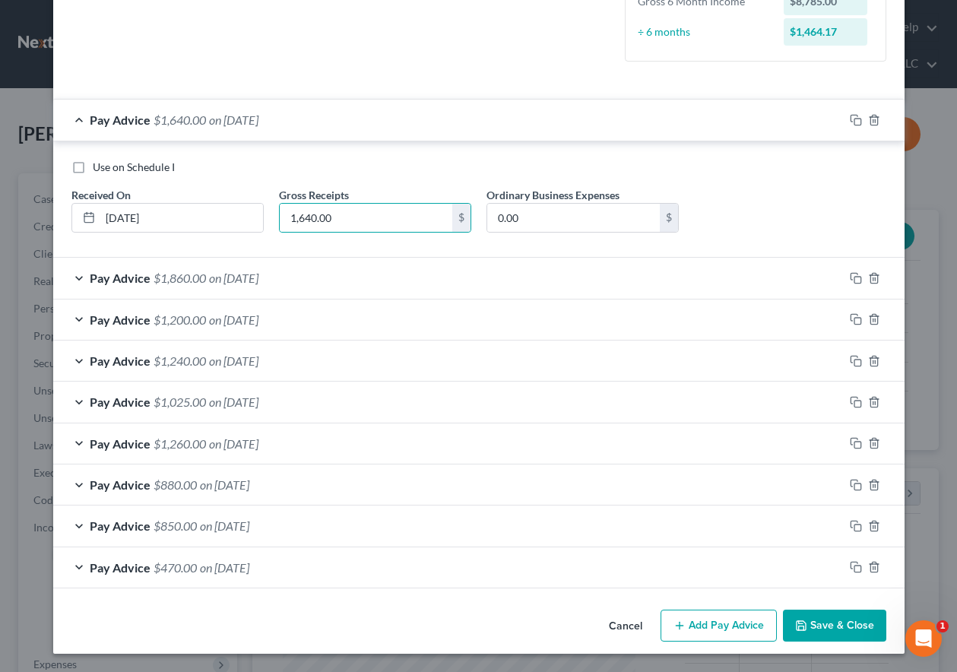
click at [843, 616] on button "Save & Close" at bounding box center [834, 626] width 103 height 32
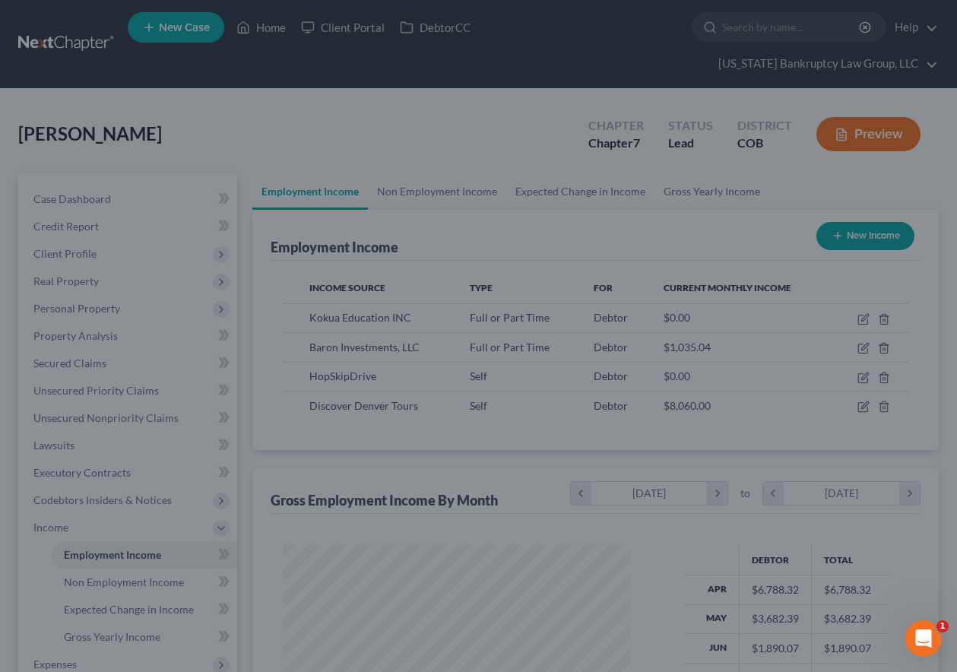
scroll to position [760100, 759994]
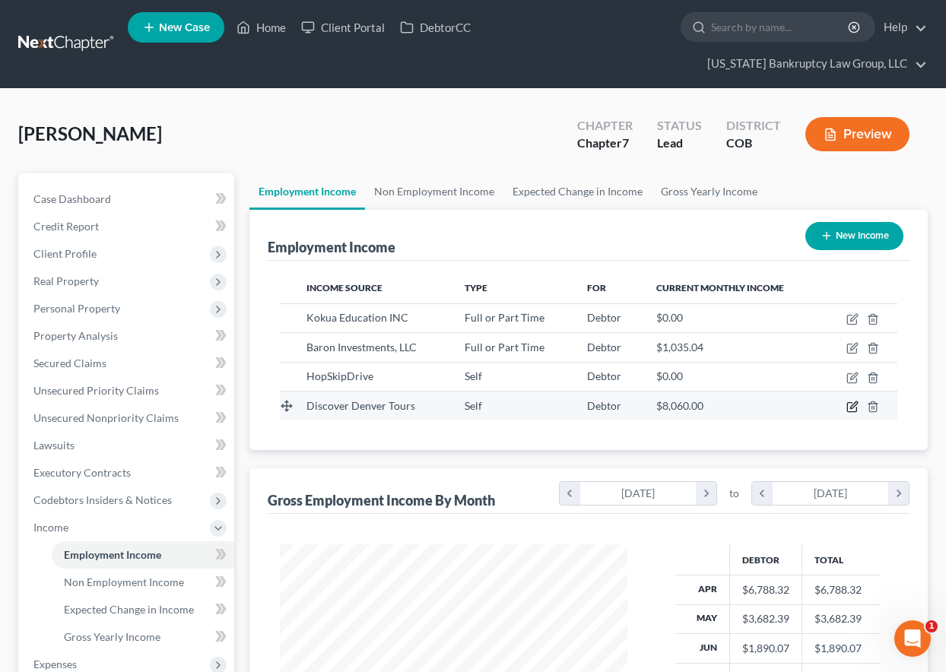
click at [851, 404] on icon "button" at bounding box center [852, 407] width 12 height 12
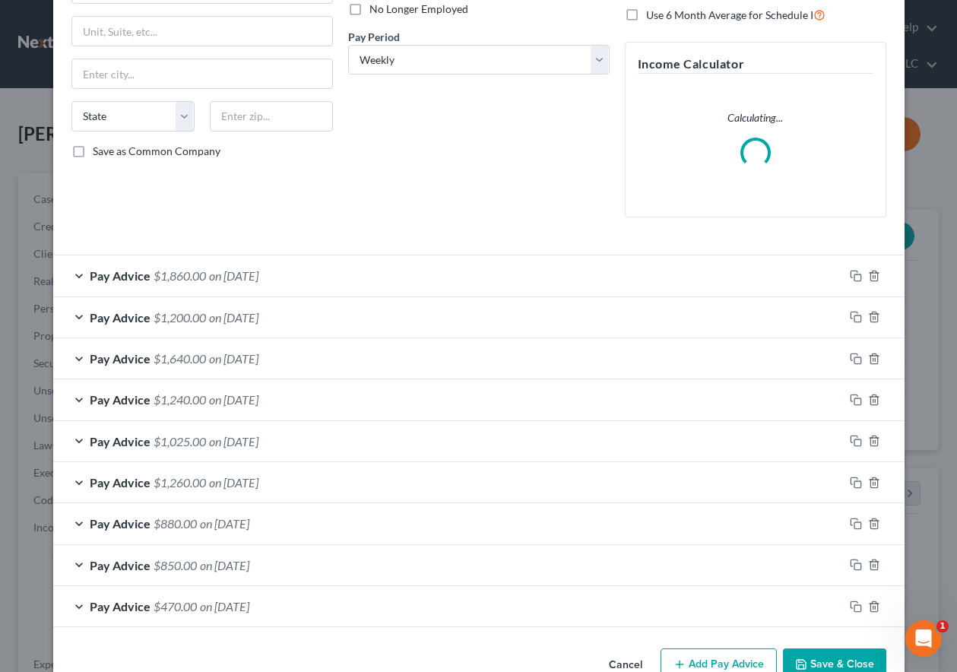
scroll to position [252, 0]
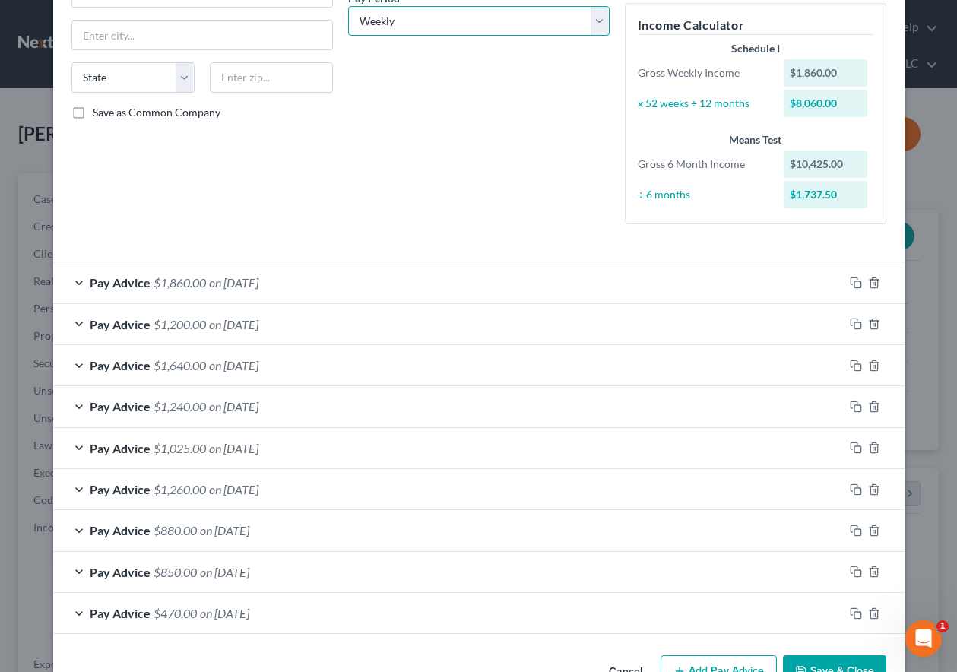
click at [376, 26] on select "Select Monthly Twice Monthly Every Other Week Weekly" at bounding box center [479, 21] width 262 height 30
click at [348, 6] on select "Select Monthly Twice Monthly Every Other Week Weekly" at bounding box center [479, 21] width 262 height 30
click at [242, 286] on span "on 09/28/2025" at bounding box center [233, 282] width 49 height 14
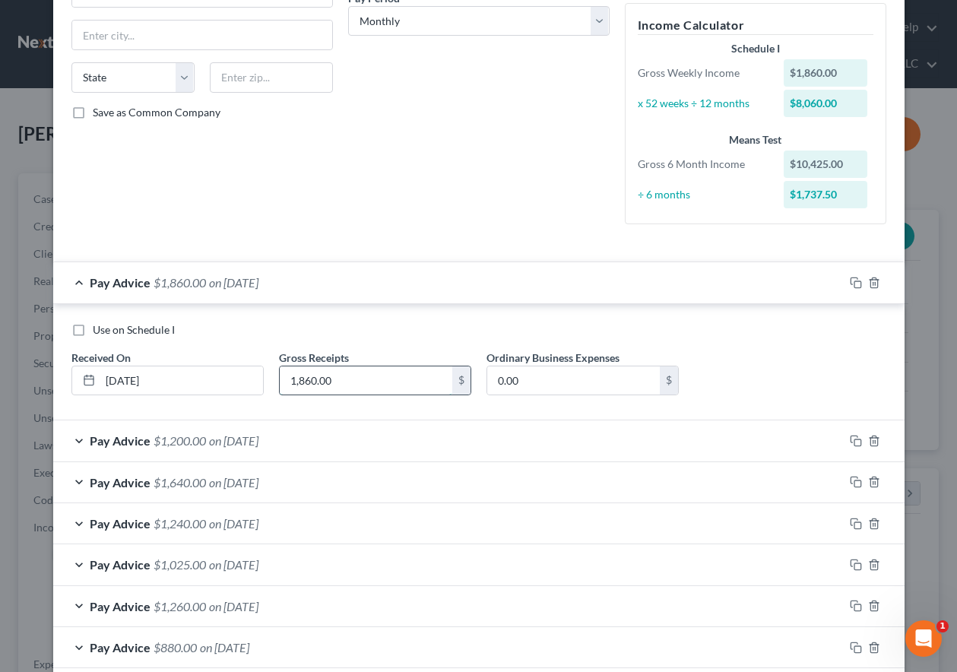
click at [356, 382] on input "1,860.00" at bounding box center [366, 380] width 173 height 29
click at [773, 386] on div "Use on Schedule I Received On * 09/28/2025 Gross Receipts 3,060.00 $ Ordinary B…" at bounding box center [479, 365] width 830 height 86
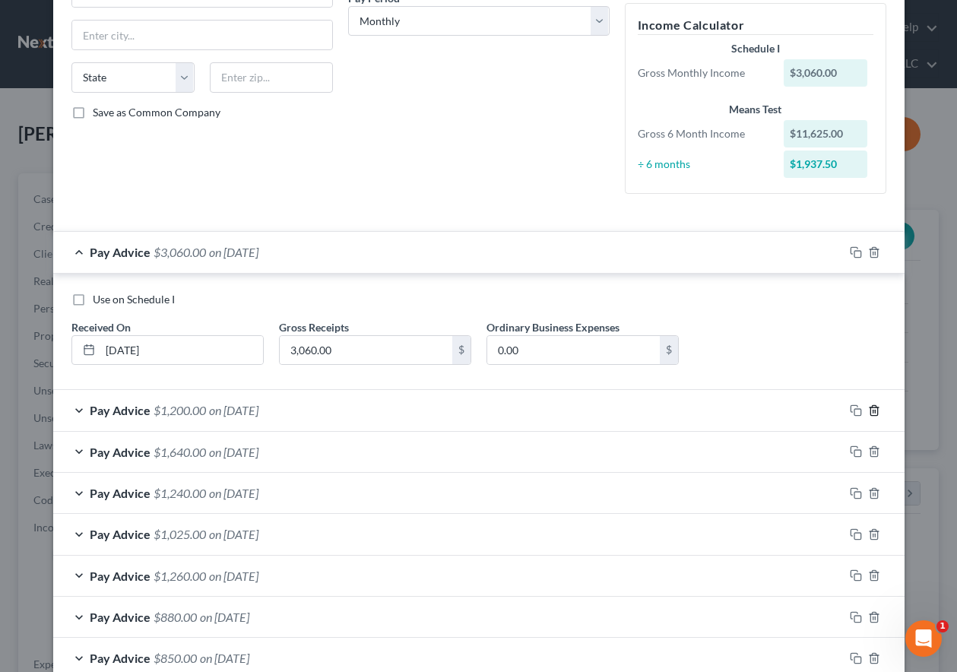
click at [875, 410] on line "button" at bounding box center [875, 411] width 0 height 3
click at [855, 410] on rect "button" at bounding box center [858, 412] width 7 height 7
click at [209, 409] on span "on 08/31/2025" at bounding box center [233, 410] width 49 height 14
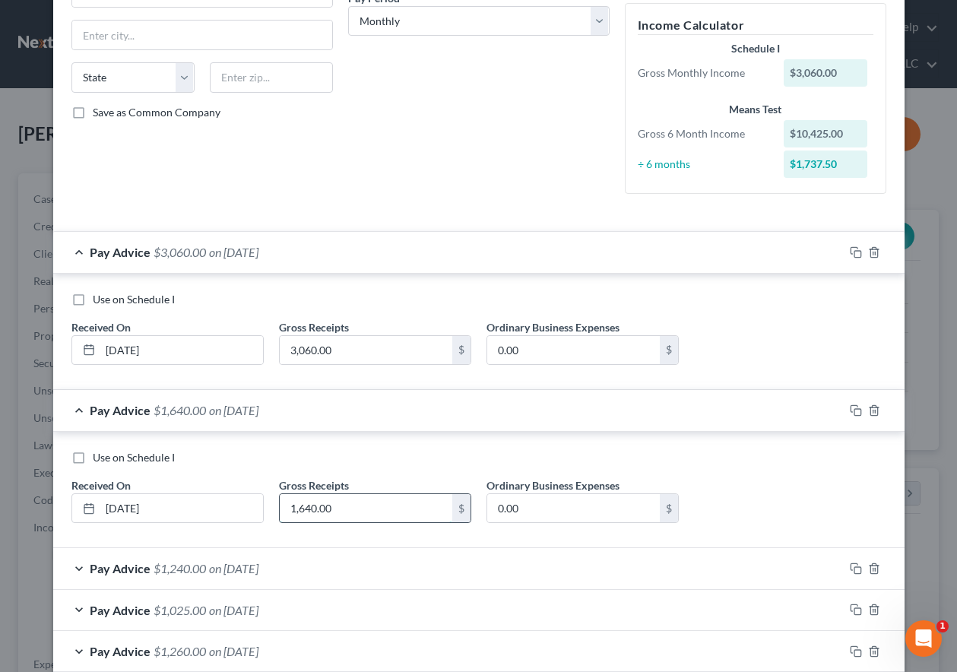
click at [360, 509] on input "1,640.00" at bounding box center [366, 508] width 173 height 29
click at [788, 480] on div "Use on Schedule I Received On * 08/31/2025 Gross Receipts 3,905 $ Ordinary Busi…" at bounding box center [479, 493] width 830 height 86
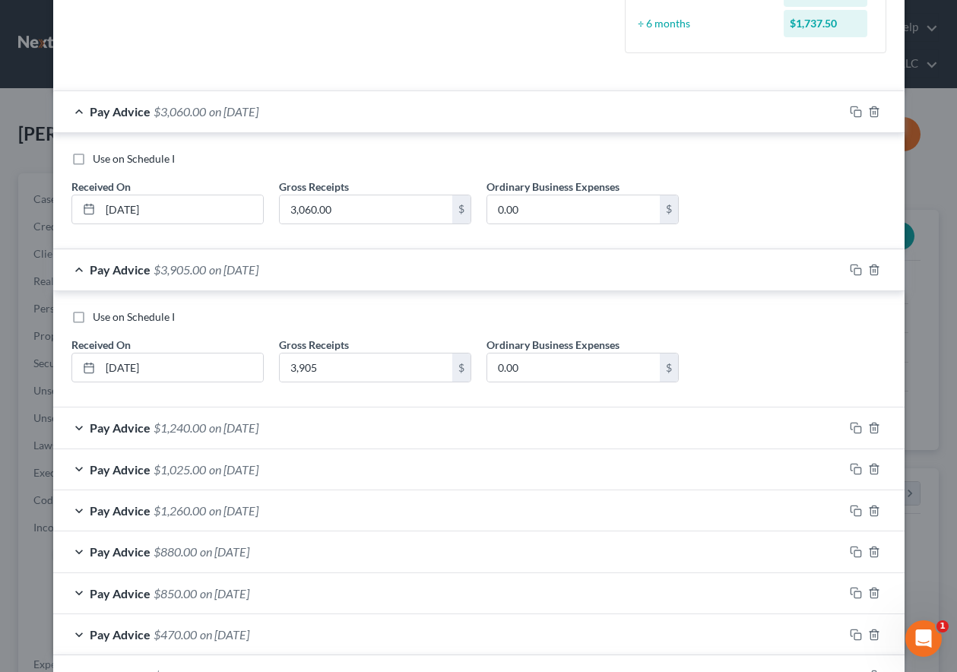
scroll to position [404, 0]
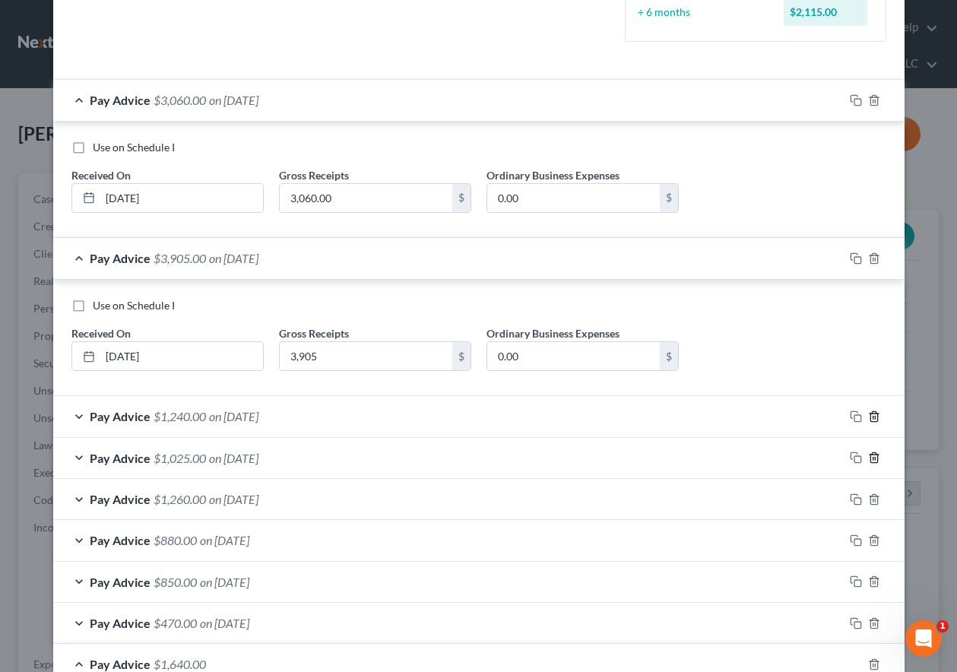
click at [875, 417] on line "button" at bounding box center [875, 417] width 0 height 3
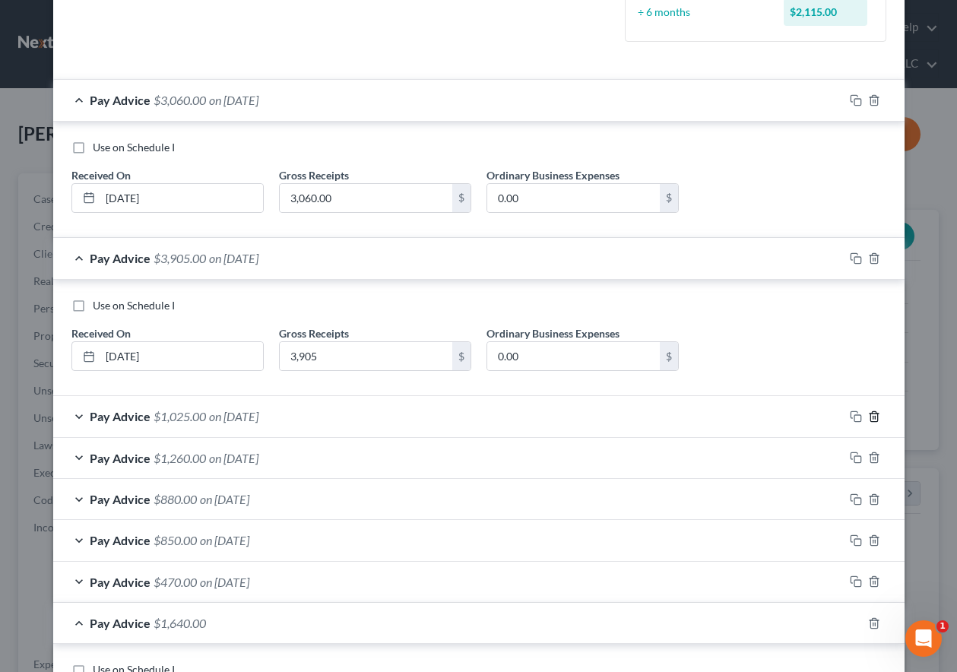
click at [875, 418] on line "button" at bounding box center [875, 417] width 0 height 3
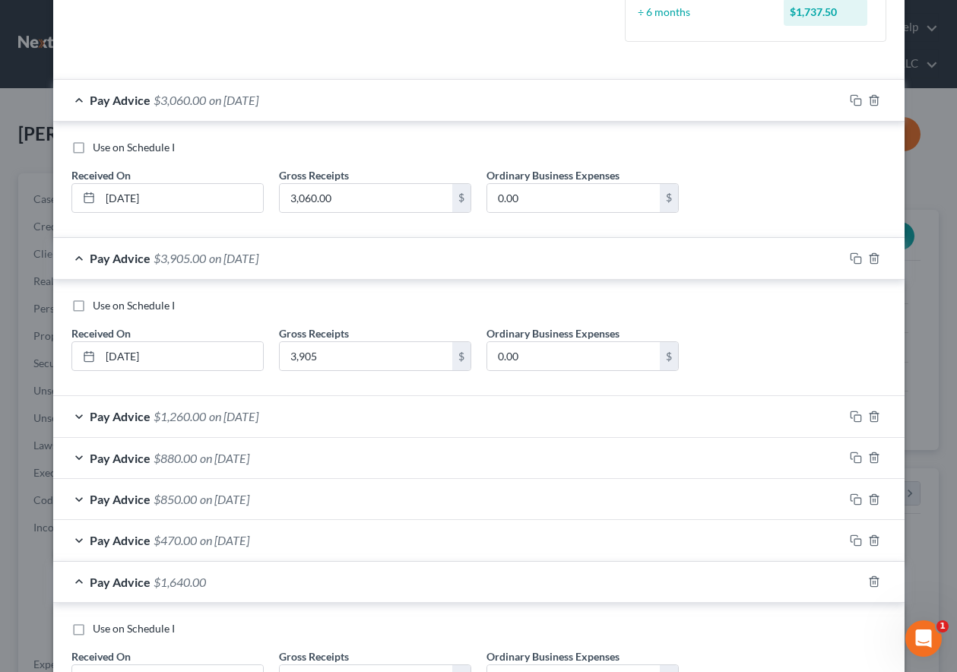
click at [230, 418] on span "on 07/20/2025" at bounding box center [233, 416] width 49 height 14
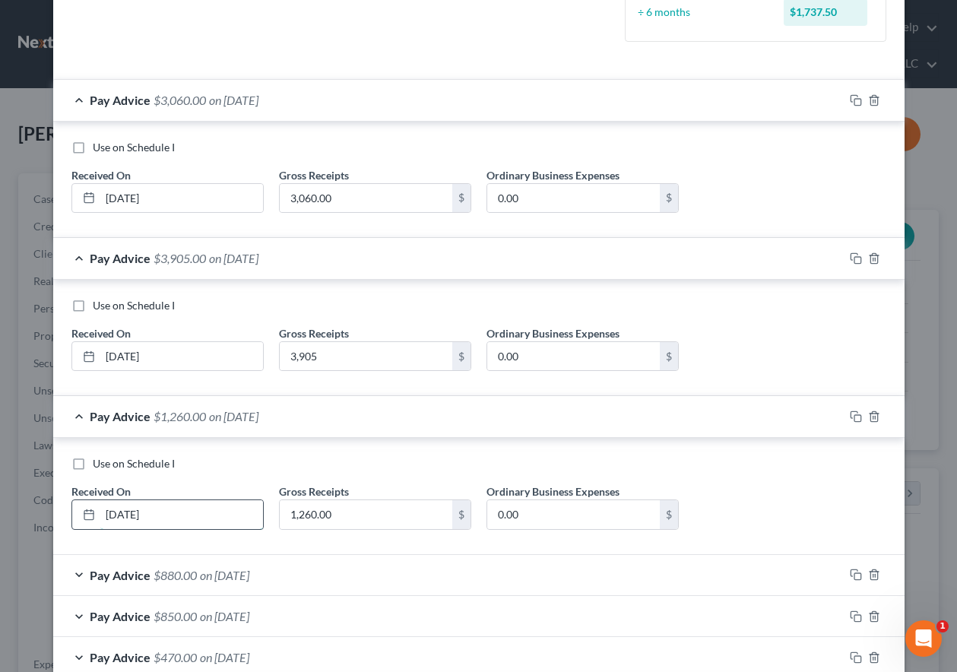
click at [120, 518] on input "07/20/2025" at bounding box center [181, 514] width 163 height 29
click at [378, 519] on input "1,260.00" at bounding box center [366, 514] width 173 height 29
click at [871, 573] on icon "button" at bounding box center [874, 575] width 7 height 10
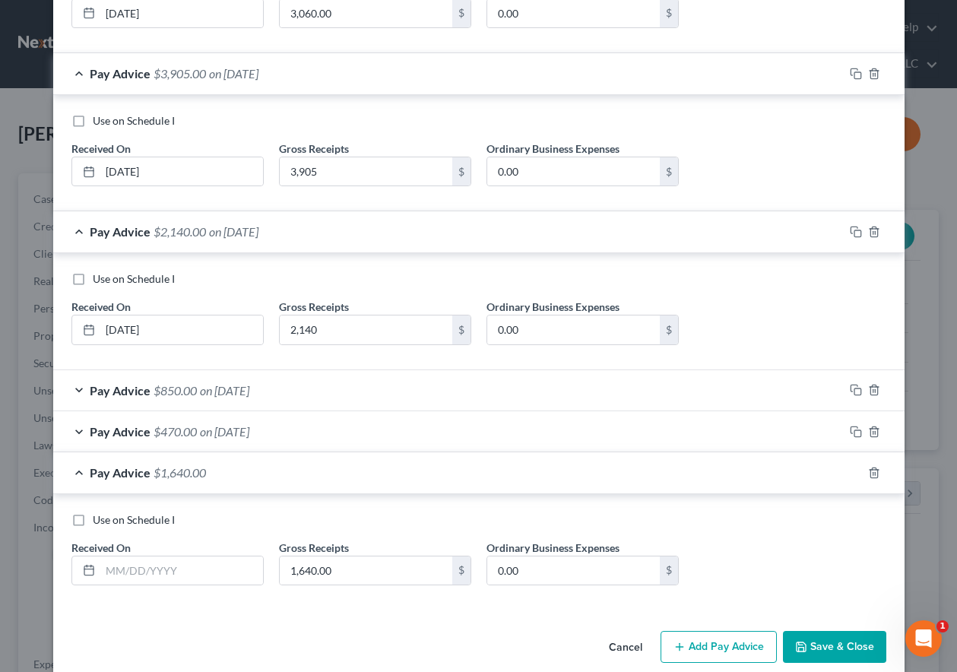
scroll to position [610, 0]
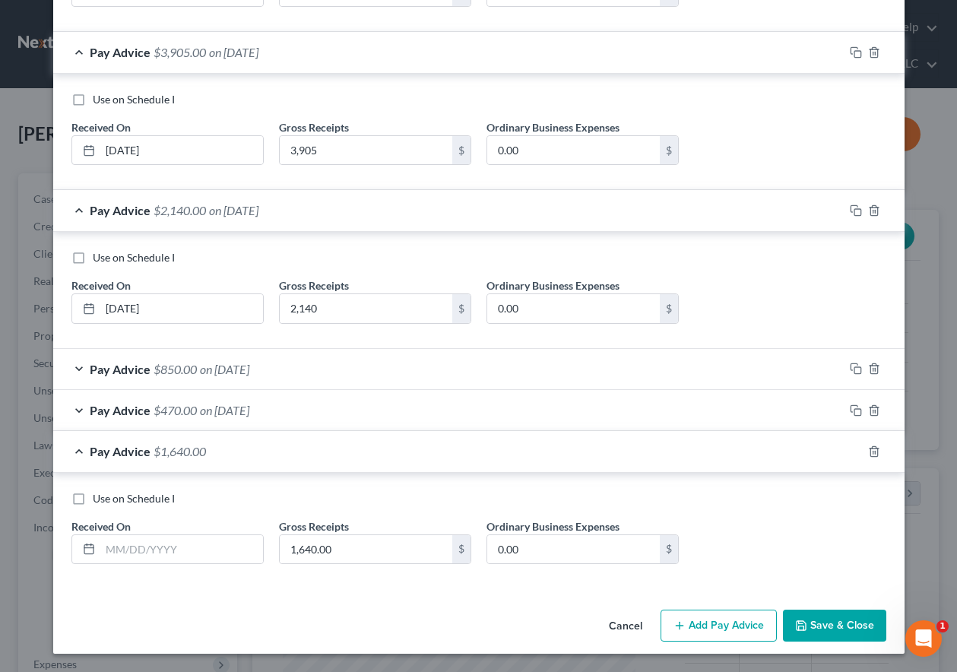
click at [244, 367] on span "on 06/22/2025" at bounding box center [224, 369] width 49 height 14
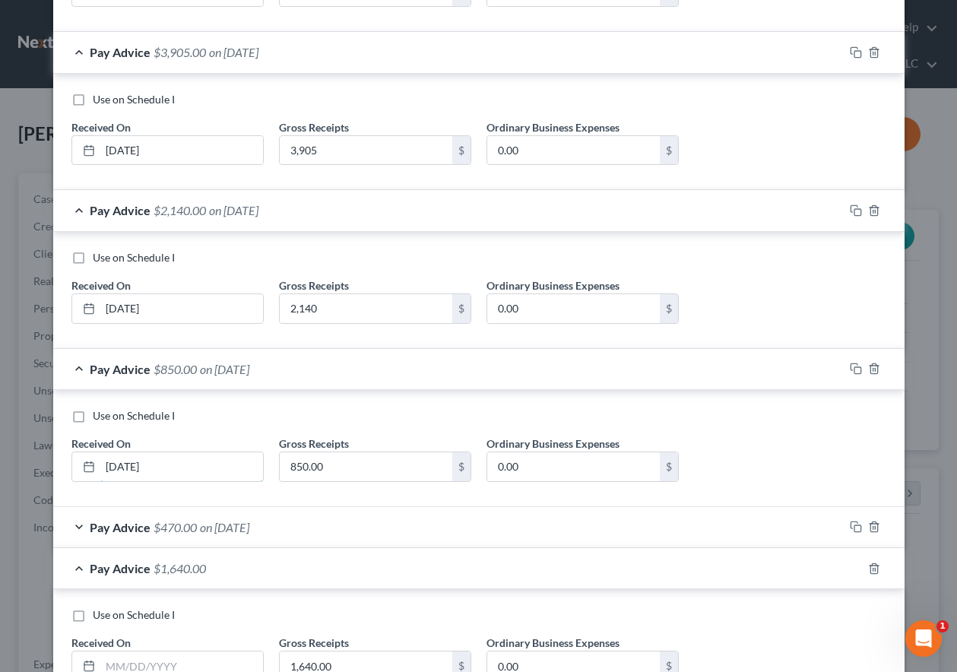
drag, startPoint x: 115, startPoint y: 468, endPoint x: 135, endPoint y: 588, distance: 121.1
click at [117, 469] on input "06/22/2025" at bounding box center [181, 466] width 163 height 29
click at [236, 530] on span "on 05/23/2025" at bounding box center [224, 527] width 49 height 14
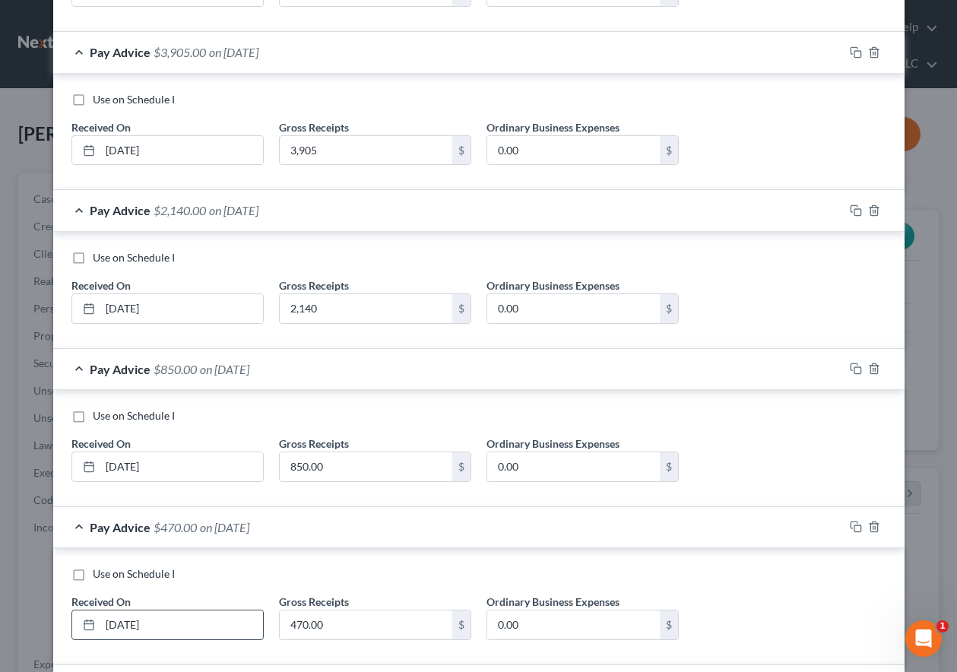
click at [118, 626] on input "05/23/2025" at bounding box center [181, 625] width 163 height 29
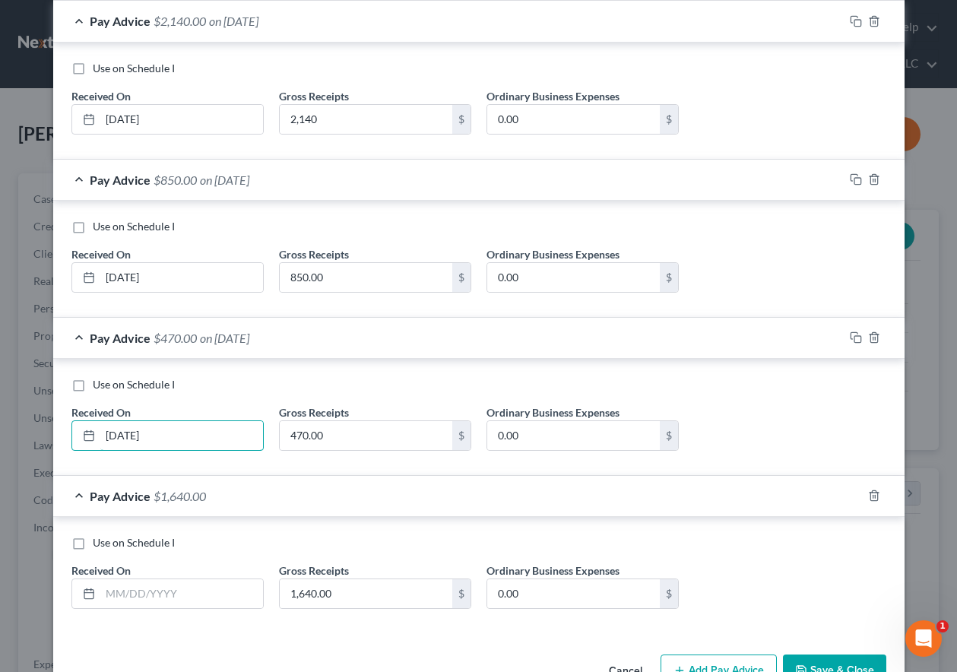
scroll to position [843, 0]
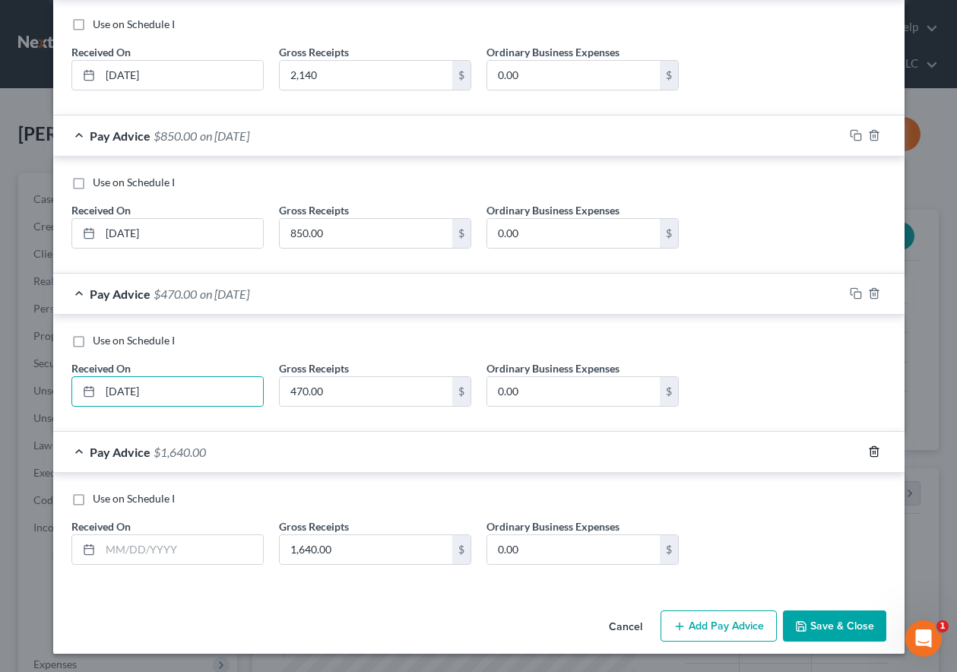
click at [875, 455] on line "button" at bounding box center [875, 453] width 0 height 3
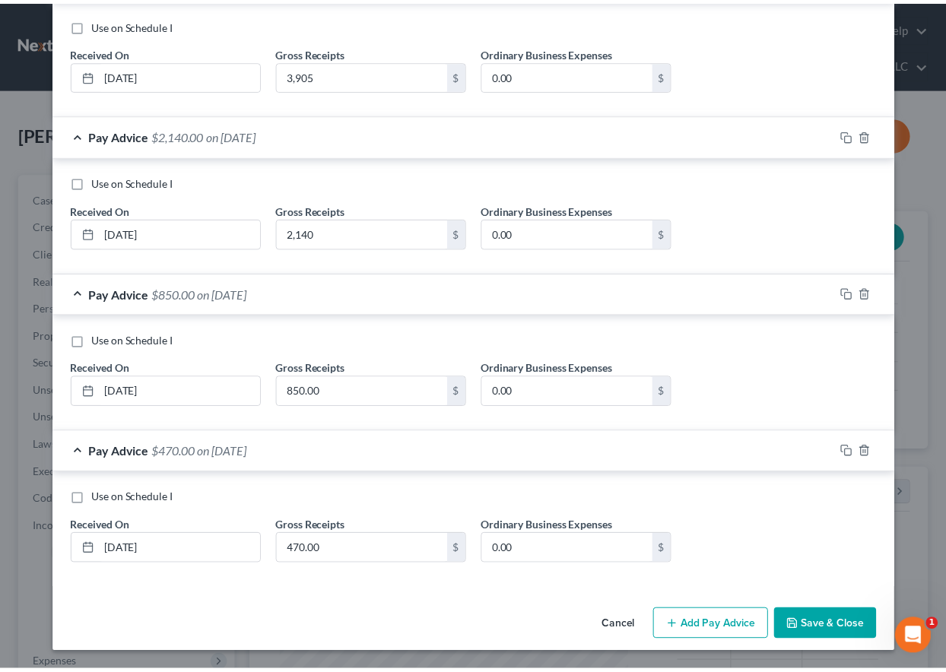
scroll to position [685, 0]
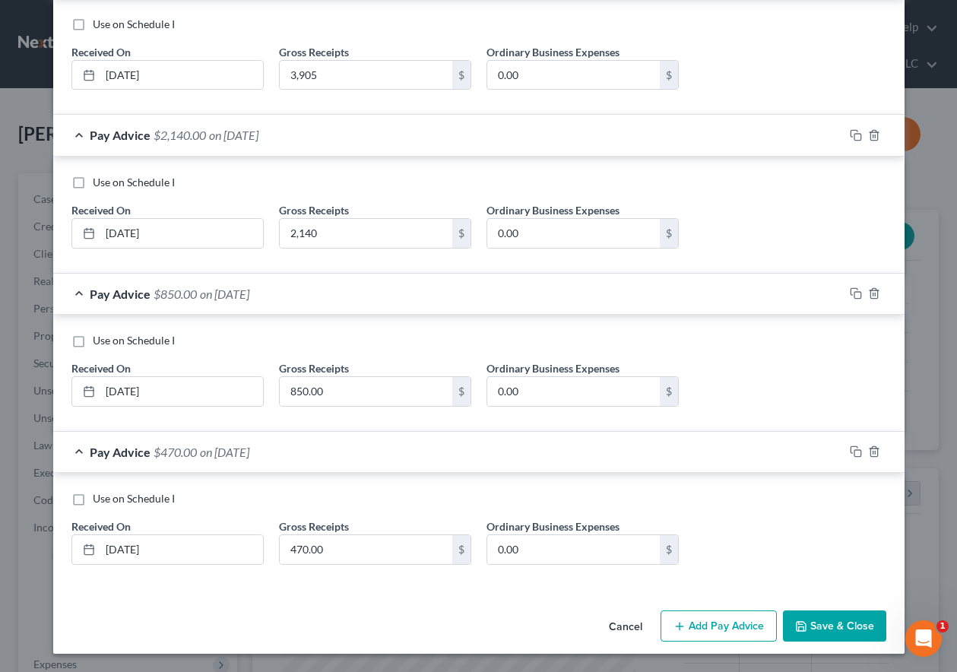
click at [856, 636] on button "Save & Close" at bounding box center [834, 627] width 103 height 32
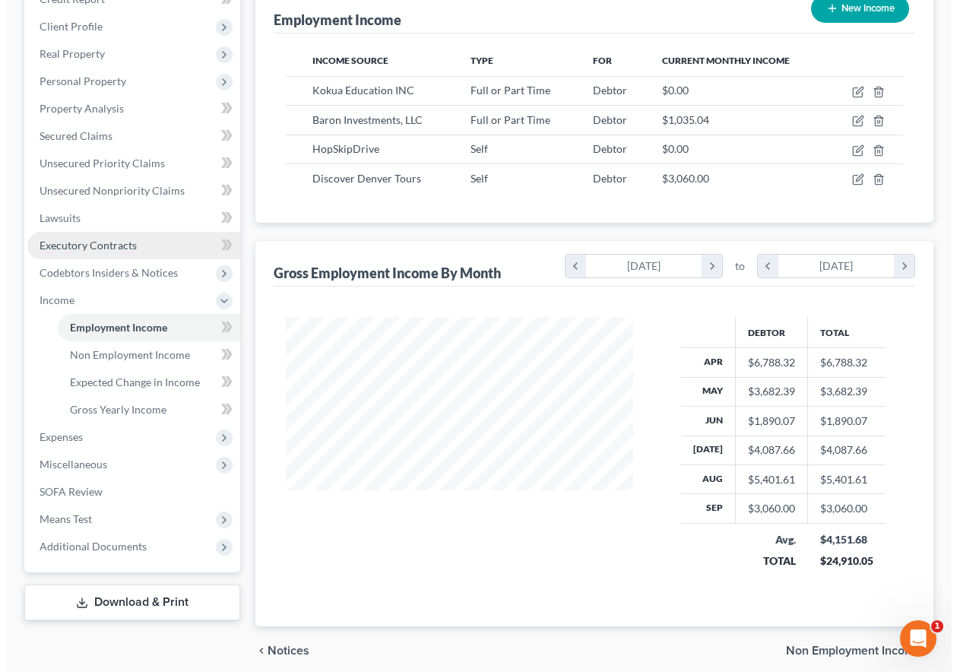
scroll to position [228, 0]
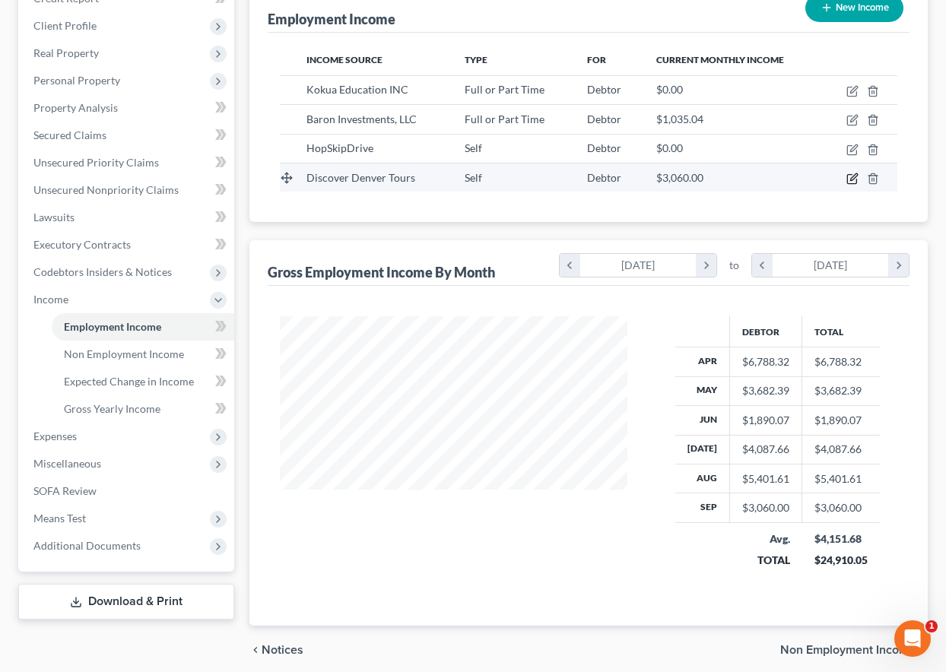
click at [849, 177] on icon "button" at bounding box center [852, 179] width 12 height 12
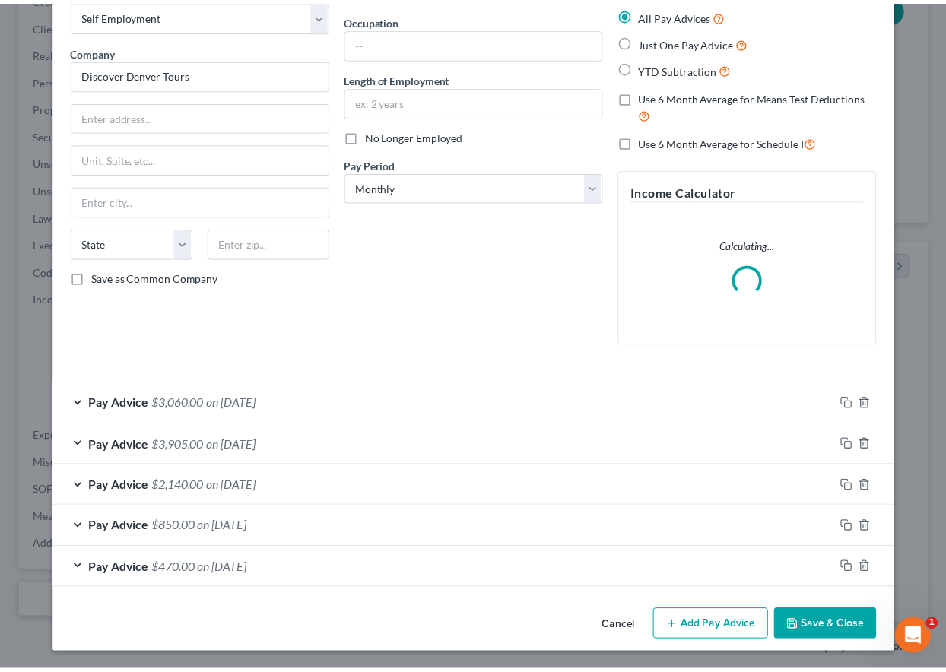
scroll to position [86, 0]
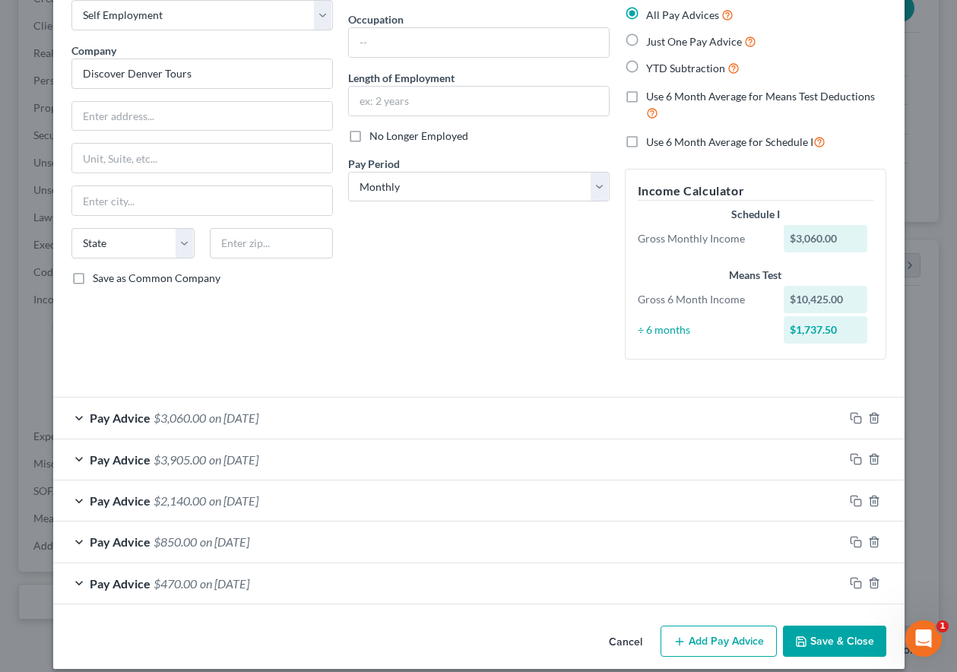
click at [836, 633] on button "Save & Close" at bounding box center [834, 642] width 103 height 32
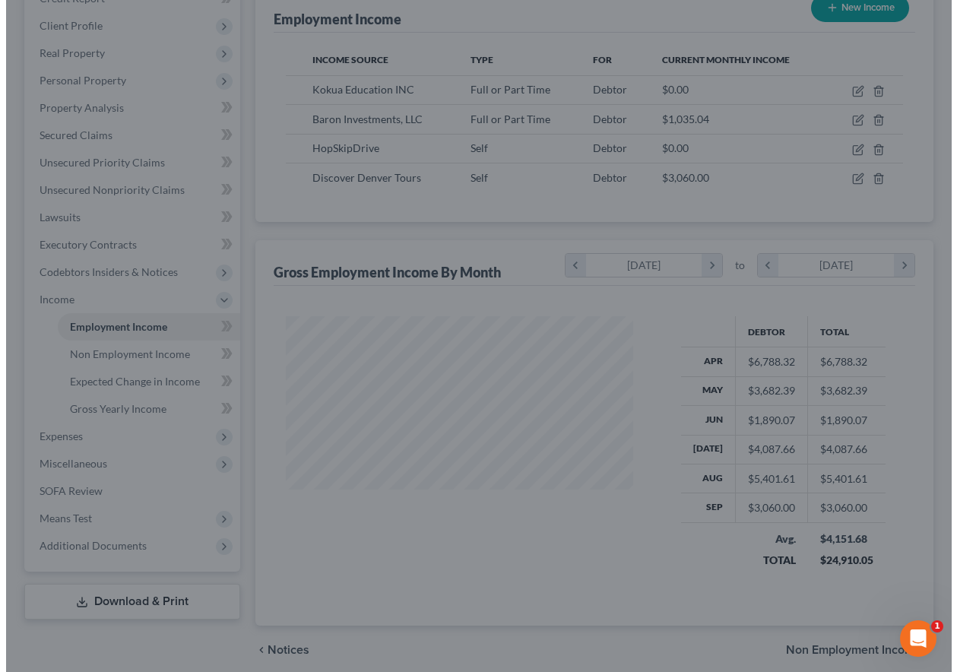
scroll to position [760100, 759994]
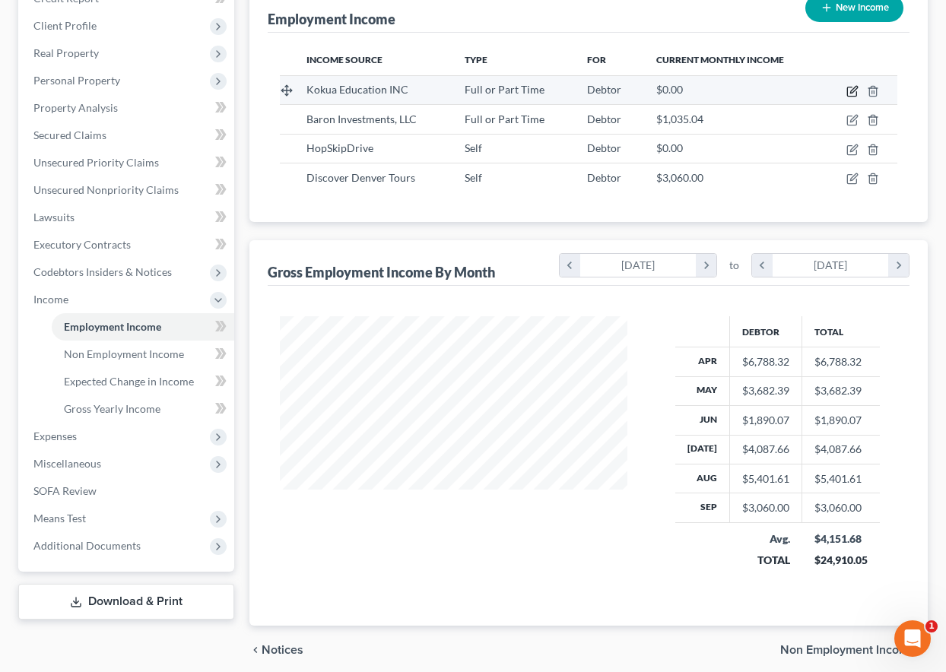
click at [852, 91] on icon "button" at bounding box center [852, 91] width 12 height 12
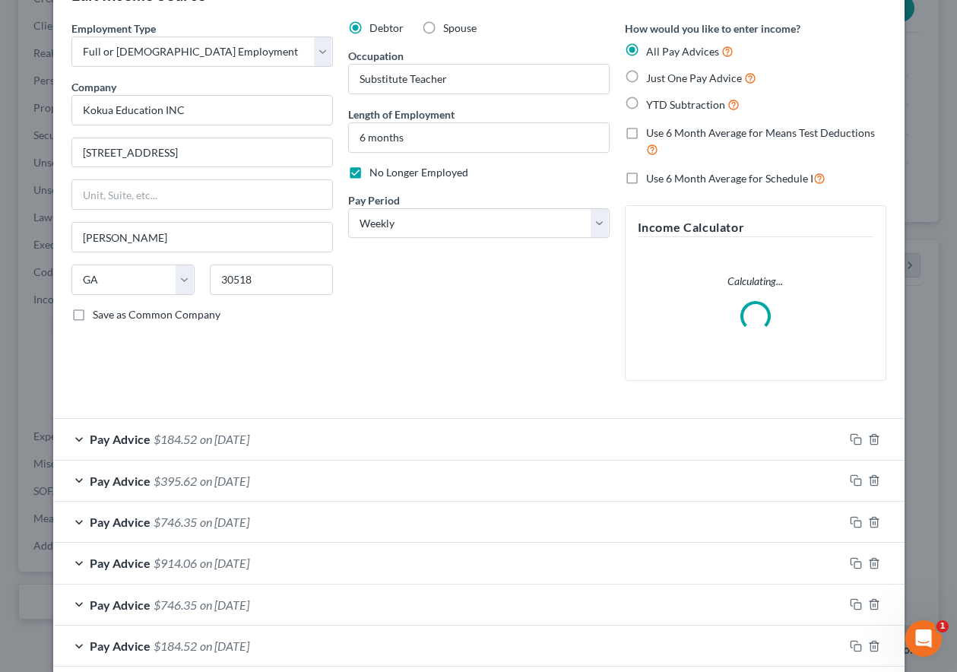
scroll to position [152, 0]
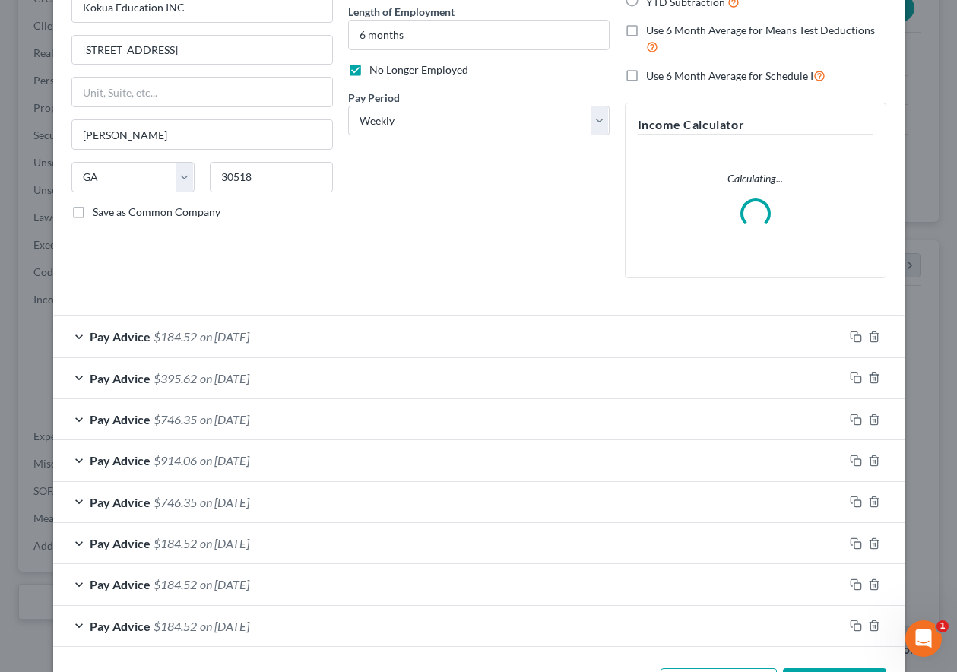
click at [249, 335] on span "on 05/23/2025" at bounding box center [224, 336] width 49 height 14
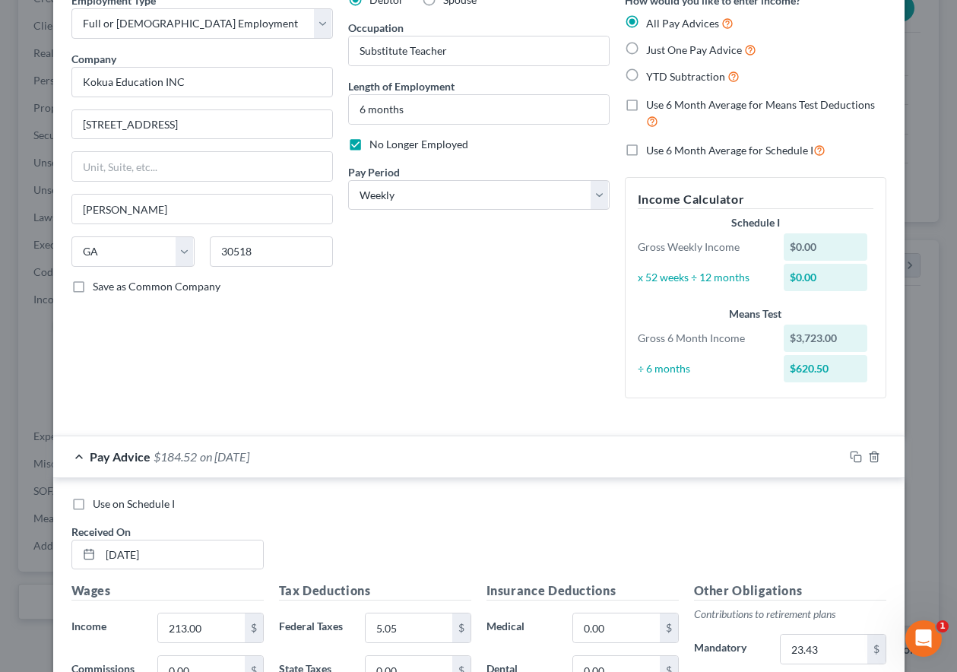
scroll to position [76, 0]
click at [209, 456] on span "on 05/23/2025" at bounding box center [224, 458] width 49 height 14
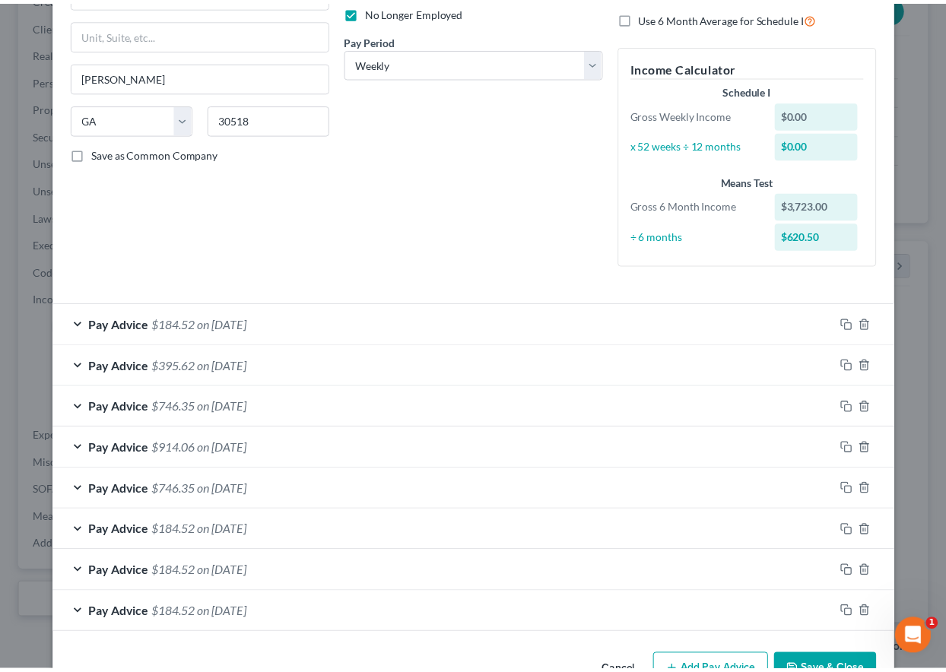
scroll to position [255, 0]
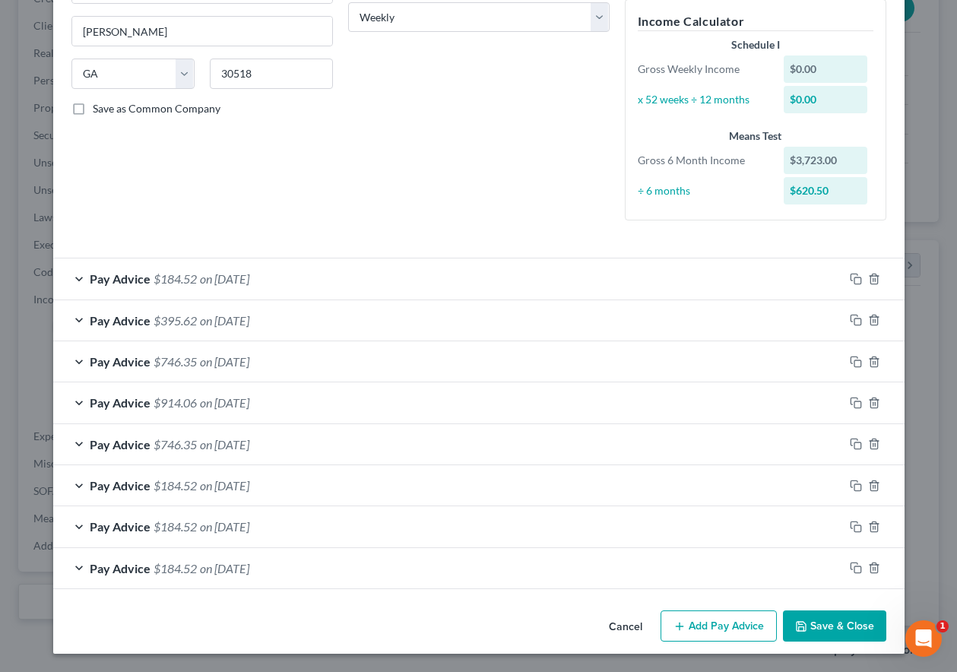
click at [860, 639] on button "Save & Close" at bounding box center [834, 627] width 103 height 32
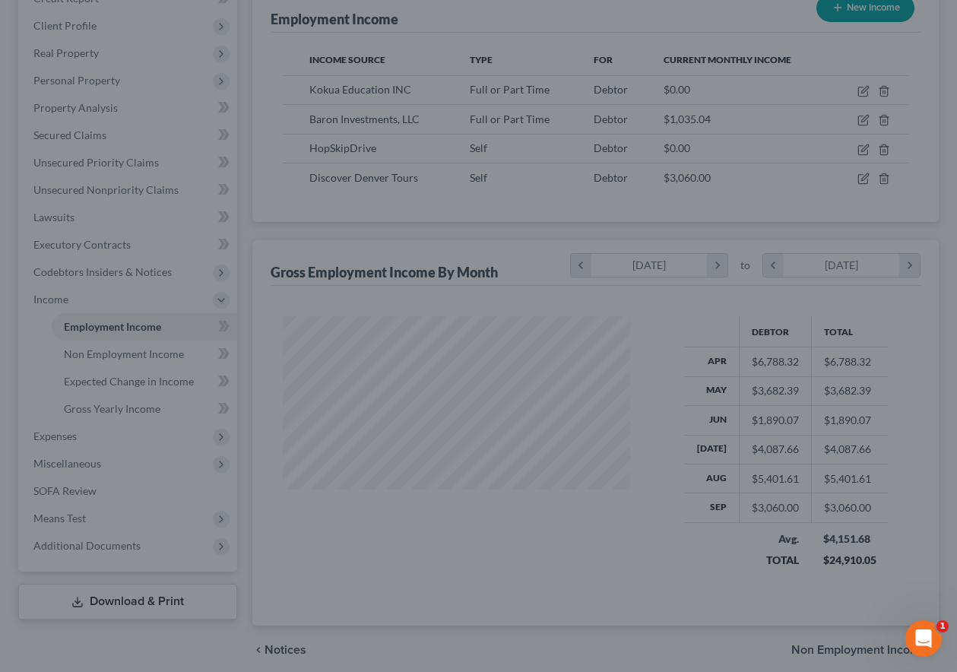
scroll to position [760100, 759994]
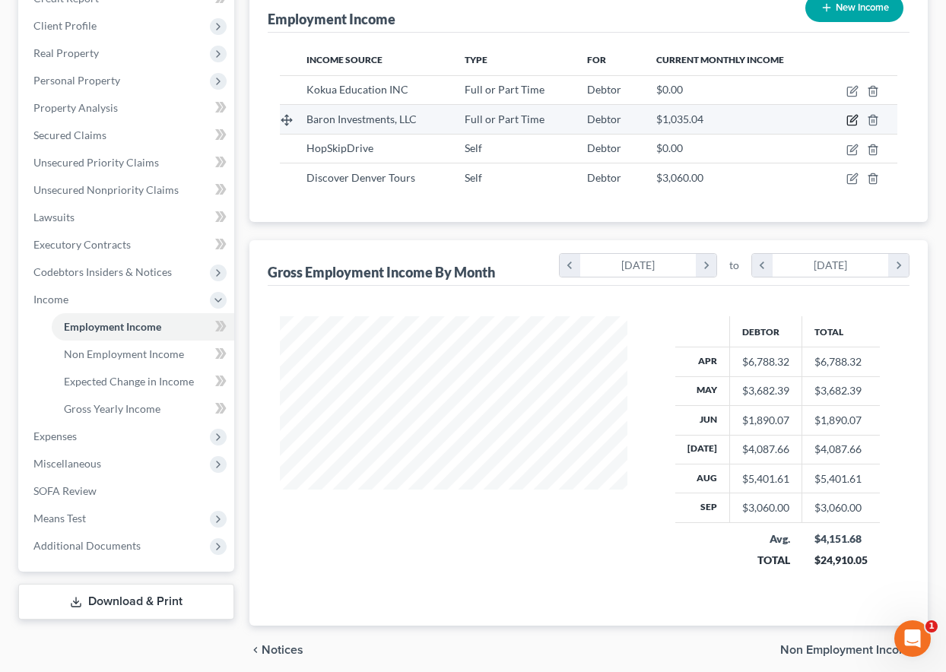
click at [854, 119] on icon "button" at bounding box center [852, 120] width 12 height 12
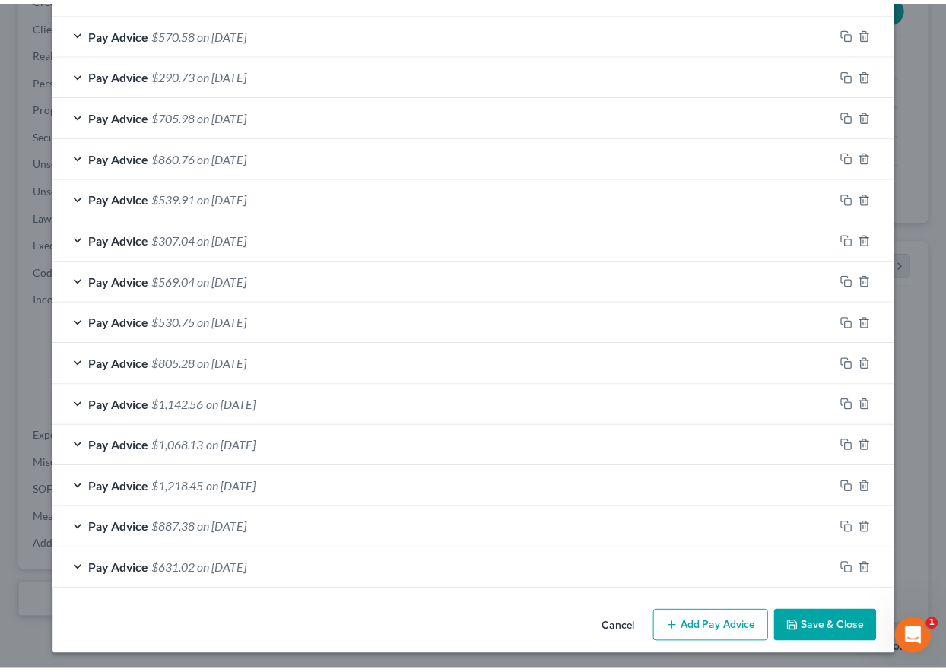
scroll to position [548, 0]
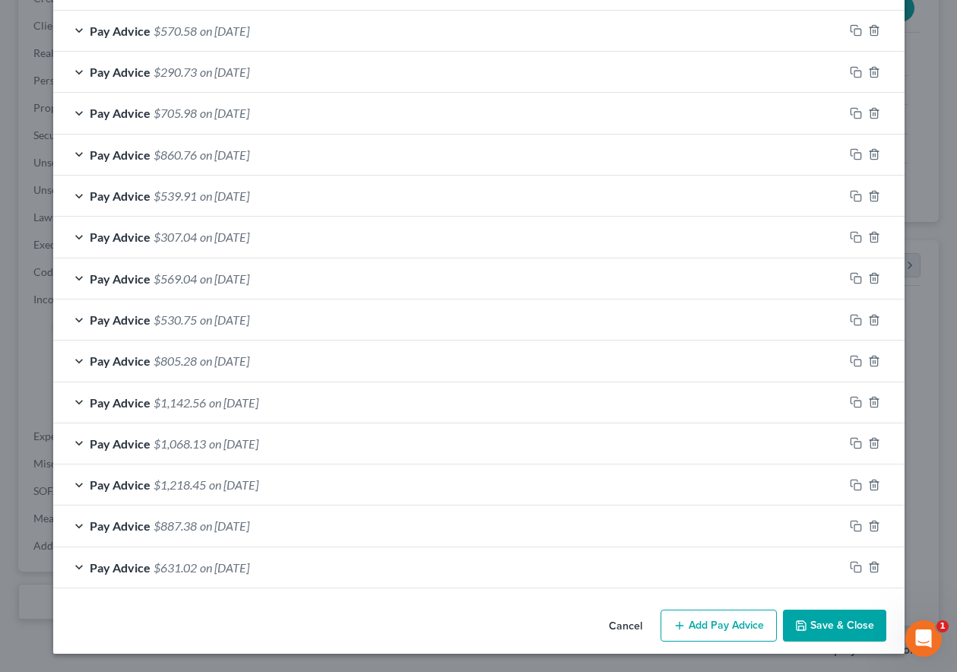
click at [832, 613] on button "Save & Close" at bounding box center [834, 626] width 103 height 32
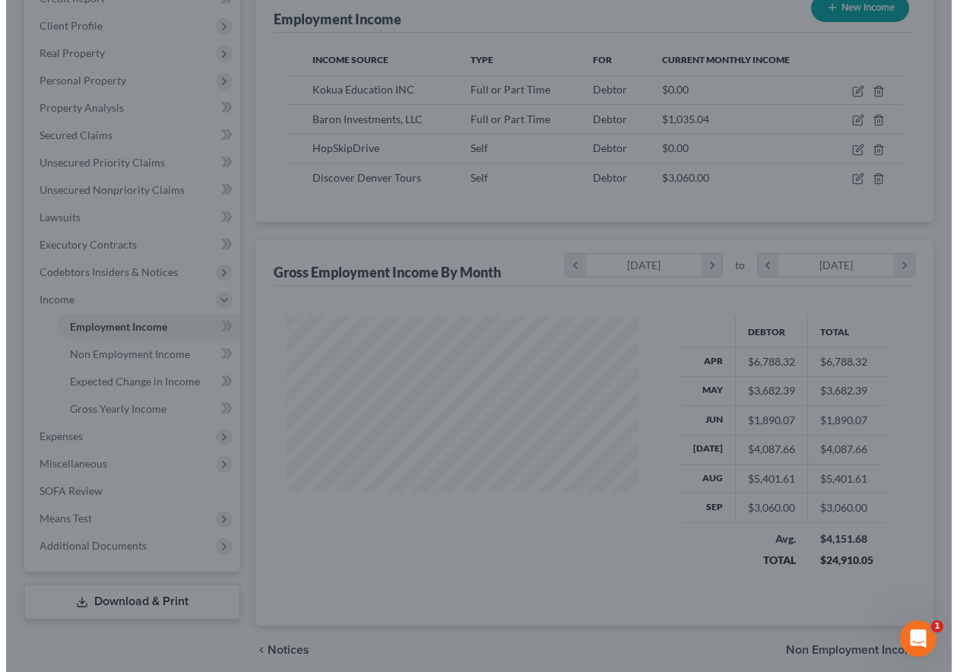
scroll to position [760100, 759994]
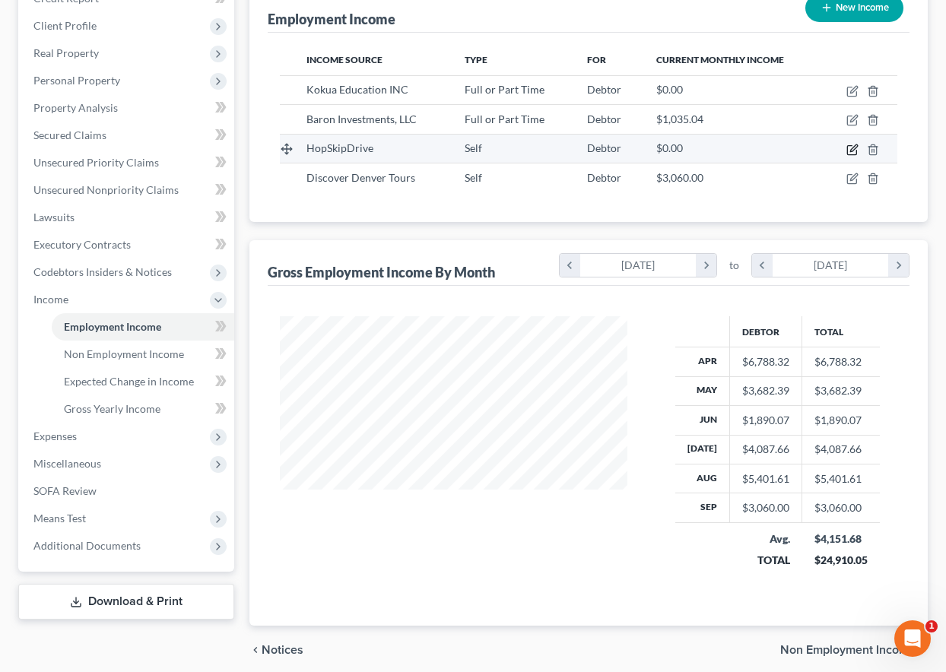
click at [851, 147] on icon "button" at bounding box center [852, 150] width 12 height 12
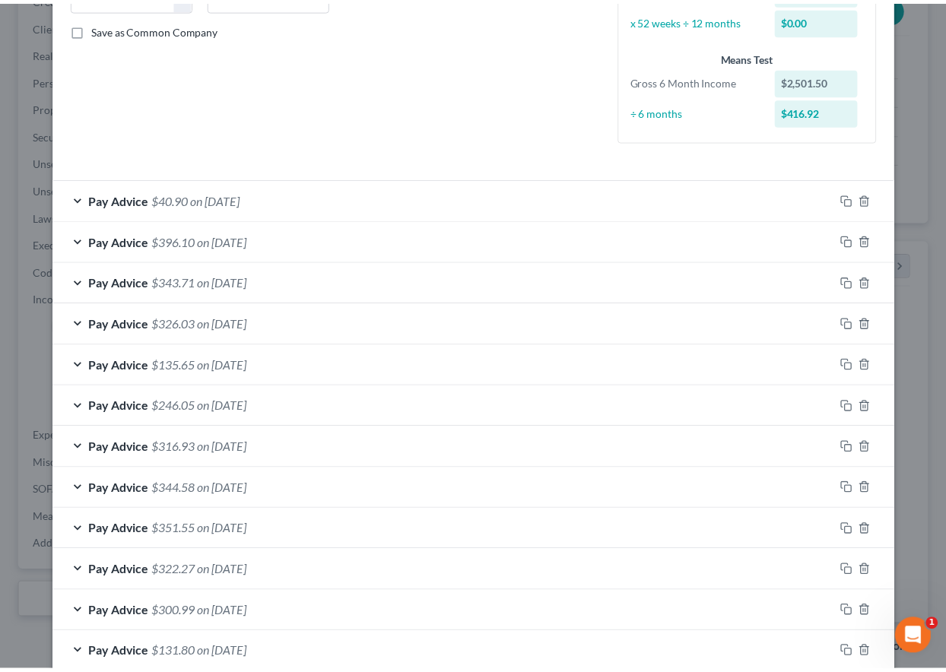
scroll to position [421, 0]
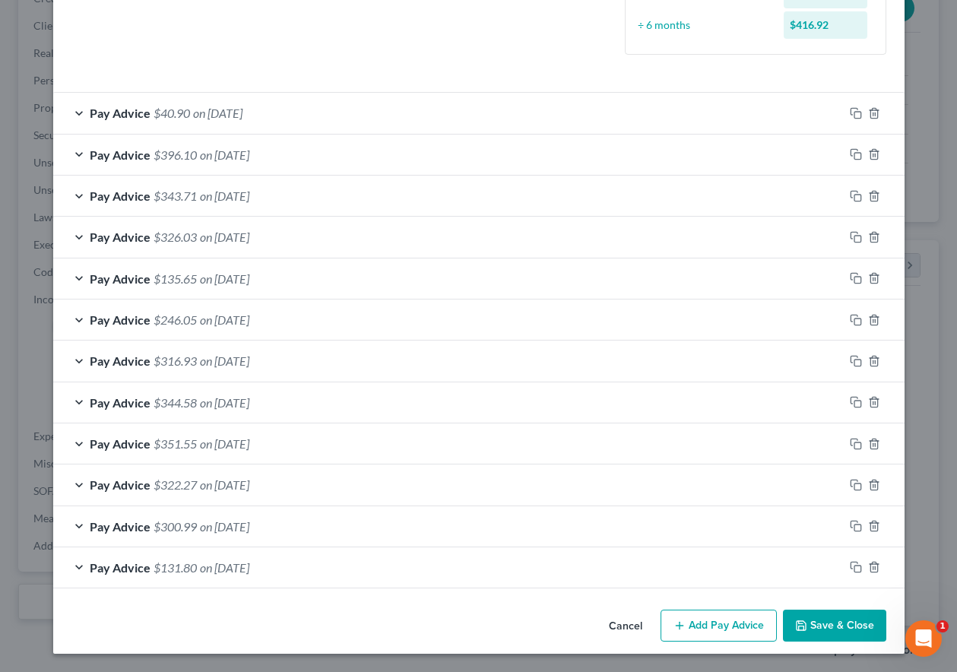
click at [815, 627] on button "Save & Close" at bounding box center [834, 626] width 103 height 32
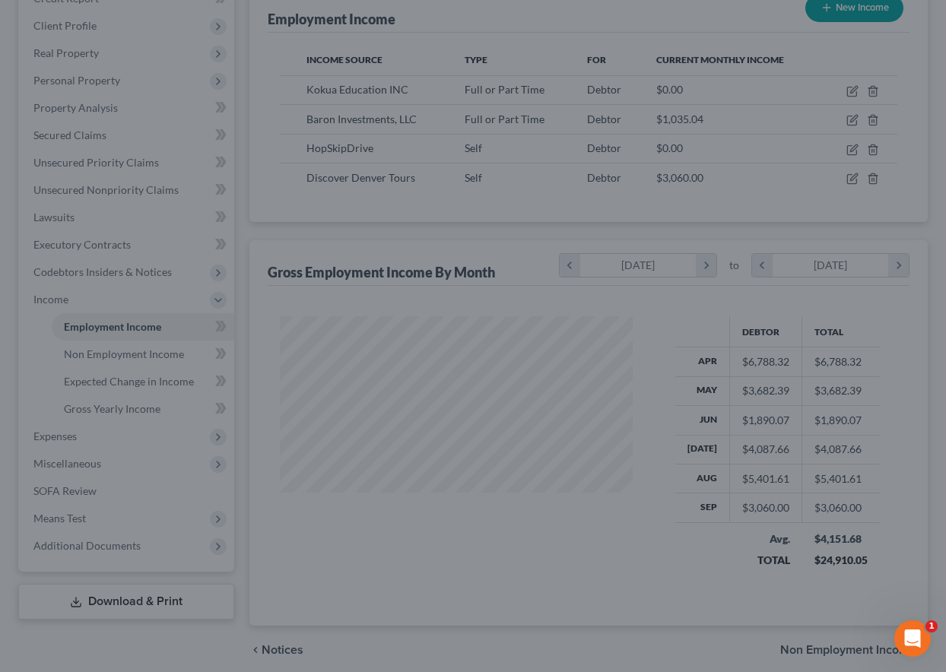
scroll to position [760100, 759994]
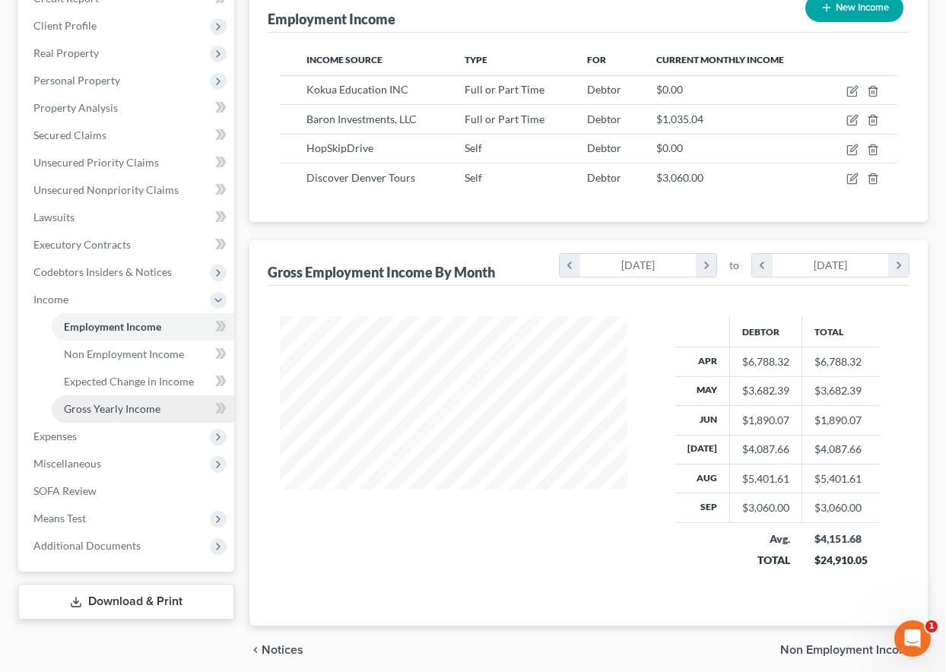
click at [151, 407] on span "Gross Yearly Income" at bounding box center [112, 408] width 97 height 13
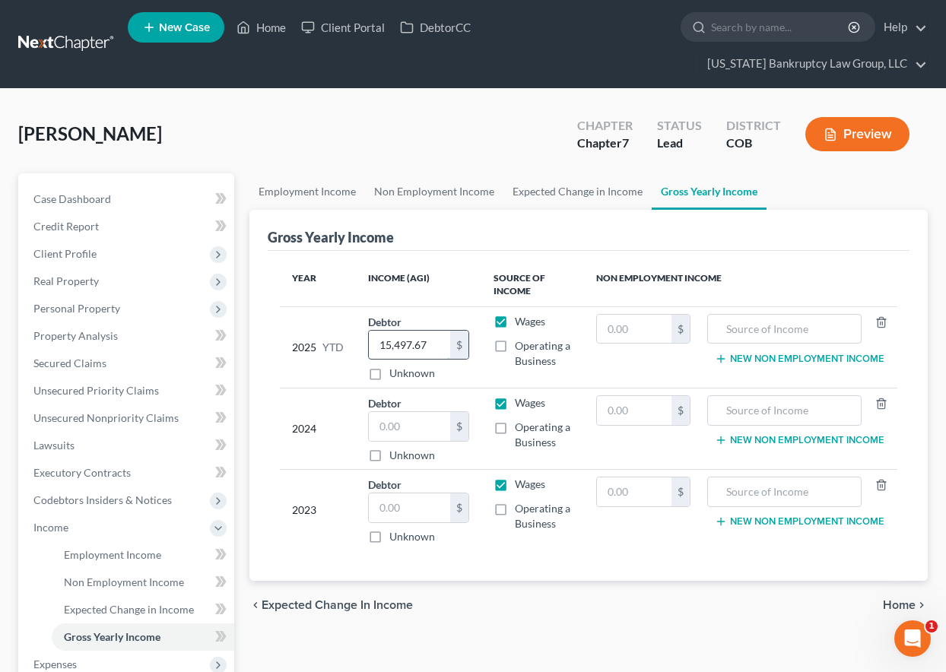
click at [433, 344] on input "15,497.67" at bounding box center [409, 345] width 81 height 29
click at [435, 133] on div "Devine, Mark Upgraded Chapter Chapter 7 Status Lead District COB Preview" at bounding box center [472, 140] width 909 height 66
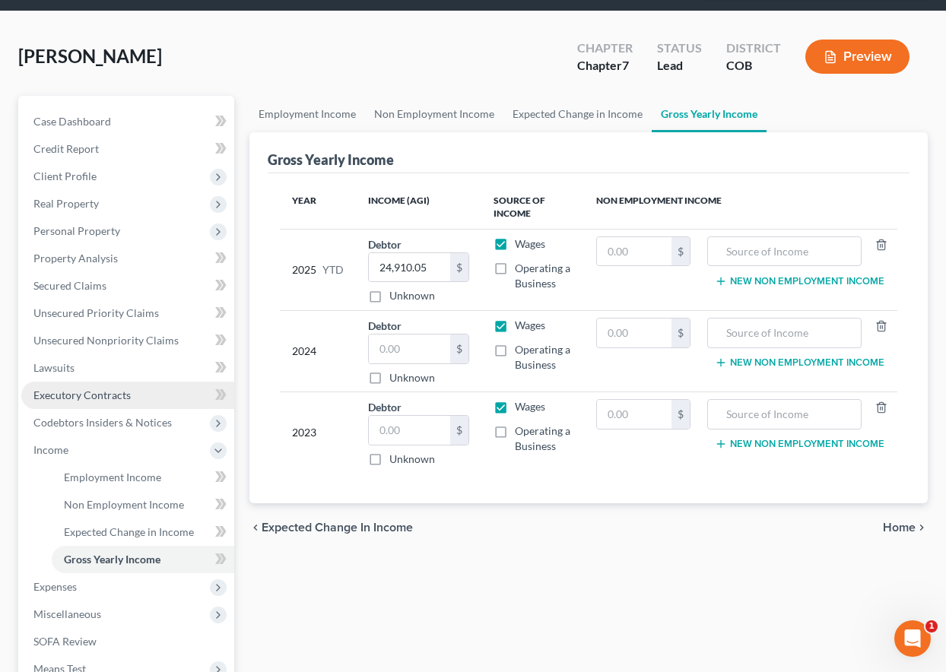
scroll to position [152, 0]
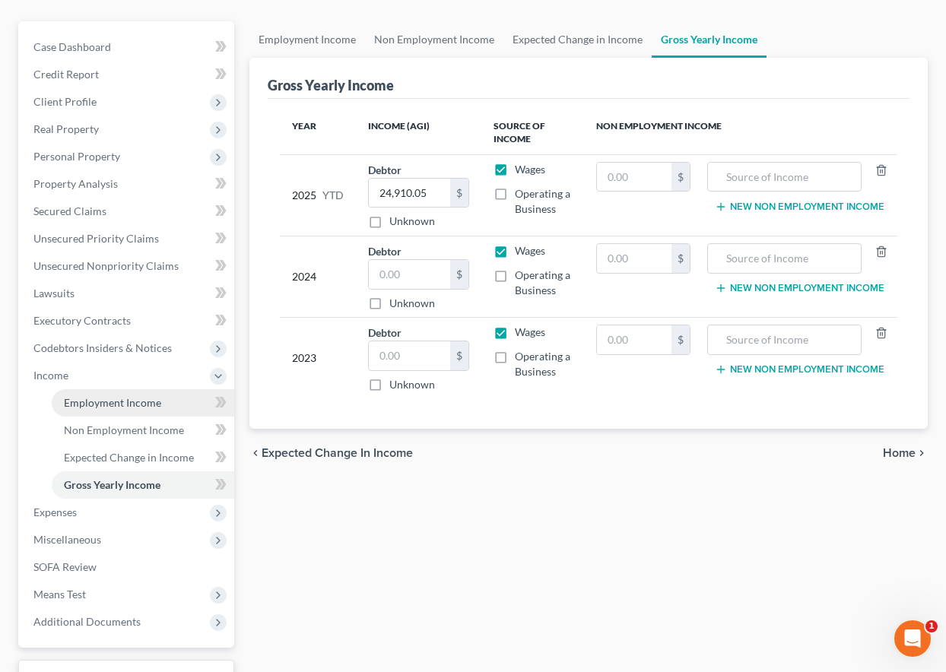
click at [122, 407] on span "Employment Income" at bounding box center [112, 402] width 97 height 13
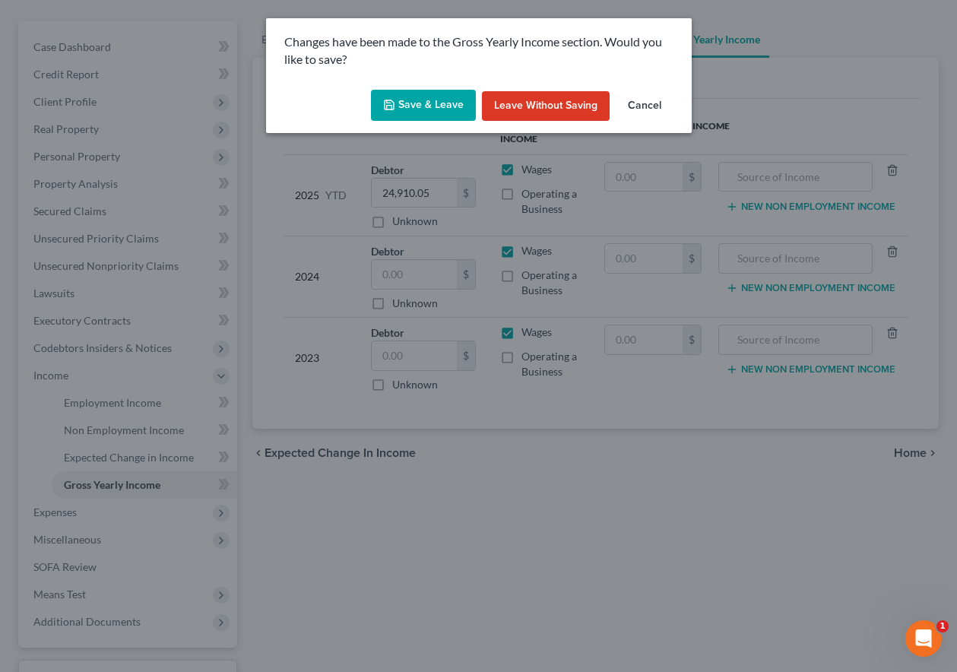
click at [428, 107] on button "Save & Leave" at bounding box center [423, 106] width 105 height 32
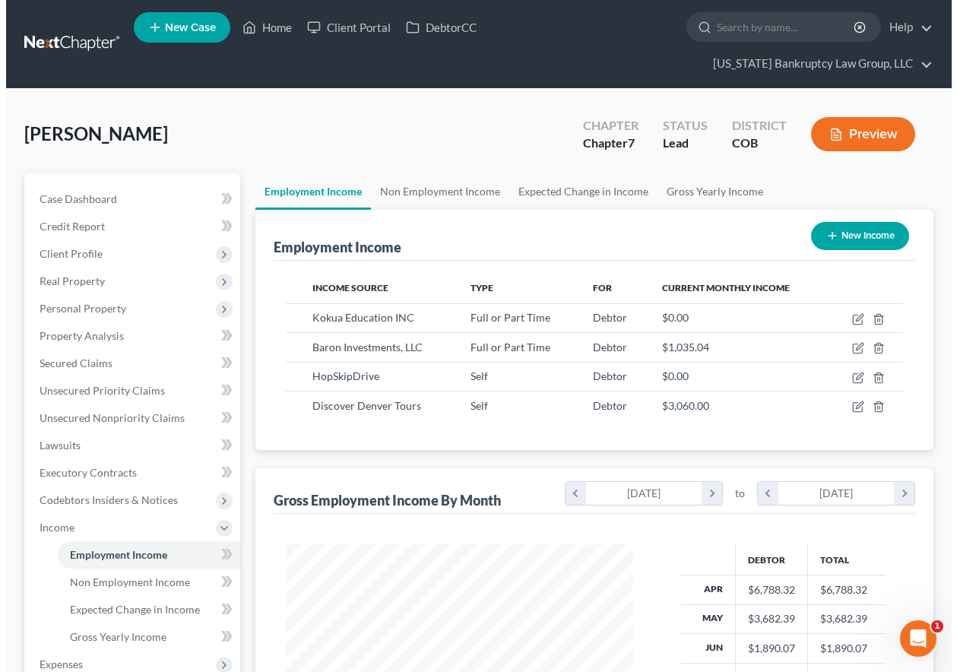
scroll to position [273, 378]
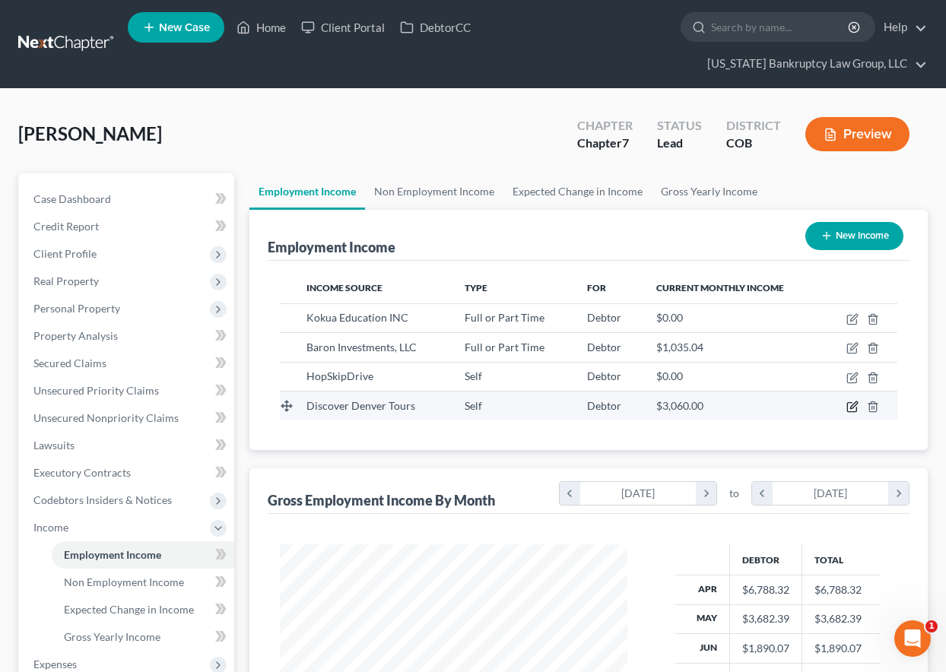
click at [853, 408] on icon "button" at bounding box center [853, 404] width 7 height 7
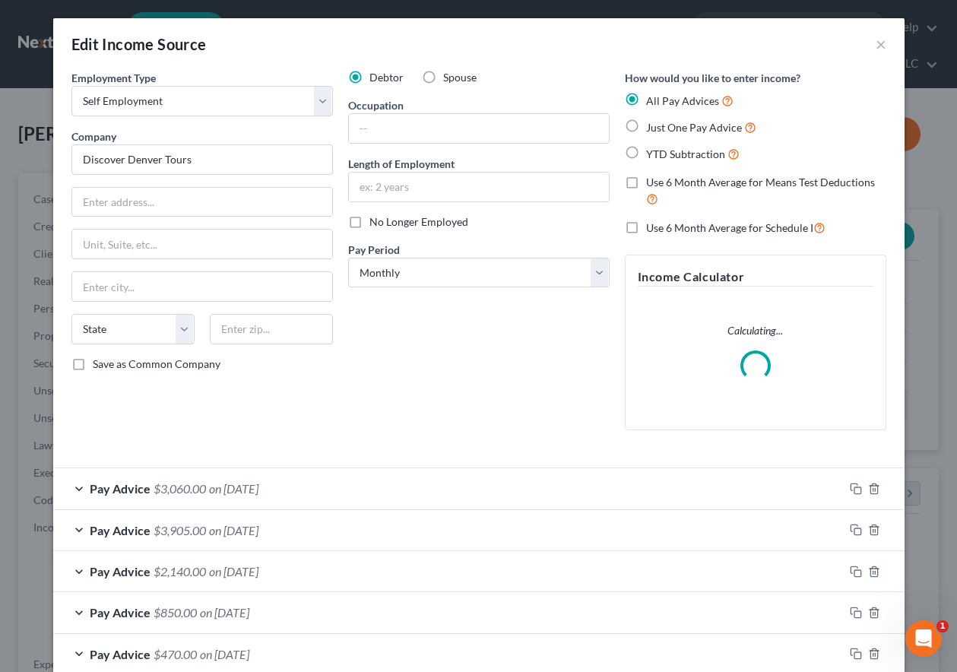
scroll to position [273, 382]
click at [431, 134] on input "text" at bounding box center [479, 128] width 260 height 29
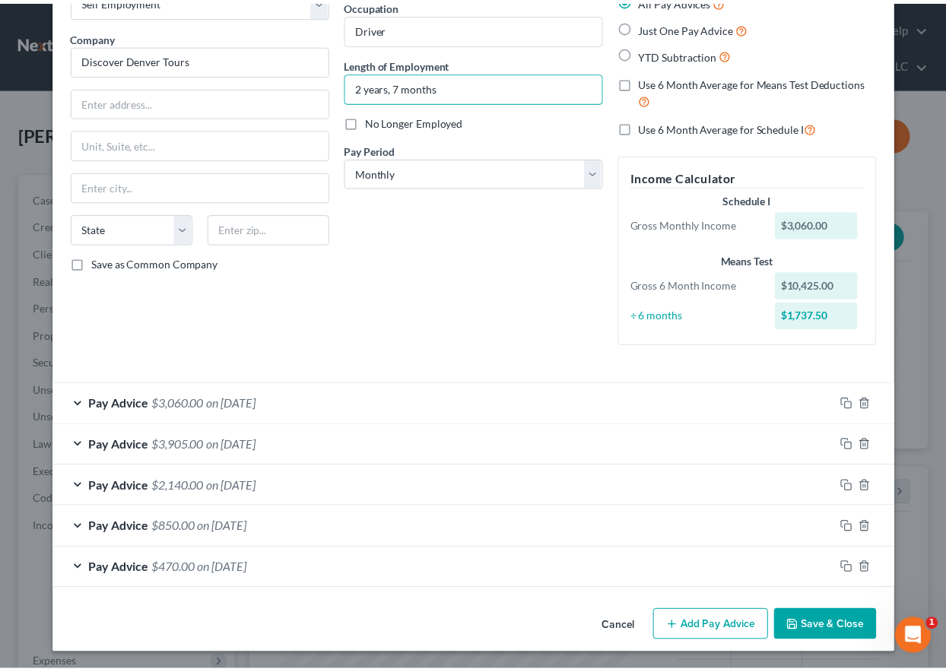
scroll to position [101, 0]
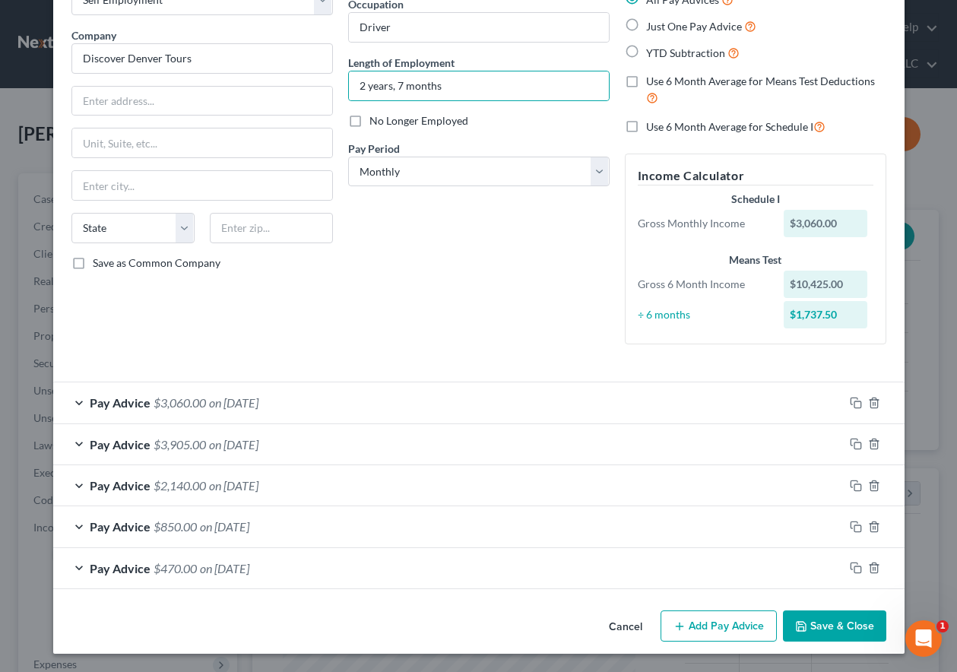
click at [795, 636] on button "Save & Close" at bounding box center [834, 627] width 103 height 32
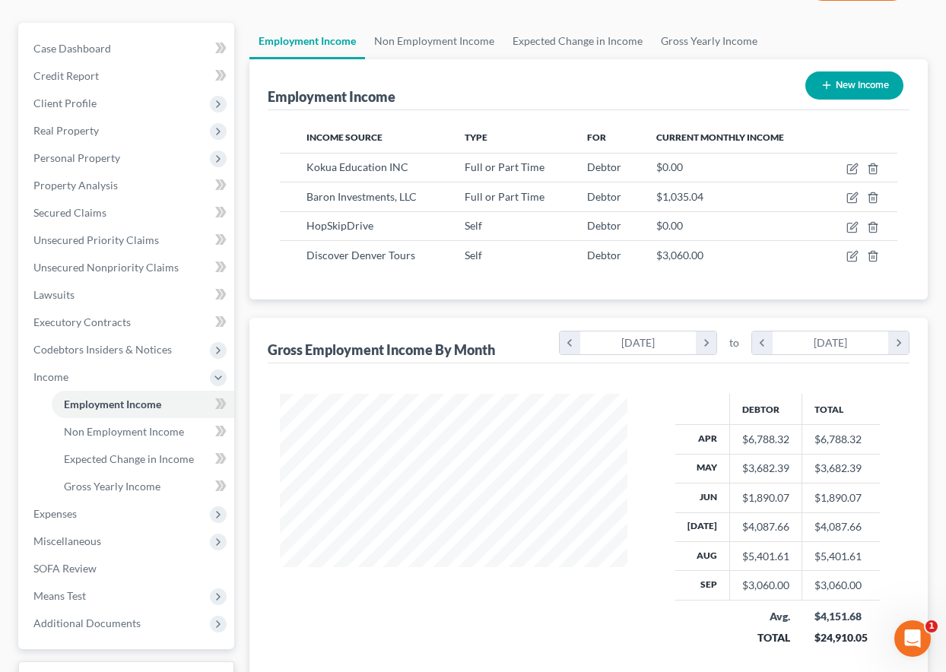
scroll to position [152, 0]
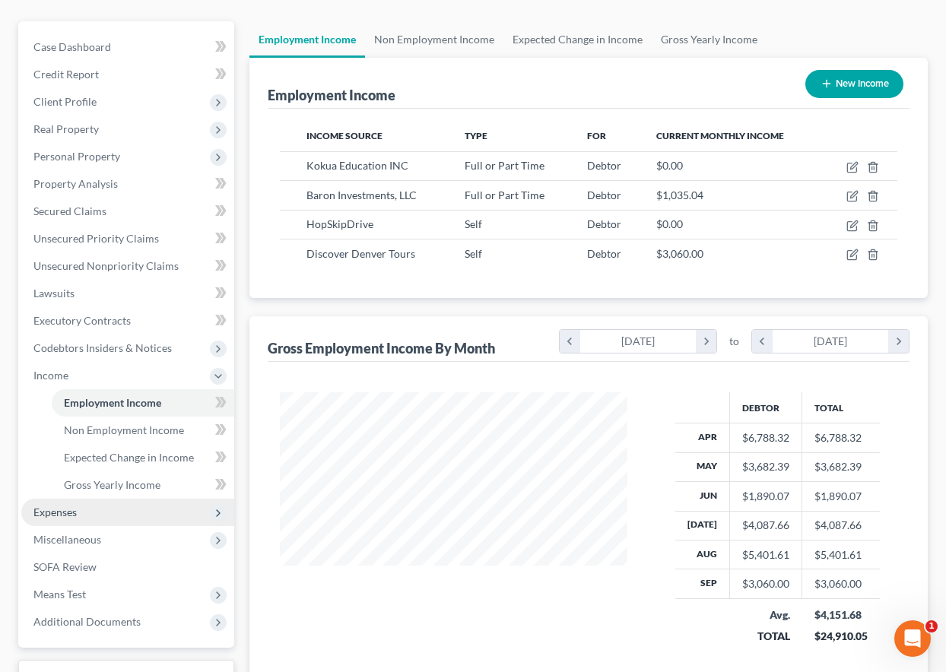
click at [49, 515] on span "Expenses" at bounding box center [54, 512] width 43 height 13
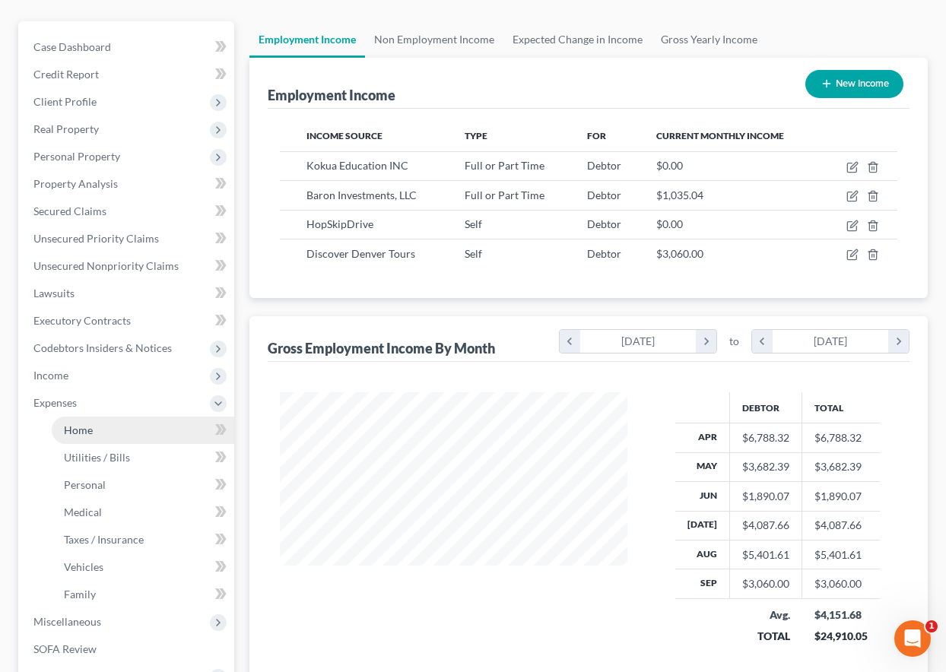
click at [86, 430] on span "Home" at bounding box center [78, 430] width 29 height 13
